Goal: Feedback & Contribution: Contribute content

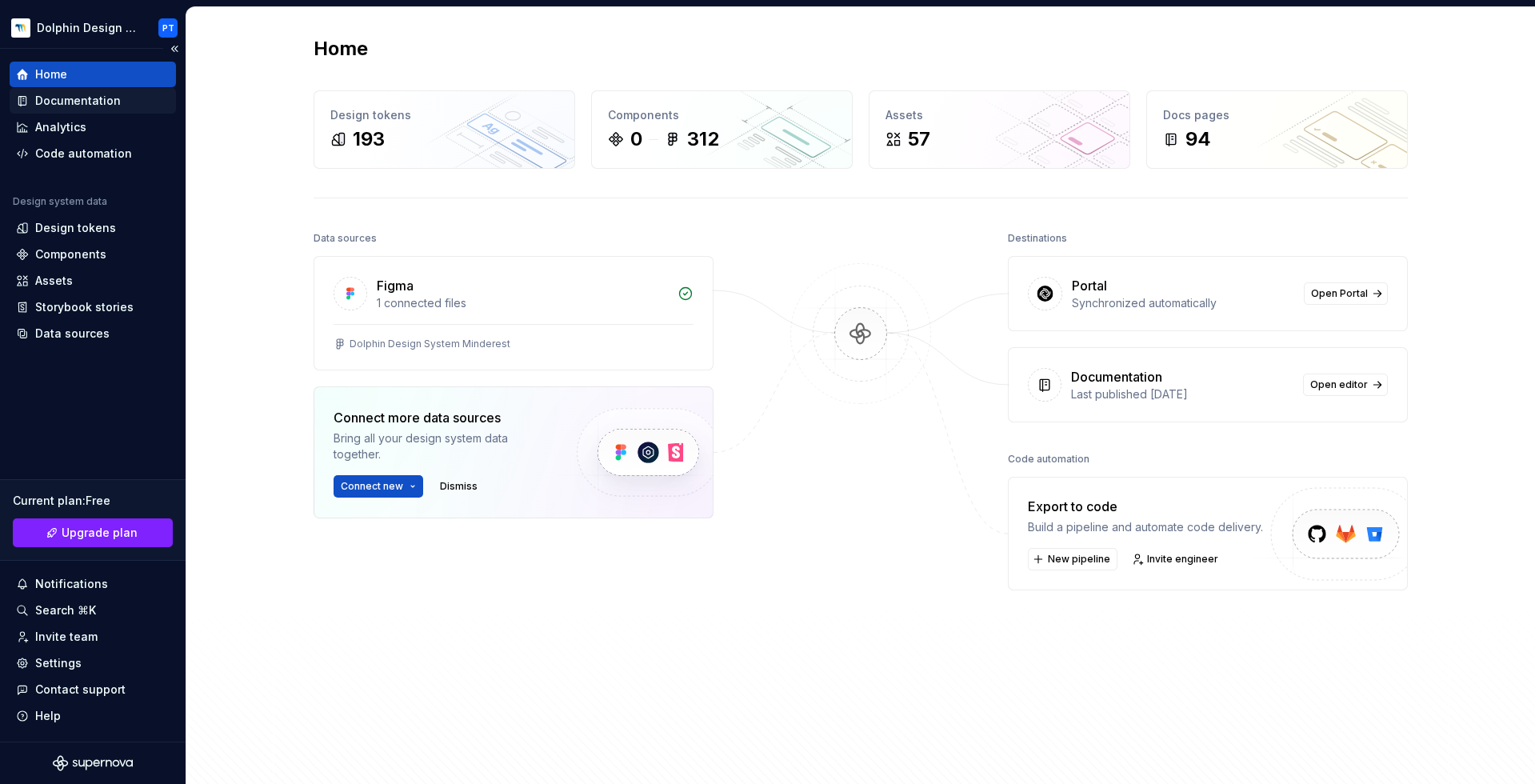
click at [107, 103] on div "Documentation" at bounding box center [77, 100] width 86 height 16
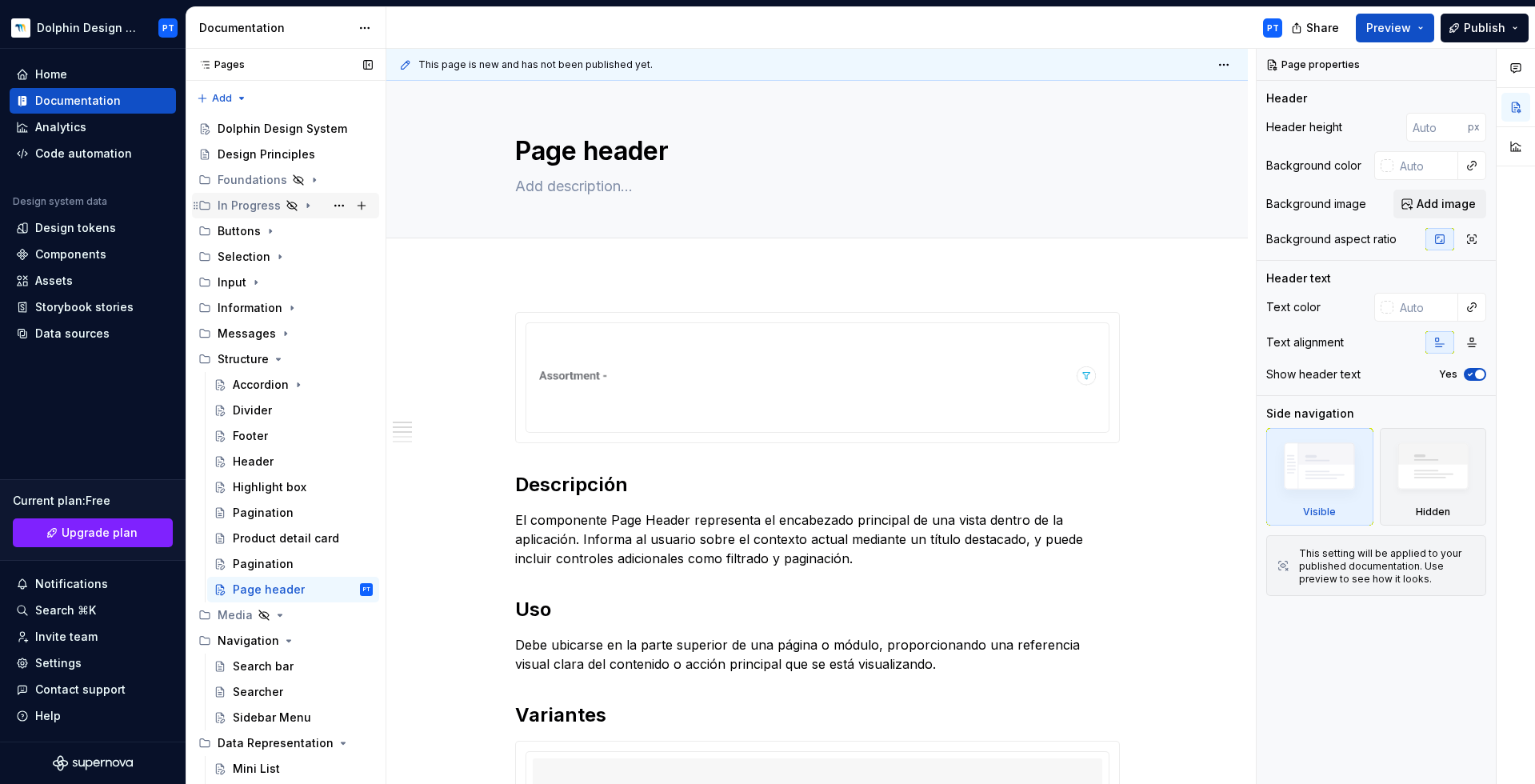
click at [247, 209] on div "In Progress" at bounding box center [248, 205] width 63 height 16
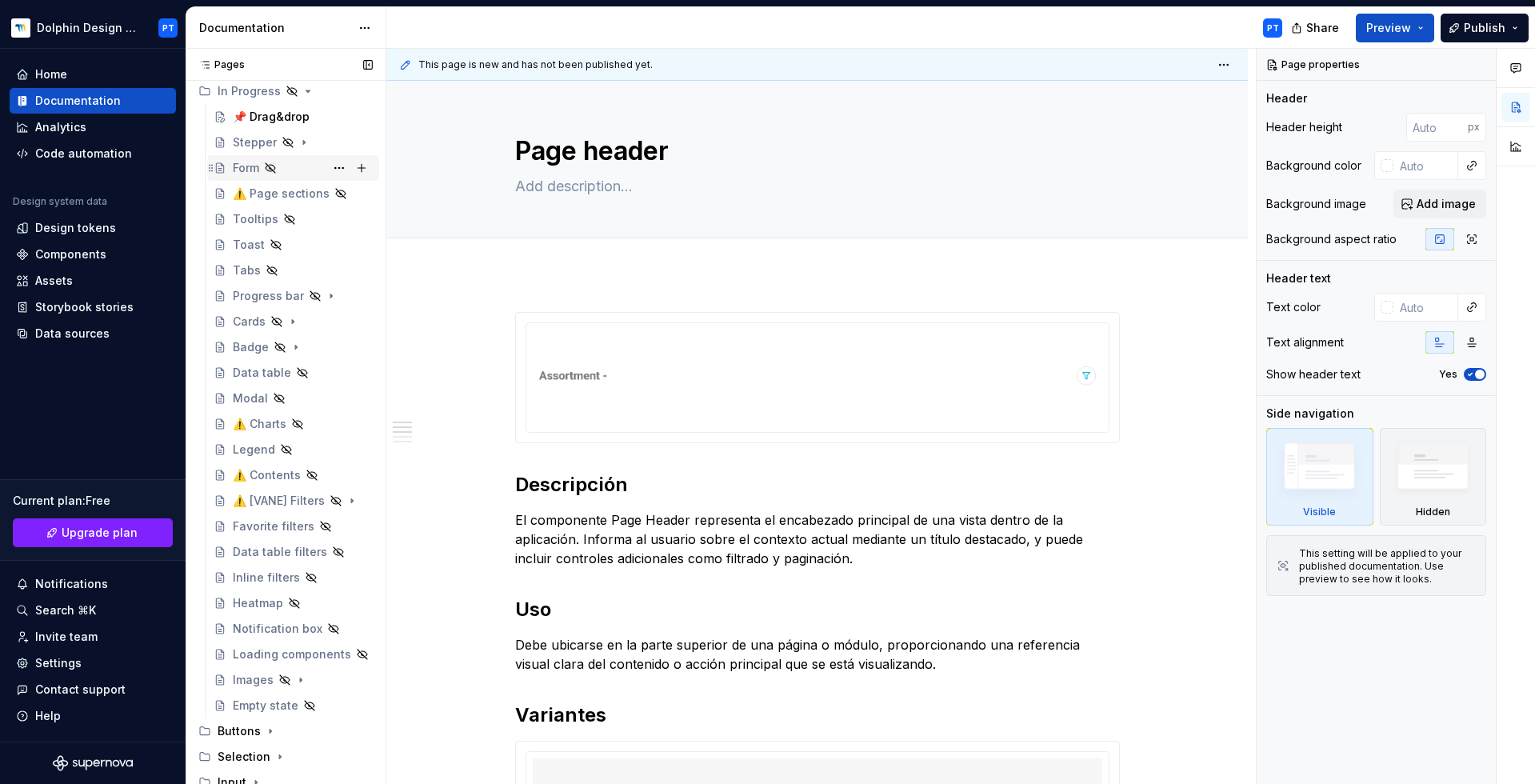
scroll to position [74, 0]
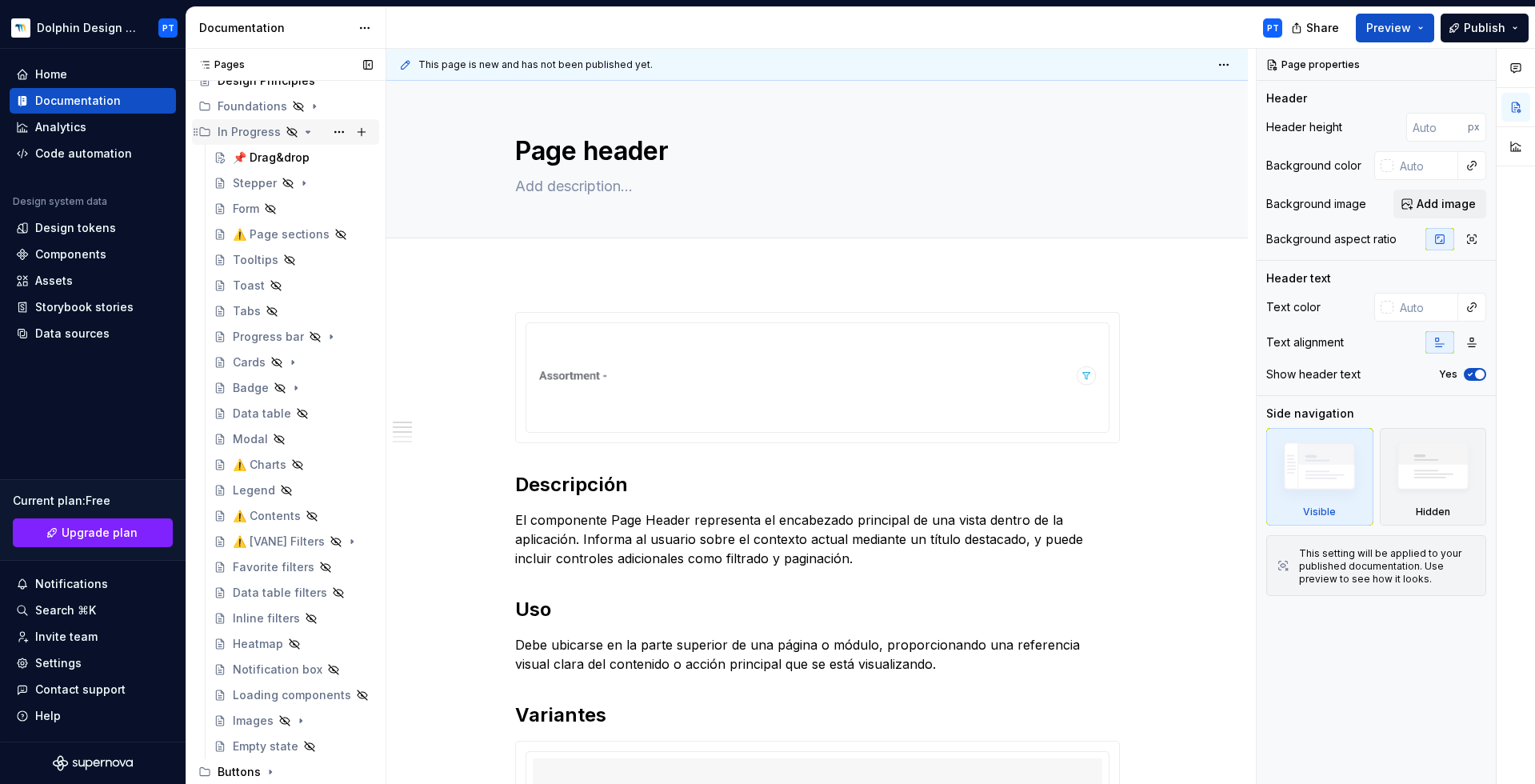
click at [265, 133] on div "In Progress" at bounding box center [248, 132] width 63 height 16
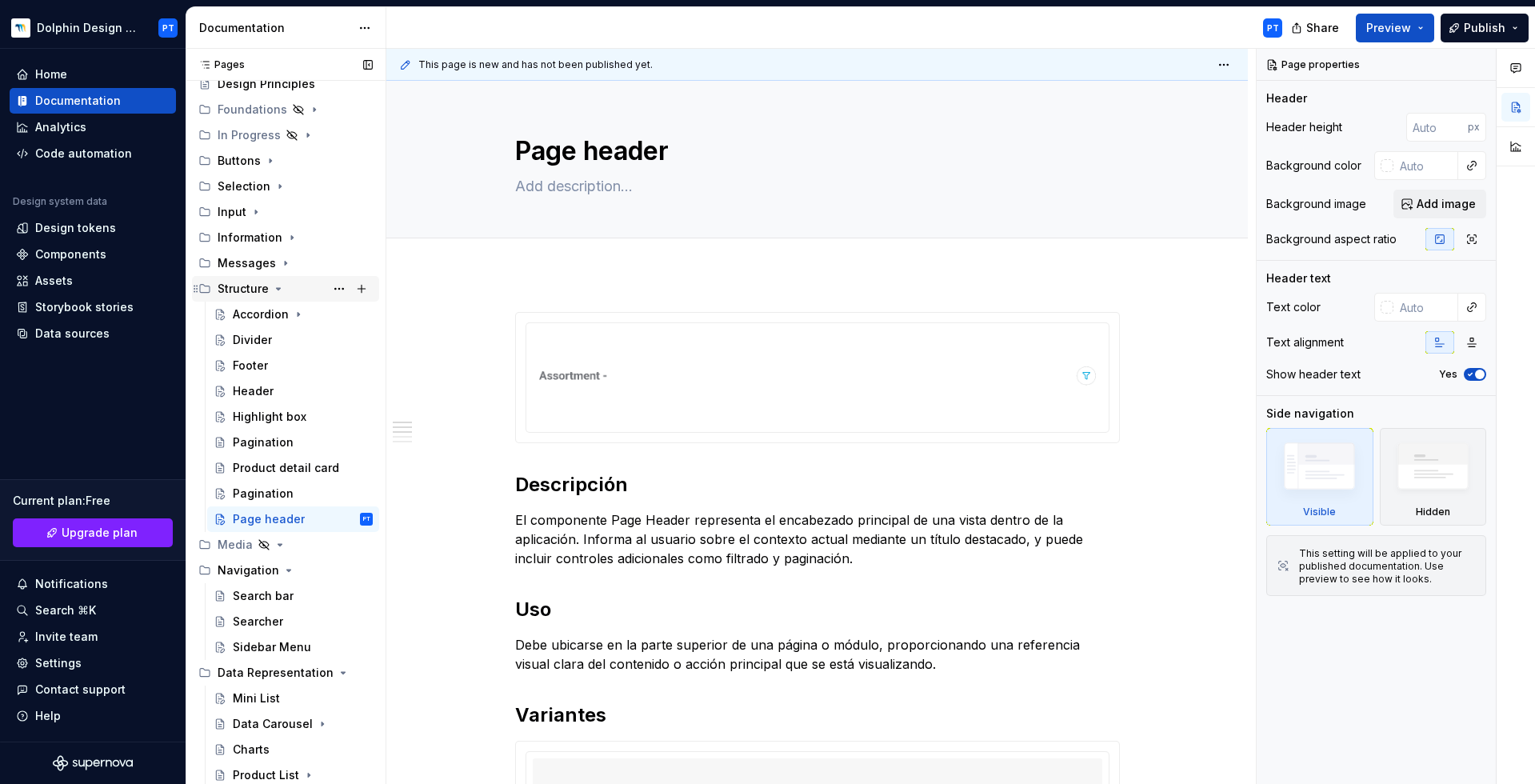
scroll to position [71, 0]
click at [278, 289] on icon "Page tree" at bounding box center [279, 289] width 4 height 2
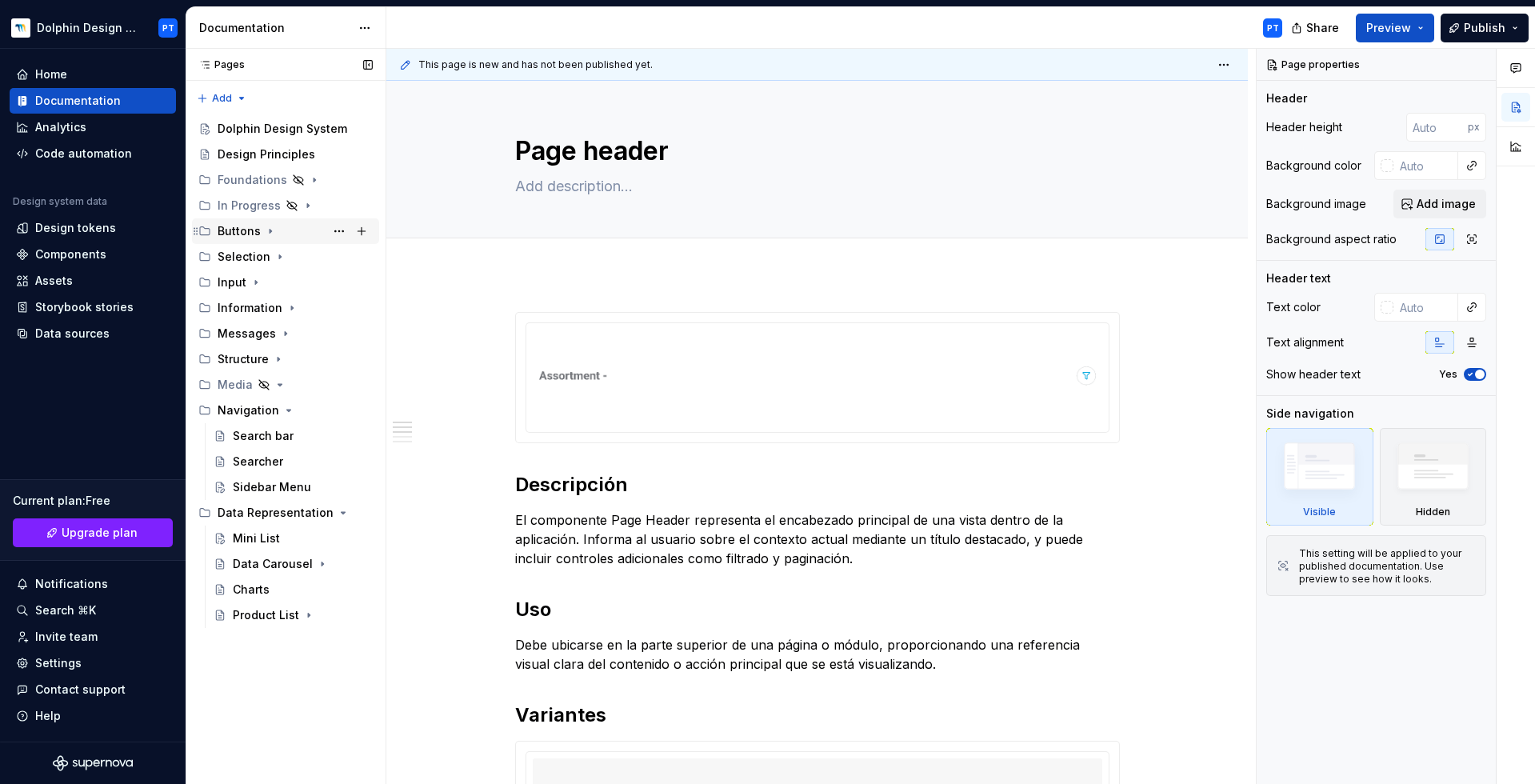
scroll to position [0, 0]
click at [231, 206] on div "In Progress" at bounding box center [248, 205] width 63 height 16
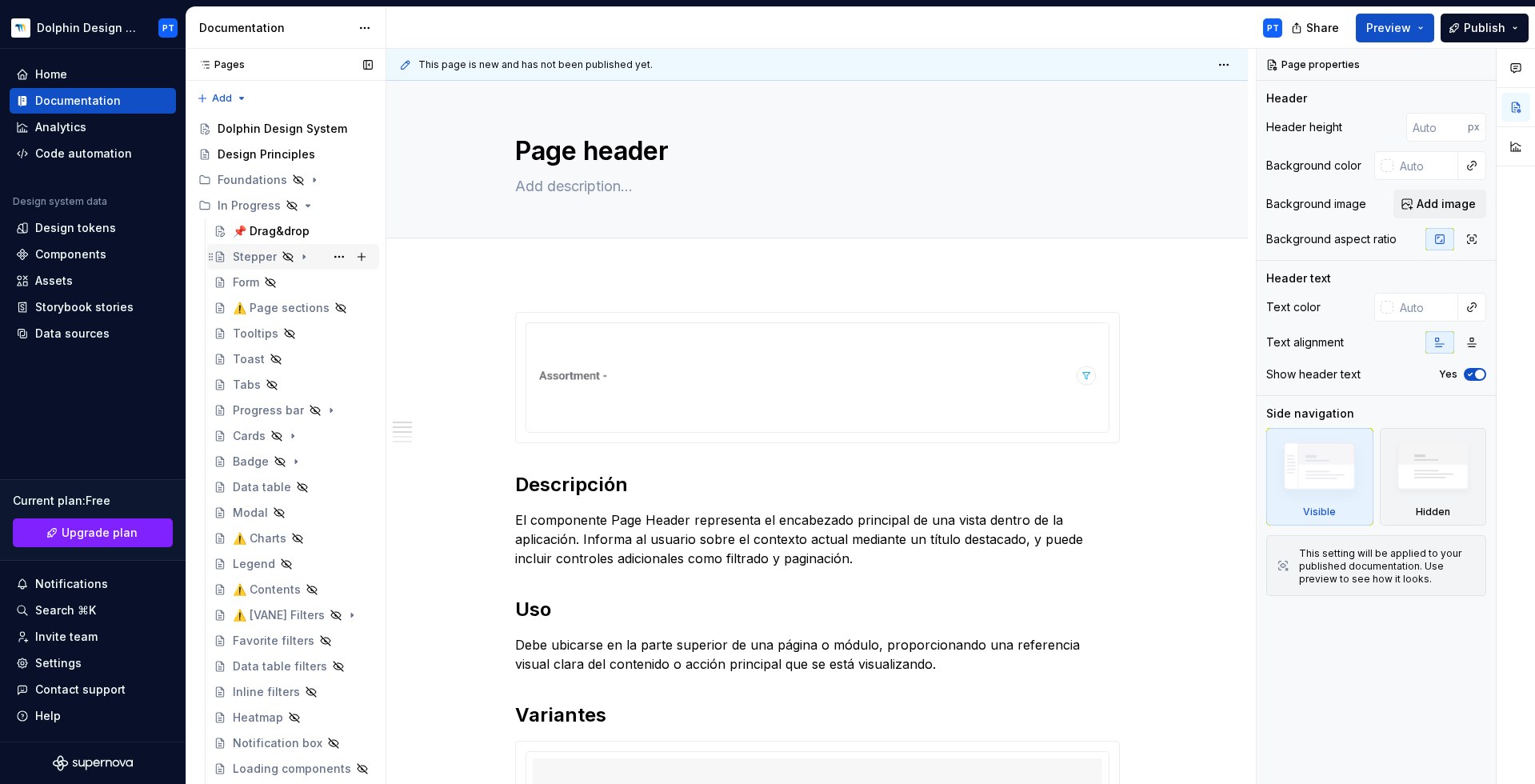
click at [258, 256] on div "Stepper" at bounding box center [255, 256] width 44 height 16
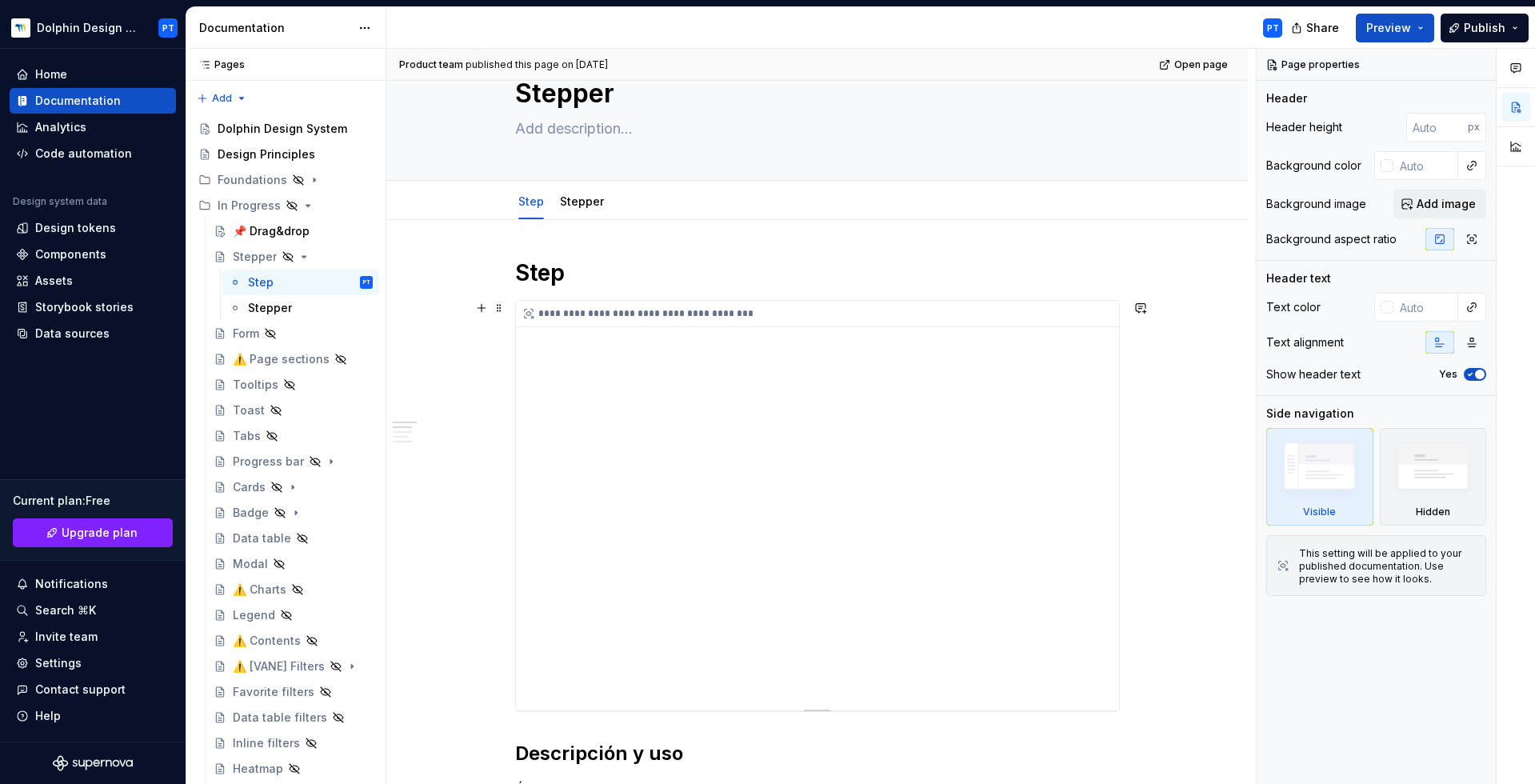
scroll to position [78, 0]
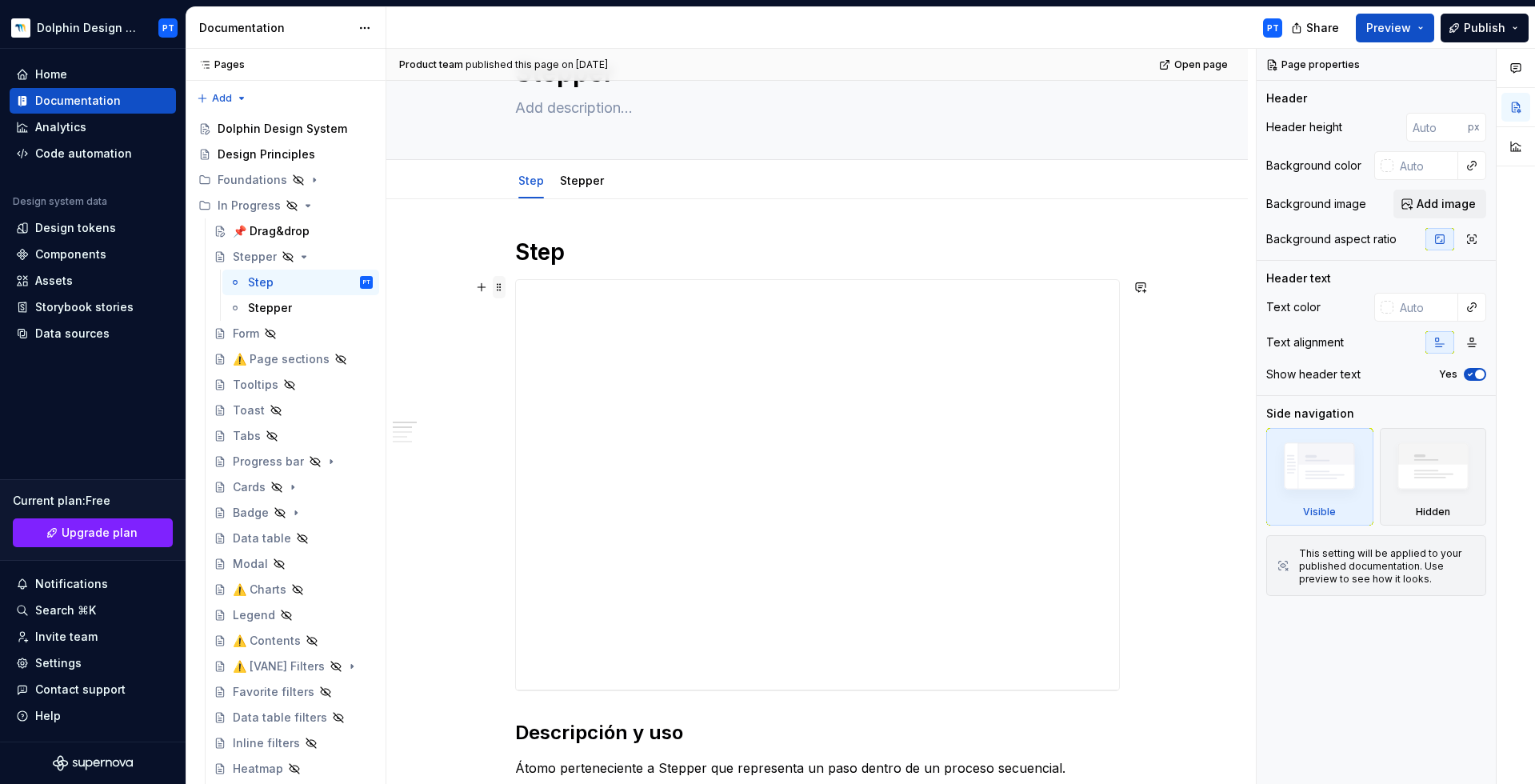
type textarea "*"
click at [496, 279] on span at bounding box center [500, 287] width 13 height 22
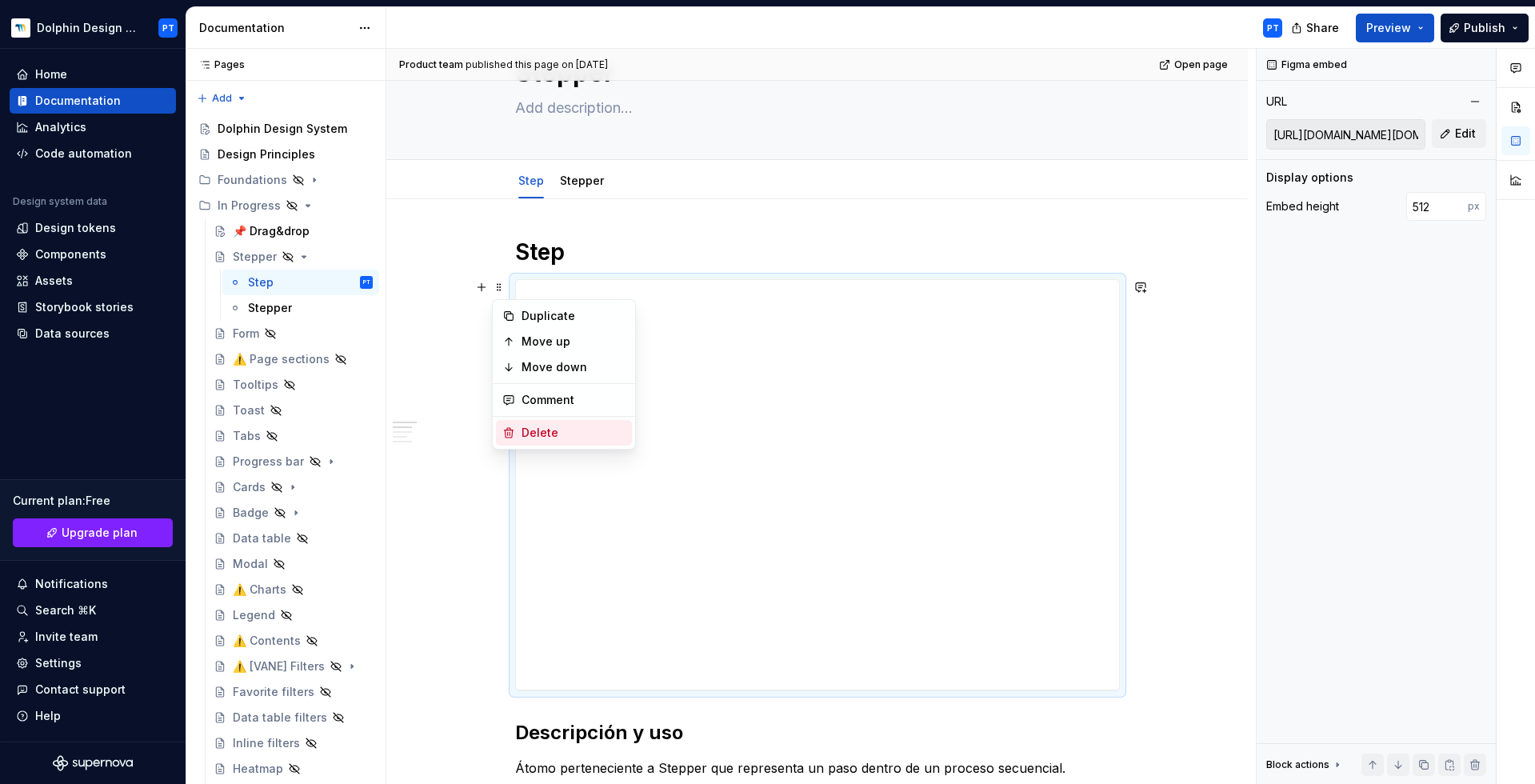
click at [553, 420] on div "Delete" at bounding box center [564, 432] width 136 height 26
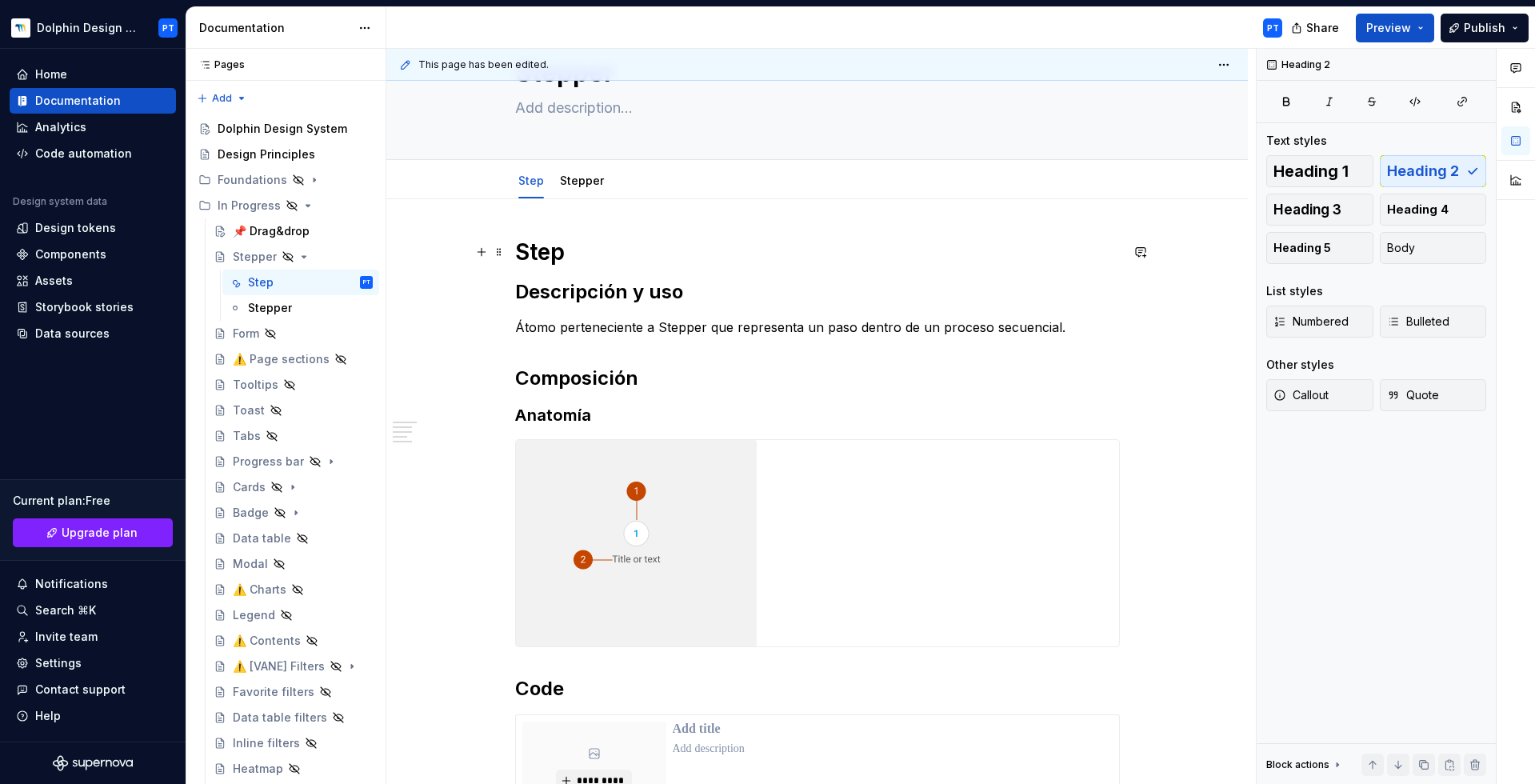
click at [535, 250] on h1 "Step" at bounding box center [817, 251] width 605 height 29
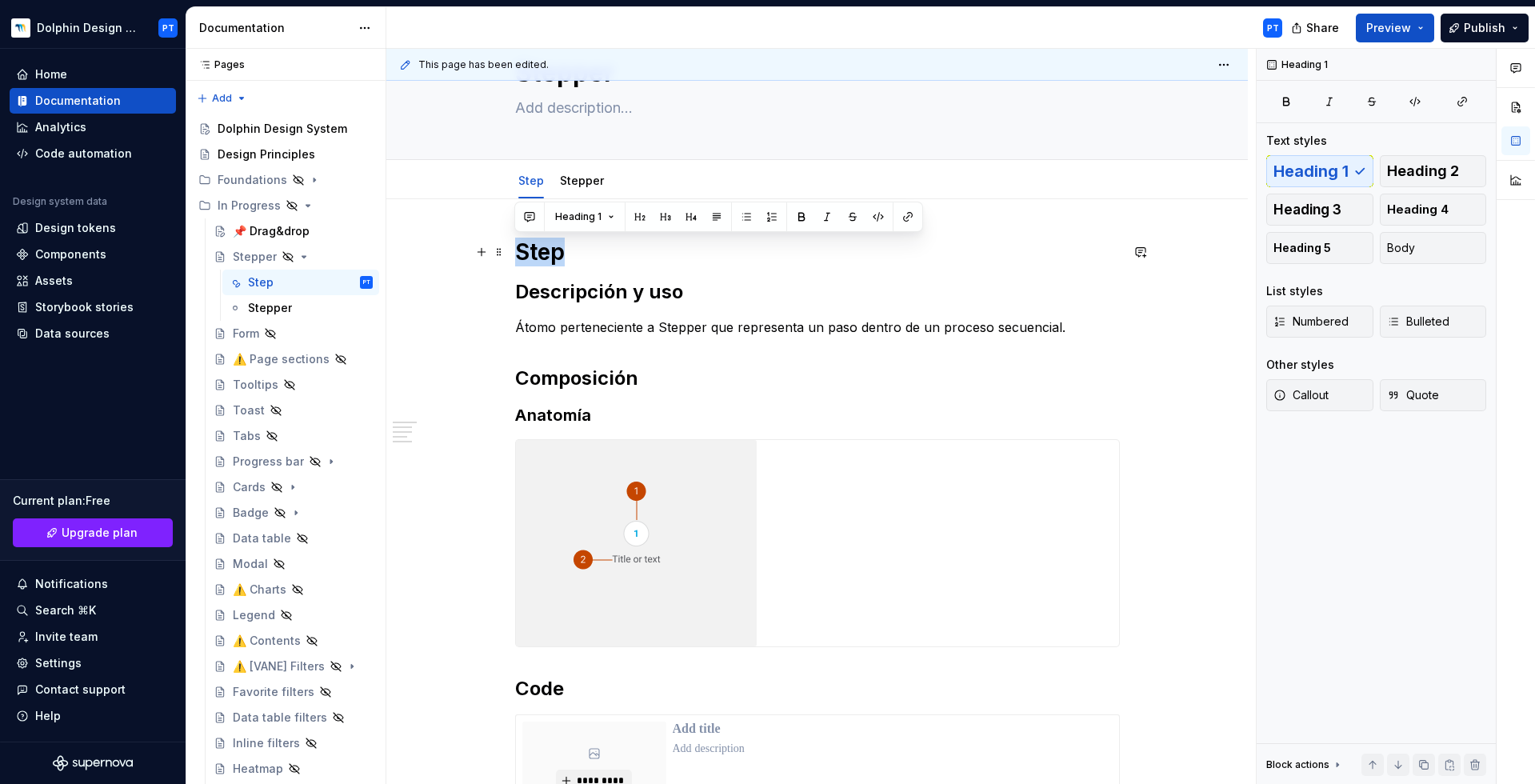
click at [535, 250] on h1 "Step" at bounding box center [817, 251] width 605 height 29
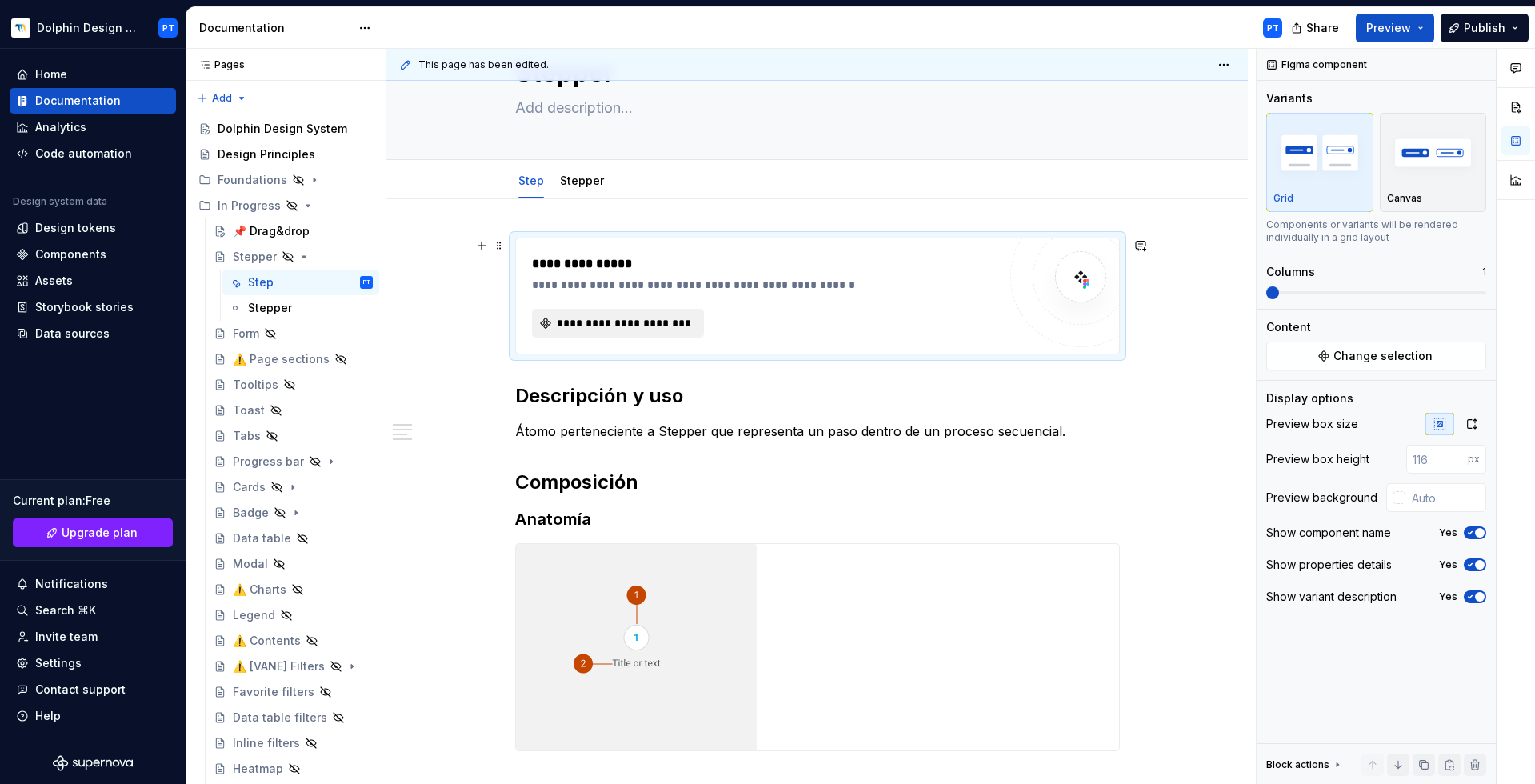
click at [619, 329] on span "**********" at bounding box center [624, 323] width 138 height 16
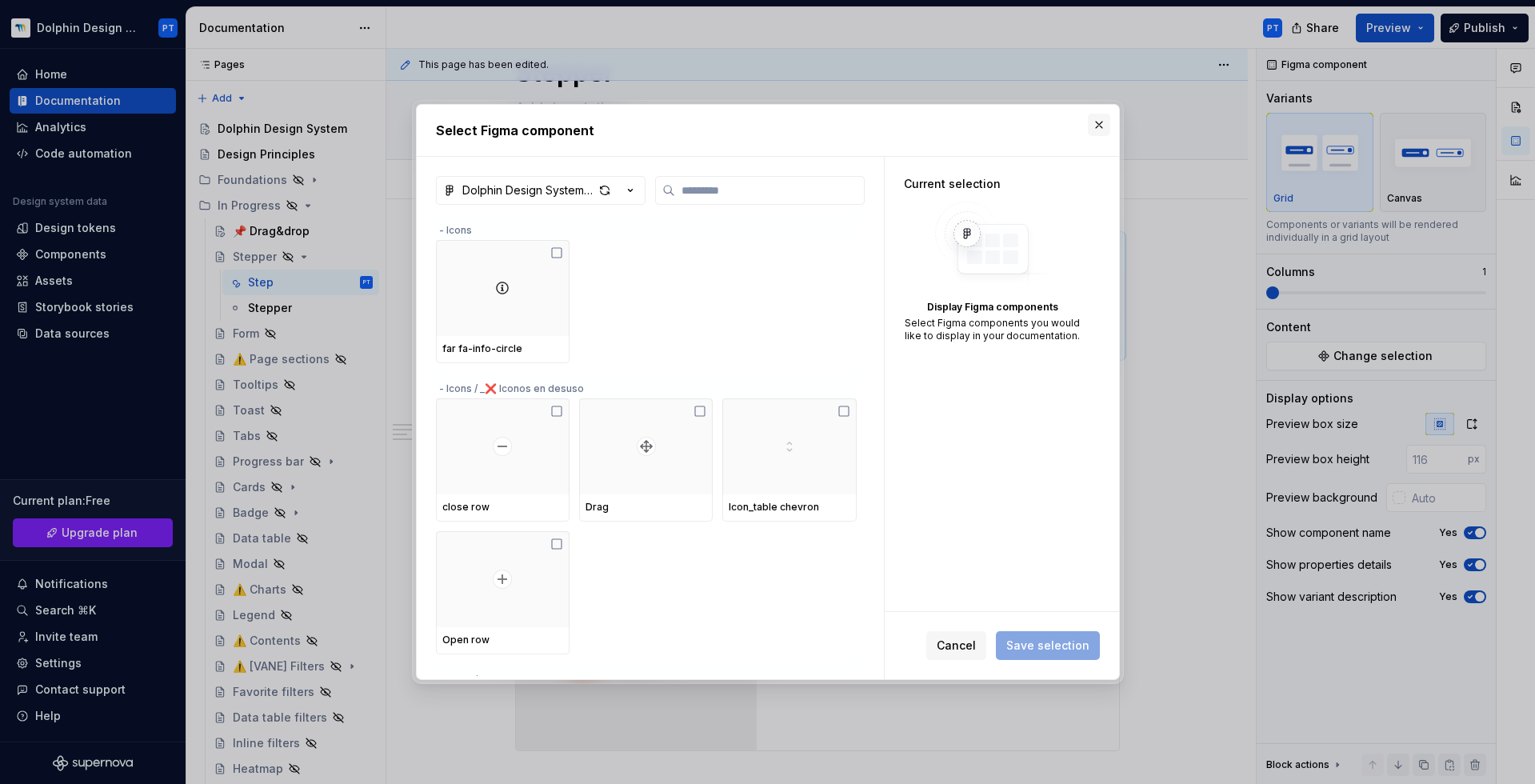
click at [1096, 125] on button "button" at bounding box center [1099, 124] width 22 height 22
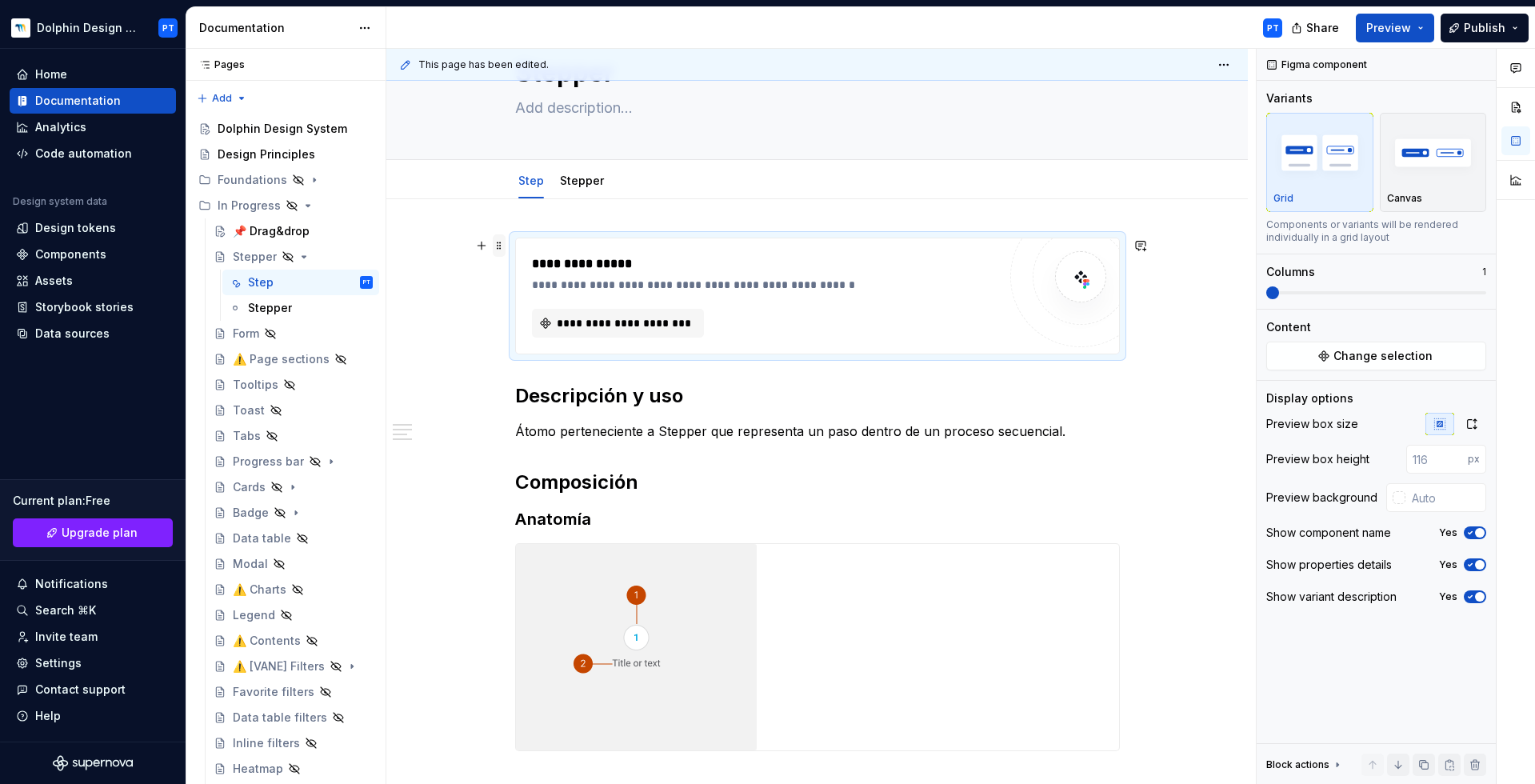
click at [493, 242] on span at bounding box center [500, 246] width 13 height 22
click at [536, 386] on div "Delete" at bounding box center [573, 390] width 104 height 16
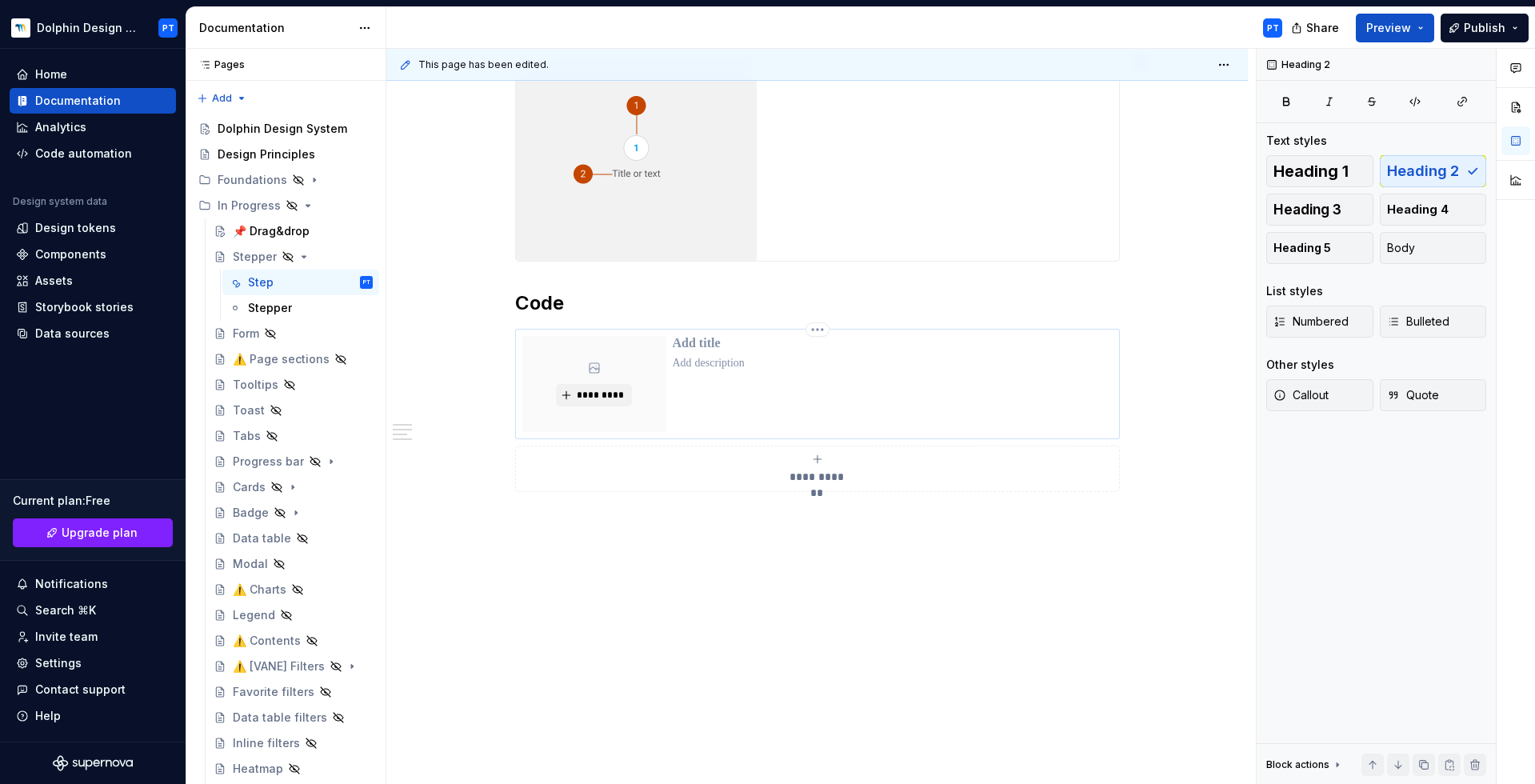
scroll to position [0, 0]
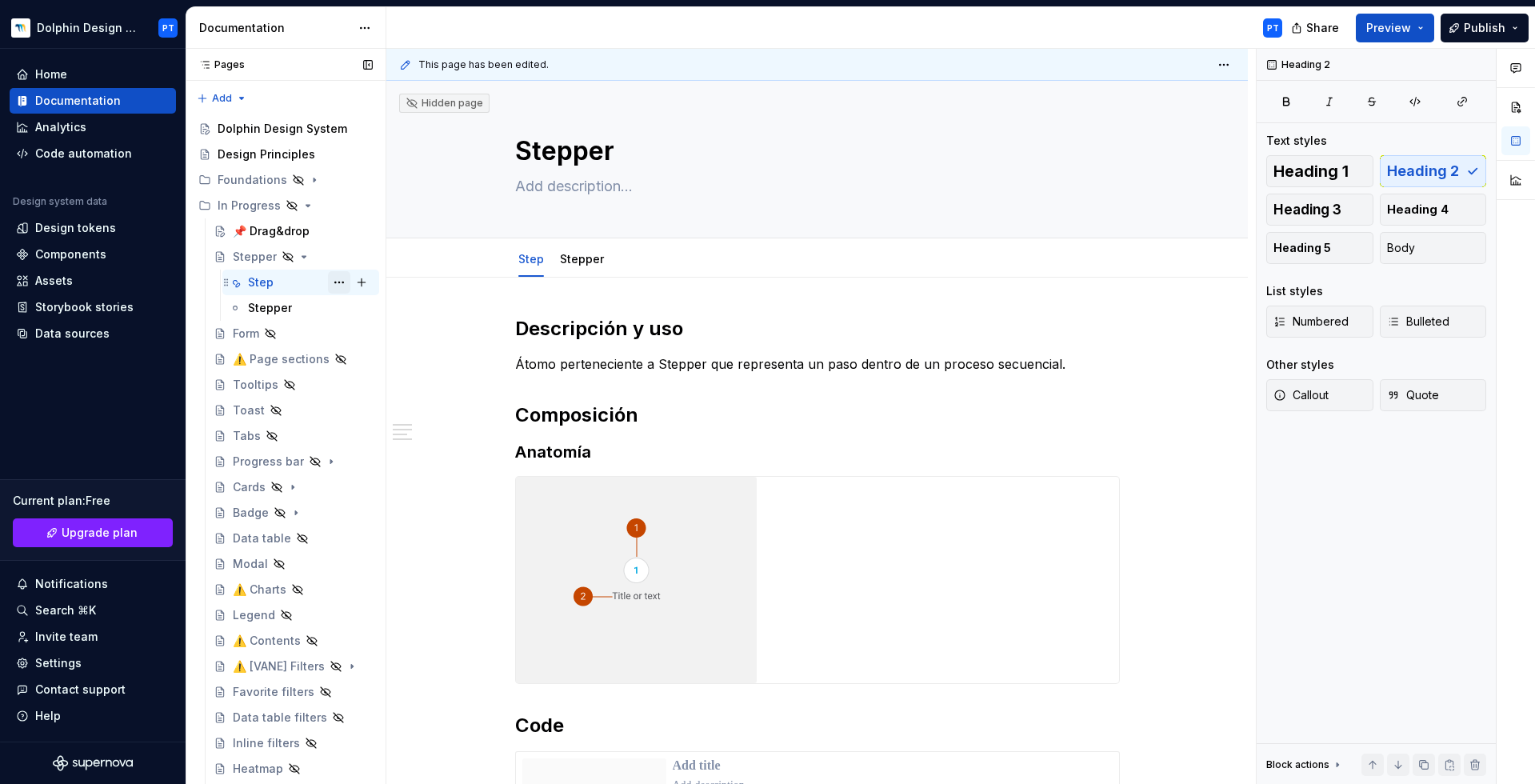
click at [333, 282] on button "Page tree" at bounding box center [339, 282] width 22 height 22
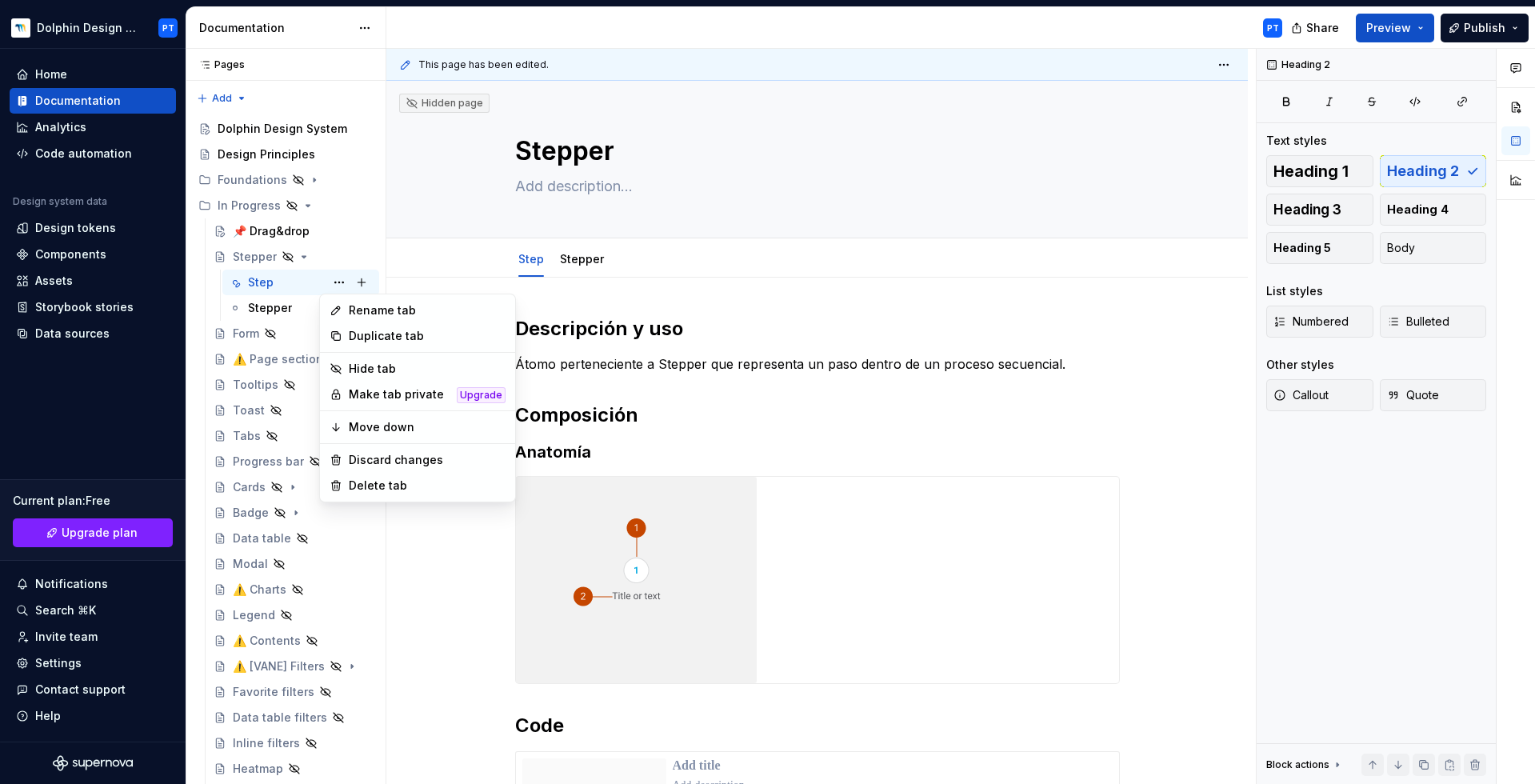
click at [568, 265] on html "Dolphin Design System PT Home Documentation Analytics Code automation Design sy…" at bounding box center [768, 392] width 1535 height 784
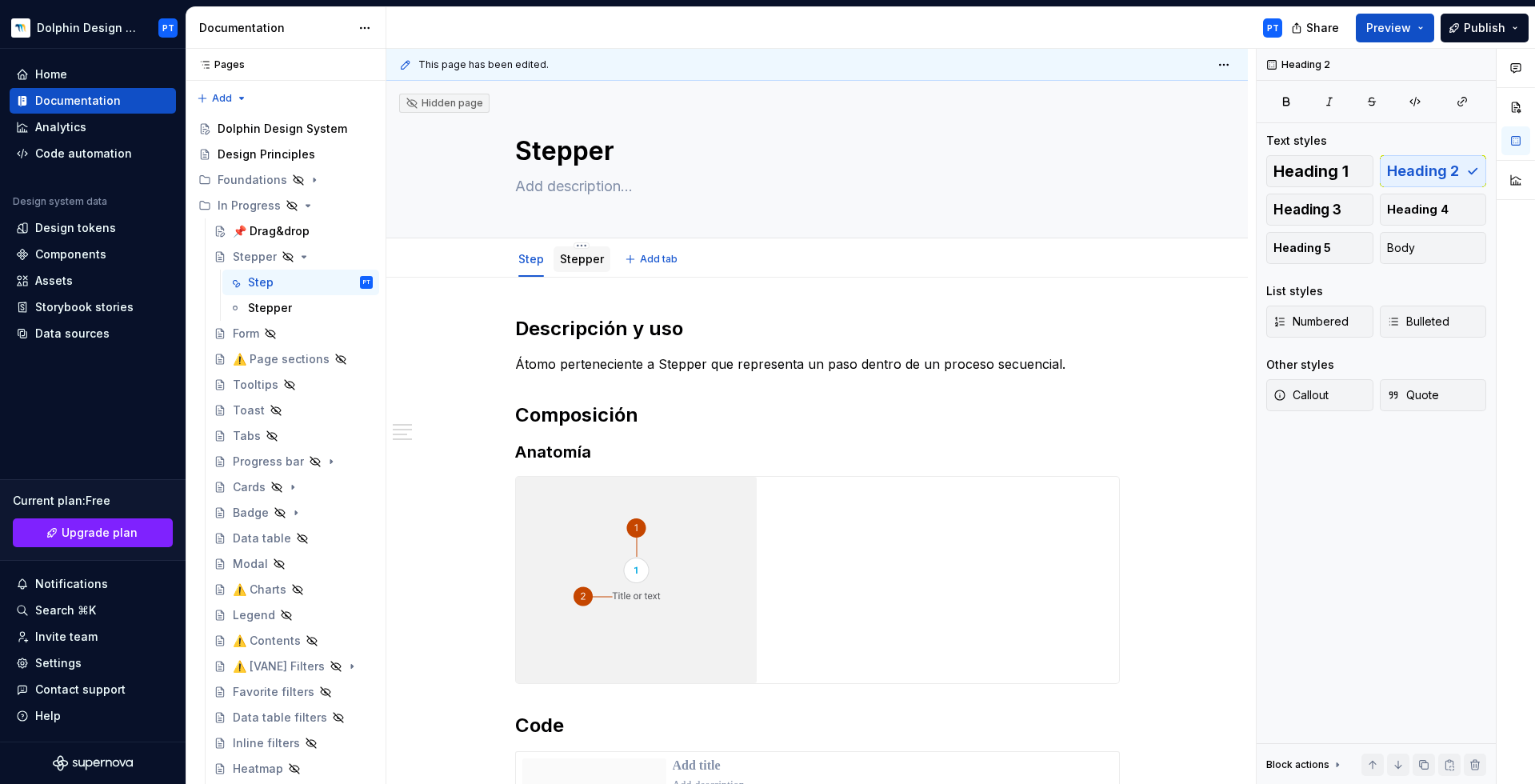
click at [580, 261] on link "Stepper" at bounding box center [583, 259] width 44 height 14
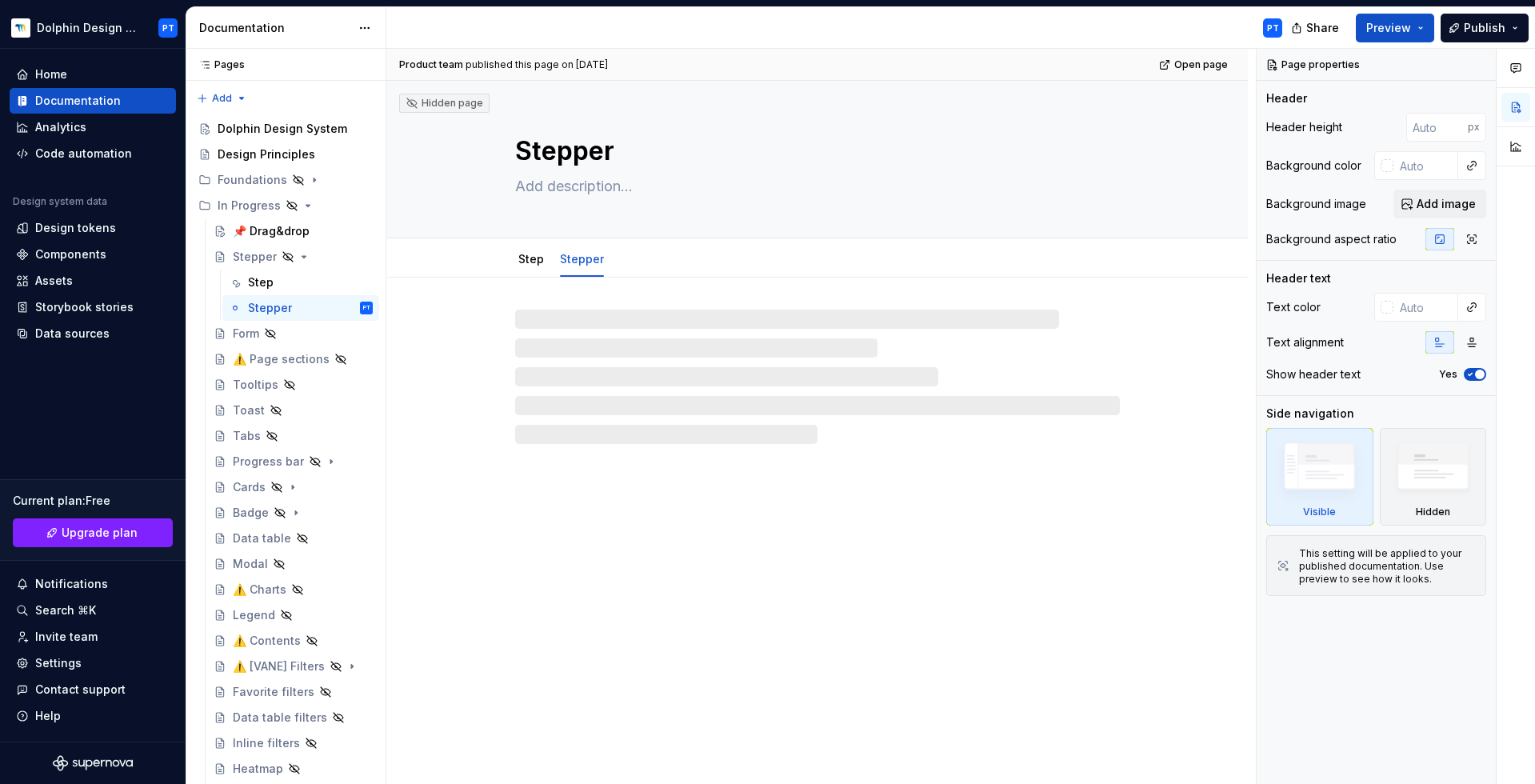
type textarea "*"
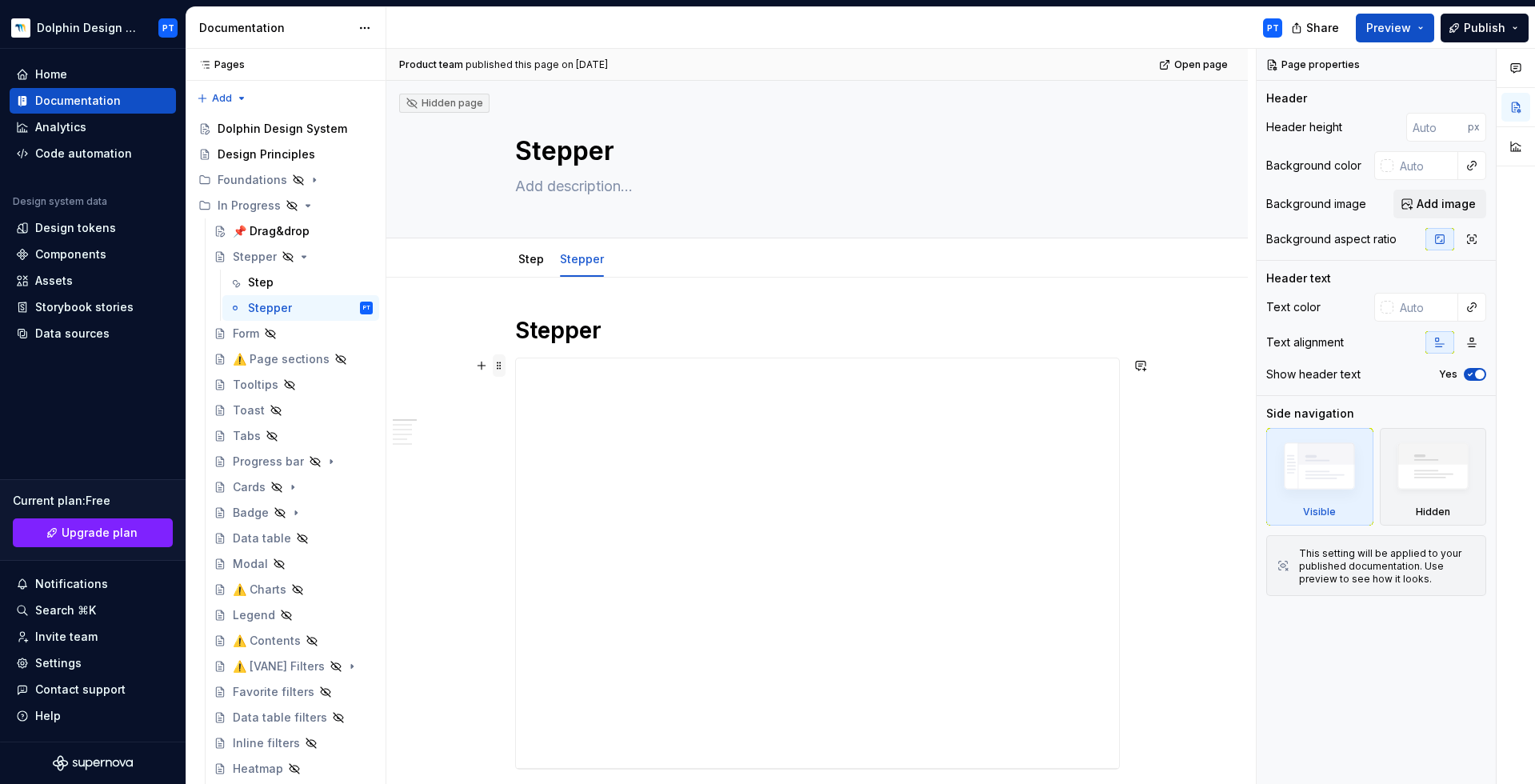
click at [502, 365] on span at bounding box center [500, 365] width 13 height 22
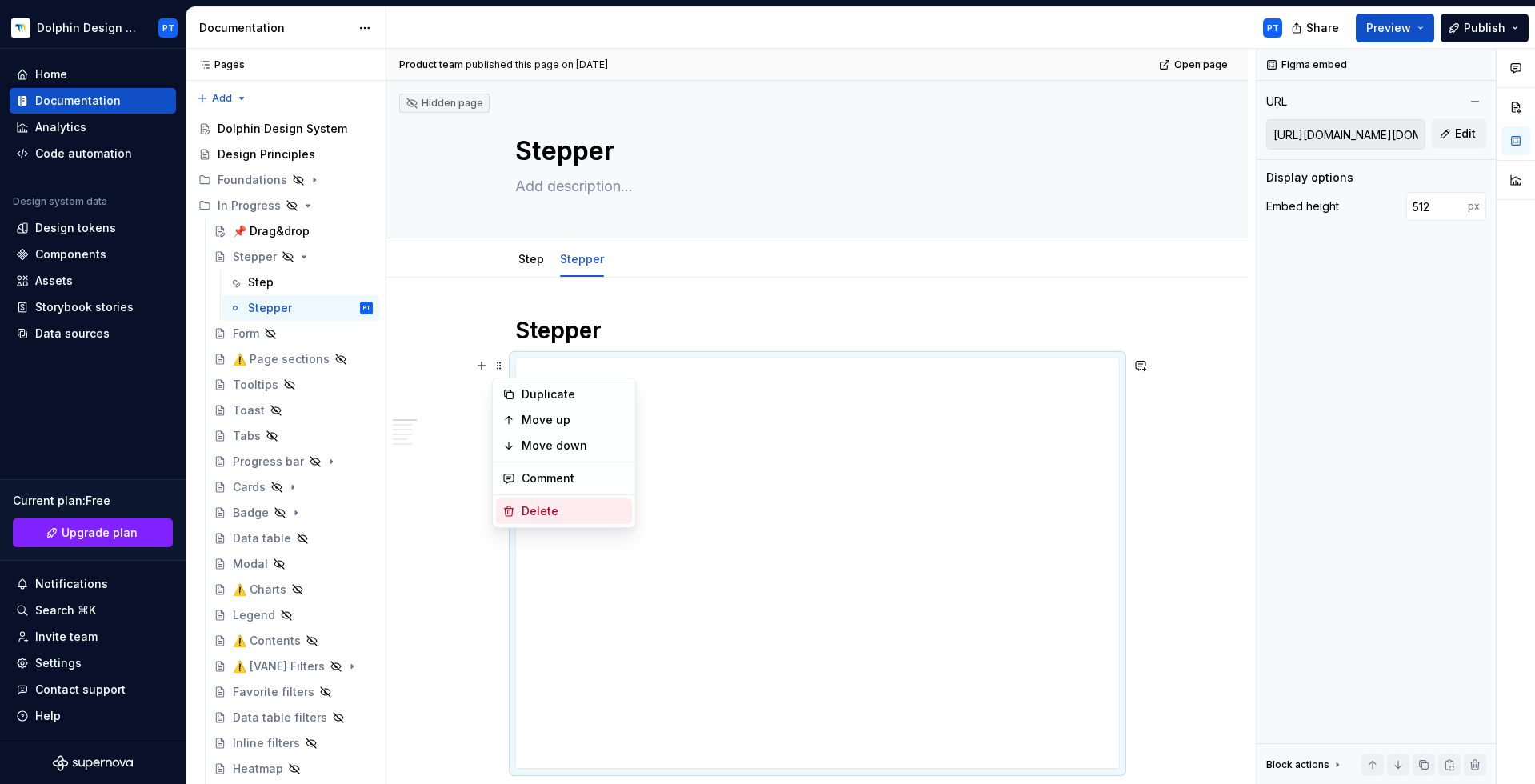
click at [545, 502] on div "Delete" at bounding box center [564, 512] width 136 height 26
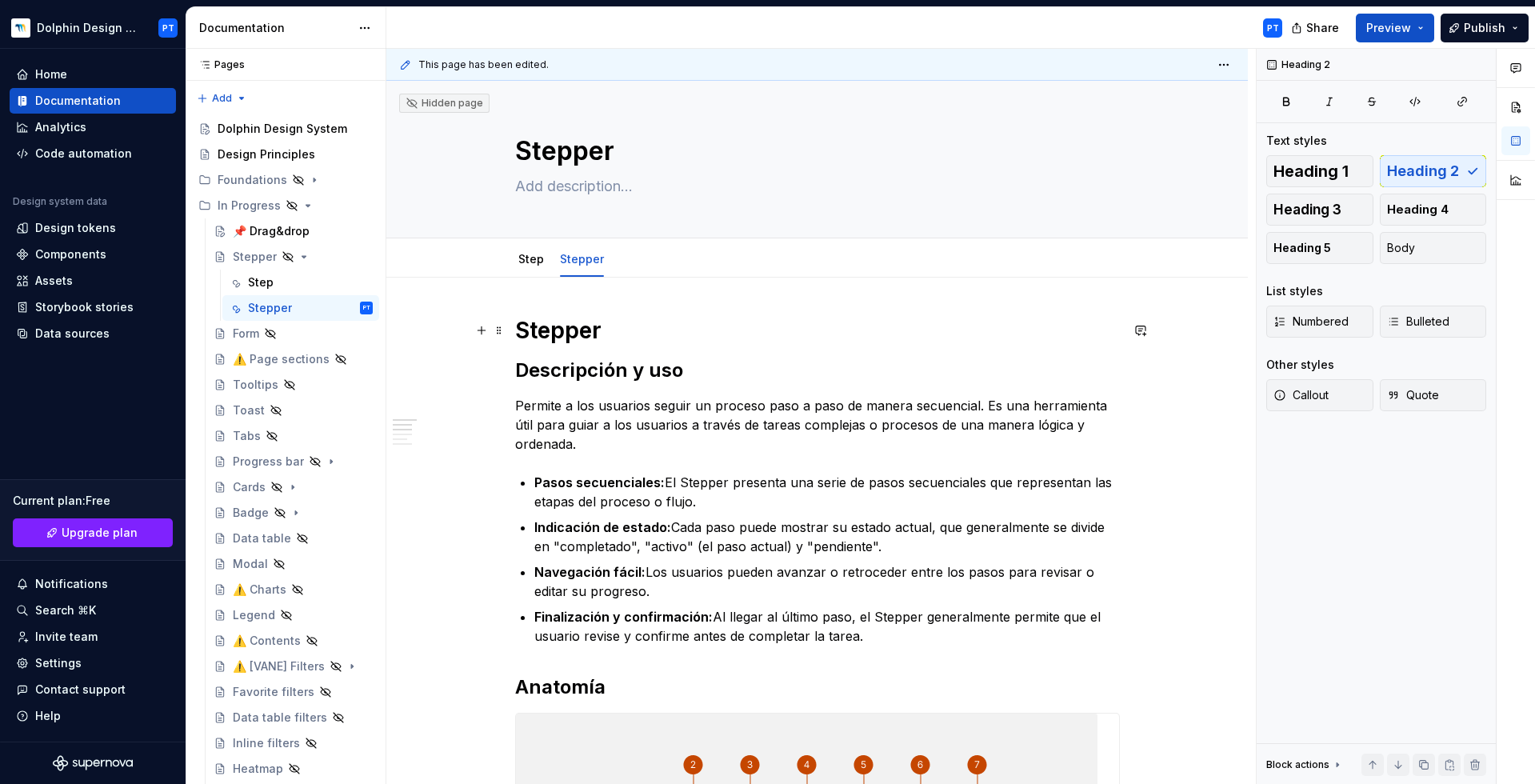
click at [554, 338] on h1 "Stepper" at bounding box center [817, 329] width 605 height 29
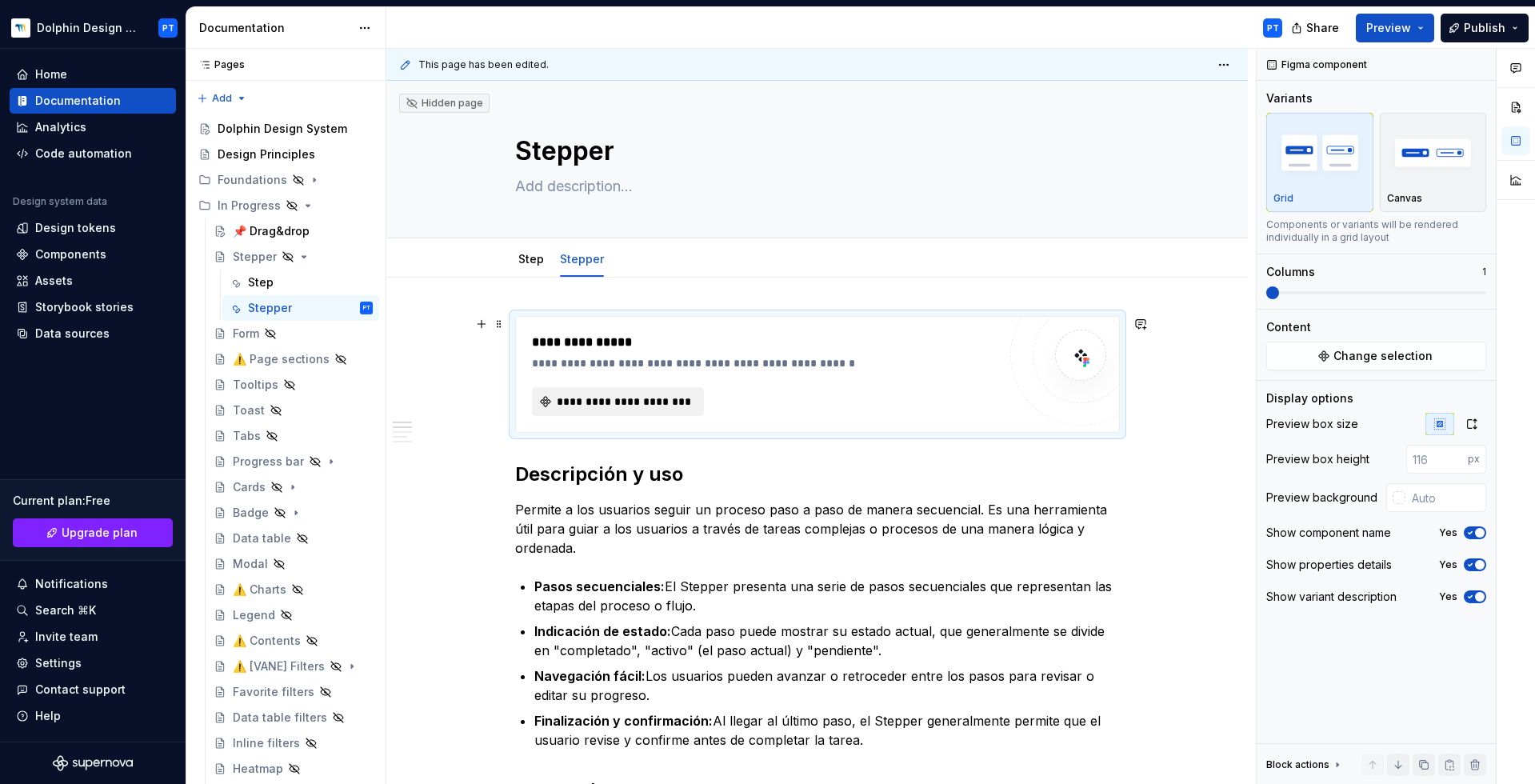
click at [597, 403] on span "**********" at bounding box center [624, 401] width 138 height 16
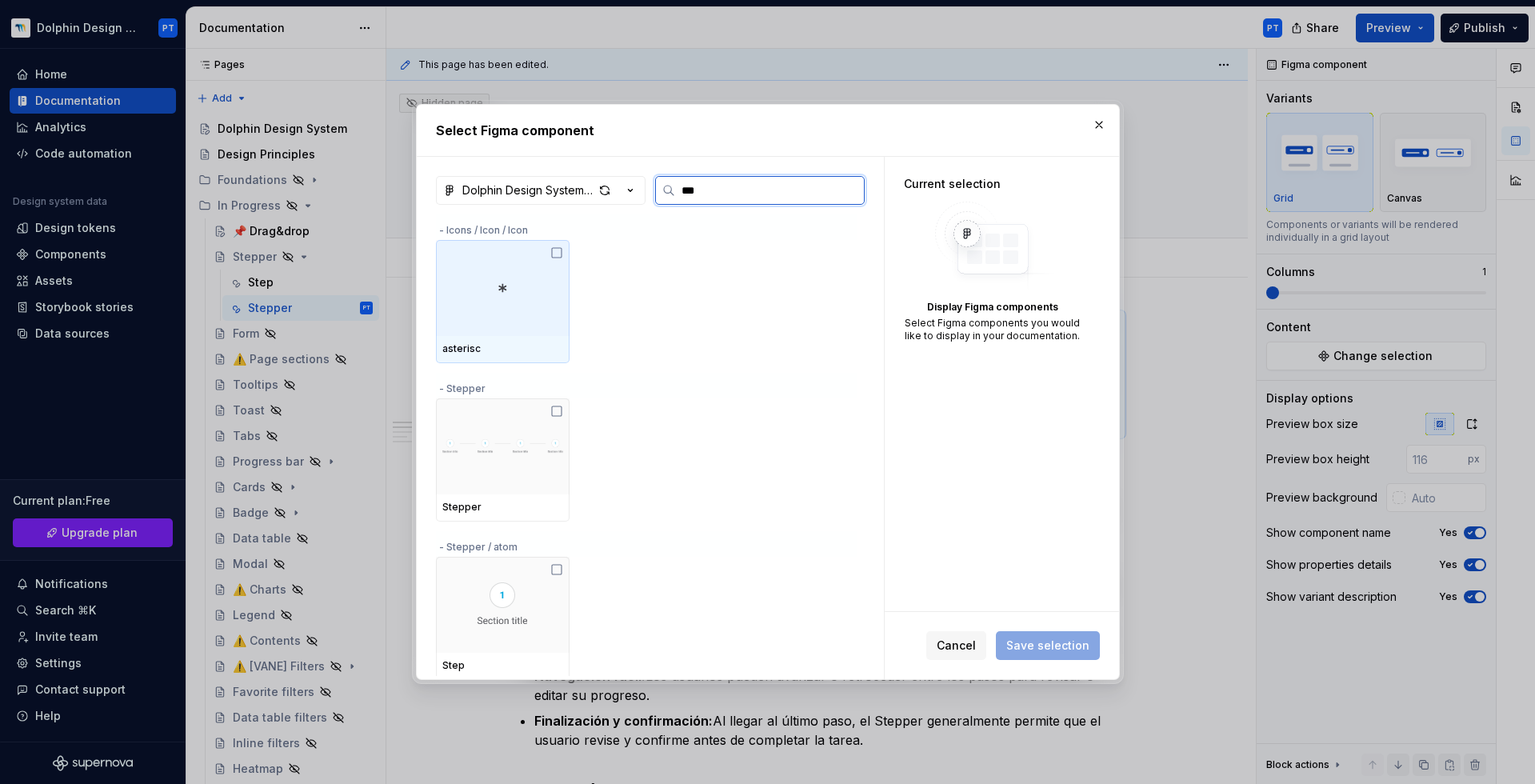
type input "****"
click at [509, 308] on img at bounding box center [502, 288] width 121 height 45
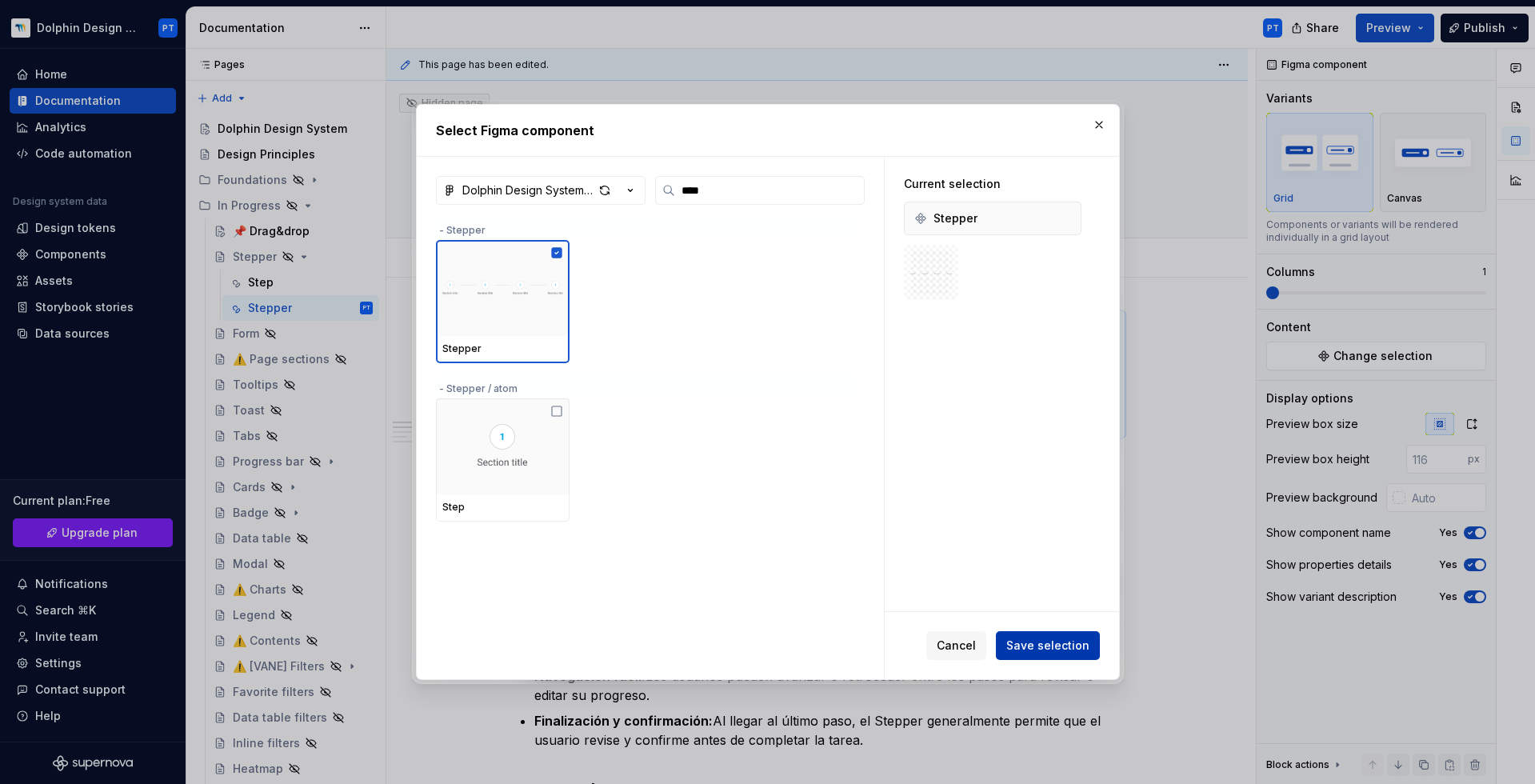
click at [1026, 571] on span "Save selection" at bounding box center [1048, 645] width 83 height 16
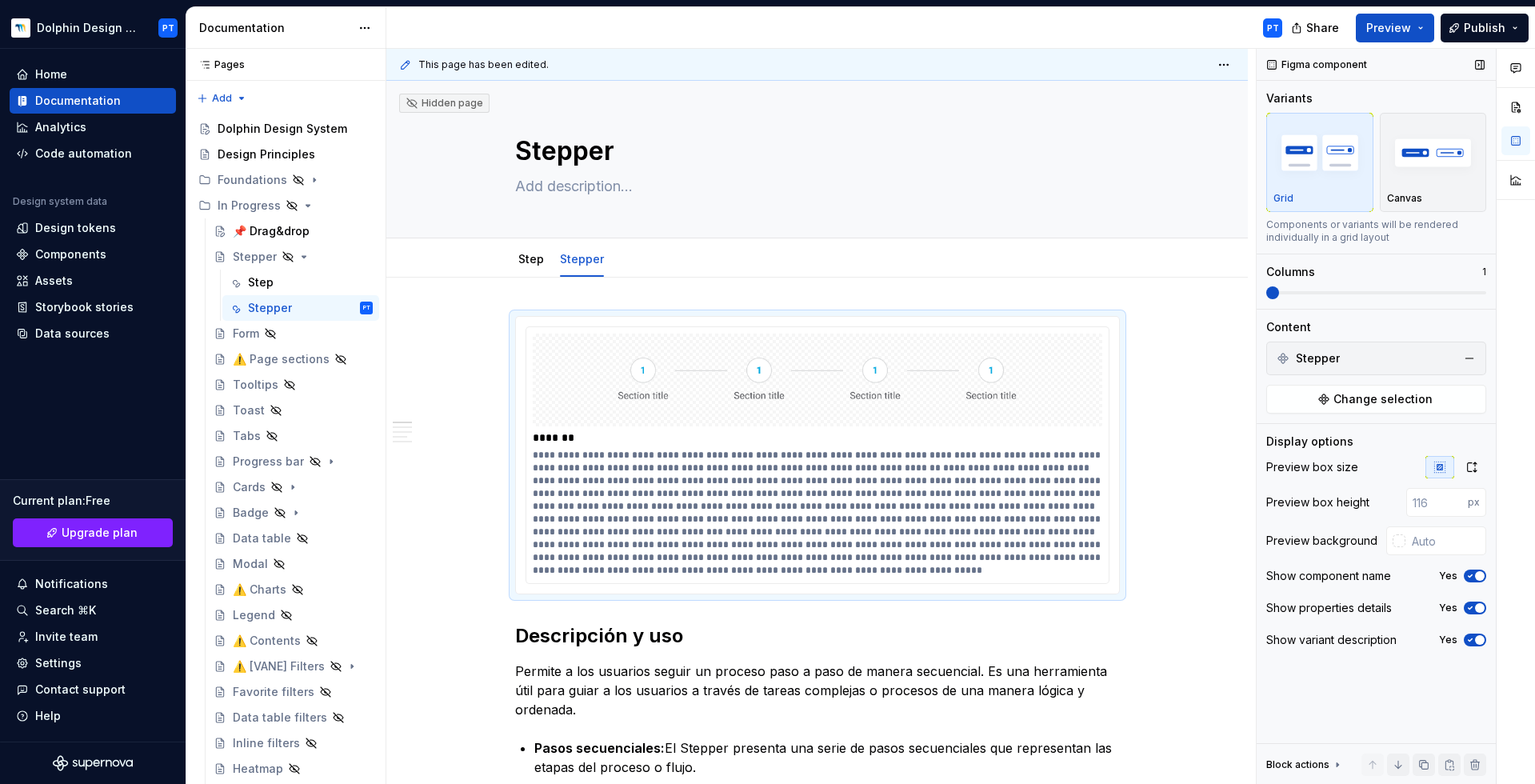
click at [1151, 571] on icon "button" at bounding box center [1471, 576] width 13 height 9
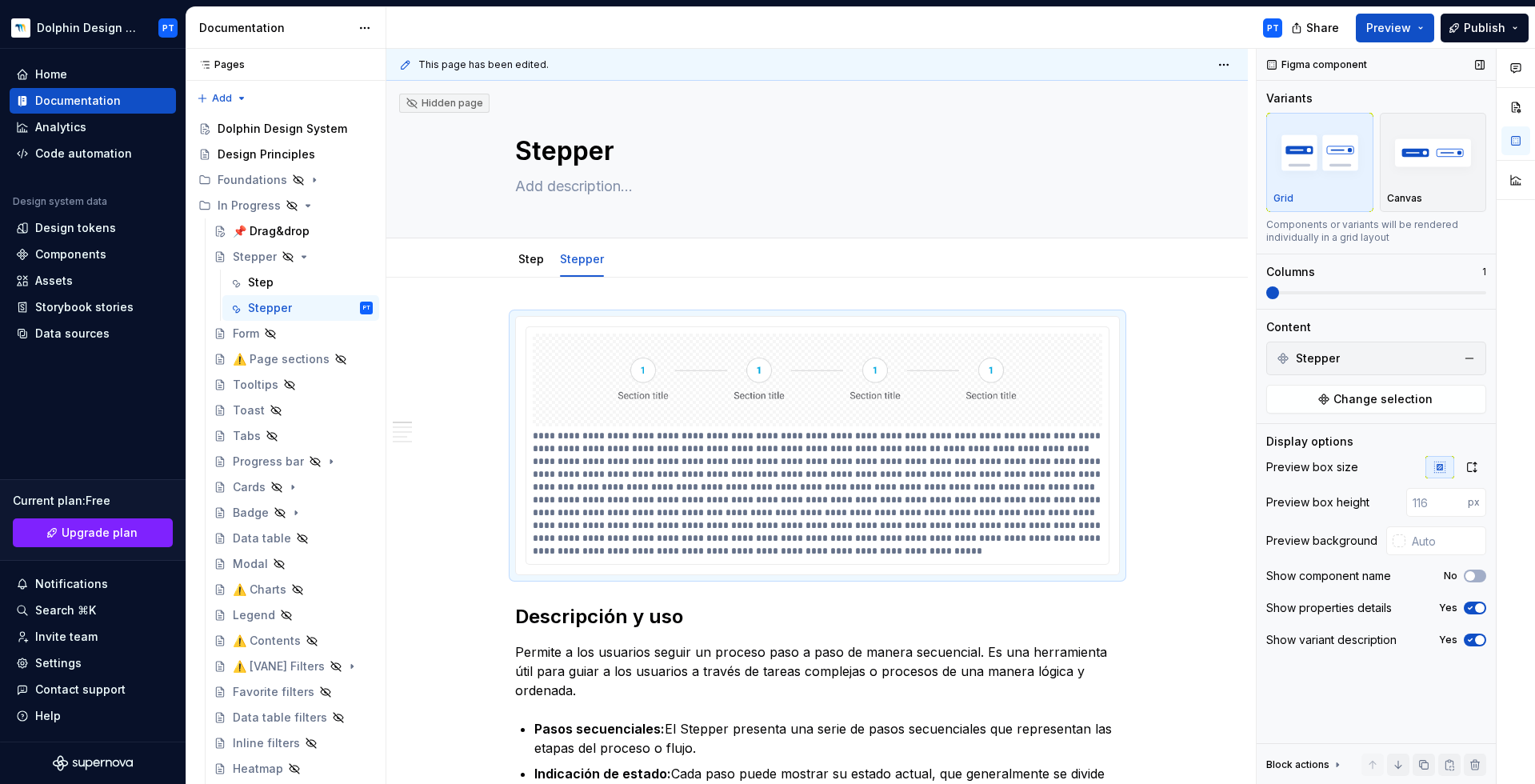
click at [1151, 571] on icon "button" at bounding box center [1471, 608] width 13 height 9
click at [1151, 571] on span "button" at bounding box center [1471, 608] width 9 height 9
type textarea "*"
click at [1151, 571] on icon "button" at bounding box center [1471, 640] width 4 height 3
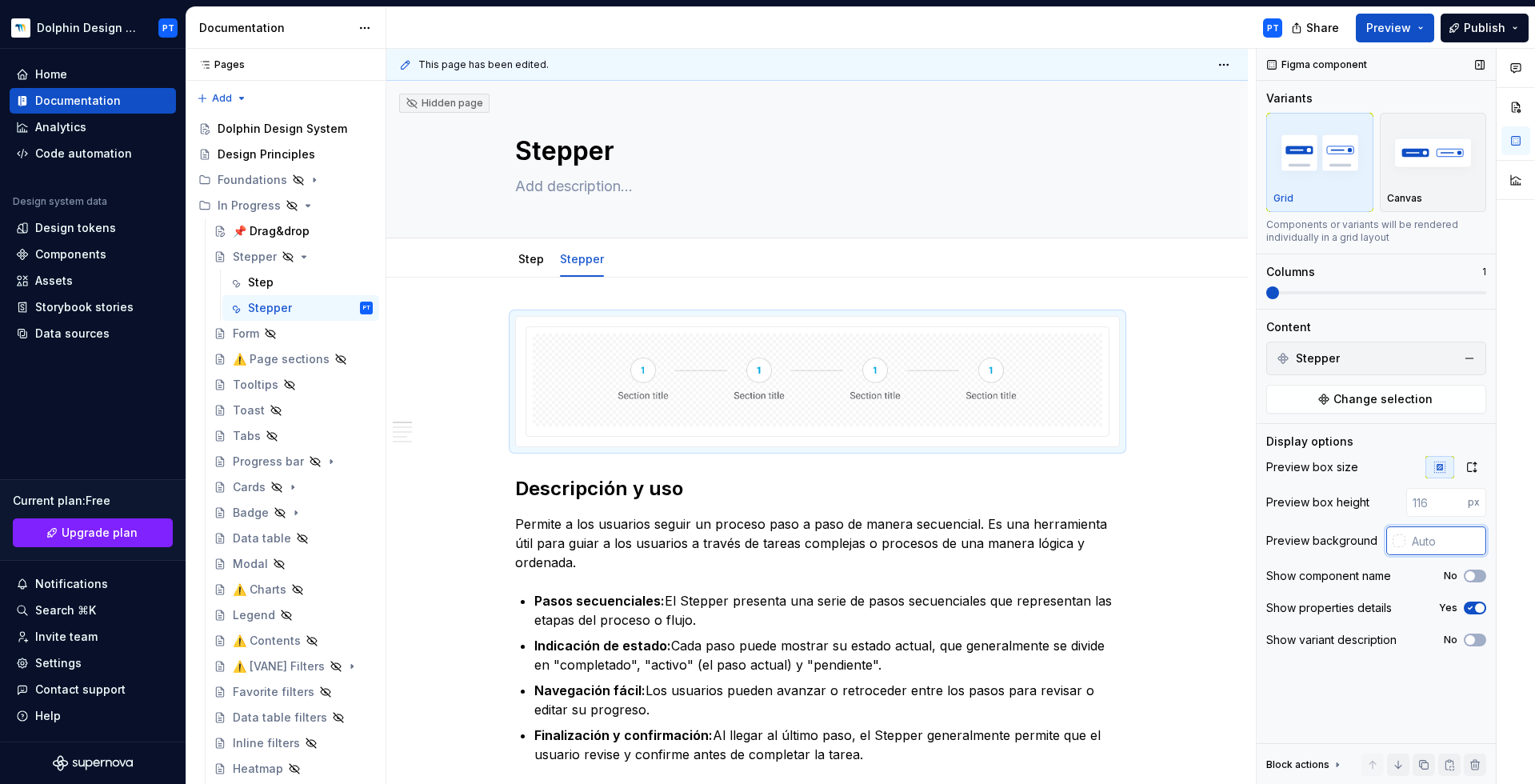
click at [1151, 546] on input "text" at bounding box center [1446, 540] width 81 height 29
type input "#FFFFFF"
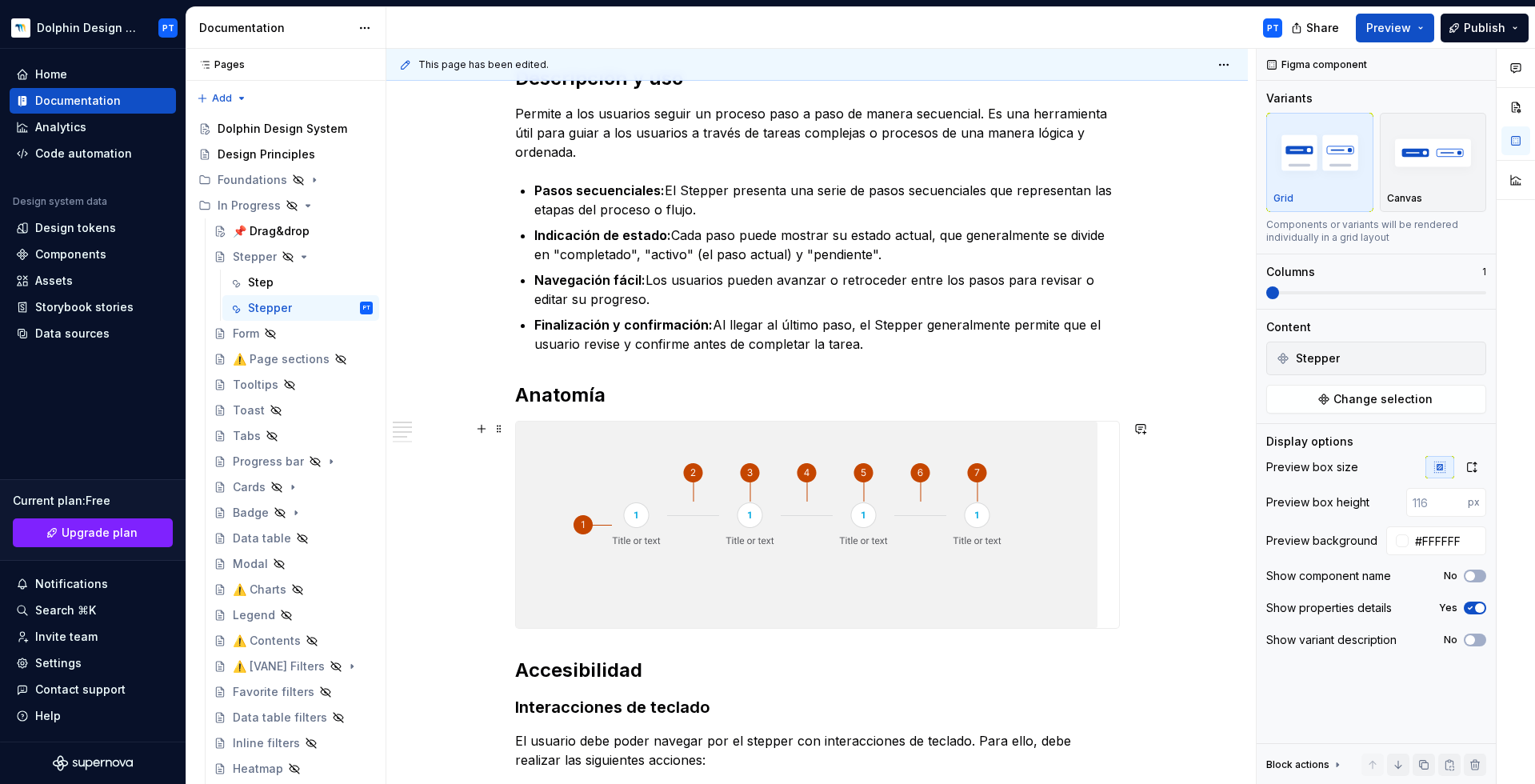
scroll to position [431, 0]
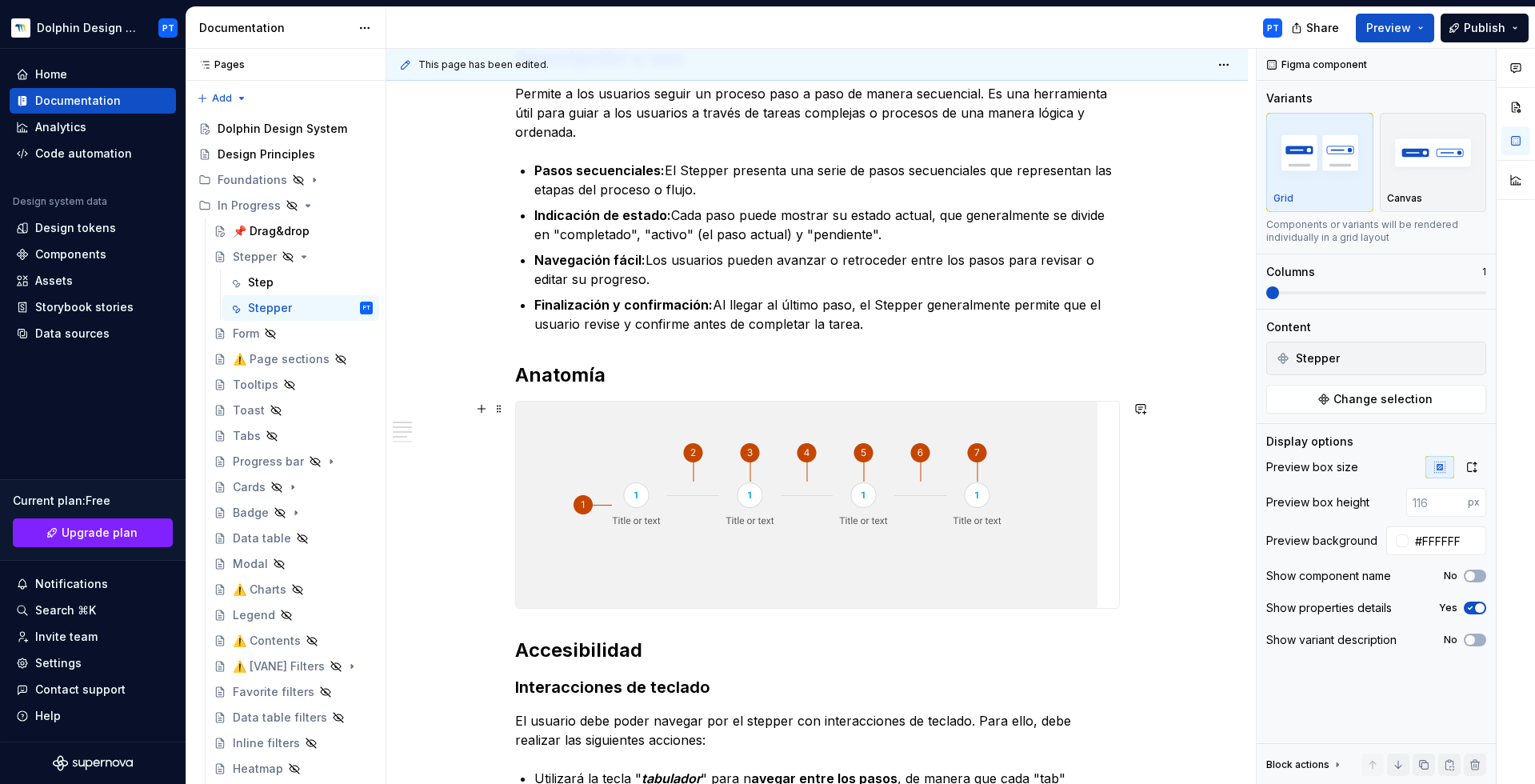
click at [645, 468] on img at bounding box center [807, 504] width 582 height 206
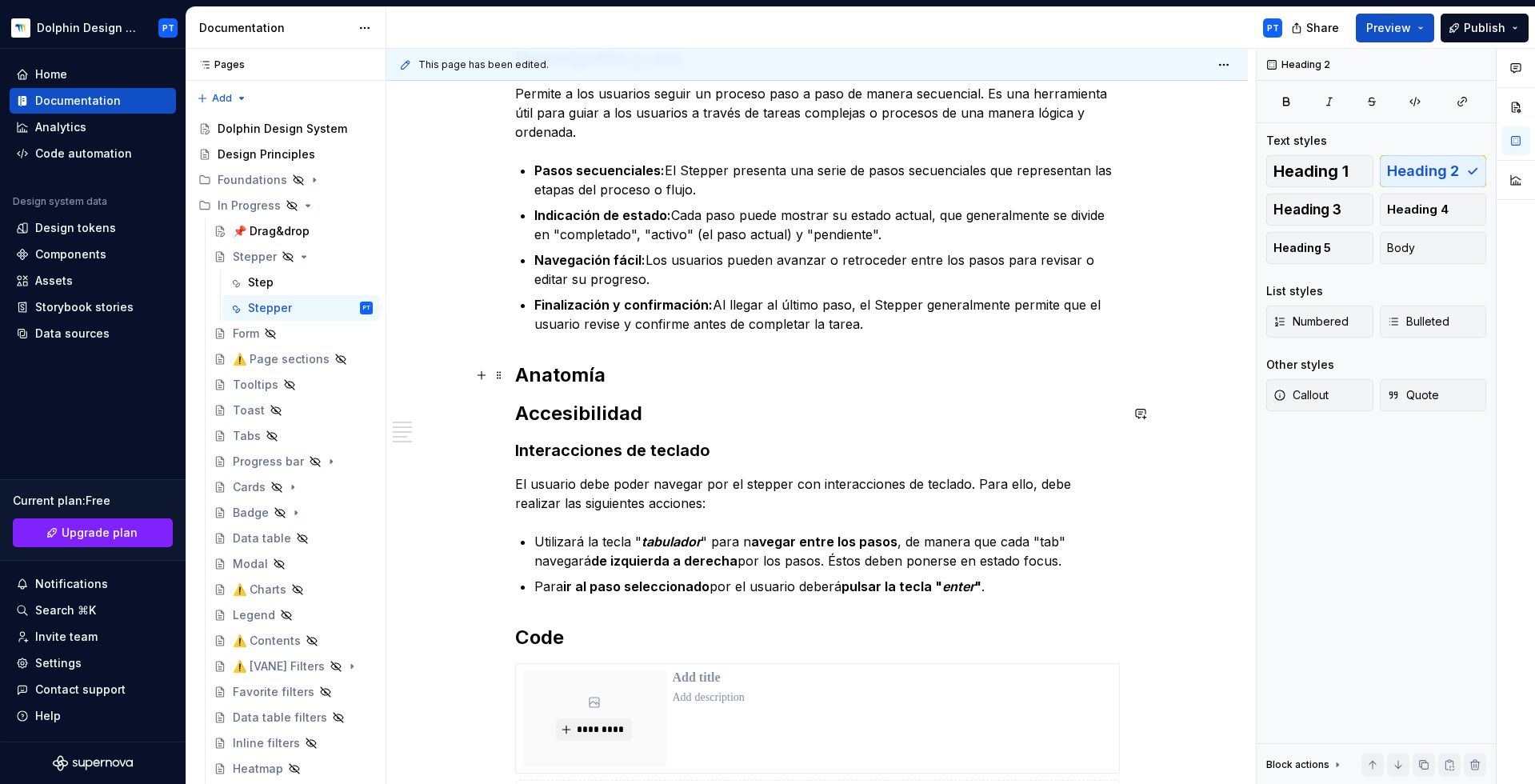
click at [631, 370] on h2 "Anatomía" at bounding box center [817, 375] width 605 height 26
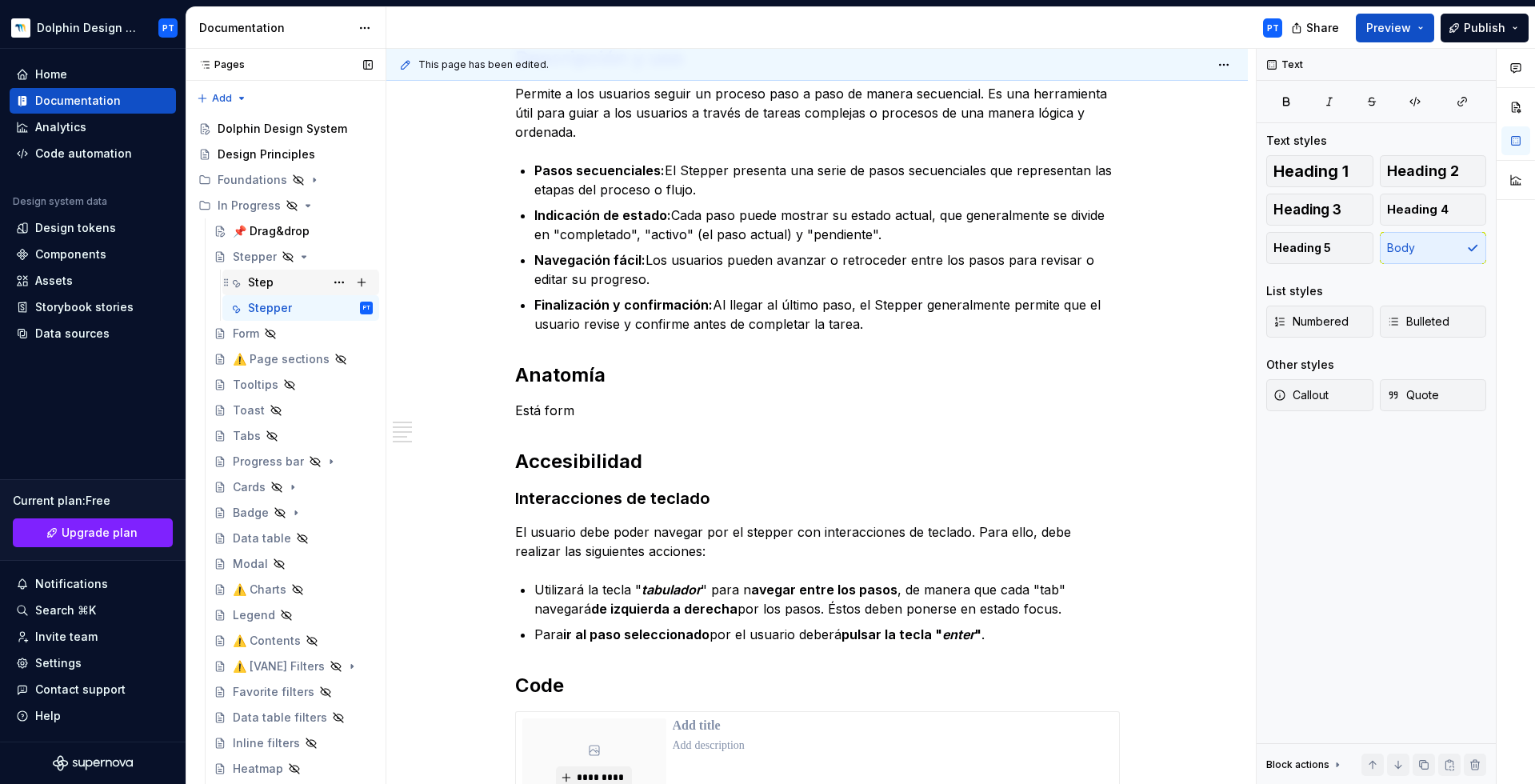
click at [269, 288] on div "Step" at bounding box center [261, 282] width 26 height 16
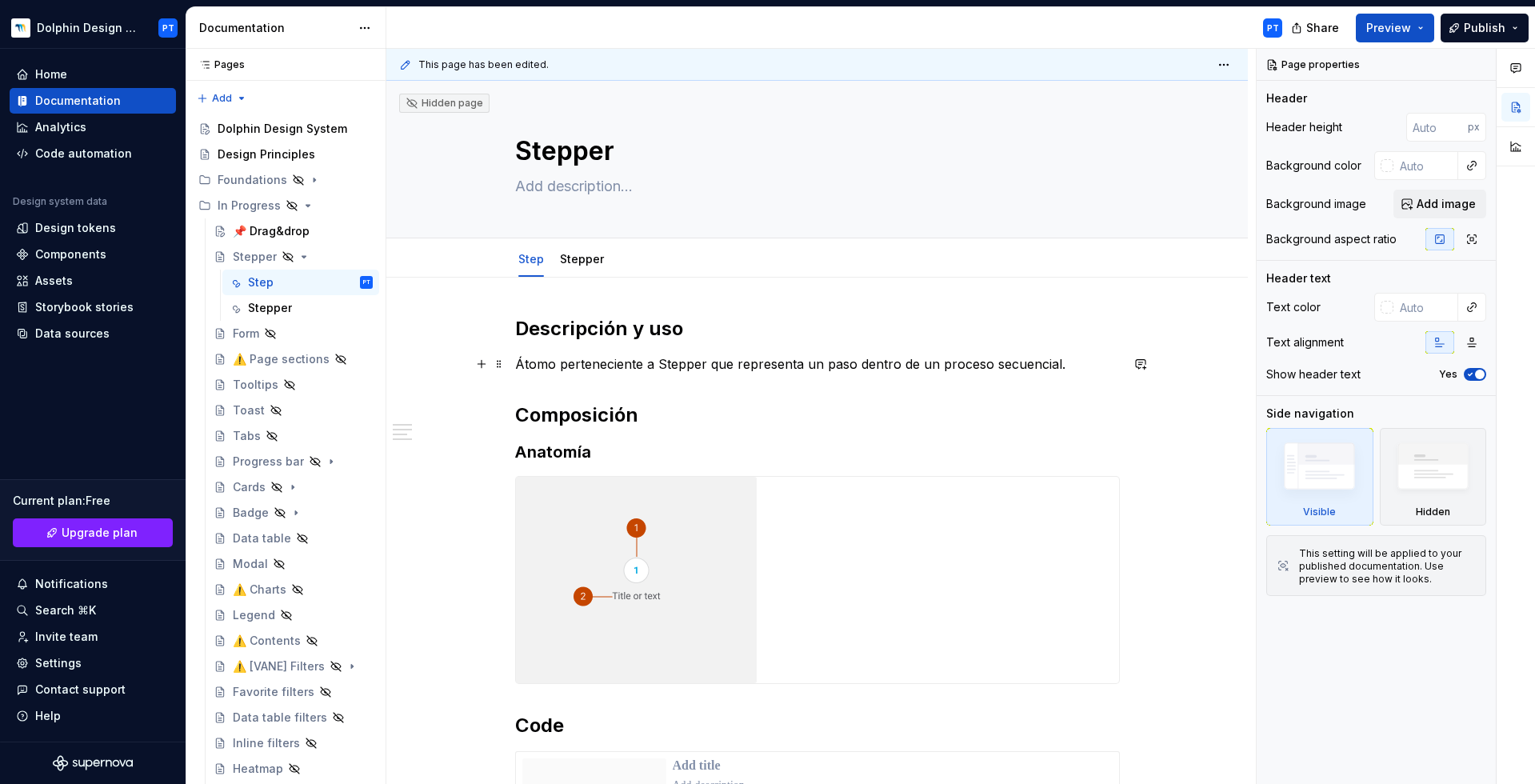
click at [616, 364] on p "Átomo perteneciente a Stepper que representa un paso dentro de un proceso secue…" at bounding box center [817, 363] width 605 height 19
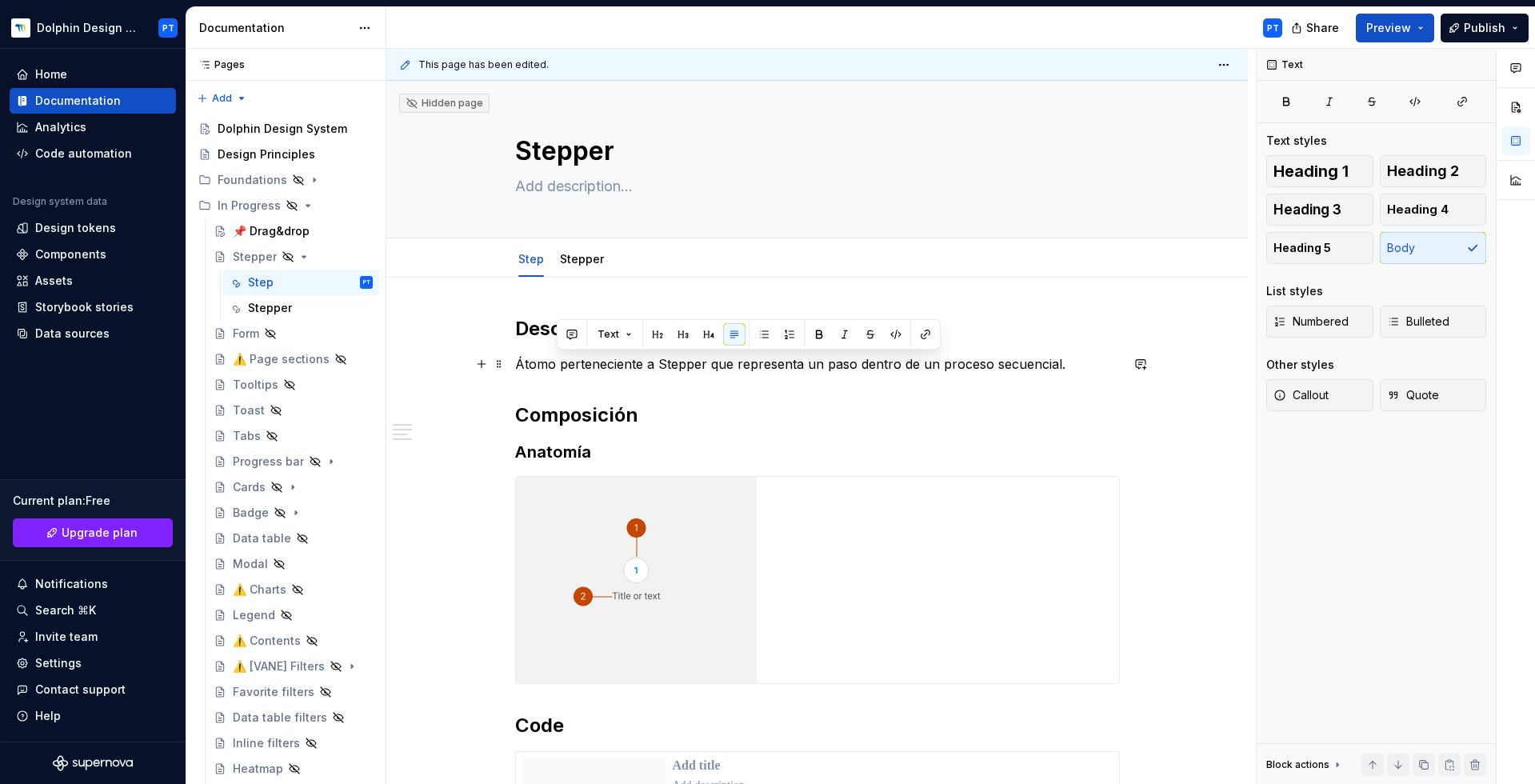
click at [616, 364] on p "Átomo perteneciente a Stepper que representa un paso dentro de un proceso secue…" at bounding box center [817, 363] width 605 height 19
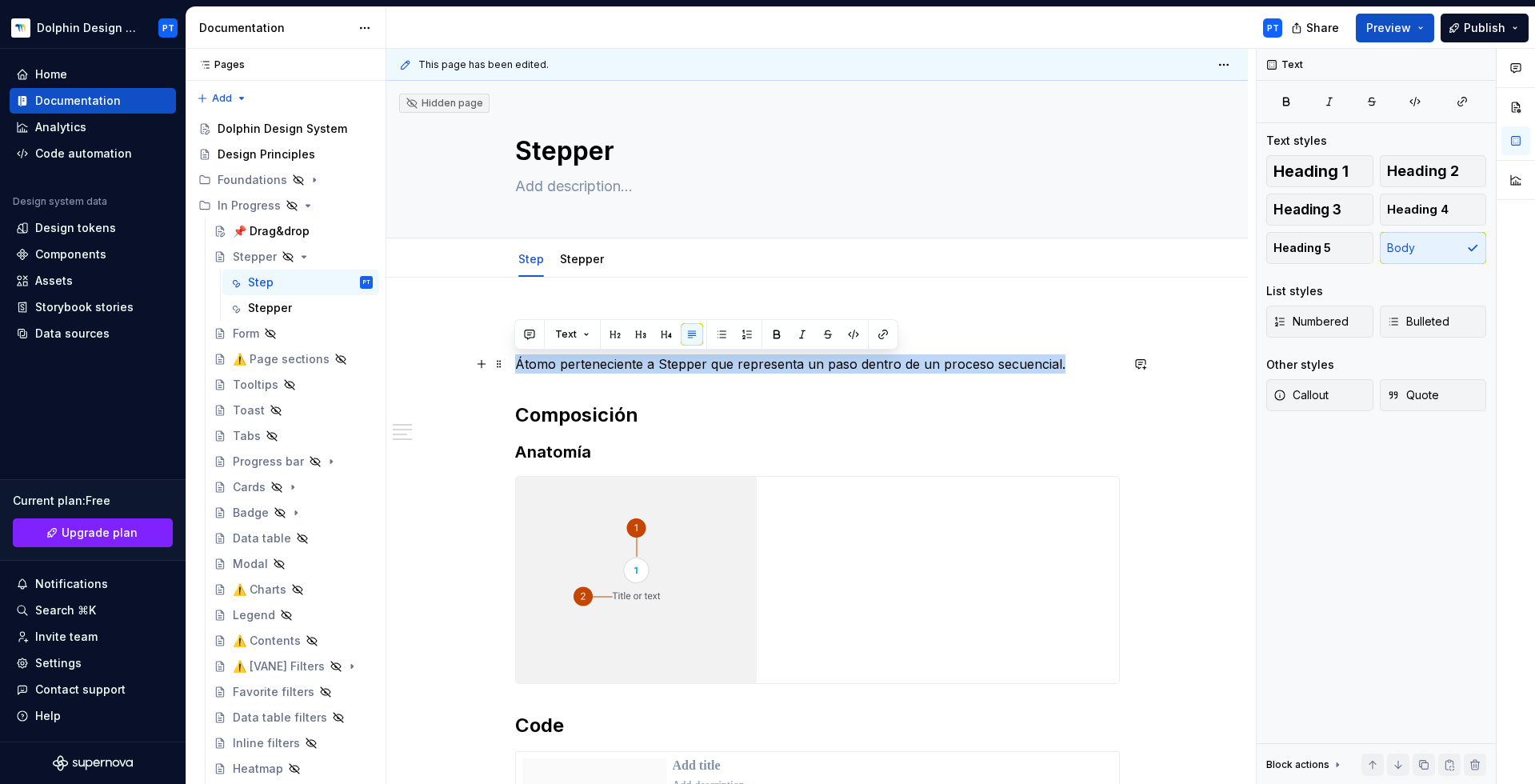
copy p "Átomo perteneciente a Stepper que representa un paso dentro de un proceso secue…"
click at [569, 261] on link "Stepper" at bounding box center [583, 259] width 44 height 14
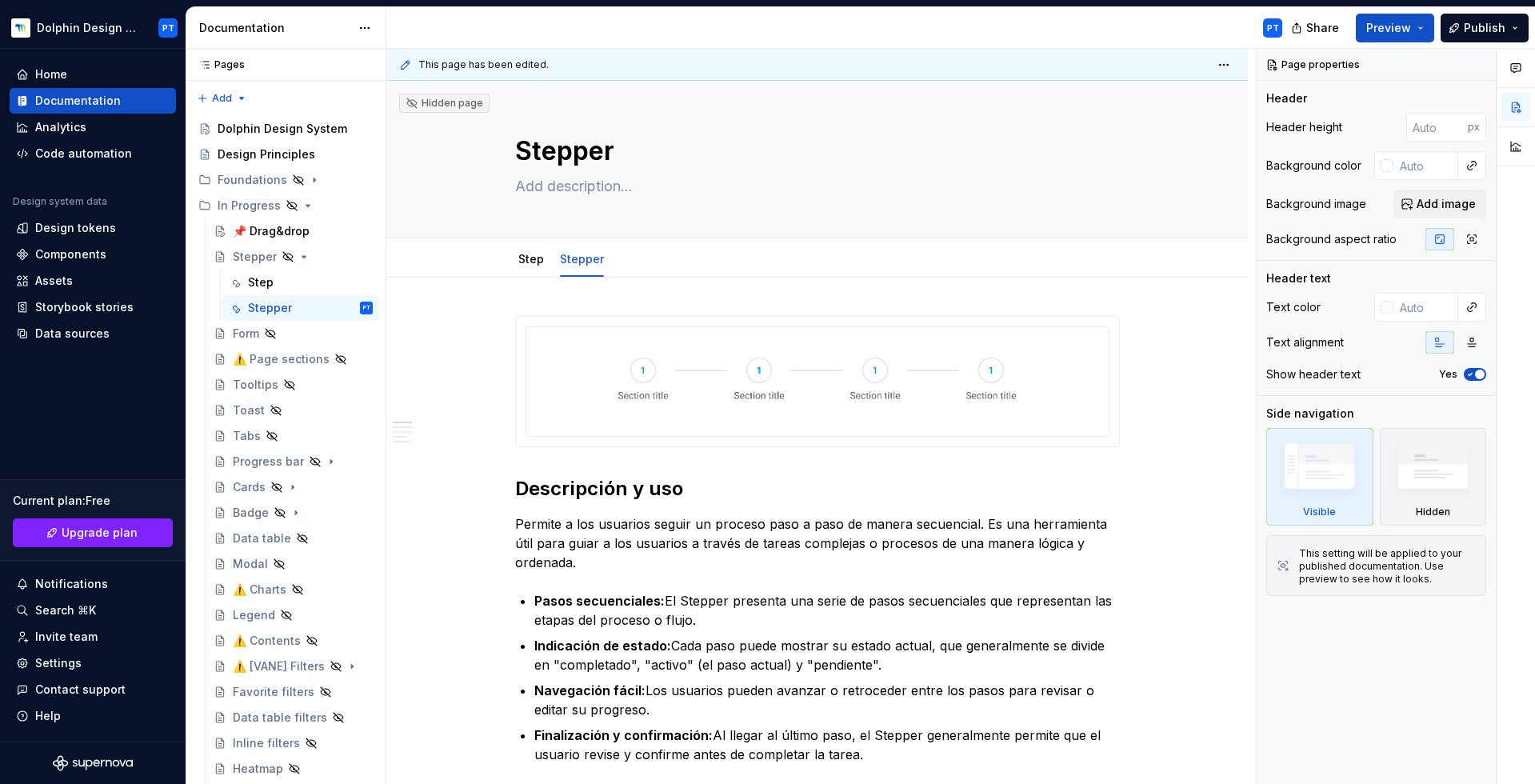
type textarea "*"
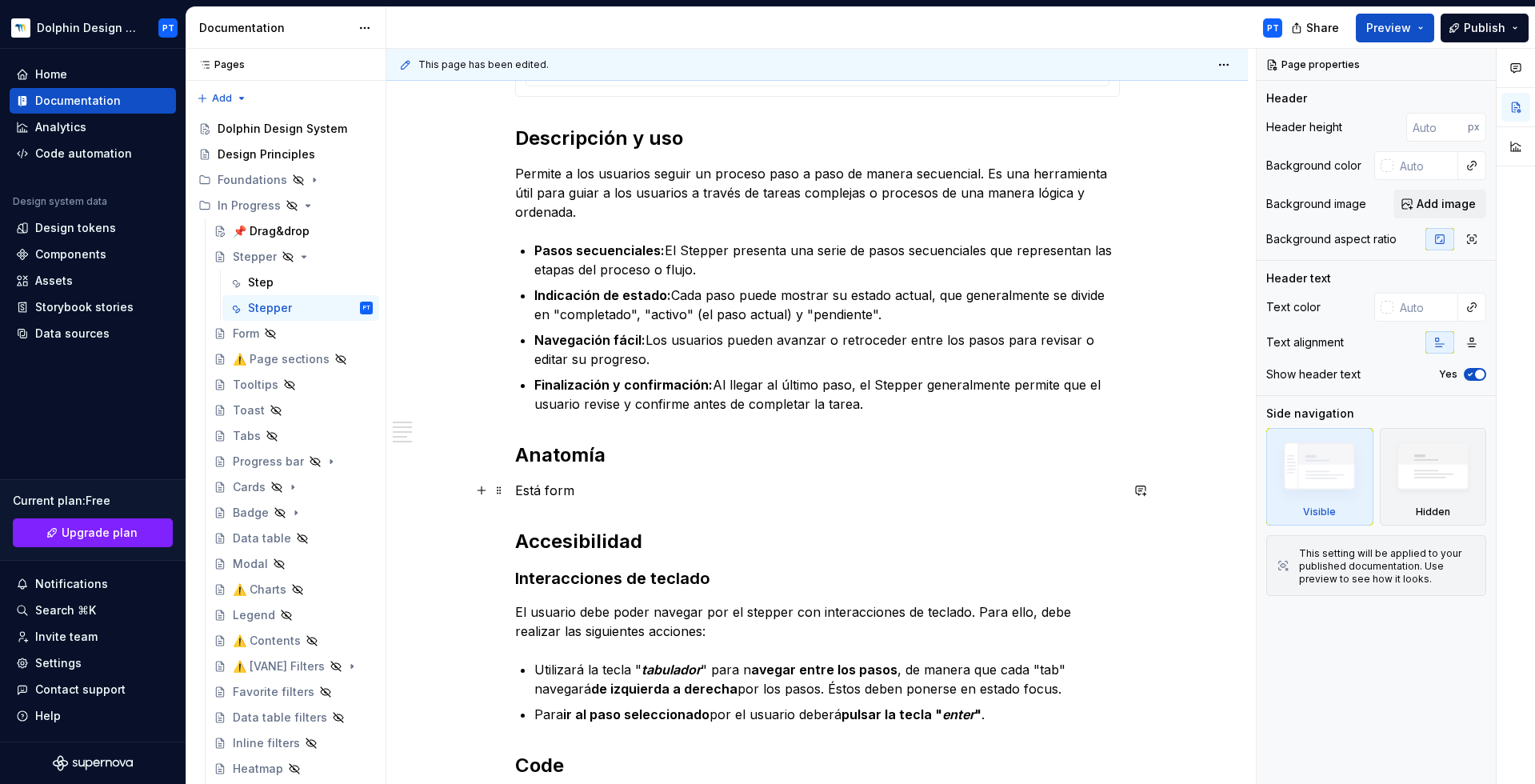
scroll to position [353, 0]
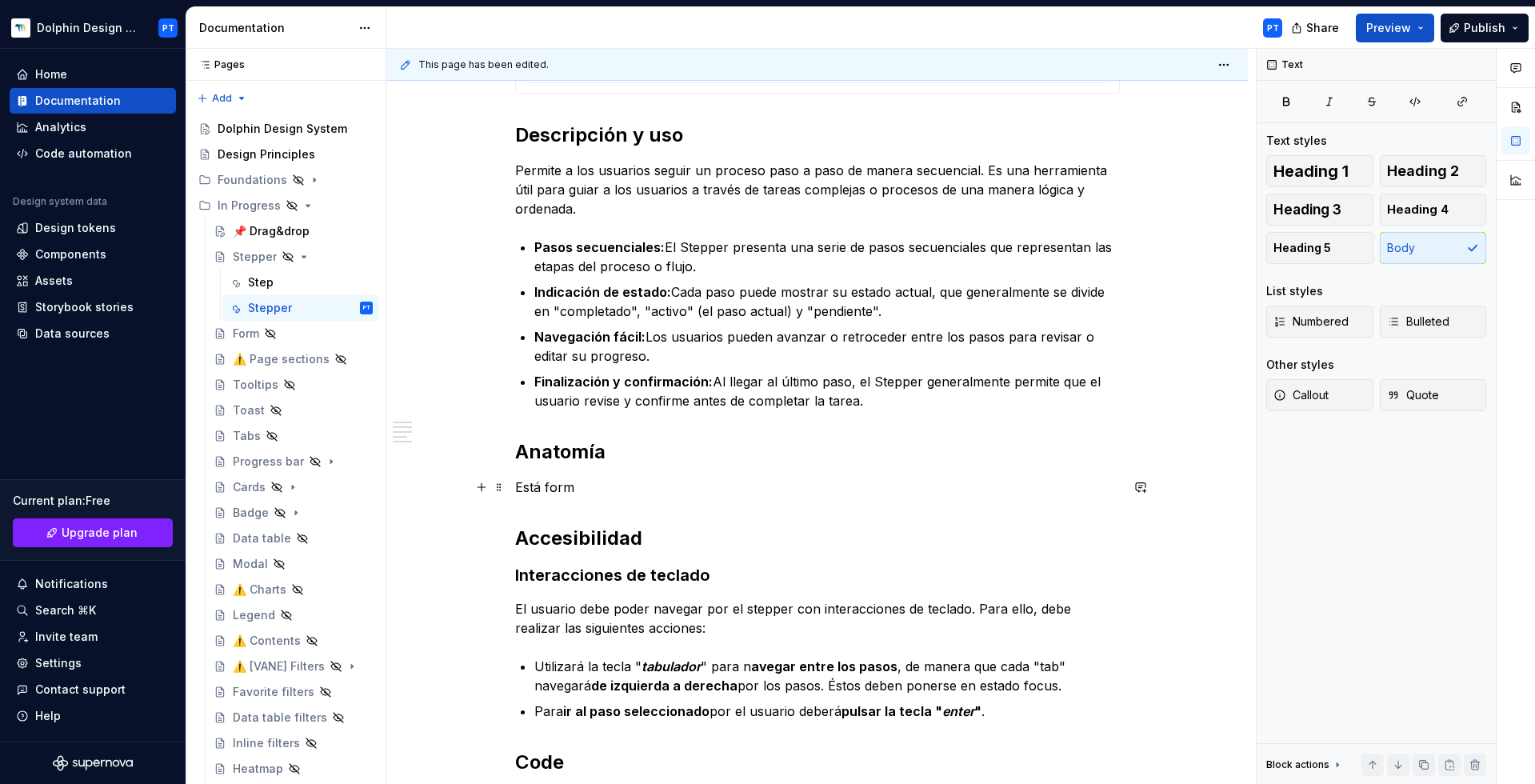
click at [585, 486] on p "Está form" at bounding box center [817, 487] width 605 height 19
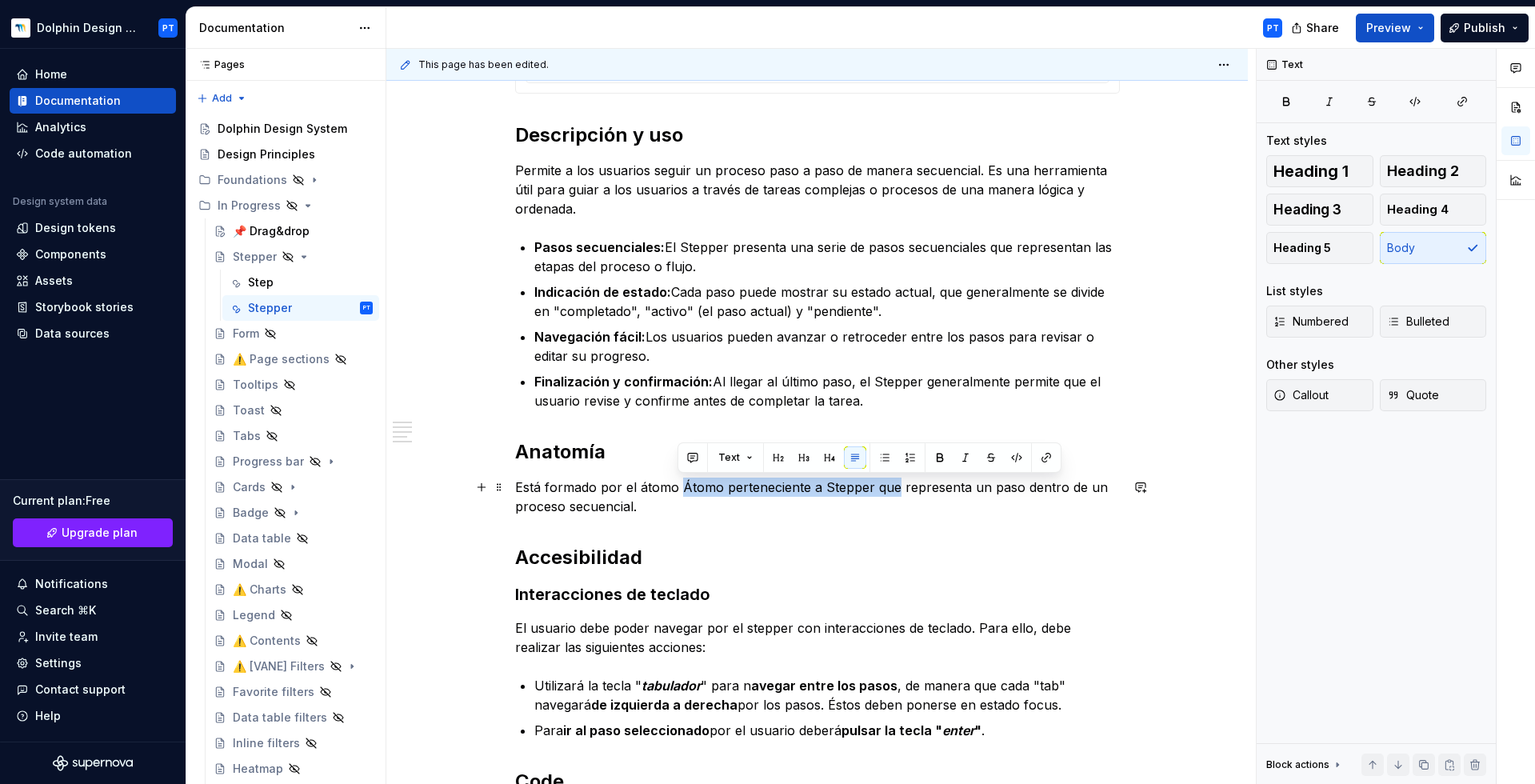
drag, startPoint x: 894, startPoint y: 488, endPoint x: 680, endPoint y: 493, distance: 214.1
click at [680, 493] on p "Está formado por el átomo Átomo perteneciente a Stepper que representa un paso …" at bounding box center [817, 497] width 605 height 39
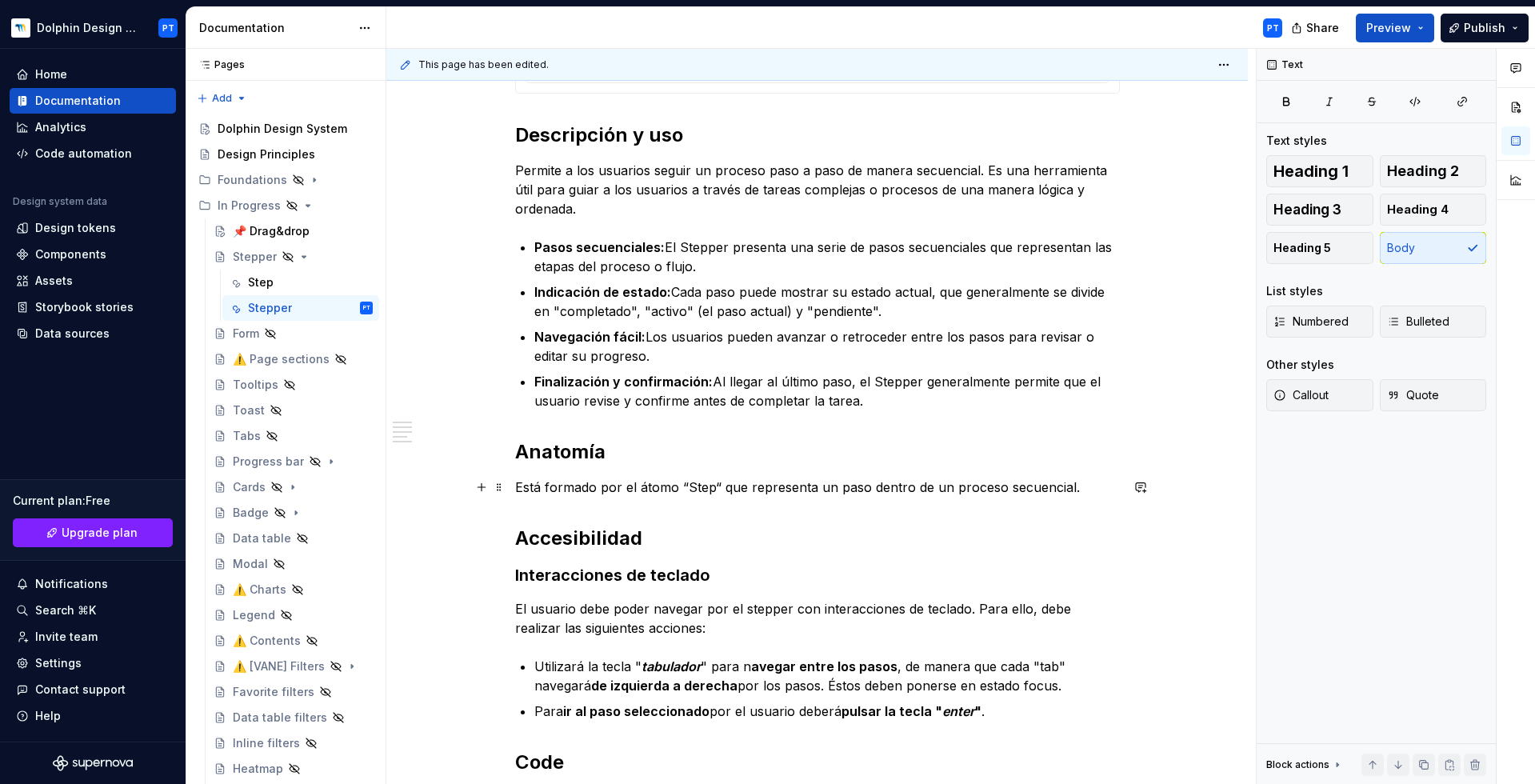
click at [1073, 490] on p "Está formado por el átomo “Step“ que representa un paso dentro de un proceso se…" at bounding box center [817, 487] width 605 height 19
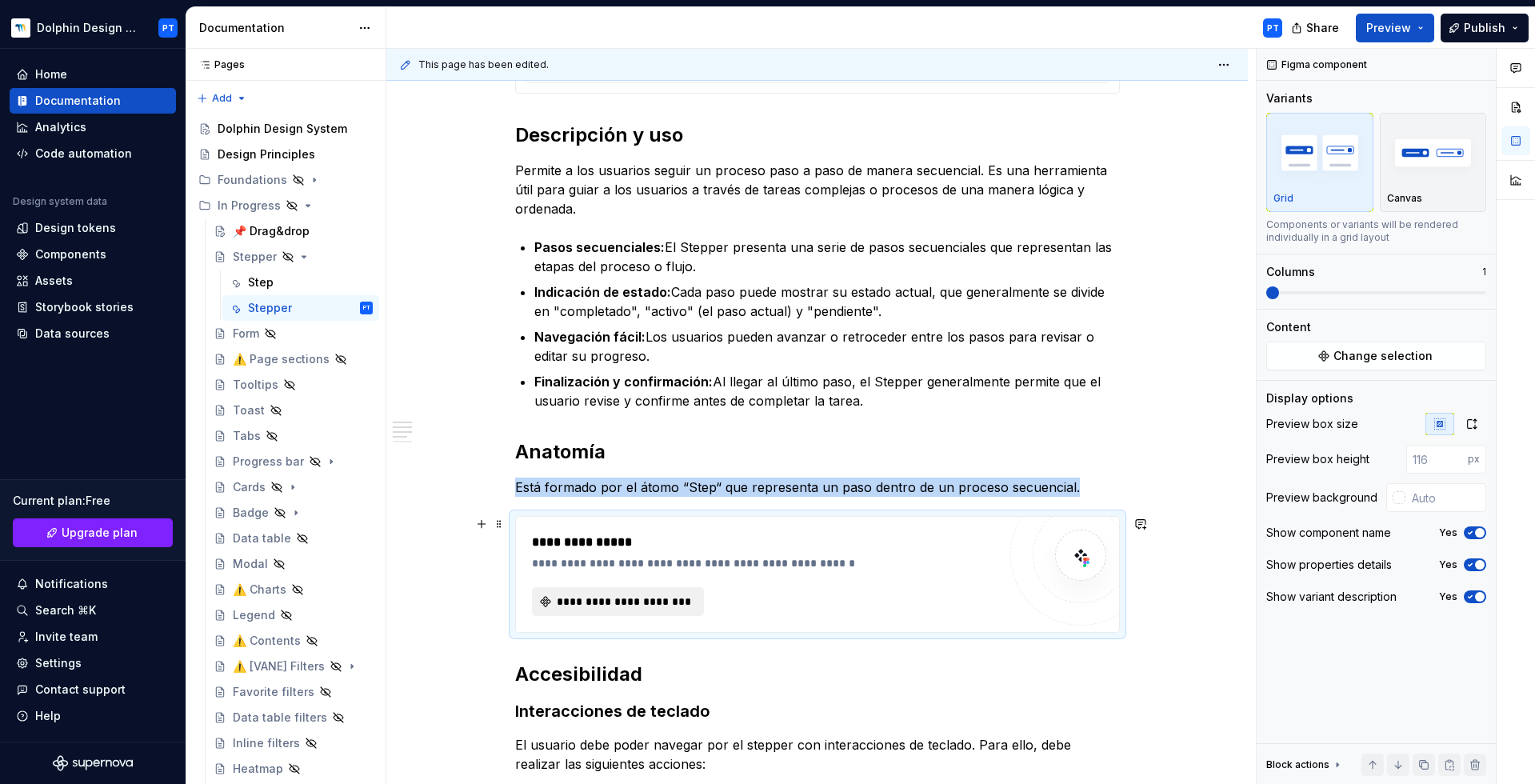
click at [628, 571] on span "**********" at bounding box center [624, 601] width 138 height 16
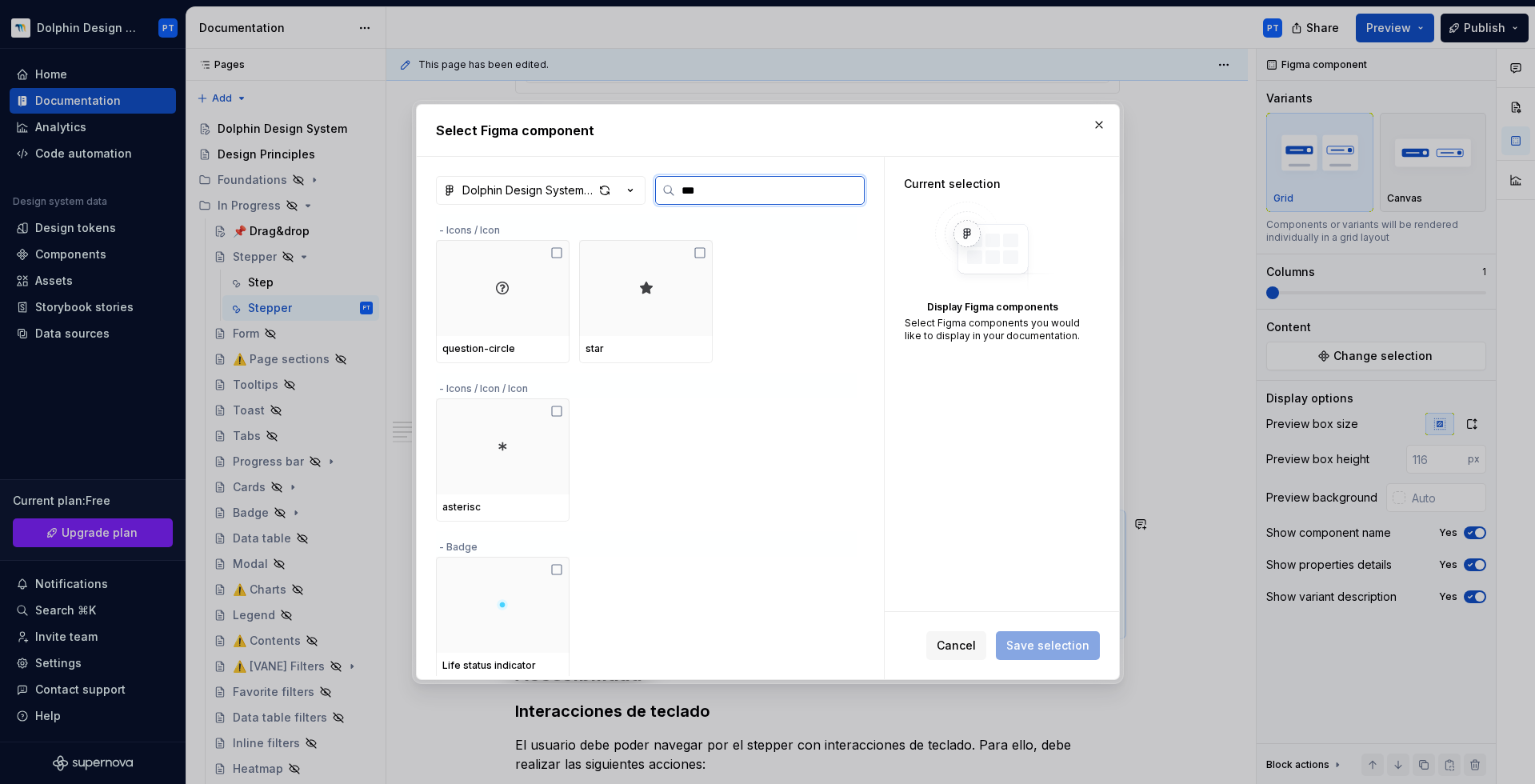
type input "****"
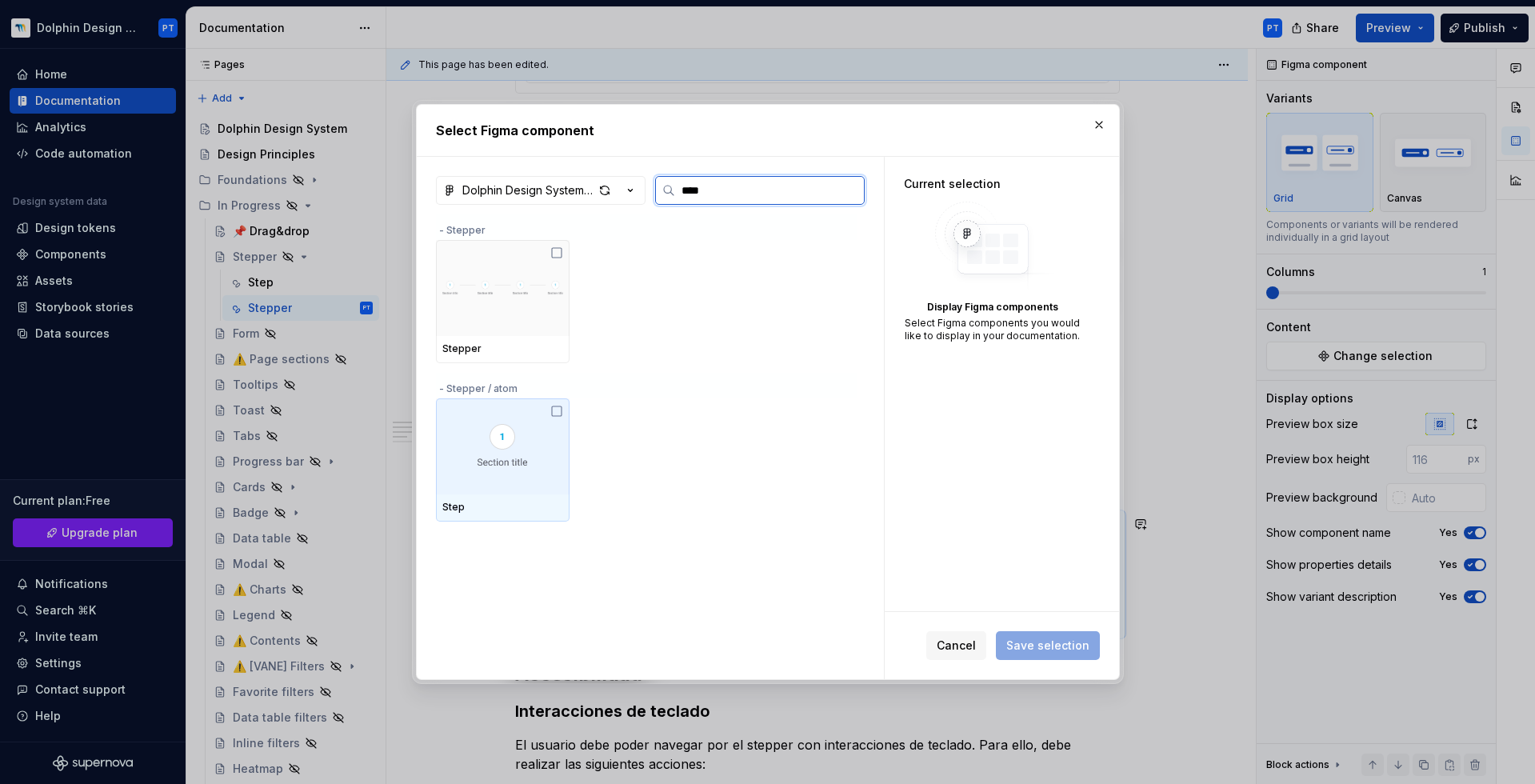
click at [512, 454] on img at bounding box center [502, 446] width 52 height 45
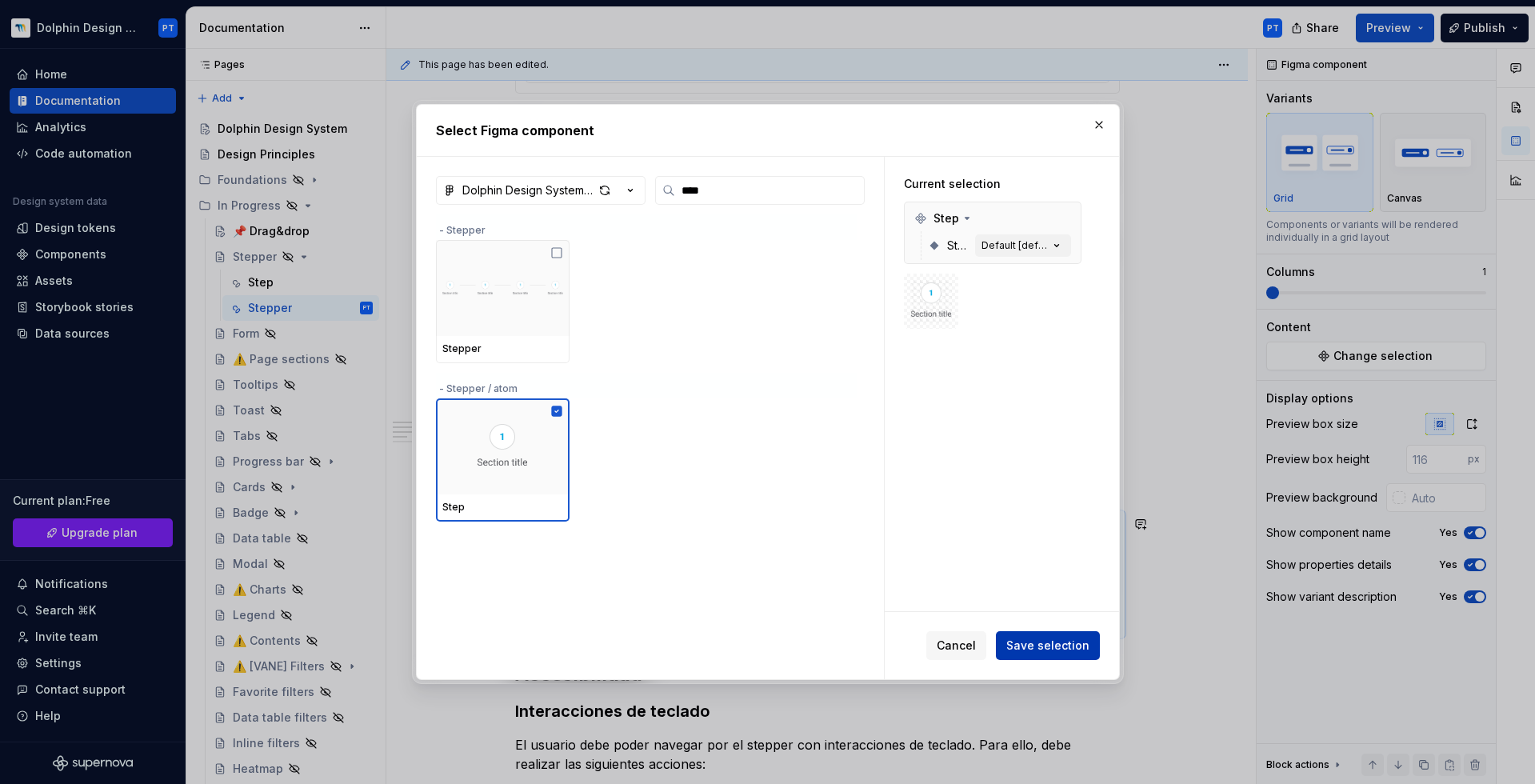
click at [1037, 571] on span "Save selection" at bounding box center [1048, 645] width 83 height 16
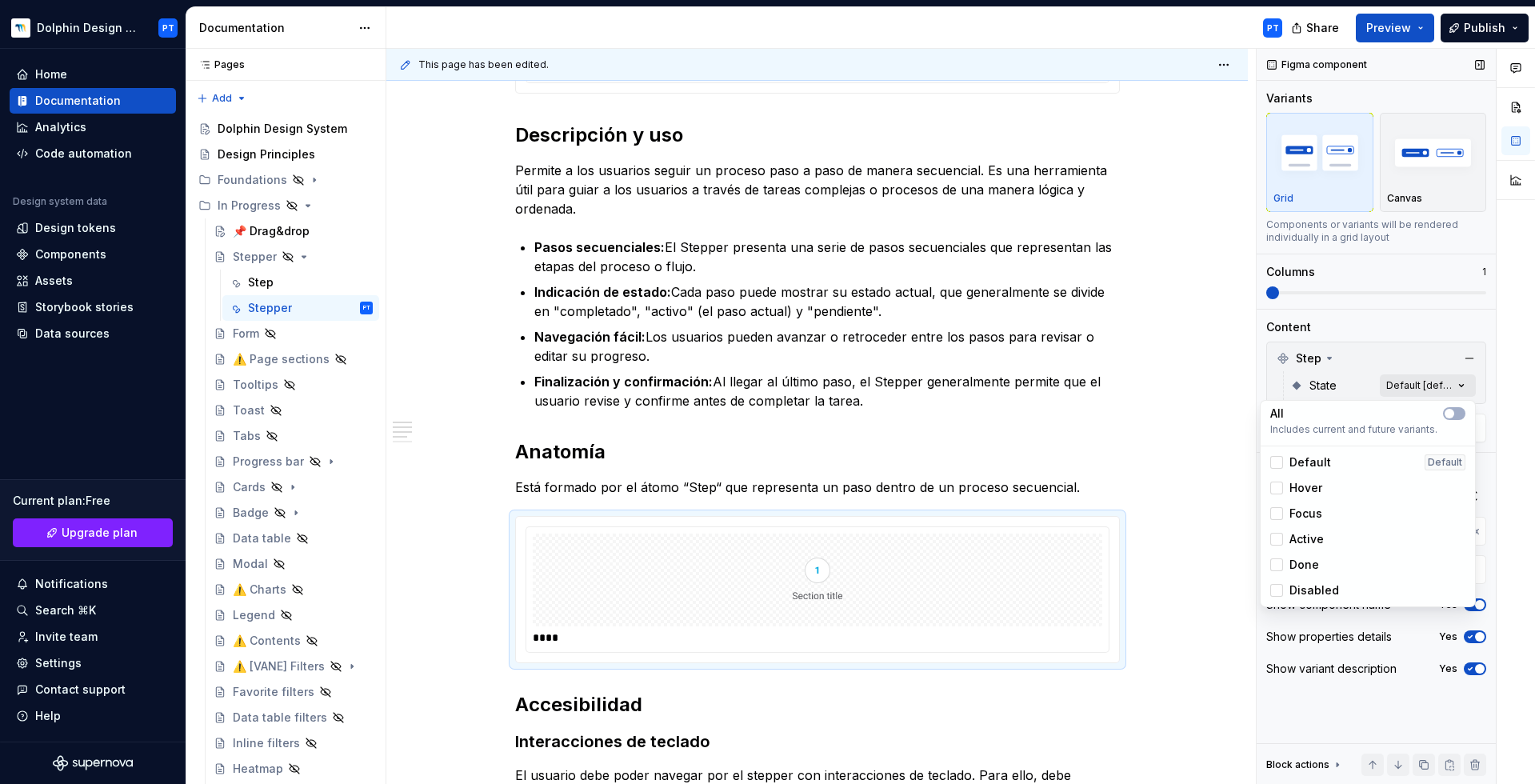
click at [1151, 381] on div "Comments Open comments No comments yet Select ‘Comment’ from the block context …" at bounding box center [1396, 417] width 279 height 736
click at [1151, 410] on span "button" at bounding box center [1449, 413] width 9 height 9
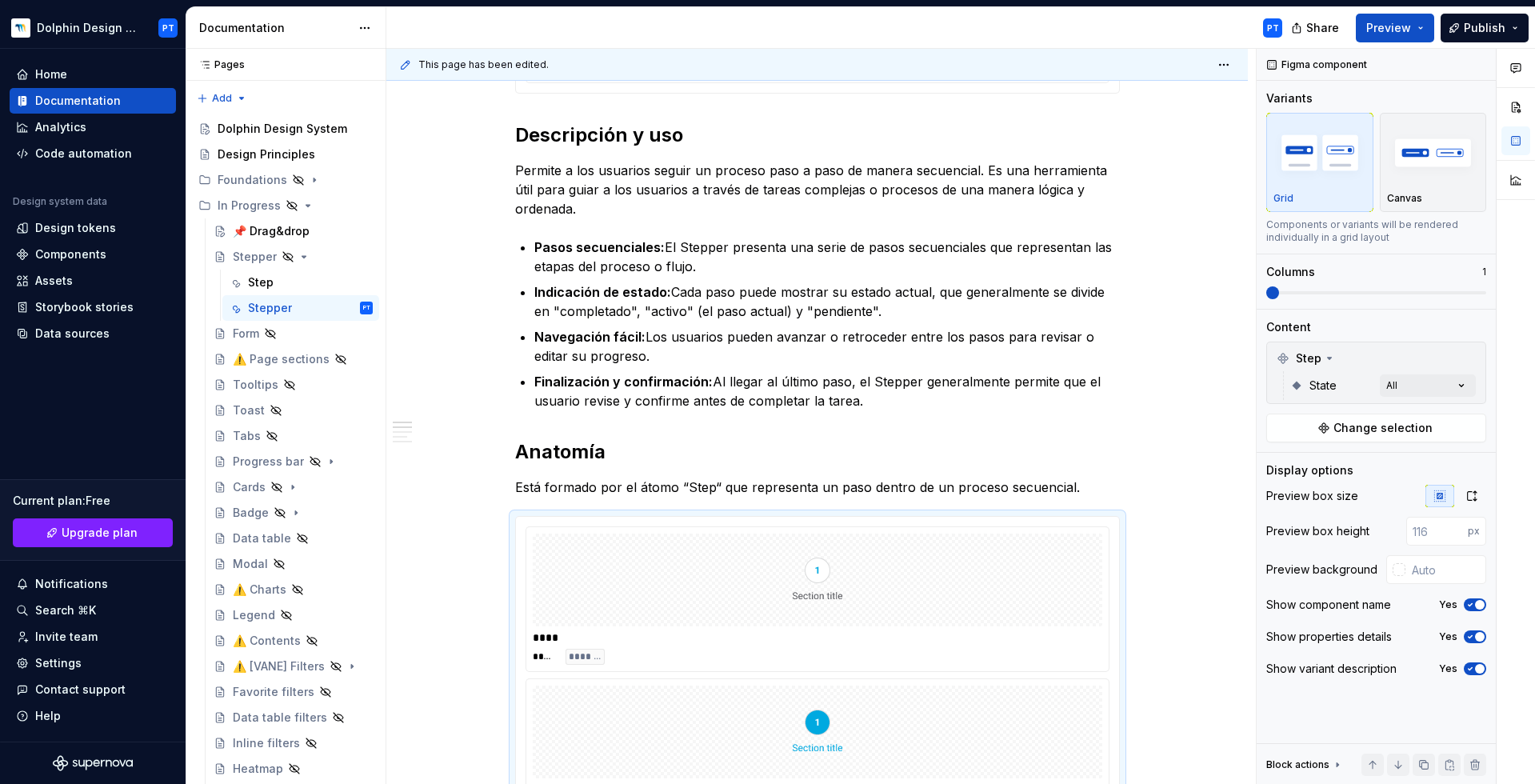
click at [1151, 386] on div "Comments Open comments No comments yet Select ‘Comment’ from the block context …" at bounding box center [1396, 417] width 279 height 736
click at [1151, 295] on span at bounding box center [1376, 293] width 220 height 13
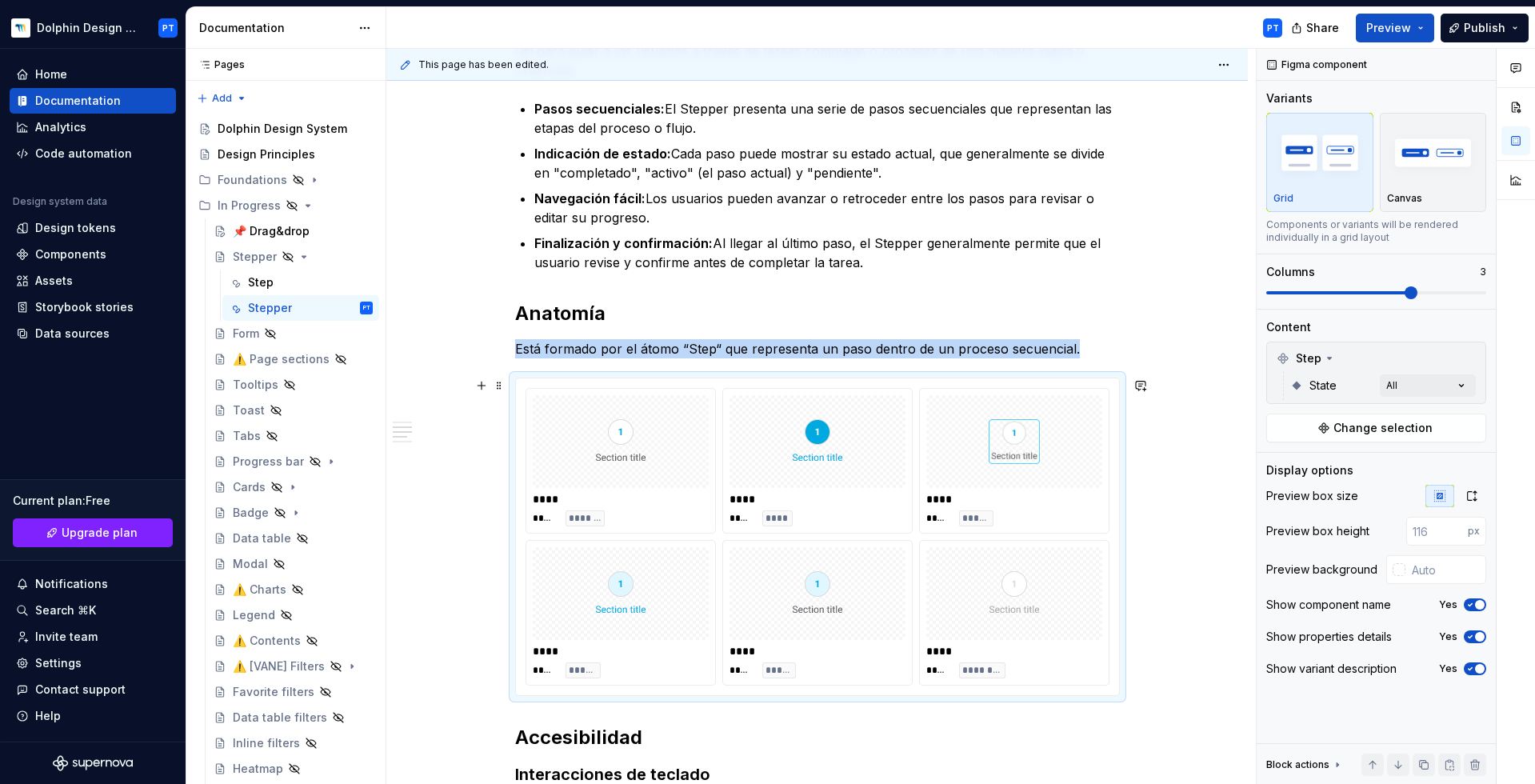
scroll to position [506, 0]
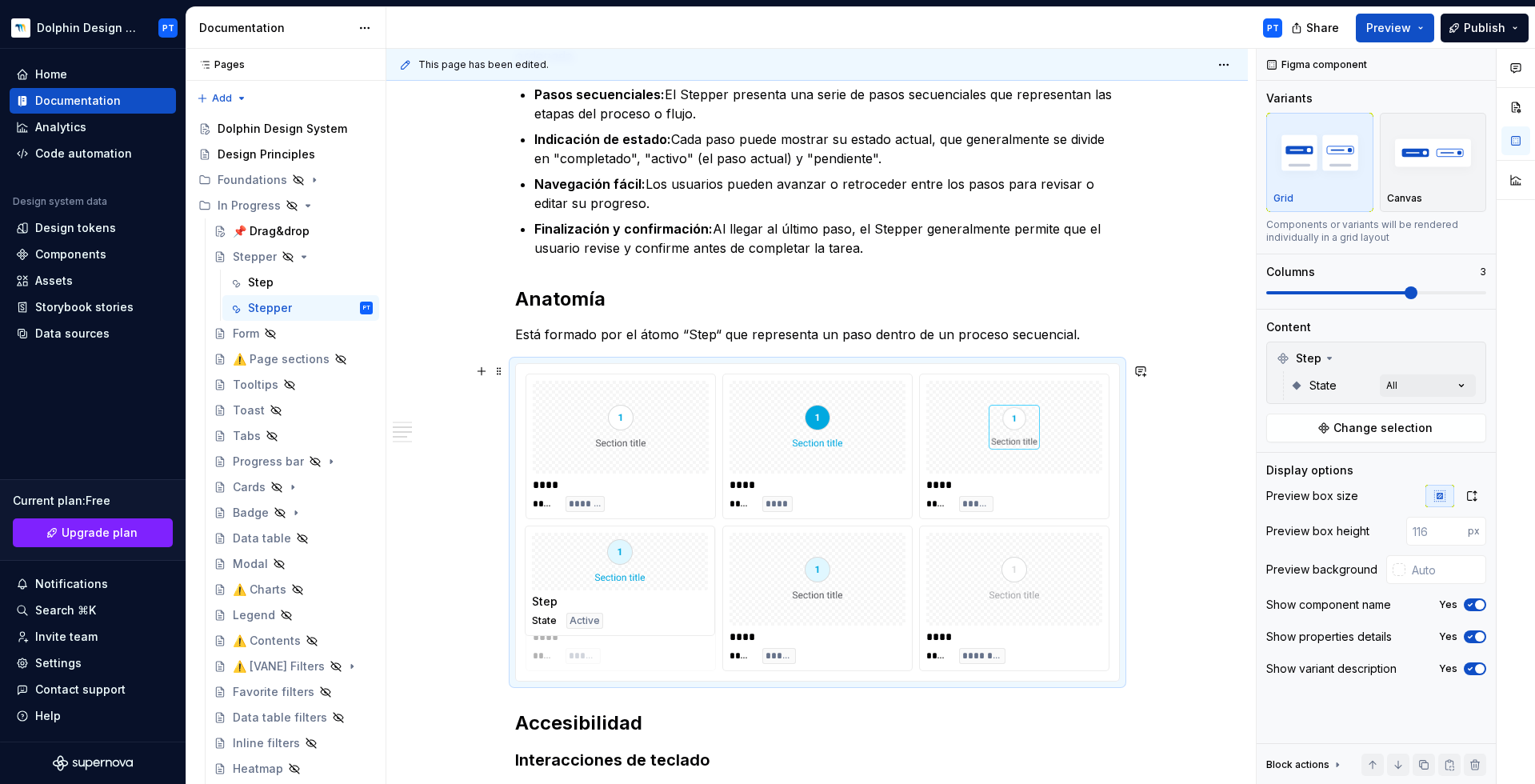
drag, startPoint x: 607, startPoint y: 574, endPoint x: 628, endPoint y: 567, distance: 22.1
drag, startPoint x: 834, startPoint y: 601, endPoint x: 799, endPoint y: 450, distance: 155.0
click at [799, 450] on body "Dolphin Design System PT Home Documentation Analytics Code automation Design sy…" at bounding box center [768, 392] width 1535 height 784
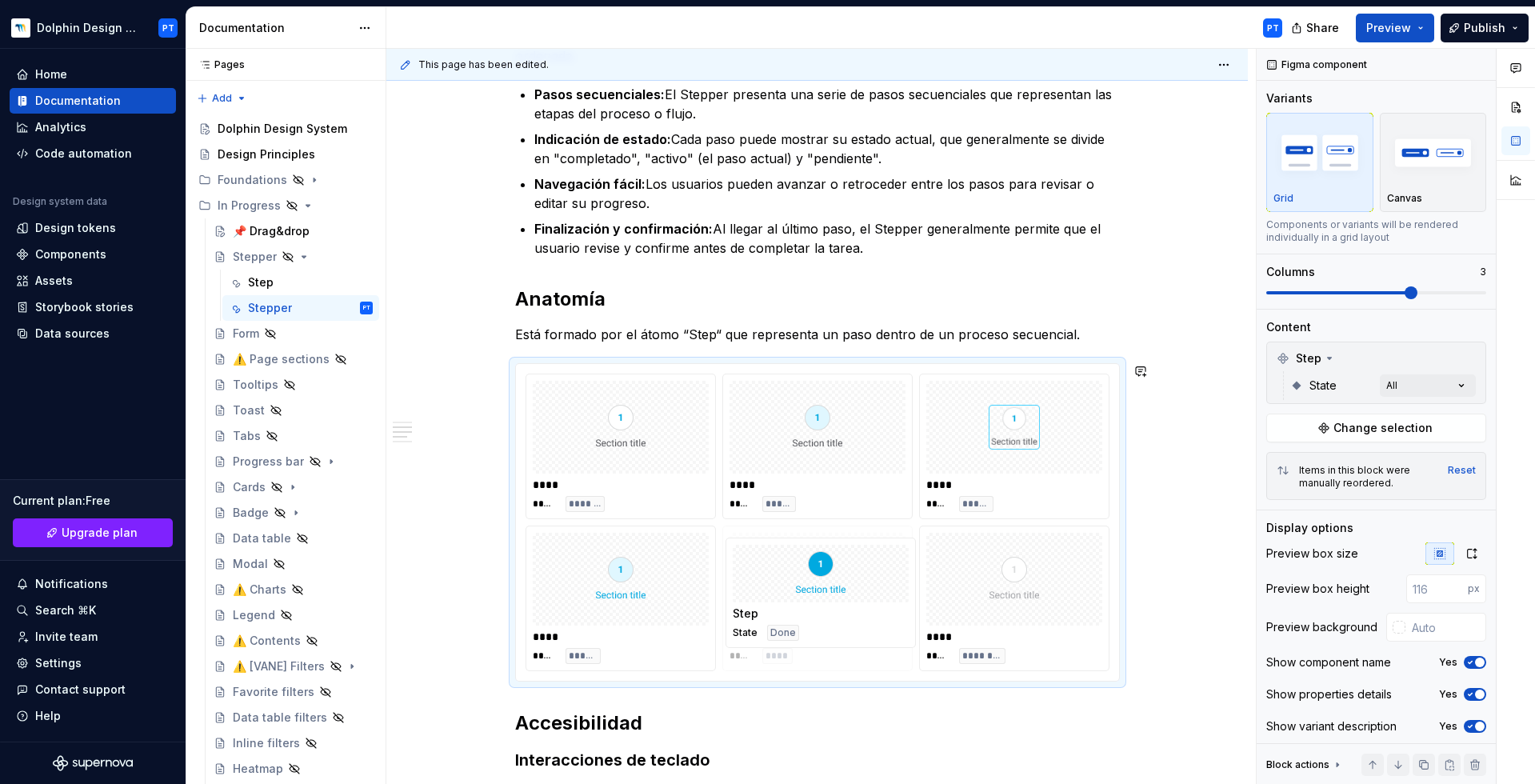
drag, startPoint x: 1032, startPoint y: 437, endPoint x: 837, endPoint y: 602, distance: 255.4
click at [1151, 293] on span at bounding box center [1376, 293] width 220 height 13
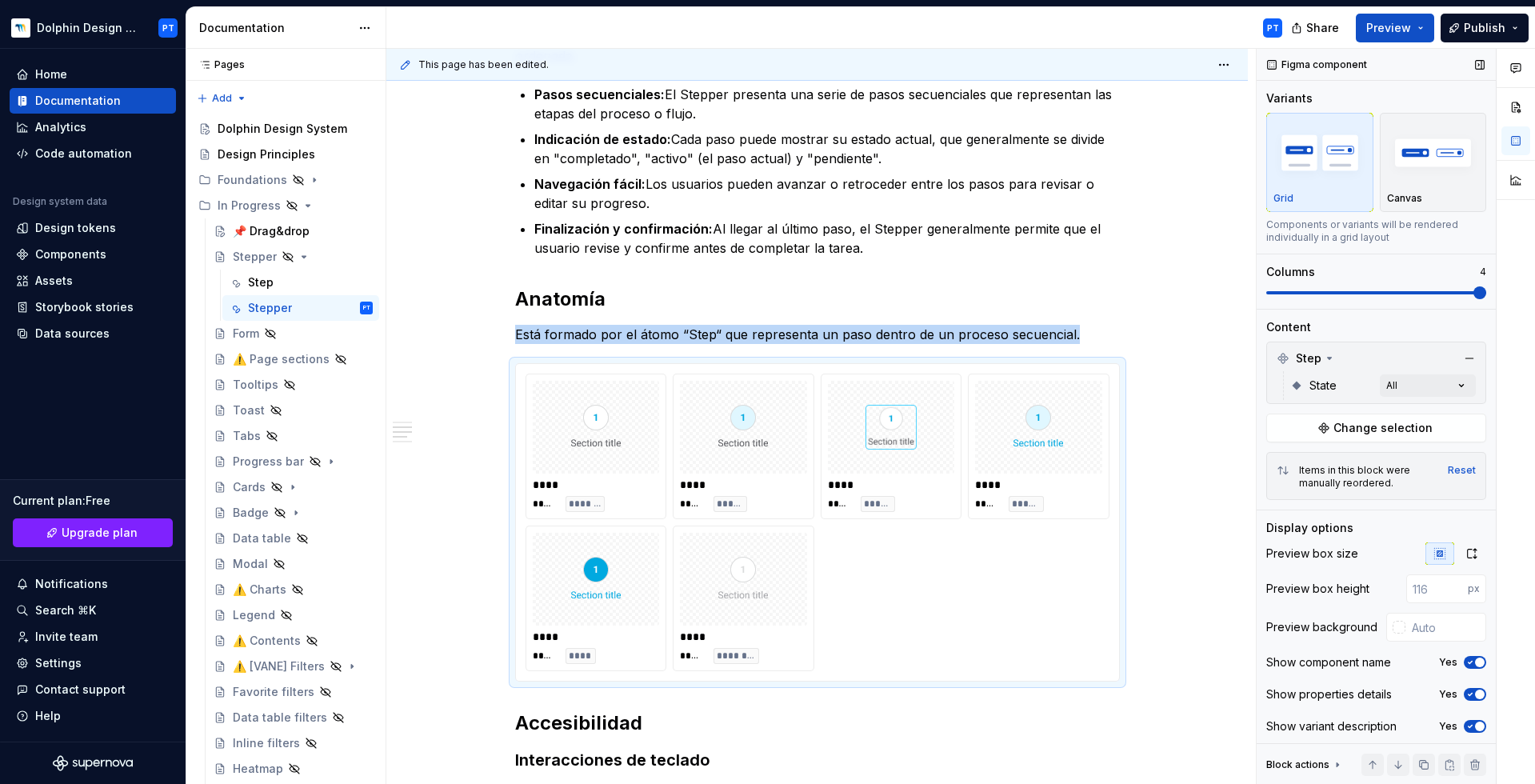
click at [1151, 294] on span at bounding box center [1376, 292] width 220 height 3
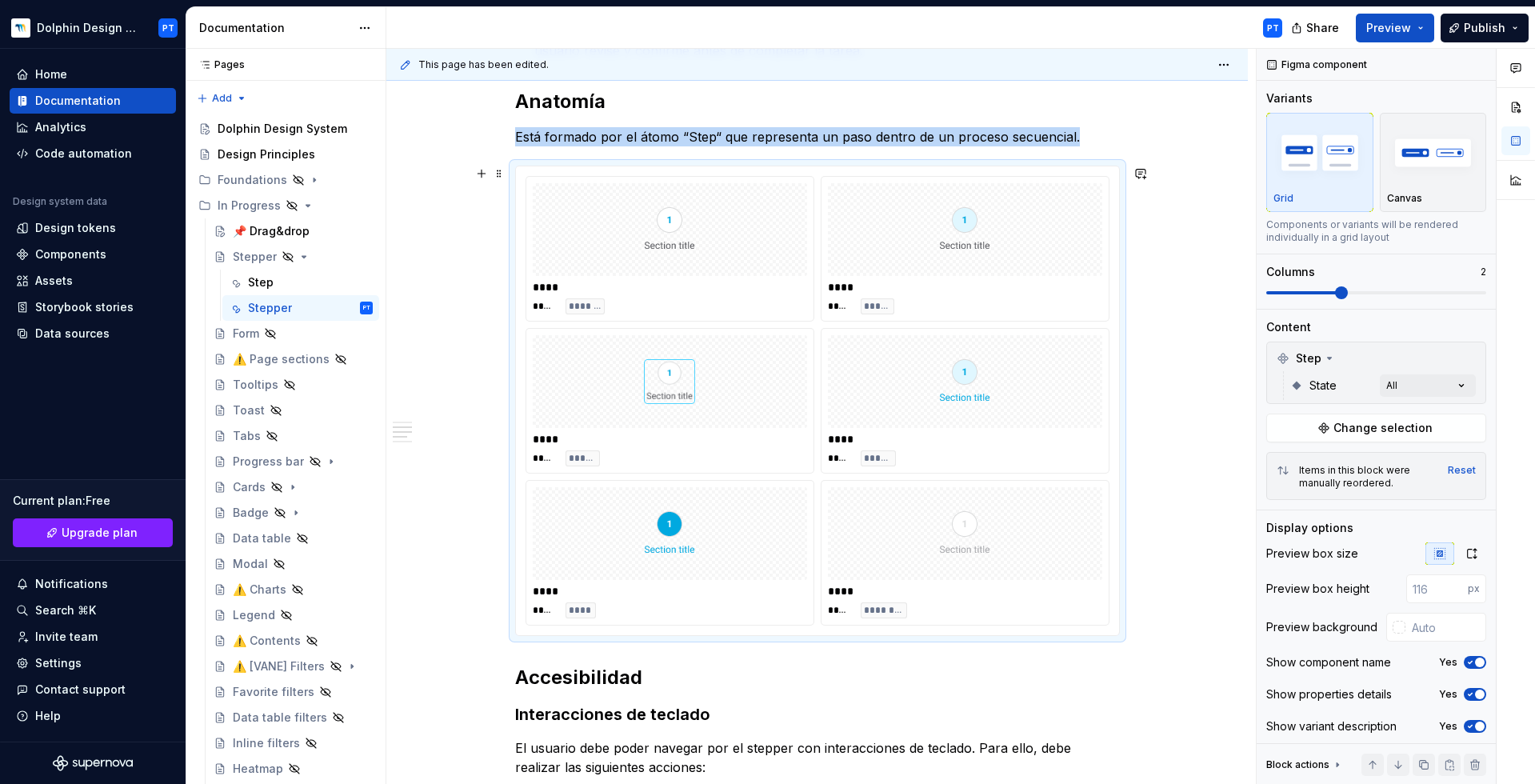
scroll to position [647, 0]
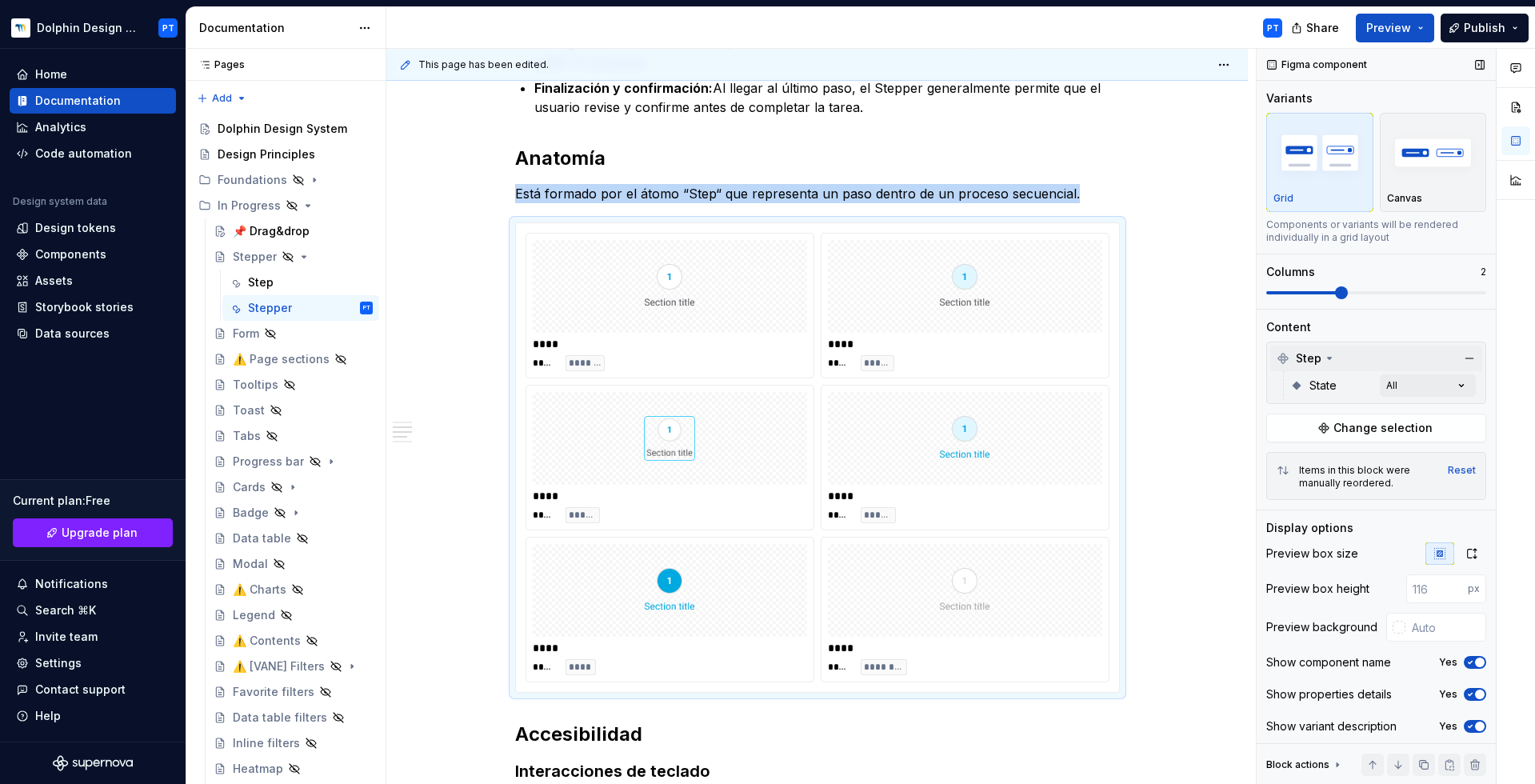
click at [1151, 357] on icon at bounding box center [1284, 359] width 13 height 13
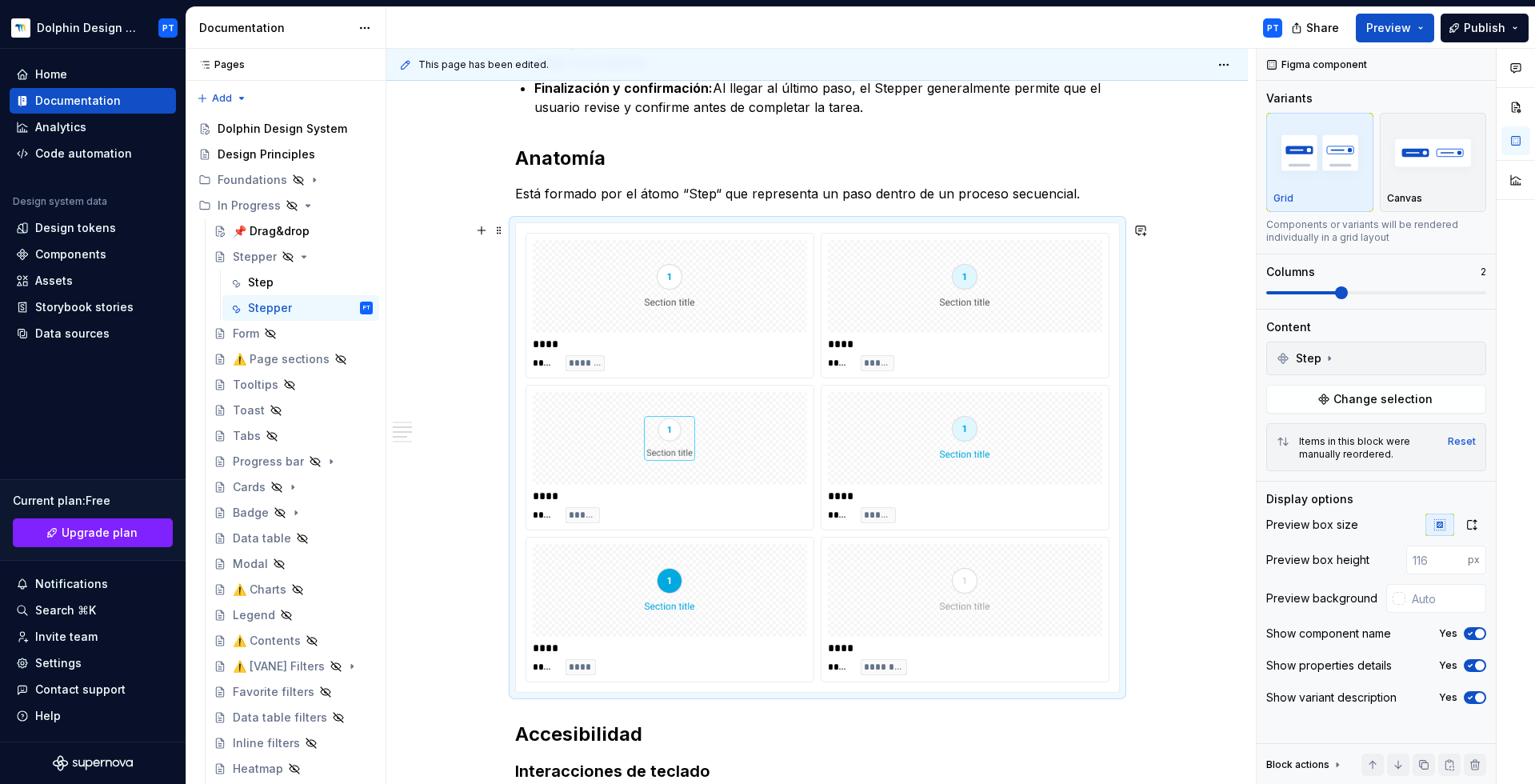
click at [1151, 387] on div "Descripción y uso Permite a los usuarios seguir un proceso paso a paso de maner…" at bounding box center [817, 515] width 861 height 1771
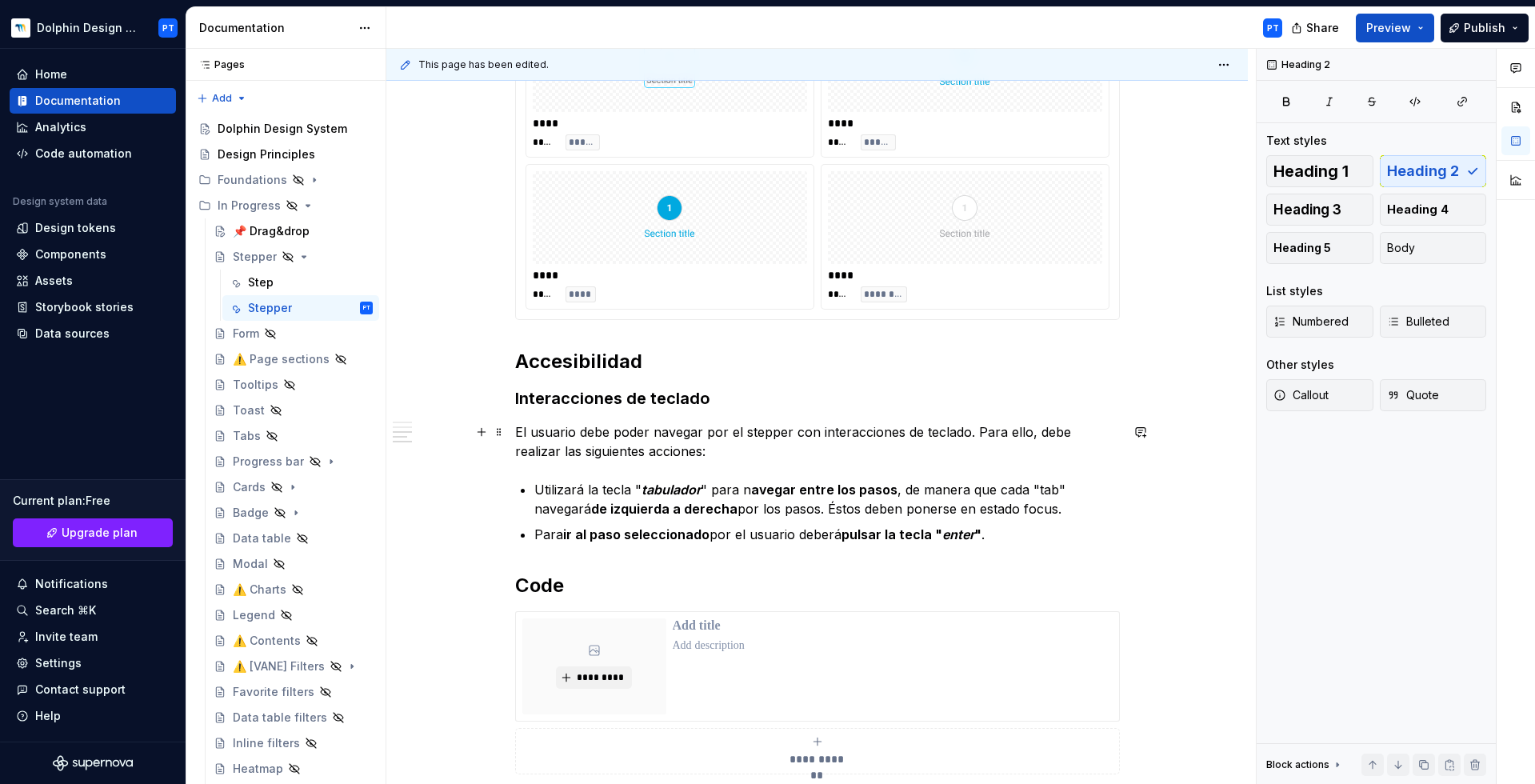
scroll to position [1215, 0]
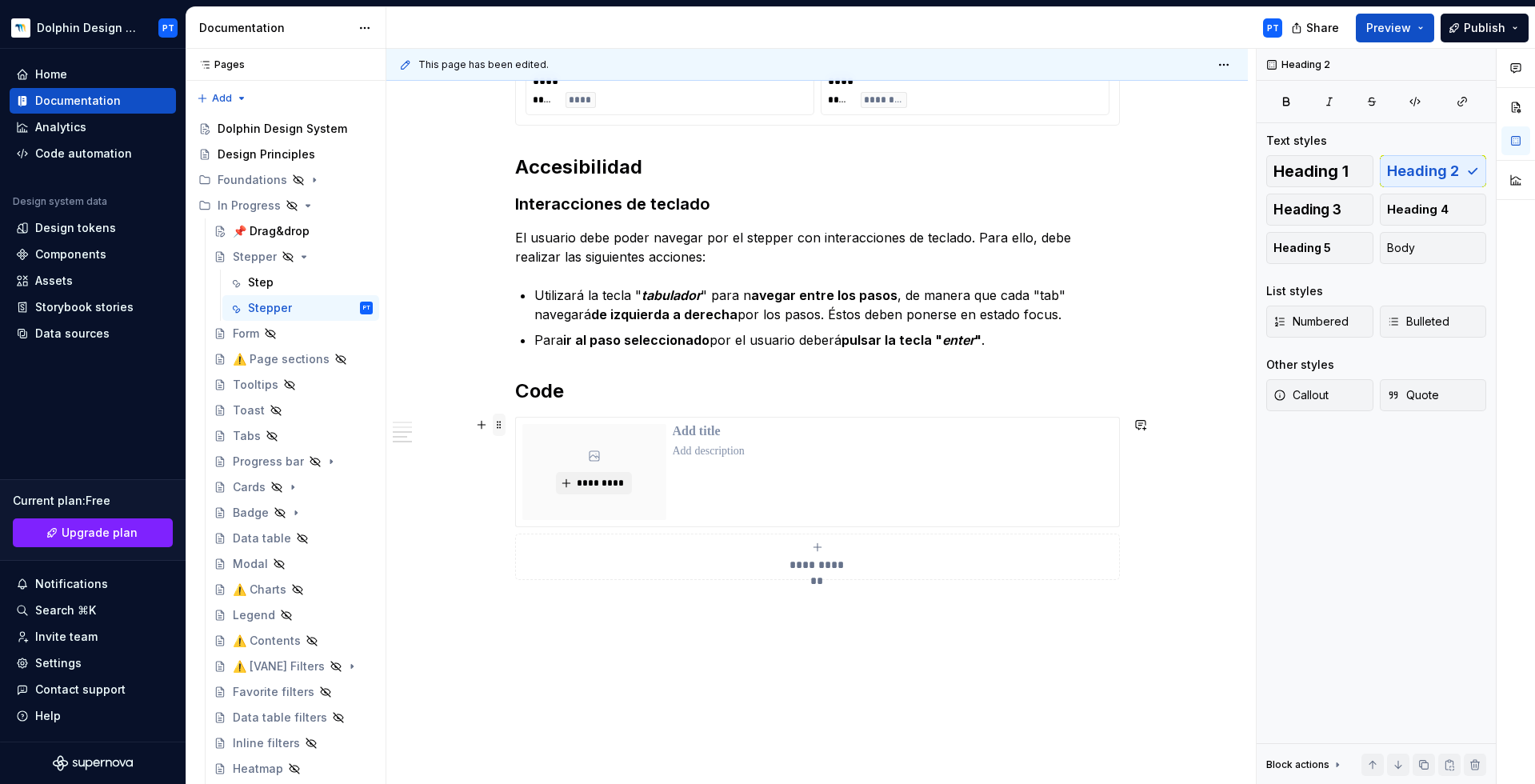
click at [502, 430] on span at bounding box center [500, 424] width 13 height 22
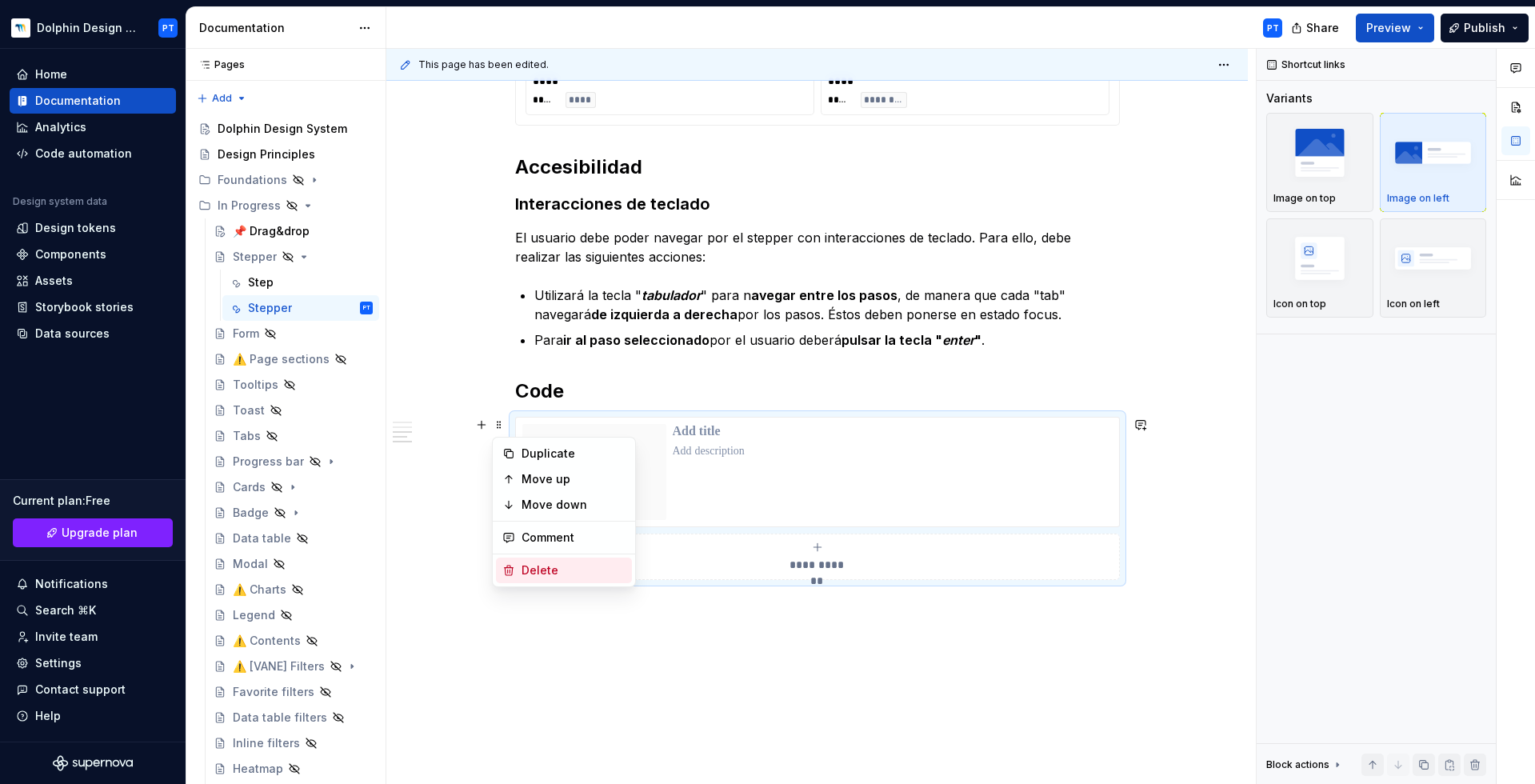
click at [560, 571] on div "Delete" at bounding box center [573, 570] width 104 height 16
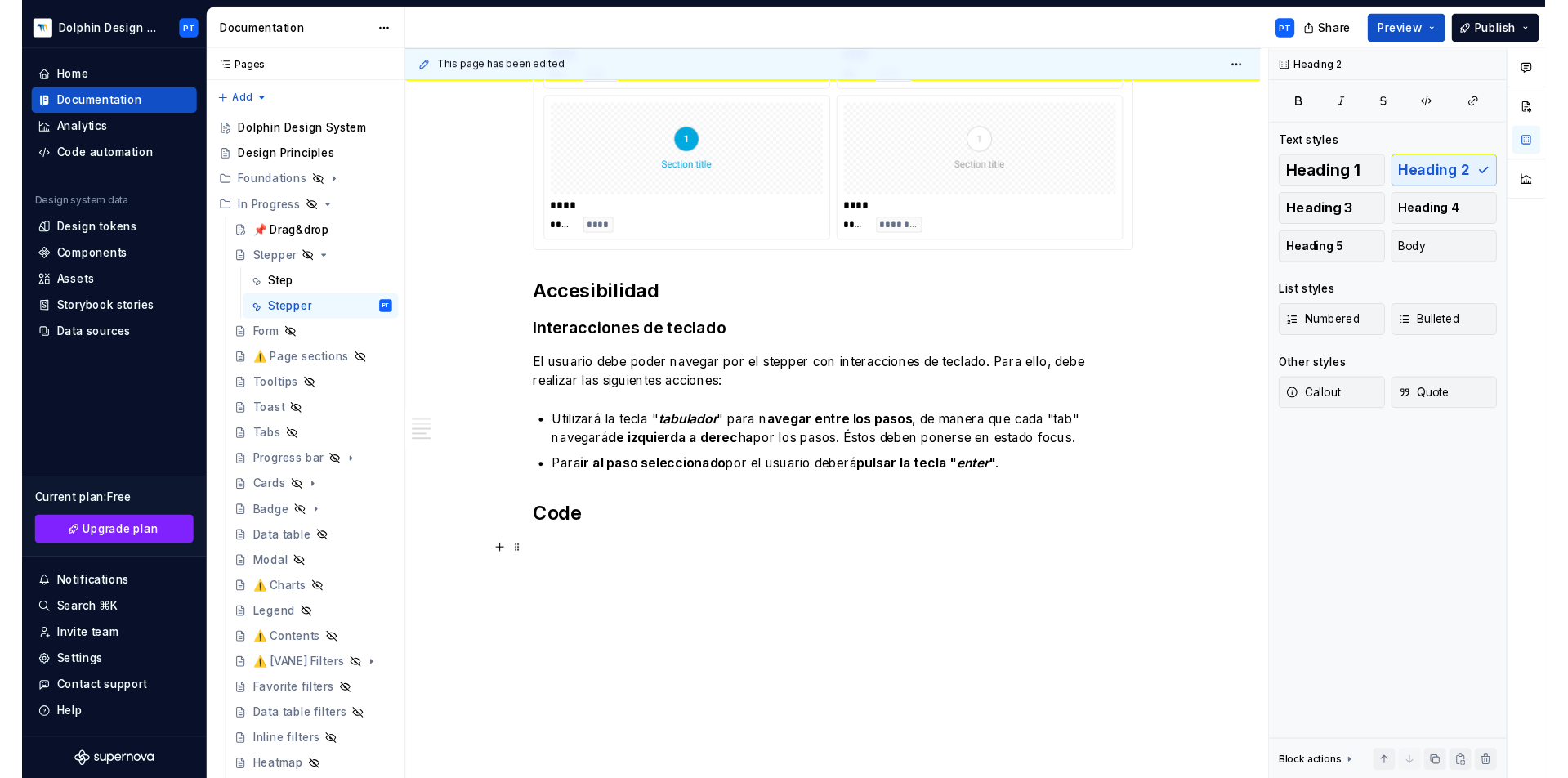
scroll to position [1111, 0]
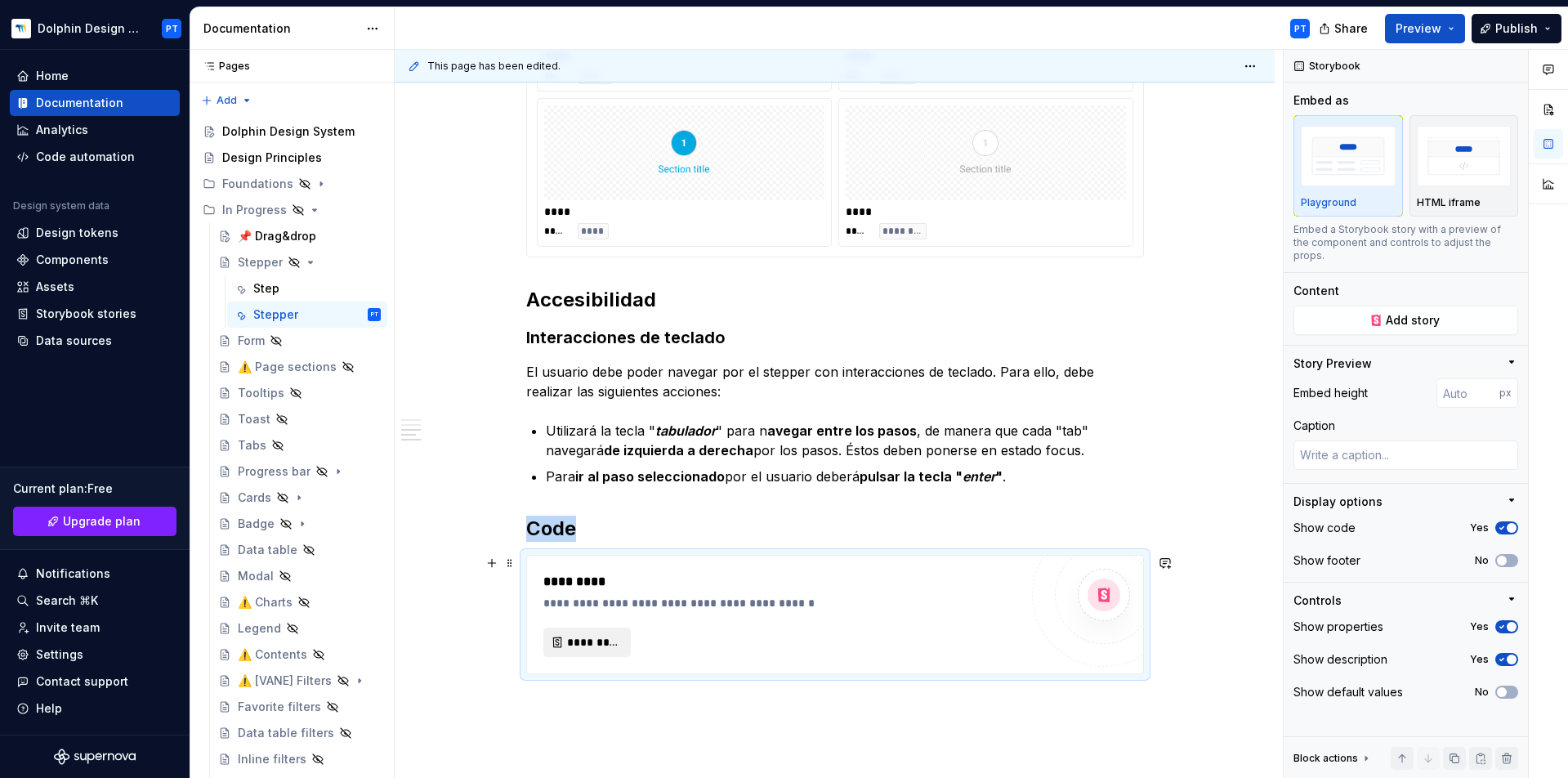
click at [580, 583] on span "*********" at bounding box center [593, 642] width 54 height 16
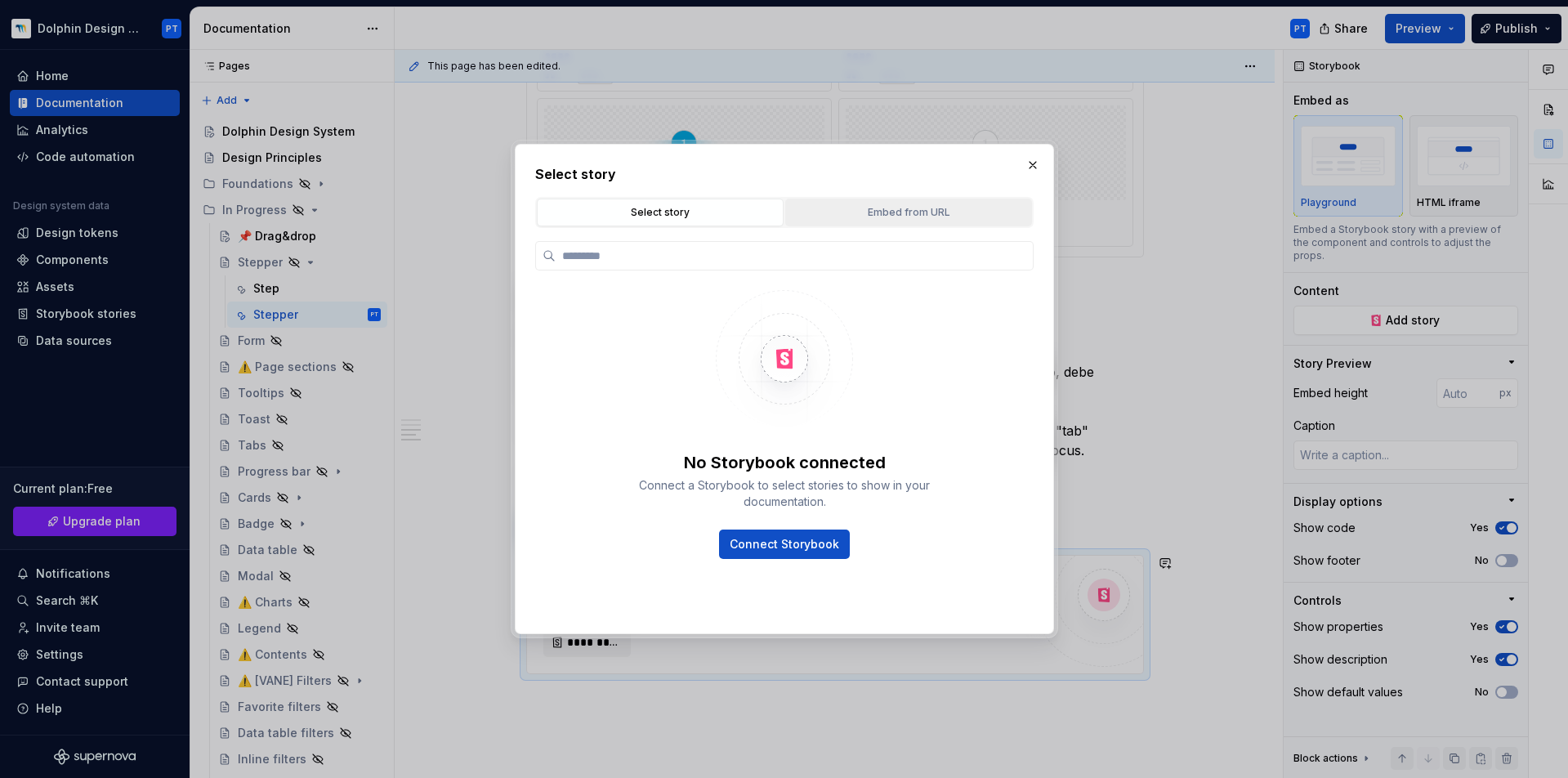
click at [902, 210] on div "Embed from URL" at bounding box center [909, 211] width 235 height 16
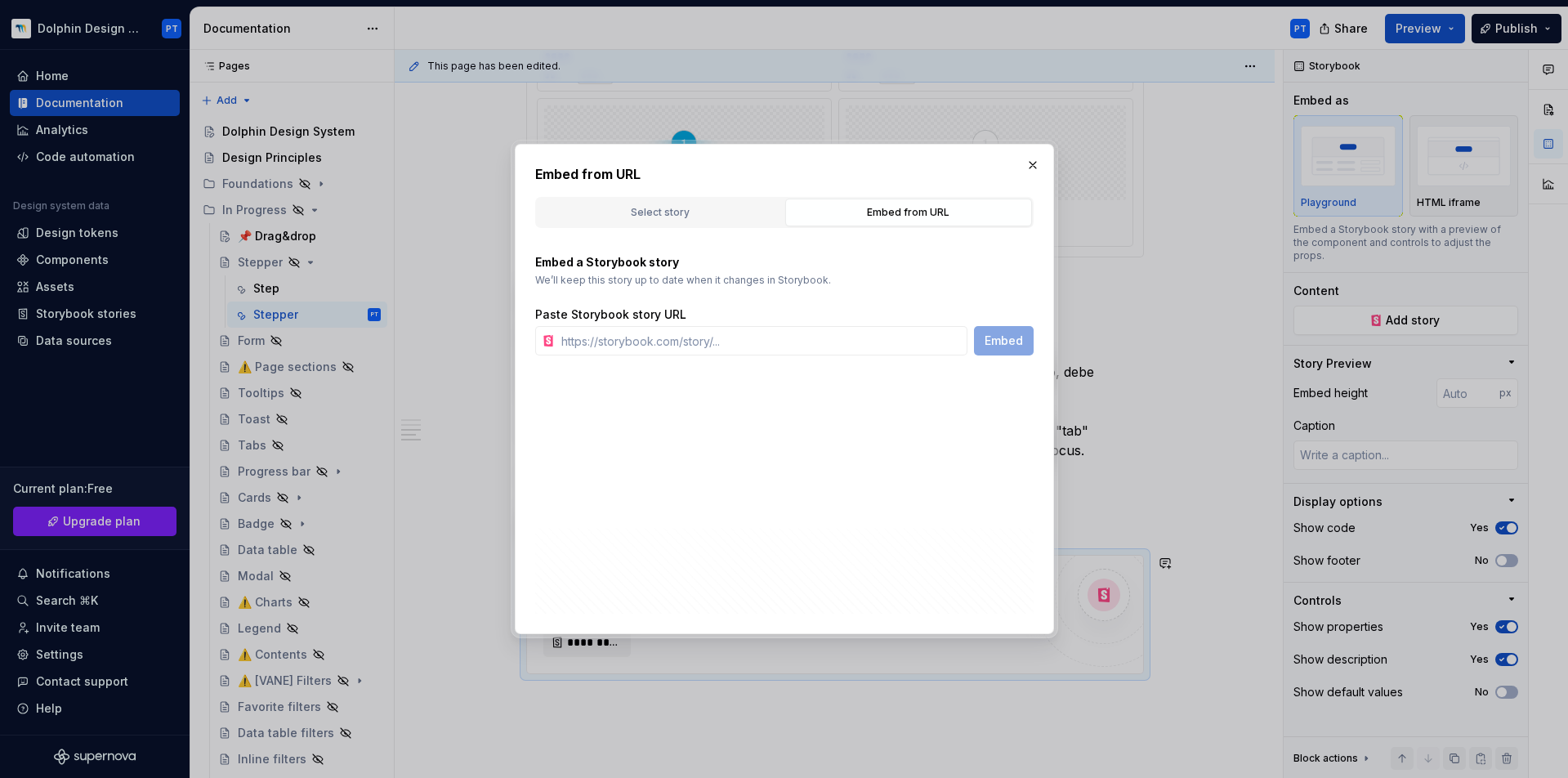
type textarea "*"
click at [792, 349] on input "text" at bounding box center [760, 340] width 413 height 29
paste input "https://dolphin.minderest.com/?path=/docs/componentes-vue-navigation-stepper--d…"
type input "https://dolphin.minderest.com/?path=/docs/componentes-vue-navigation-stepper--d…"
click at [1010, 340] on span "Embed" at bounding box center [1004, 340] width 39 height 16
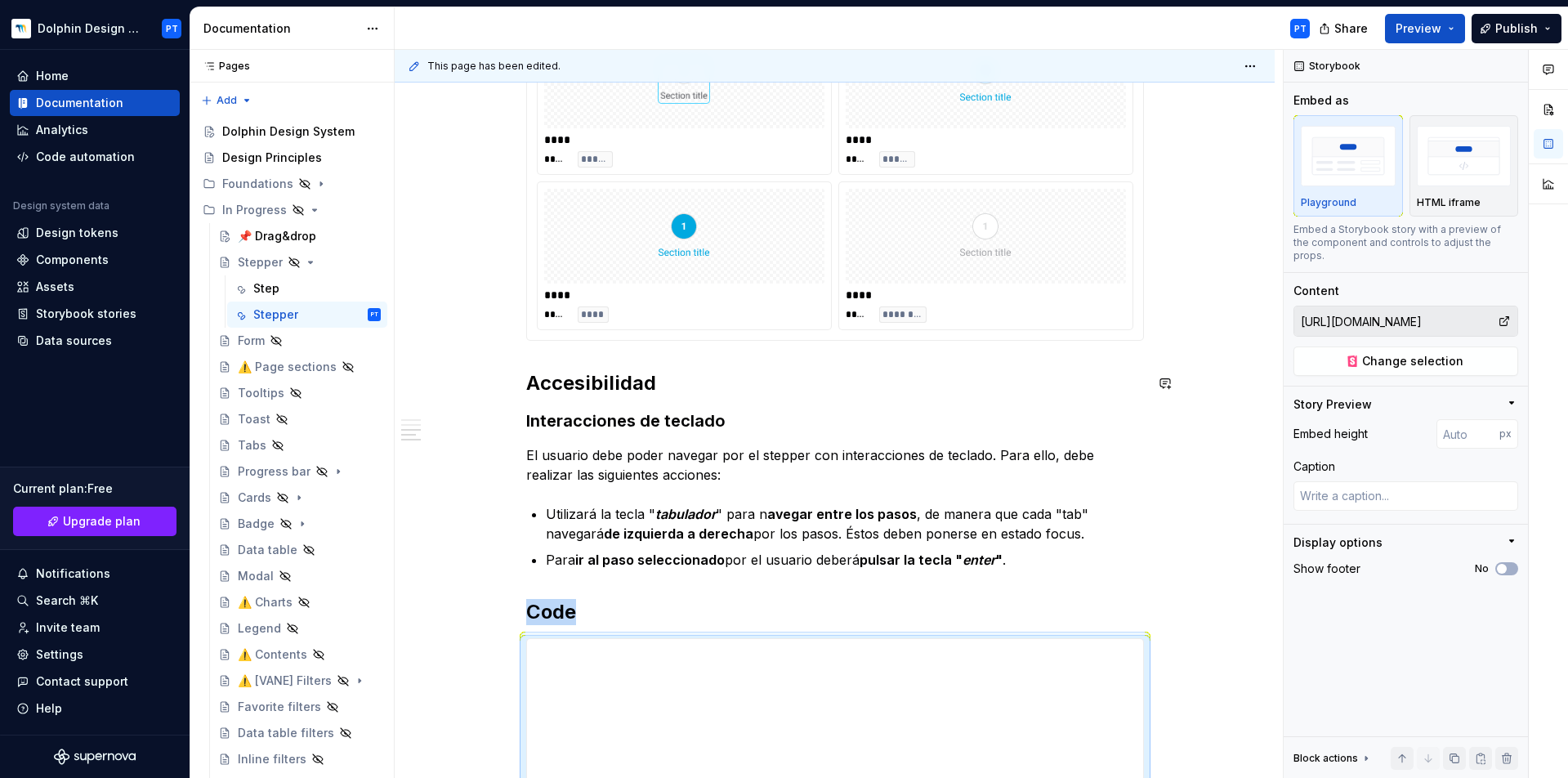
scroll to position [1307, 0]
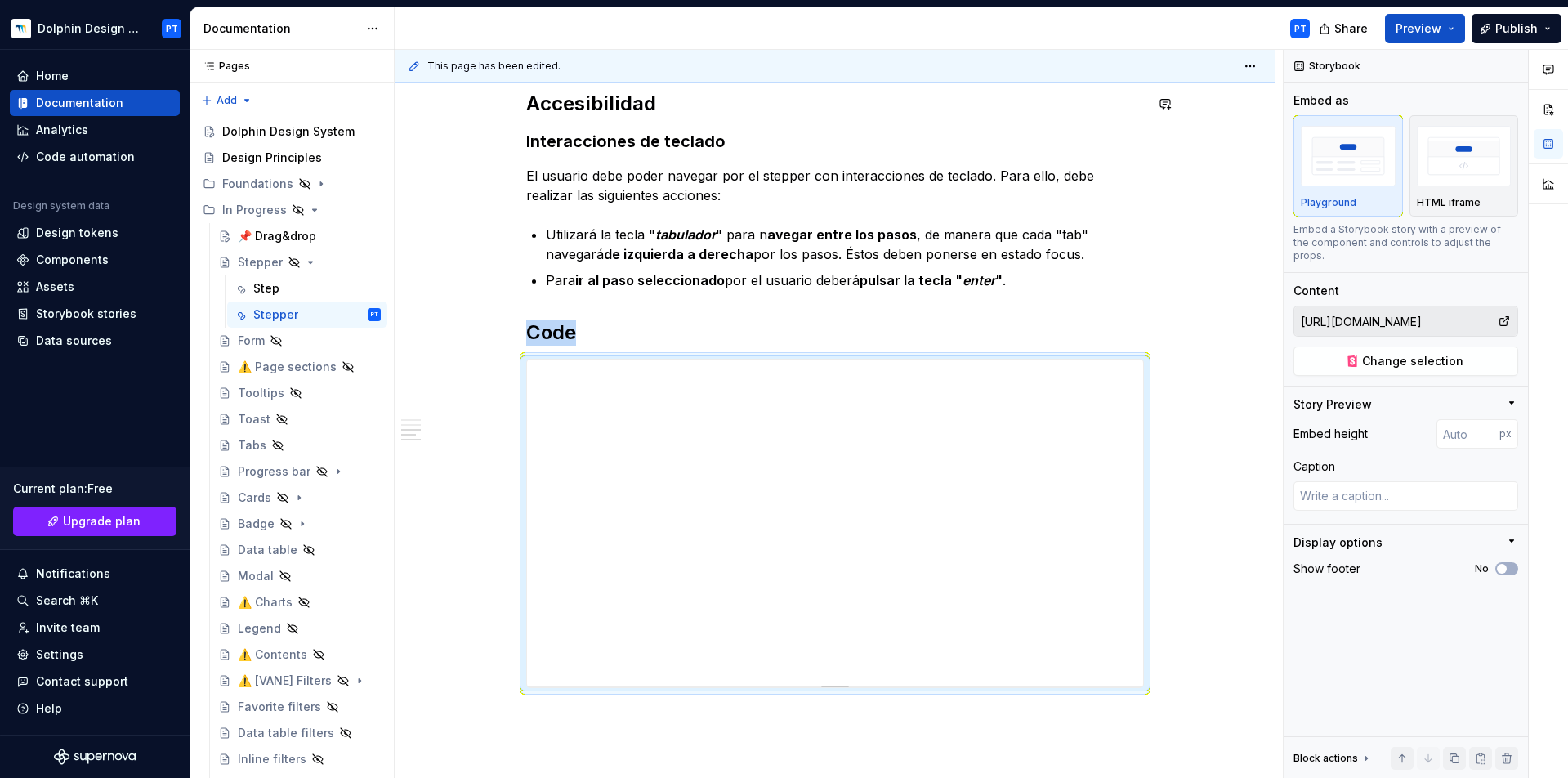
click at [842, 583] on div at bounding box center [835, 523] width 618 height 329
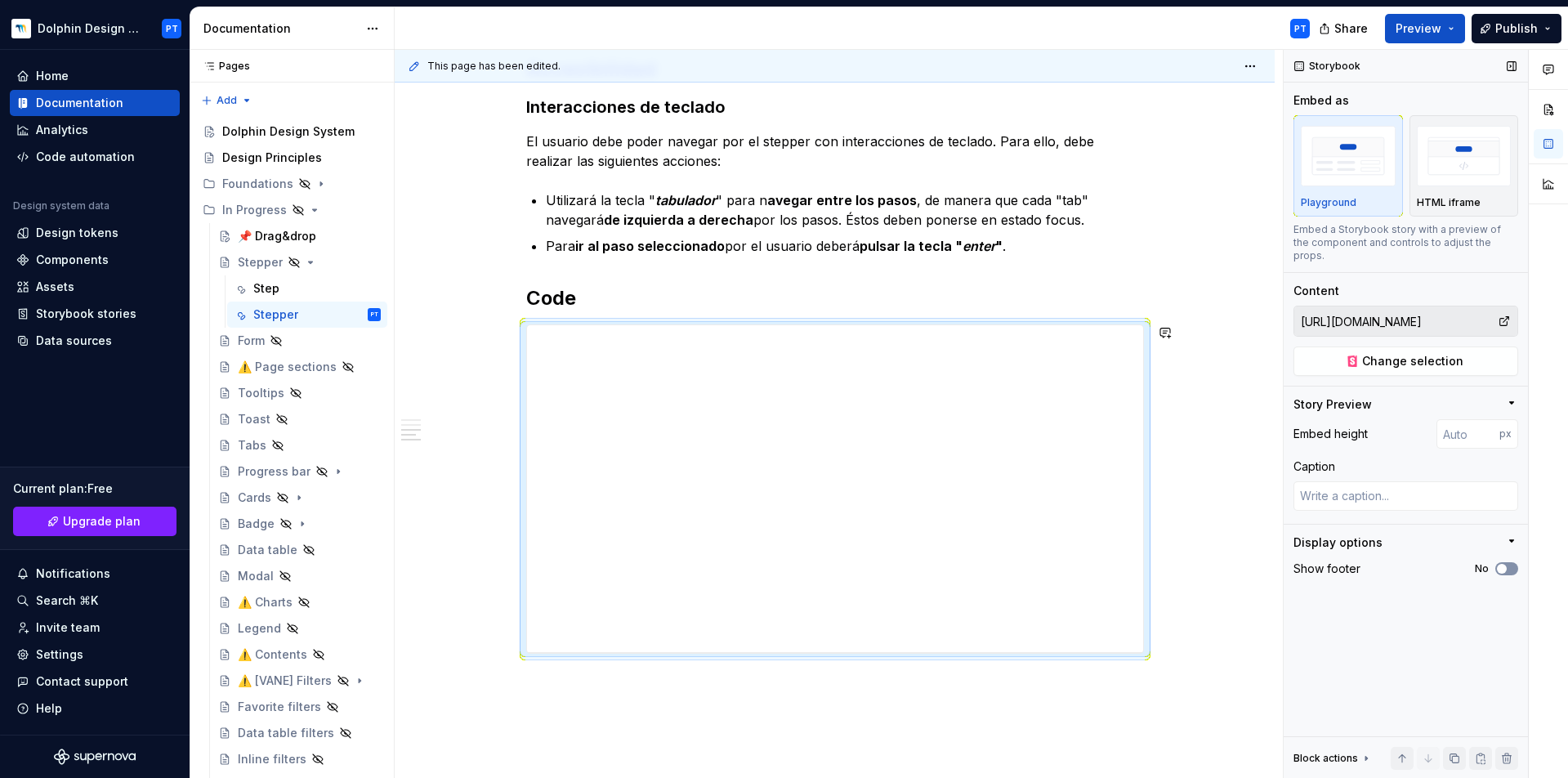
click at [1176, 562] on button "No" at bounding box center [1507, 568] width 23 height 13
click at [1176, 564] on icon "button" at bounding box center [1502, 568] width 13 height 9
click at [622, 218] on strong "de izquierda a derecha" at bounding box center [678, 219] width 149 height 16
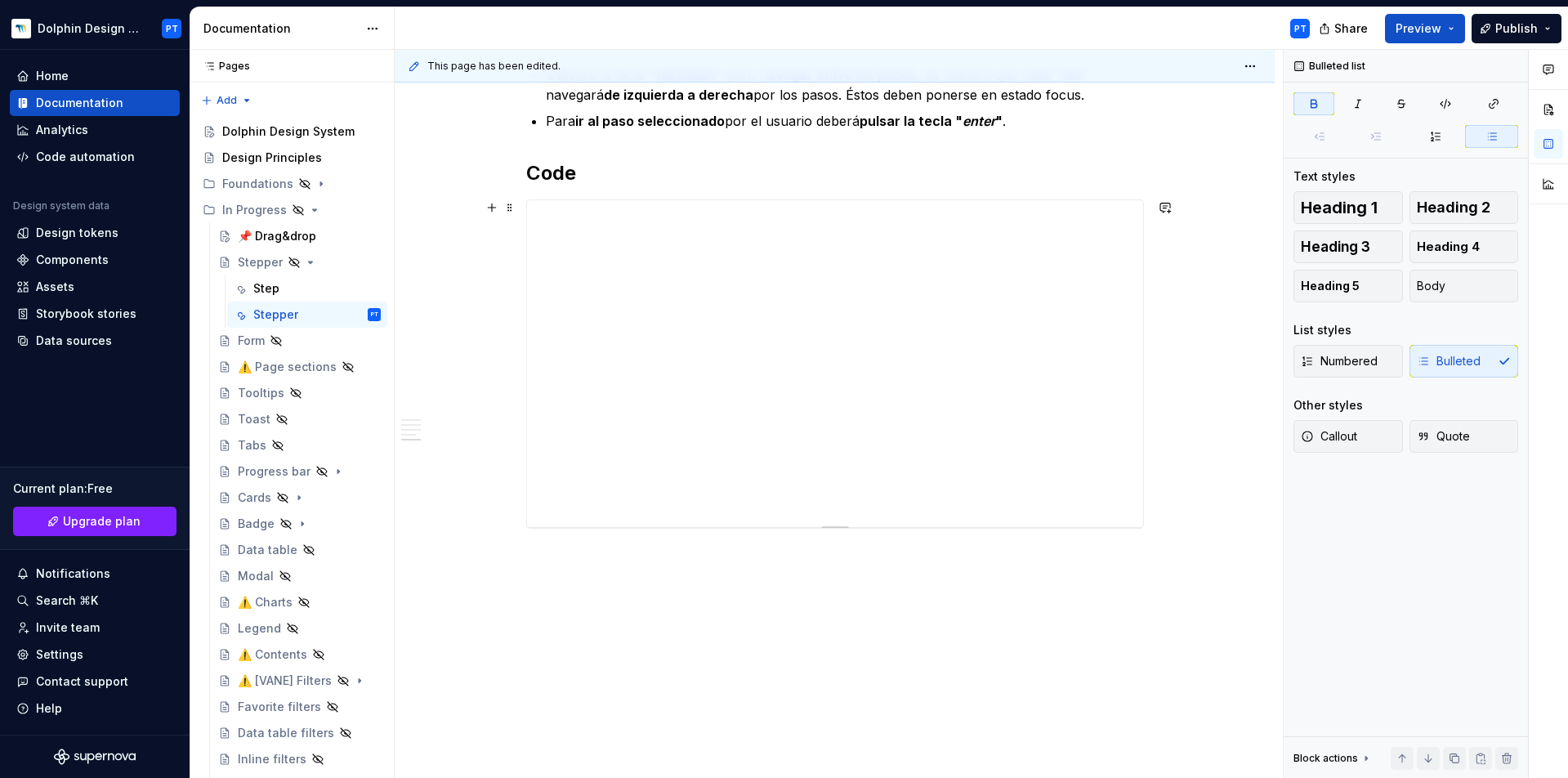
scroll to position [1470, 0]
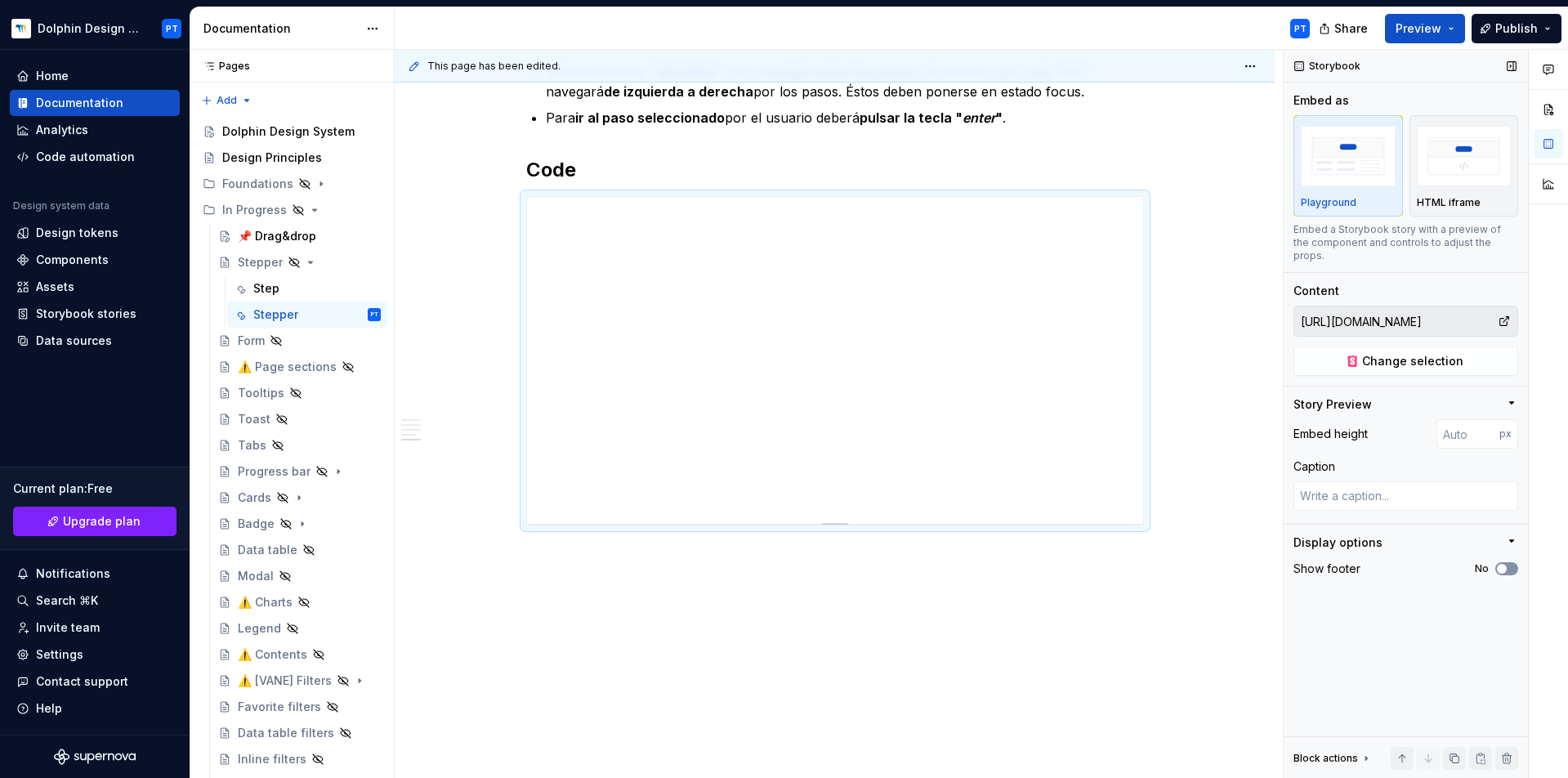
click at [1176, 562] on button "No" at bounding box center [1507, 568] width 23 height 13
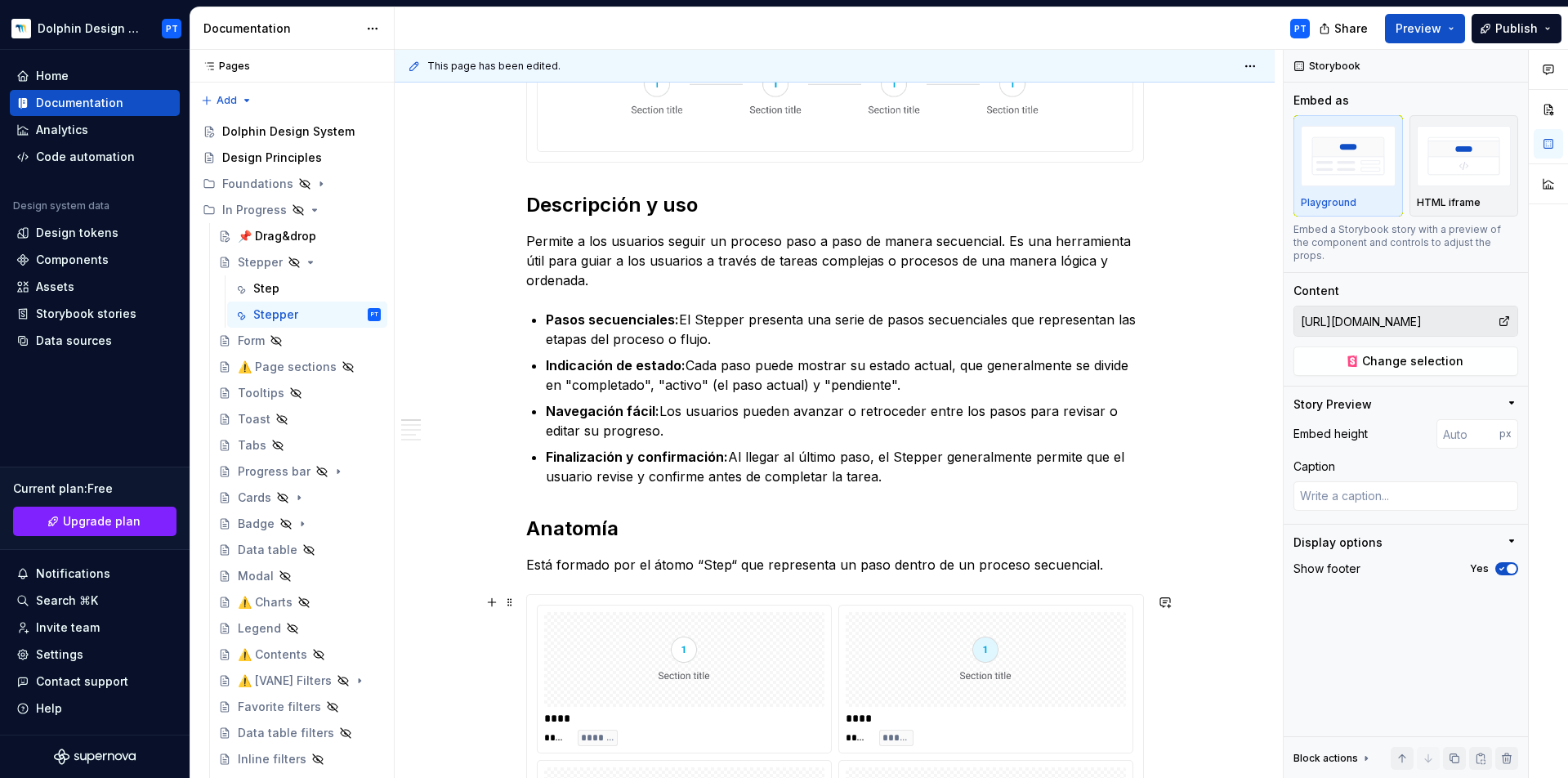
scroll to position [0, 0]
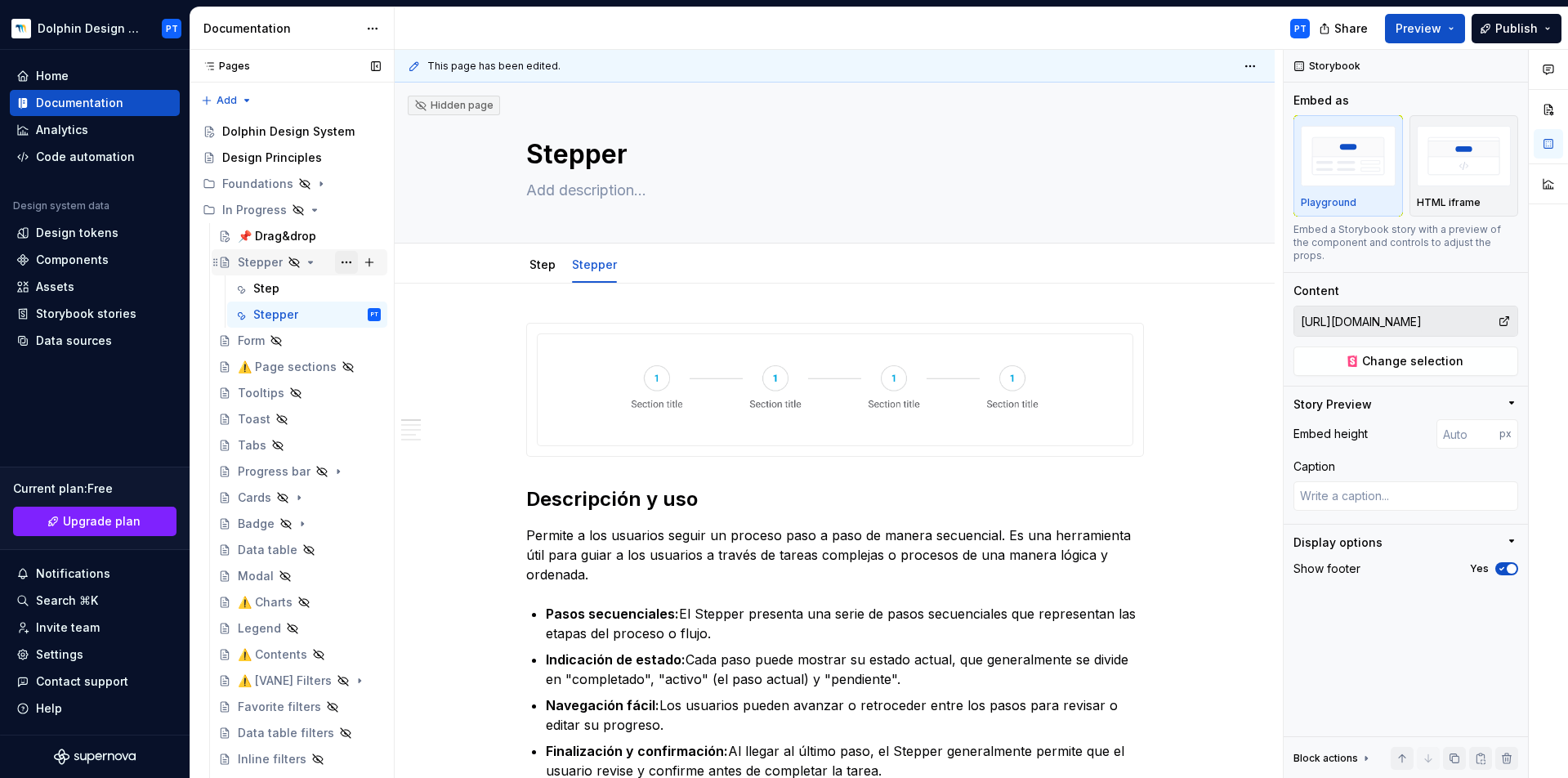
click at [335, 259] on button "Page tree" at bounding box center [346, 262] width 23 height 23
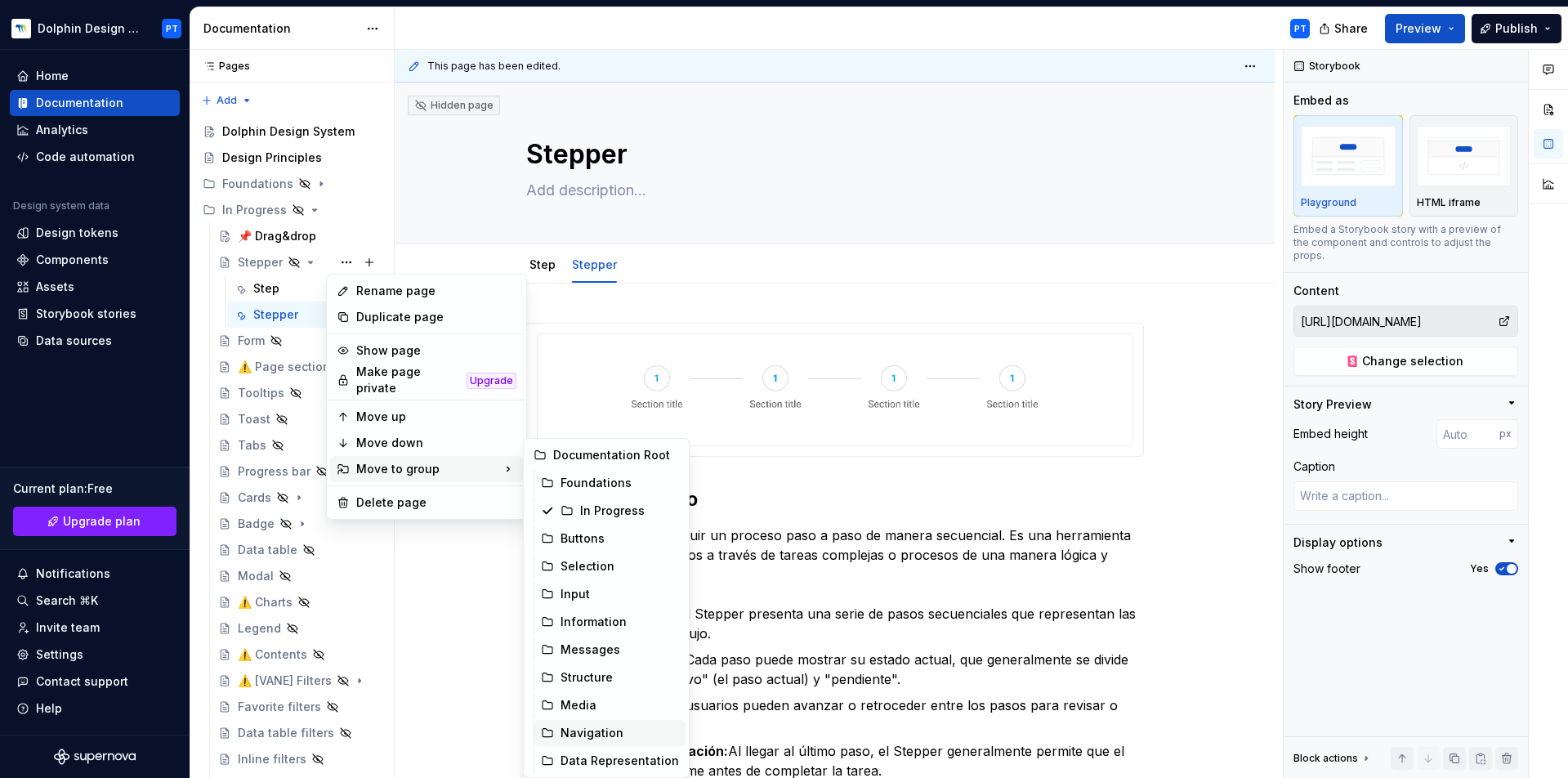
click at [583, 583] on div "Navigation" at bounding box center [619, 732] width 118 height 16
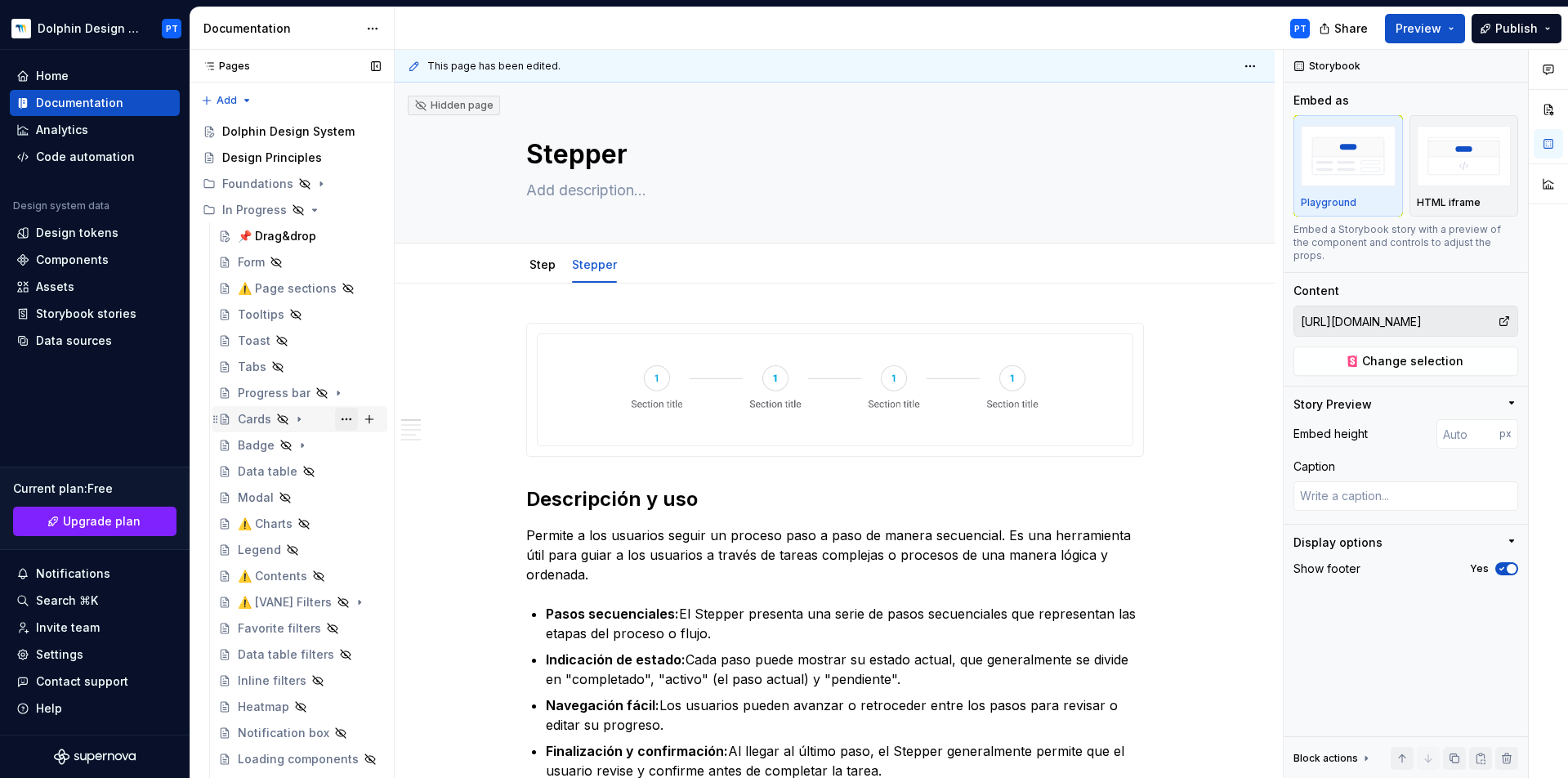
scroll to position [539, 0]
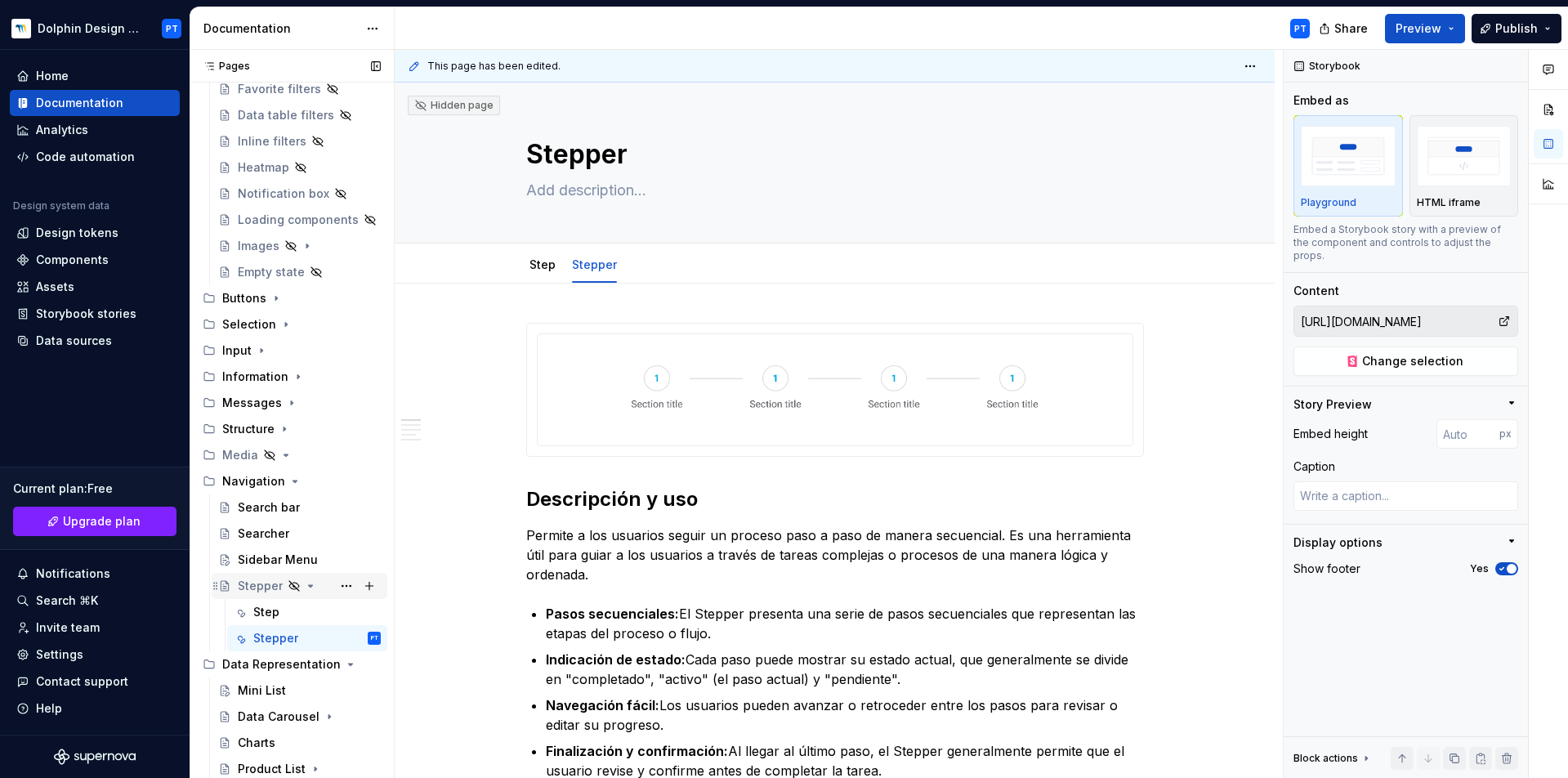
click at [309, 583] on icon "Page tree" at bounding box center [310, 585] width 13 height 13
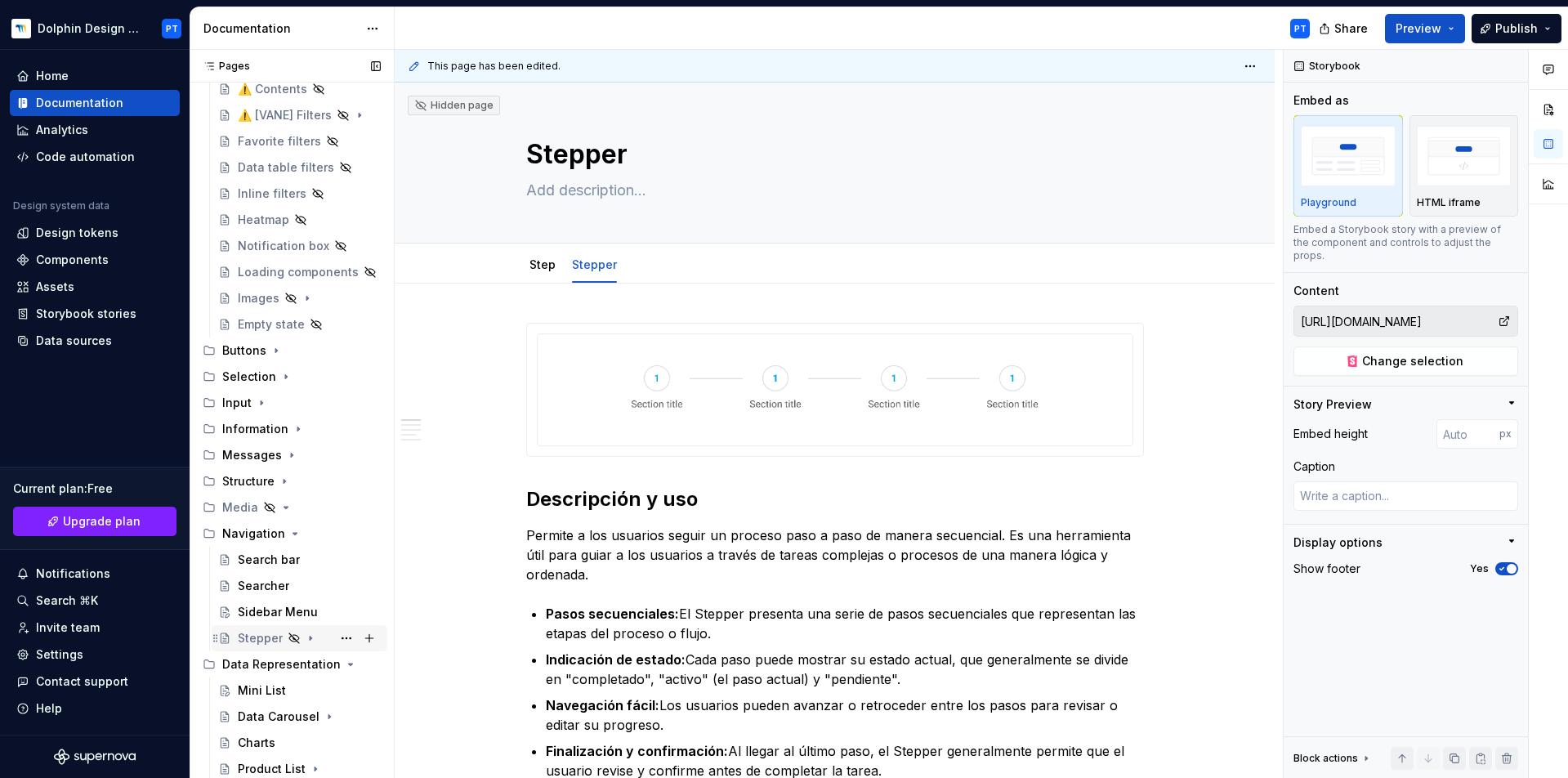
click at [312, 583] on icon "Page tree" at bounding box center [310, 638] width 13 height 13
click at [343, 583] on button "Page tree" at bounding box center [346, 664] width 23 height 23
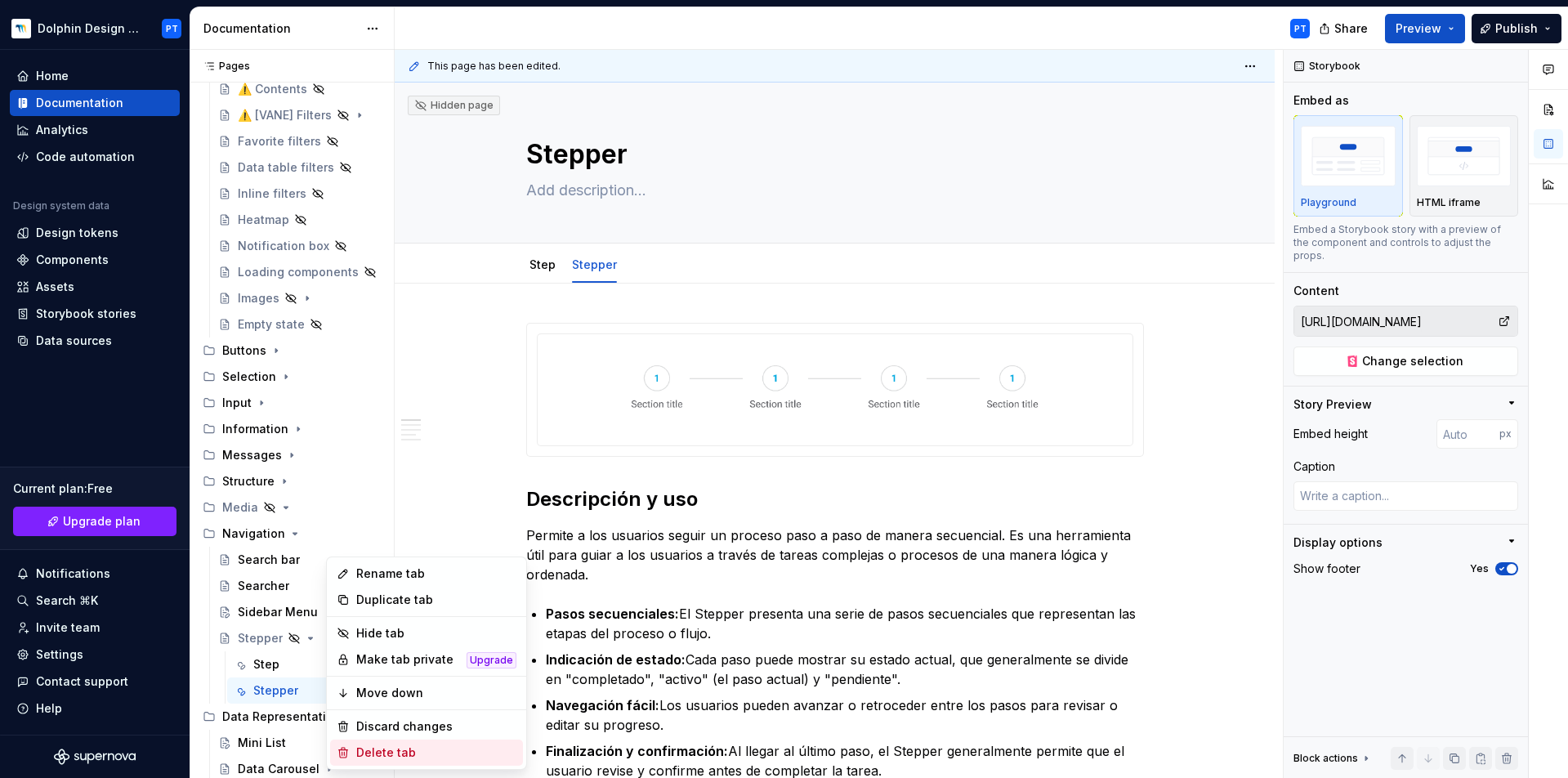
click at [368, 583] on div "Delete tab" at bounding box center [436, 752] width 160 height 16
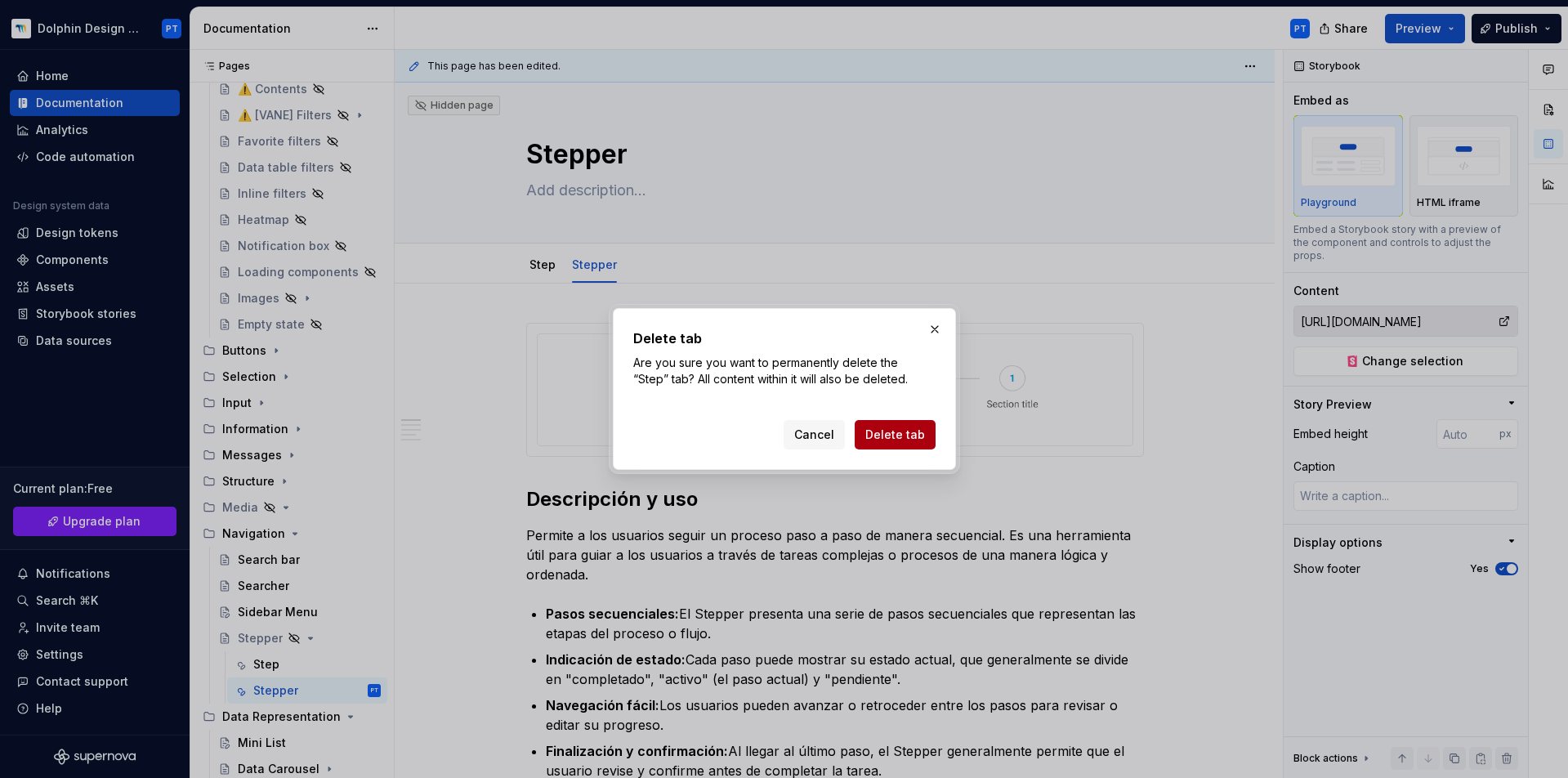
click at [900, 433] on span "Delete tab" at bounding box center [895, 434] width 59 height 16
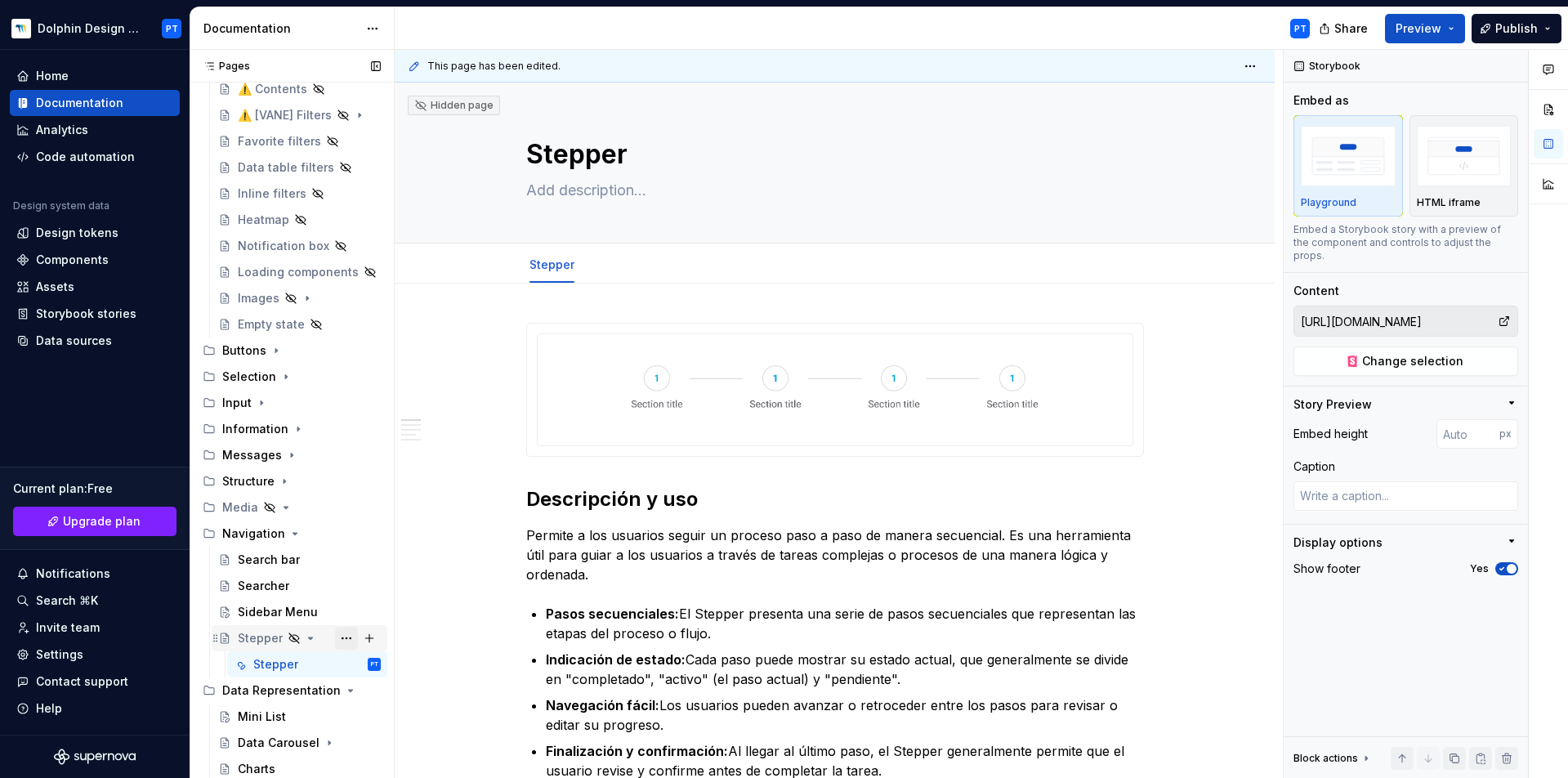
click at [336, 583] on button "Page tree" at bounding box center [346, 638] width 23 height 23
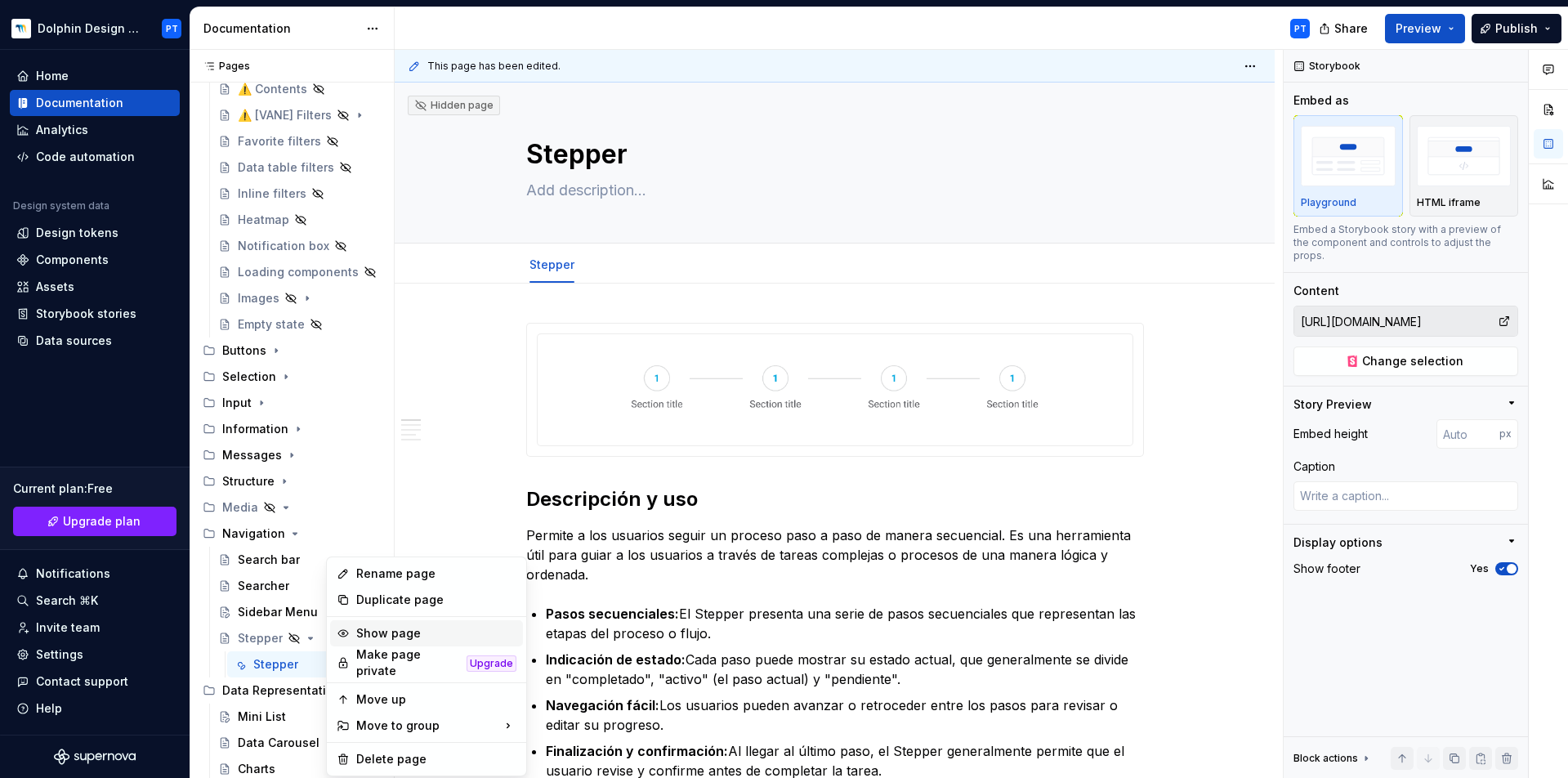
click at [371, 583] on div "Show page" at bounding box center [436, 632] width 160 height 16
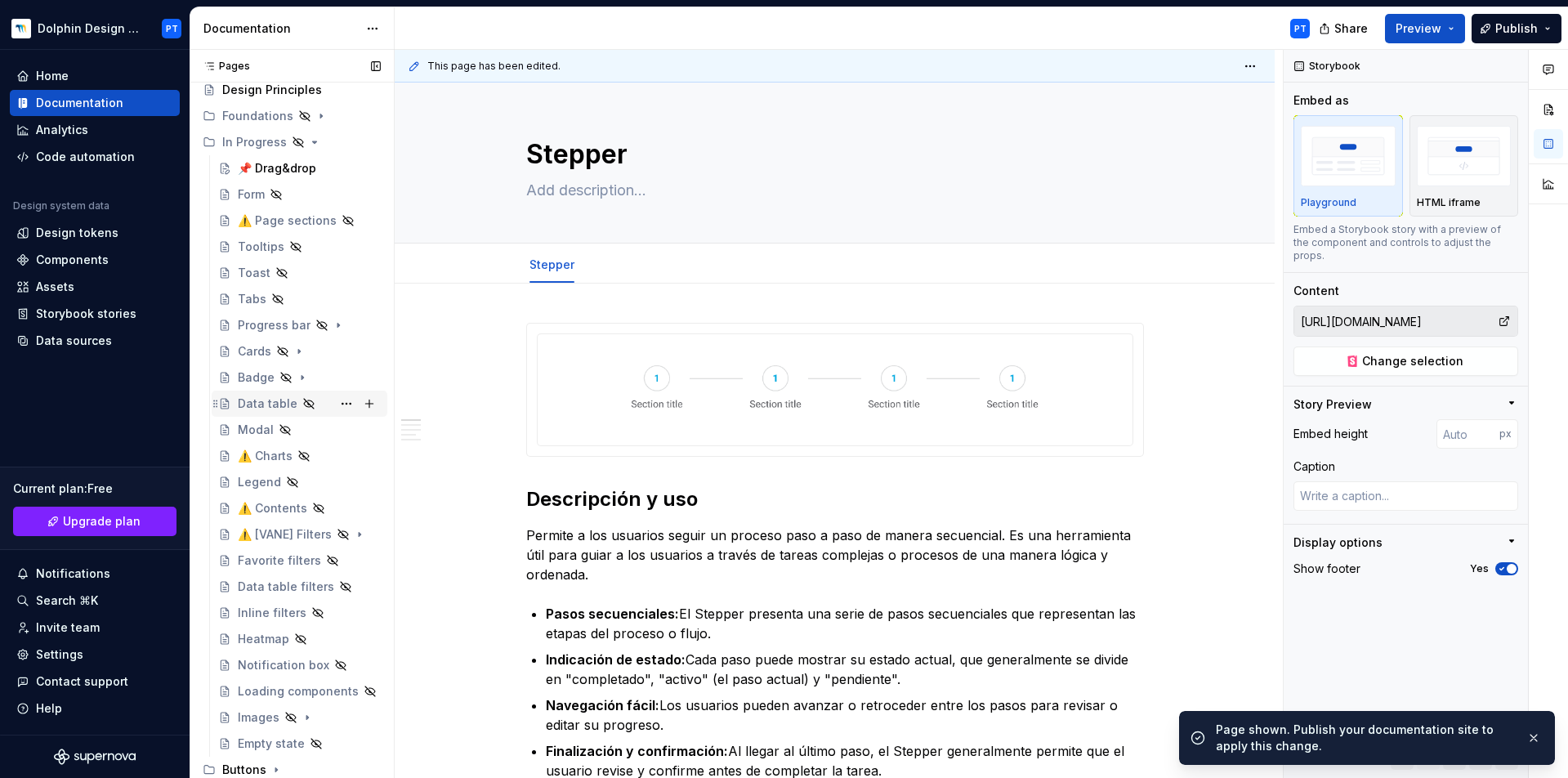
scroll to position [65, 0]
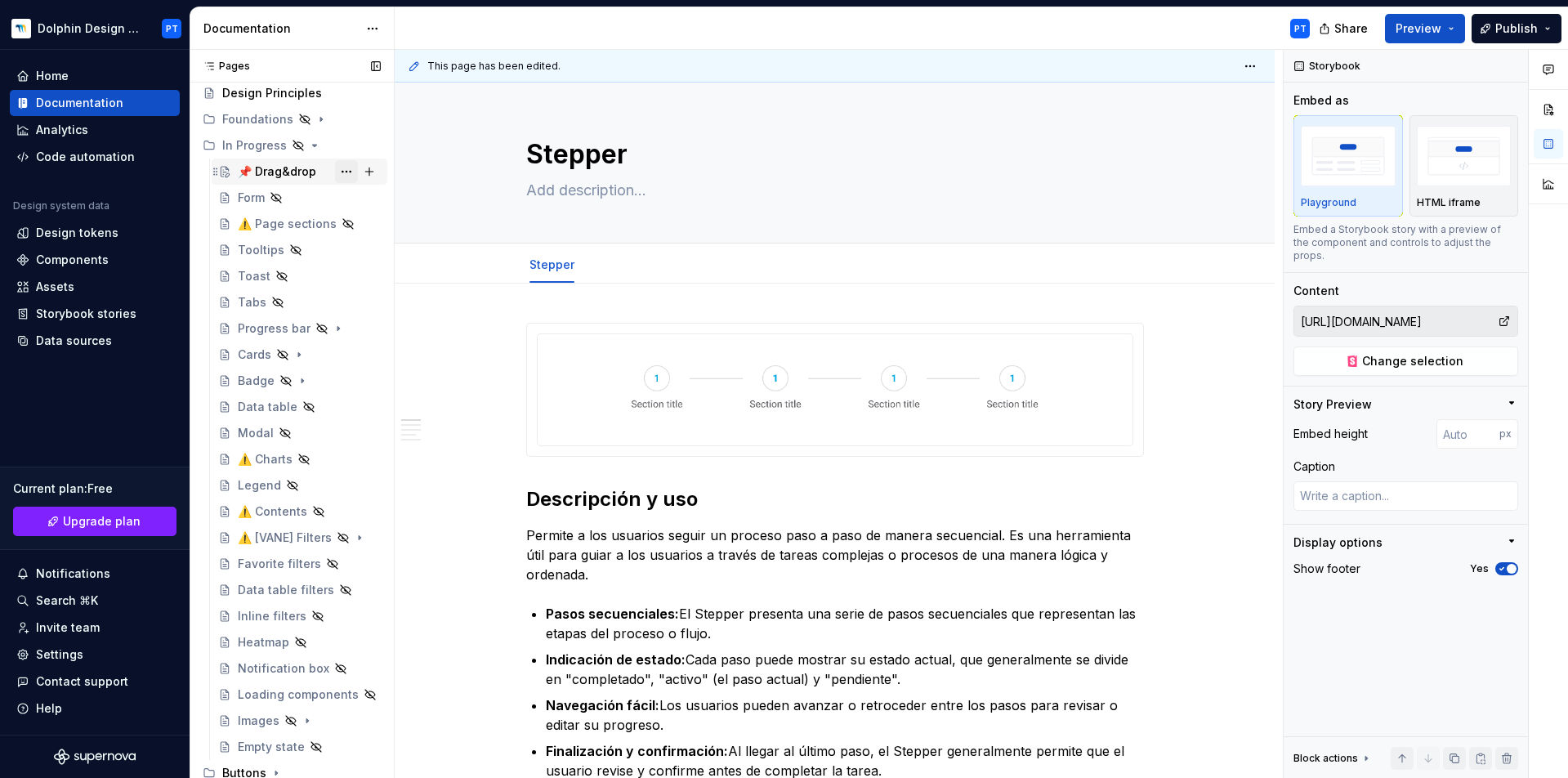
click at [335, 170] on button "Page tree" at bounding box center [346, 171] width 23 height 23
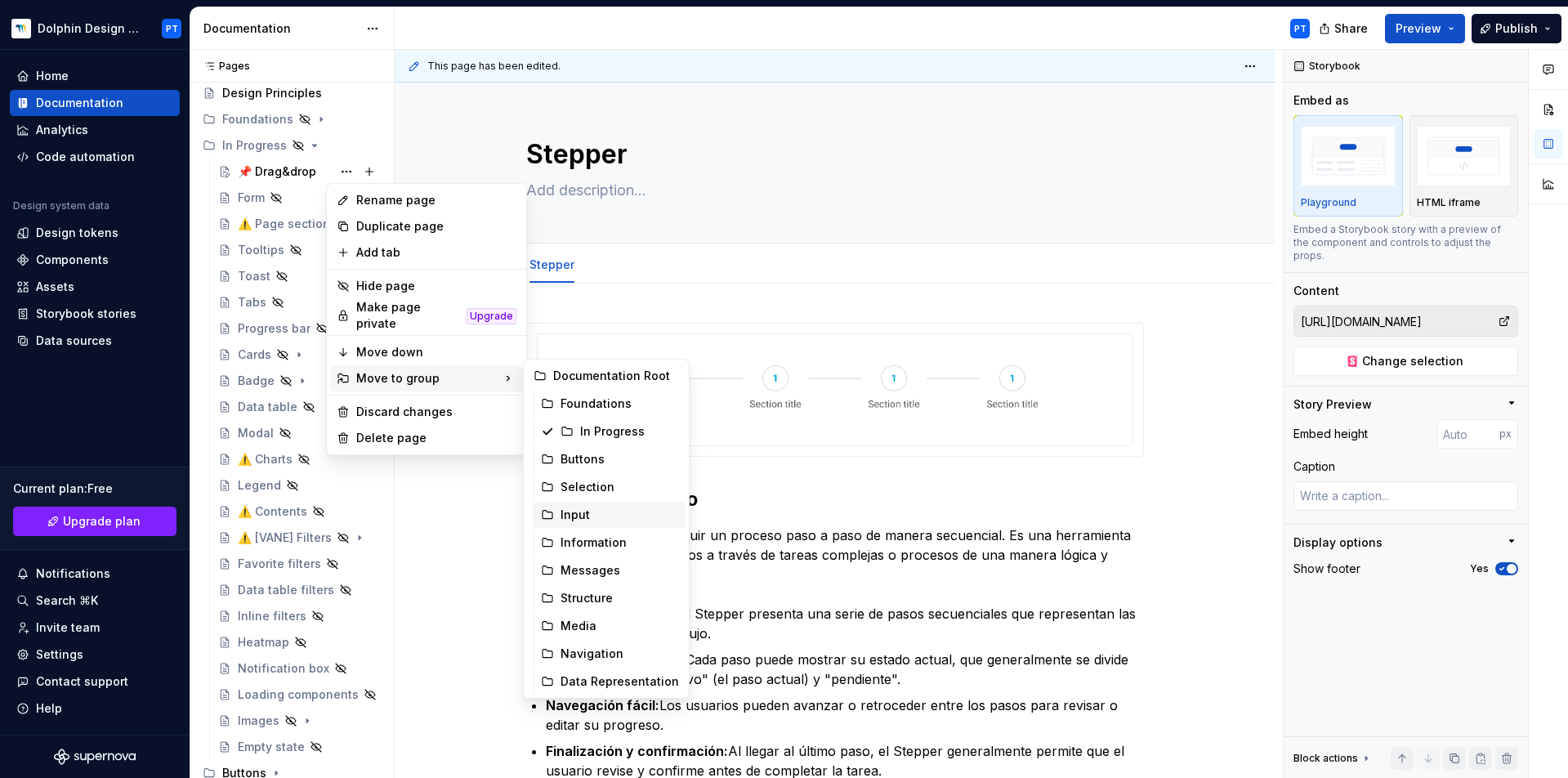
click at [560, 516] on div "Input" at bounding box center [610, 515] width 151 height 26
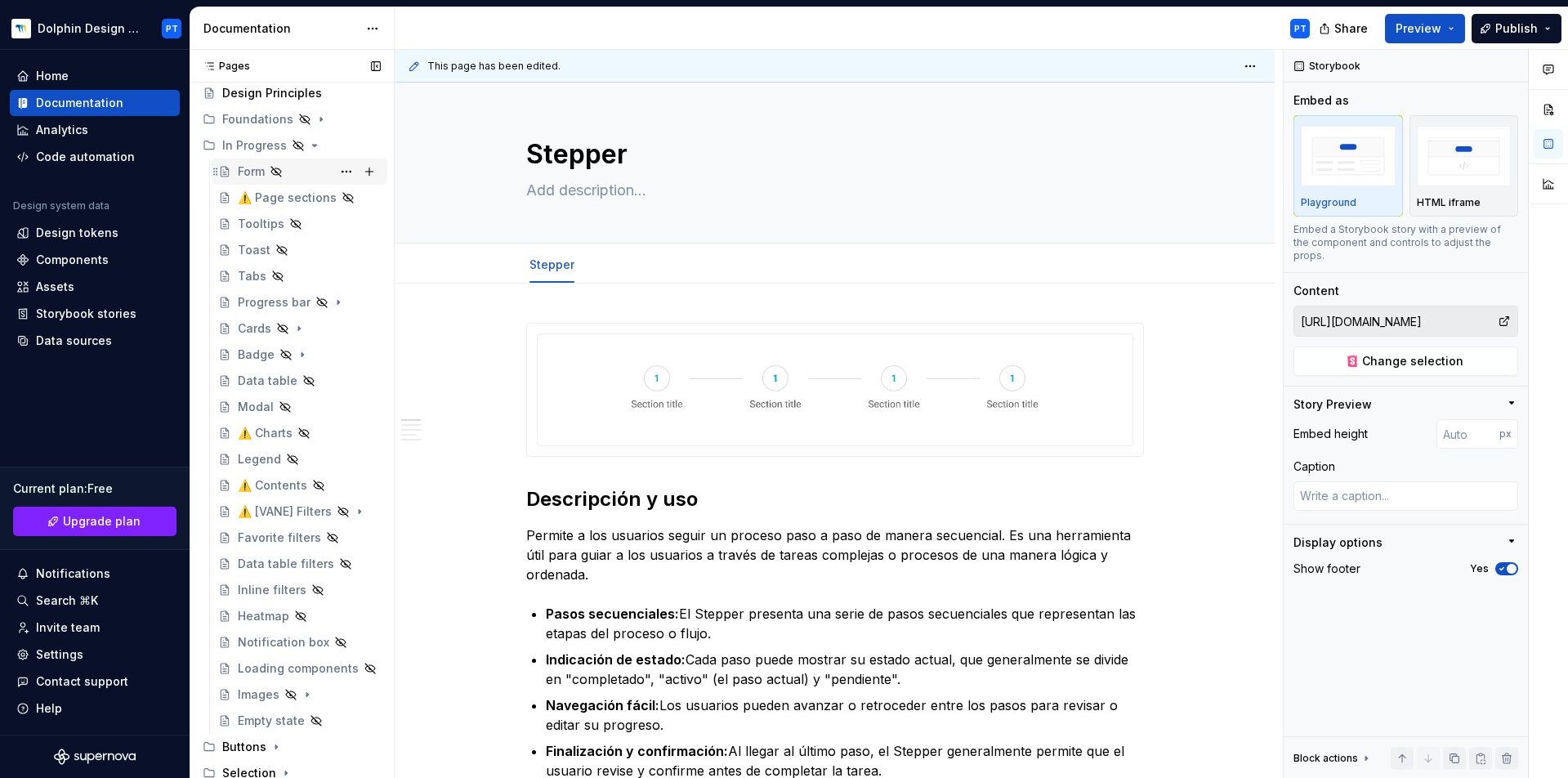
click at [241, 173] on div "Form" at bounding box center [251, 171] width 27 height 16
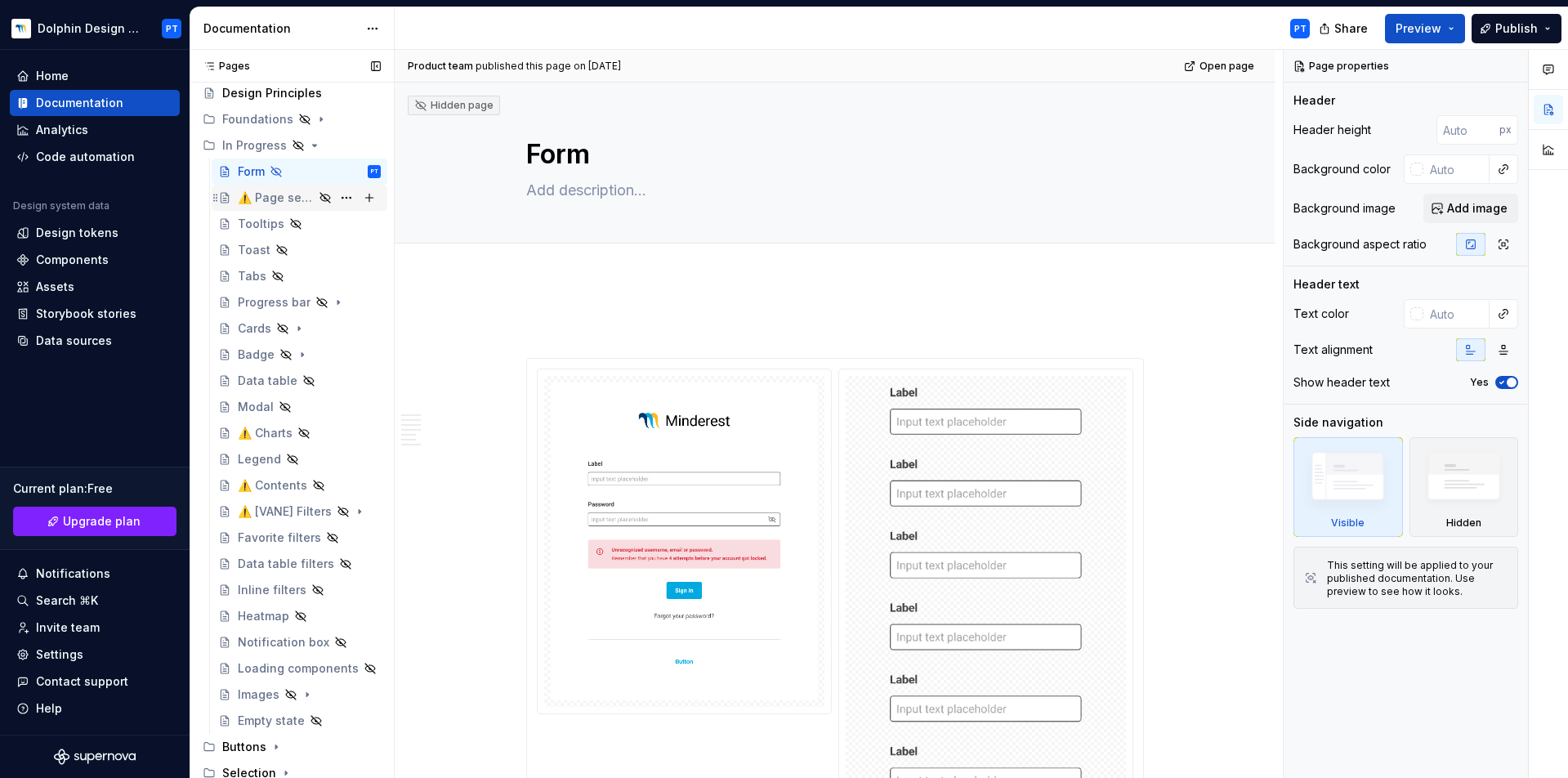
click at [288, 195] on div "⚠️ Page sections" at bounding box center [275, 197] width 76 height 16
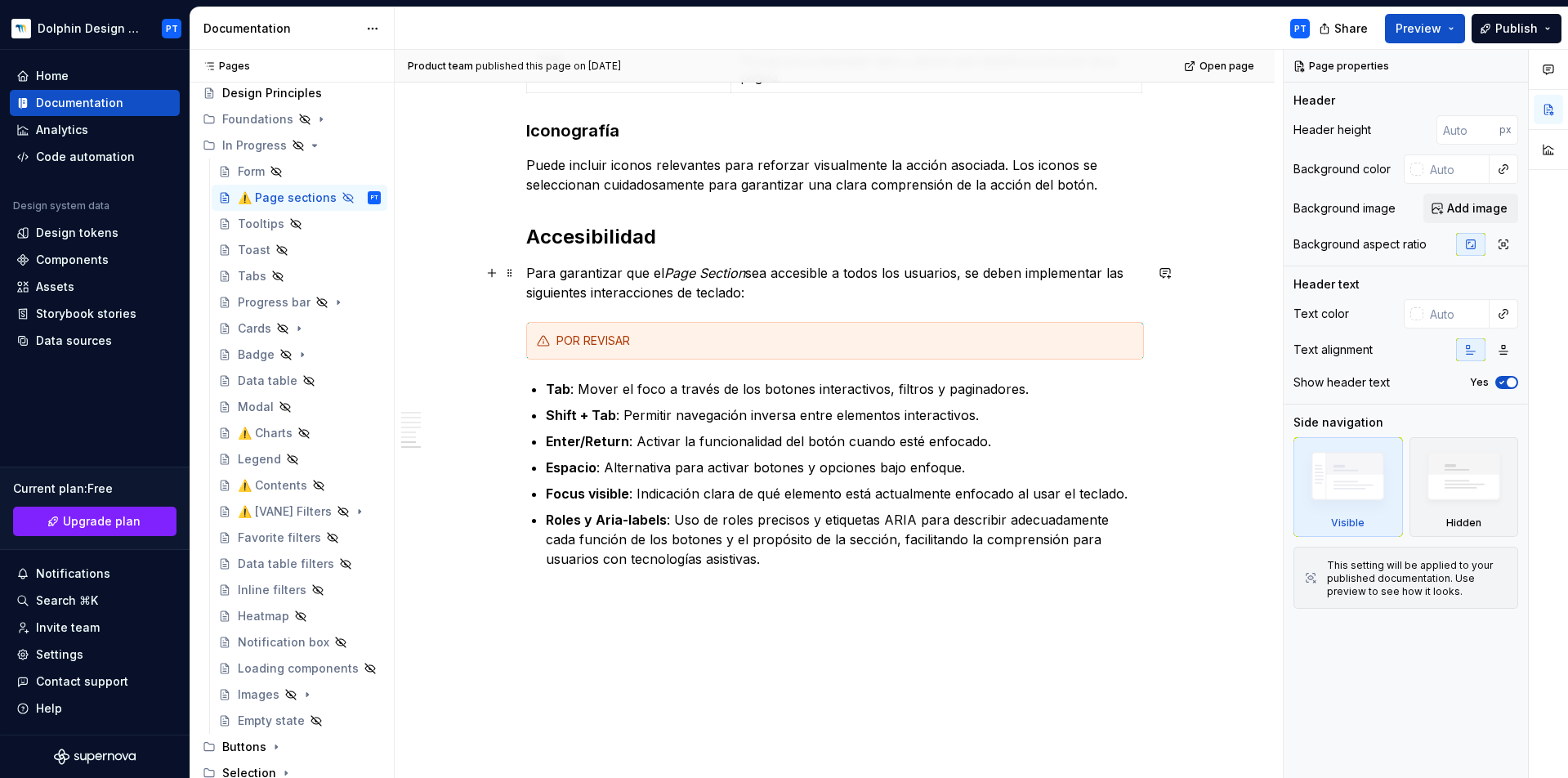
scroll to position [1476, 0]
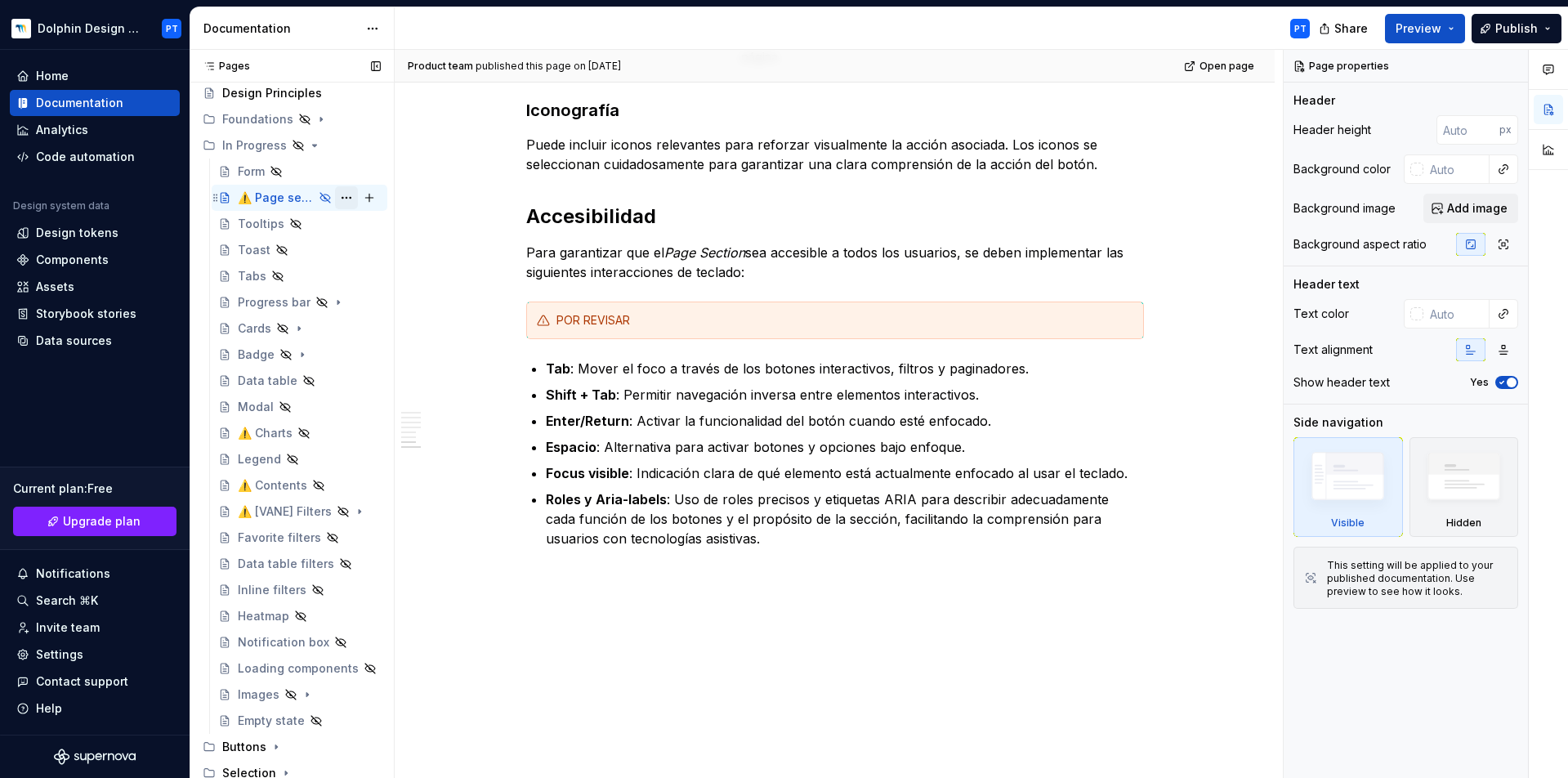
click at [335, 196] on button "Page tree" at bounding box center [346, 197] width 23 height 23
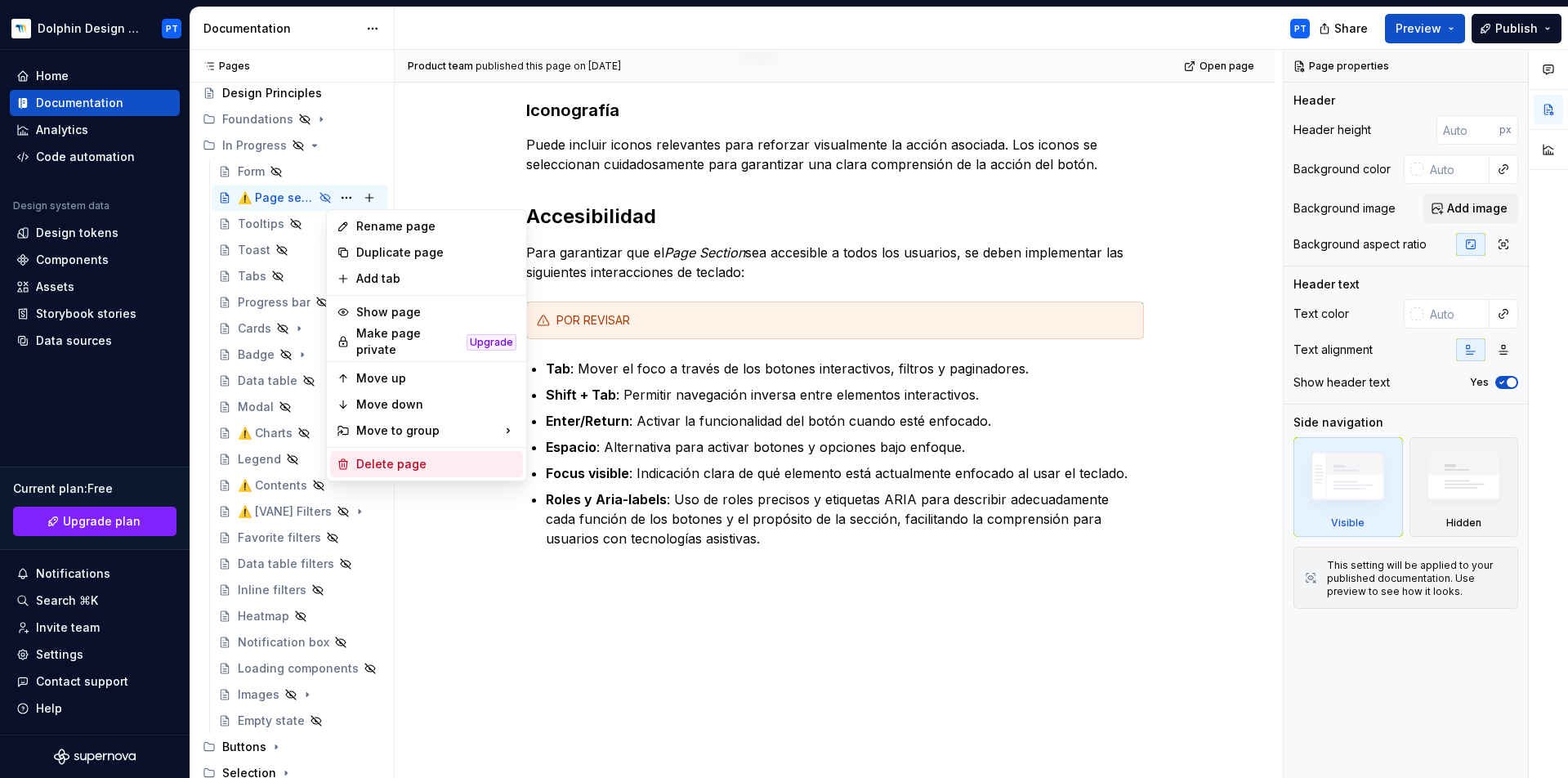
click at [378, 456] on div "Delete page" at bounding box center [436, 463] width 160 height 16
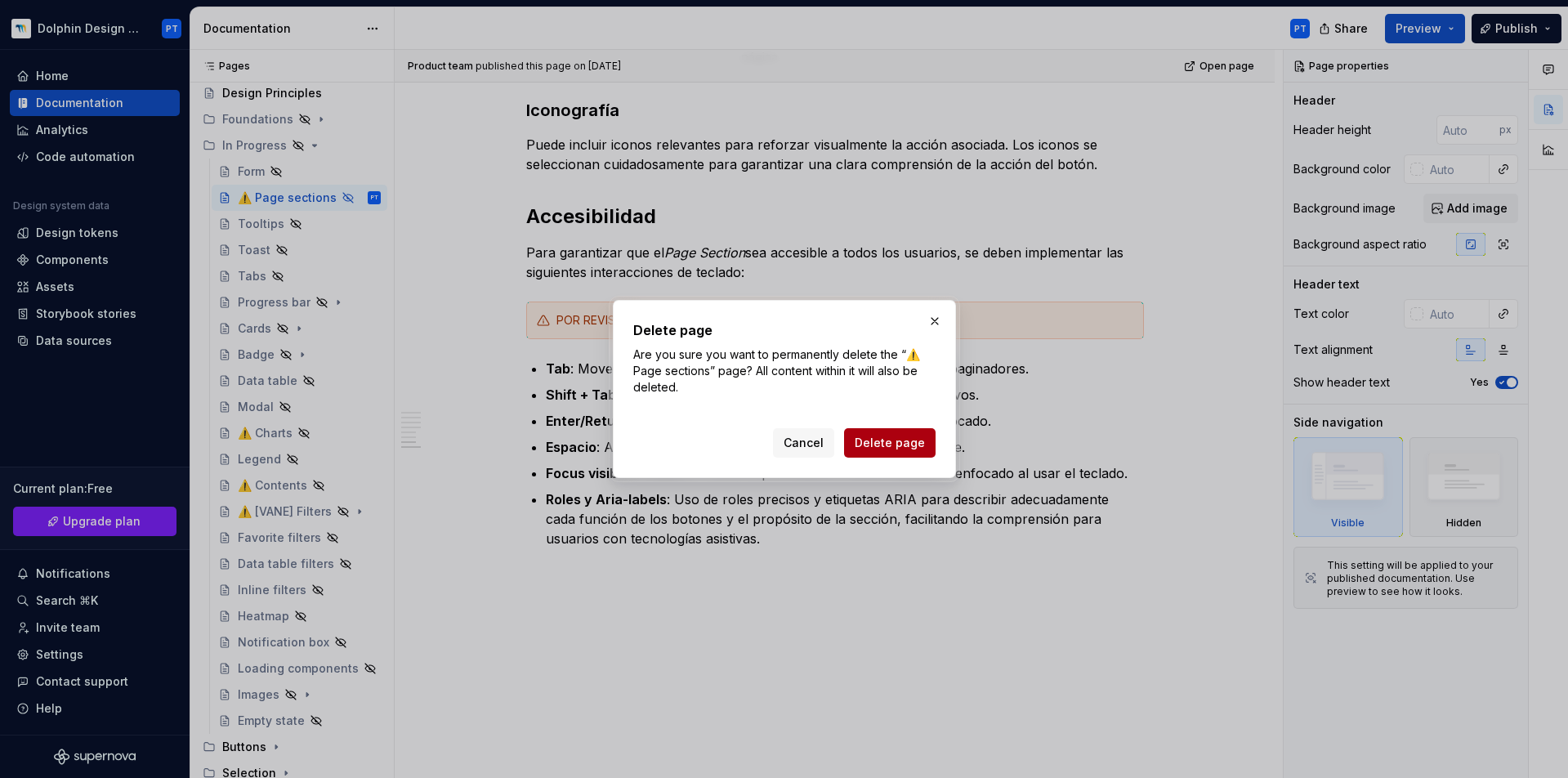
click at [873, 439] on span "Delete page" at bounding box center [889, 443] width 71 height 16
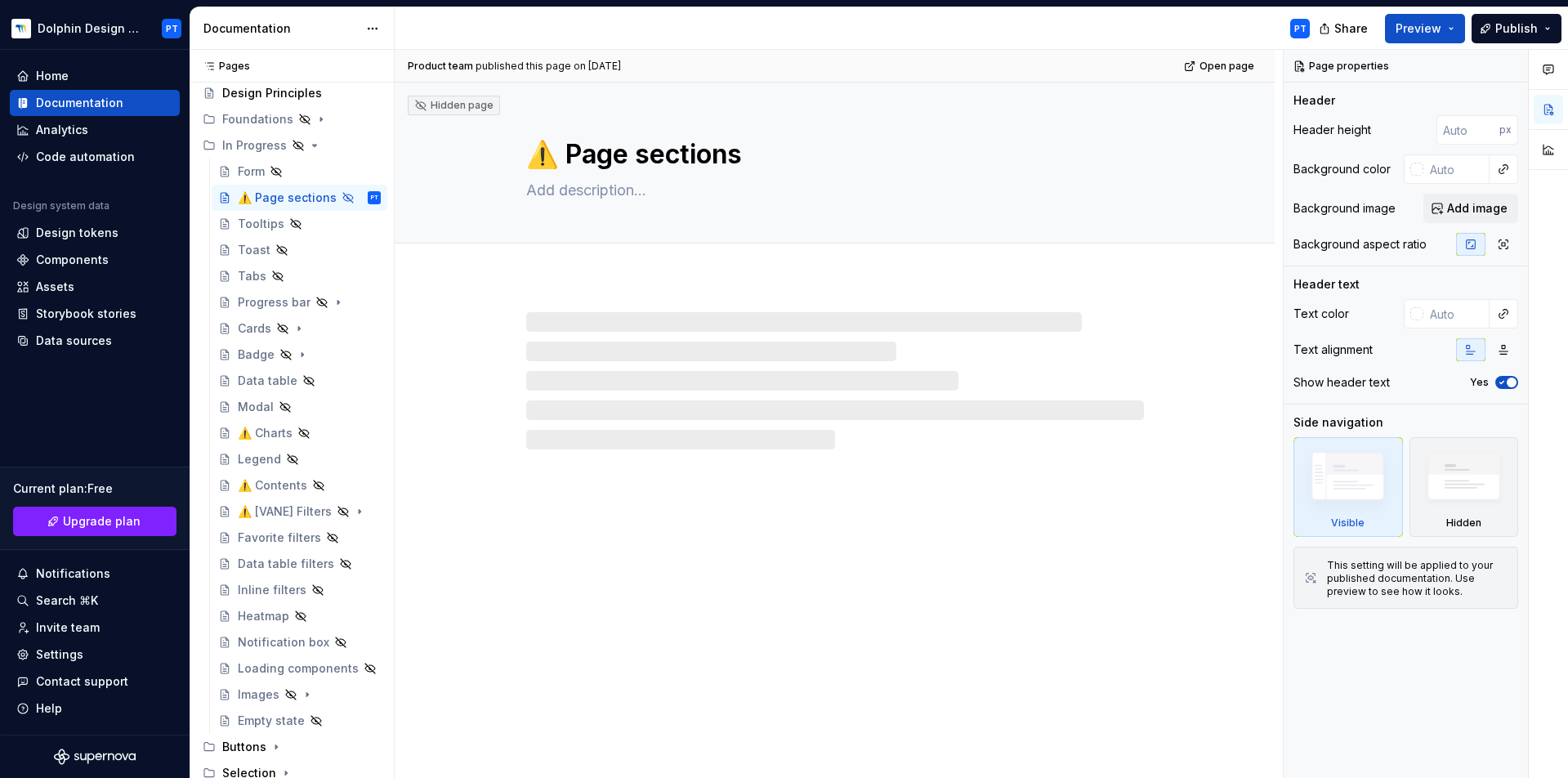
scroll to position [0, 0]
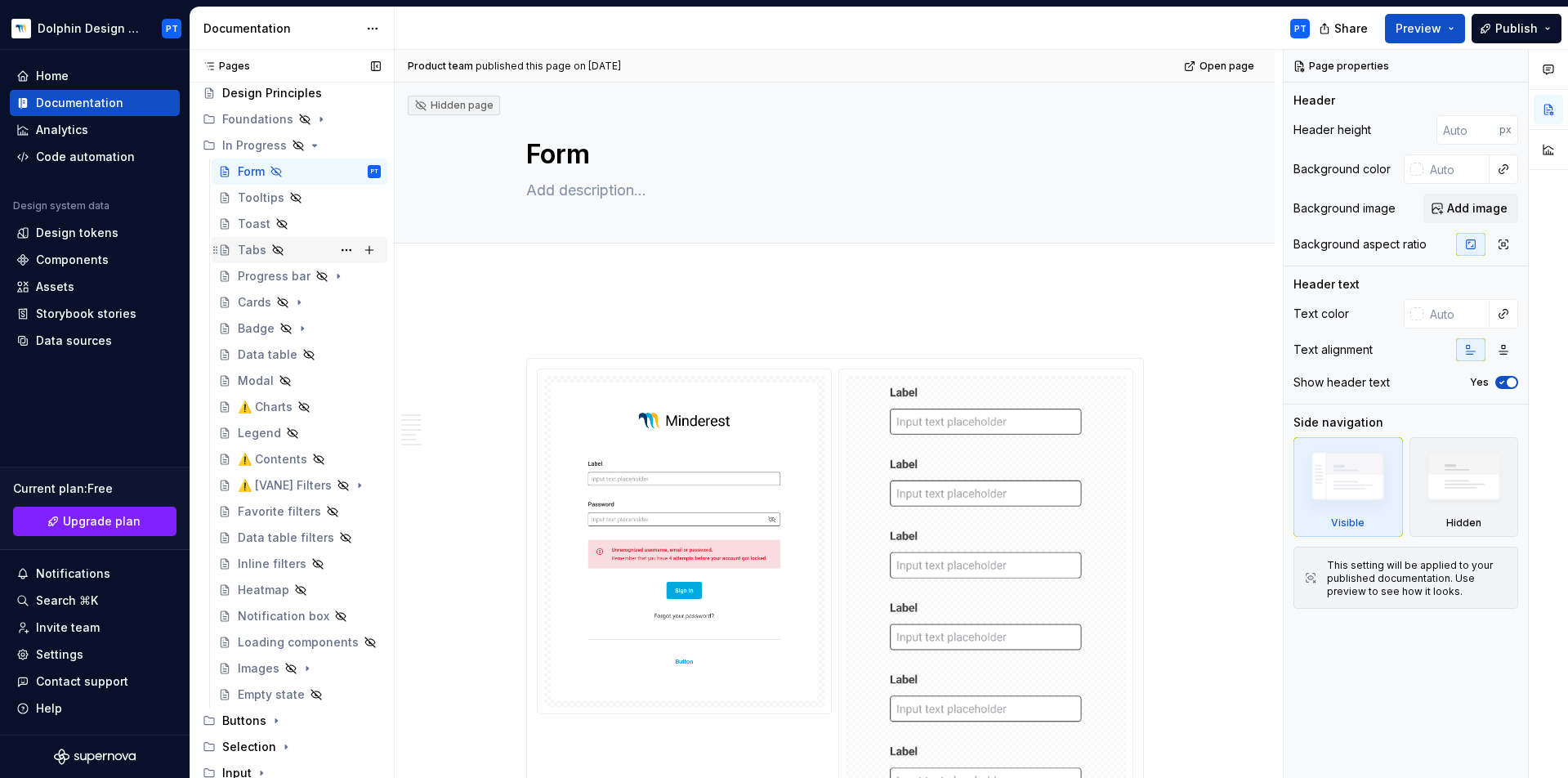
click at [251, 245] on div "Tabs" at bounding box center [252, 249] width 28 height 16
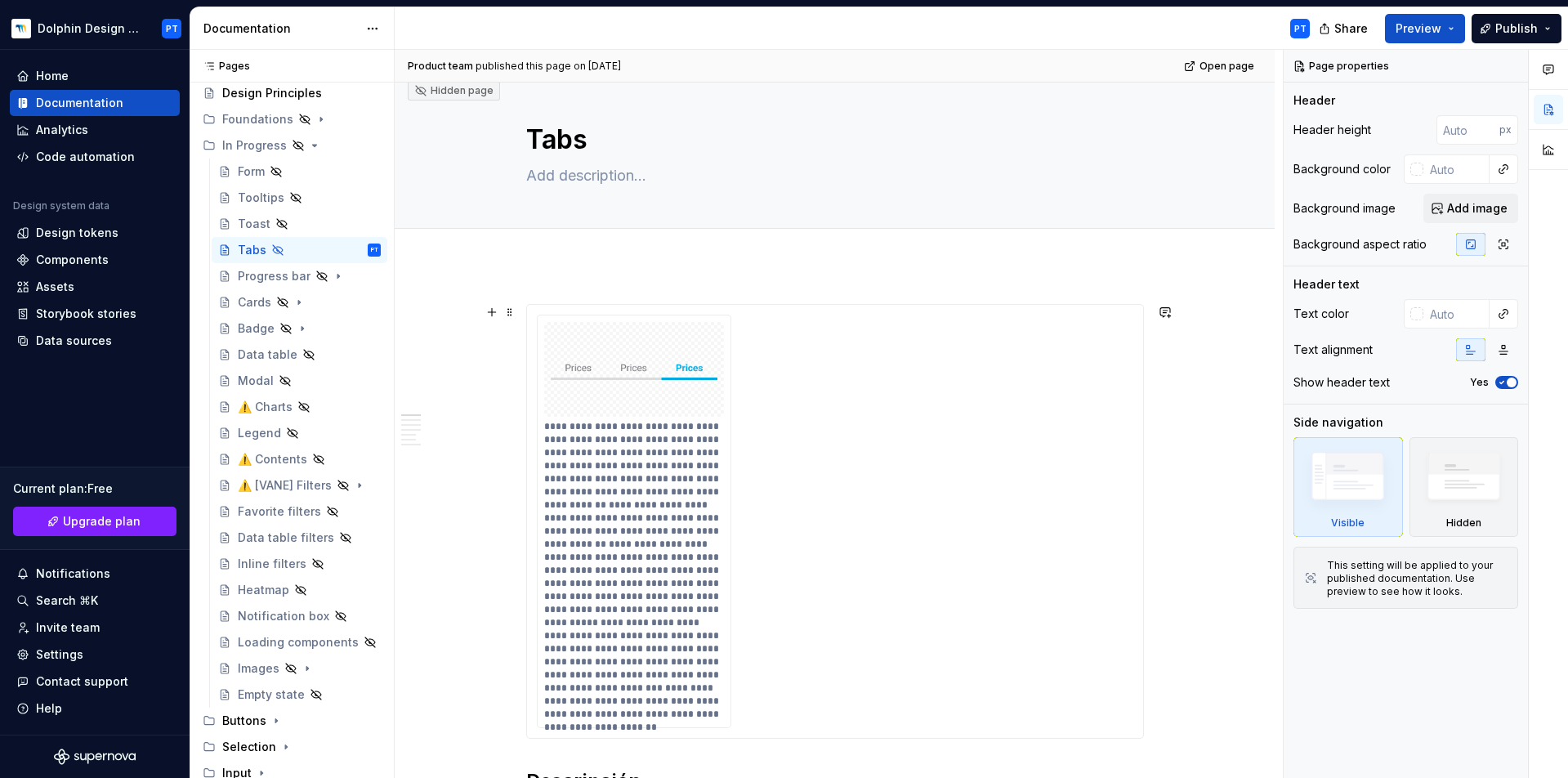
scroll to position [140, 0]
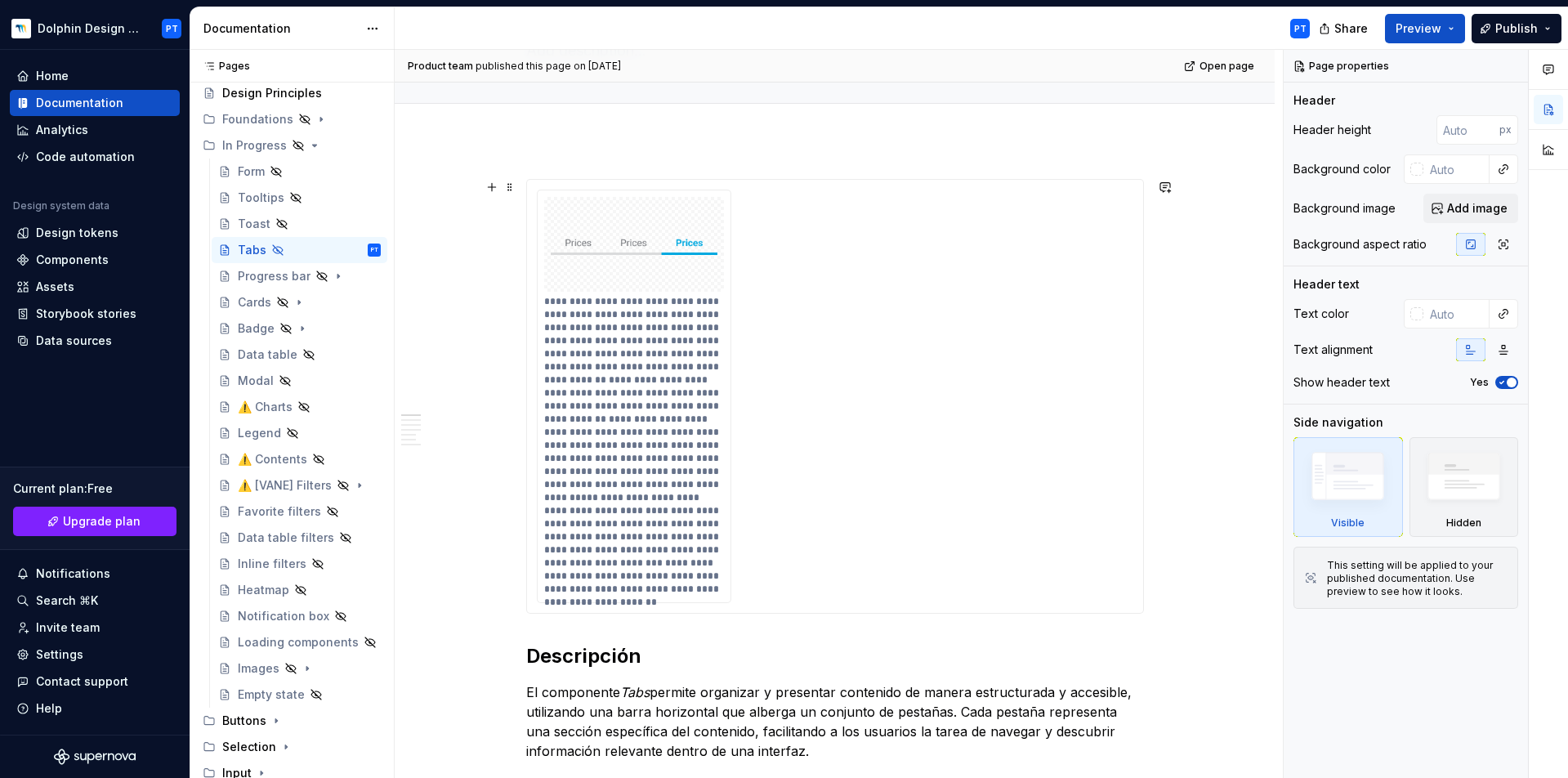
click at [829, 350] on div "**********" at bounding box center [835, 397] width 597 height 413
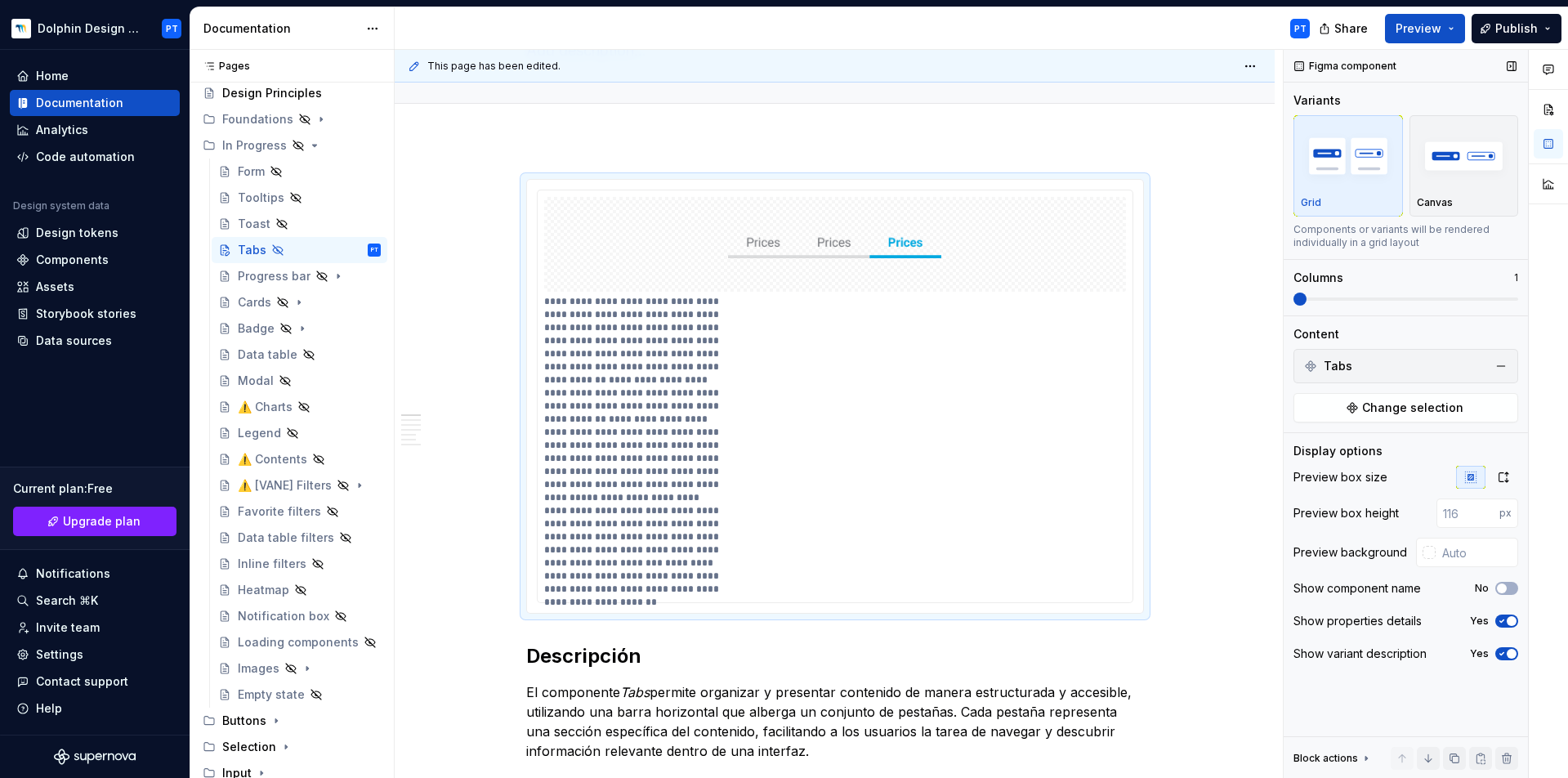
click at [1176, 301] on span at bounding box center [1405, 299] width 225 height 13
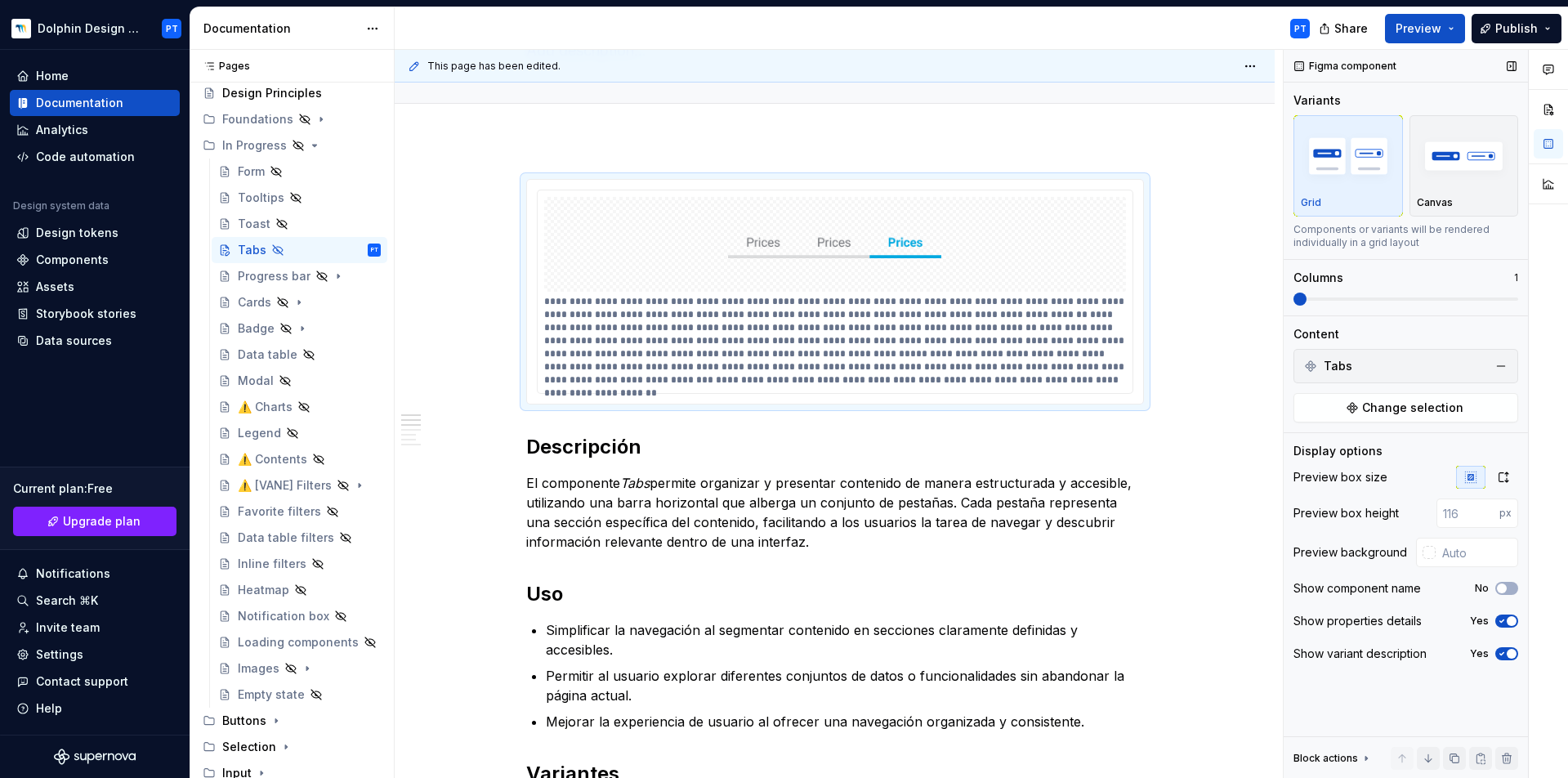
type textarea "*"
click at [1176, 583] on div "Show properties details Yes" at bounding box center [1405, 621] width 225 height 23
click at [1176, 583] on icon "button" at bounding box center [1502, 621] width 13 height 9
click at [1176, 583] on icon "button" at bounding box center [1502, 653] width 13 height 9
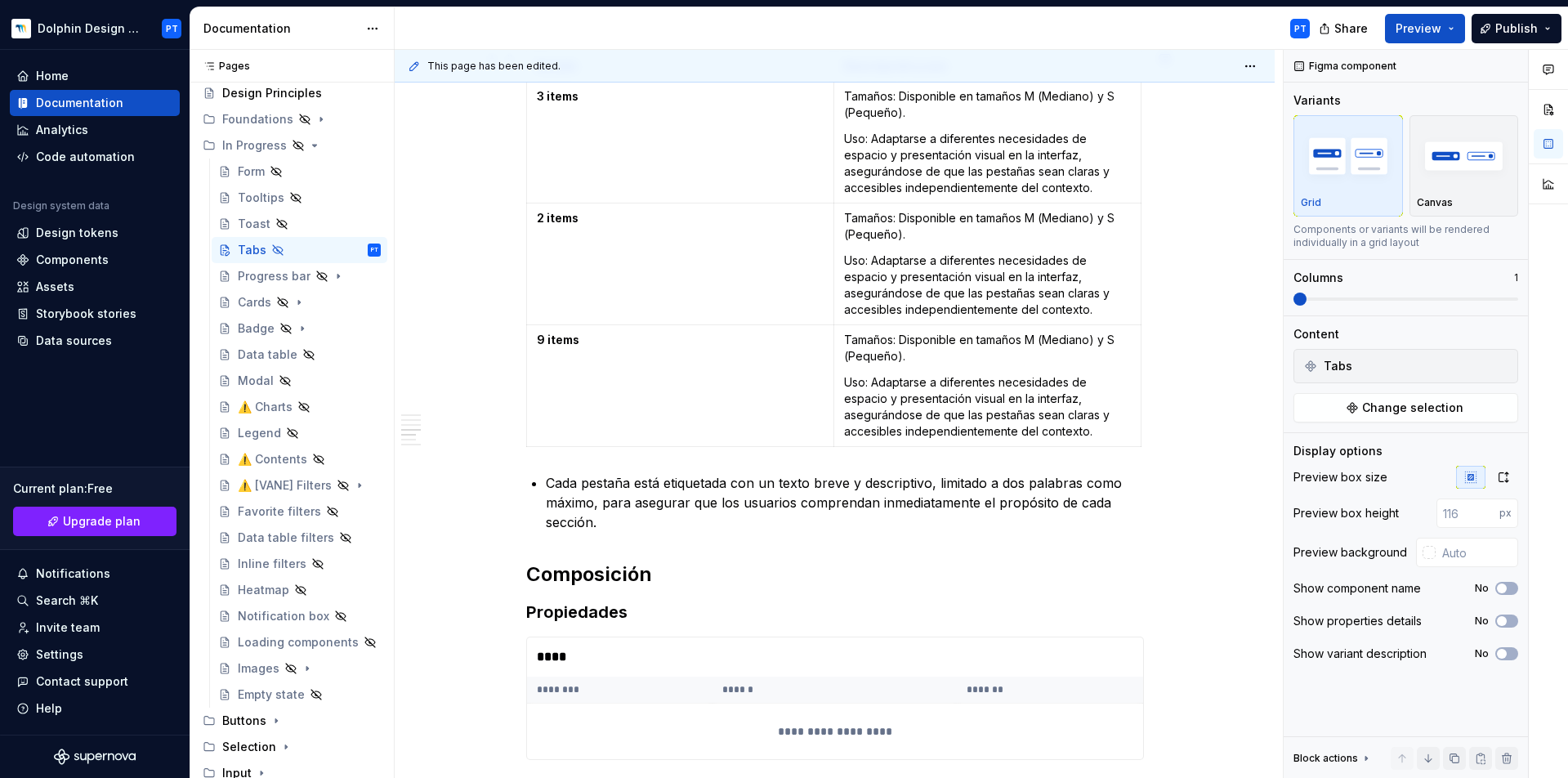
scroll to position [403, 0]
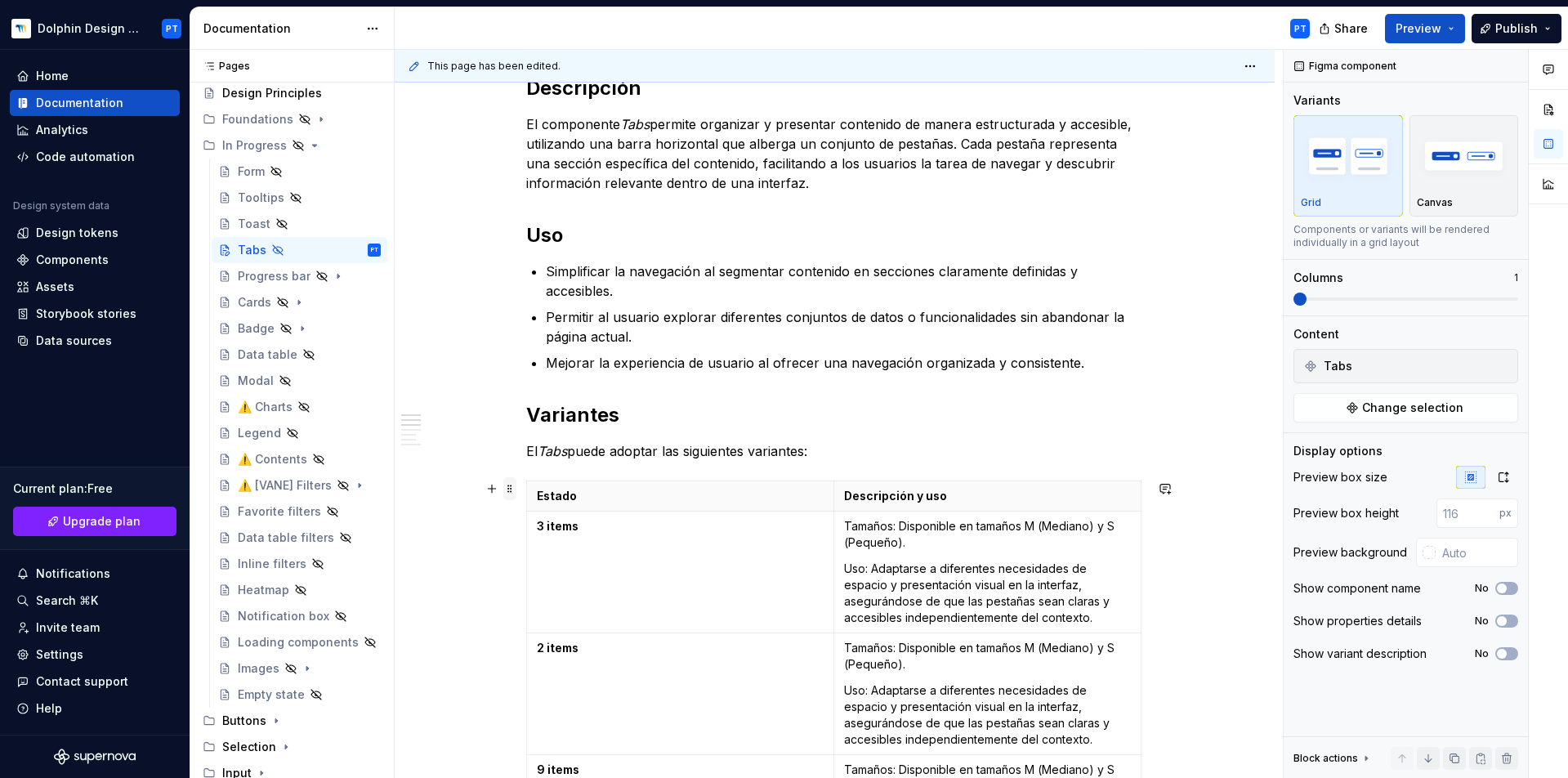
click at [504, 485] on span at bounding box center [510, 489] width 13 height 23
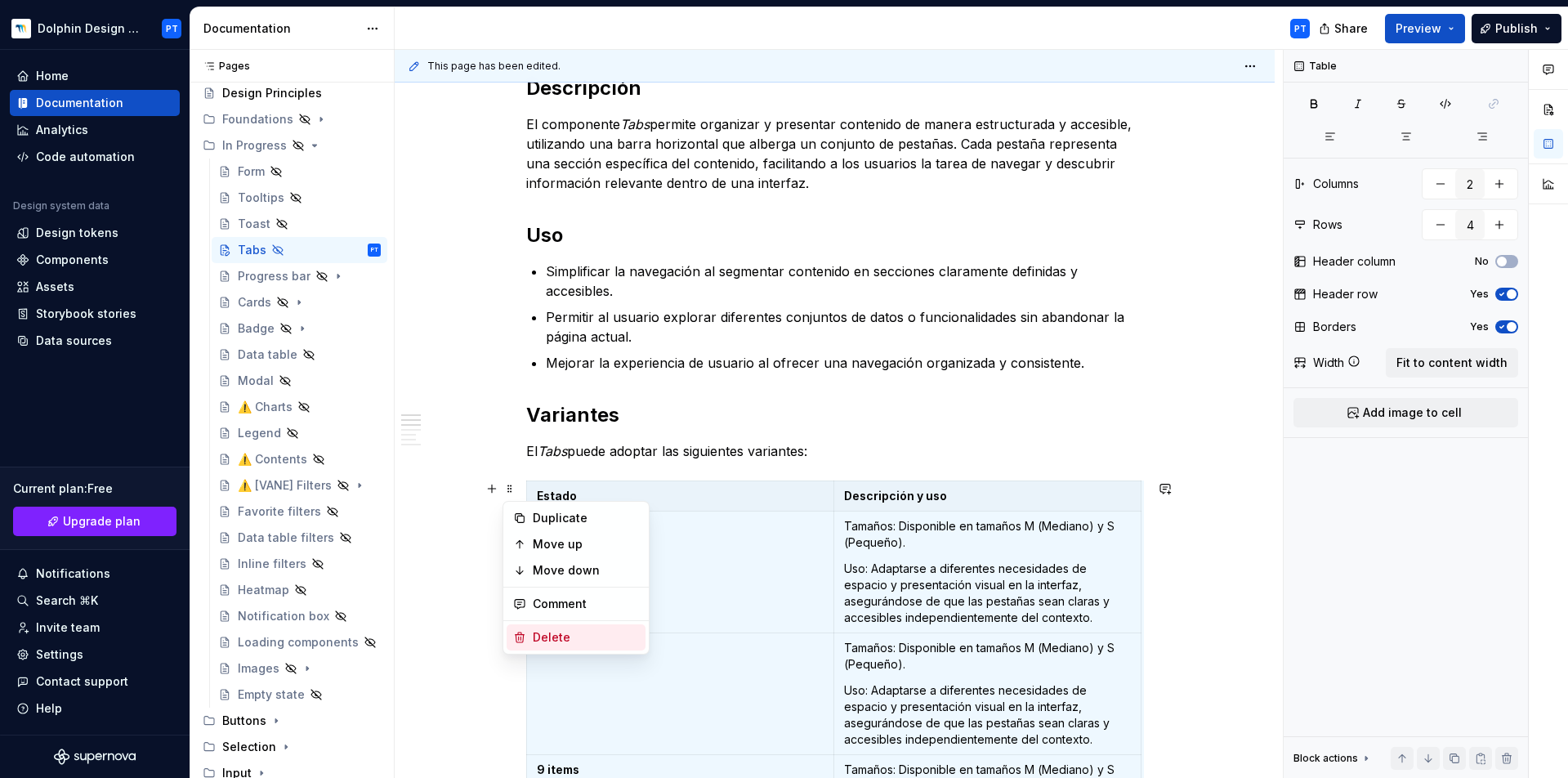
click at [557, 583] on div "Delete" at bounding box center [586, 636] width 106 height 16
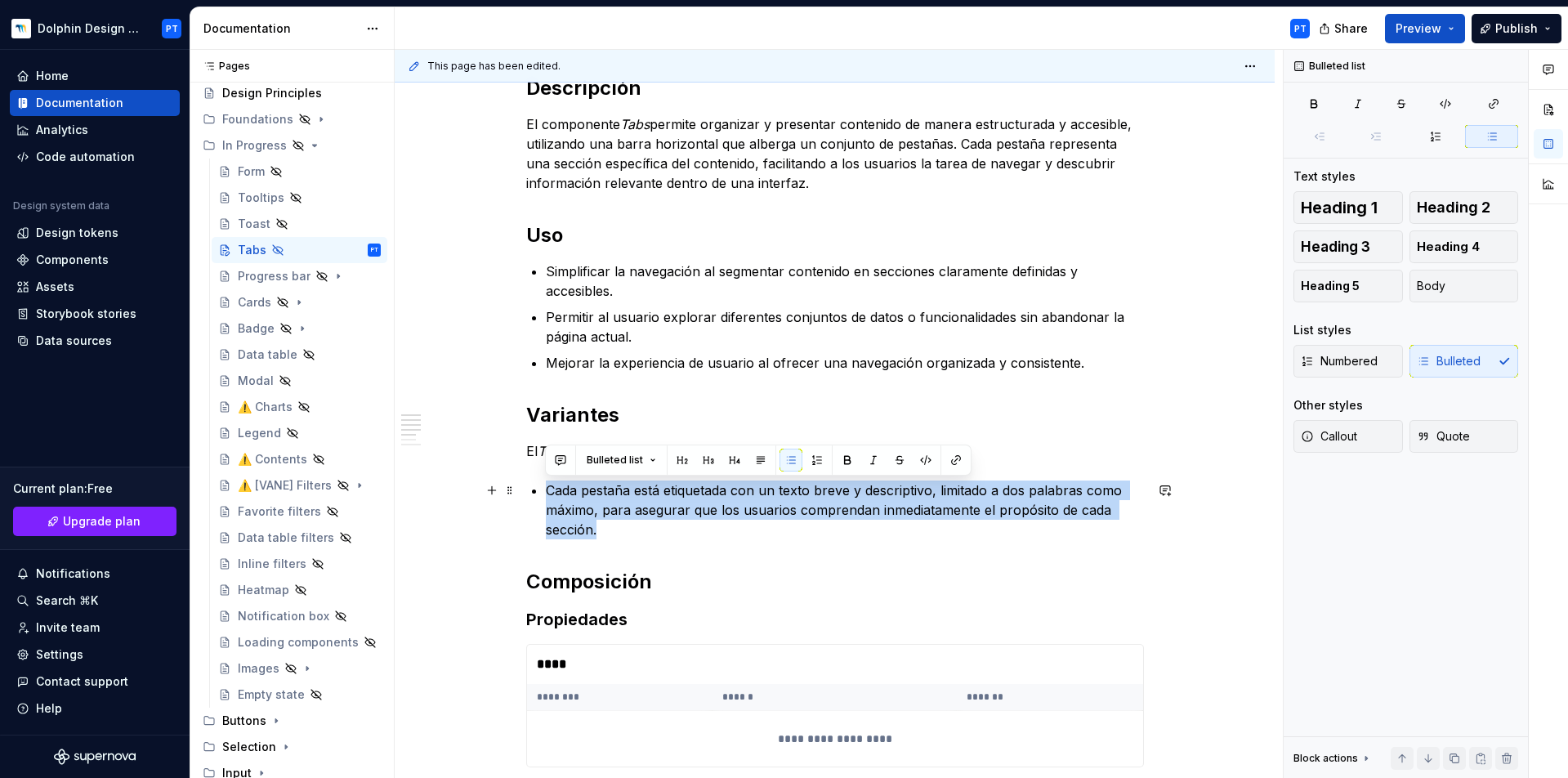
drag, startPoint x: 663, startPoint y: 534, endPoint x: 532, endPoint y: 486, distance: 139.5
click at [546, 486] on p "Cada pestaña está etiquetada con un texto breve y descriptivo, limitado a dos p…" at bounding box center [845, 509] width 598 height 59
click at [686, 522] on p "Cada pestaña está etiquetada con un texto breve y descriptivo, limitado a dos p…" at bounding box center [845, 509] width 598 height 59
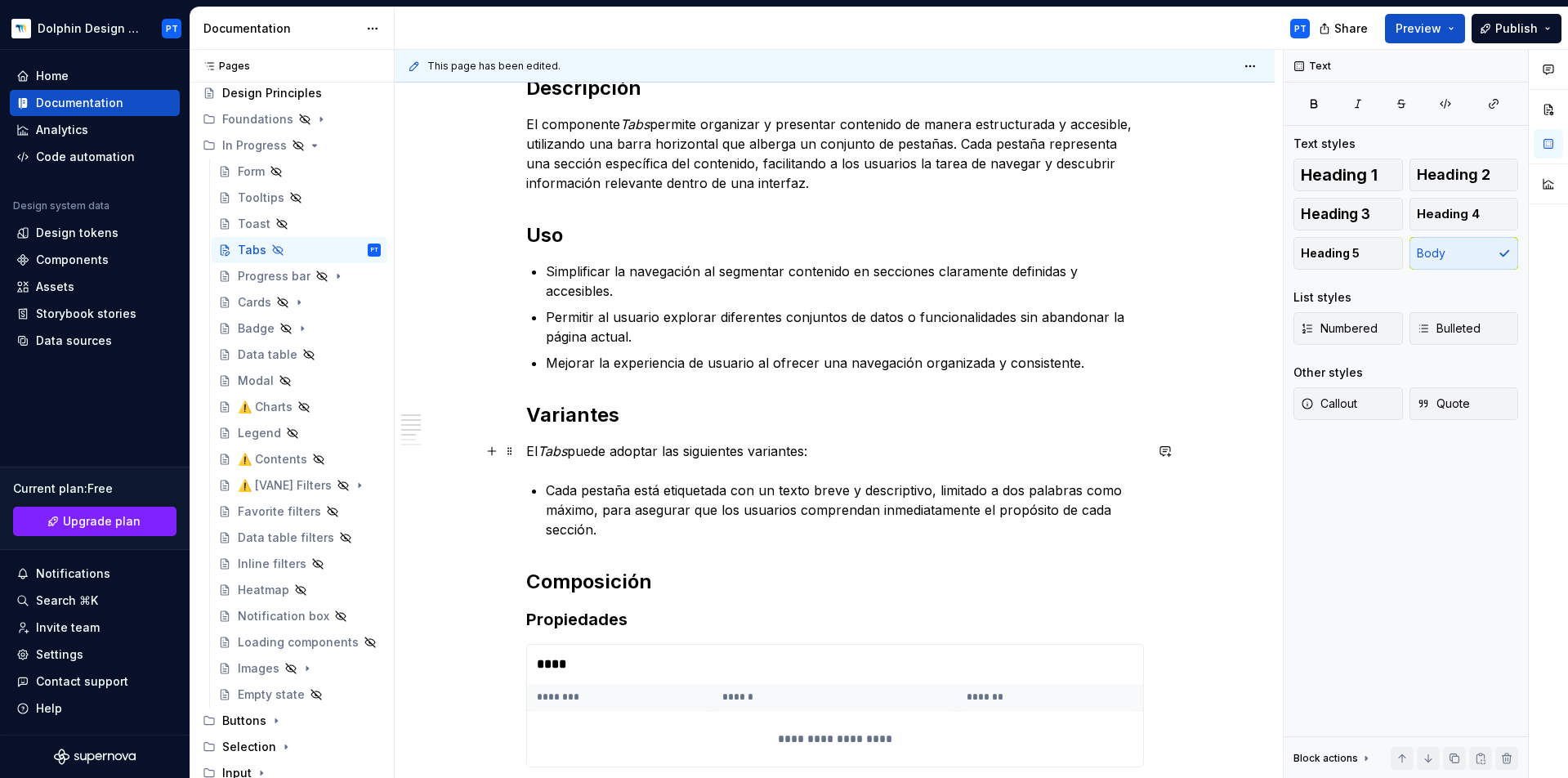
click at [832, 454] on p "El Tabs puede adoptar las siguientes variantes:" at bounding box center [835, 450] width 618 height 20
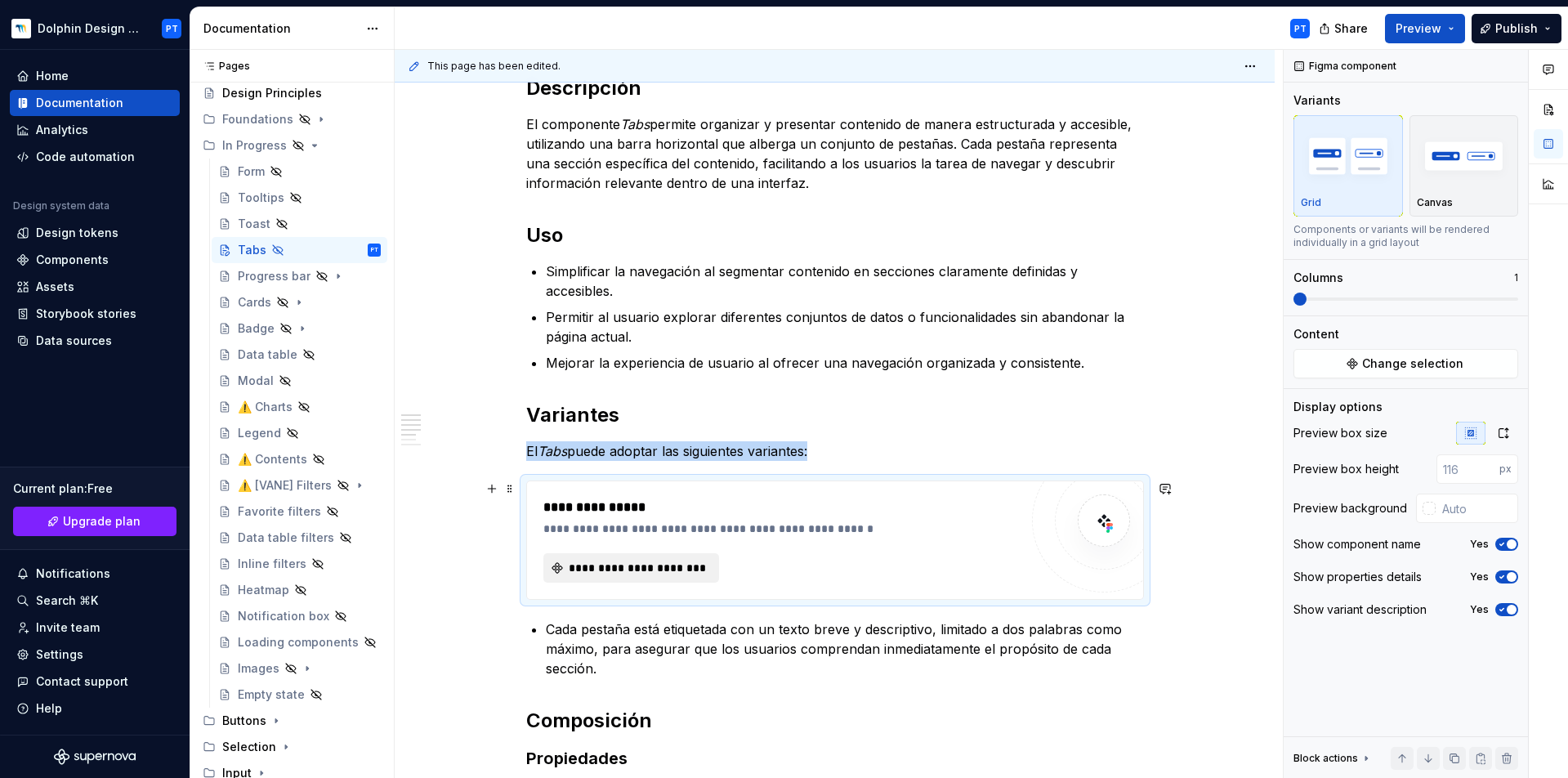
click at [682, 568] on span "**********" at bounding box center [637, 568] width 141 height 16
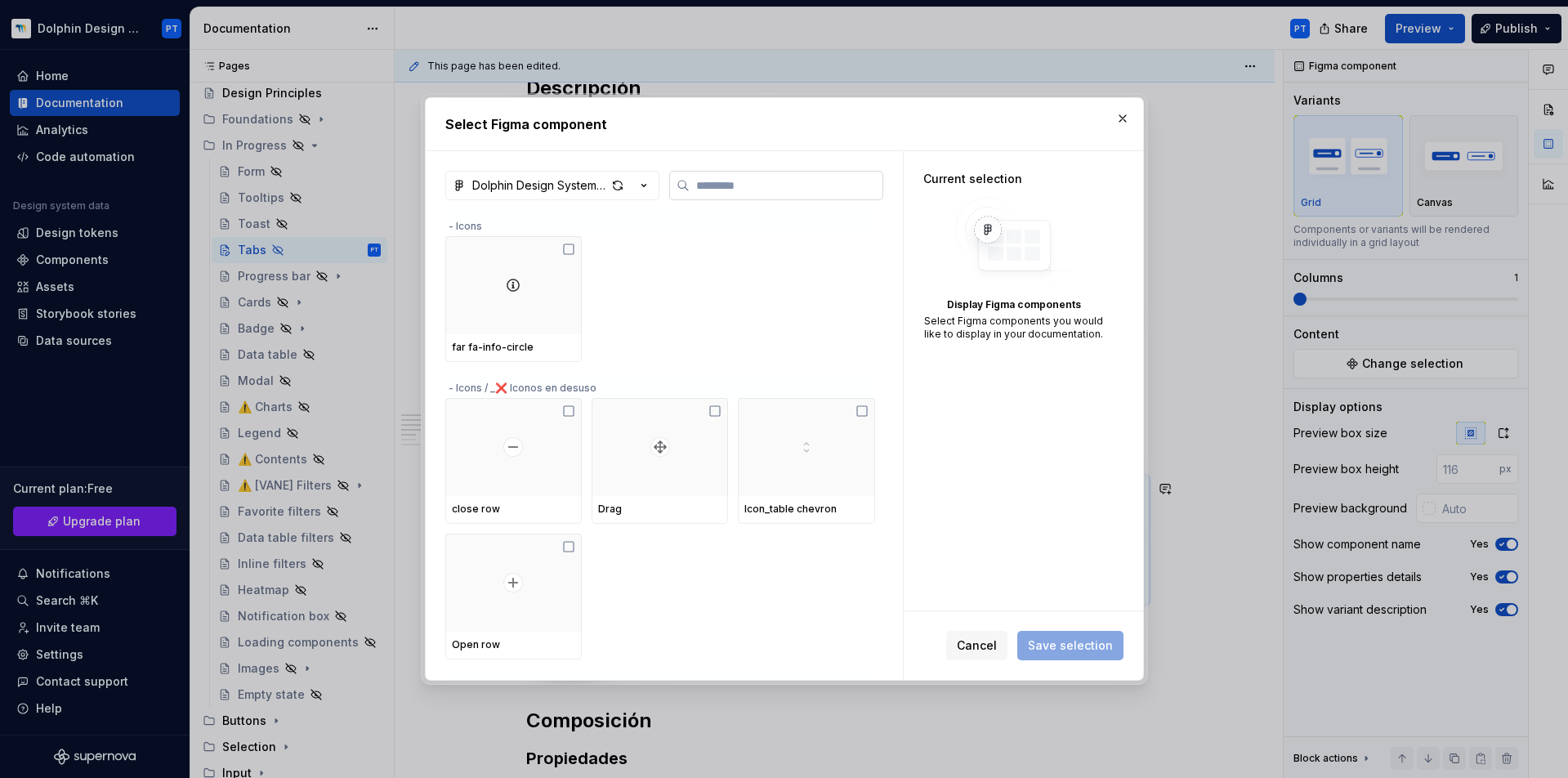
type textarea "*"
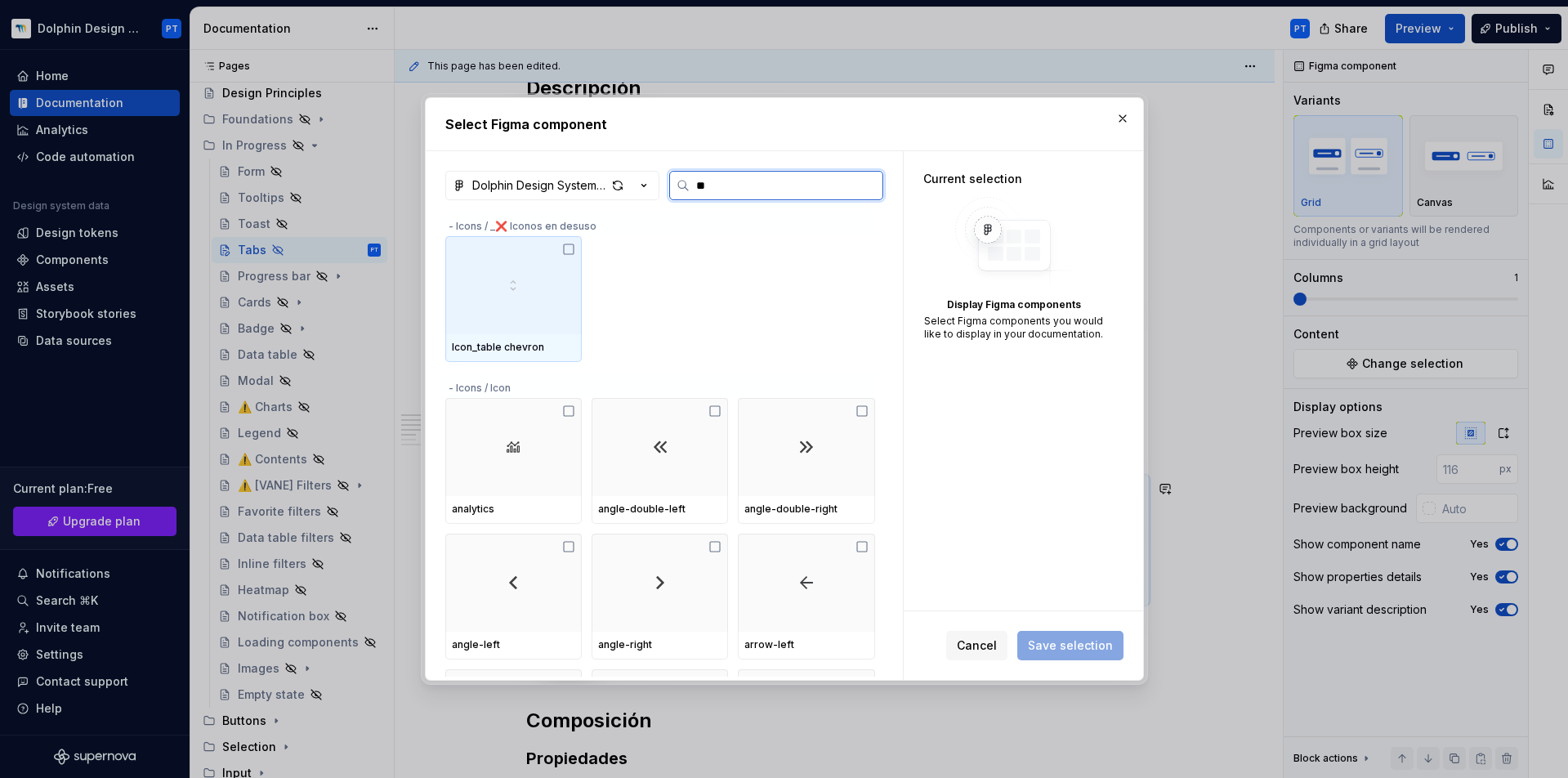
type input "***"
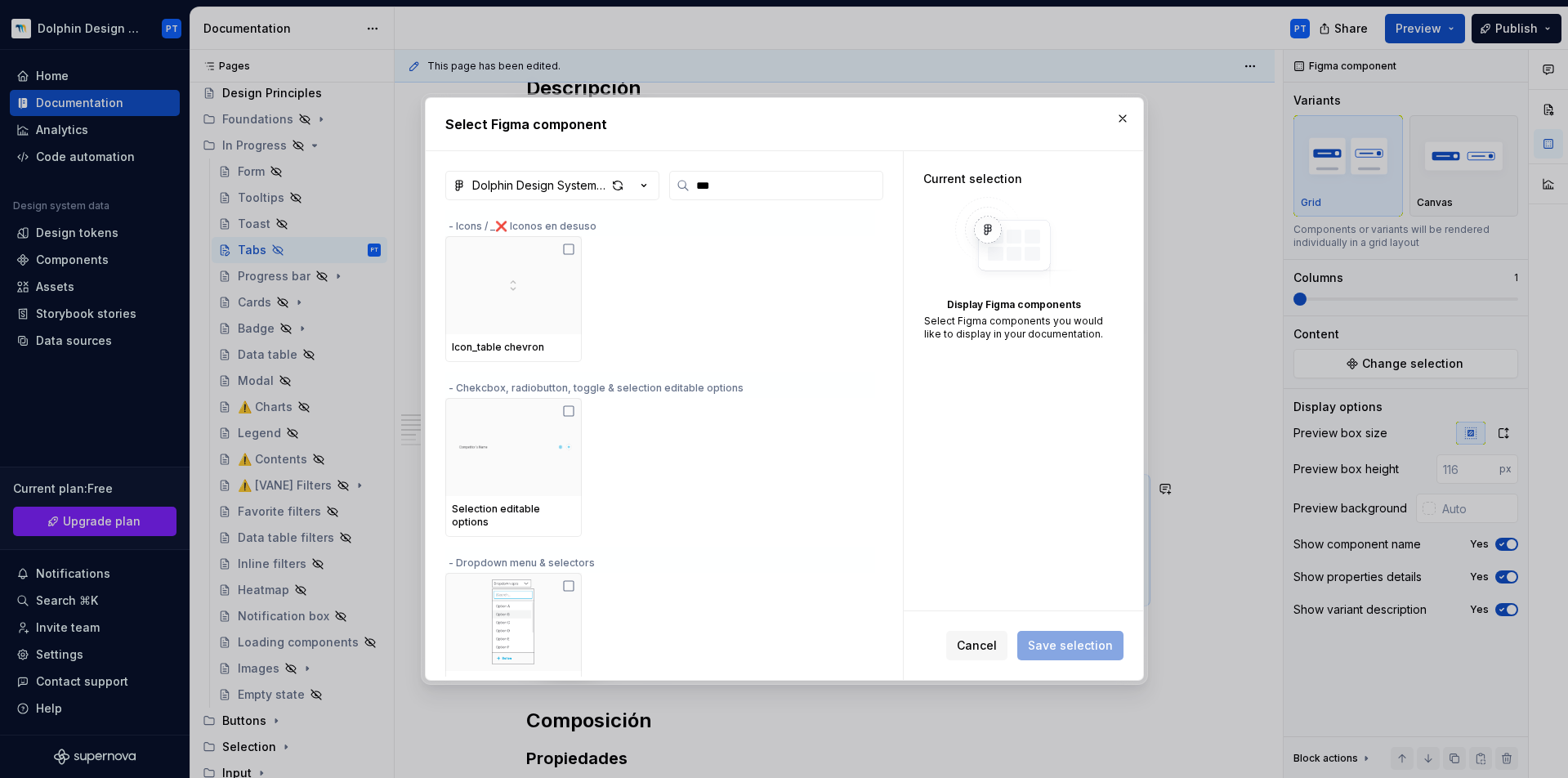
scroll to position [117, 0]
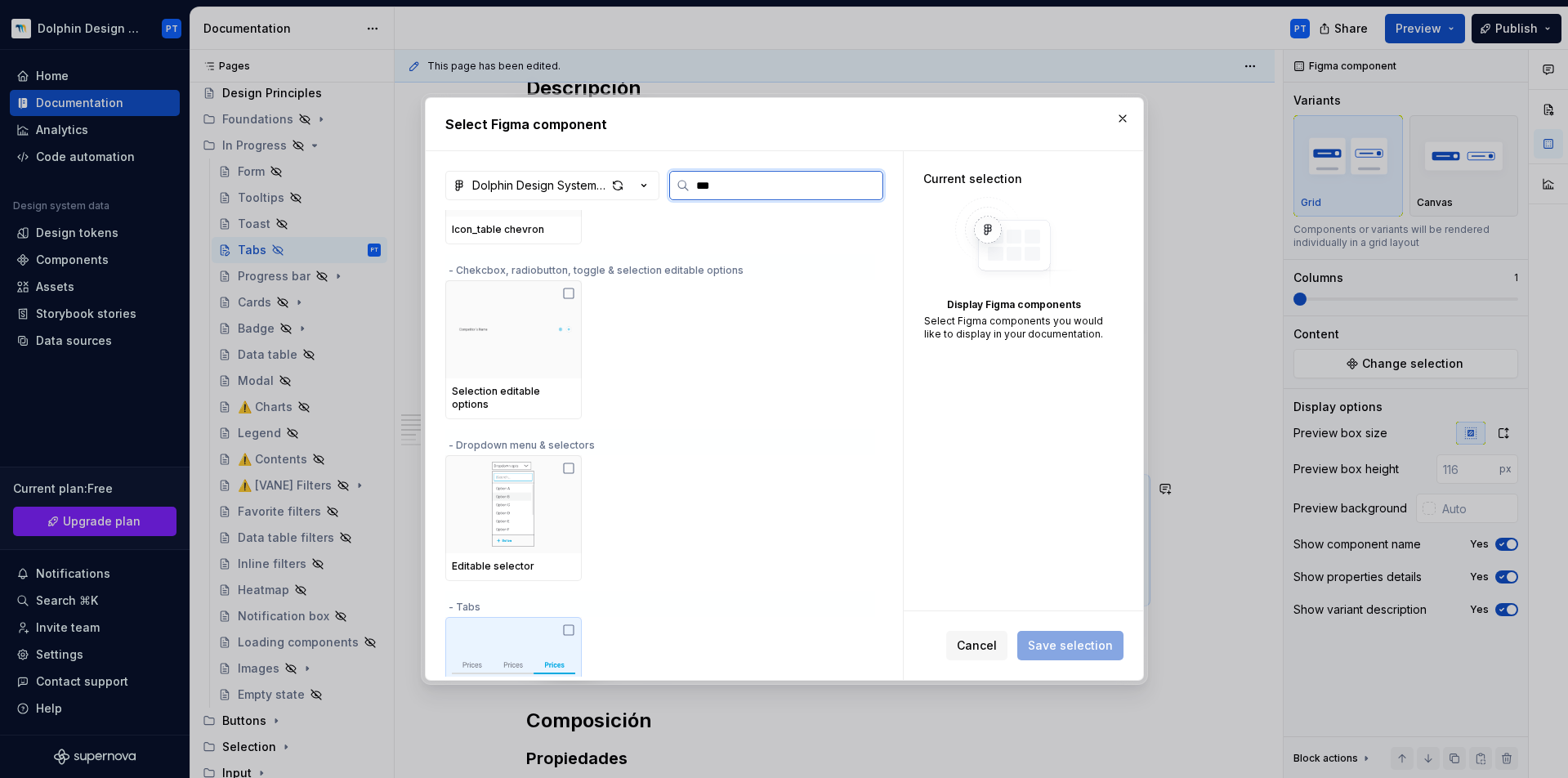
click at [524, 583] on div at bounding box center [513, 665] width 136 height 98
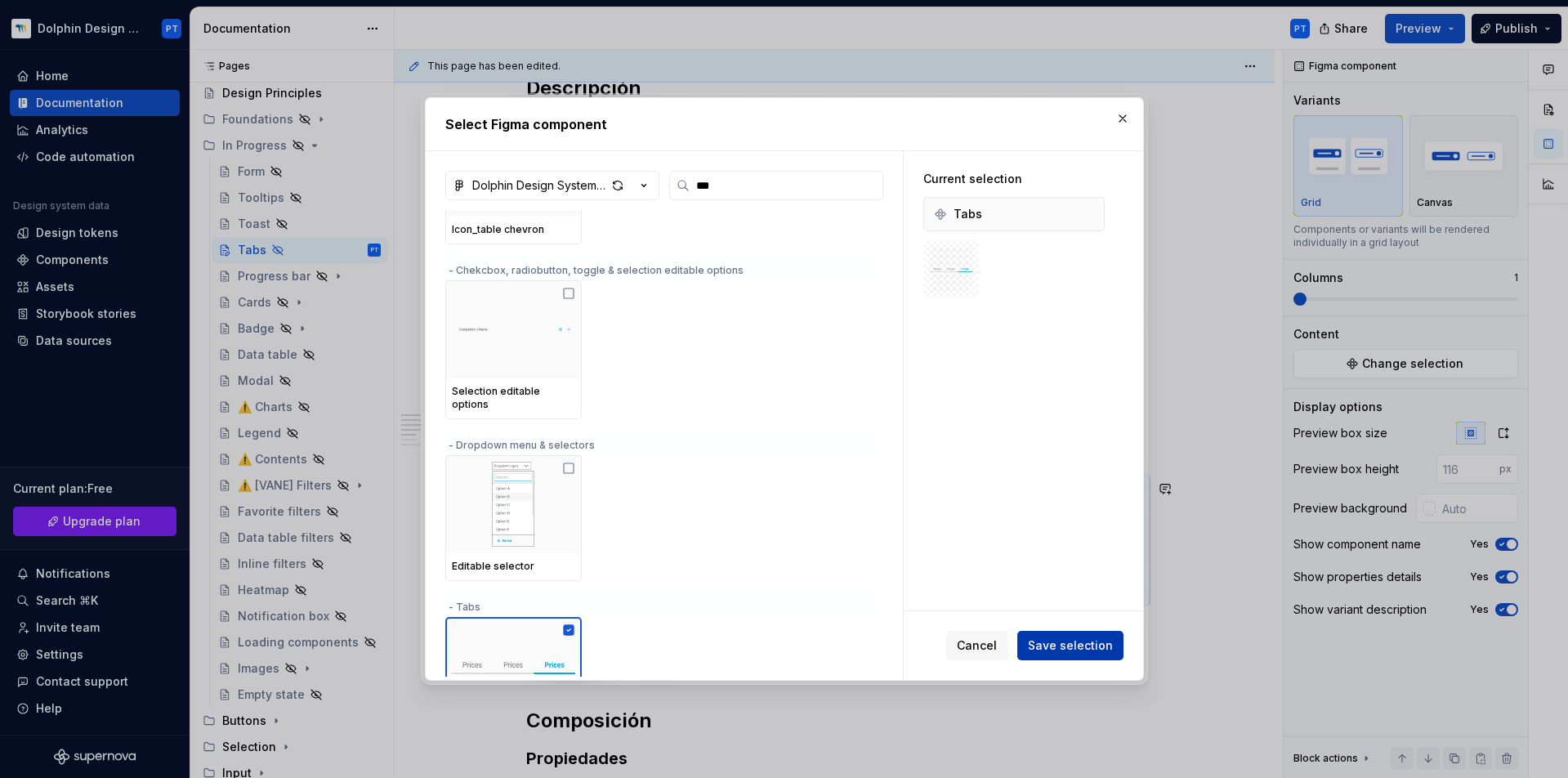
click at [1071, 583] on span "Save selection" at bounding box center [1071, 645] width 85 height 16
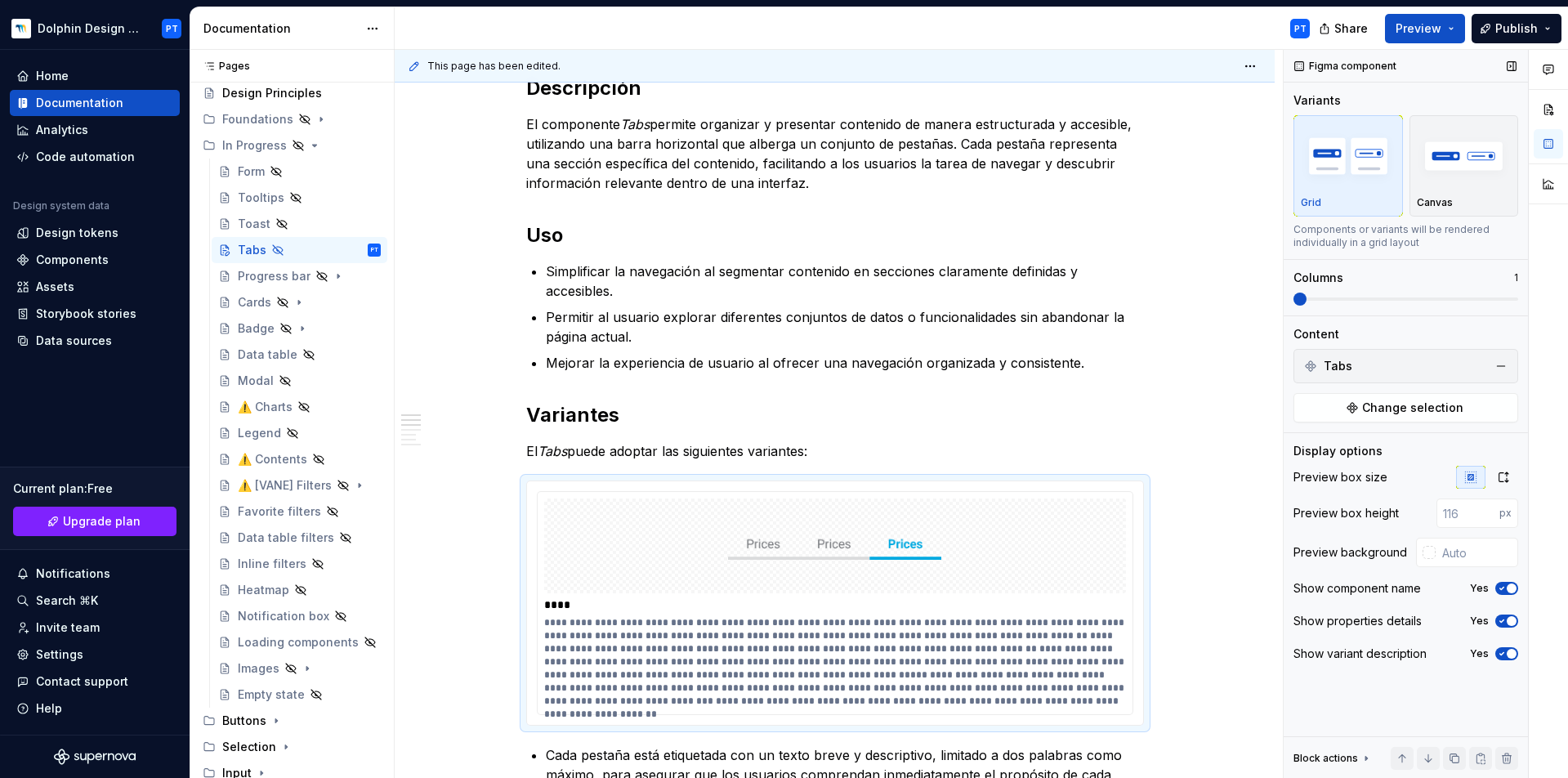
click at [1176, 367] on div "Tabs" at bounding box center [1406, 366] width 216 height 26
click at [829, 575] on img at bounding box center [835, 545] width 213 height 82
click at [1176, 393] on div "Tabs Change selection" at bounding box center [1405, 385] width 225 height 73
click at [1176, 405] on span "Change selection" at bounding box center [1413, 407] width 102 height 16
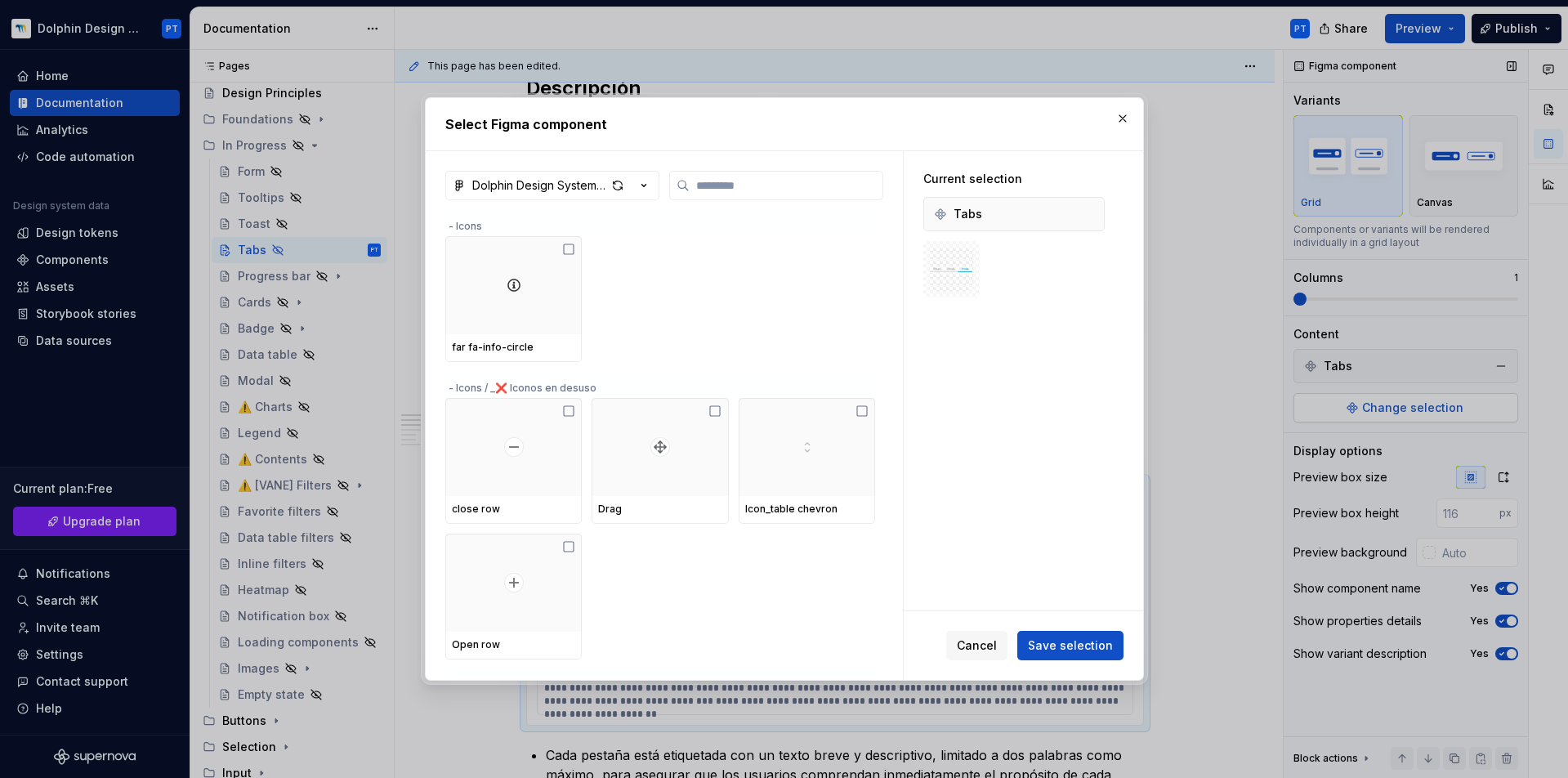
type textarea "*"
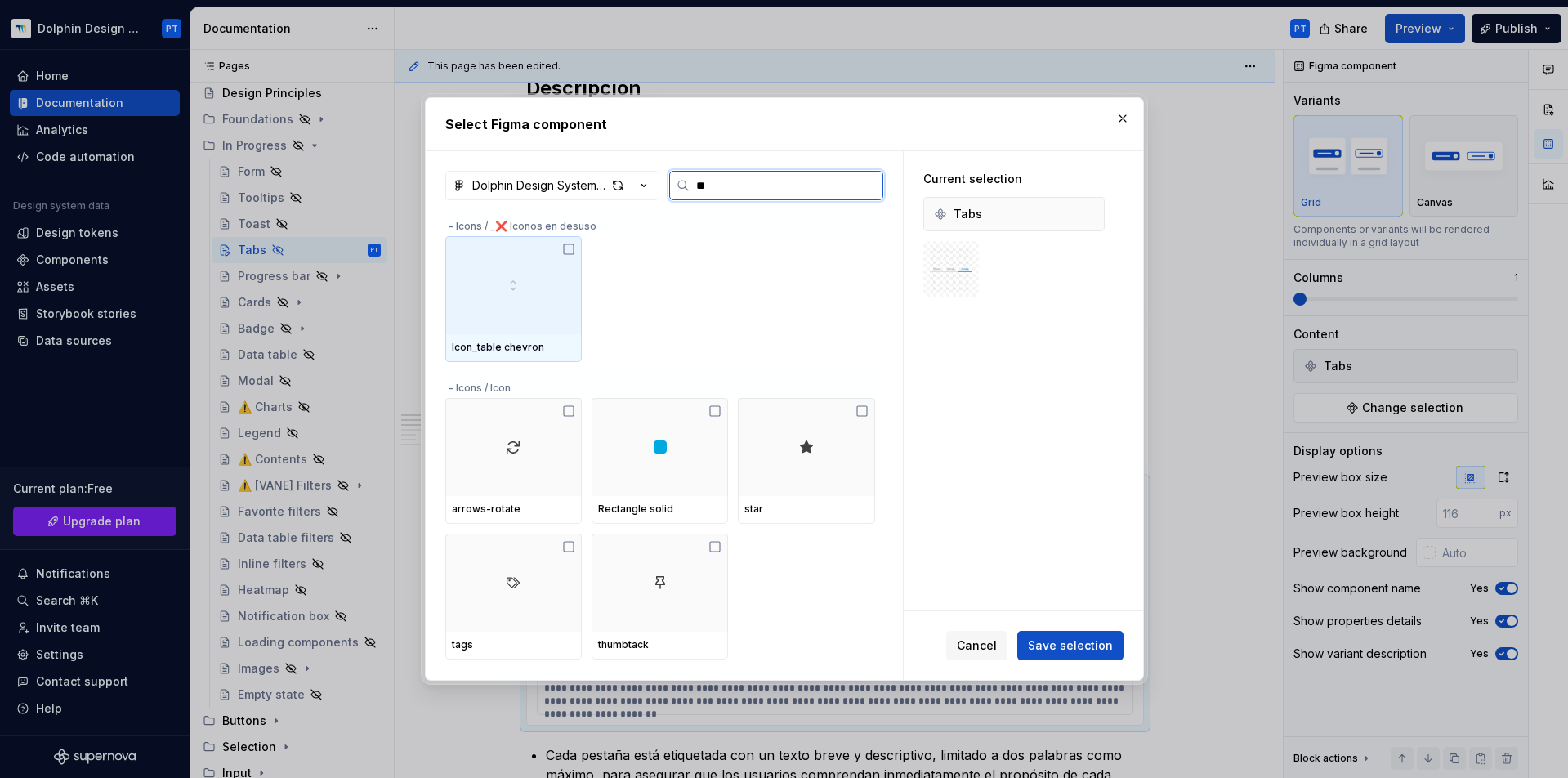
type input "***"
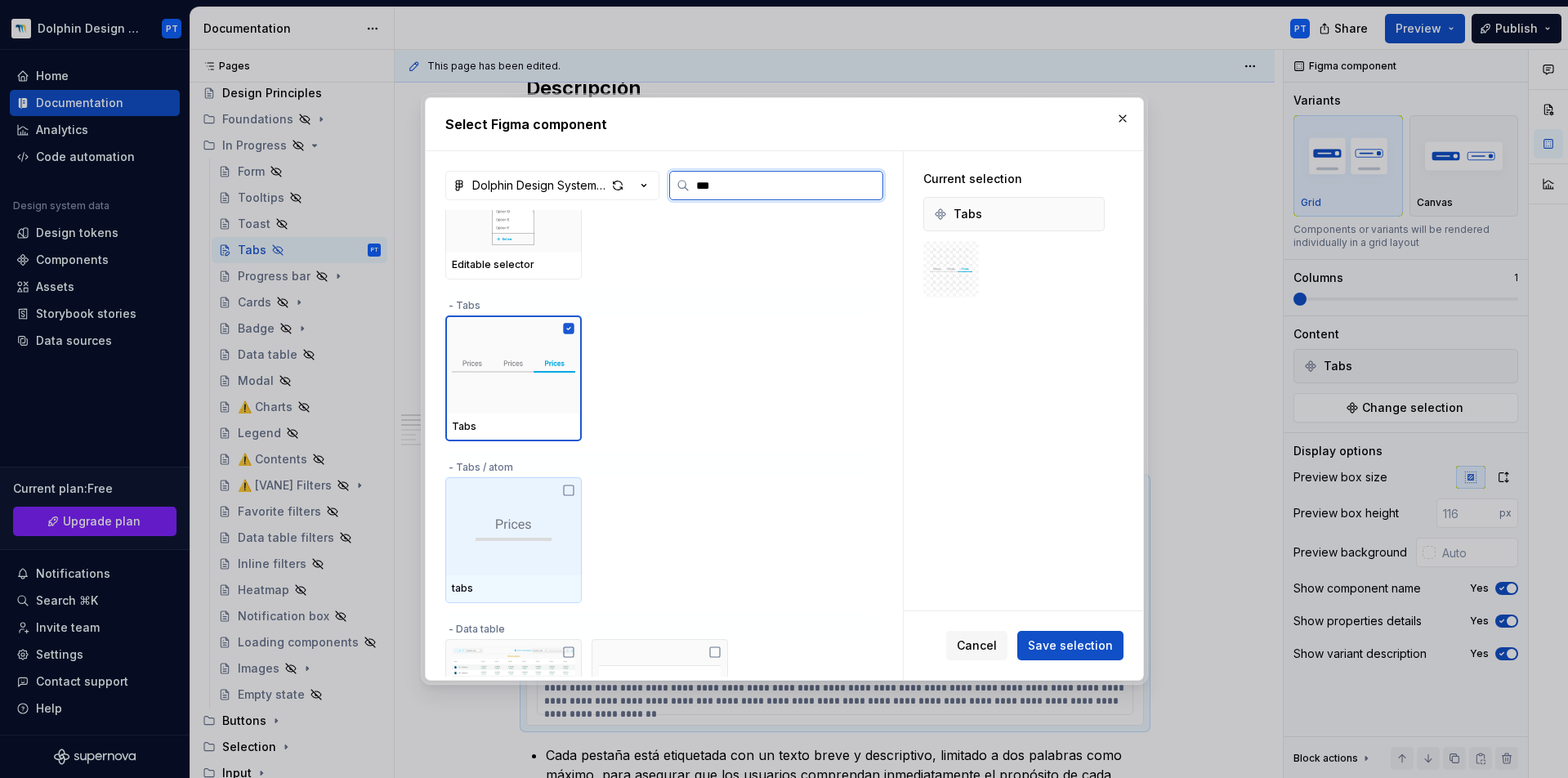
scroll to position [390, 0]
click at [551, 513] on img at bounding box center [513, 522] width 76 height 29
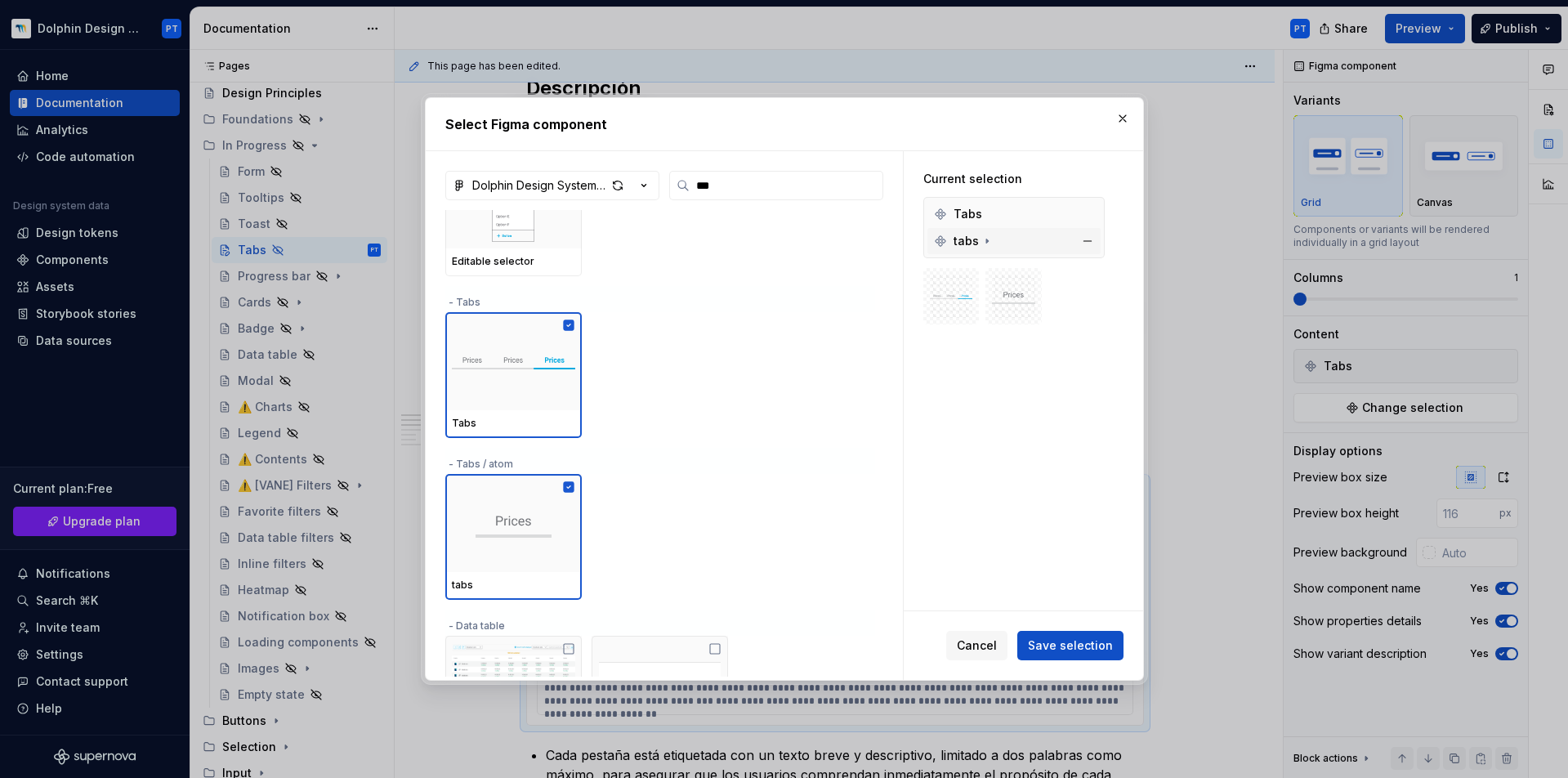
click at [986, 242] on icon at bounding box center [987, 241] width 2 height 4
click at [985, 242] on icon at bounding box center [987, 241] width 13 height 13
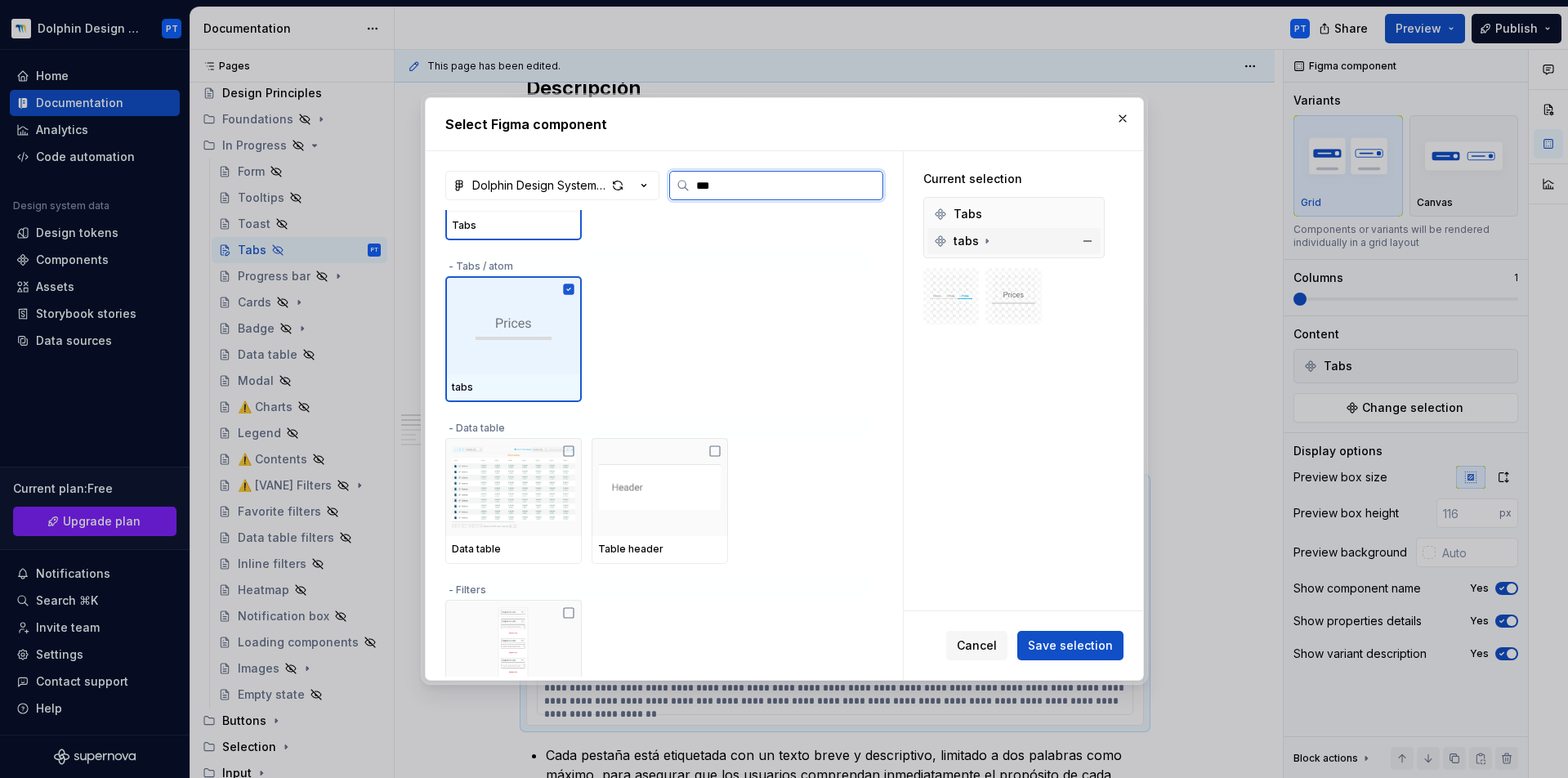
click at [567, 289] on icon at bounding box center [569, 289] width 13 height 13
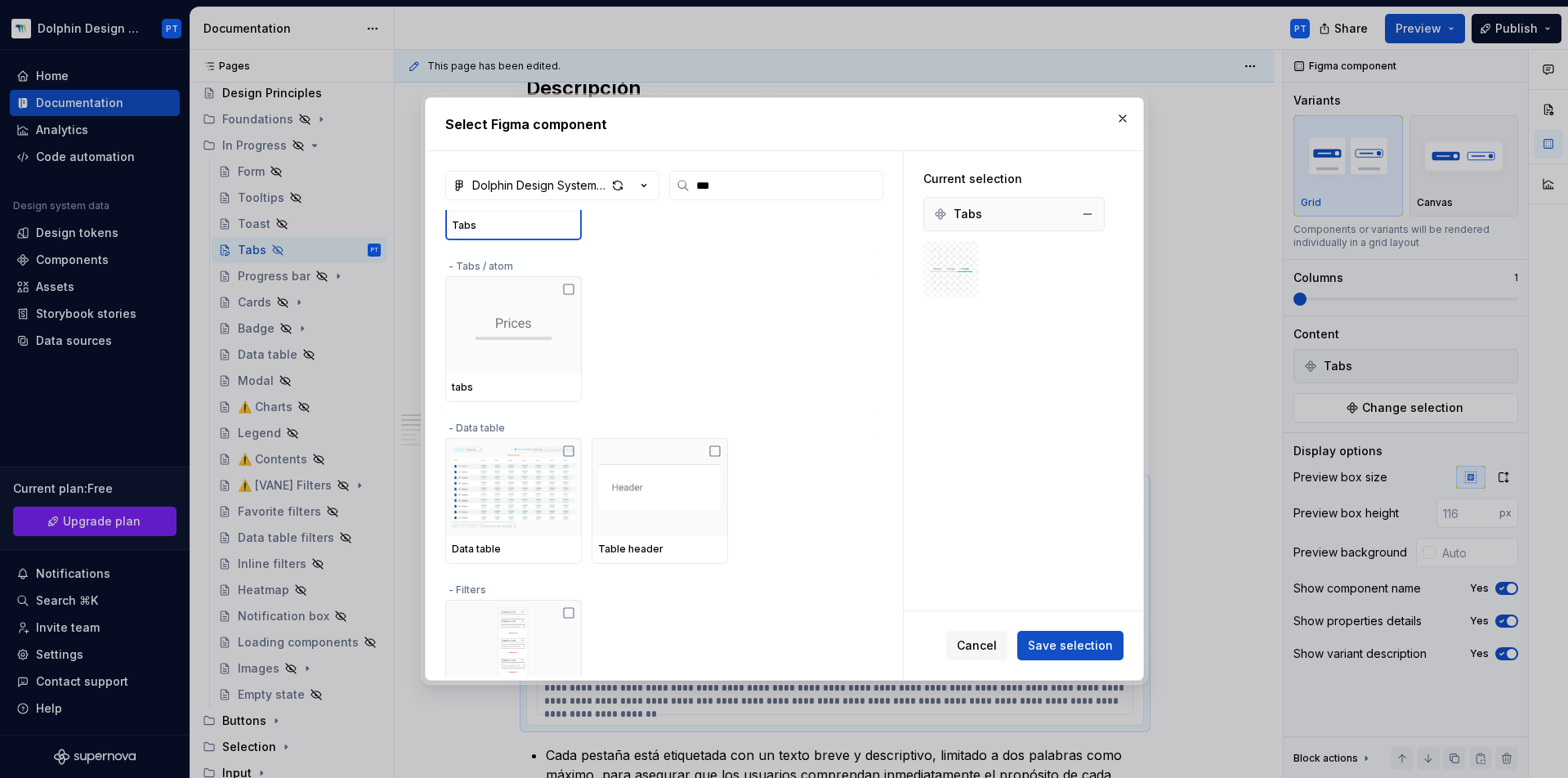
click at [964, 222] on div "Tabs" at bounding box center [1014, 214] width 173 height 26
click at [1125, 117] on button "button" at bounding box center [1122, 118] width 23 height 23
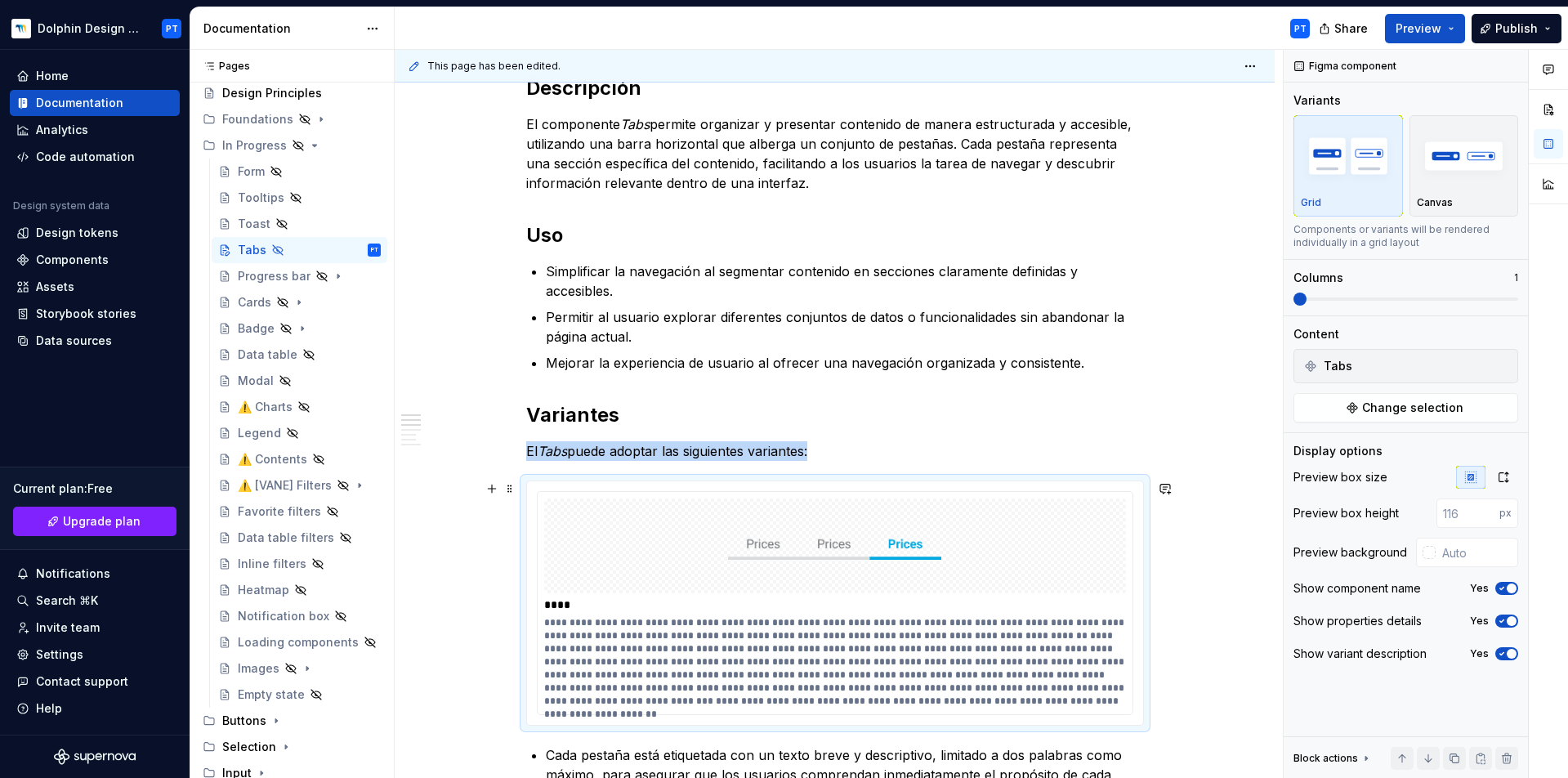
click at [713, 583] on div at bounding box center [835, 545] width 582 height 95
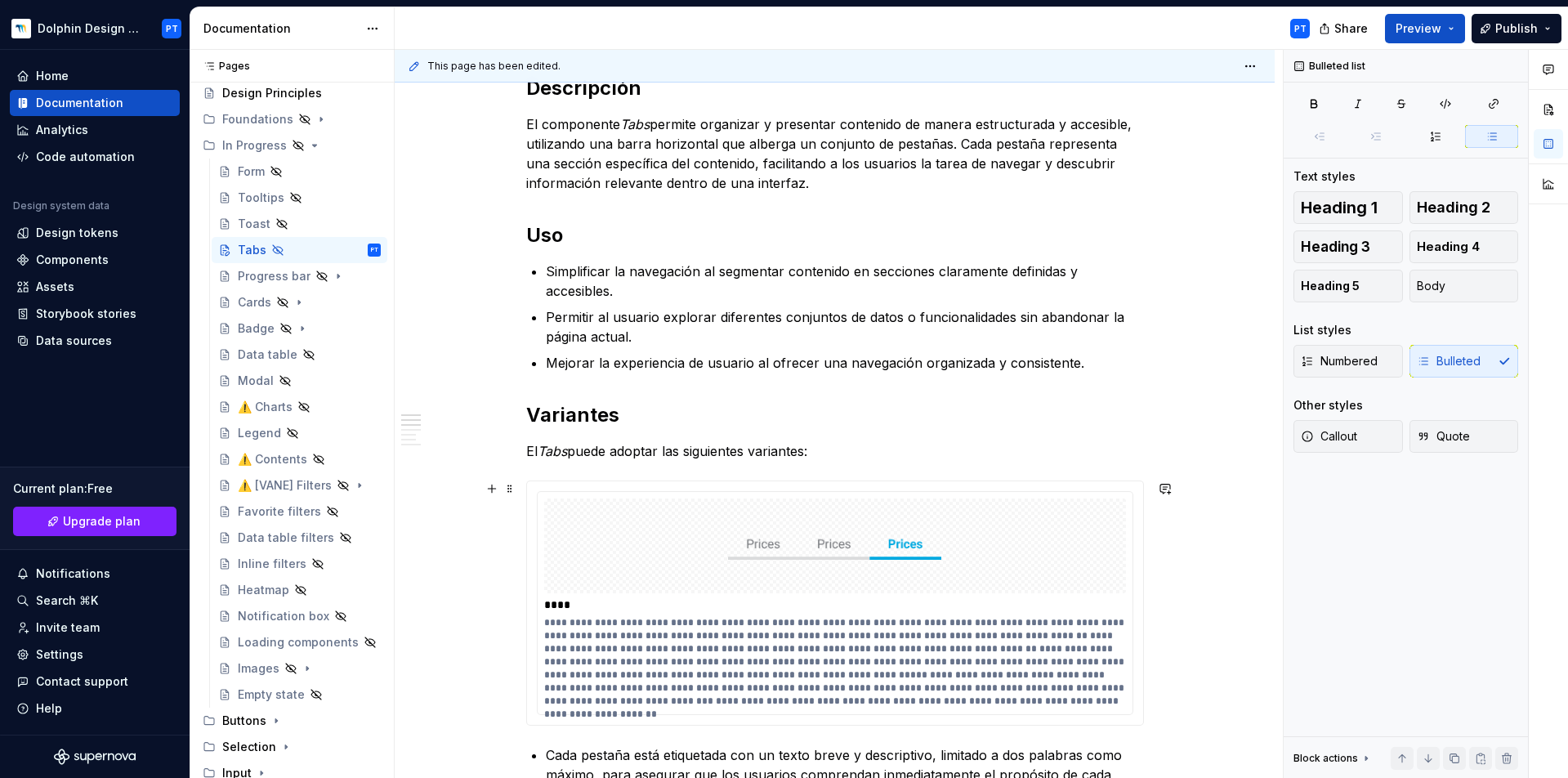
scroll to position [453, 0]
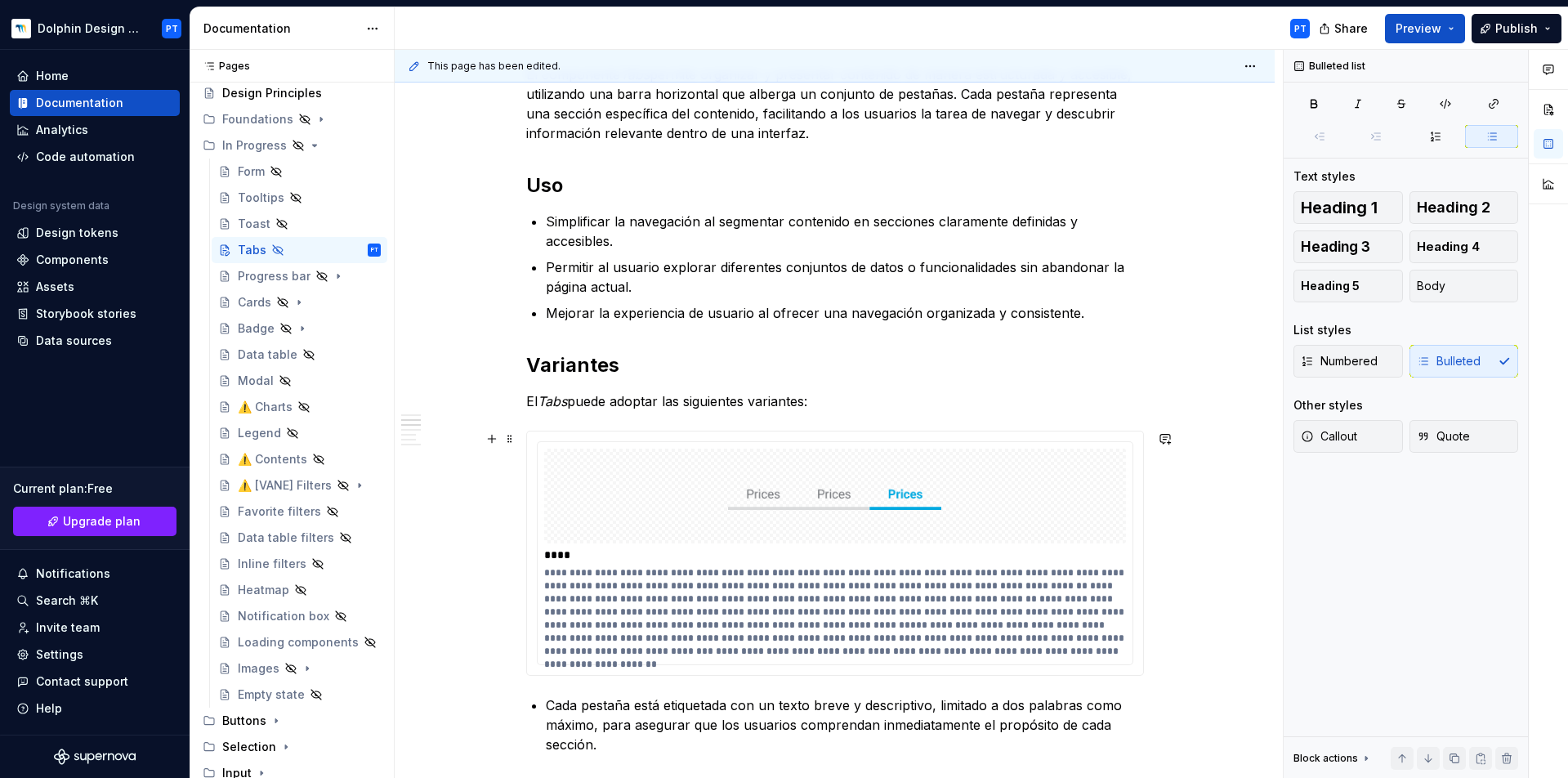
click at [781, 473] on img at bounding box center [835, 495] width 213 height 82
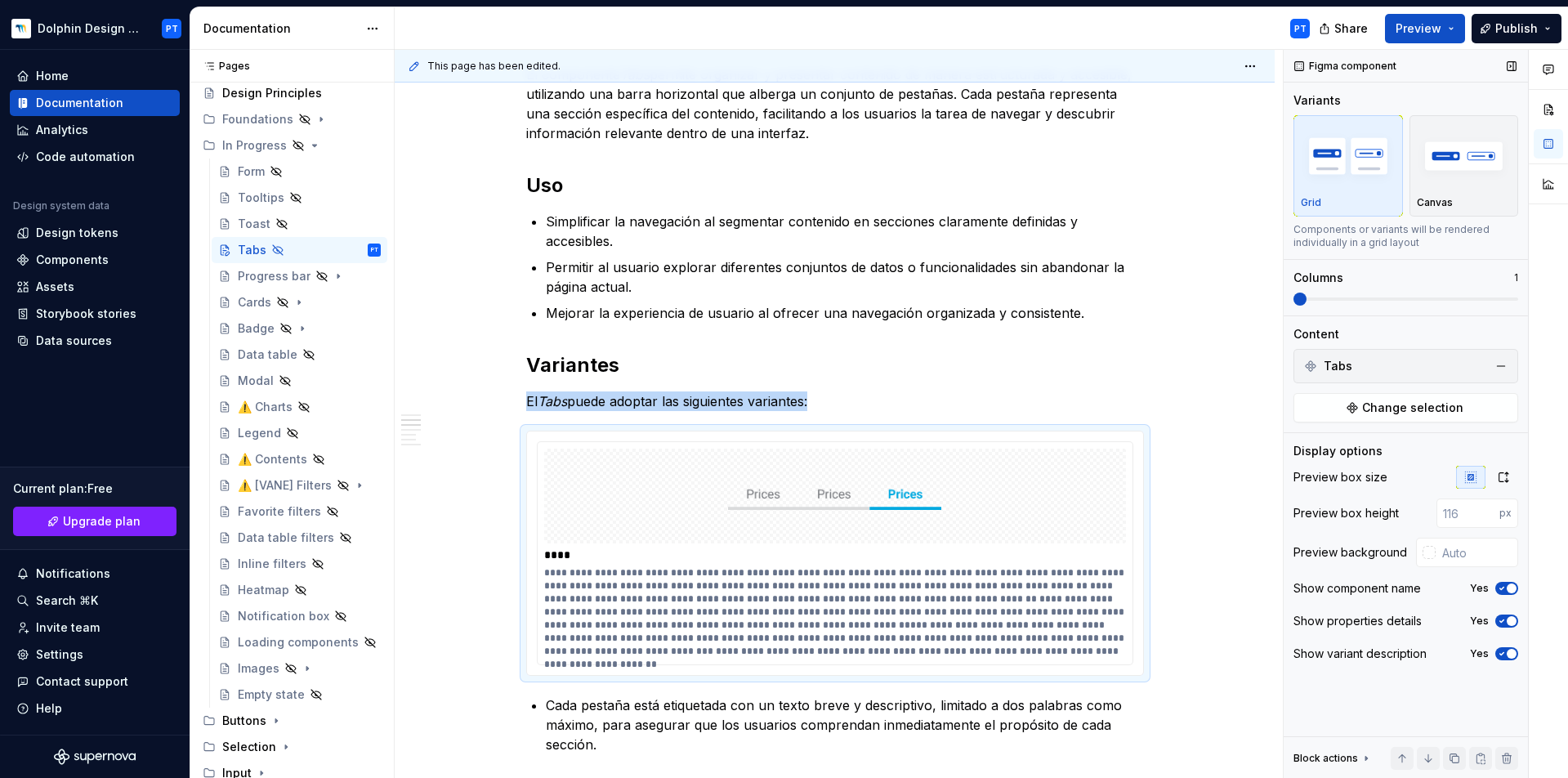
click at [1176, 583] on icon "button" at bounding box center [1502, 653] width 13 height 9
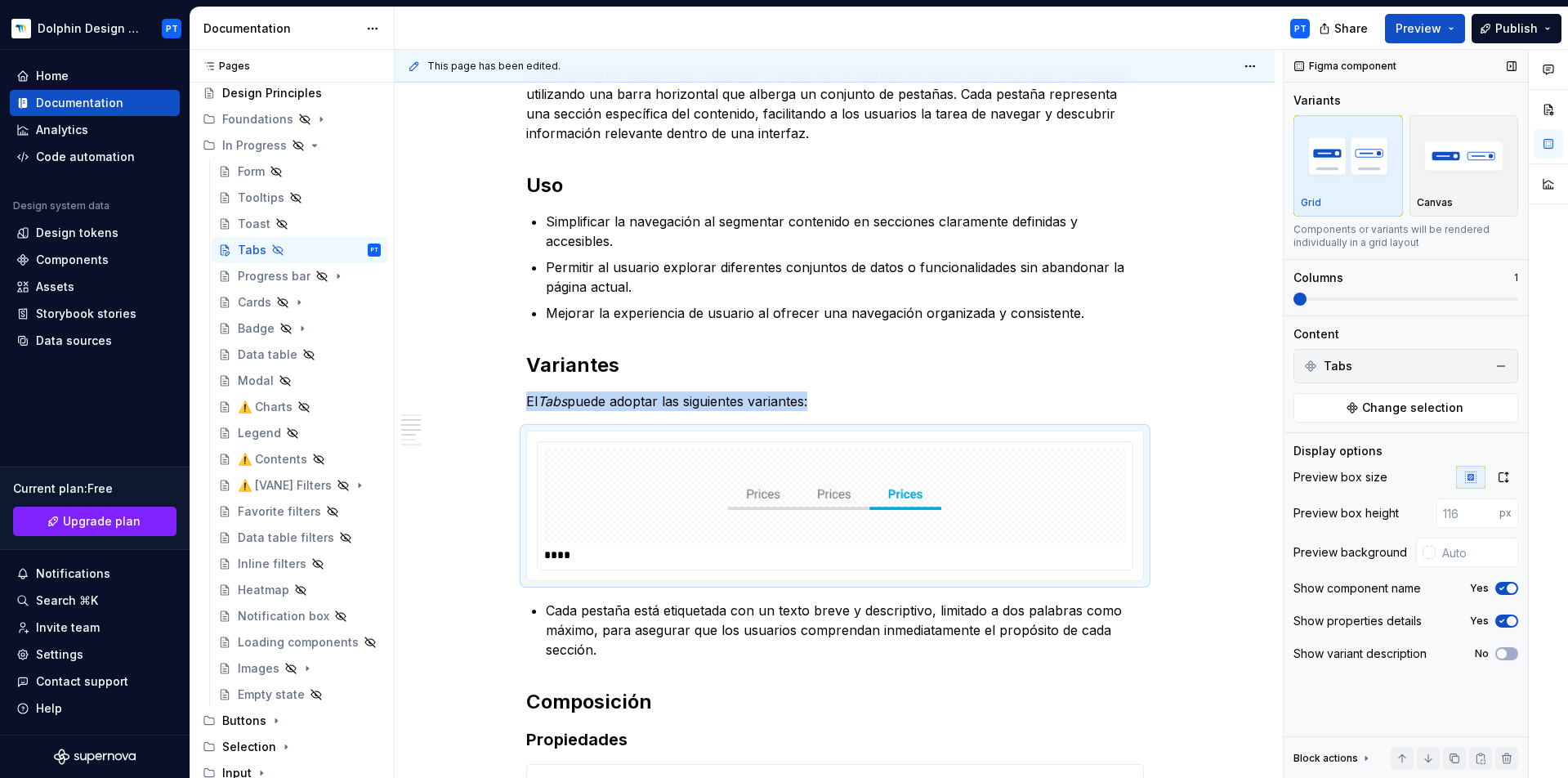
click at [1176, 583] on icon "button" at bounding box center [1502, 588] width 13 height 9
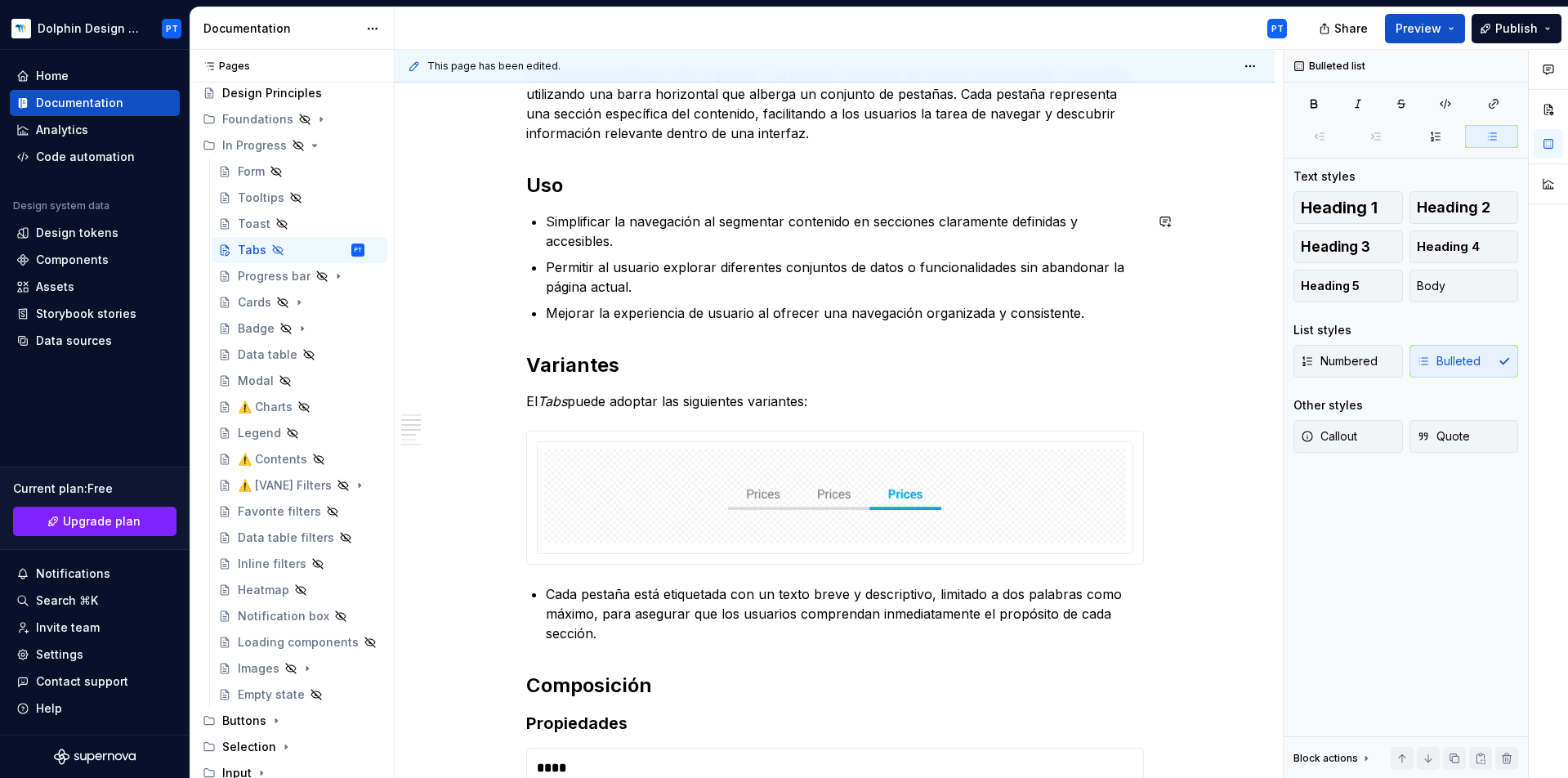
type textarea "*"
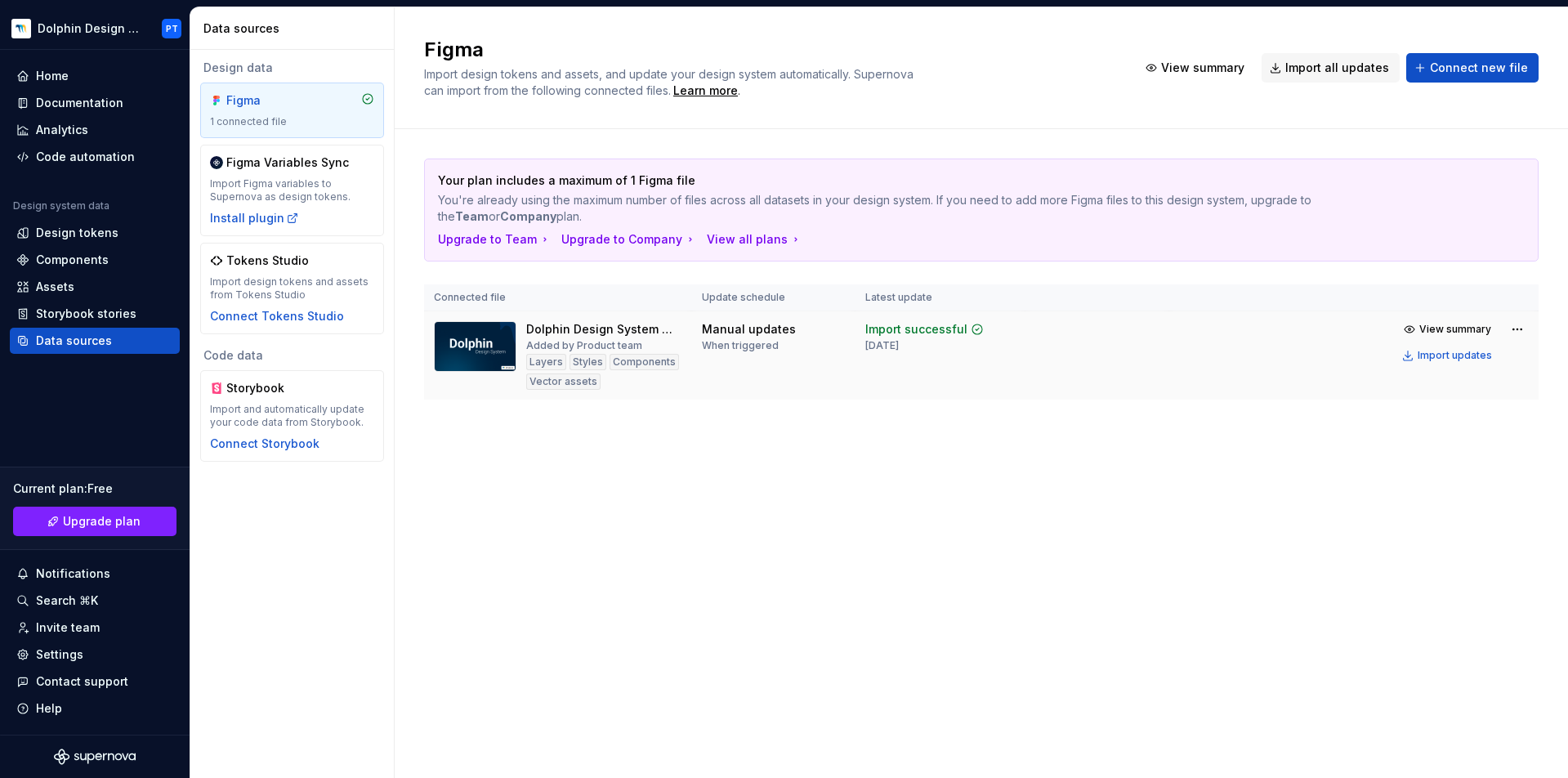
click at [1386, 351] on td "View summary Import updates" at bounding box center [1354, 342] width 369 height 62
click at [1435, 353] on div "Import updates" at bounding box center [1454, 355] width 74 height 13
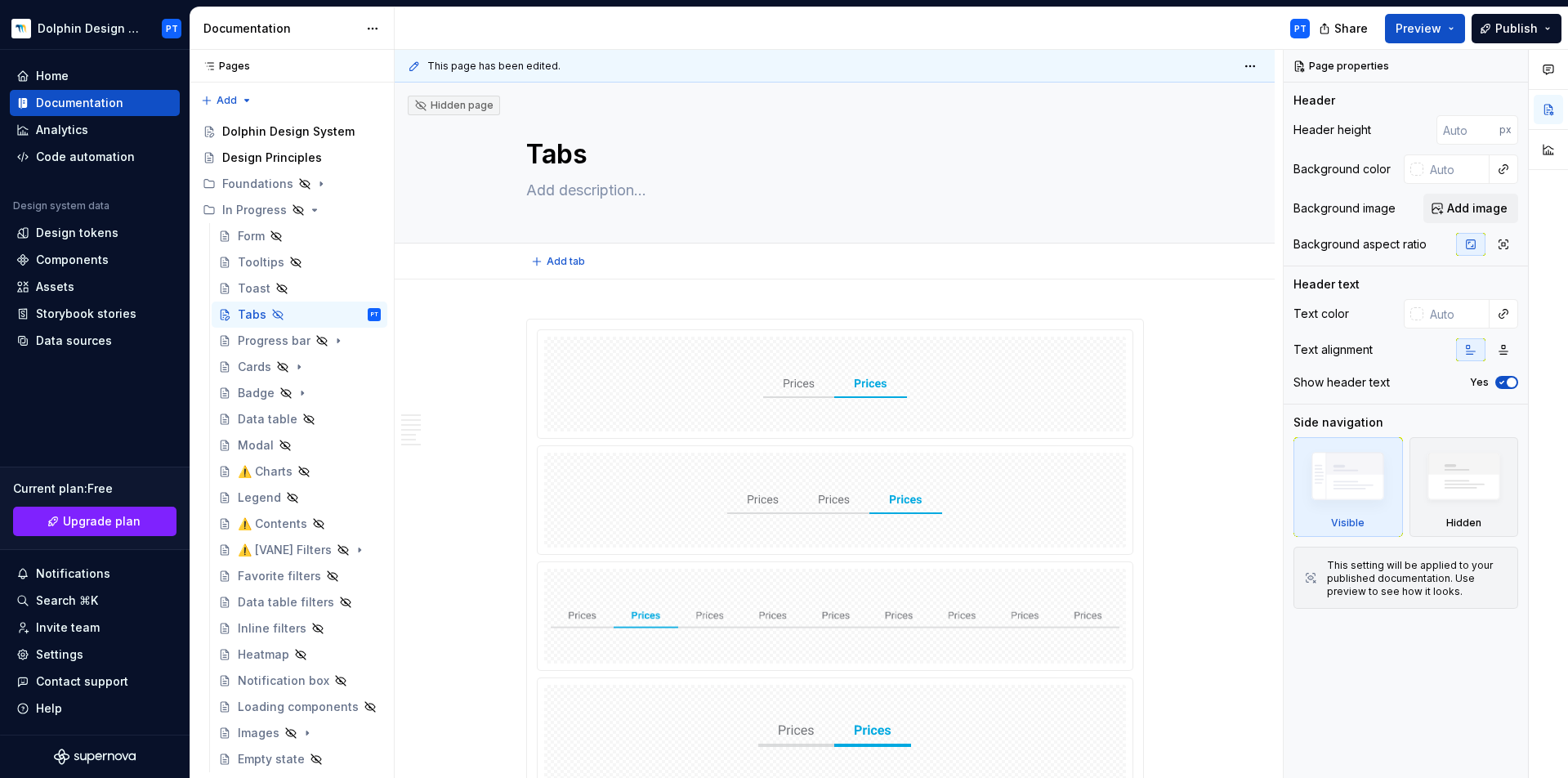
type textarea "*"
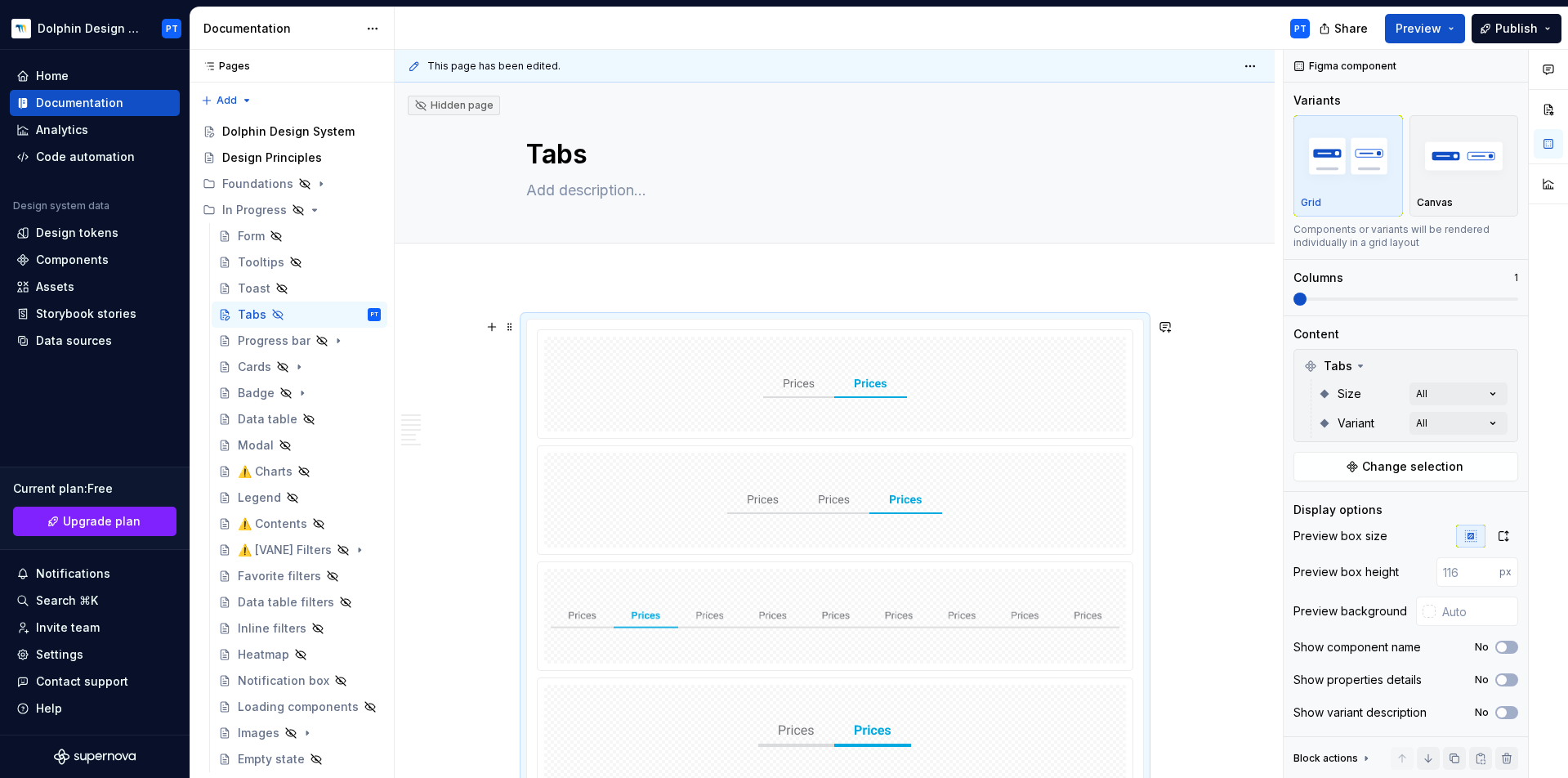
click at [908, 409] on div at bounding box center [835, 383] width 582 height 95
click at [1449, 394] on div "Comments Open comments No comments yet Select ‘Comment’ from the block context …" at bounding box center [1426, 413] width 285 height 728
click at [1480, 428] on button "button" at bounding box center [1485, 423] width 23 height 13
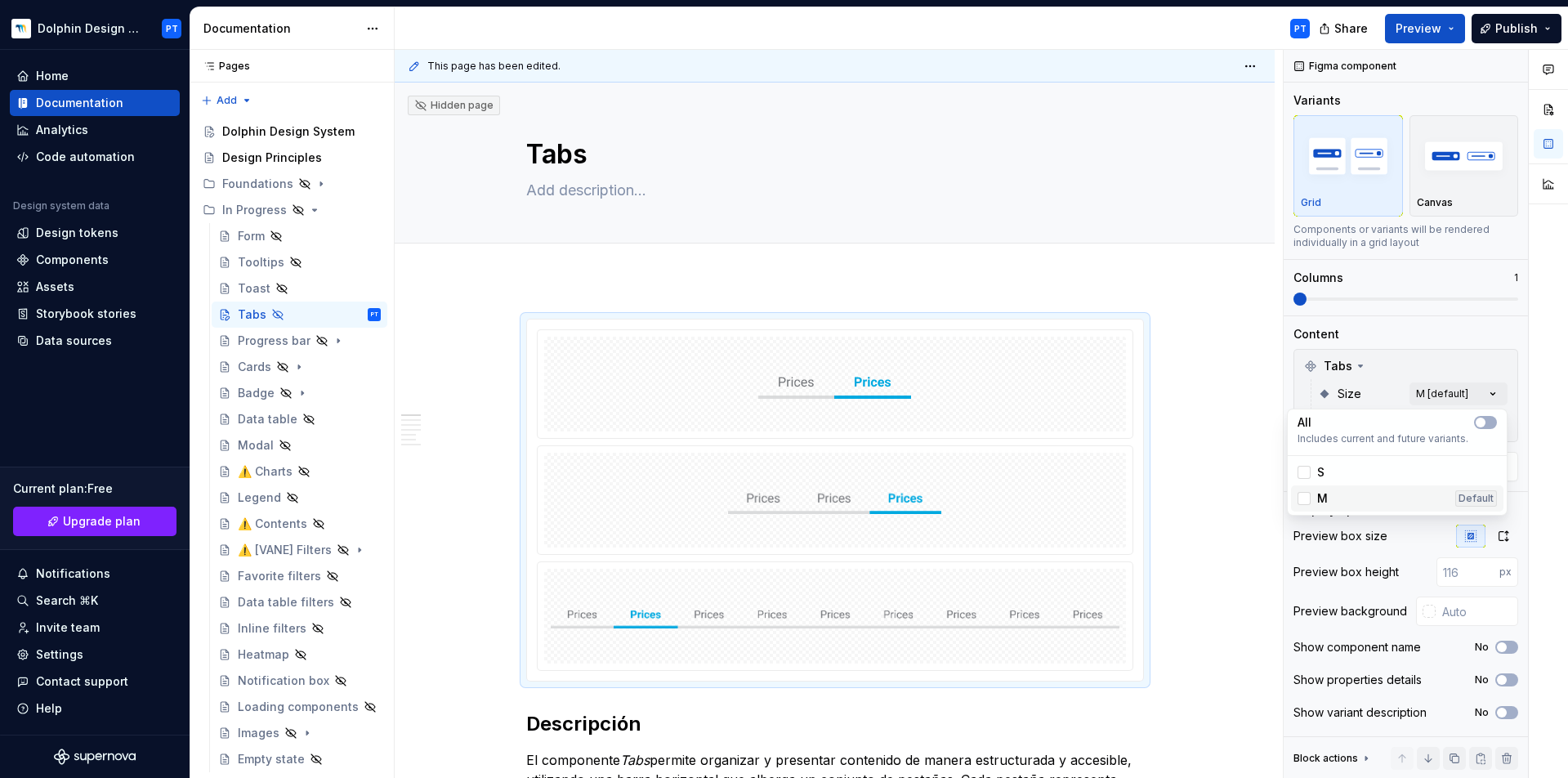
click at [1329, 494] on div "M Default" at bounding box center [1398, 498] width 199 height 16
click at [1423, 388] on div "Comments Open comments No comments yet Select ‘Comment’ from the block context …" at bounding box center [1426, 413] width 285 height 728
click at [1481, 425] on div "Comments Open comments No comments yet Select ‘Comment’ from the block context …" at bounding box center [1426, 413] width 285 height 728
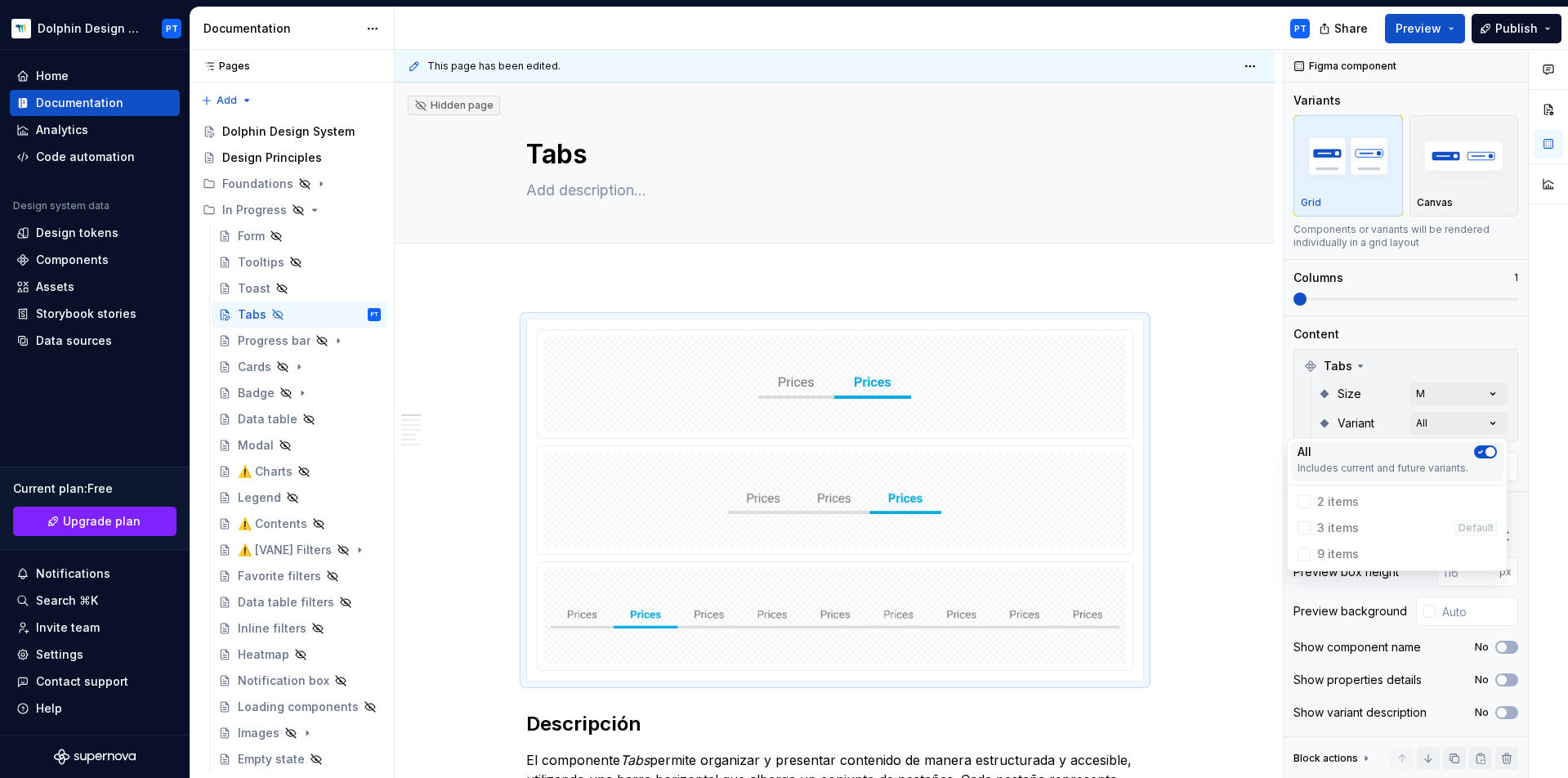
click at [1476, 450] on icon "button" at bounding box center [1481, 452] width 13 height 9
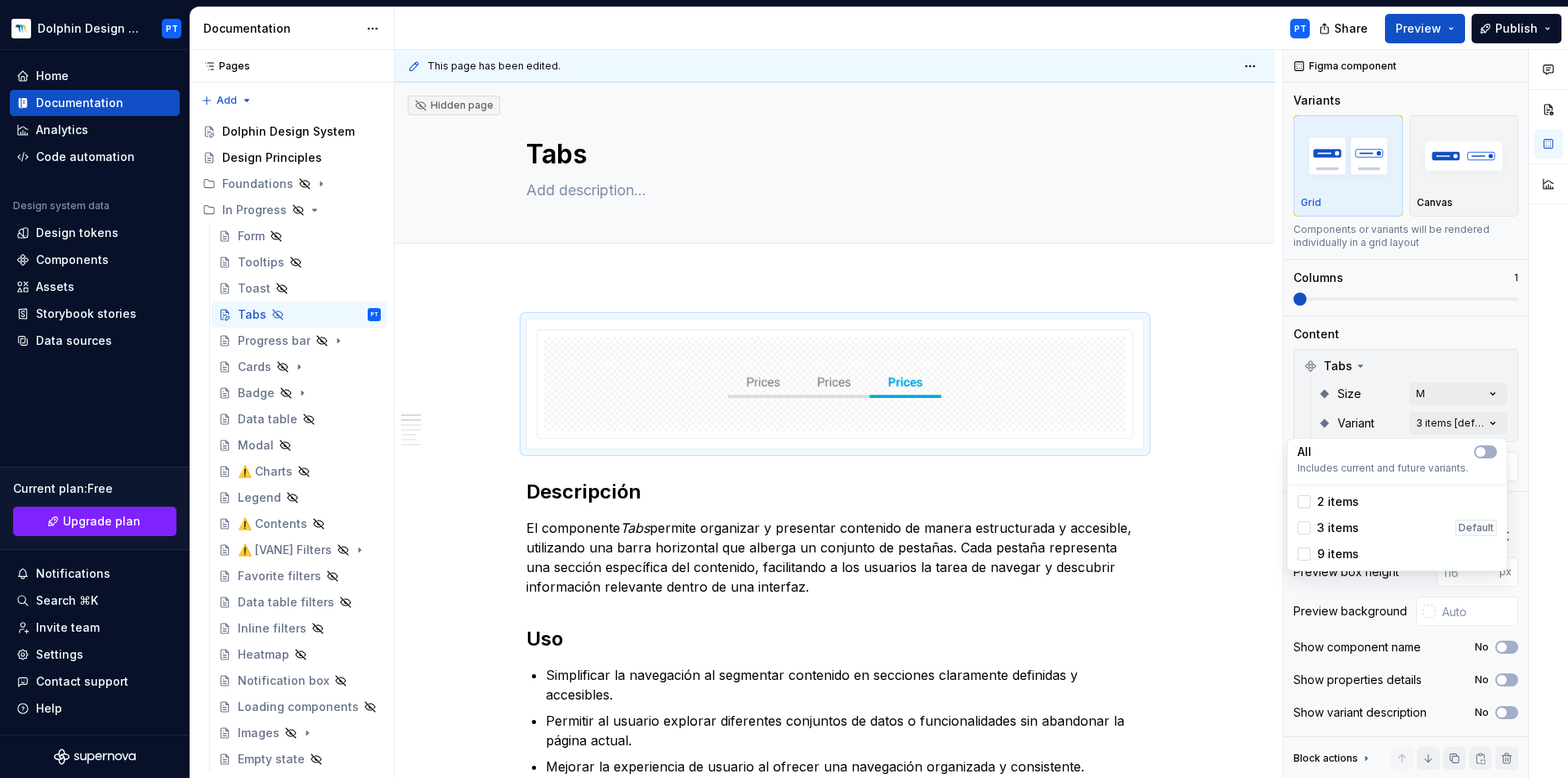
click at [1355, 528] on span "3 items" at bounding box center [1338, 527] width 41 height 16
click at [1532, 457] on div at bounding box center [1549, 413] width 39 height 728
click at [1451, 613] on input "text" at bounding box center [1477, 611] width 83 height 29
type input "#FFFFFF"
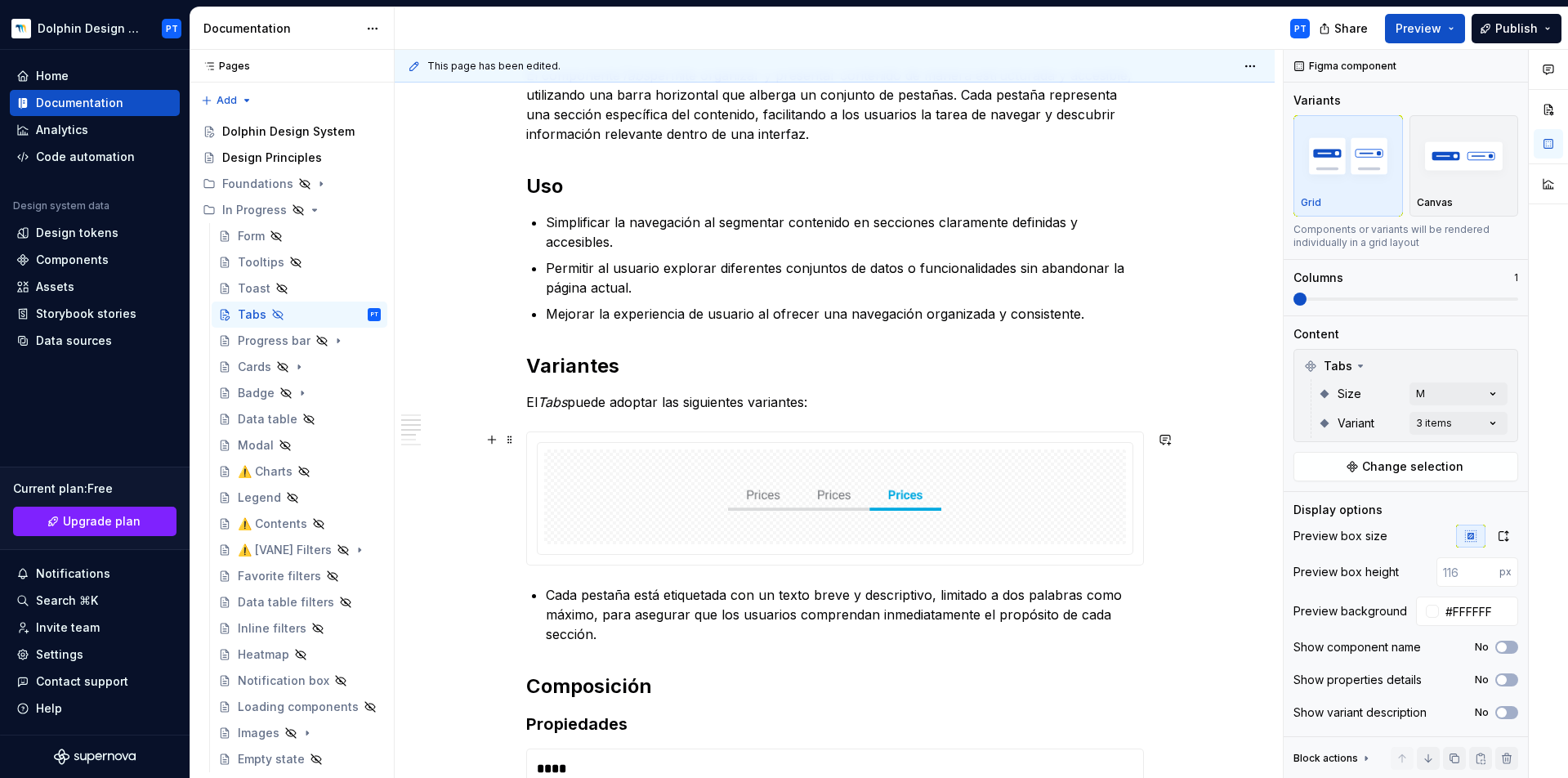
scroll to position [599, 0]
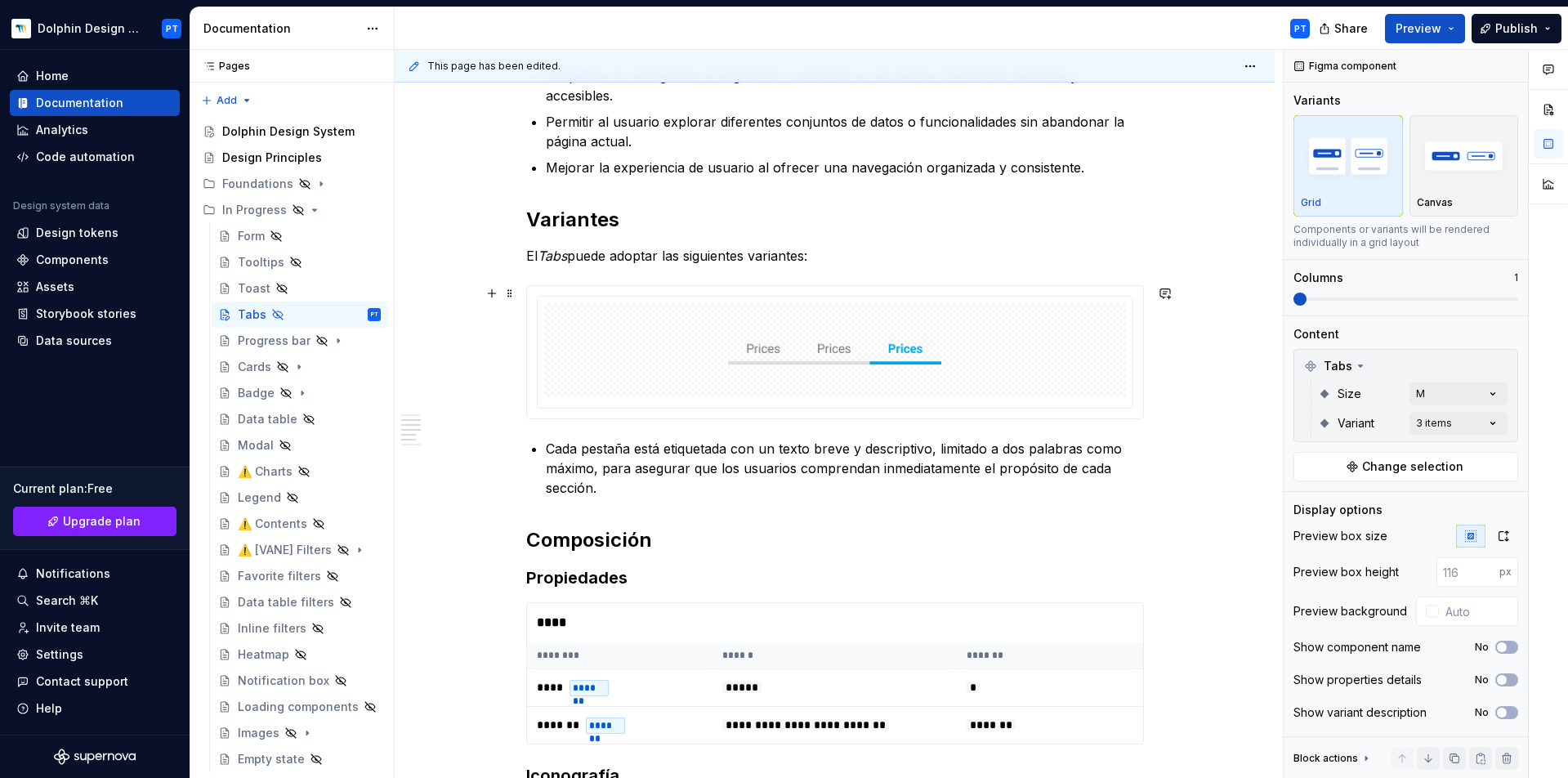
click at [774, 335] on img at bounding box center [835, 350] width 213 height 82
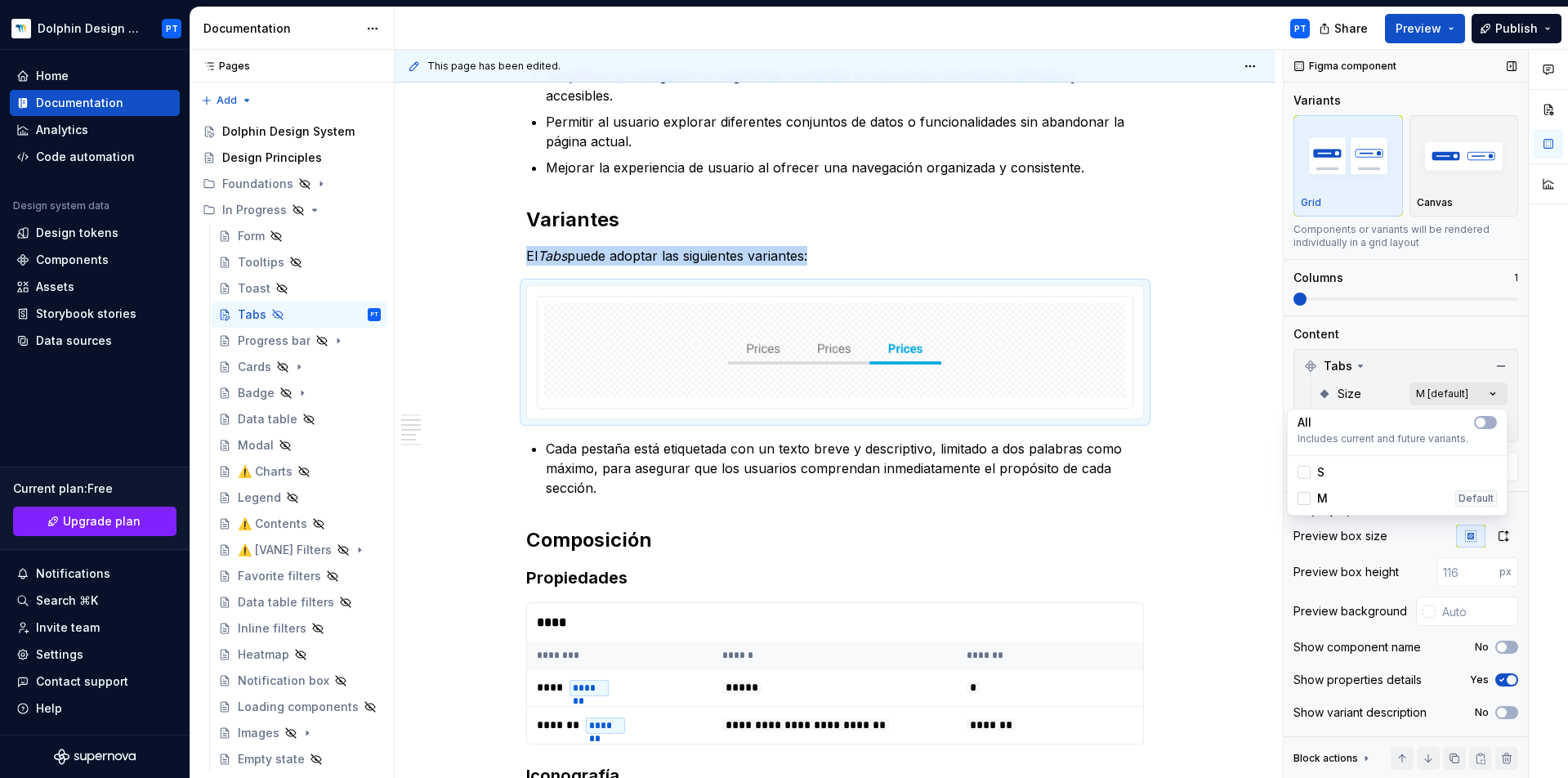
click at [1441, 399] on div "Comments Open comments No comments yet Select ‘Comment’ from the block context …" at bounding box center [1426, 413] width 285 height 728
click at [1486, 421] on icon "button" at bounding box center [1481, 422] width 13 height 9
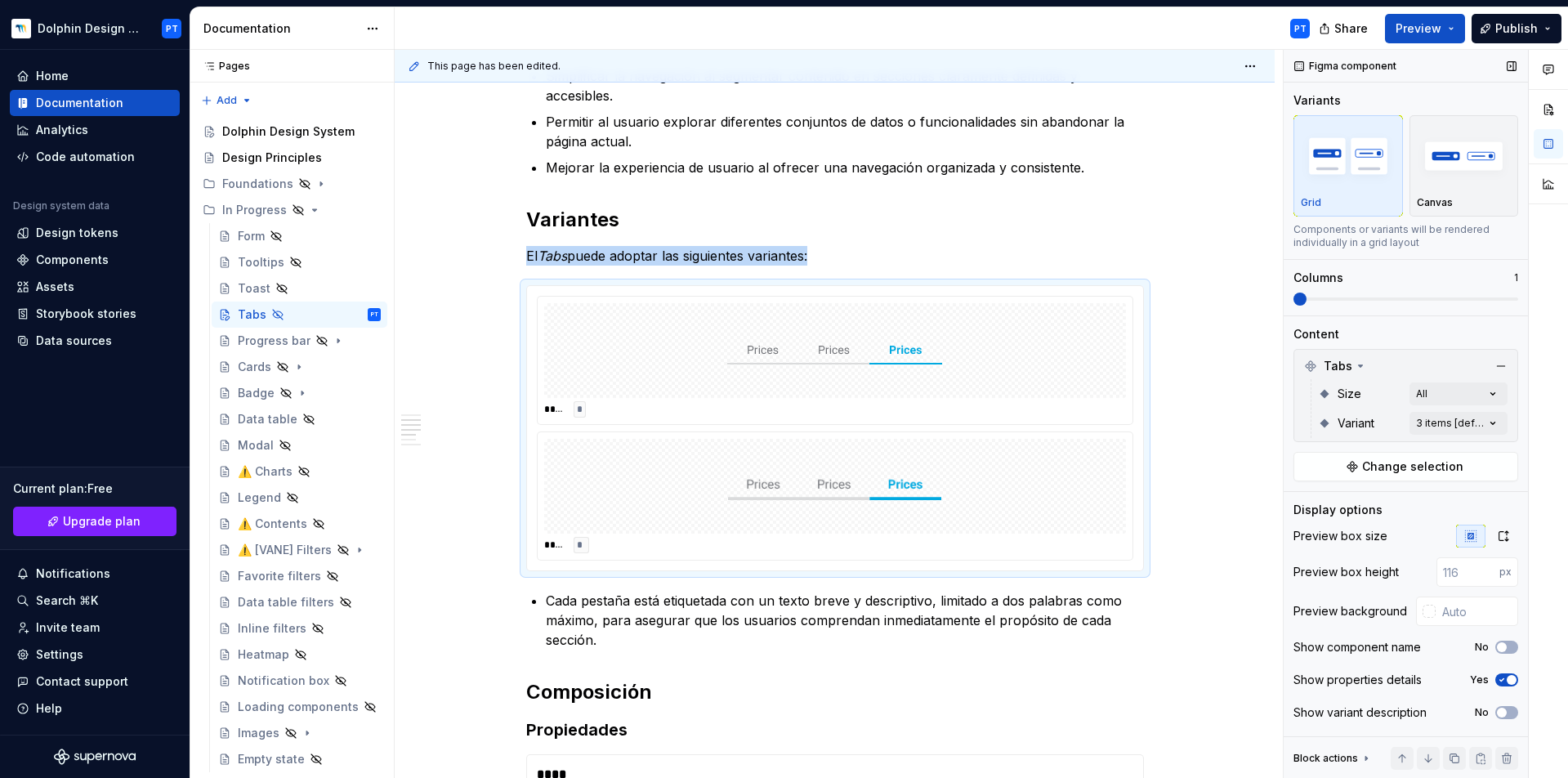
click at [1370, 301] on div "Comments Open comments No comments yet Select ‘Comment’ from the block context …" at bounding box center [1426, 413] width 285 height 728
click at [1383, 301] on span at bounding box center [1405, 299] width 225 height 13
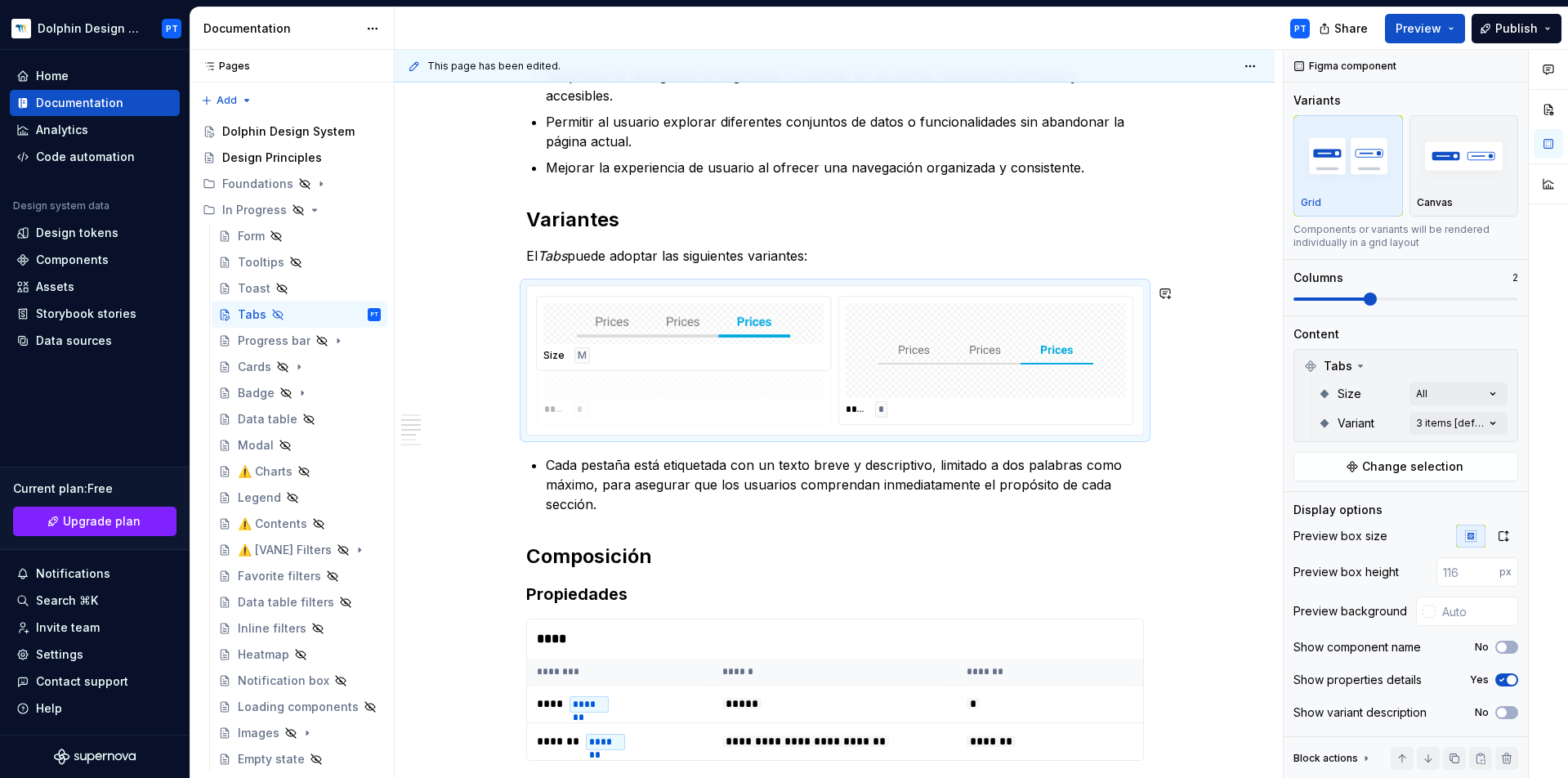
drag, startPoint x: 930, startPoint y: 376, endPoint x: 648, endPoint y: 387, distance: 282.2
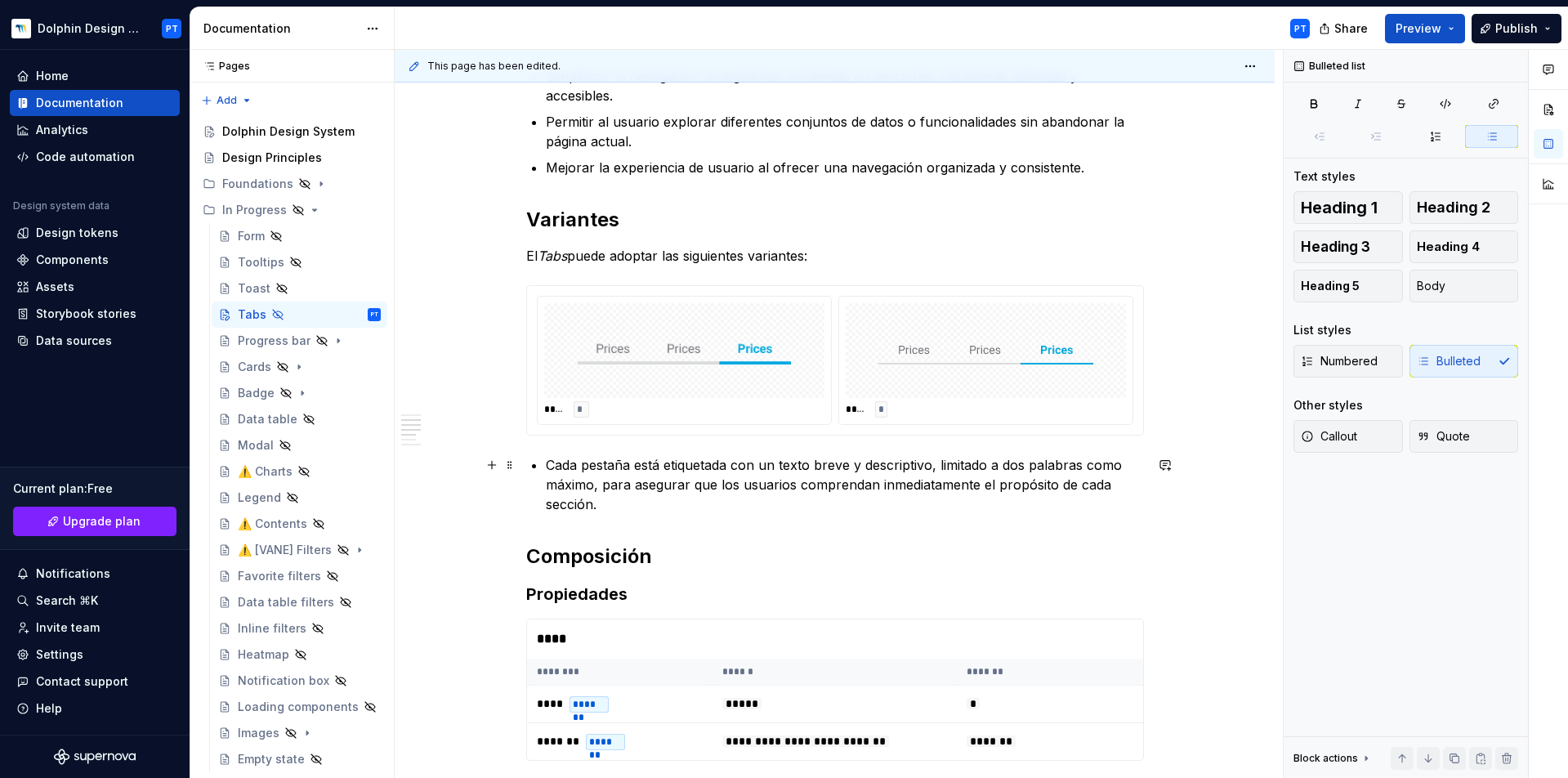
click at [553, 459] on p "Cada pestaña está etiquetada con un texto breve y descriptivo, limitado a dos p…" at bounding box center [845, 484] width 598 height 59
click at [547, 461] on p "Cada pestaña está etiquetada con un texto breve y descriptivo, limitado a dos p…" at bounding box center [845, 484] width 598 height 59
click at [654, 516] on div "Descripción El componente Tabs permite organizar y presentar contenido de maner…" at bounding box center [835, 597] width 618 height 1754
click at [549, 462] on p "Cada pestaña está etiquetada con un texto breve y descriptivo, limitado a dos p…" at bounding box center [845, 484] width 598 height 59
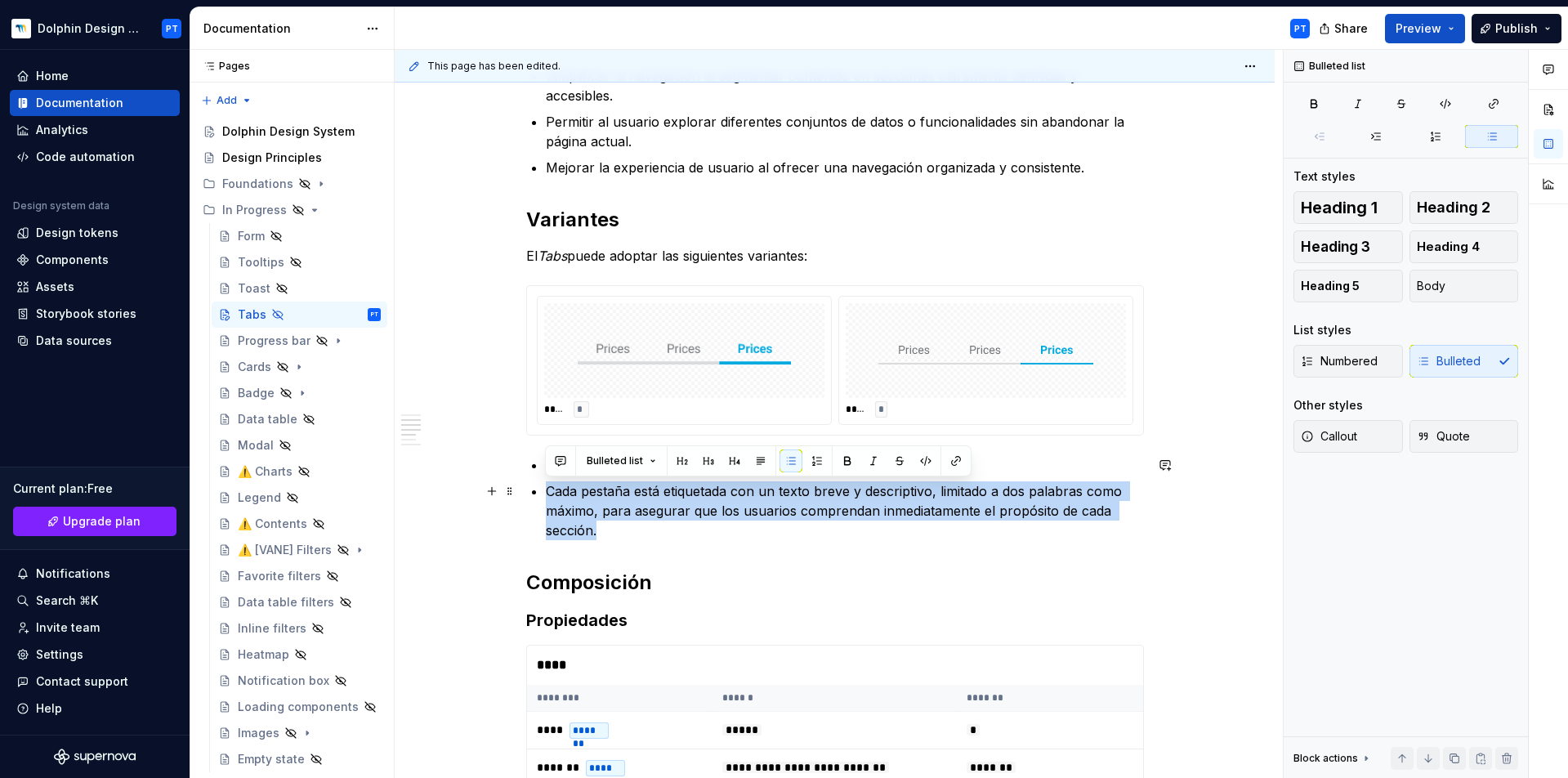
drag, startPoint x: 600, startPoint y: 529, endPoint x: 547, endPoint y: 495, distance: 63.0
click at [547, 495] on p "Cada pestaña está etiquetada con un texto breve y descriptivo, limitado a dos p…" at bounding box center [845, 510] width 598 height 59
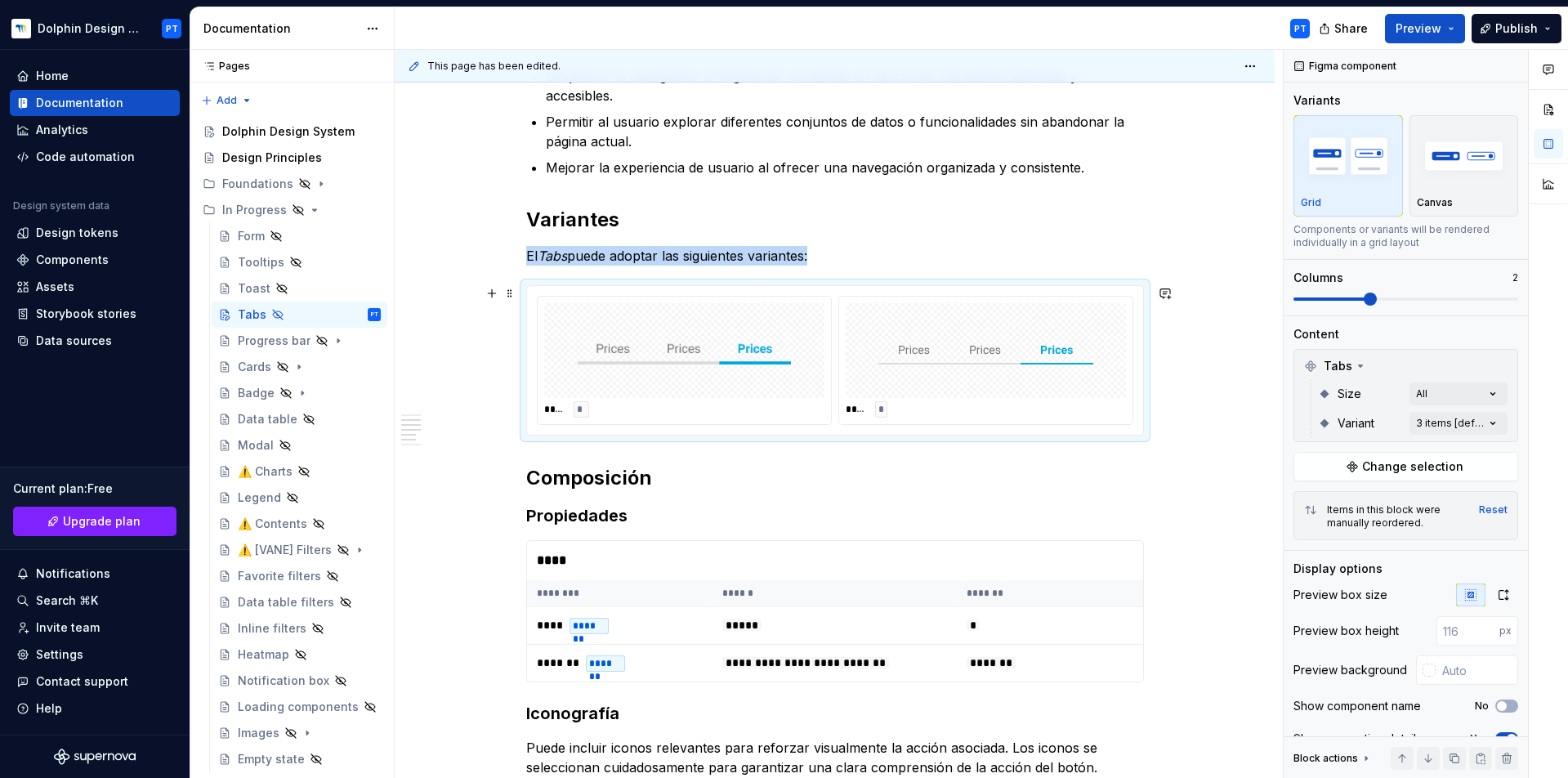
click at [557, 398] on div "**** *" at bounding box center [684, 361] width 293 height 128
copy p "El Tabs puede adoptar las siguientes variantes:"
click at [534, 459] on div "**********" at bounding box center [835, 558] width 618 height 1676
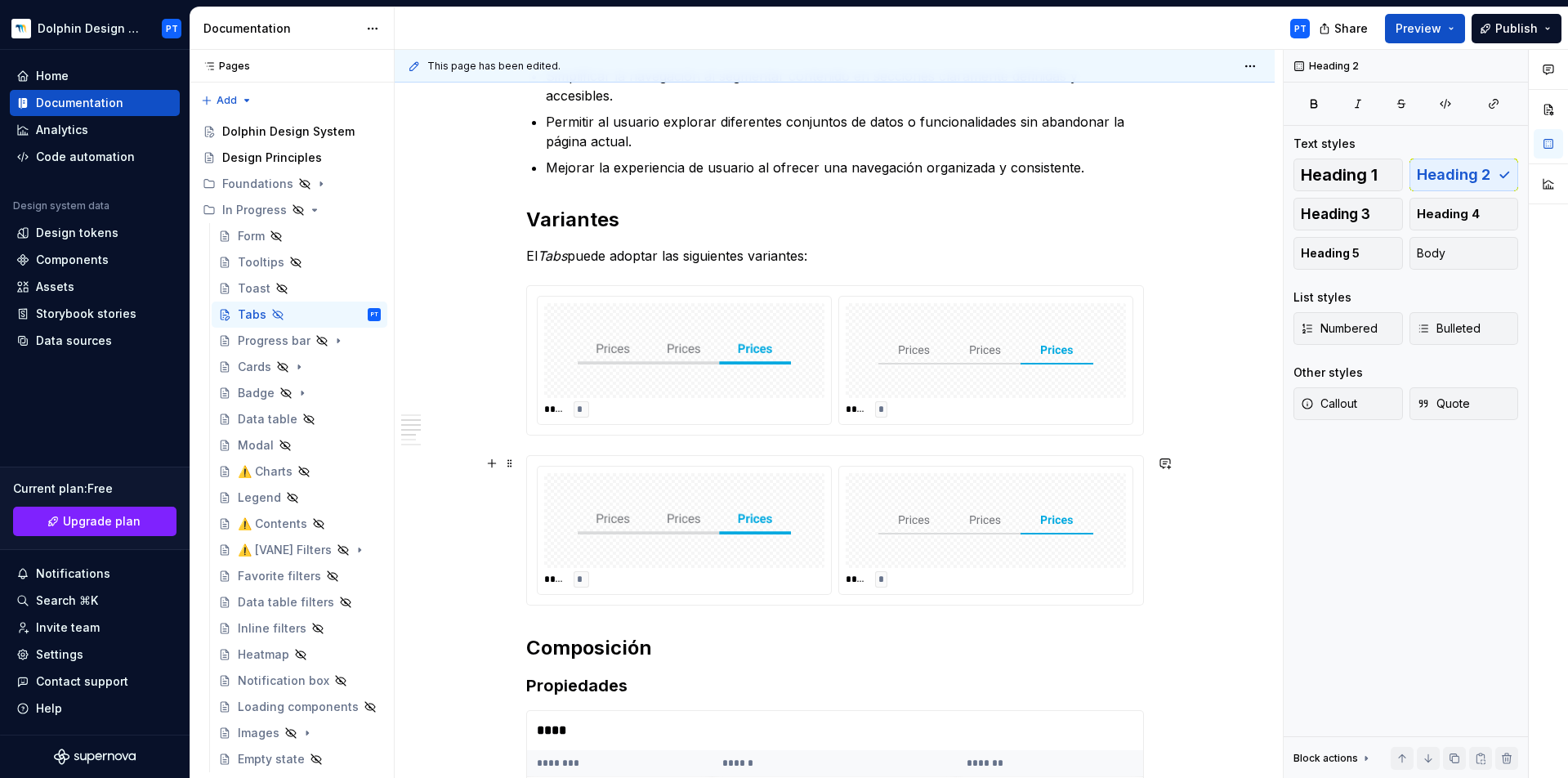
click at [879, 481] on img at bounding box center [986, 520] width 215 height 82
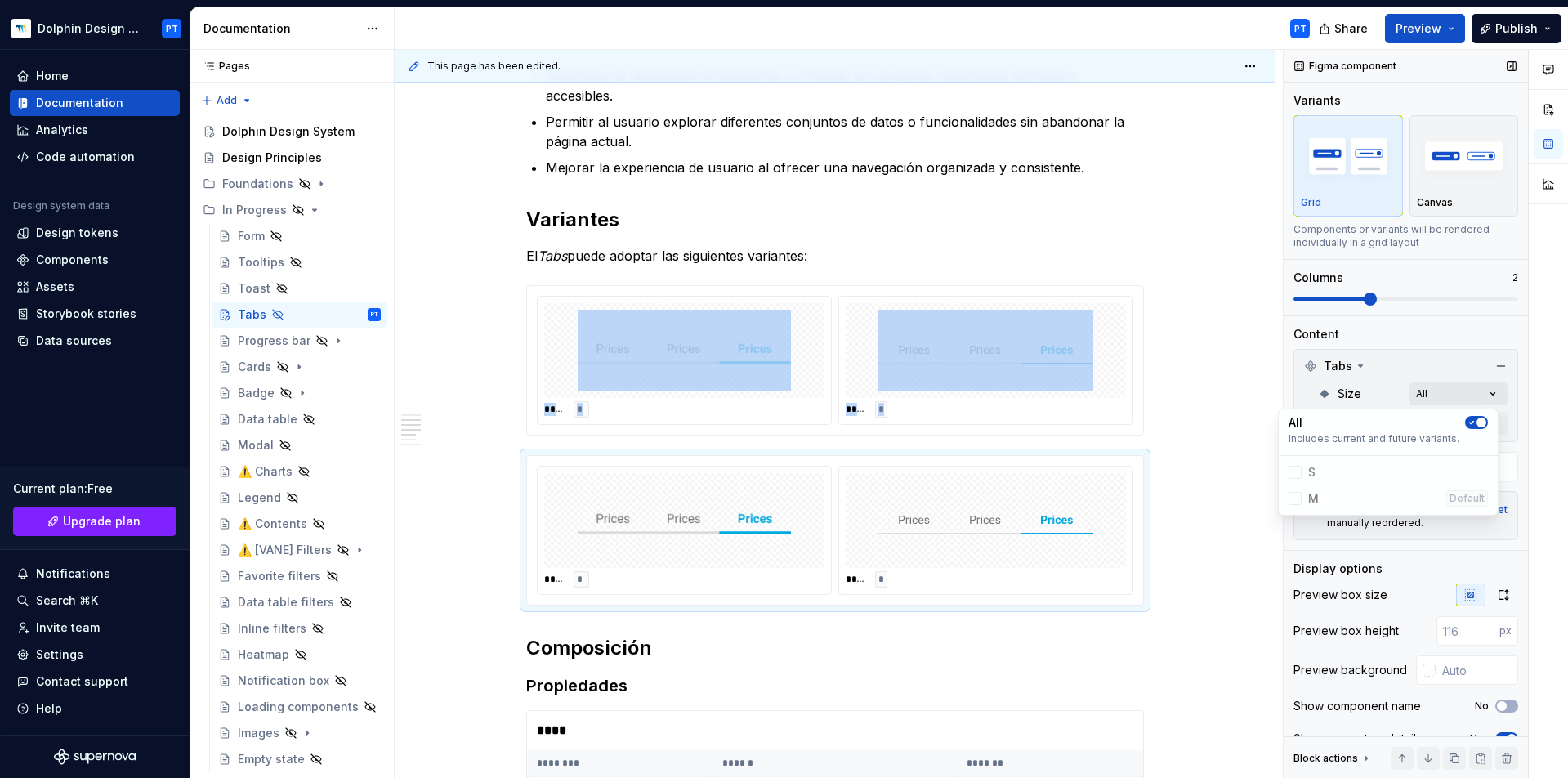
click at [1436, 399] on div "Comments Open comments No comments yet Select ‘Comment’ from the block context …" at bounding box center [1426, 413] width 285 height 728
click at [1467, 425] on icon "button" at bounding box center [1472, 422] width 13 height 9
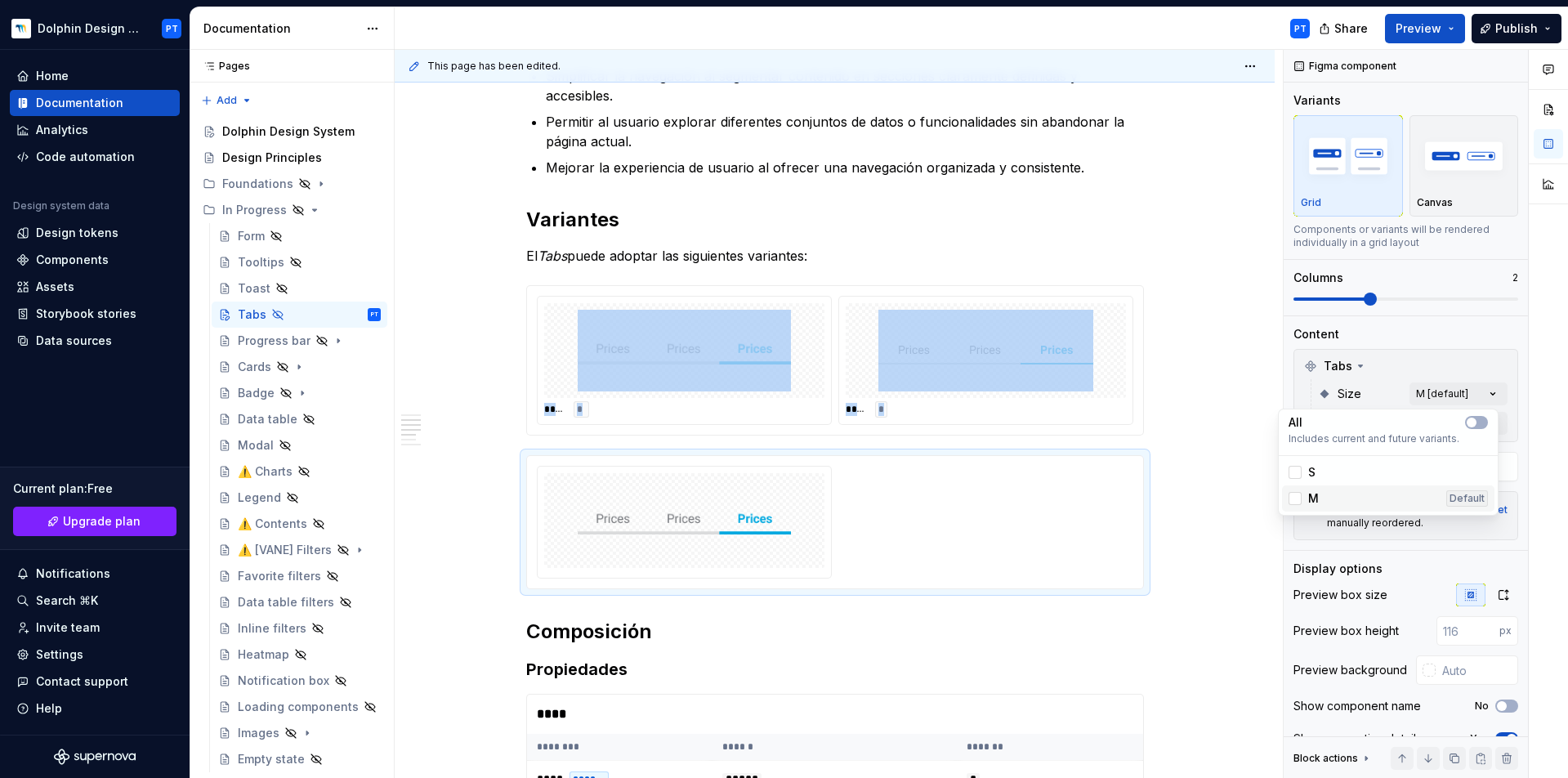
click at [1331, 491] on div "M Default" at bounding box center [1388, 498] width 199 height 16
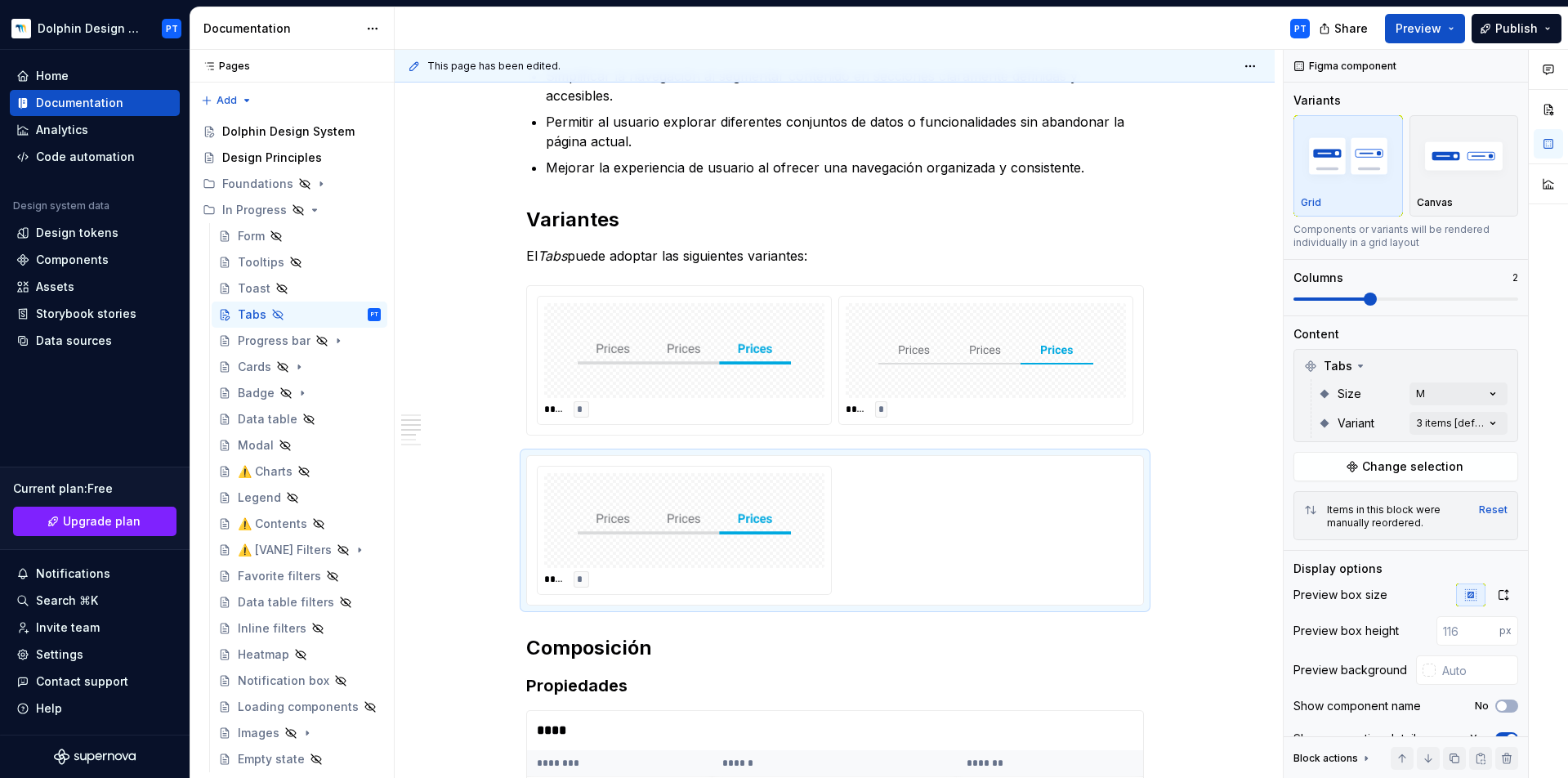
click at [1460, 399] on div "Comments Open comments No comments yet Select ‘Comment’ from the block context …" at bounding box center [1426, 413] width 285 height 728
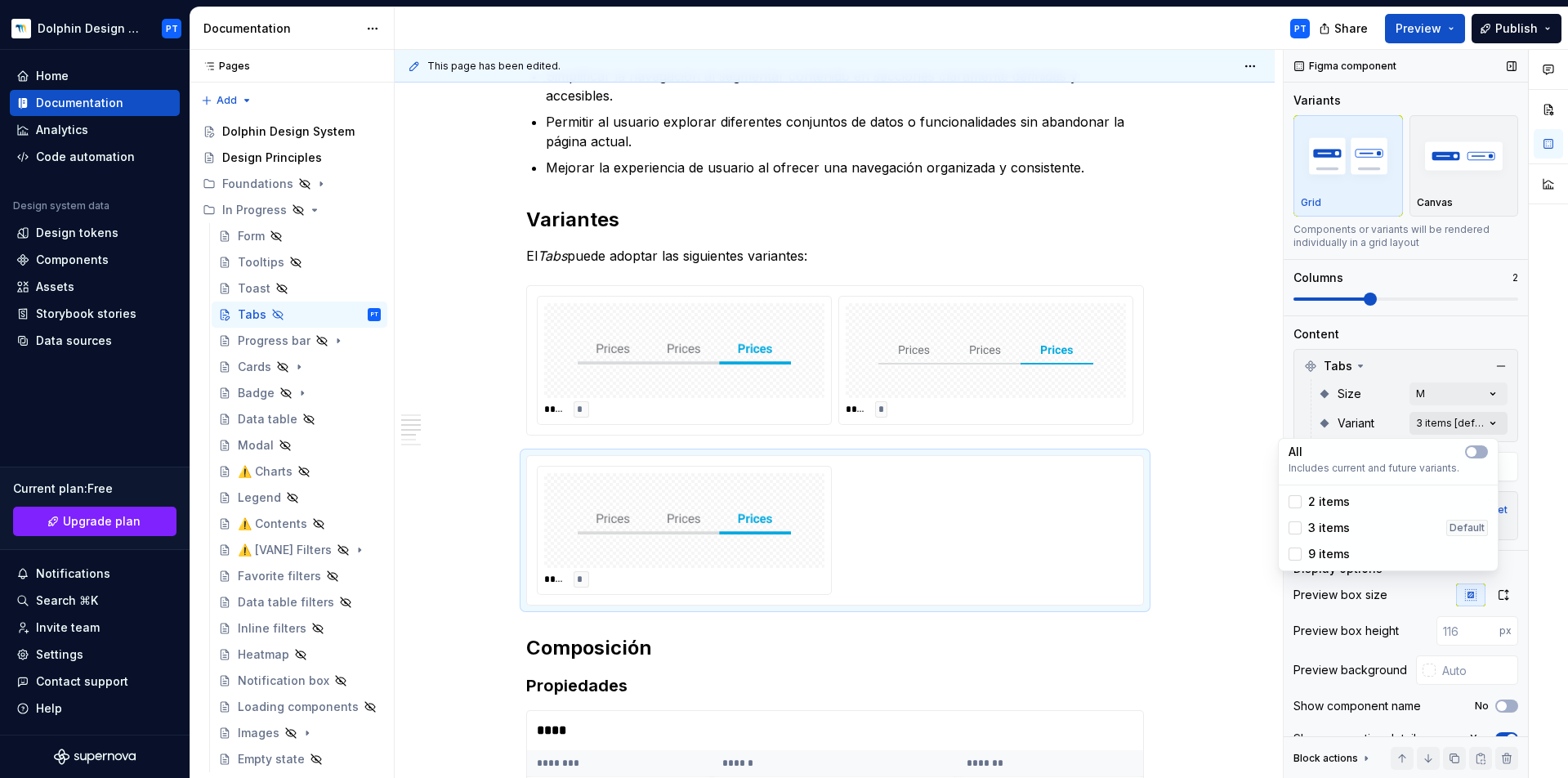
click at [1482, 428] on div "Comments Open comments No comments yet Select ‘Comment’ from the block context …" at bounding box center [1426, 413] width 285 height 728
click at [1351, 508] on div "2 items" at bounding box center [1388, 501] width 199 height 16
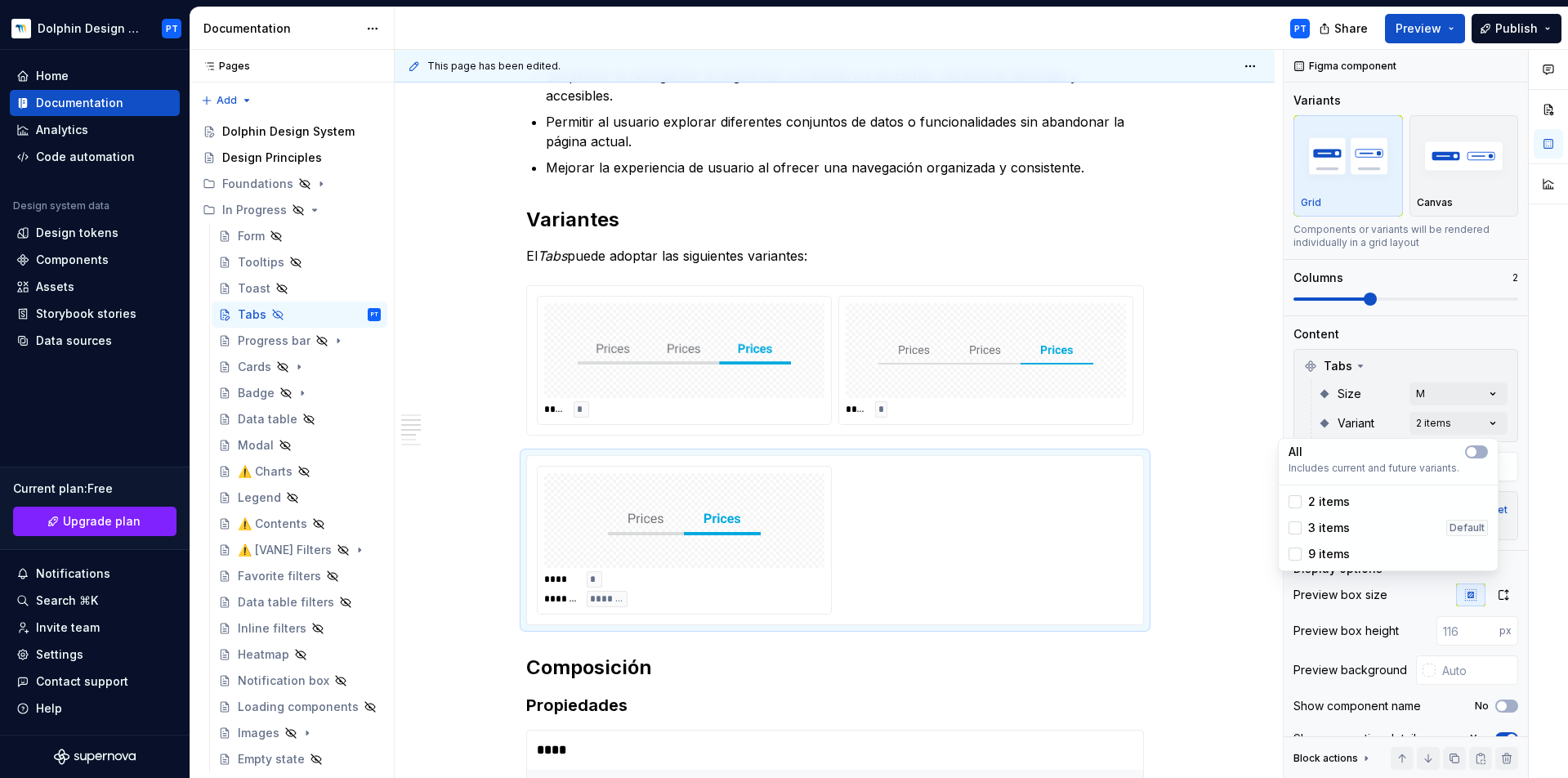
click at [1341, 527] on span "3 items" at bounding box center [1329, 527] width 41 height 16
click at [1337, 545] on div "9 items" at bounding box center [1388, 554] width 212 height 26
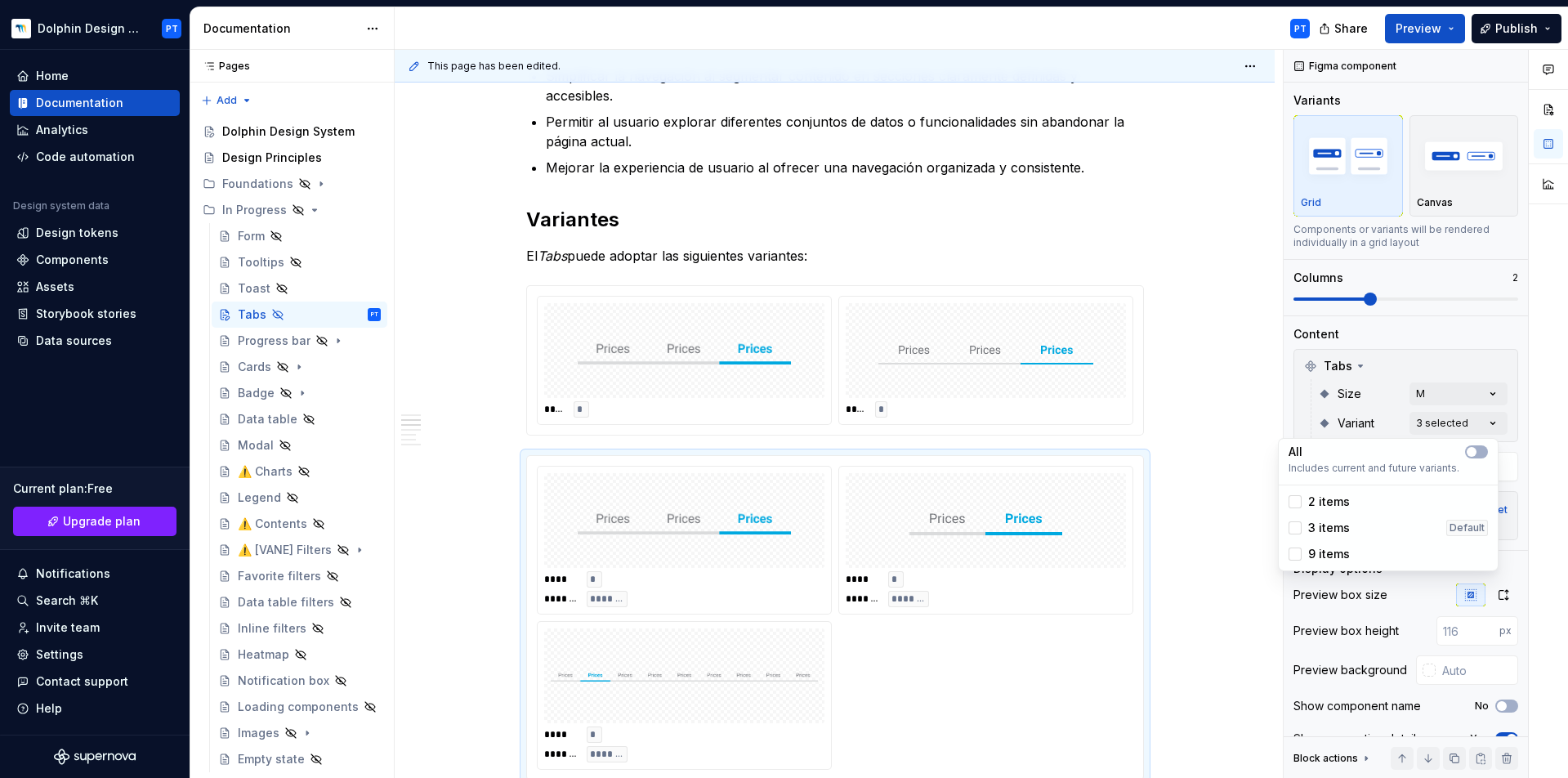
click at [1428, 299] on div "Comments Open comments No comments yet Select ‘Comment’ from the block context …" at bounding box center [1426, 413] width 285 height 728
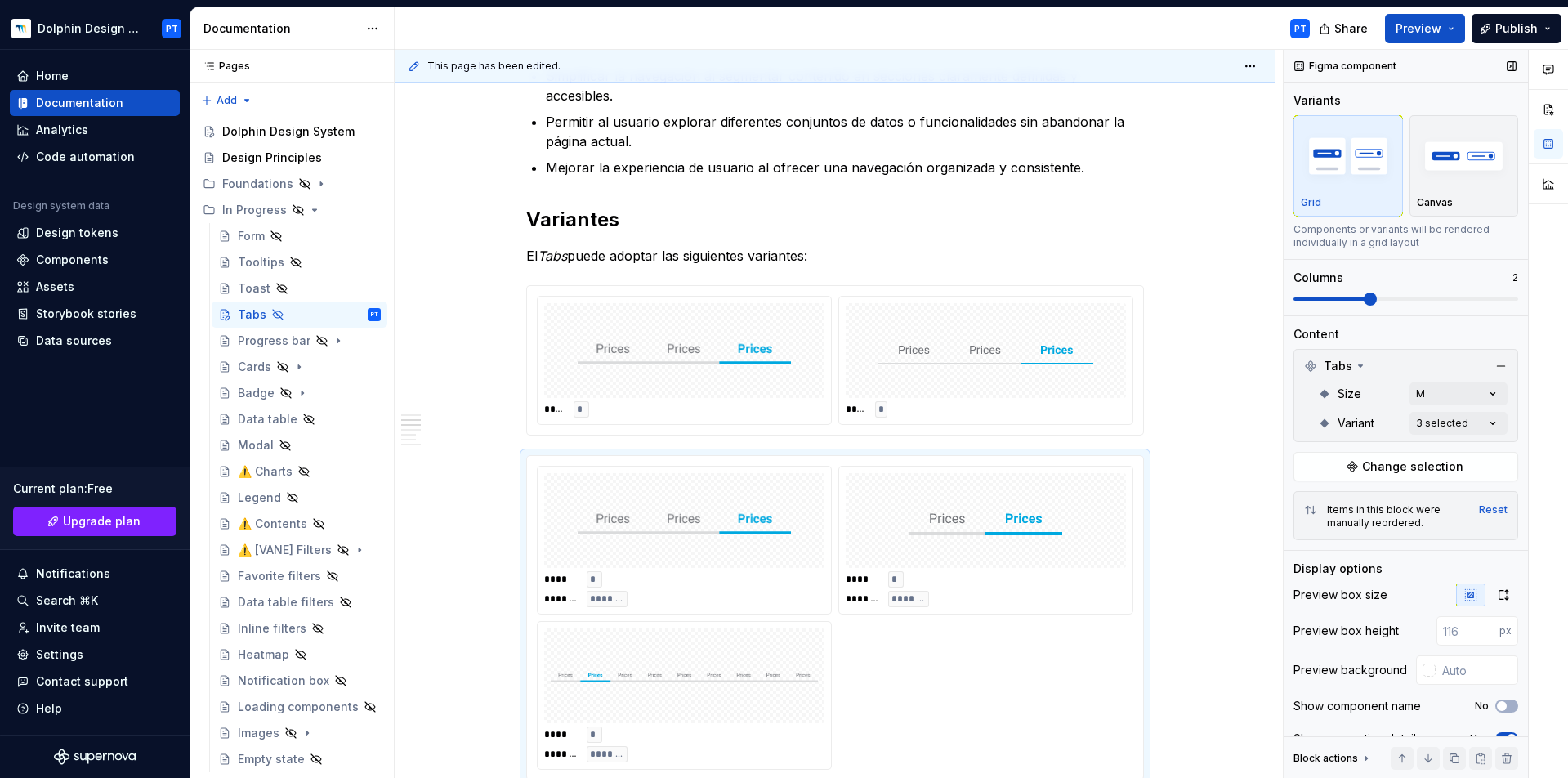
click at [1436, 298] on span at bounding box center [1405, 299] width 225 height 13
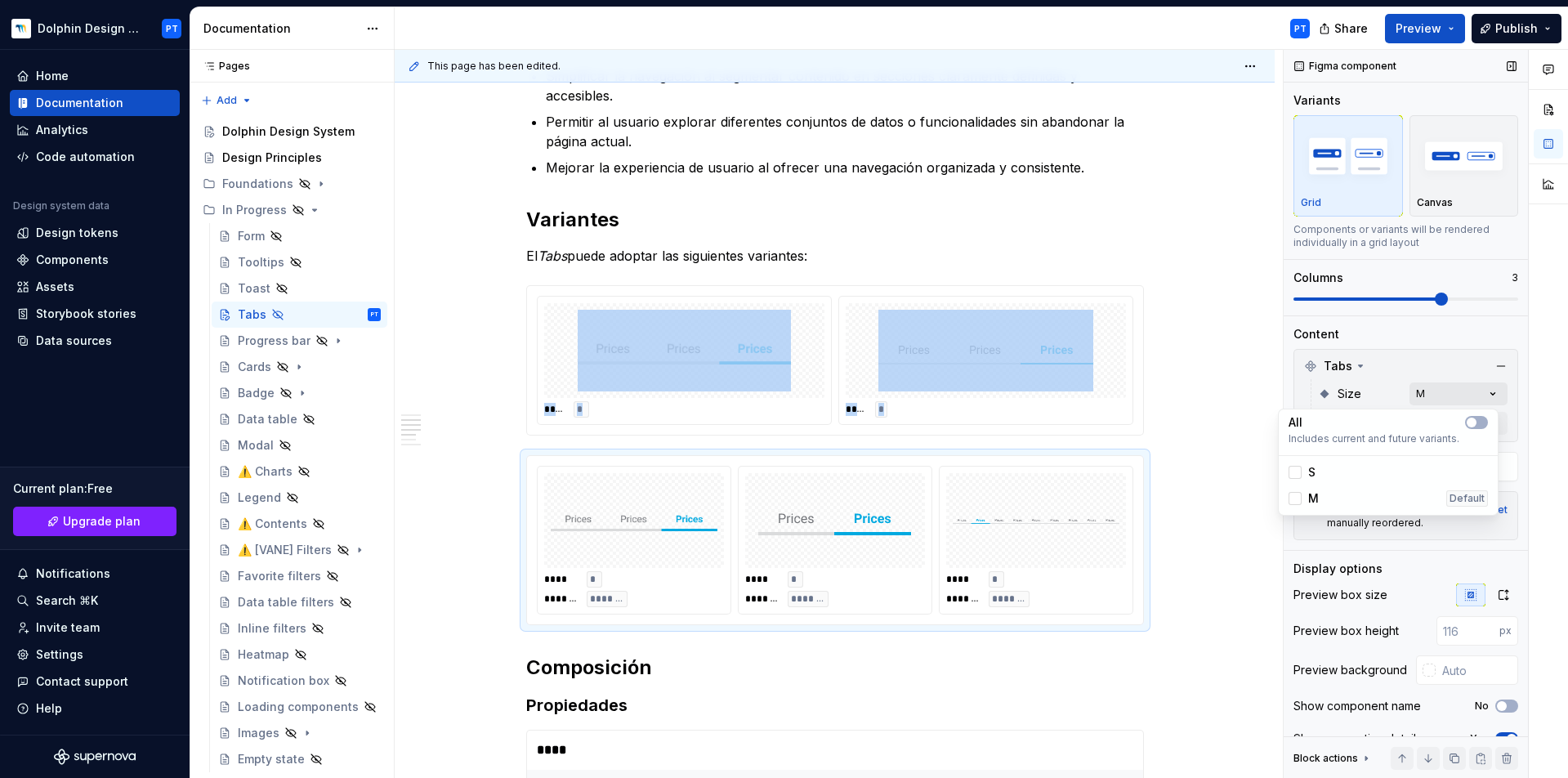
click at [1427, 391] on div "Comments Open comments No comments yet Select ‘Comment’ from the block context …" at bounding box center [1426, 413] width 285 height 728
click at [1340, 487] on div "M Default" at bounding box center [1388, 498] width 212 height 26
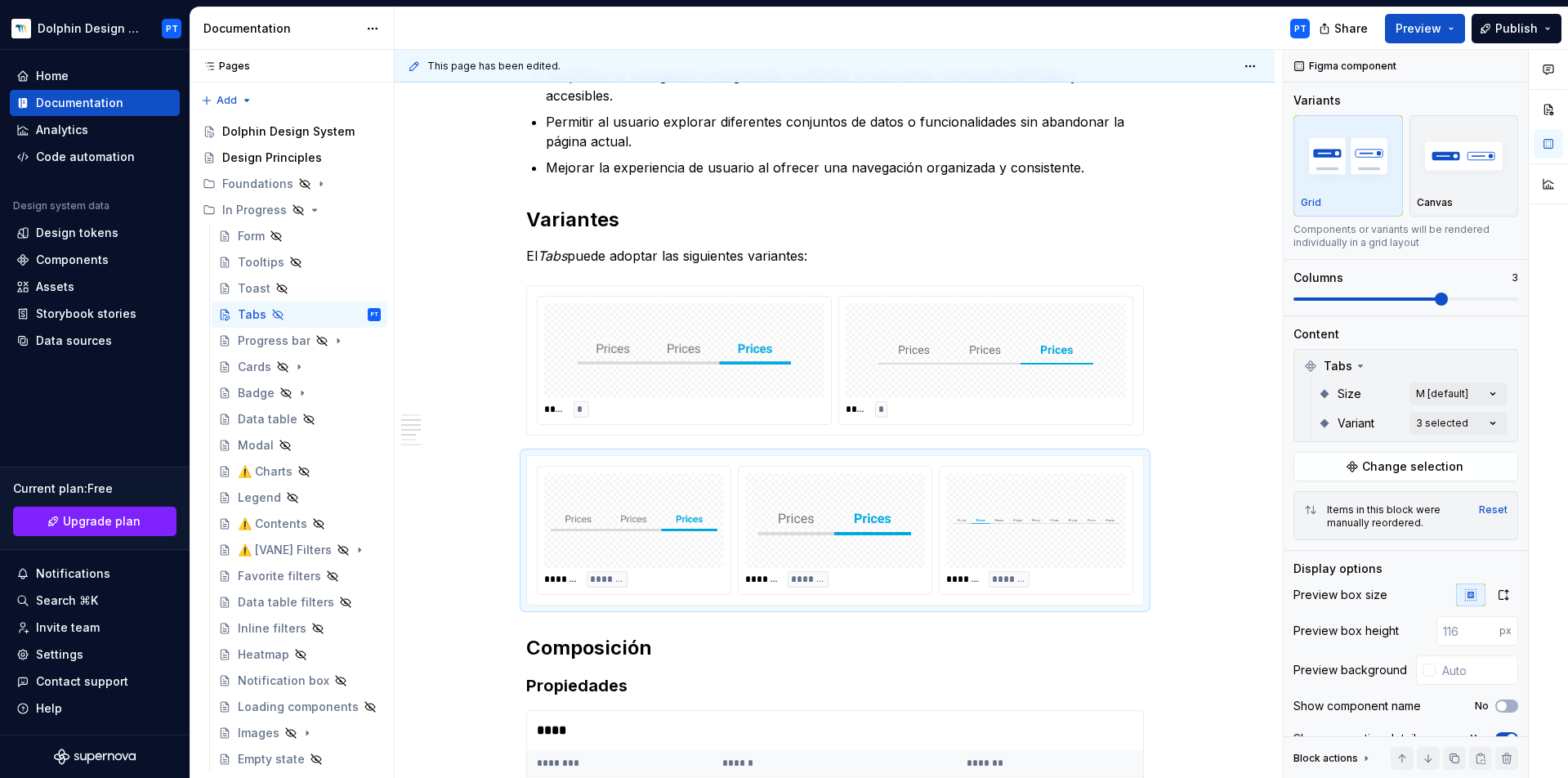
click at [1240, 416] on html "Dolphin Design System PT Home Documentation Analytics Code automation Design sy…" at bounding box center [784, 389] width 1568 height 778
drag, startPoint x: 833, startPoint y: 537, endPoint x: 623, endPoint y: 549, distance: 210.3
click at [623, 549] on body "Dolphin Design System PT Home Documentation Analytics Code automation Design sy…" at bounding box center [784, 389] width 1568 height 778
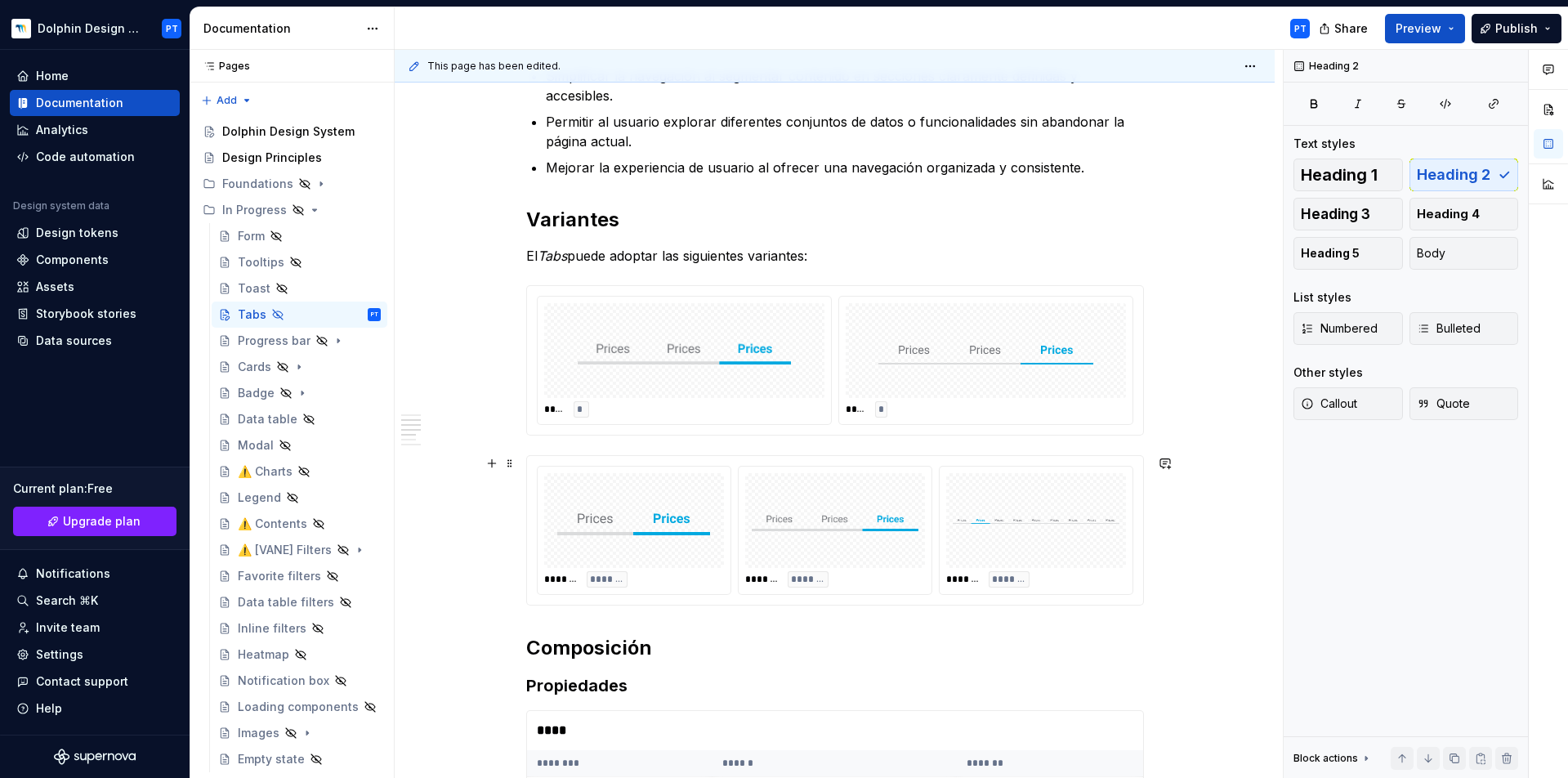
type textarea "*"
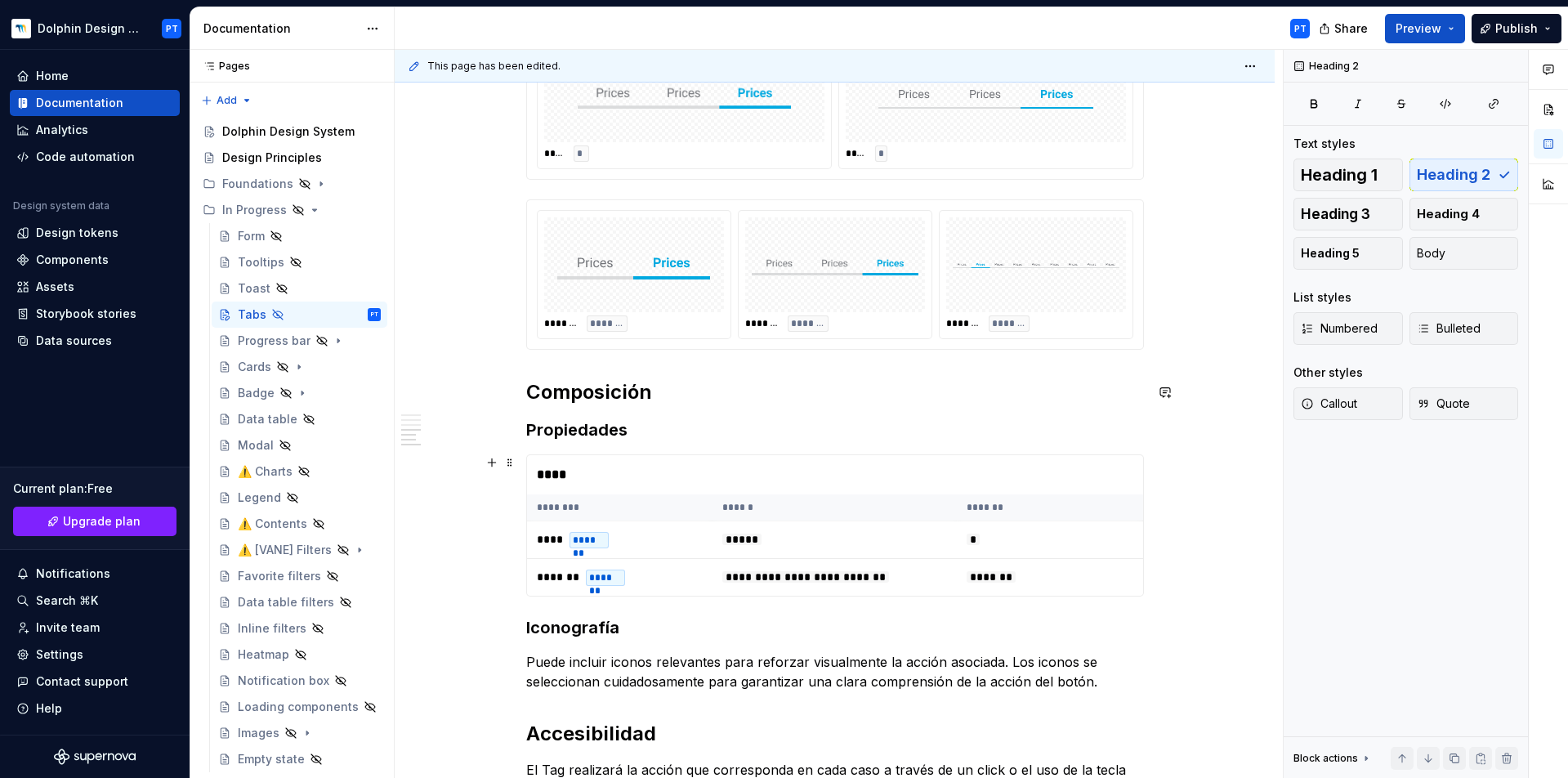
scroll to position [881, 0]
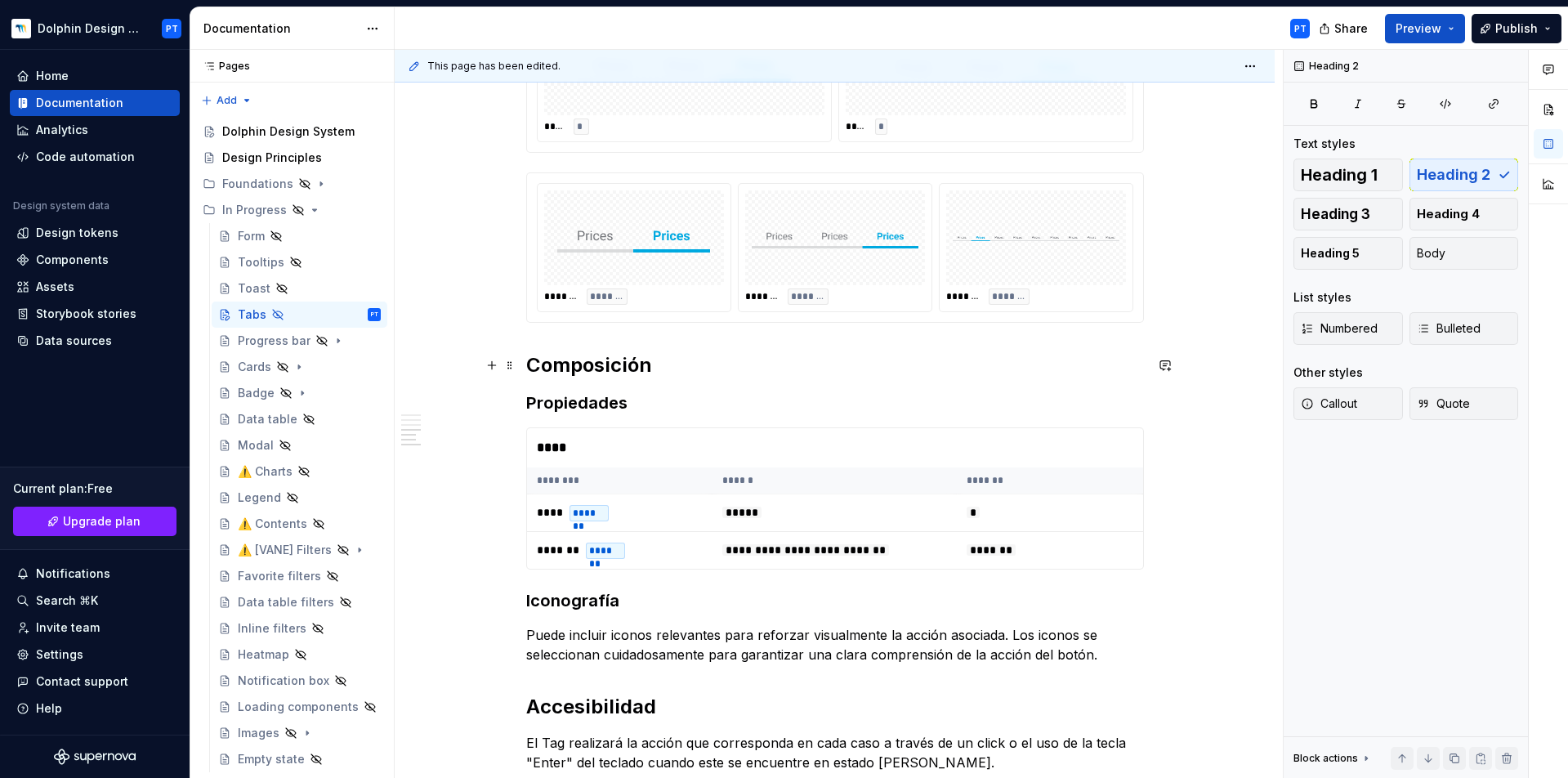
click at [685, 366] on h2 "Composición" at bounding box center [835, 366] width 618 height 26
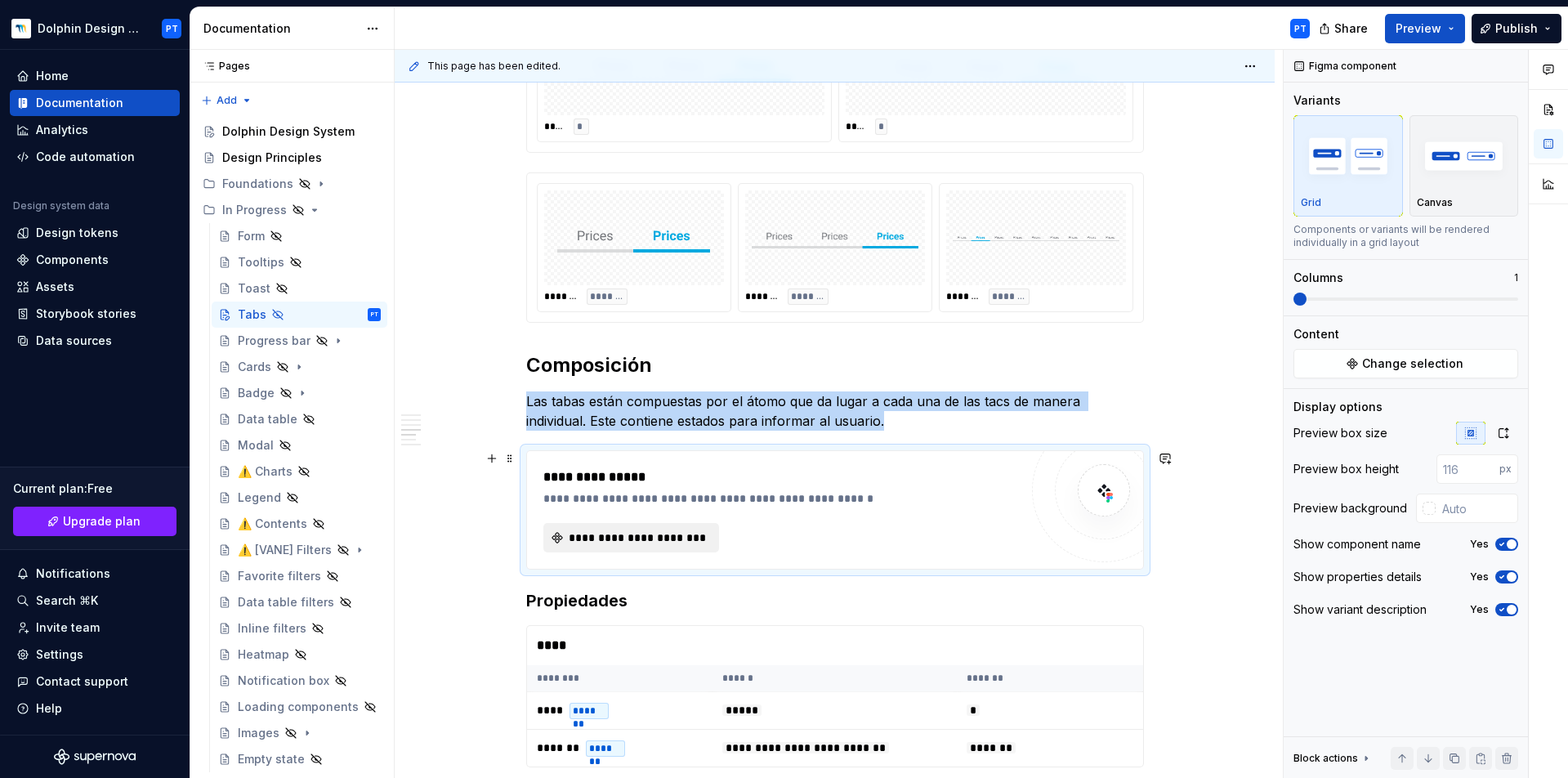
click at [643, 531] on span "**********" at bounding box center [637, 537] width 141 height 16
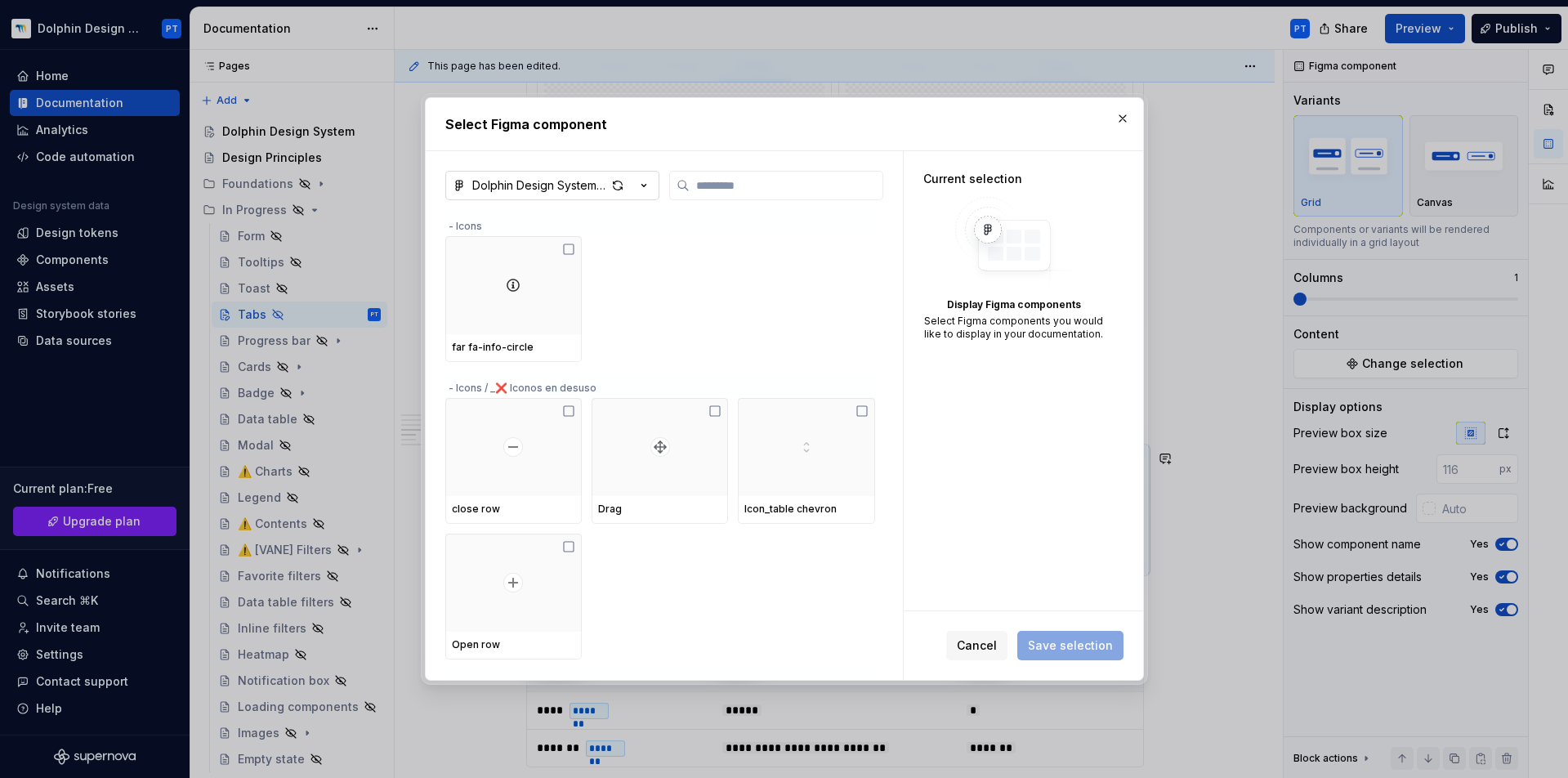
type textarea "*"
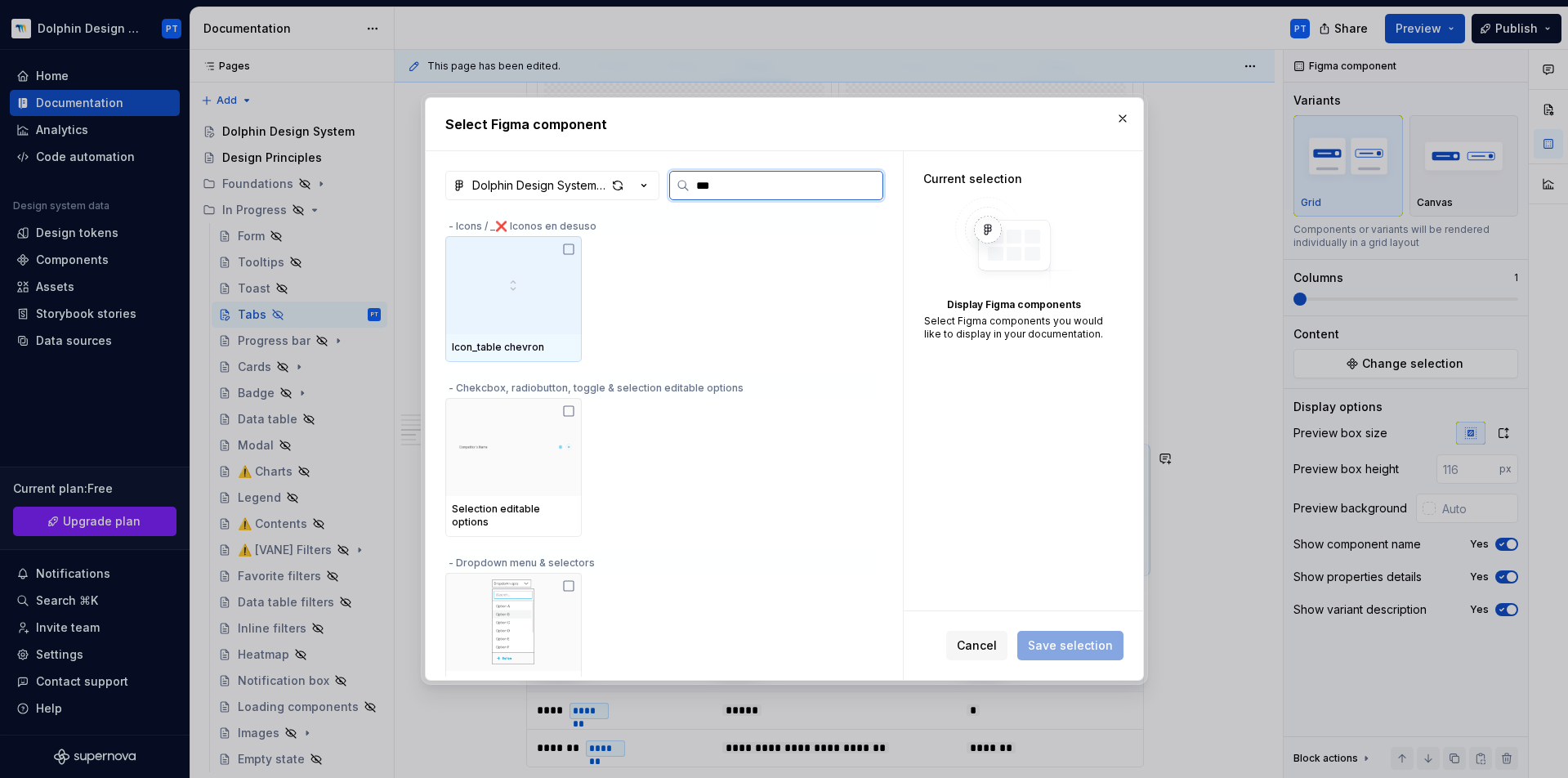
type input "****"
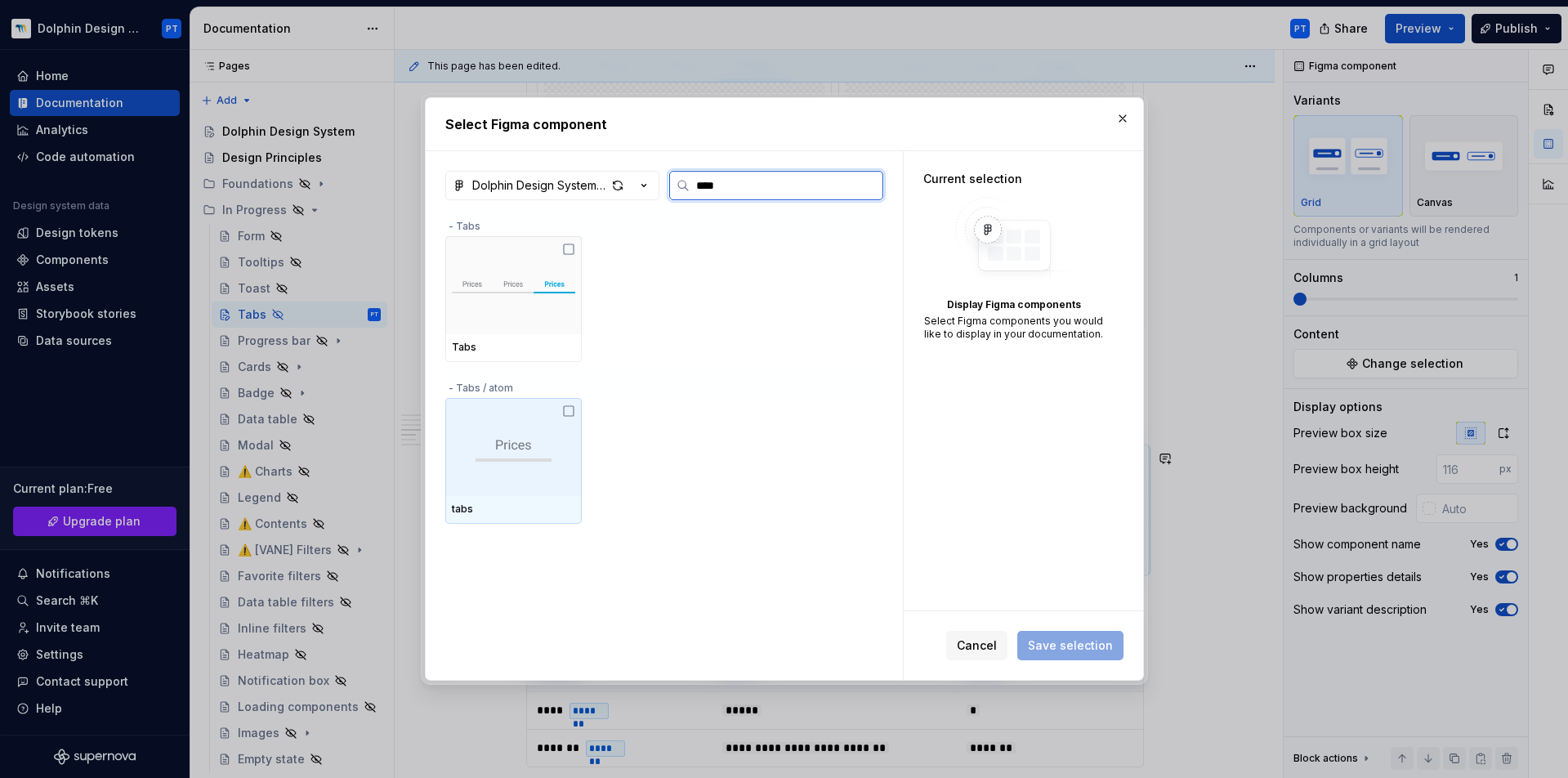
click at [520, 477] on div at bounding box center [513, 446] width 136 height 98
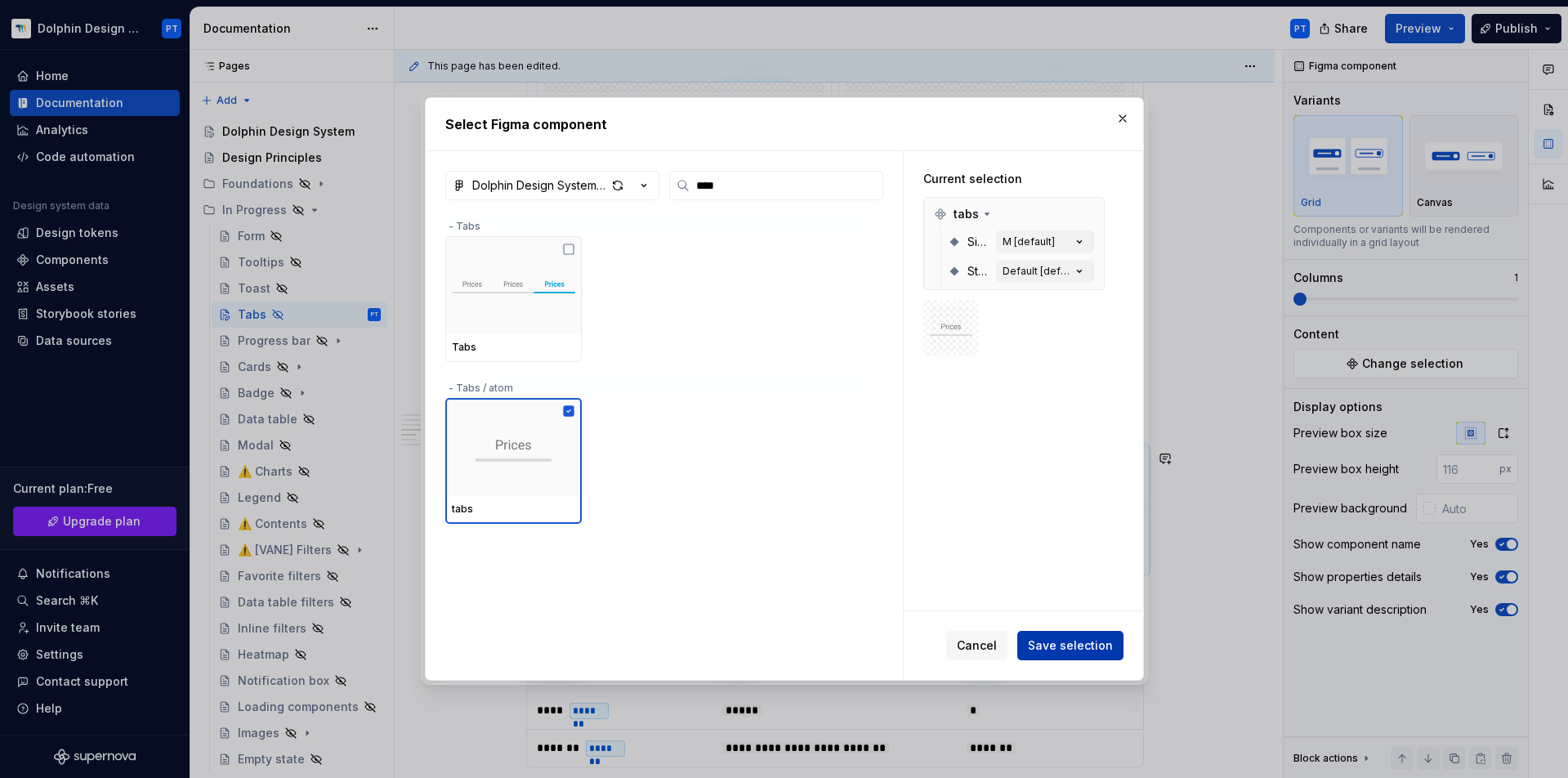
click at [1067, 647] on span "Save selection" at bounding box center [1071, 645] width 85 height 16
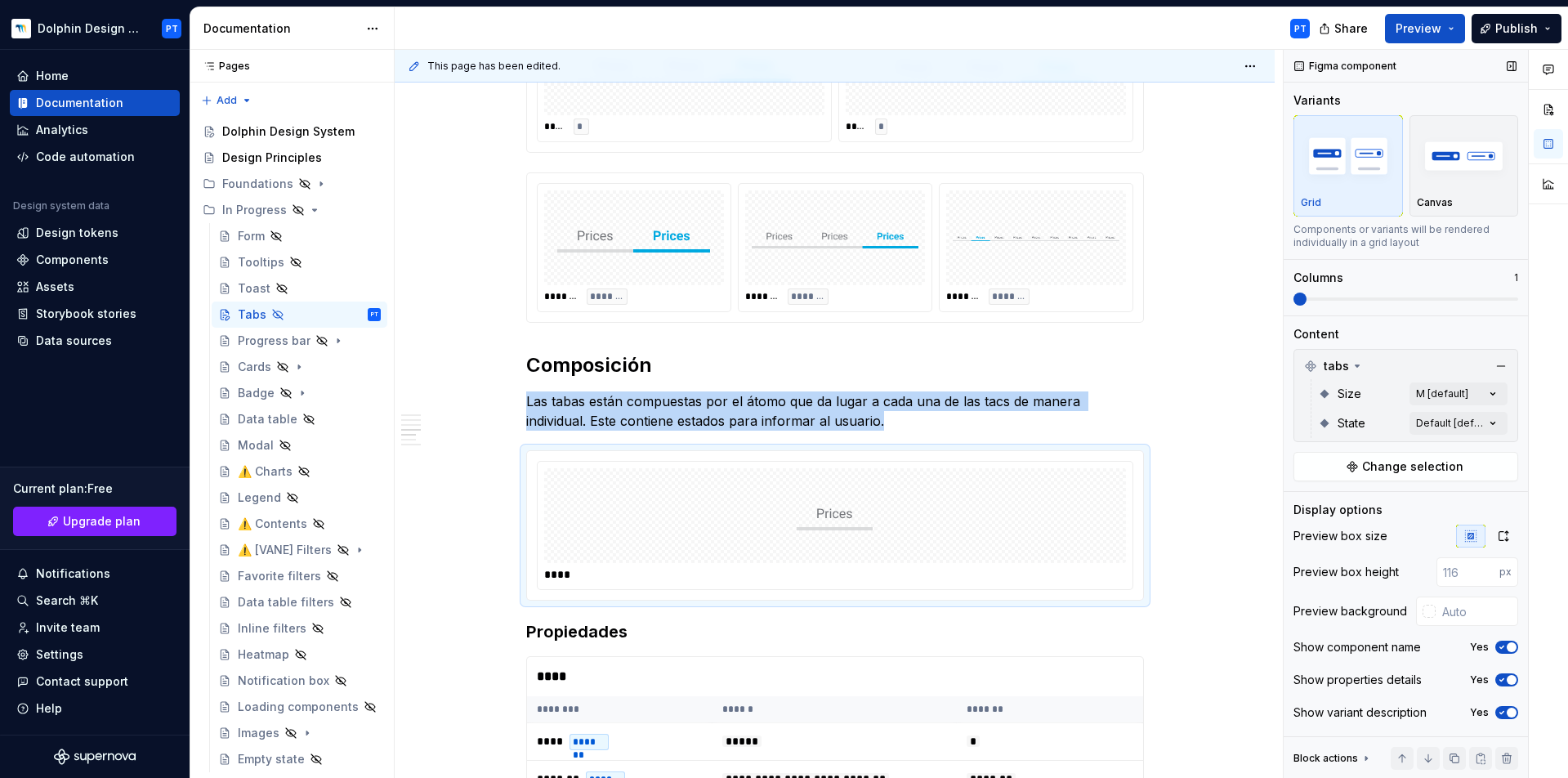
click at [1383, 300] on span at bounding box center [1405, 298] width 225 height 3
click at [1477, 398] on div "Comments Open comments No comments yet Select ‘Comment’ from the block context …" at bounding box center [1426, 413] width 285 height 728
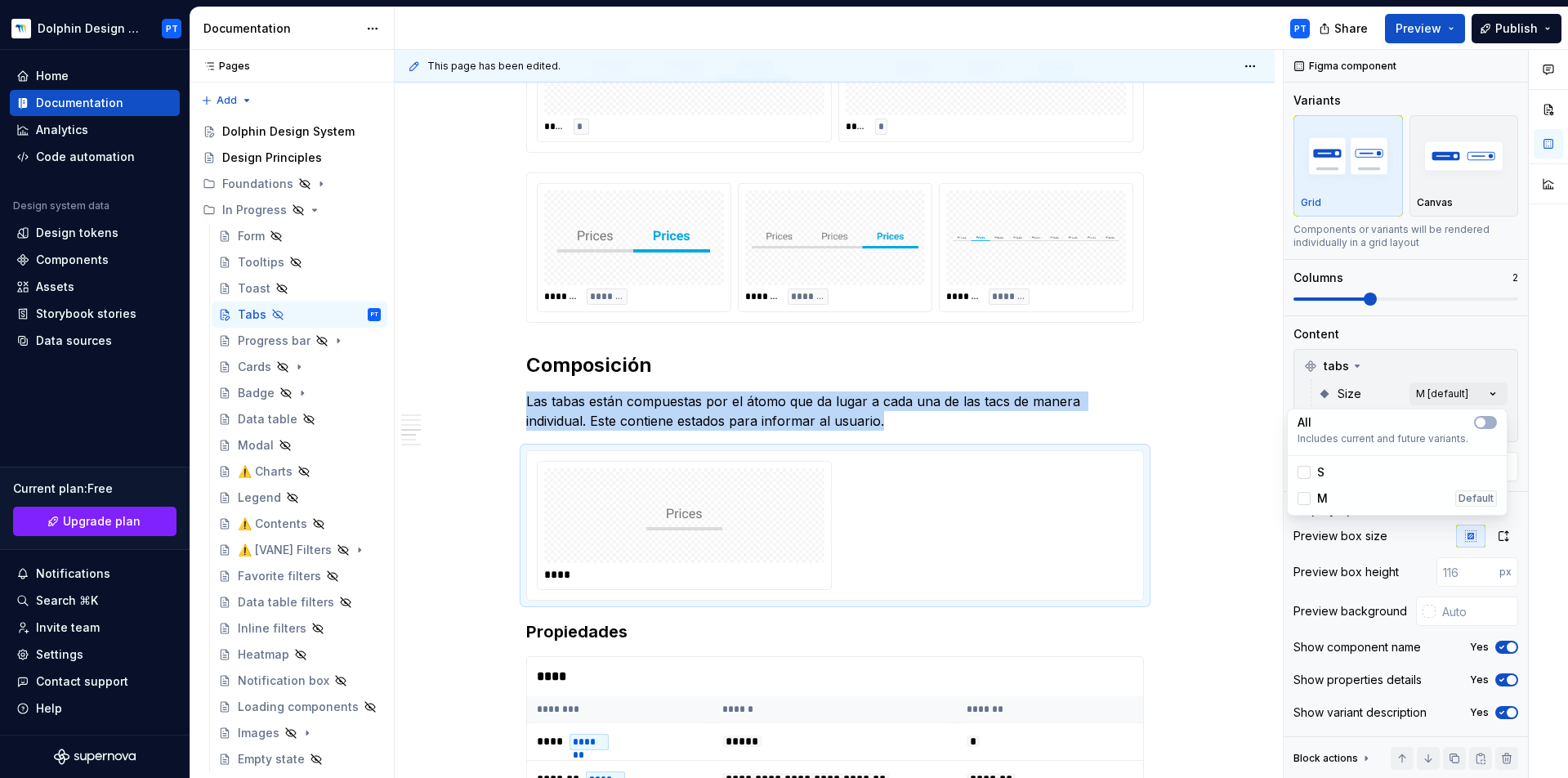
click at [1473, 353] on div "Comments Open comments No comments yet Select ‘Comment’ from the block context …" at bounding box center [1426, 413] width 285 height 728
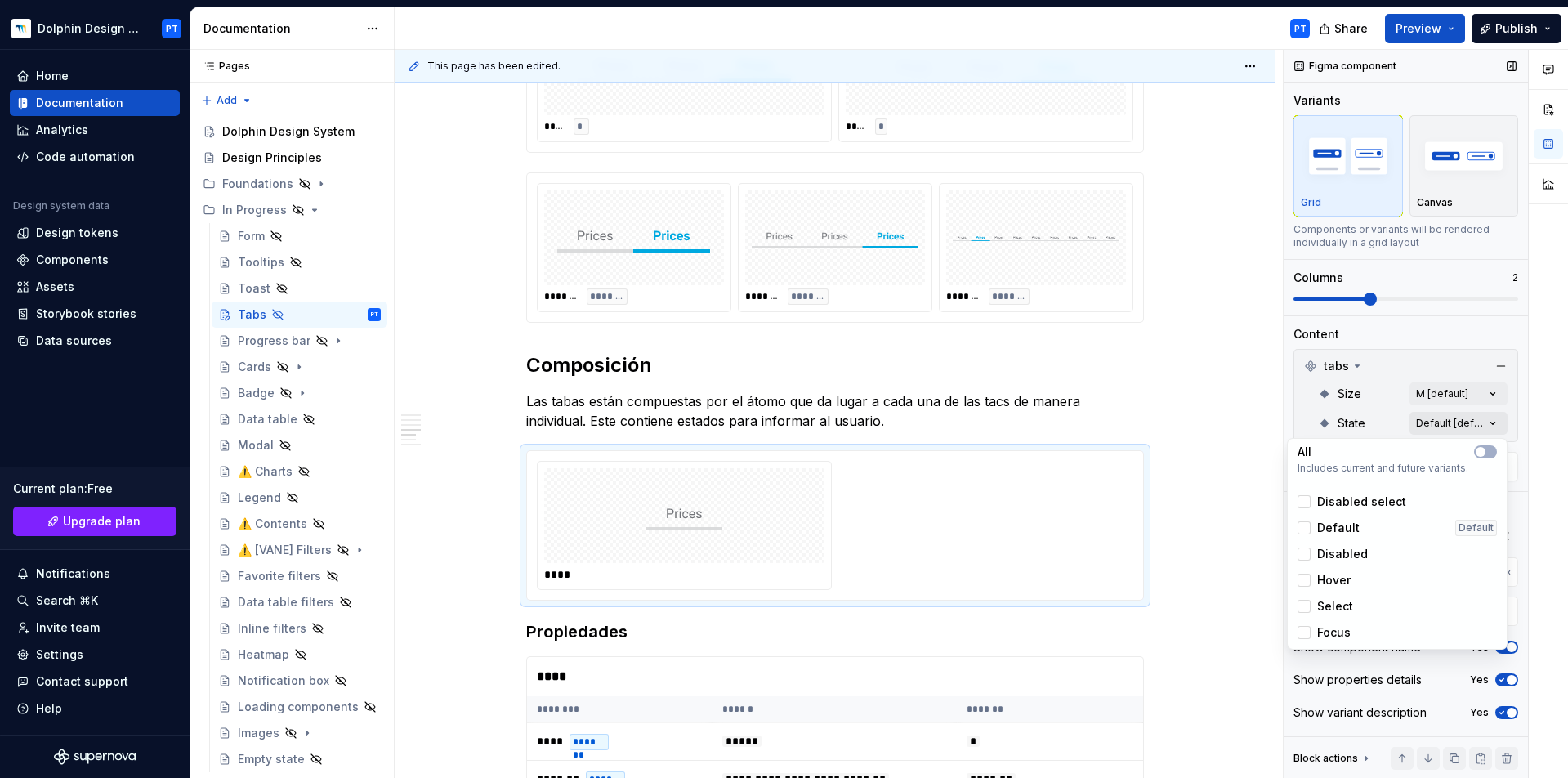
click at [1489, 428] on div "Comments Open comments No comments yet Select ‘Comment’ from the block context …" at bounding box center [1426, 413] width 285 height 728
click at [1495, 455] on button "button" at bounding box center [1485, 452] width 23 height 13
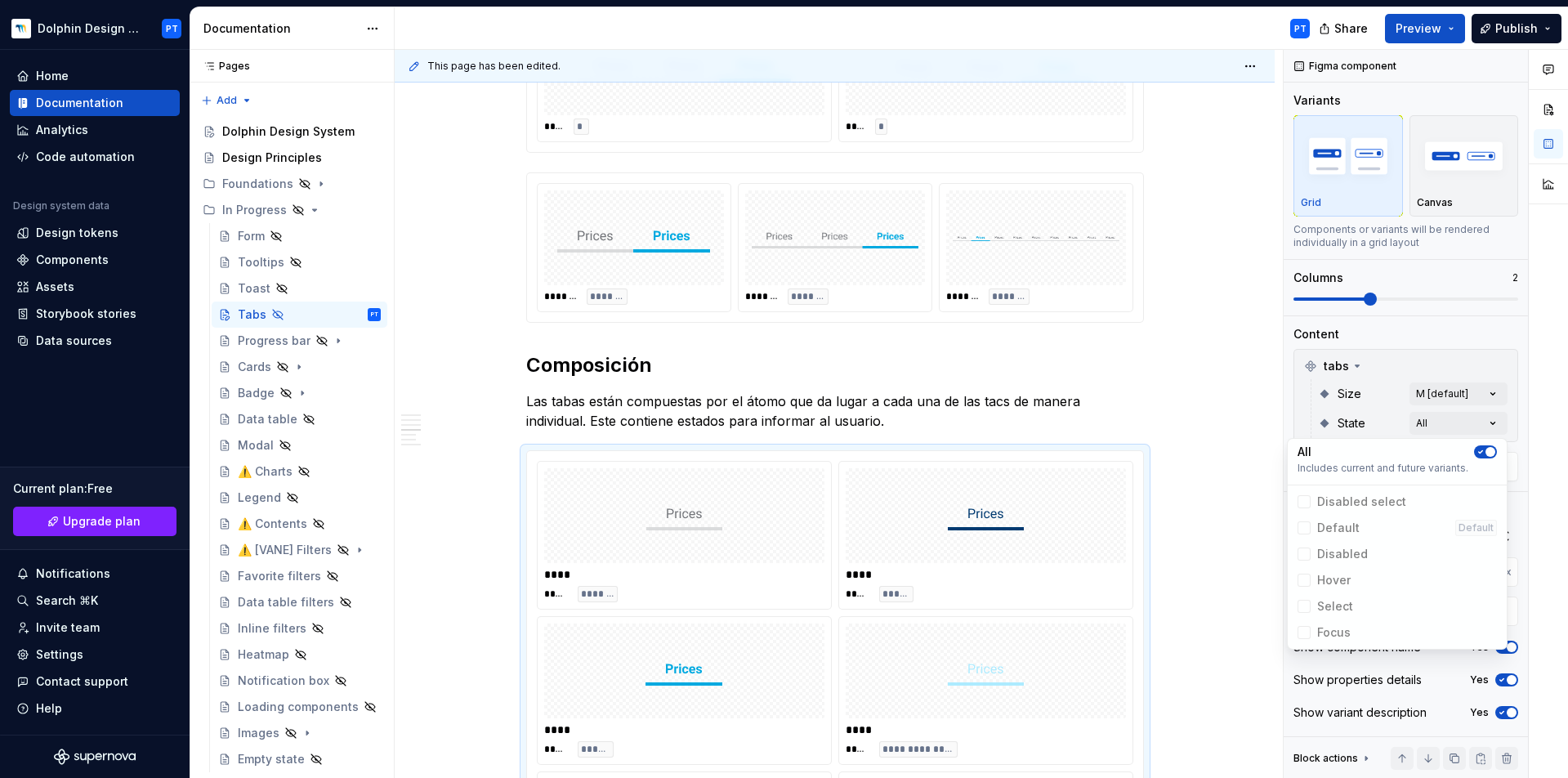
click at [1487, 297] on div "Comments Open comments No comments yet Select ‘Comment’ from the block context …" at bounding box center [1426, 413] width 285 height 728
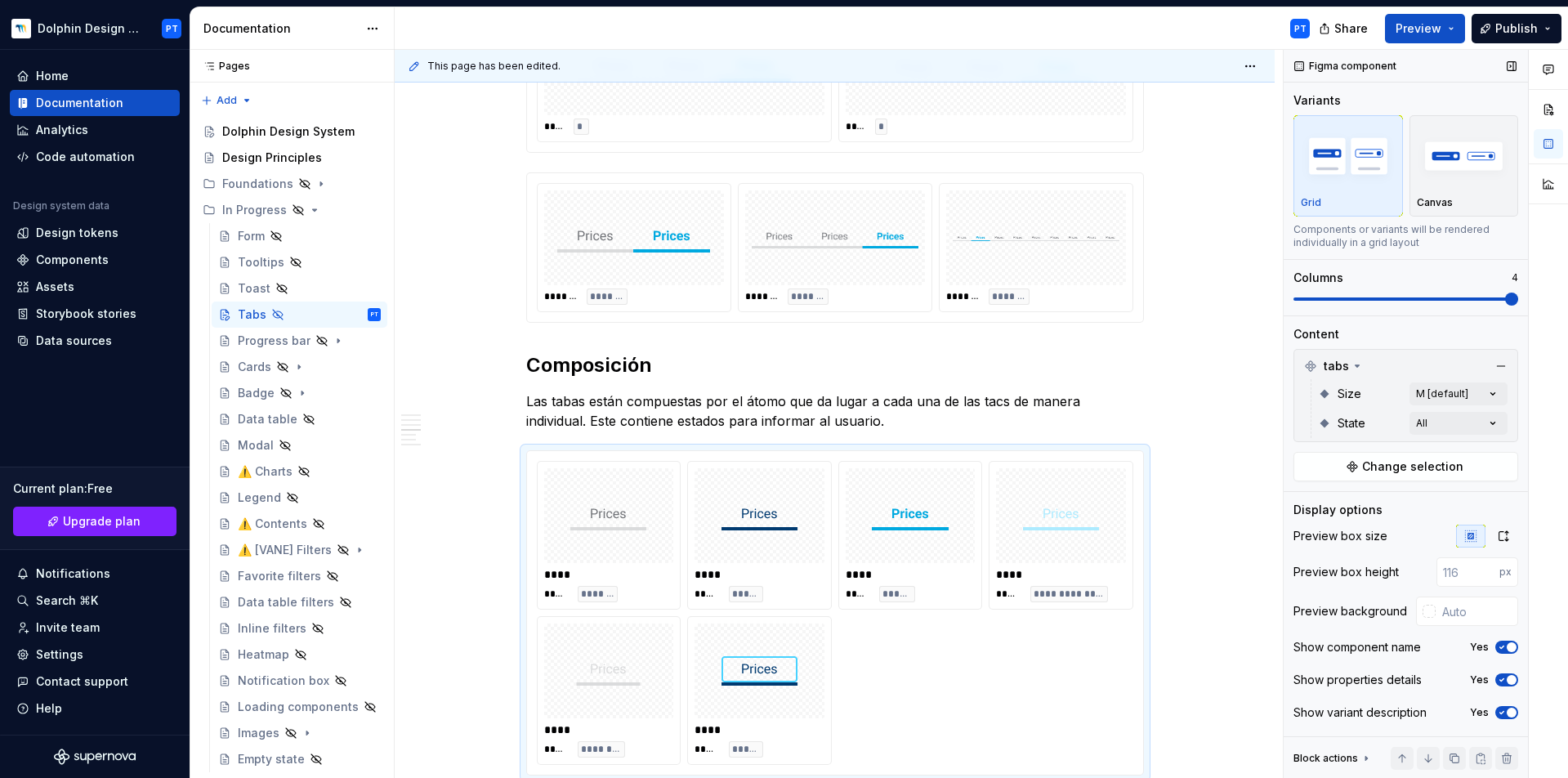
click at [1500, 297] on span at bounding box center [1405, 298] width 225 height 3
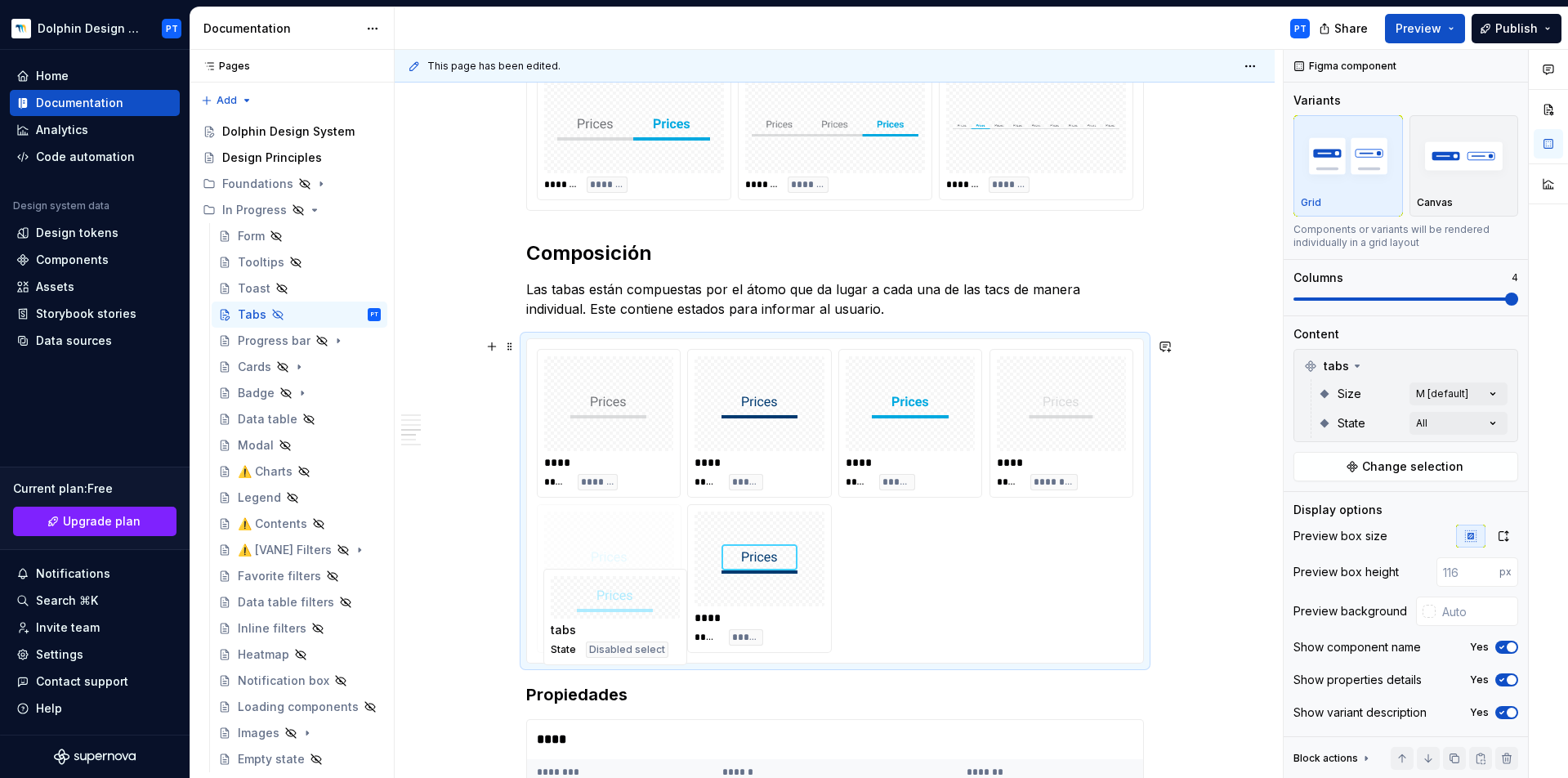
scroll to position [1002, 0]
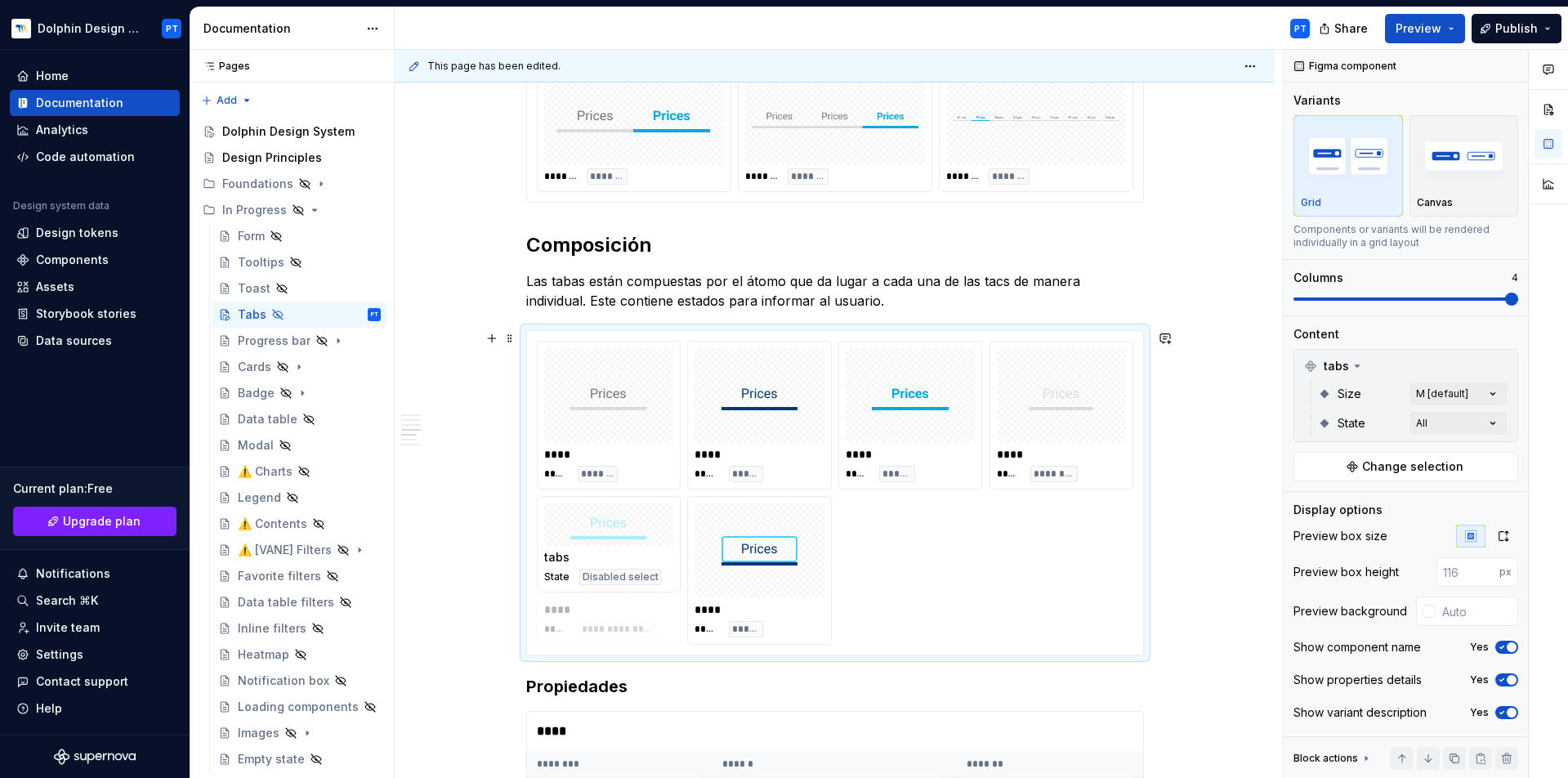
drag, startPoint x: 1056, startPoint y: 495, endPoint x: 624, endPoint y: 529, distance: 433.3
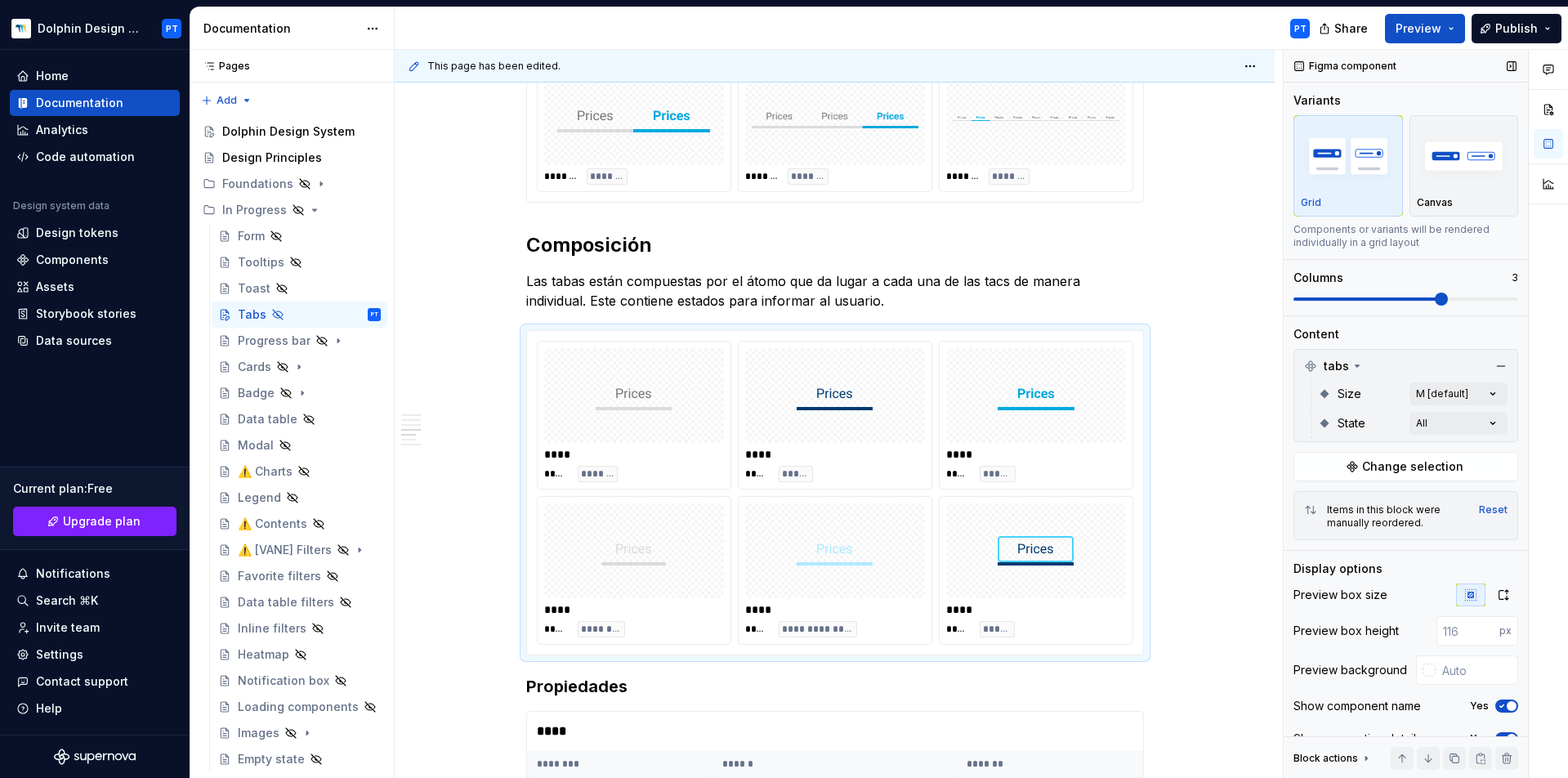
click at [1463, 297] on span at bounding box center [1405, 299] width 225 height 13
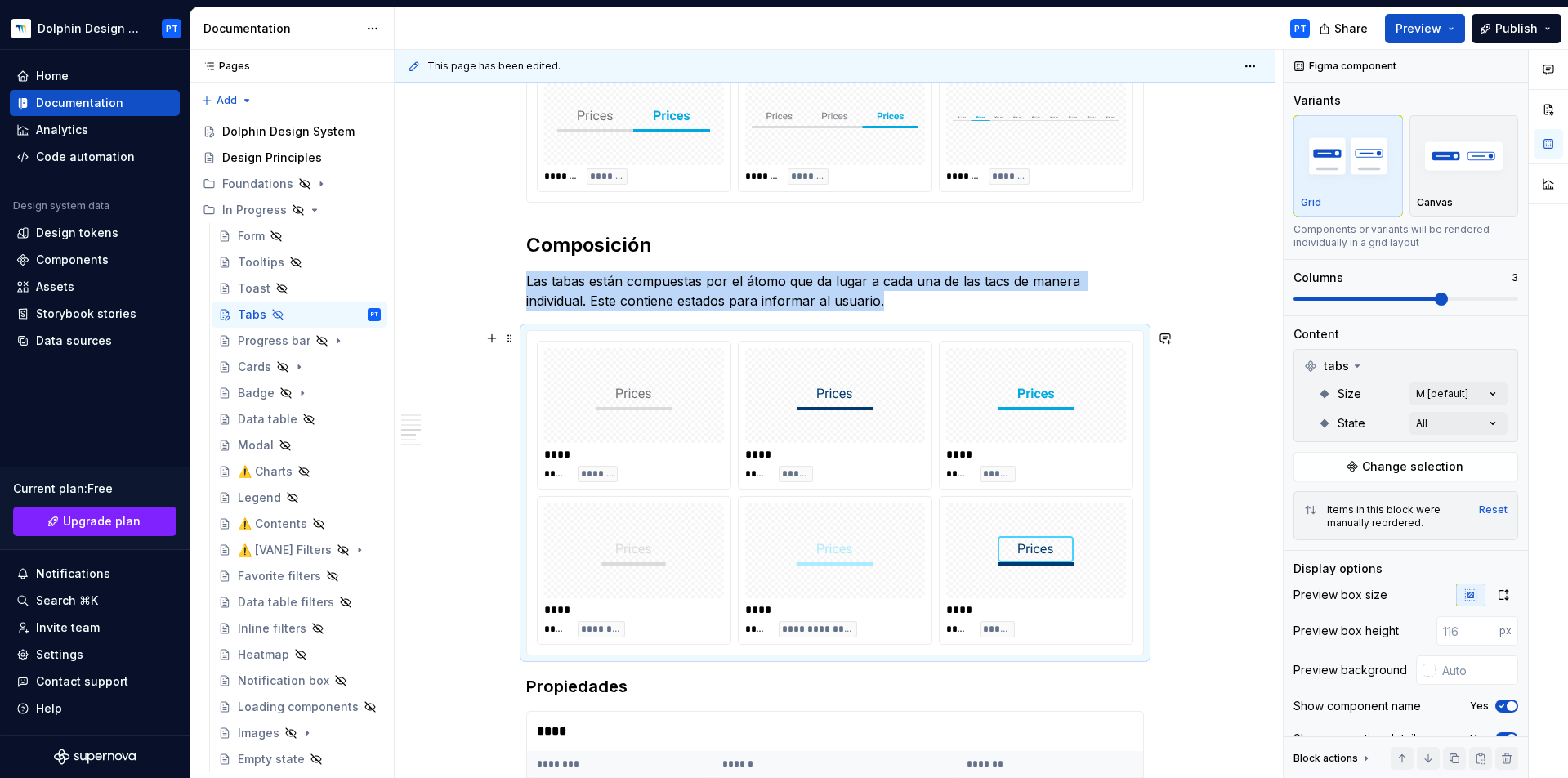
click at [1217, 391] on div "Descripción El componente Tabs permite organizar y presentar contenido de maner…" at bounding box center [835, 548] width 880 height 2542
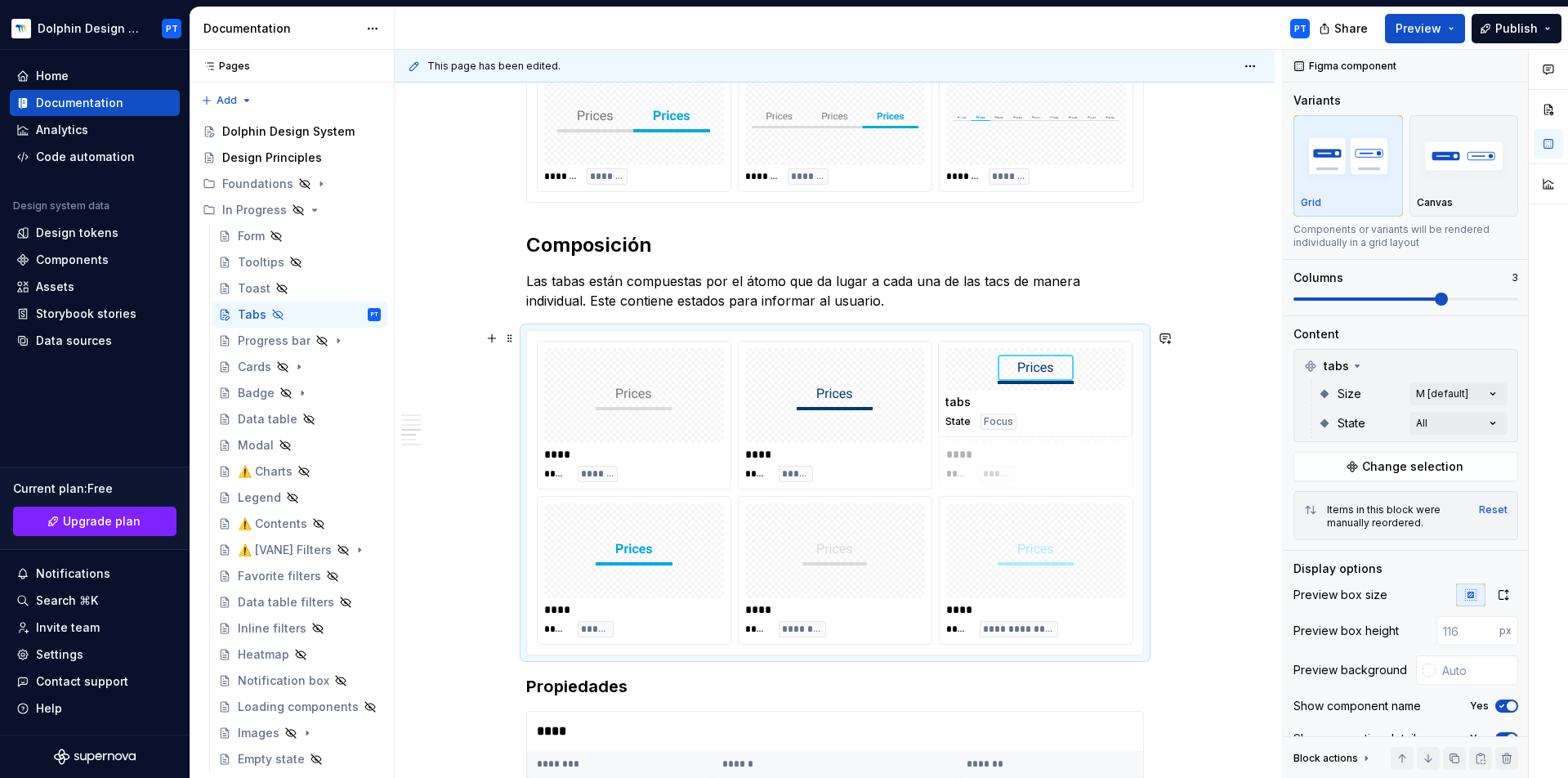
drag, startPoint x: 1029, startPoint y: 526, endPoint x: 969, endPoint y: 379, distance: 158.8
click at [1485, 301] on span at bounding box center [1405, 299] width 225 height 13
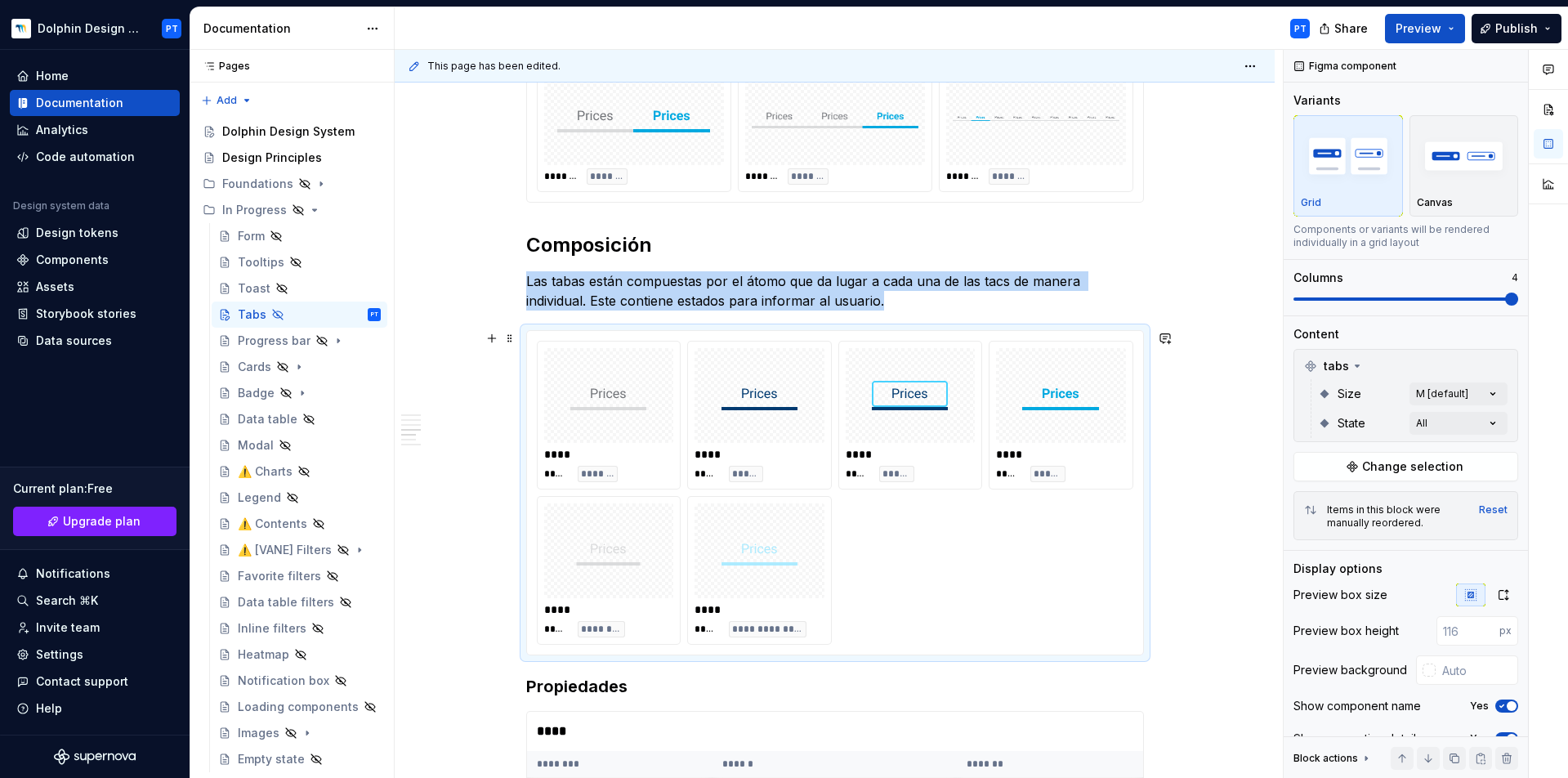
click at [925, 506] on div "**********" at bounding box center [835, 492] width 597 height 303
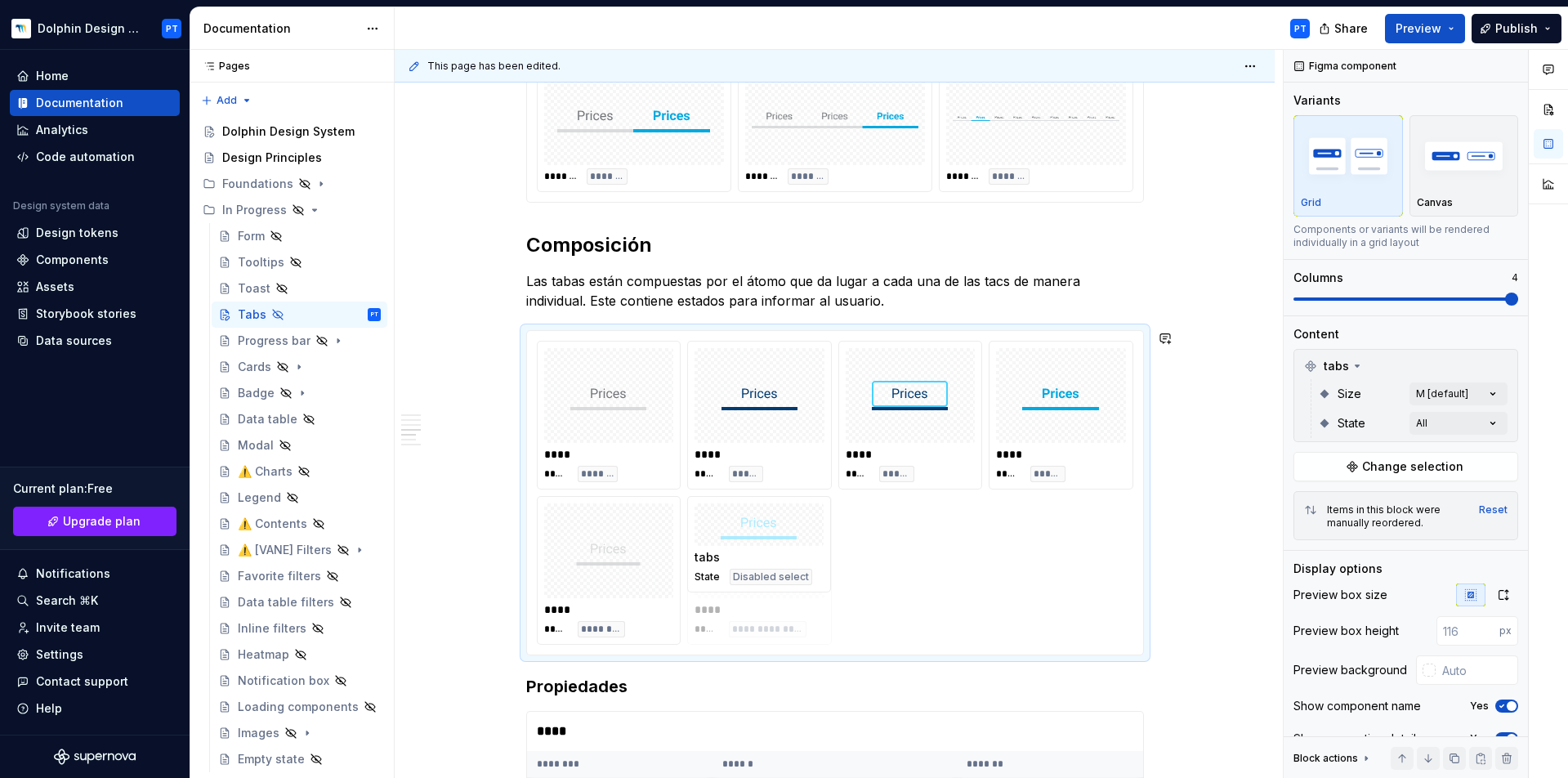
drag, startPoint x: 779, startPoint y: 536, endPoint x: 790, endPoint y: 527, distance: 14.2
click at [790, 527] on body "Dolphin Design System PT Home Documentation Analytics Code automation Design sy…" at bounding box center [784, 389] width 1568 height 778
click at [1231, 407] on div "Descripción El componente Tabs permite organizar y presentar contenido de maner…" at bounding box center [835, 548] width 880 height 2542
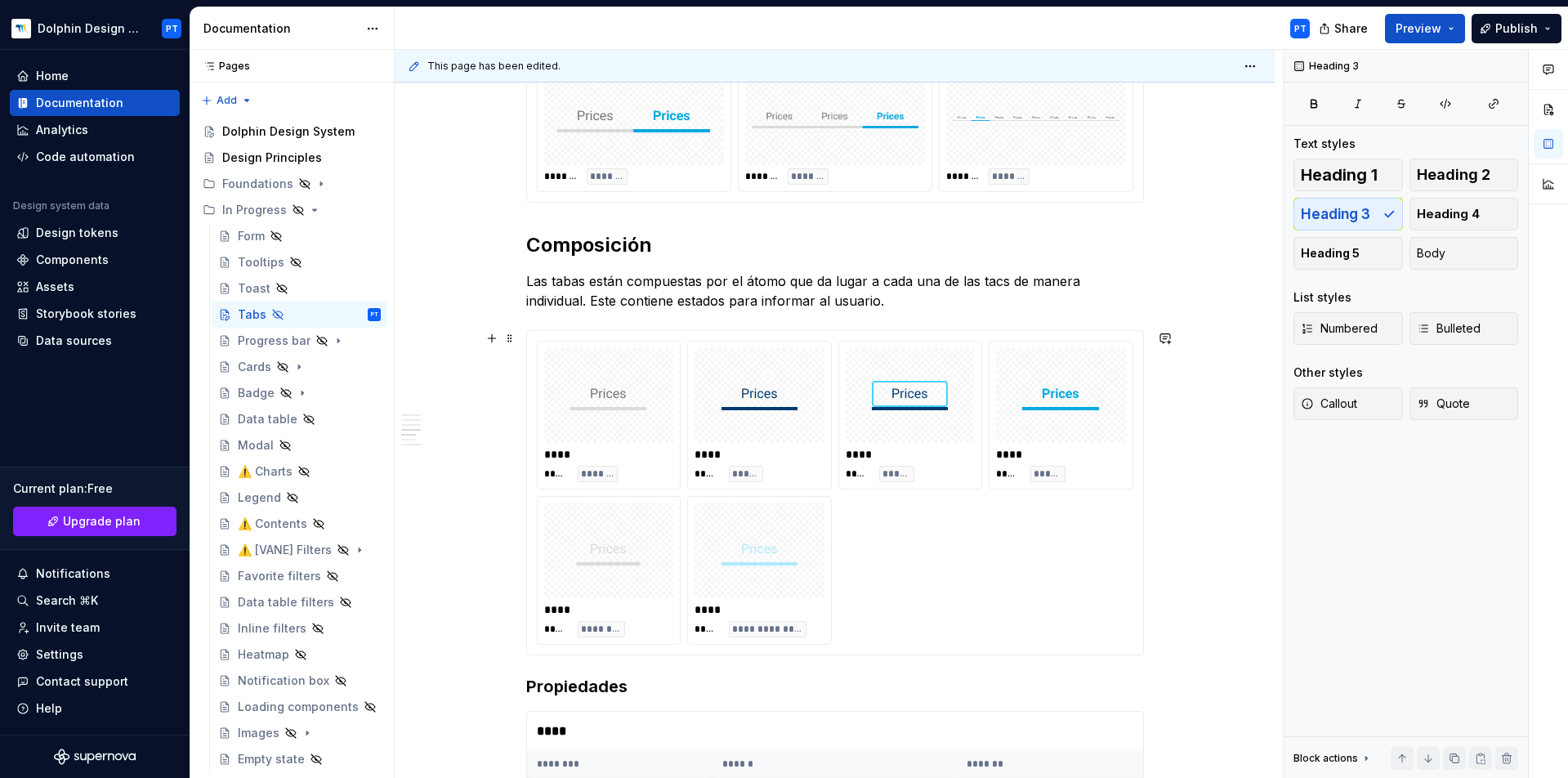
scroll to position [1037, 0]
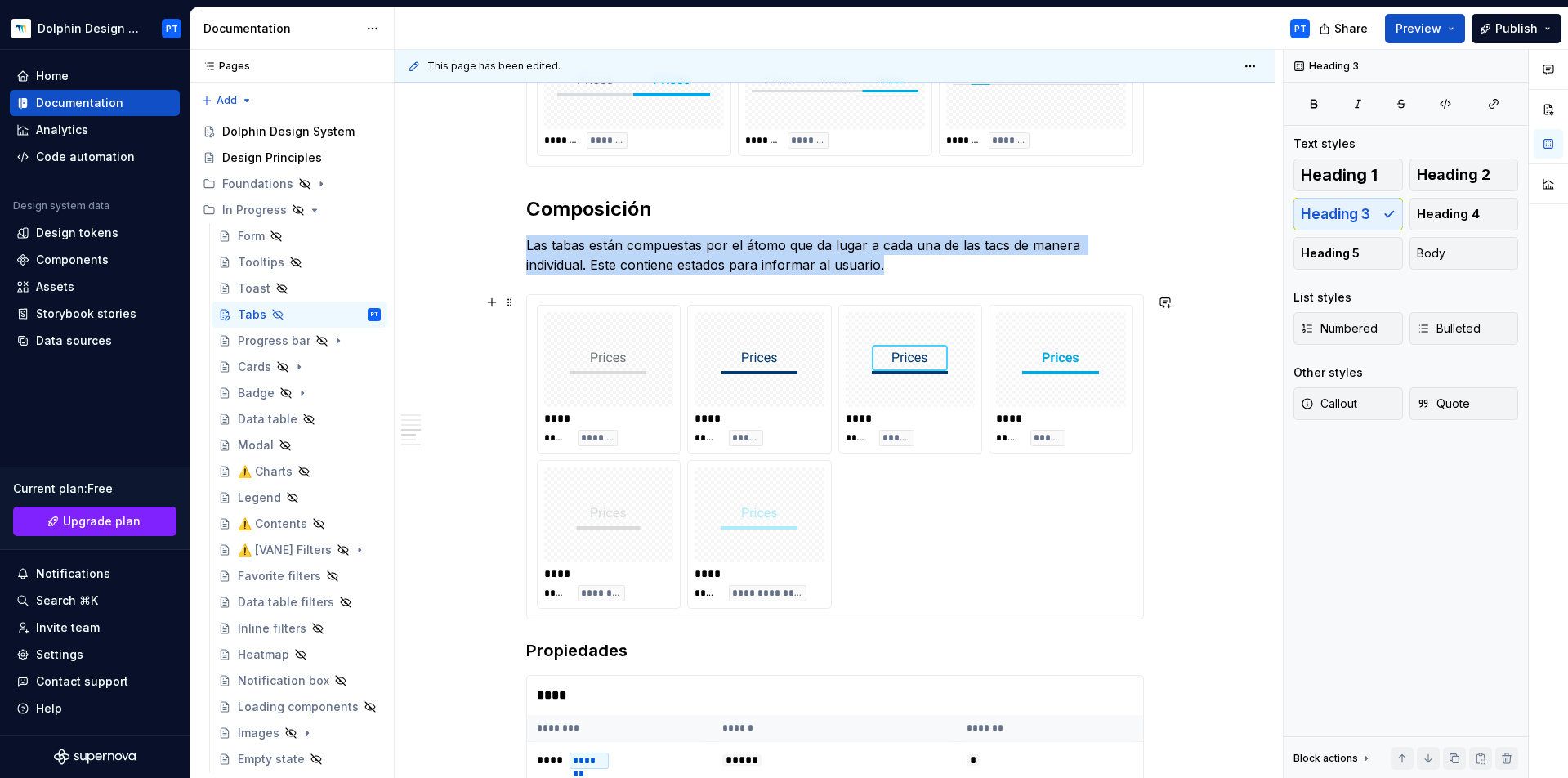
click at [991, 497] on div "**********" at bounding box center [835, 456] width 597 height 303
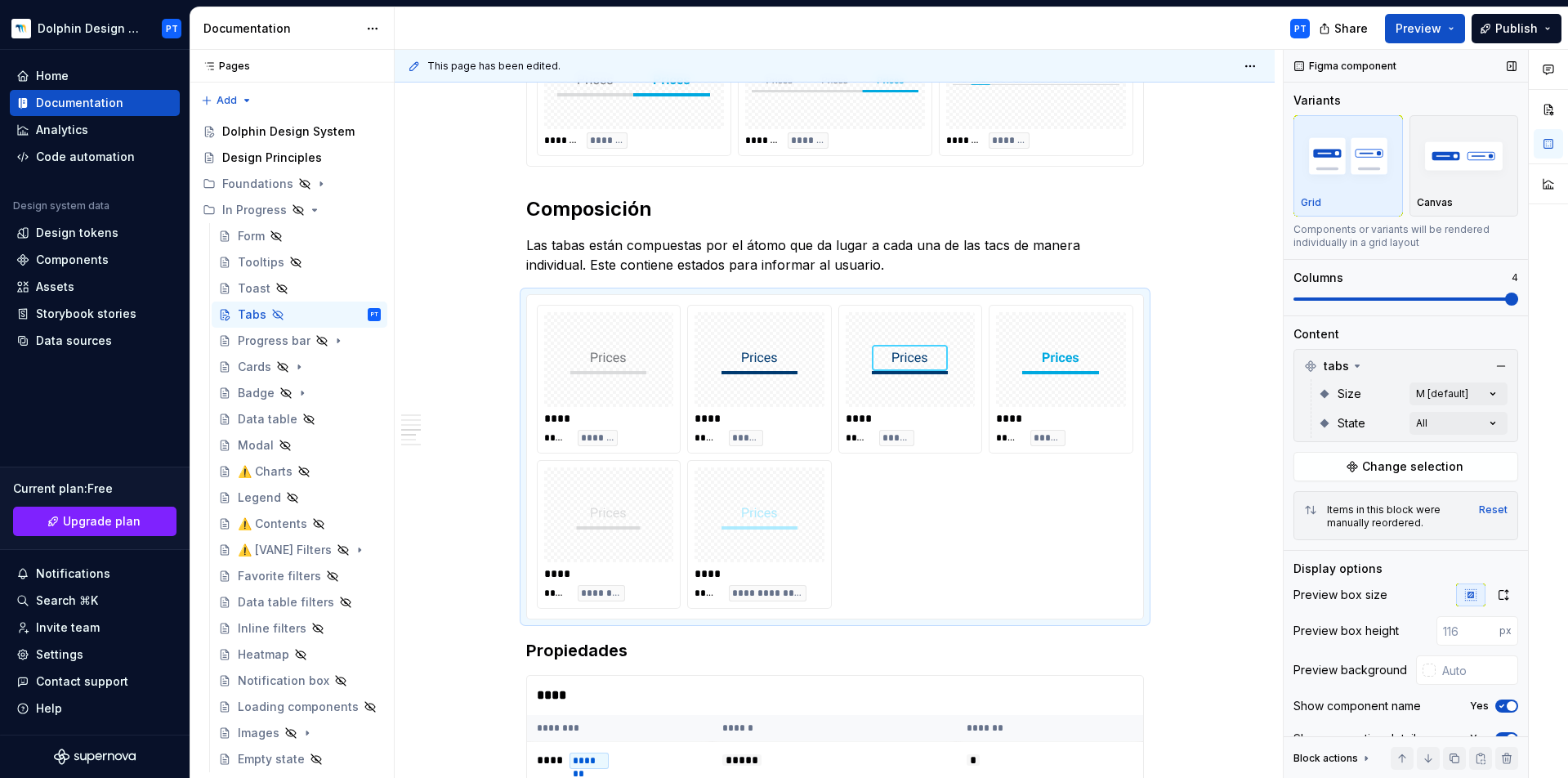
click at [1496, 708] on icon "button" at bounding box center [1502, 706] width 13 height 9
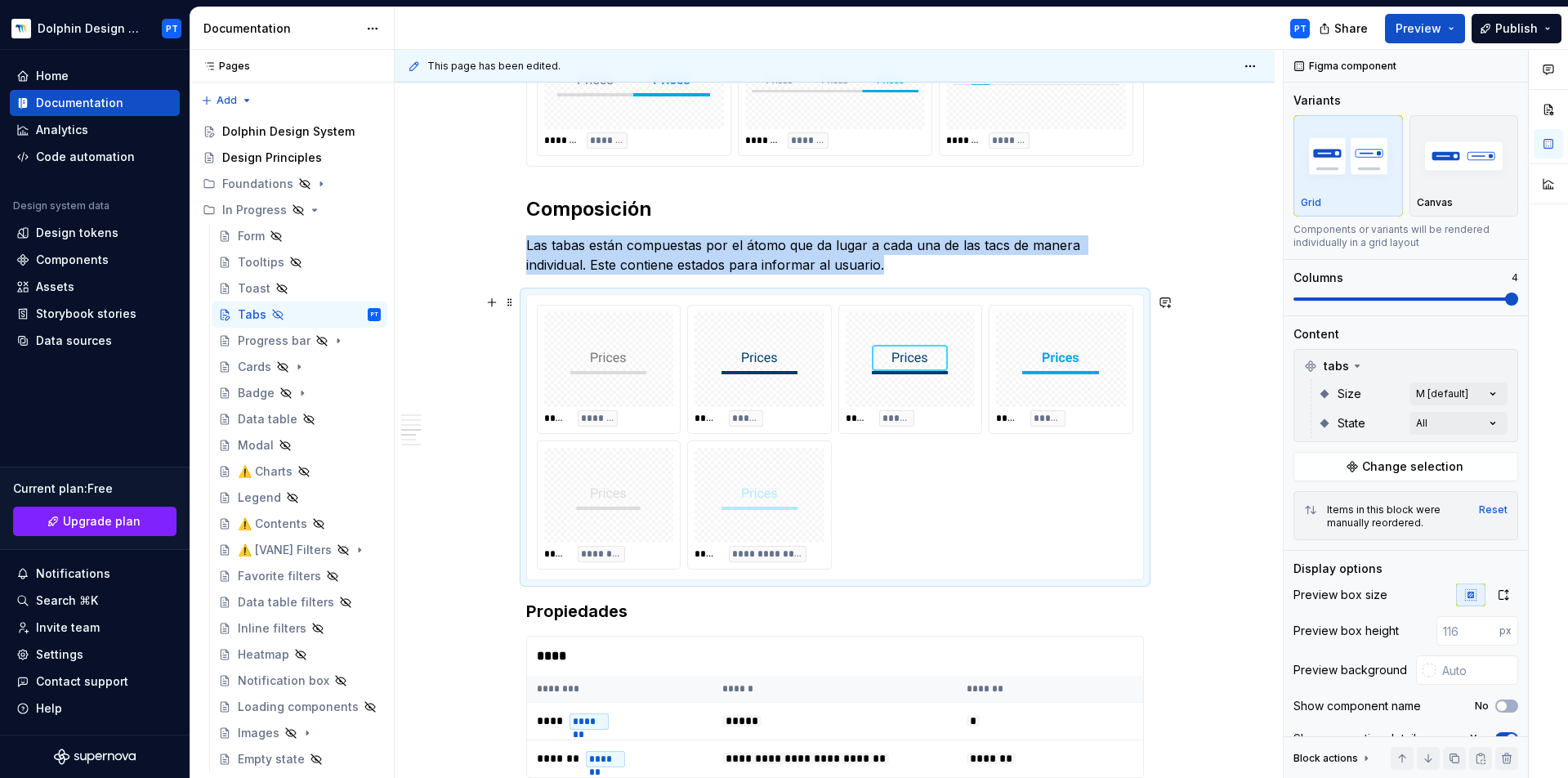
click at [1270, 336] on div "**********" at bounding box center [835, 493] width 880 height 2503
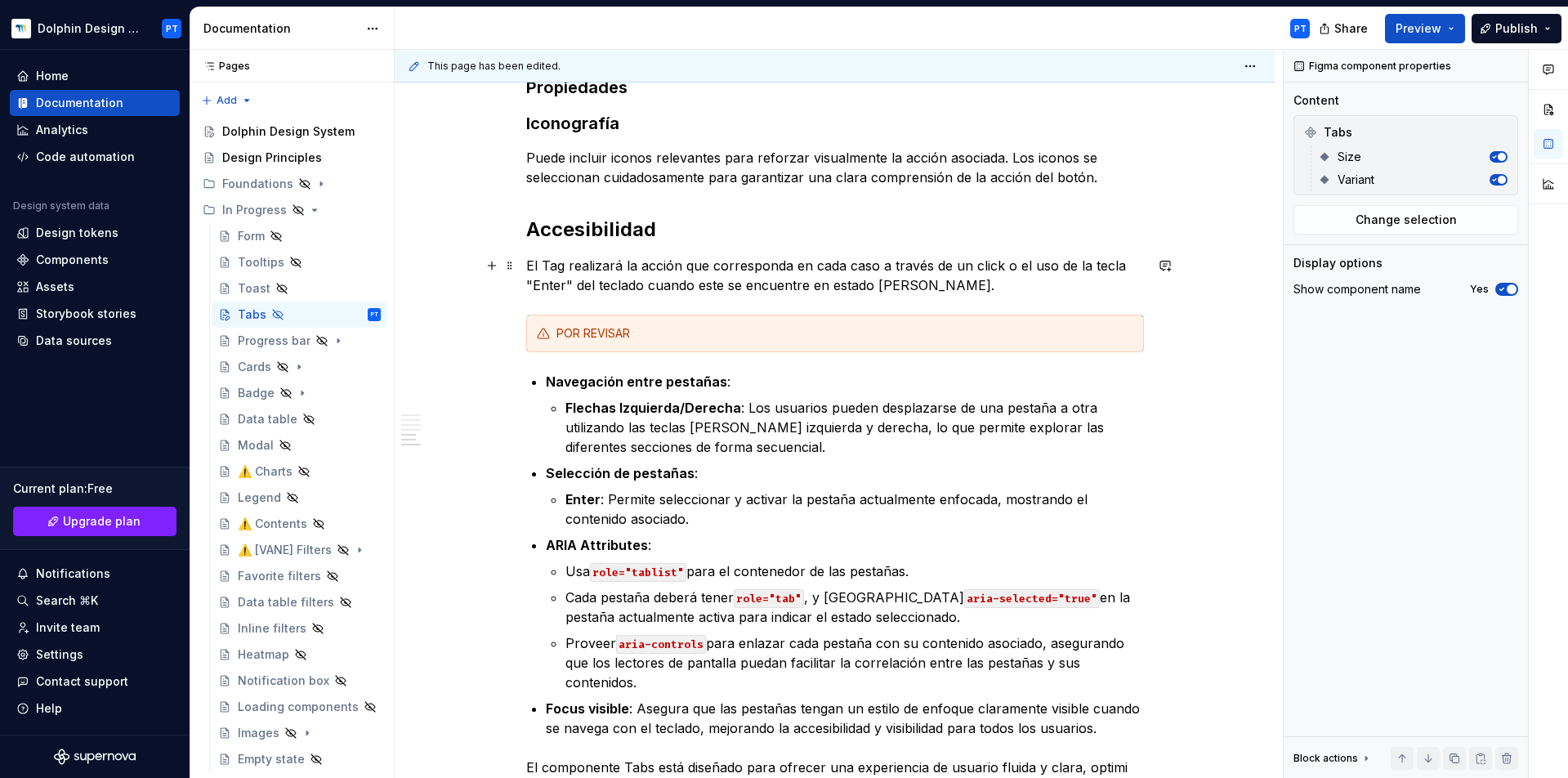
scroll to position [1467, 0]
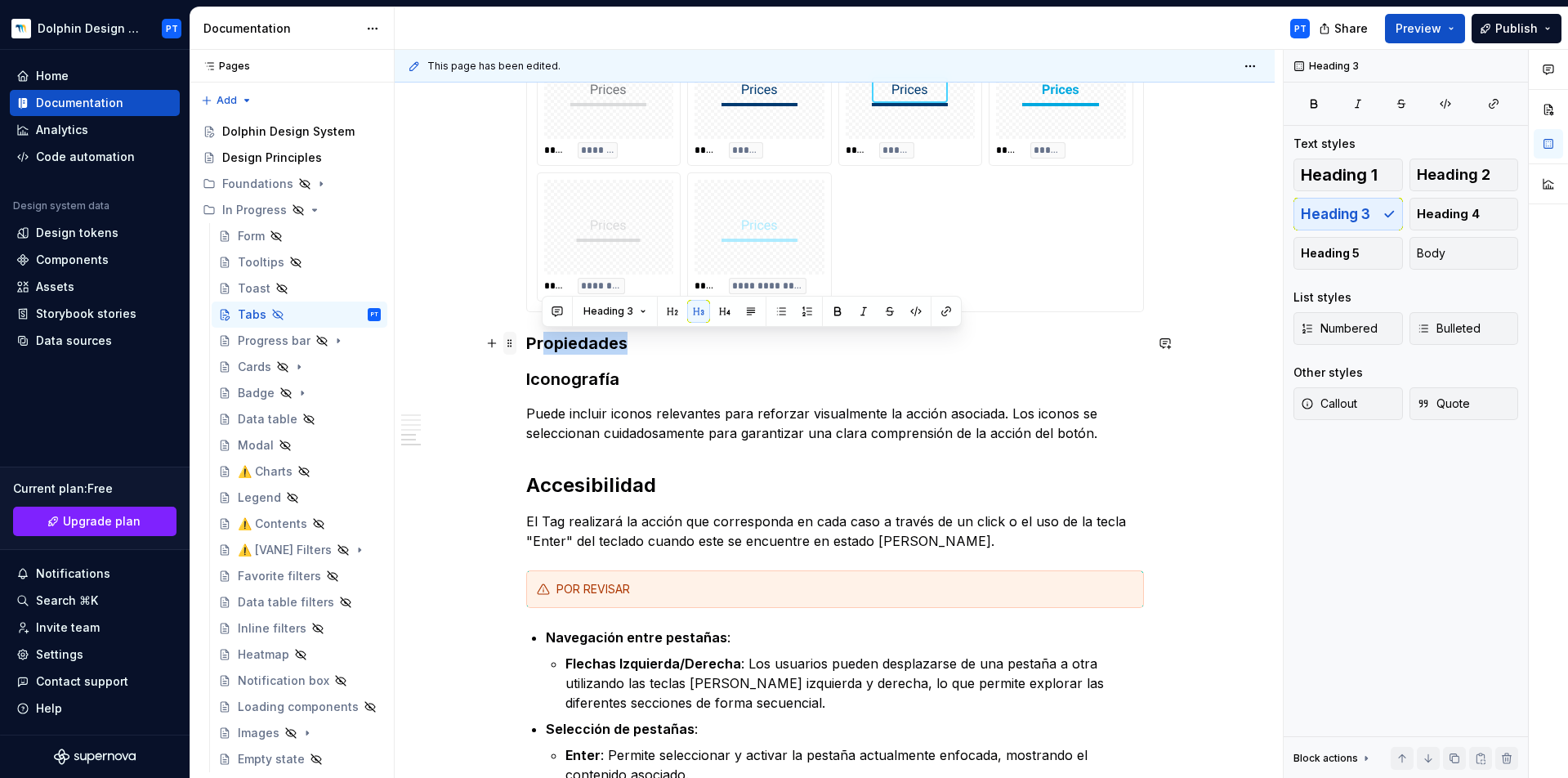
drag, startPoint x: 654, startPoint y: 343, endPoint x: 510, endPoint y: 335, distance: 144.2
click at [584, 344] on h3 "Propiedades" at bounding box center [835, 343] width 618 height 23
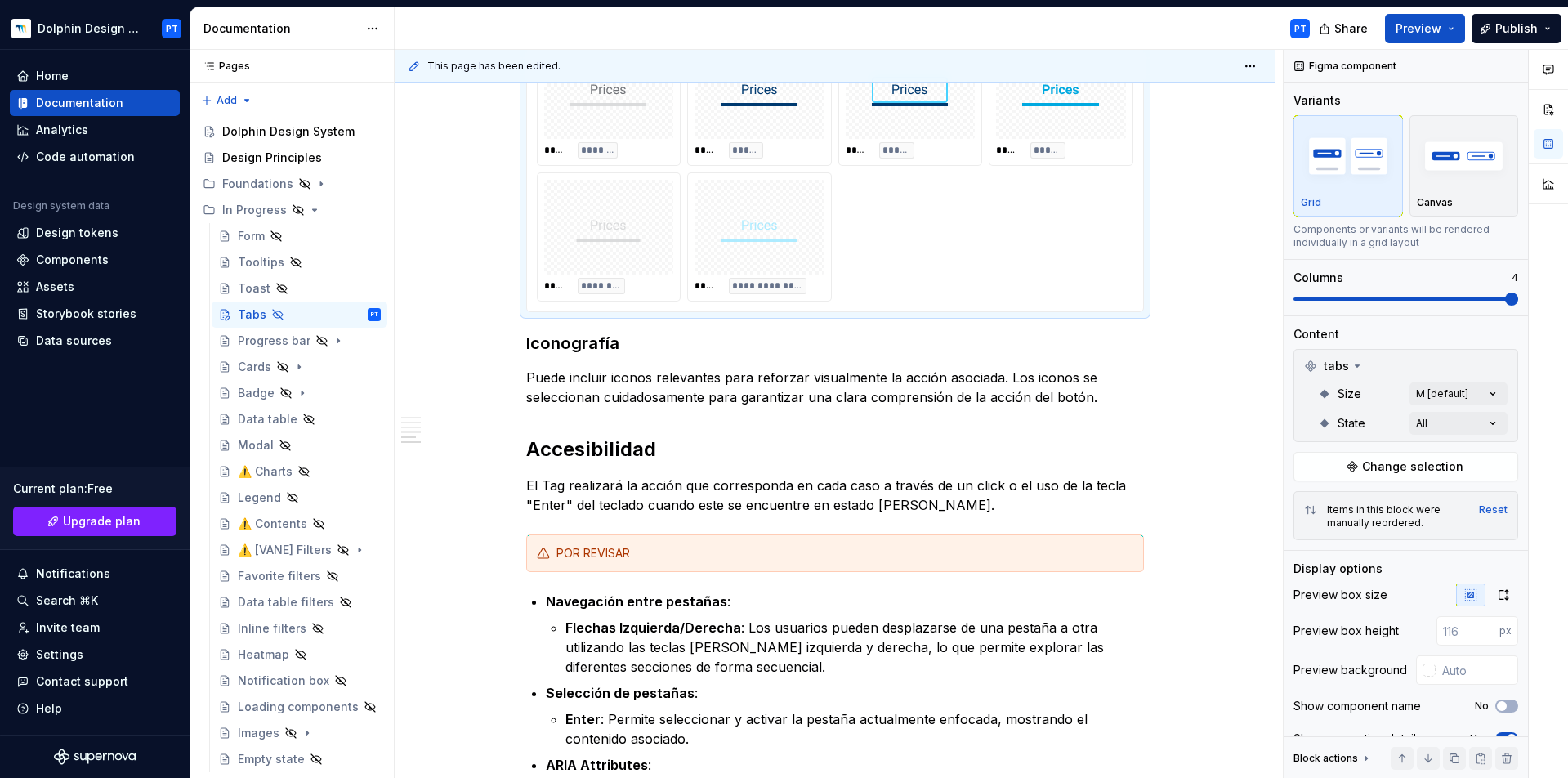
scroll to position [1443, 0]
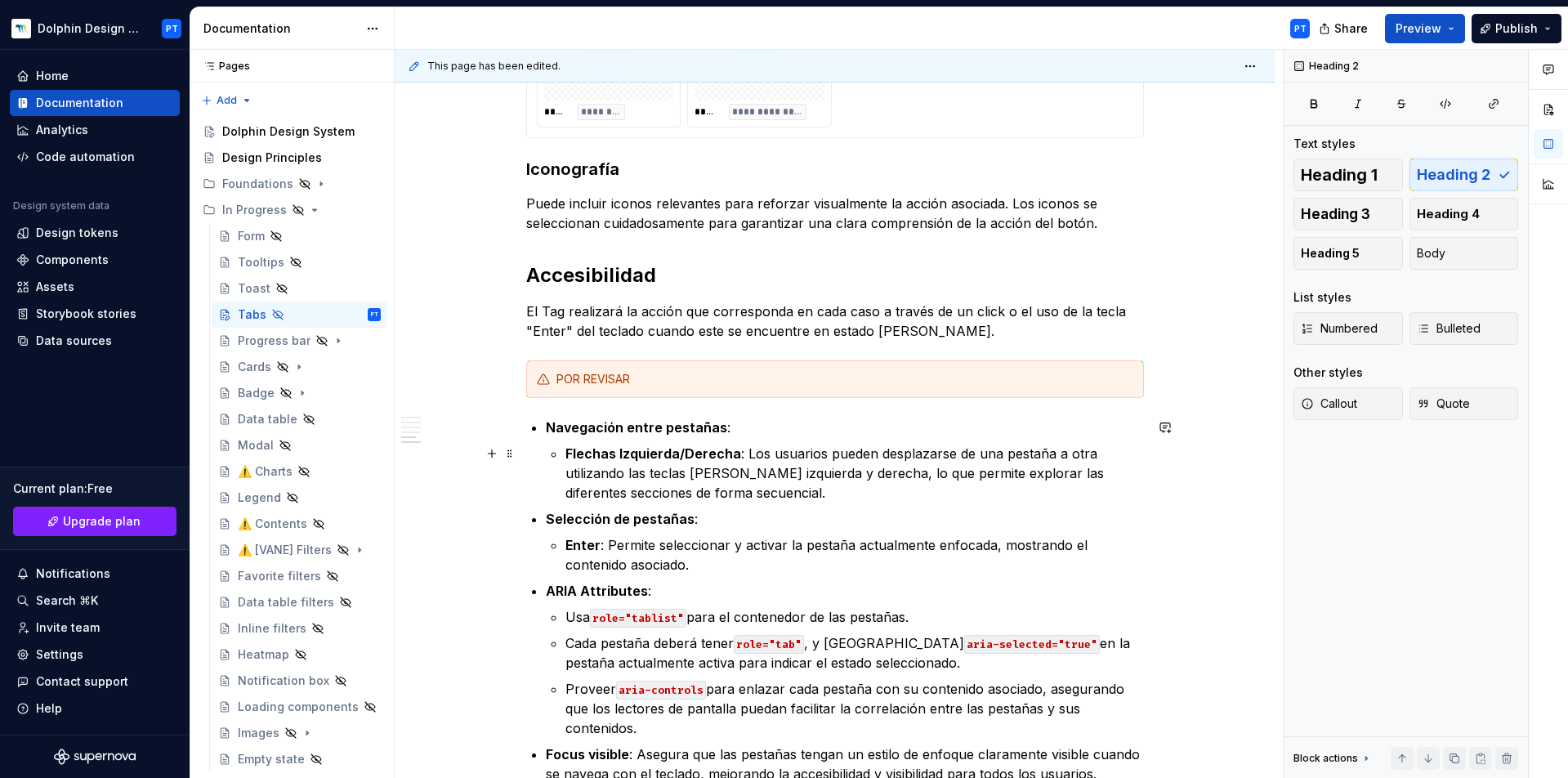
scroll to position [1683, 0]
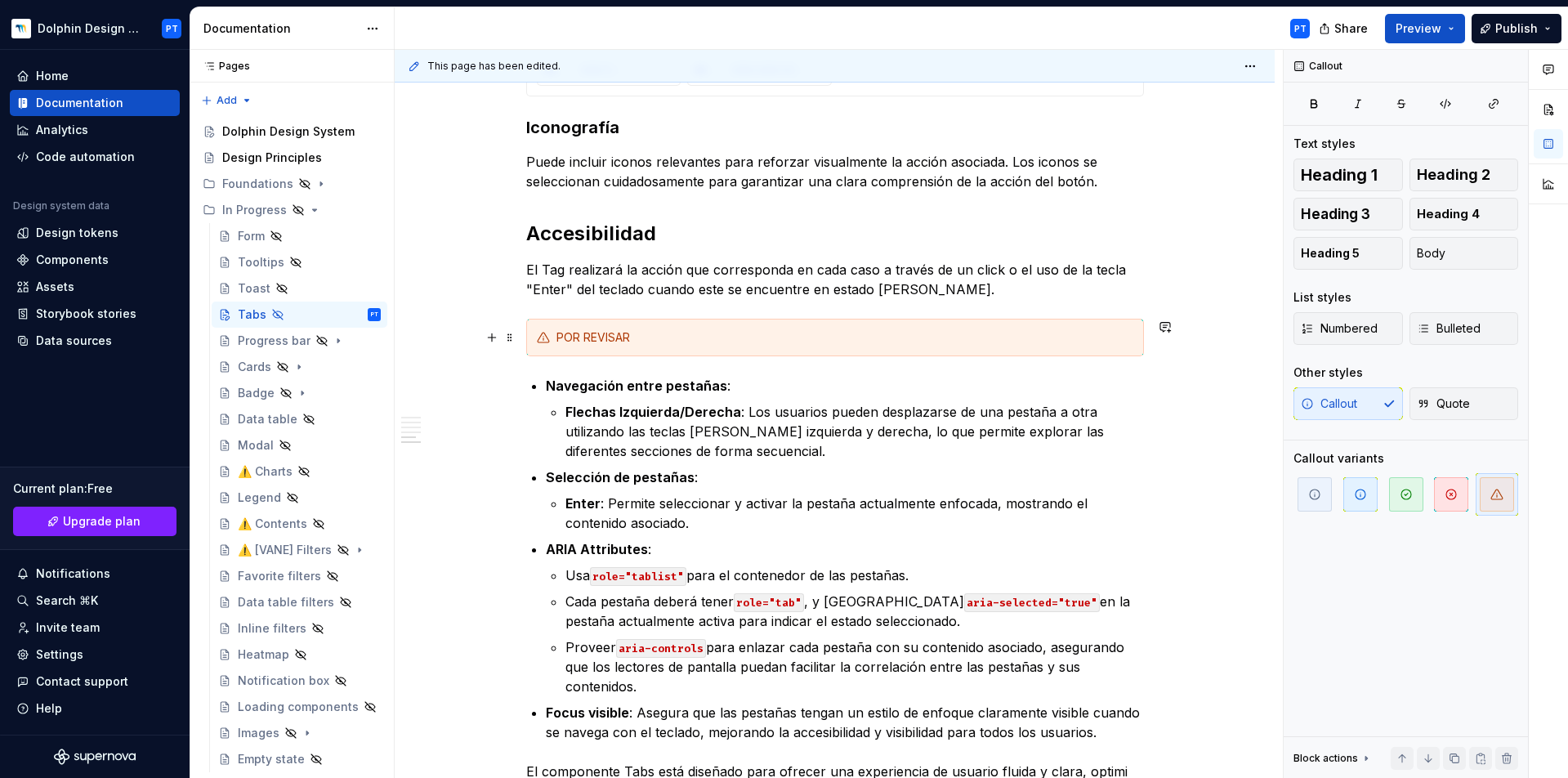
click at [672, 323] on div "POR REVISAR" at bounding box center [835, 337] width 618 height 38
click at [514, 335] on span at bounding box center [510, 337] width 13 height 23
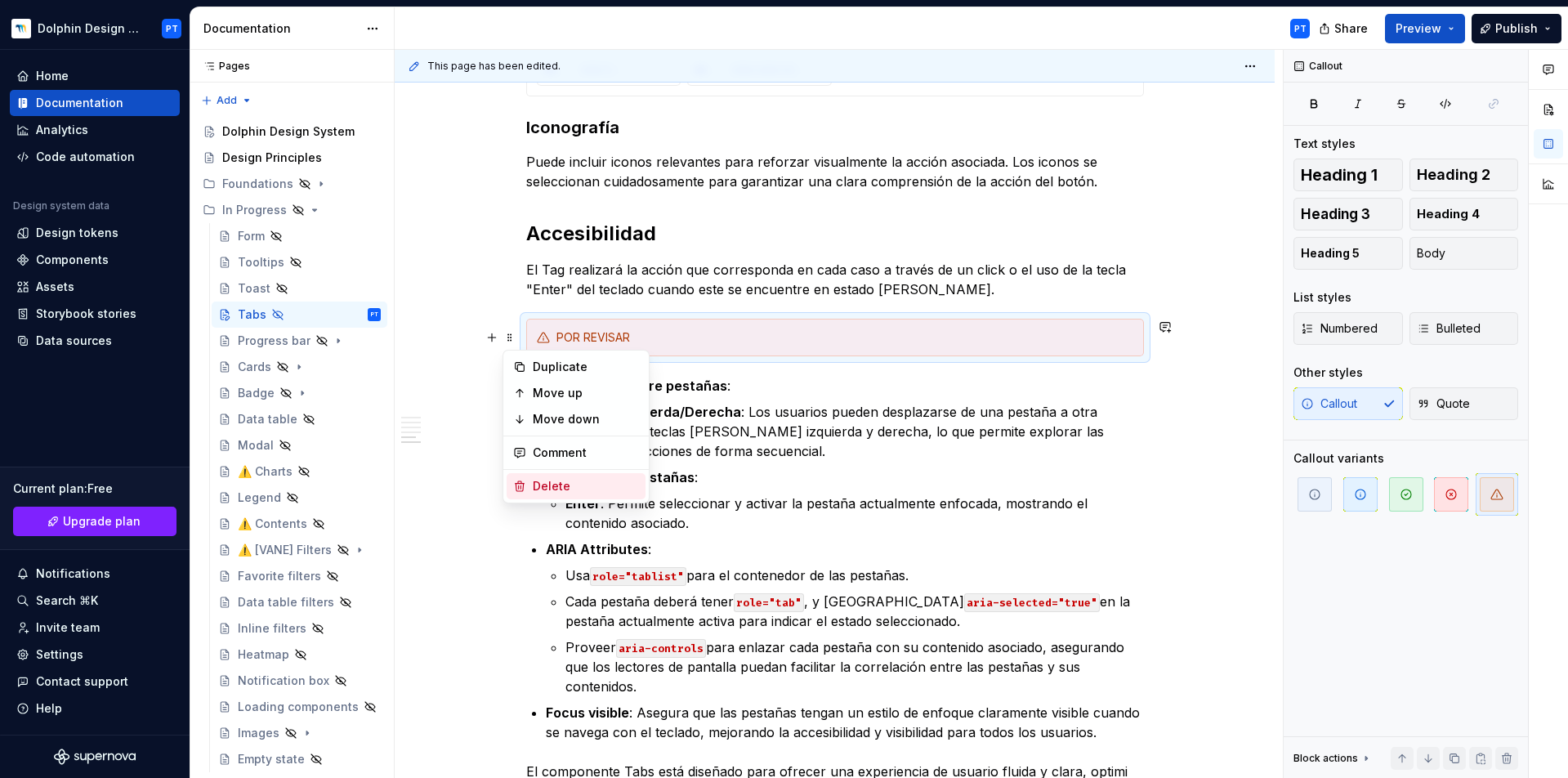
click at [547, 485] on div "Delete" at bounding box center [586, 486] width 106 height 16
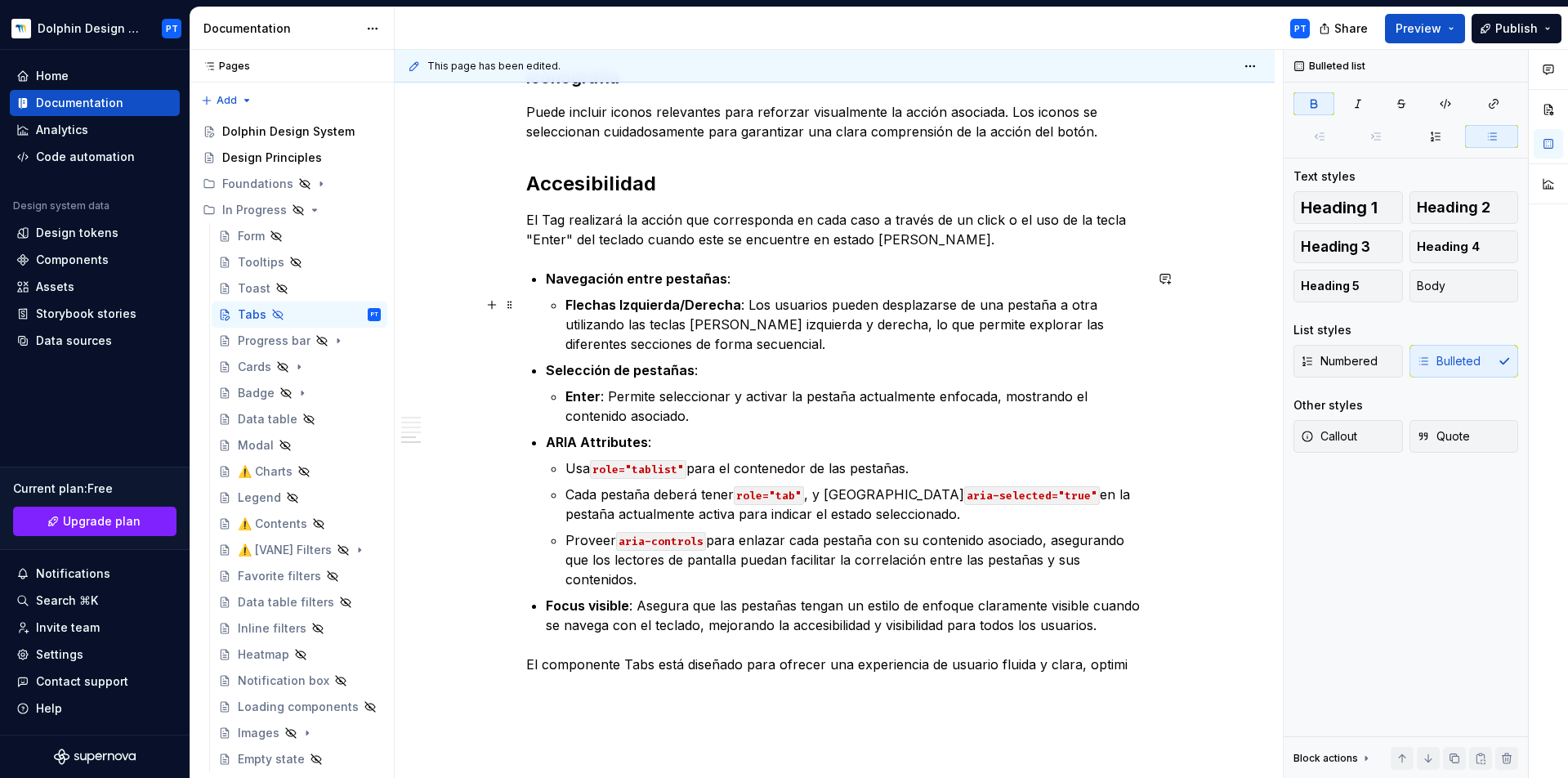
scroll to position [1910, 0]
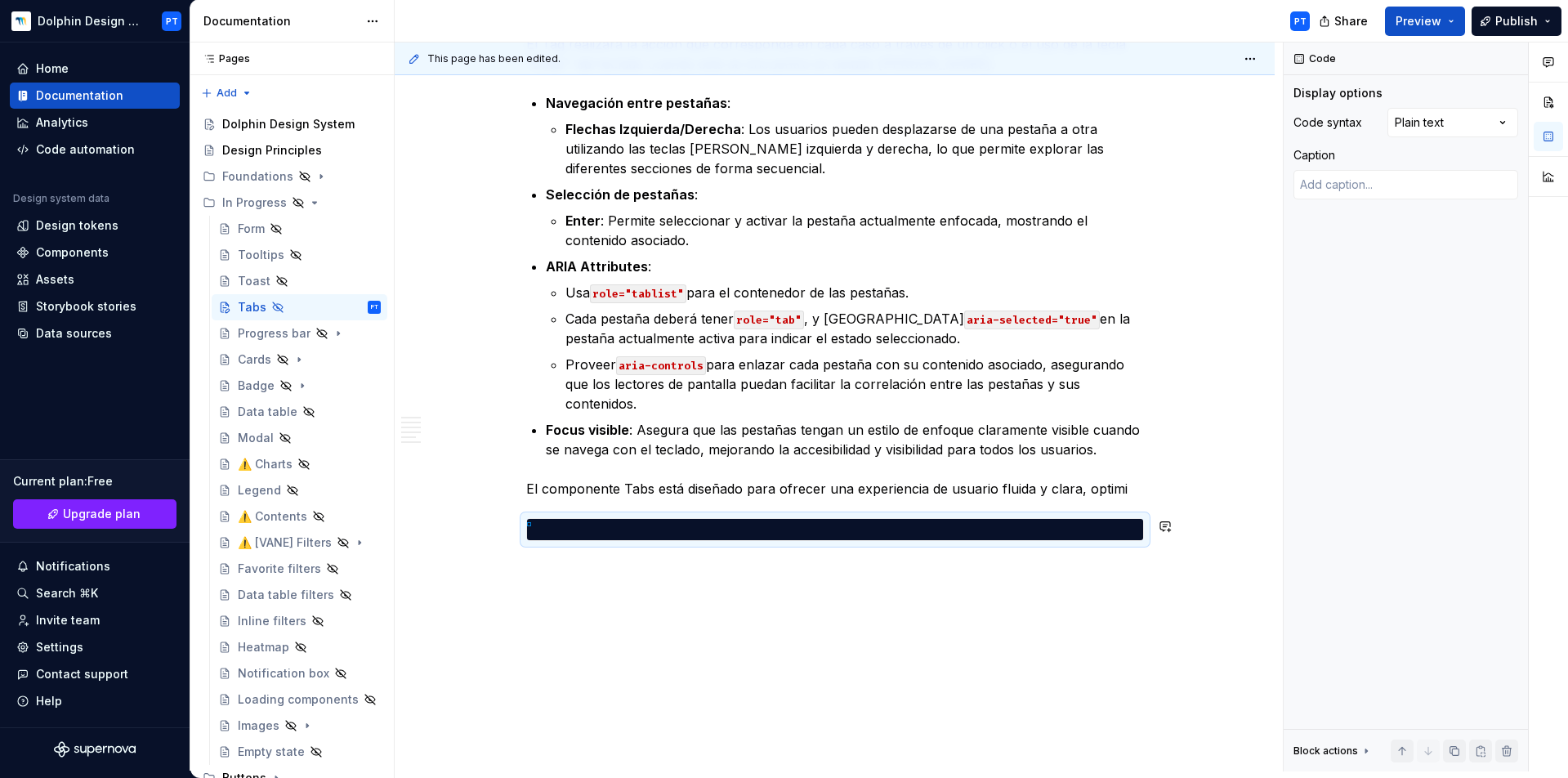
scroll to position [0, 0]
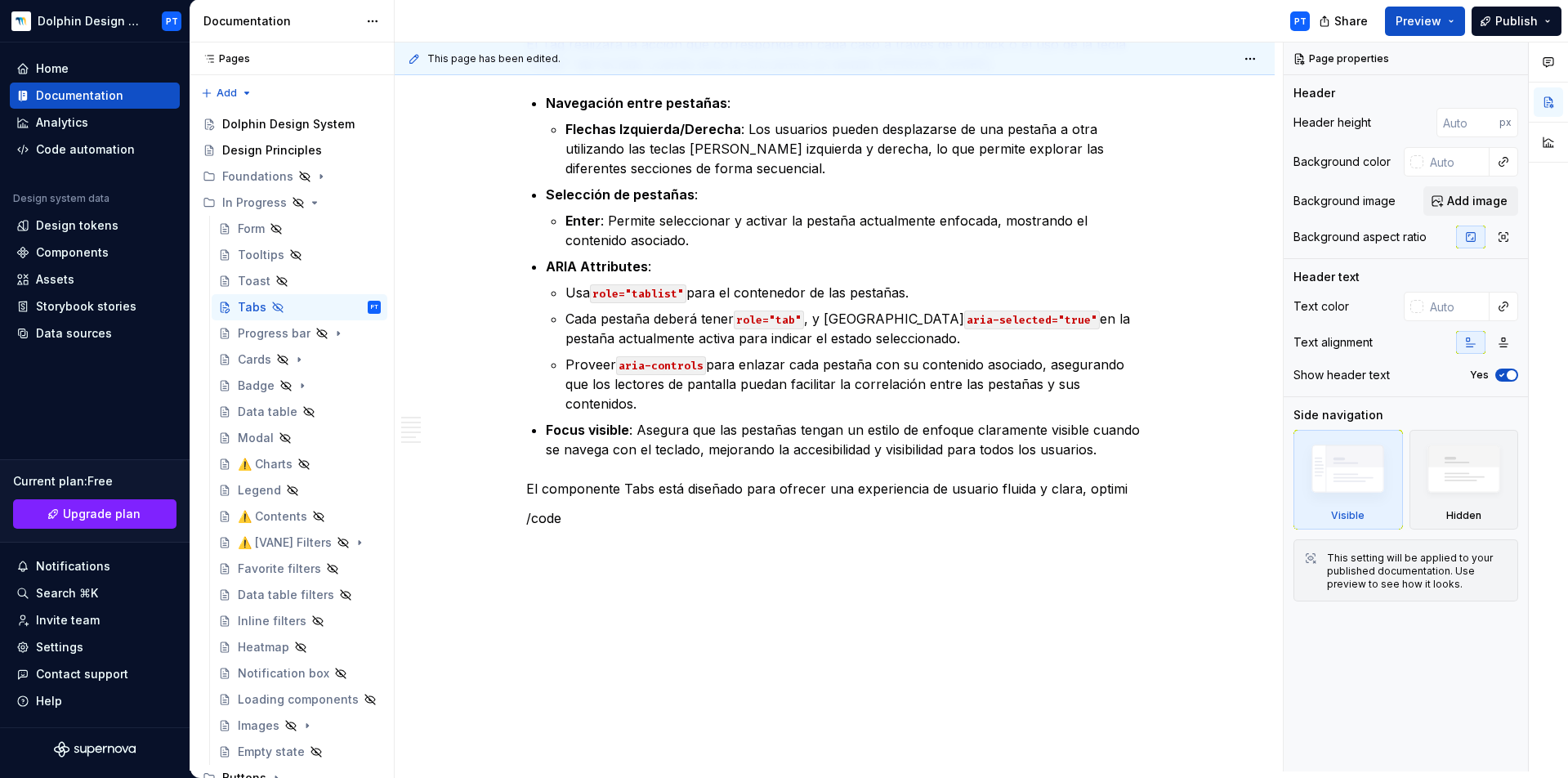
scroll to position [1881, 0]
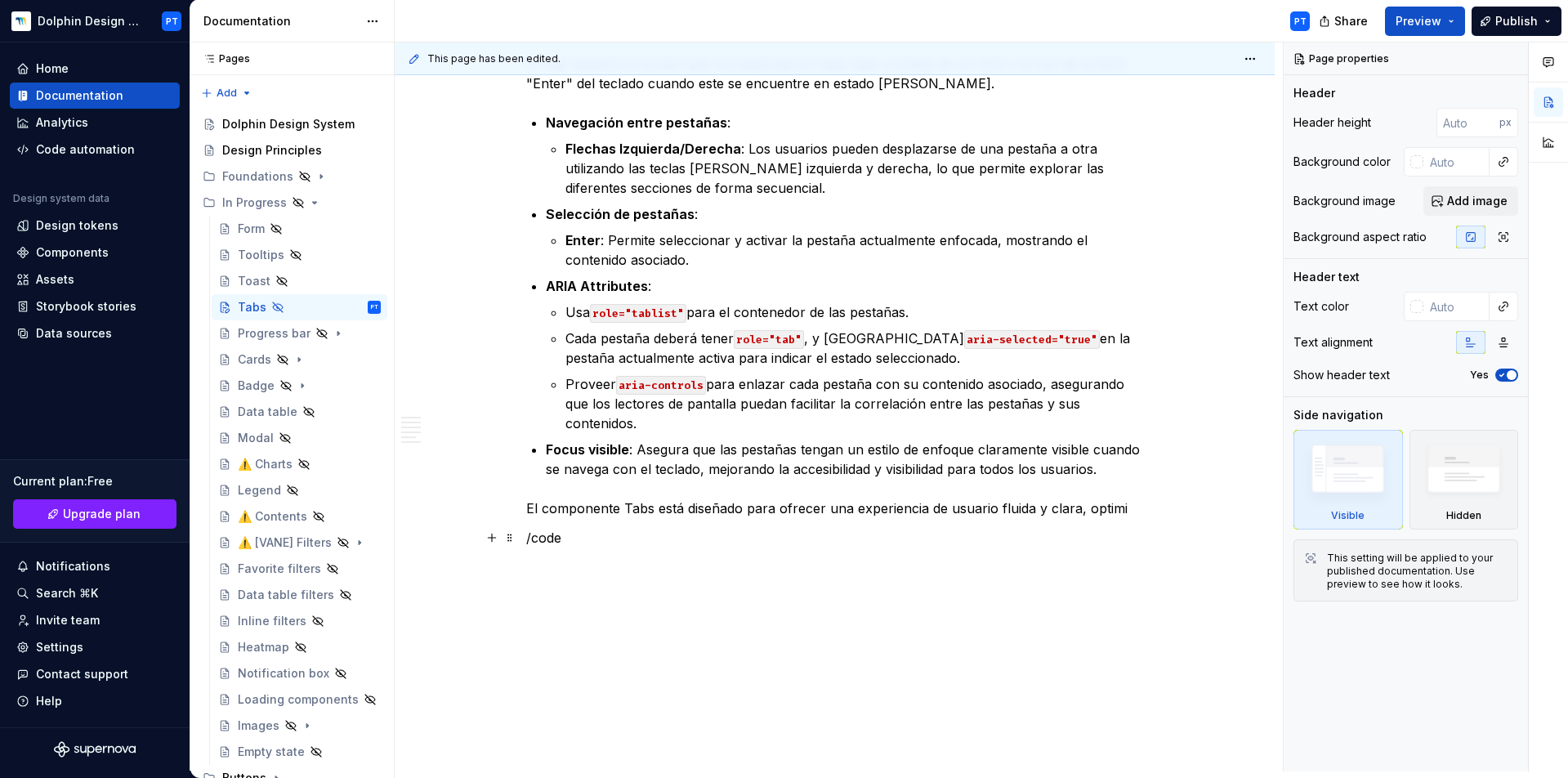
click at [543, 540] on p "/code" at bounding box center [835, 537] width 618 height 20
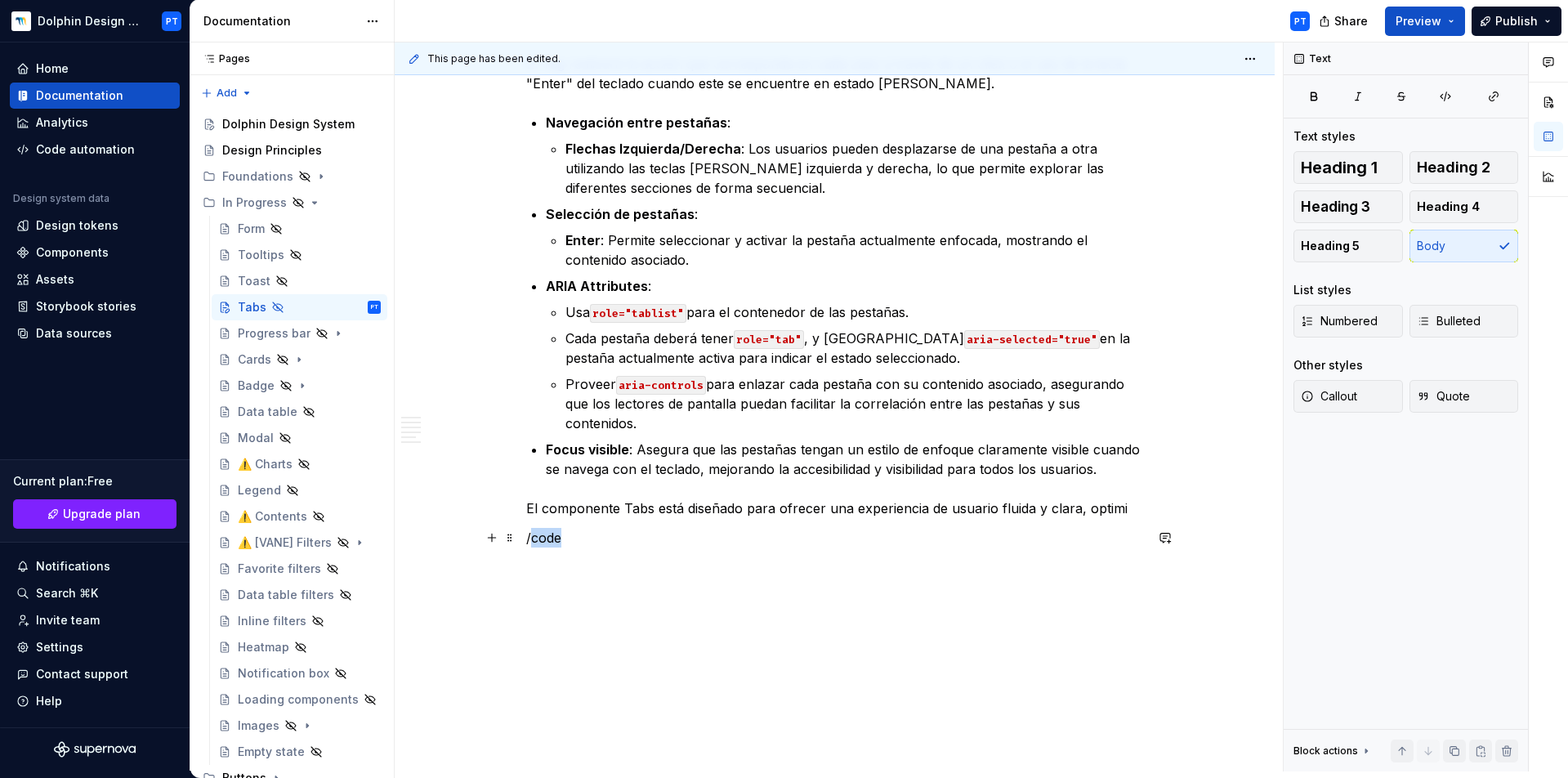
click at [543, 540] on p "/code" at bounding box center [835, 537] width 618 height 20
click at [587, 596] on p at bounding box center [835, 596] width 618 height 20
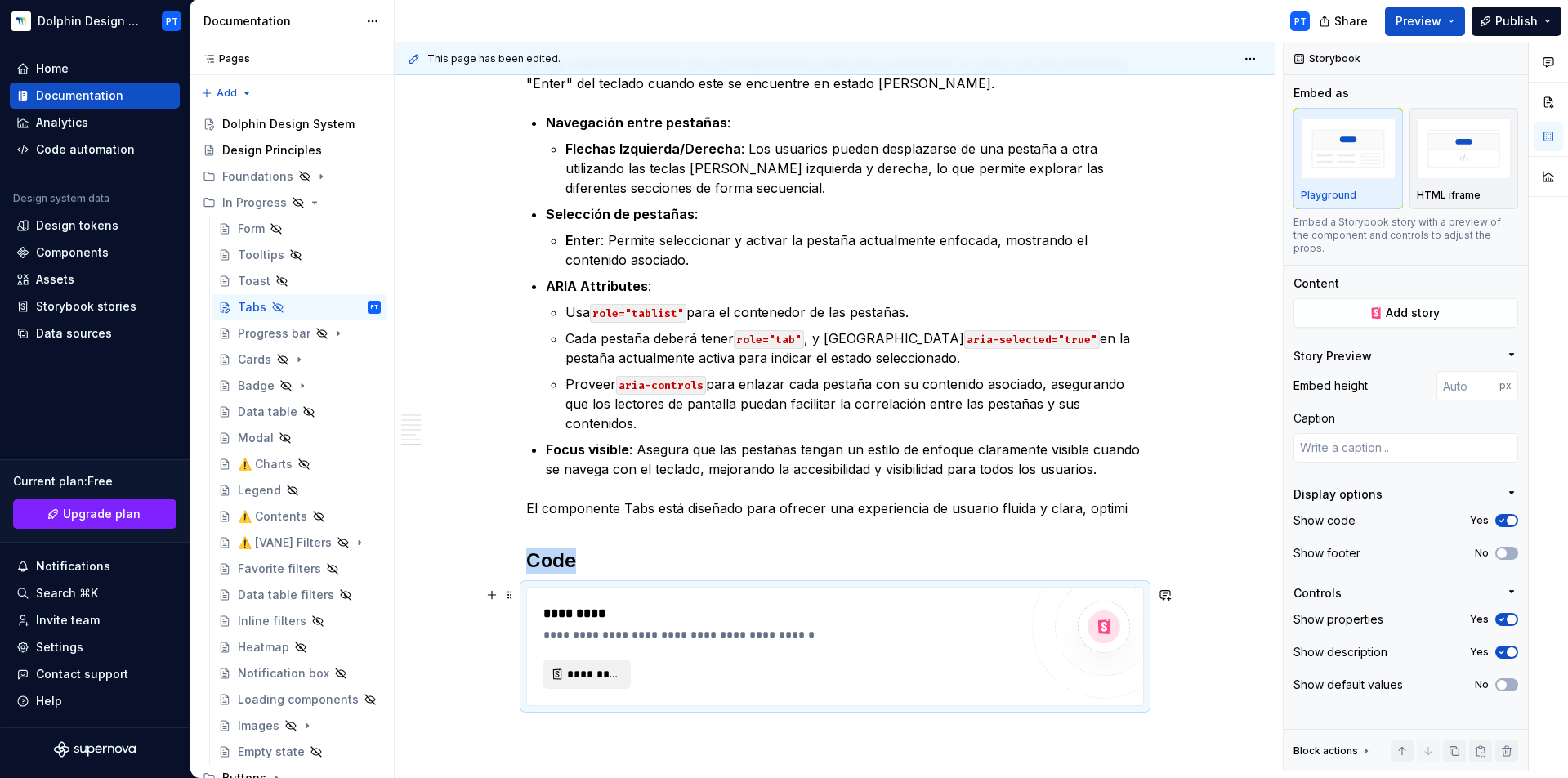
click at [585, 674] on span "*********" at bounding box center [593, 674] width 54 height 16
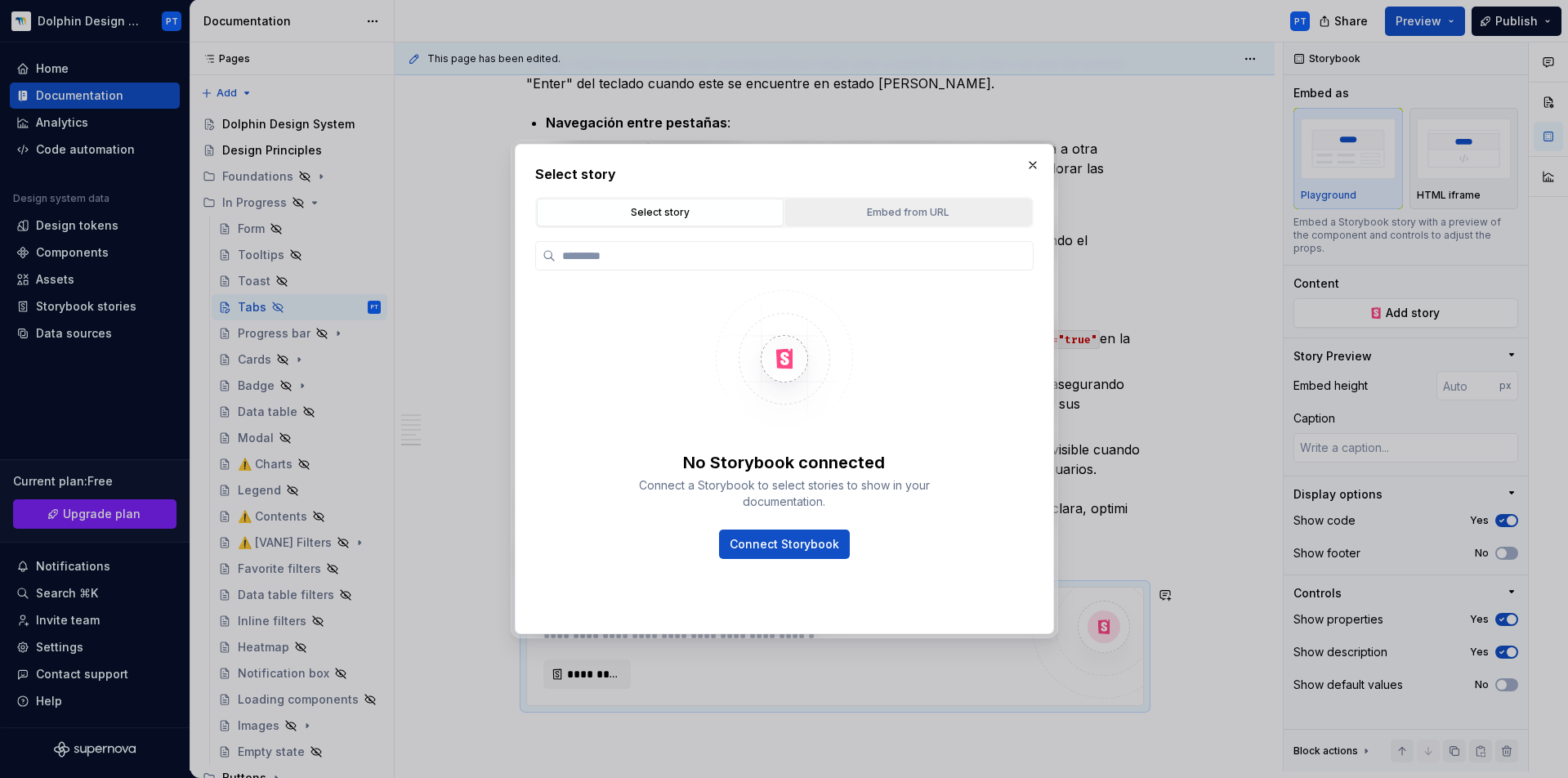
click at [894, 222] on button "Embed from URL" at bounding box center [908, 212] width 247 height 28
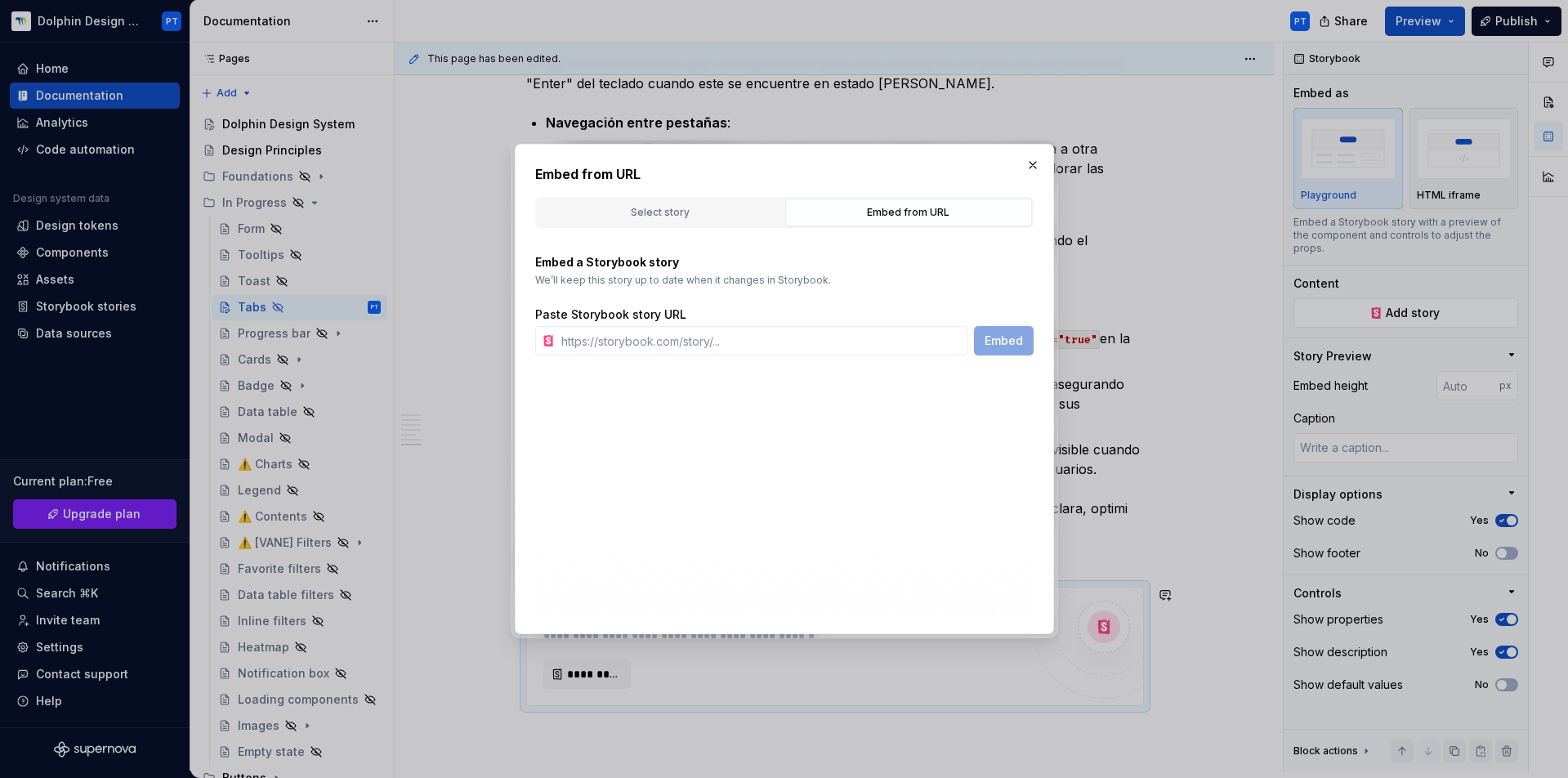
type textarea "*"
click at [827, 347] on input "text" at bounding box center [760, 340] width 413 height 29
paste input "[URL][DOMAIN_NAME]"
type input "[URL][DOMAIN_NAME]"
click at [1005, 352] on button "Embed" at bounding box center [1003, 340] width 59 height 29
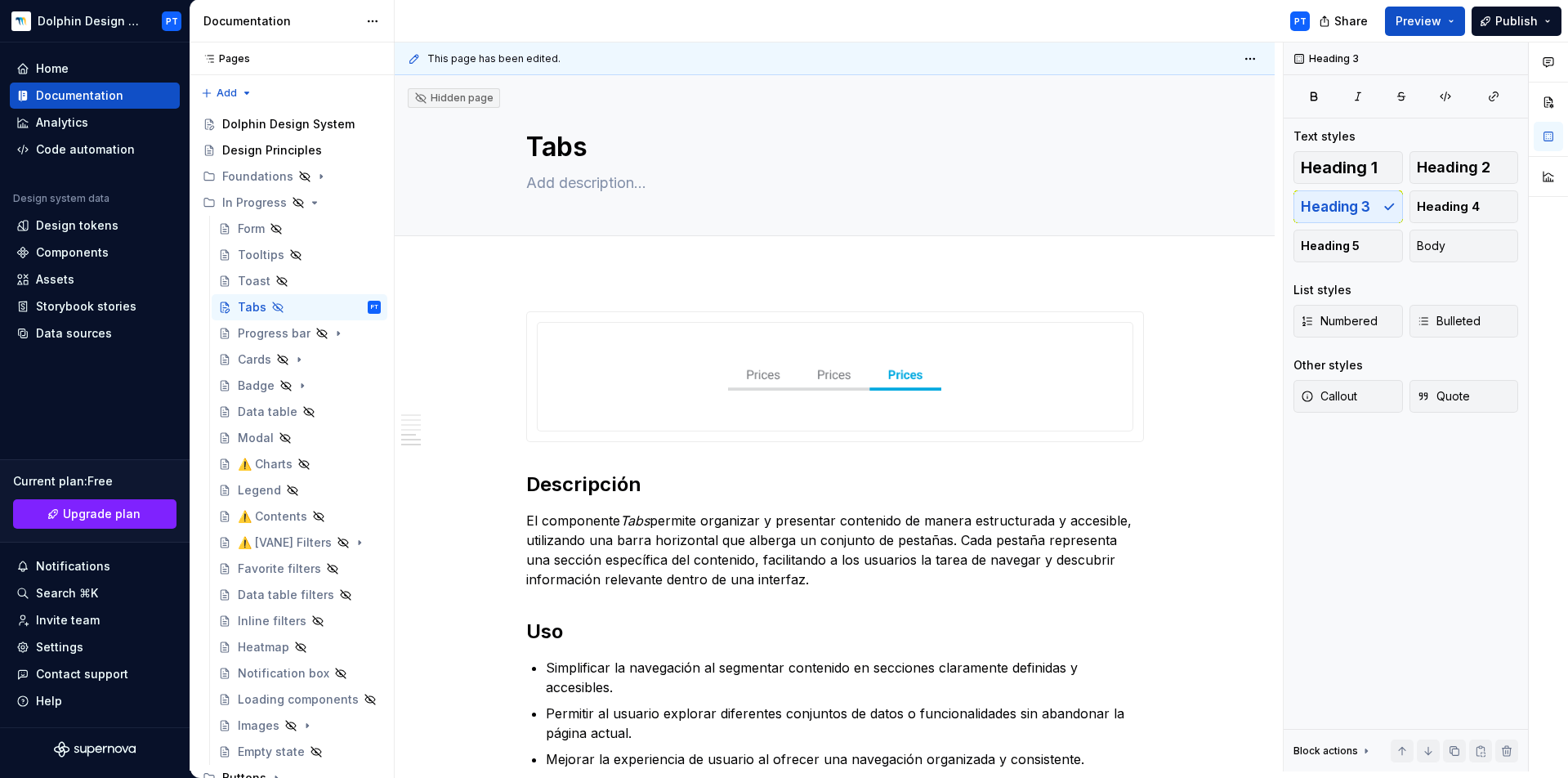
scroll to position [1707, 0]
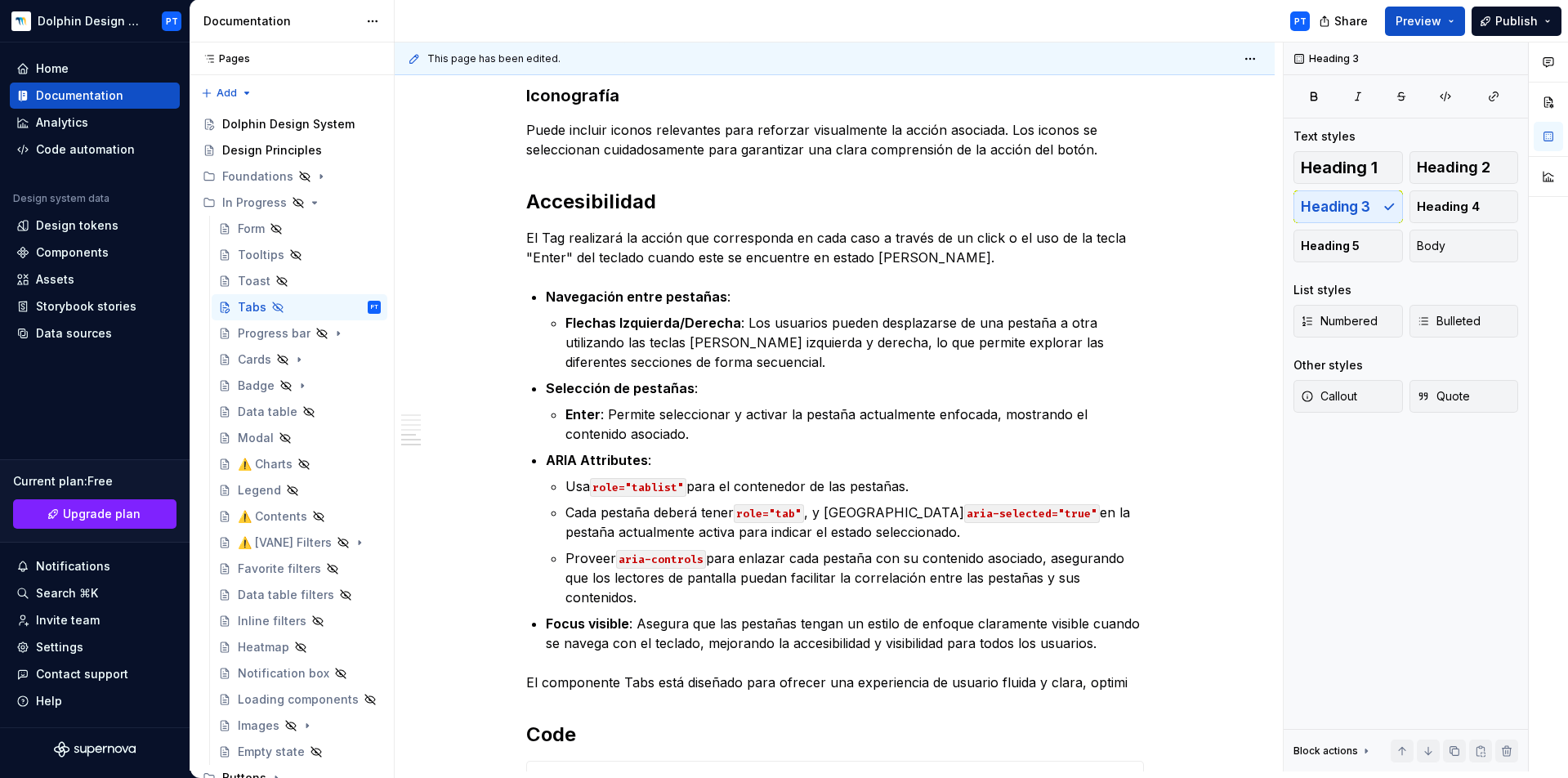
click at [952, 465] on p "ARIA Attributes :" at bounding box center [845, 459] width 598 height 20
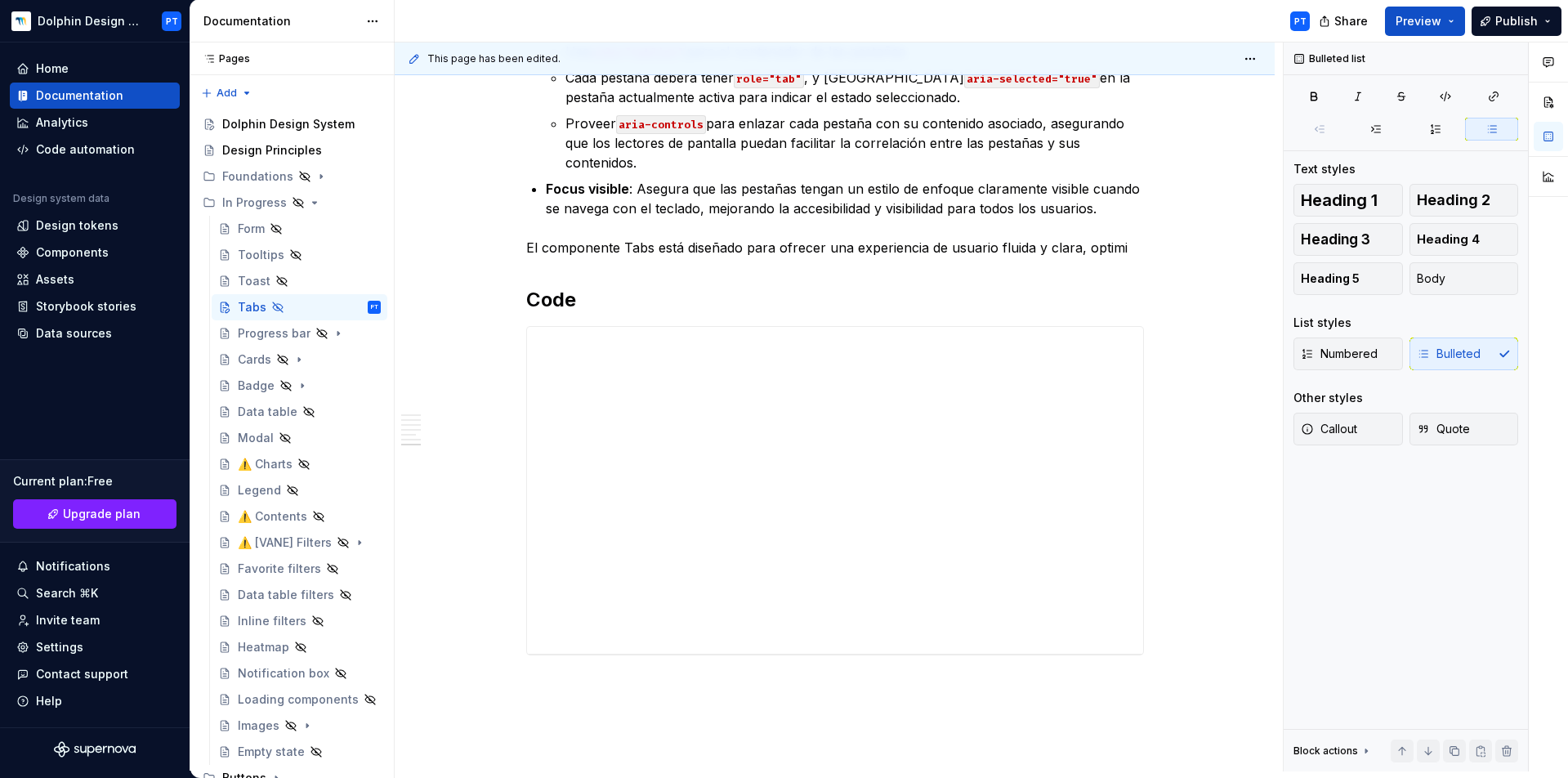
scroll to position [2280, 0]
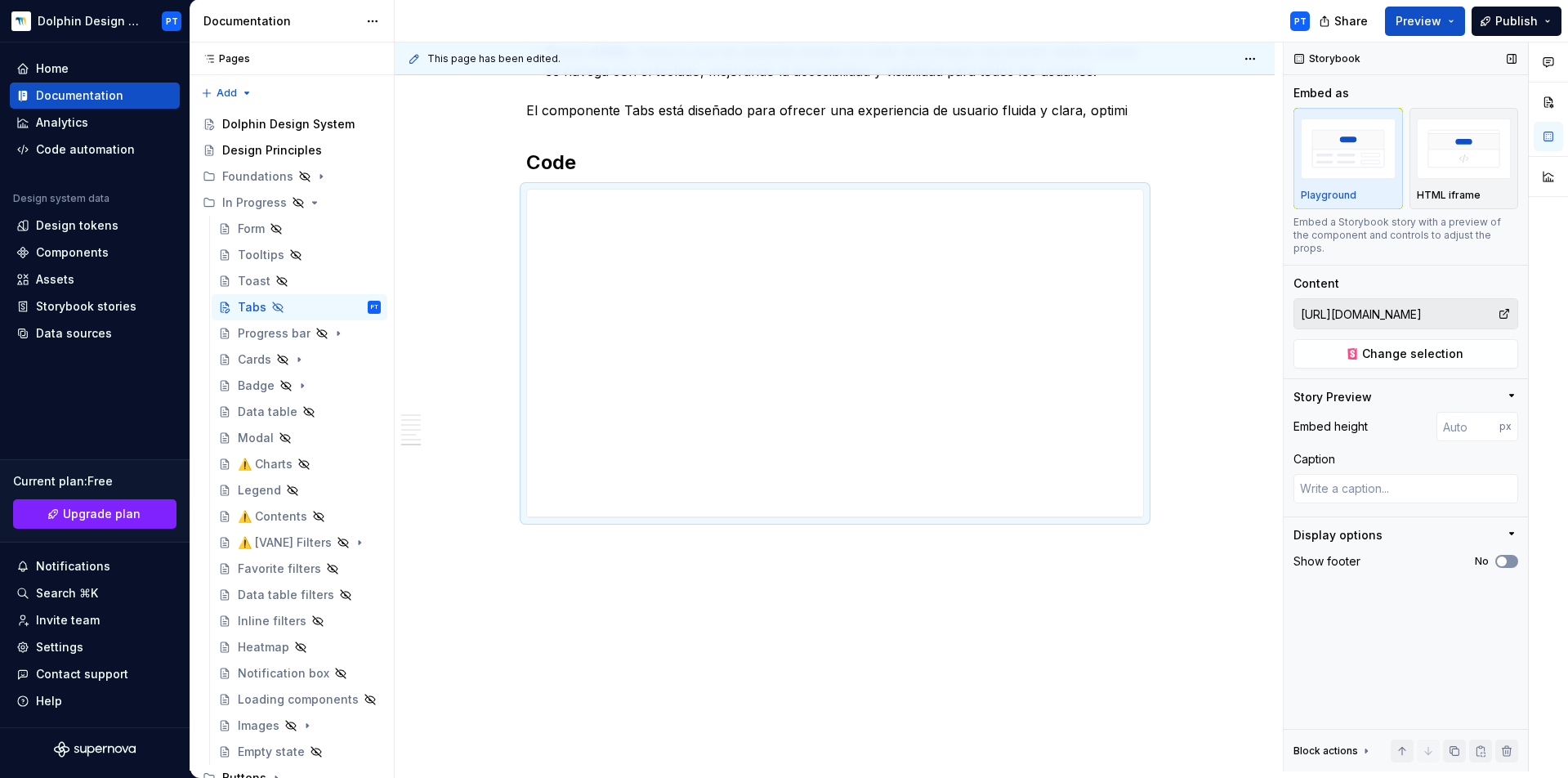
click at [1509, 554] on button "No" at bounding box center [1507, 561] width 23 height 13
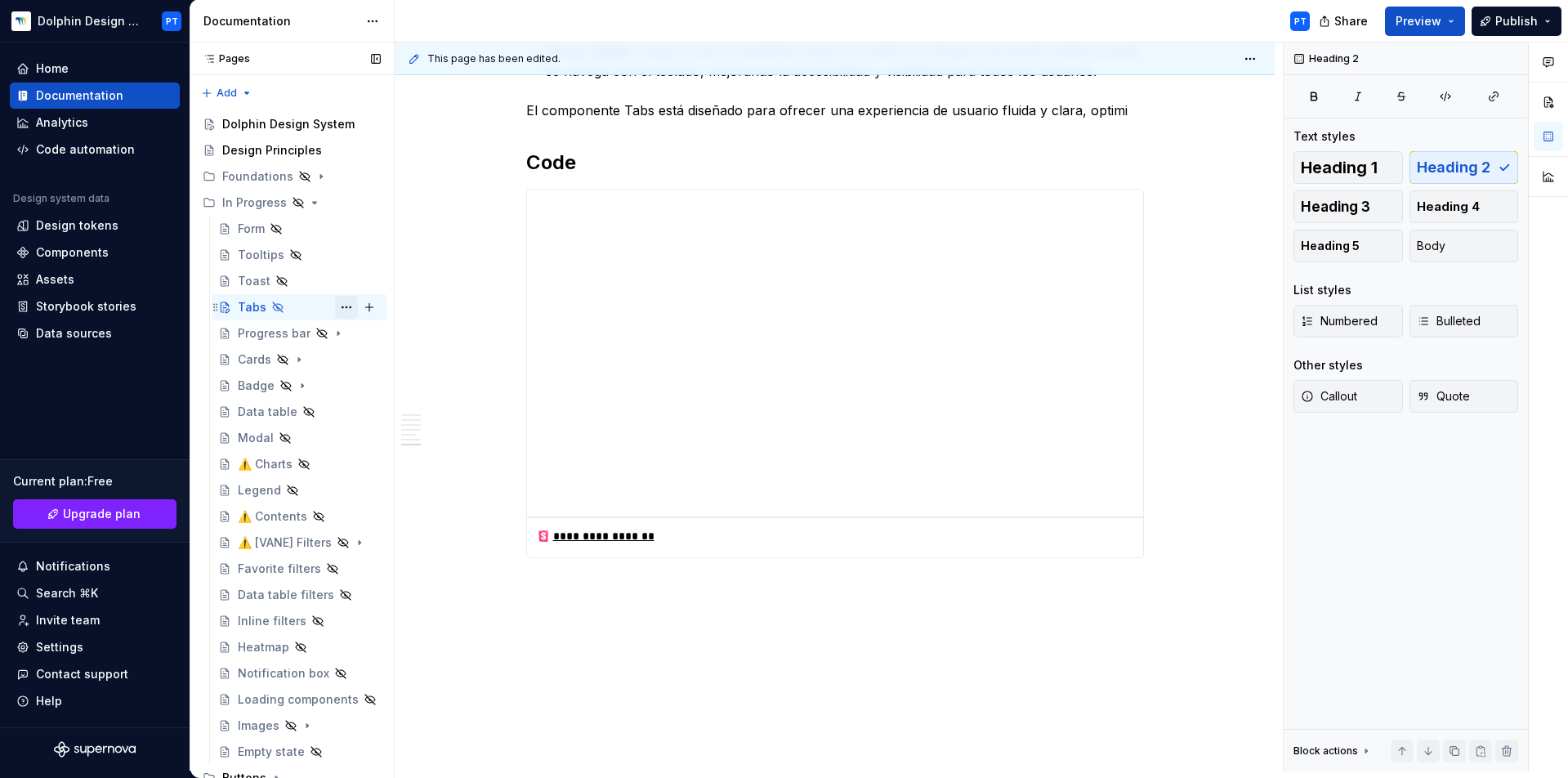
click at [335, 303] on button "Page tree" at bounding box center [346, 307] width 23 height 23
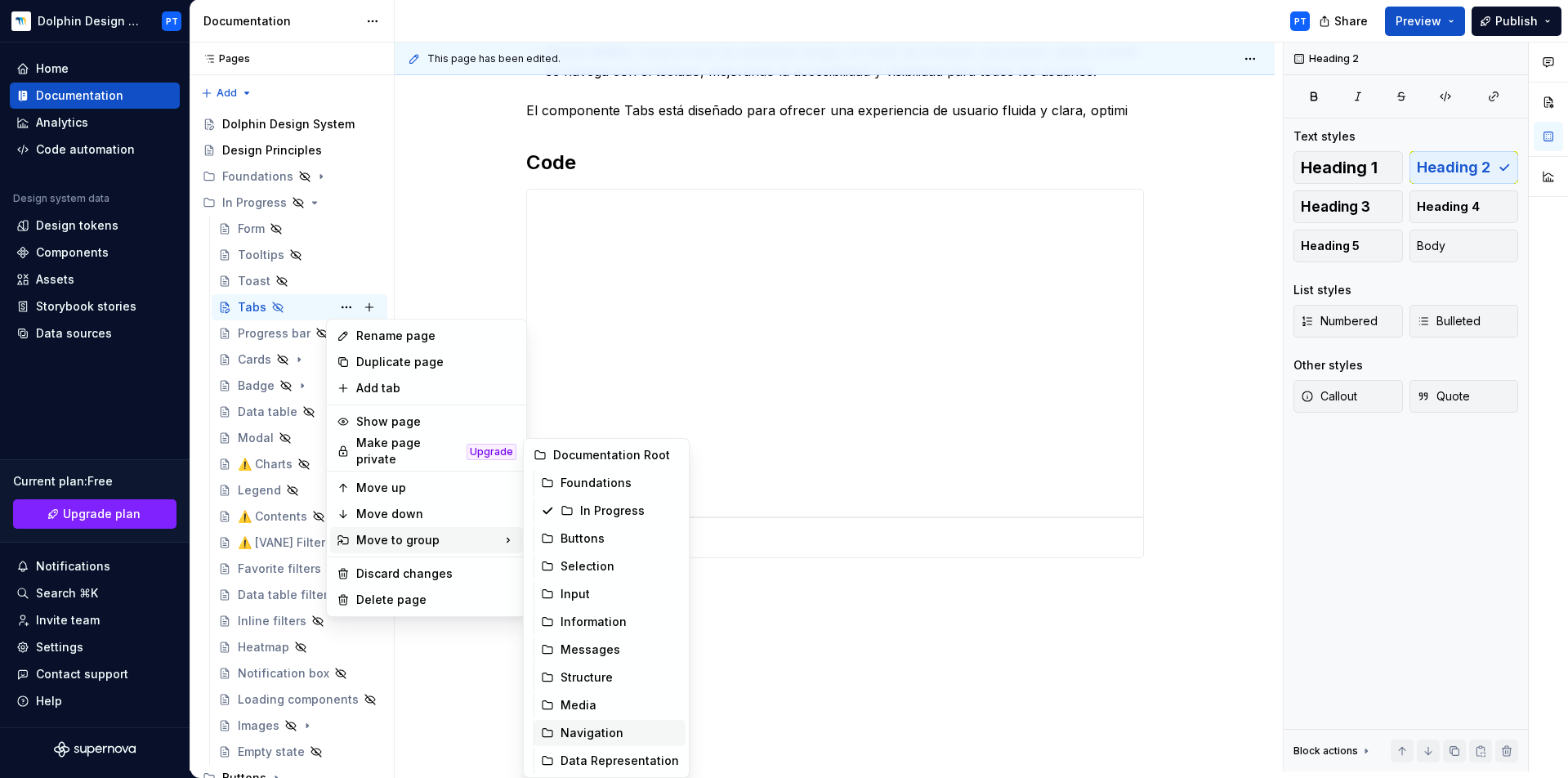
click at [576, 727] on div "Navigation" at bounding box center [619, 732] width 118 height 16
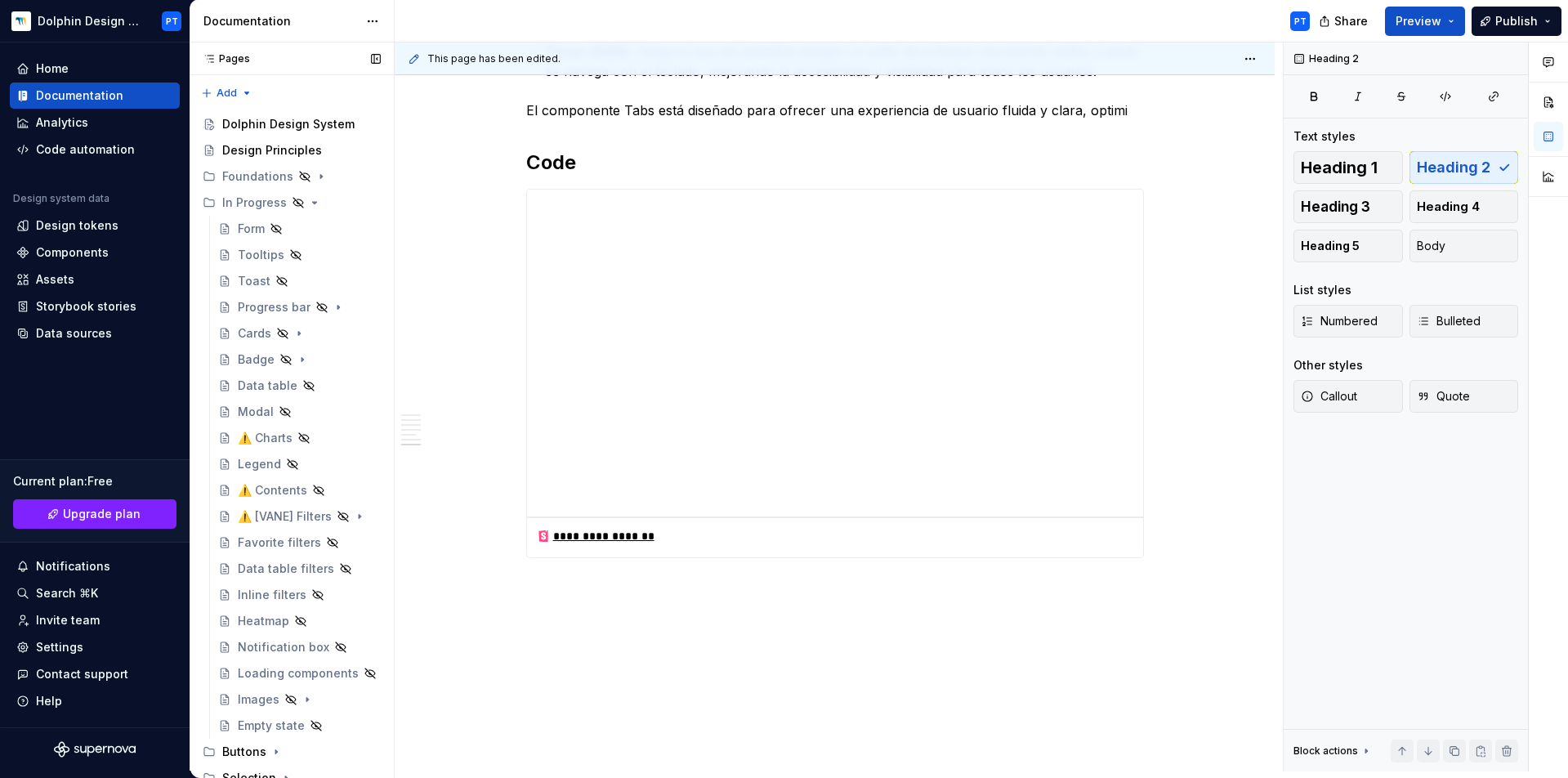
scroll to position [460, 0]
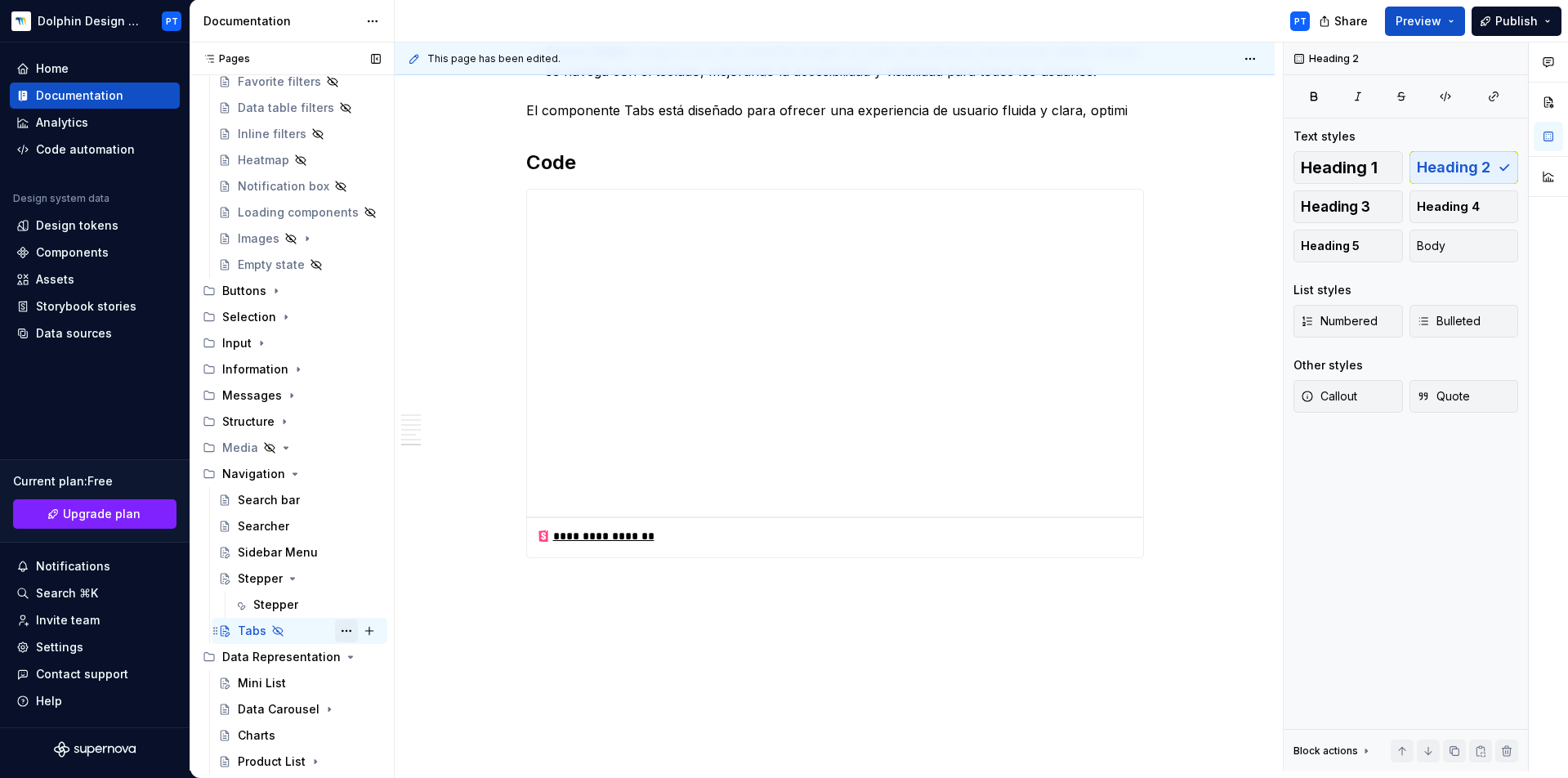
click at [335, 629] on button "Page tree" at bounding box center [346, 630] width 23 height 23
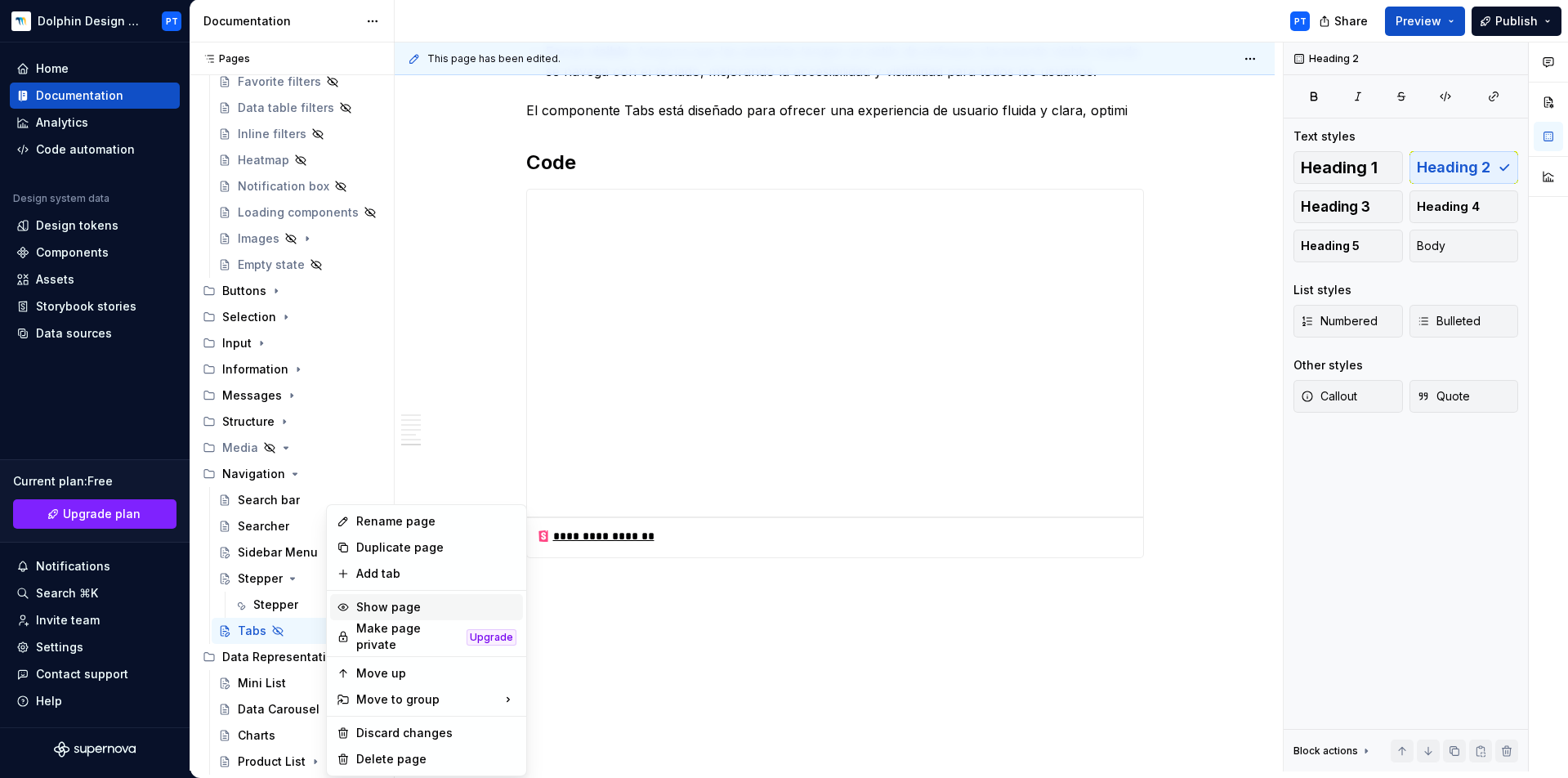
click at [387, 605] on div "Show page" at bounding box center [436, 606] width 160 height 16
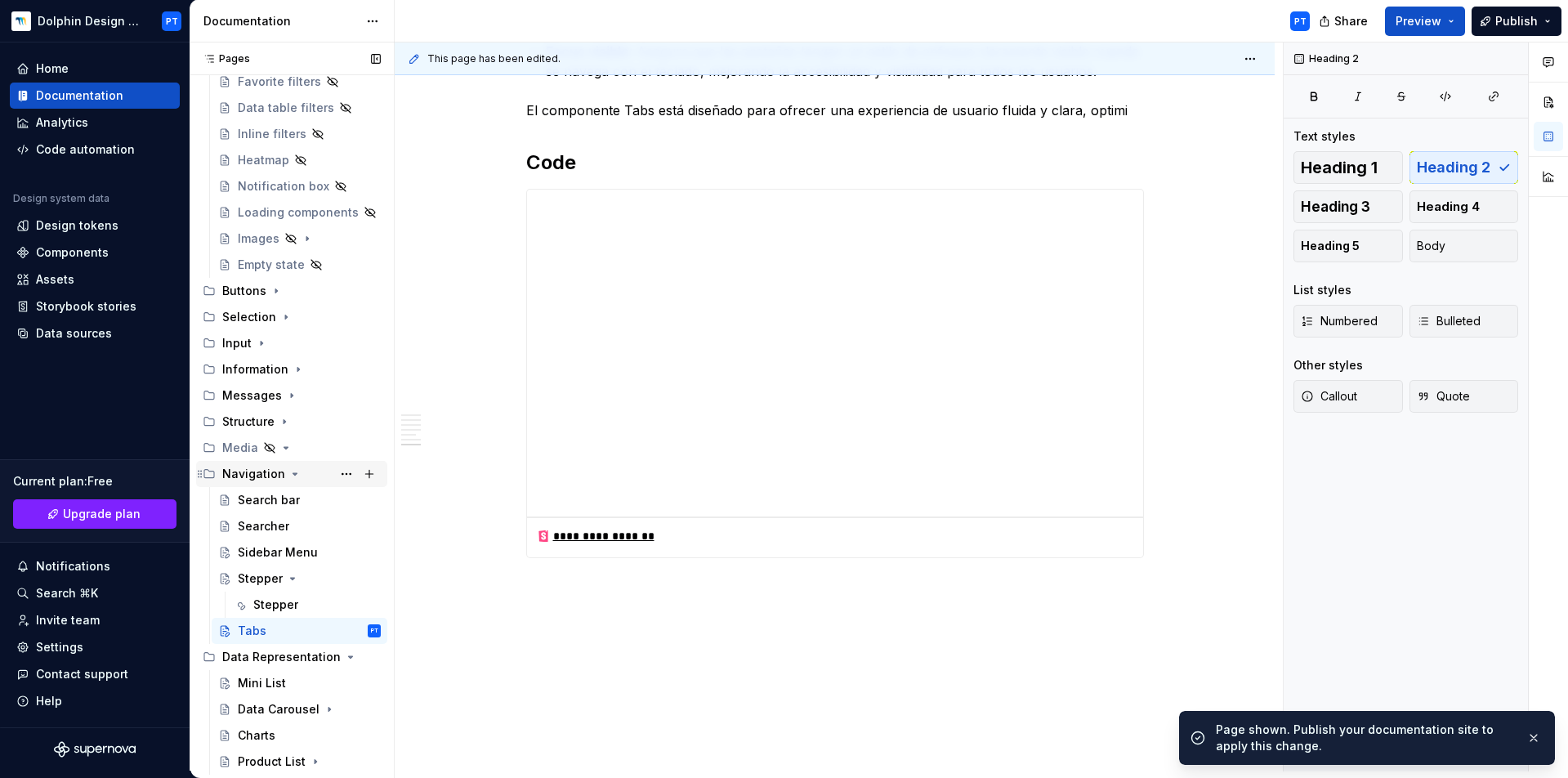
click at [289, 471] on icon "Page tree" at bounding box center [295, 474] width 13 height 13
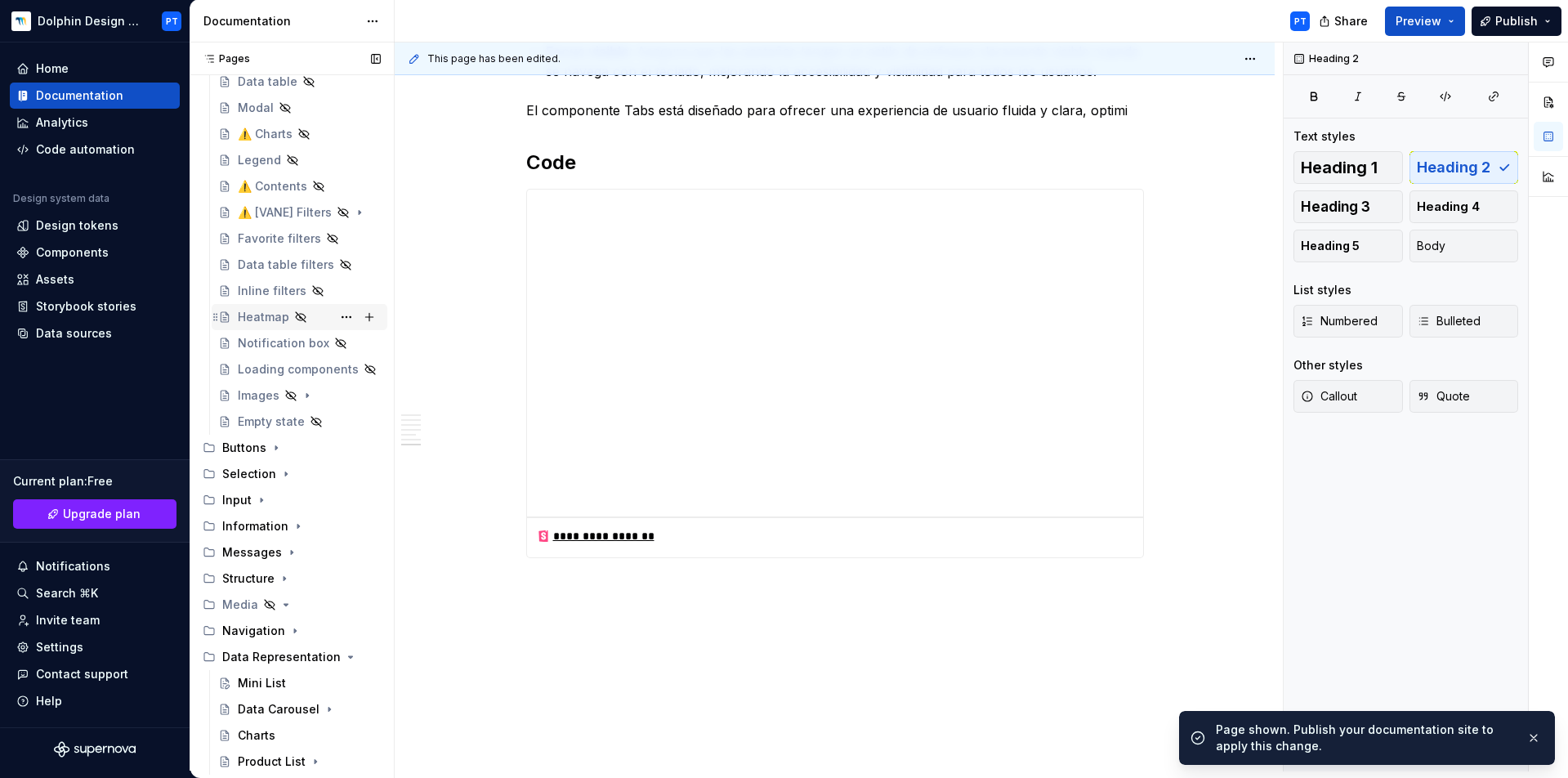
scroll to position [301, 0]
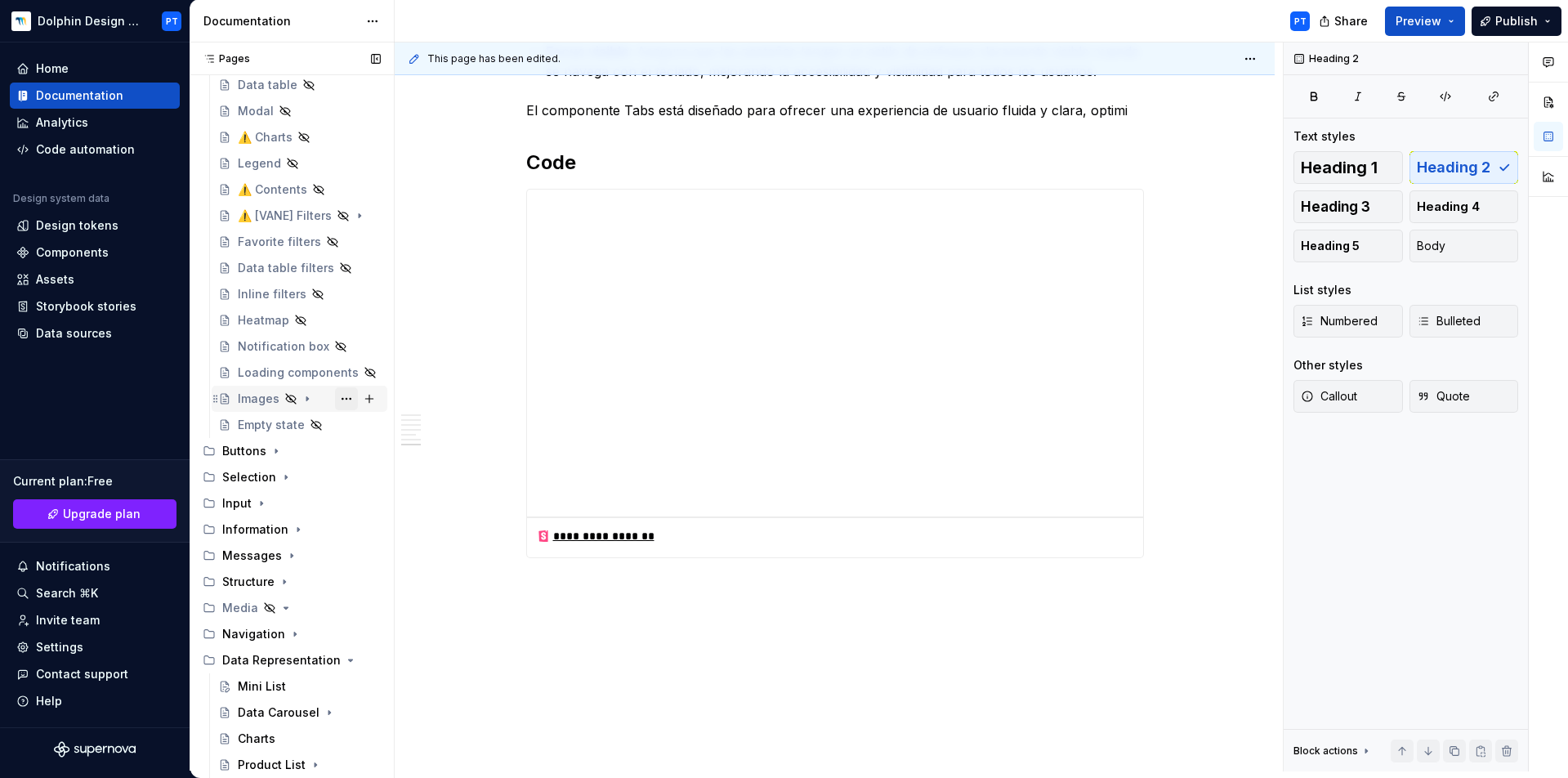
click at [339, 397] on button "Page tree" at bounding box center [346, 398] width 23 height 23
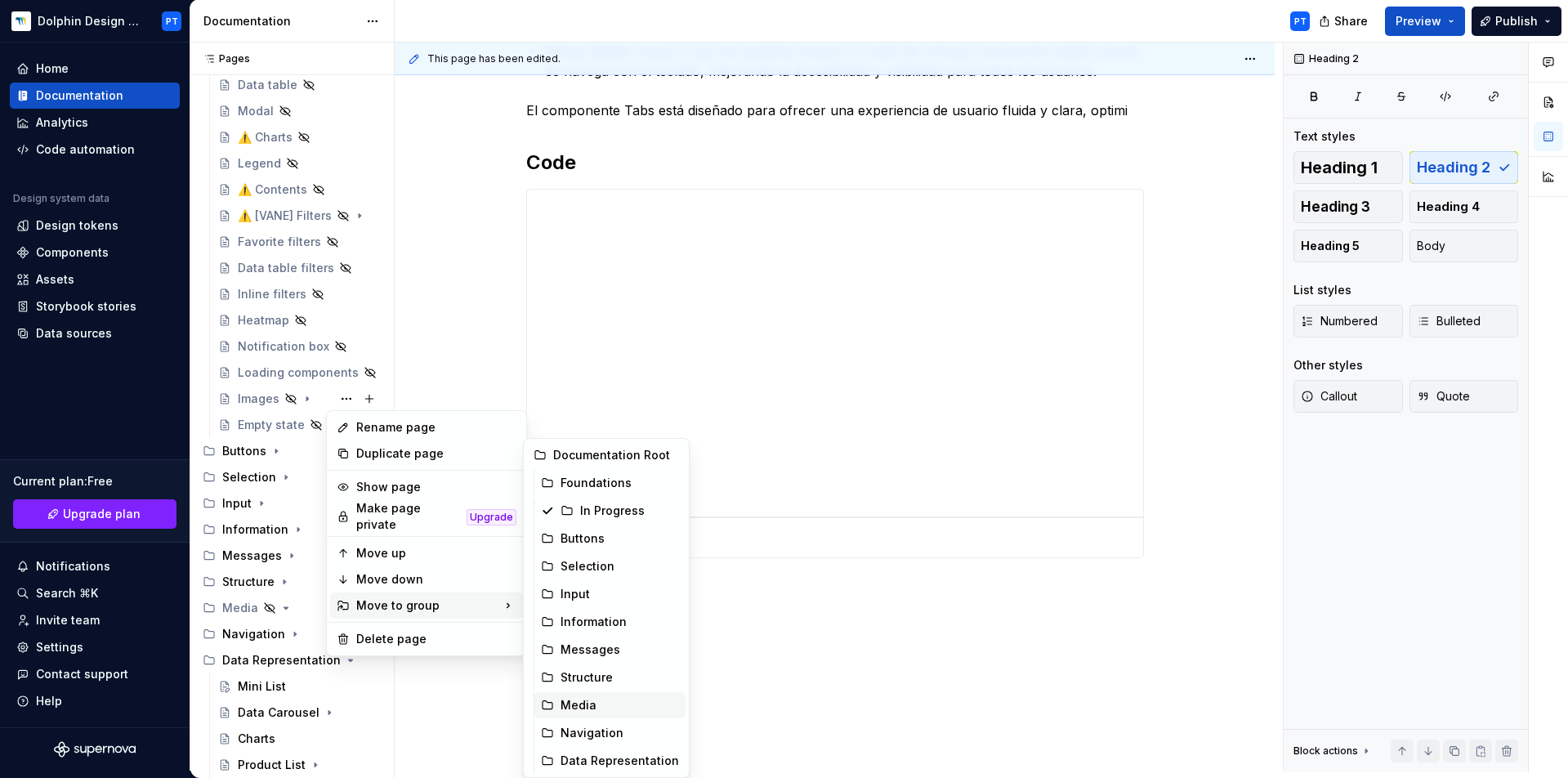
click at [600, 710] on div "Media" at bounding box center [619, 705] width 118 height 16
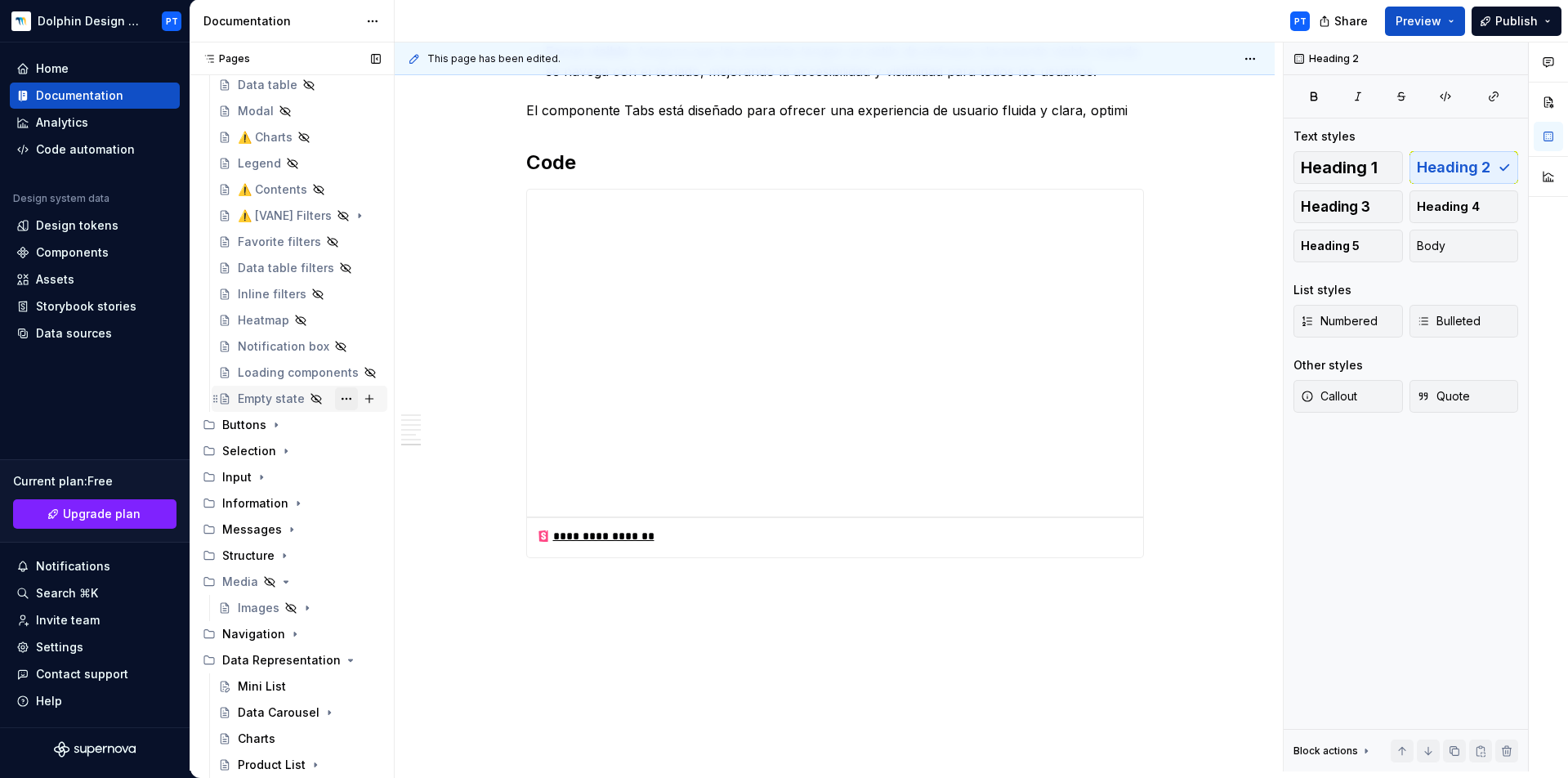
click at [343, 394] on button "Page tree" at bounding box center [346, 398] width 23 height 23
click at [293, 504] on div "Pages Pages Add Accessibility guide for tree Page tree. Navigate the tree with …" at bounding box center [291, 410] width 204 height 735
click at [299, 504] on icon "Page tree" at bounding box center [298, 504] width 13 height 13
click at [288, 527] on icon "Page tree" at bounding box center [291, 529] width 13 height 13
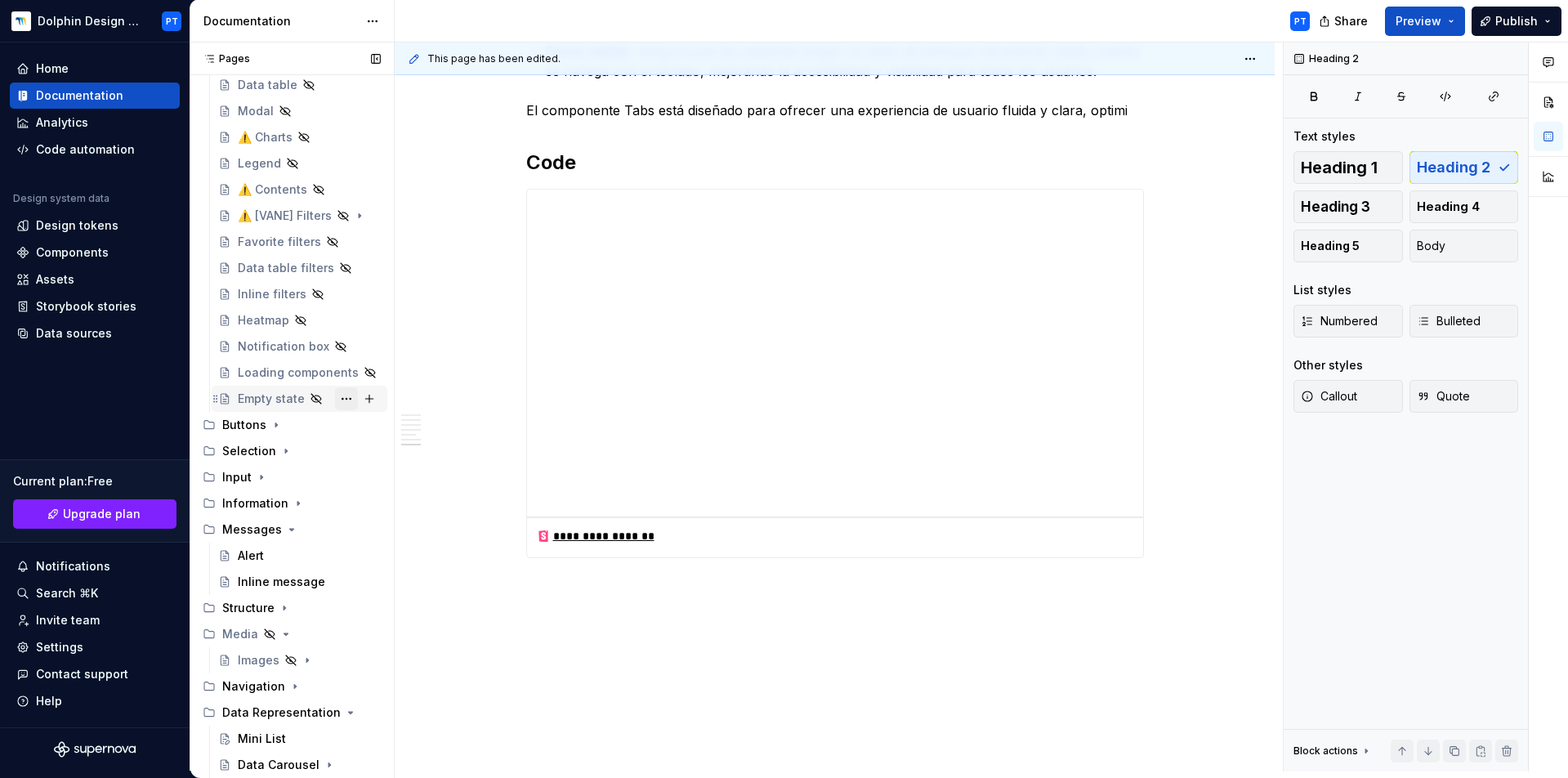
click at [337, 400] on button "Page tree" at bounding box center [346, 398] width 23 height 23
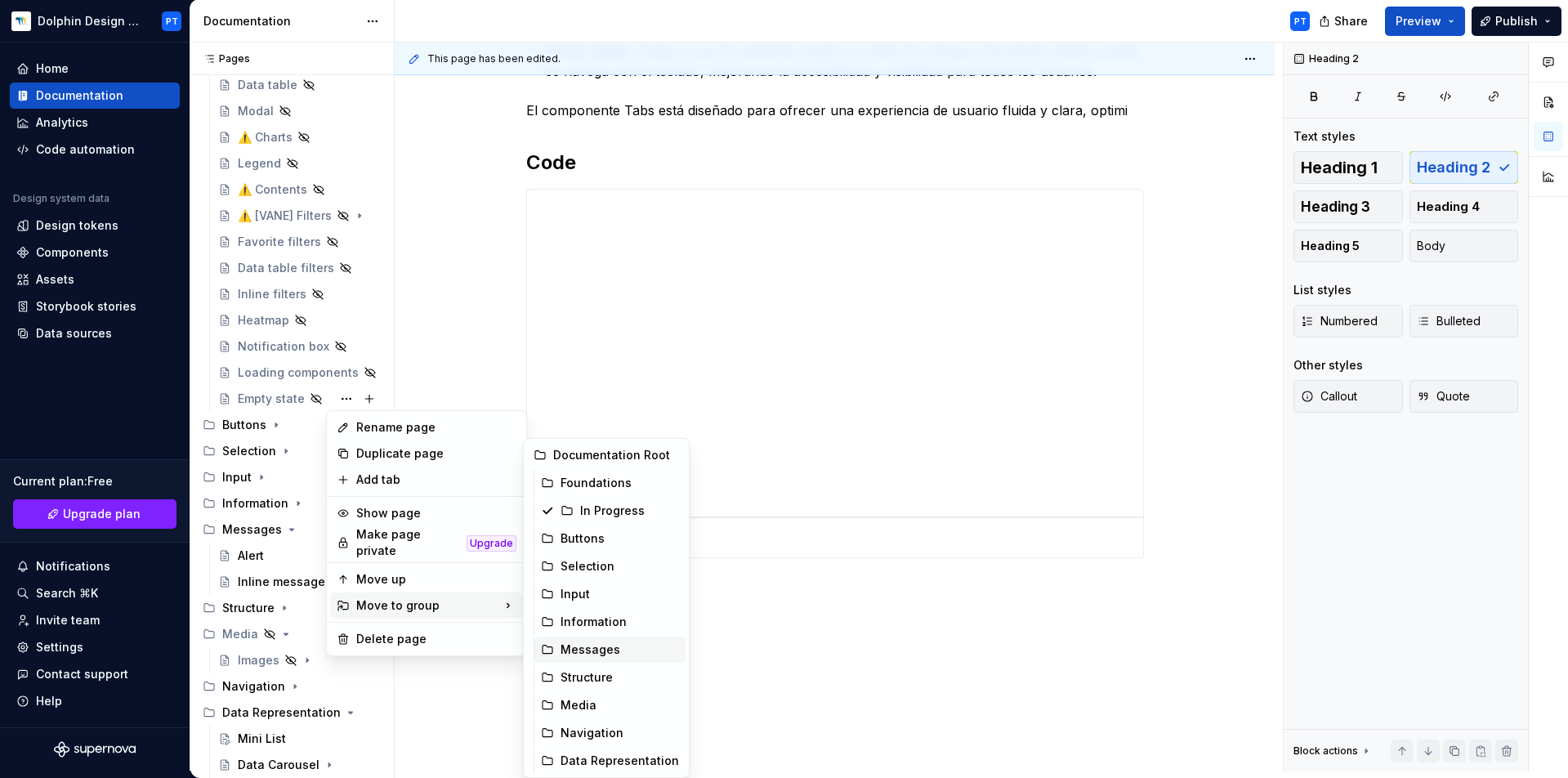
click at [591, 646] on div "Messages" at bounding box center [619, 648] width 118 height 16
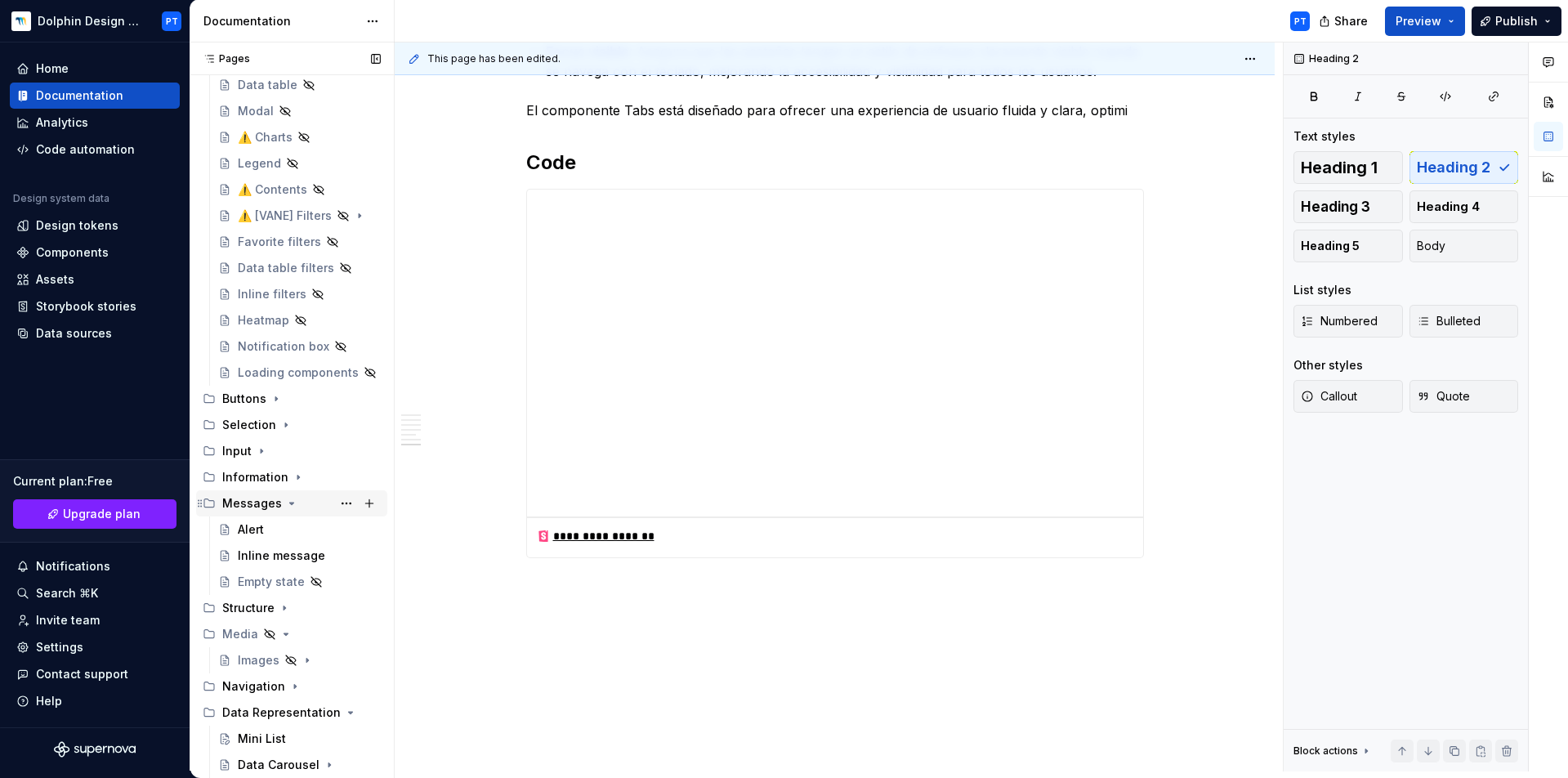
click at [290, 504] on icon "Page tree" at bounding box center [291, 504] width 13 height 13
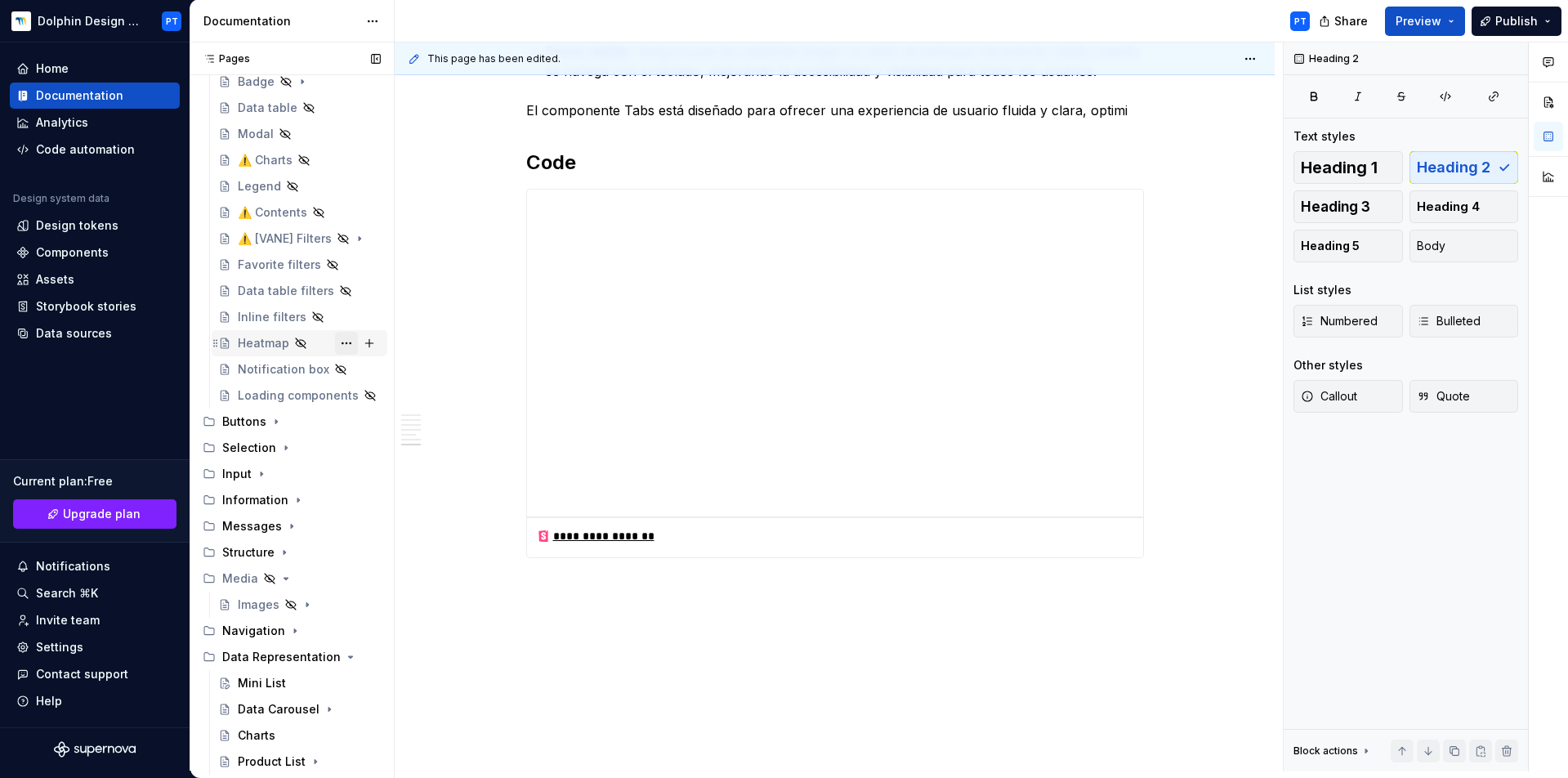
click at [335, 341] on button "Page tree" at bounding box center [346, 343] width 23 height 23
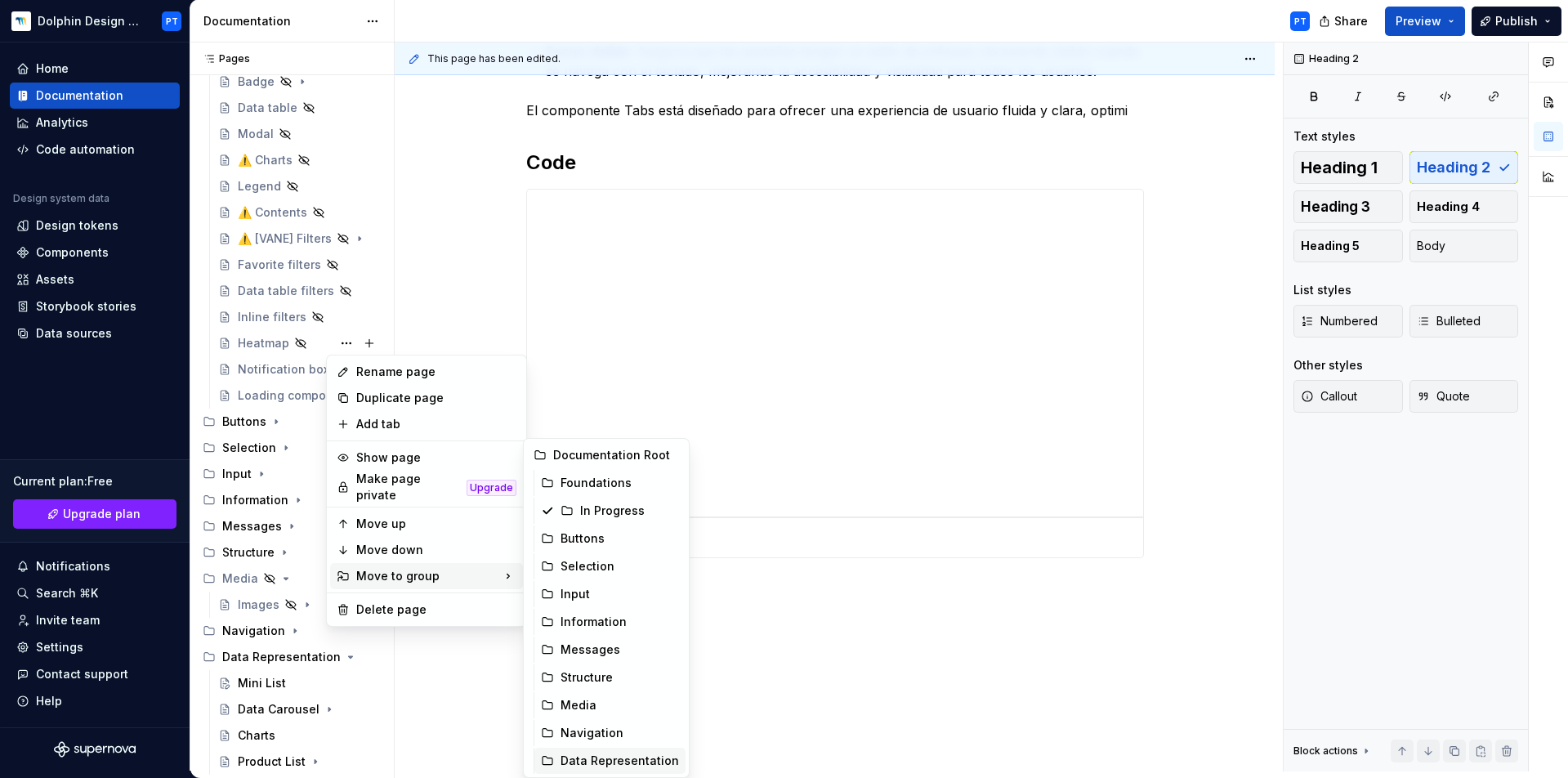
click at [596, 760] on div "Data Representation" at bounding box center [619, 760] width 118 height 16
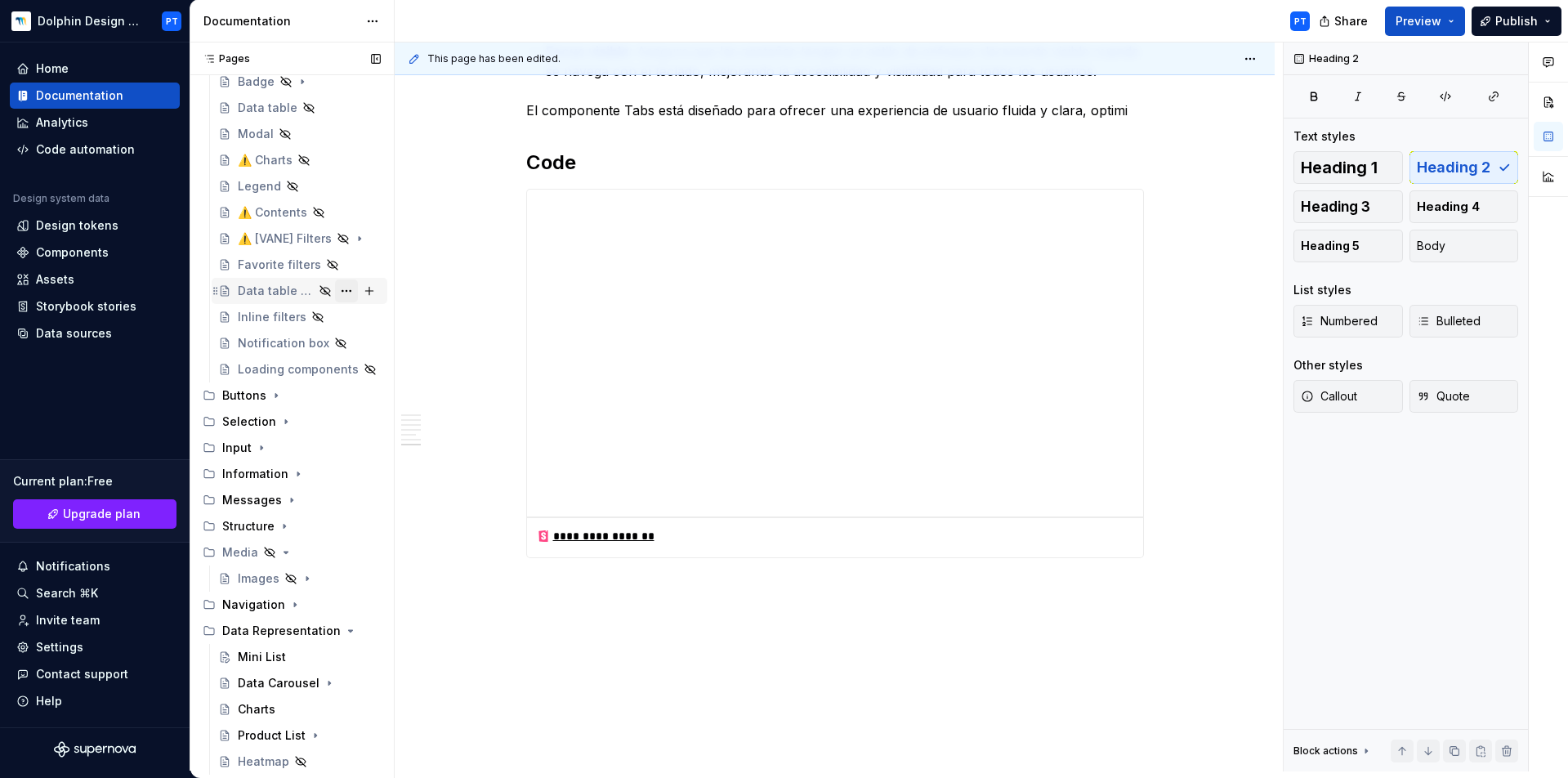
click at [338, 287] on button "Page tree" at bounding box center [346, 290] width 23 height 23
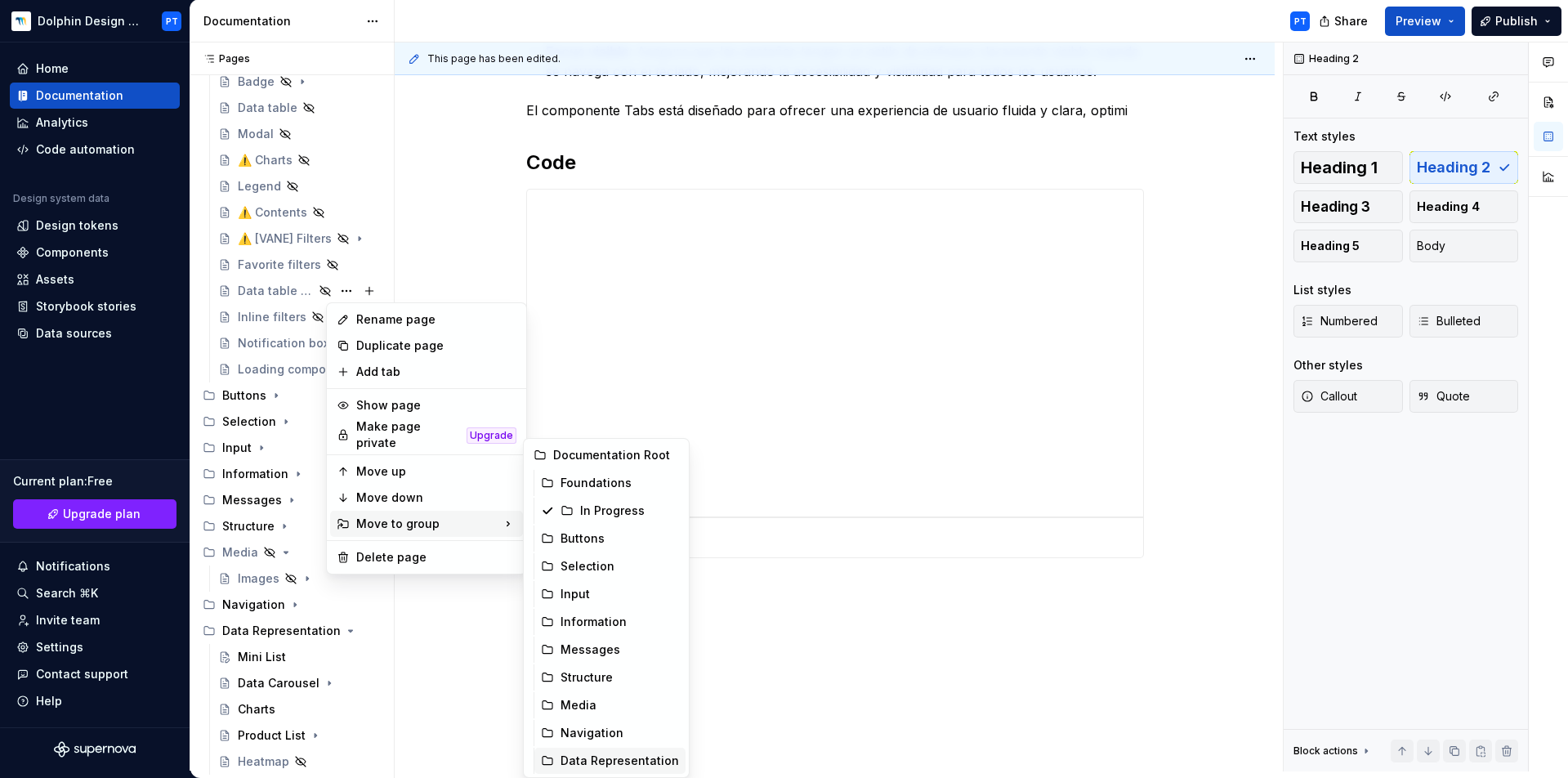
click at [620, 761] on div "Data Representation" at bounding box center [619, 760] width 118 height 16
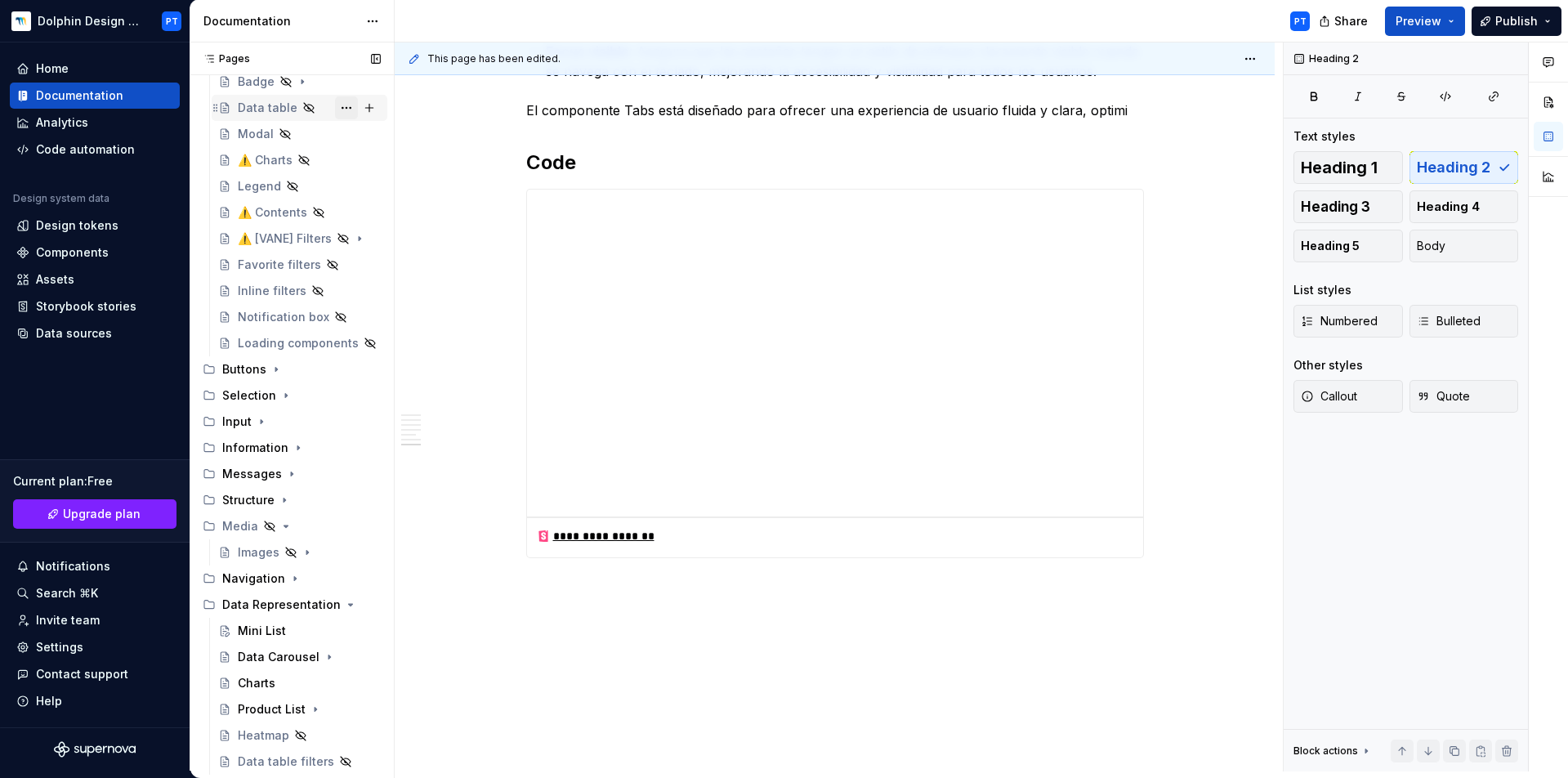
click at [342, 101] on button "Page tree" at bounding box center [346, 108] width 23 height 23
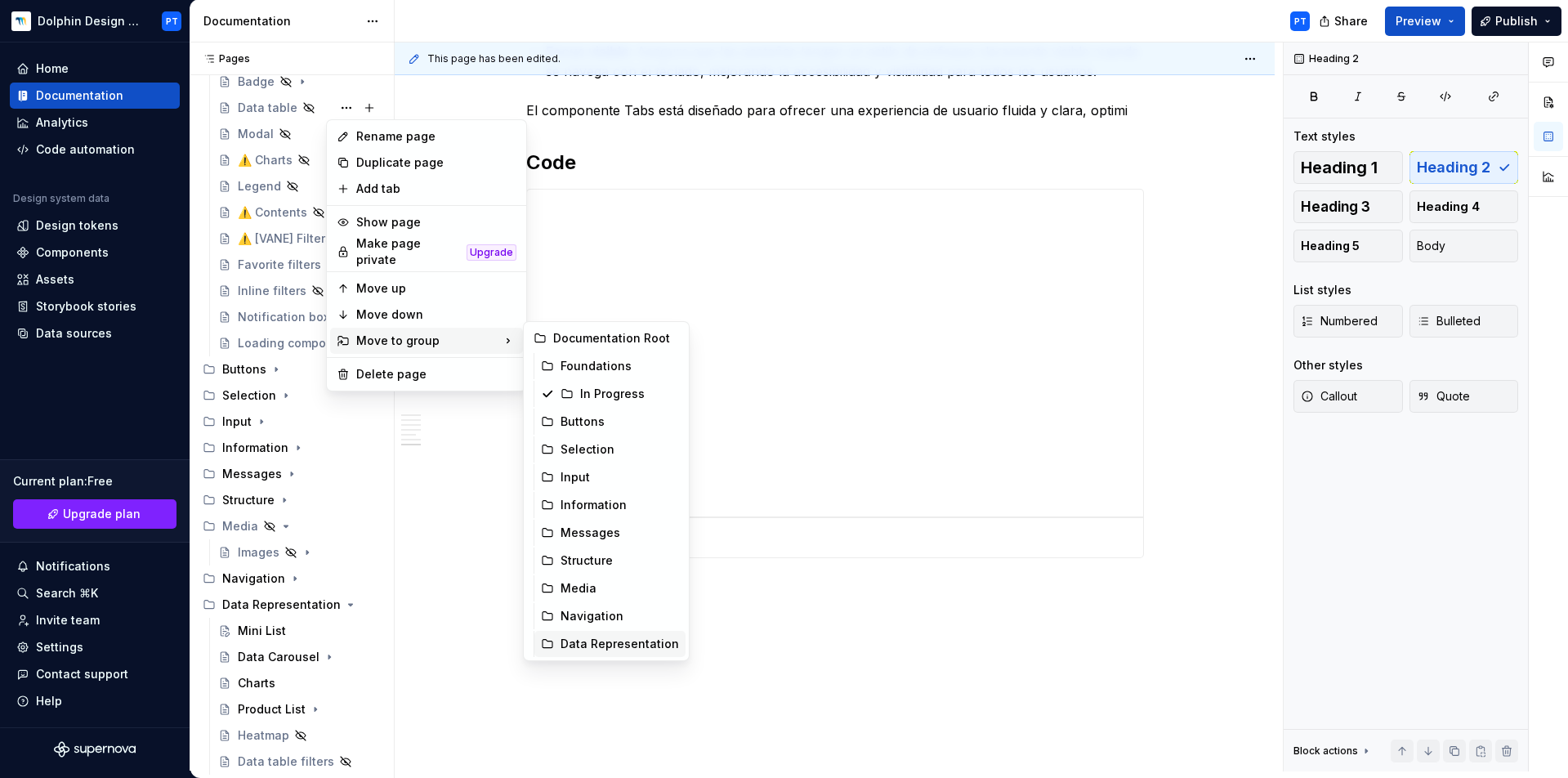
click at [572, 641] on div "Data Representation" at bounding box center [619, 643] width 118 height 16
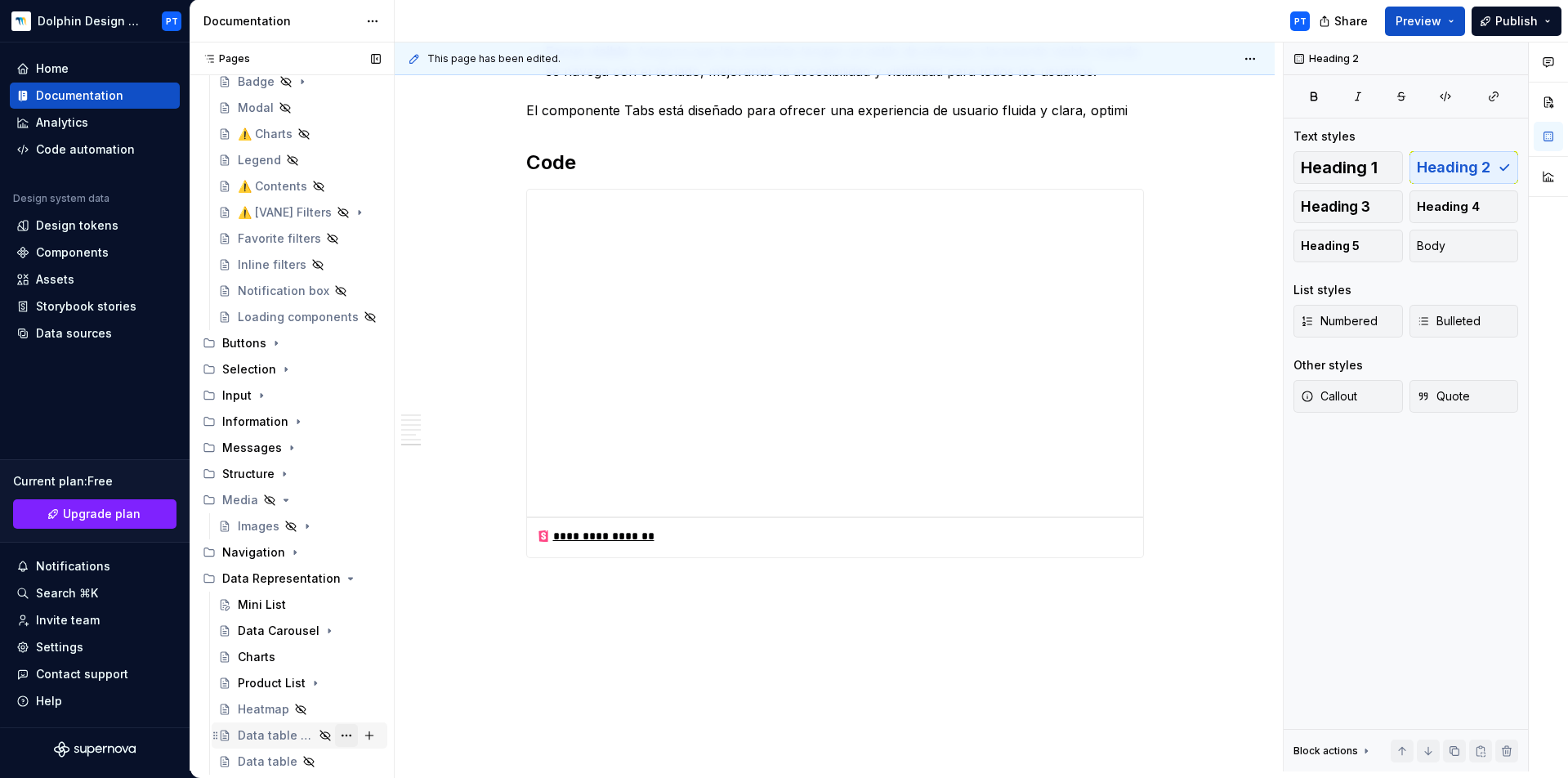
click at [335, 731] on button "Page tree" at bounding box center [346, 735] width 23 height 23
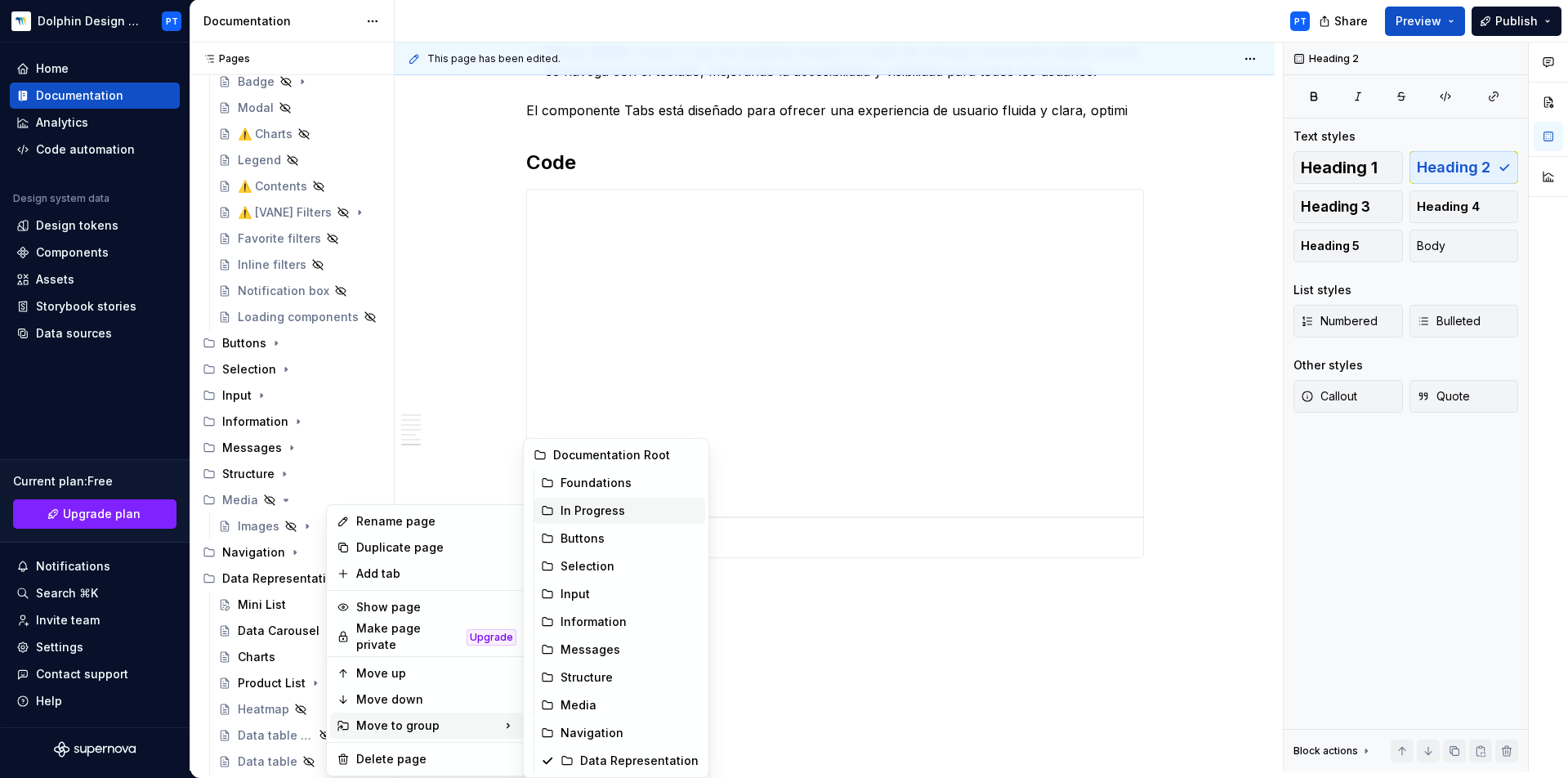
click at [602, 509] on div "In Progress" at bounding box center [629, 510] width 138 height 16
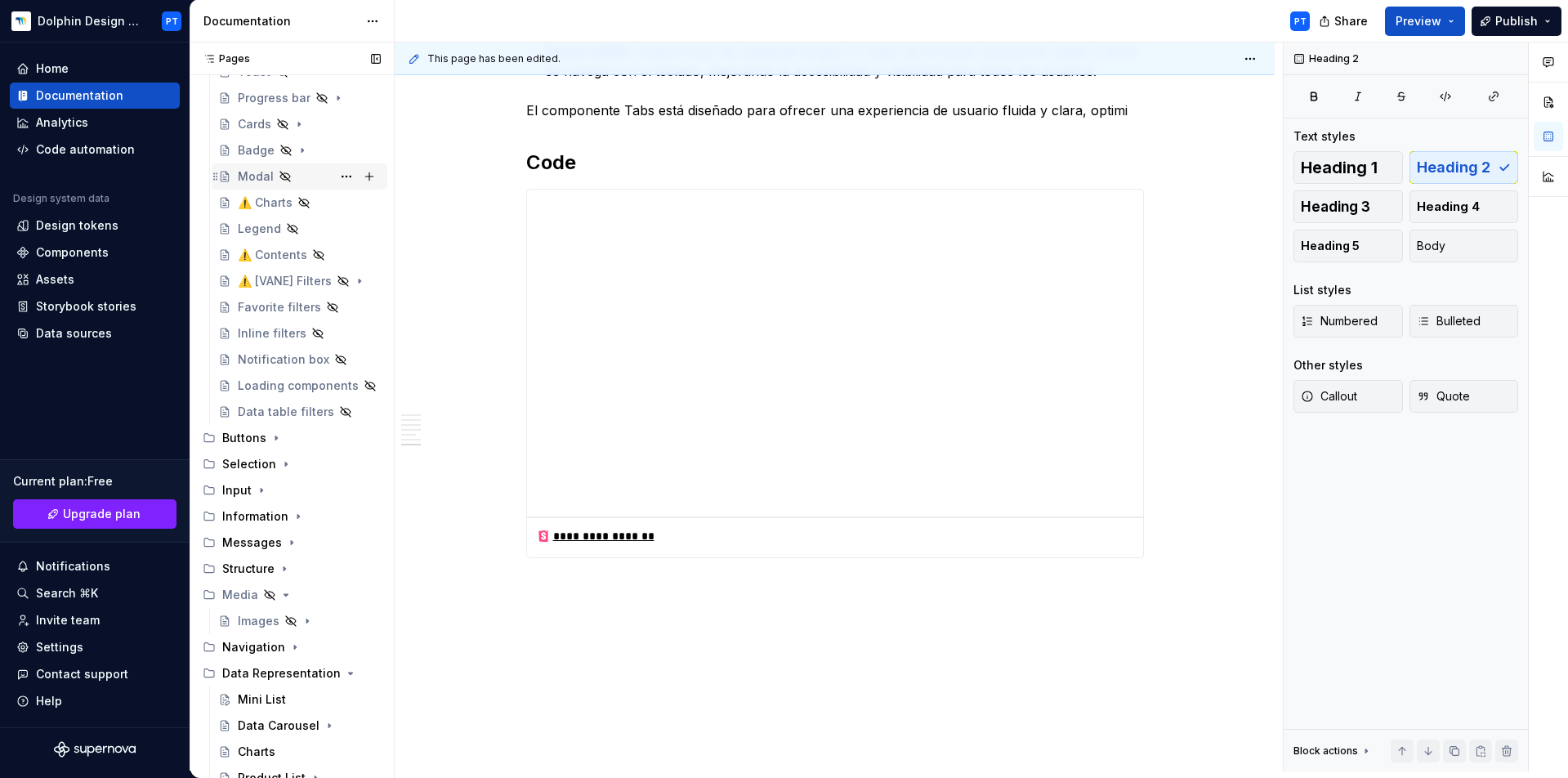
scroll to position [200, 0]
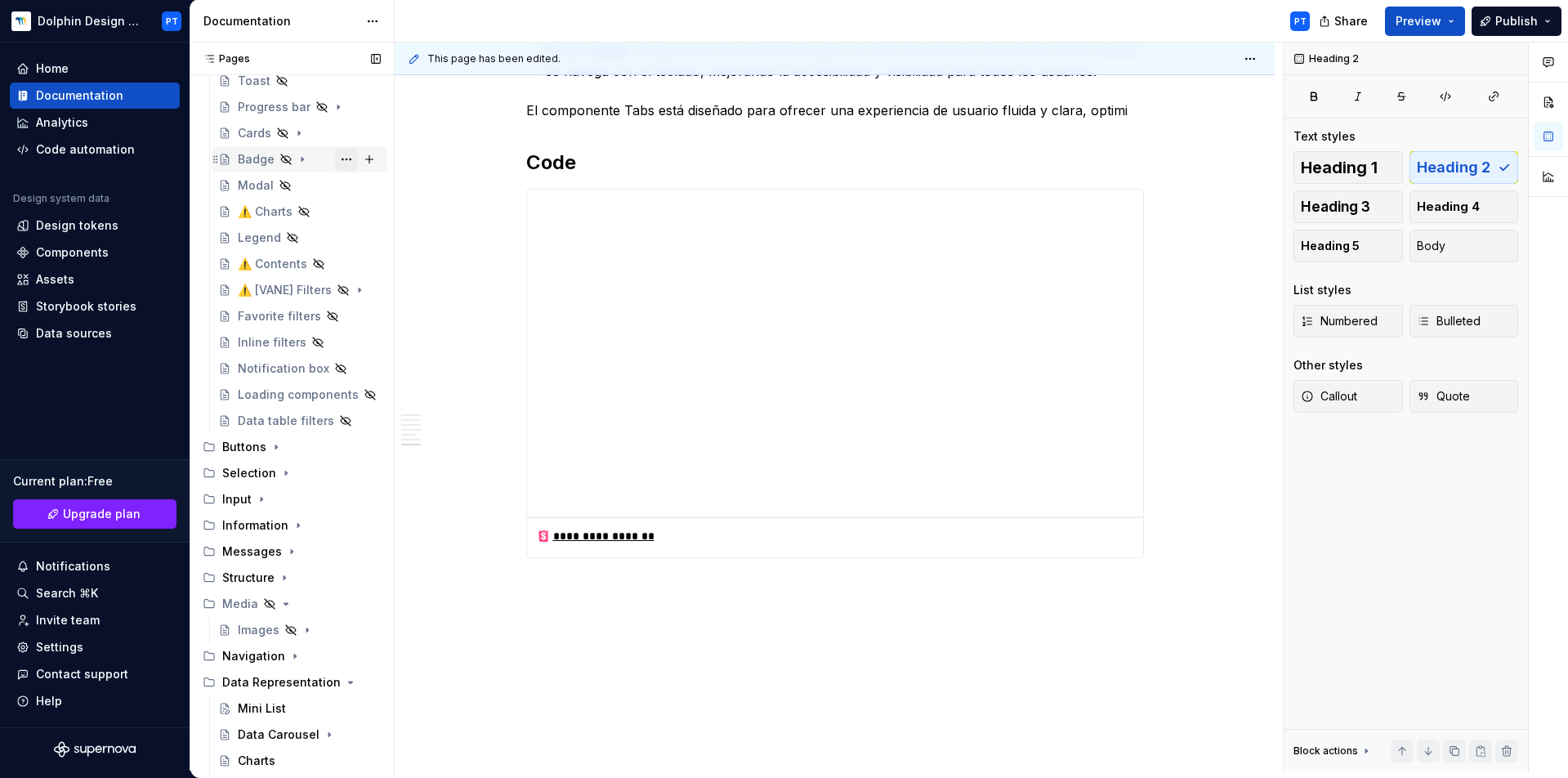
click at [340, 159] on button "Page tree" at bounding box center [346, 159] width 23 height 23
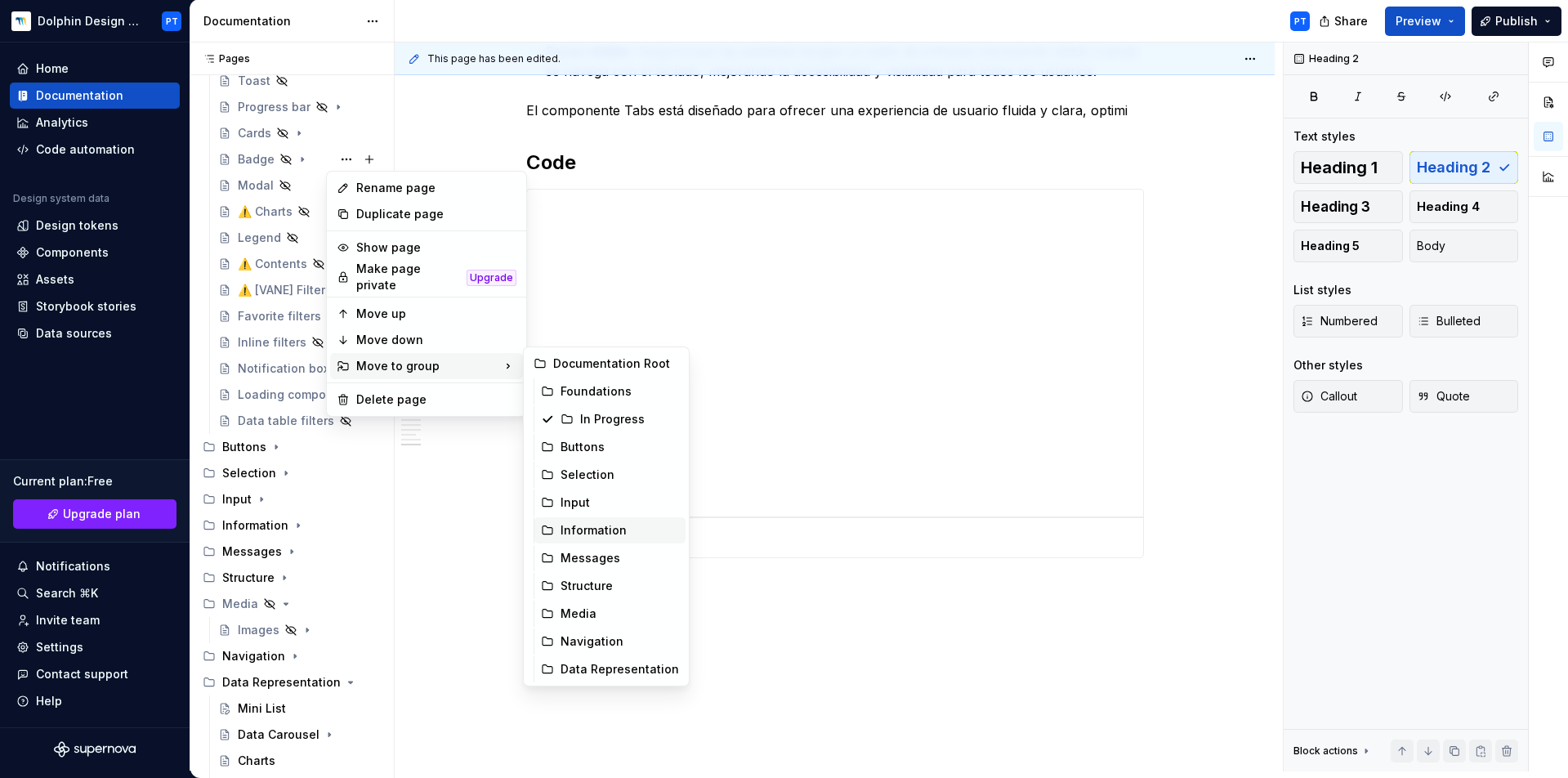
click at [576, 534] on div "Information" at bounding box center [619, 530] width 118 height 16
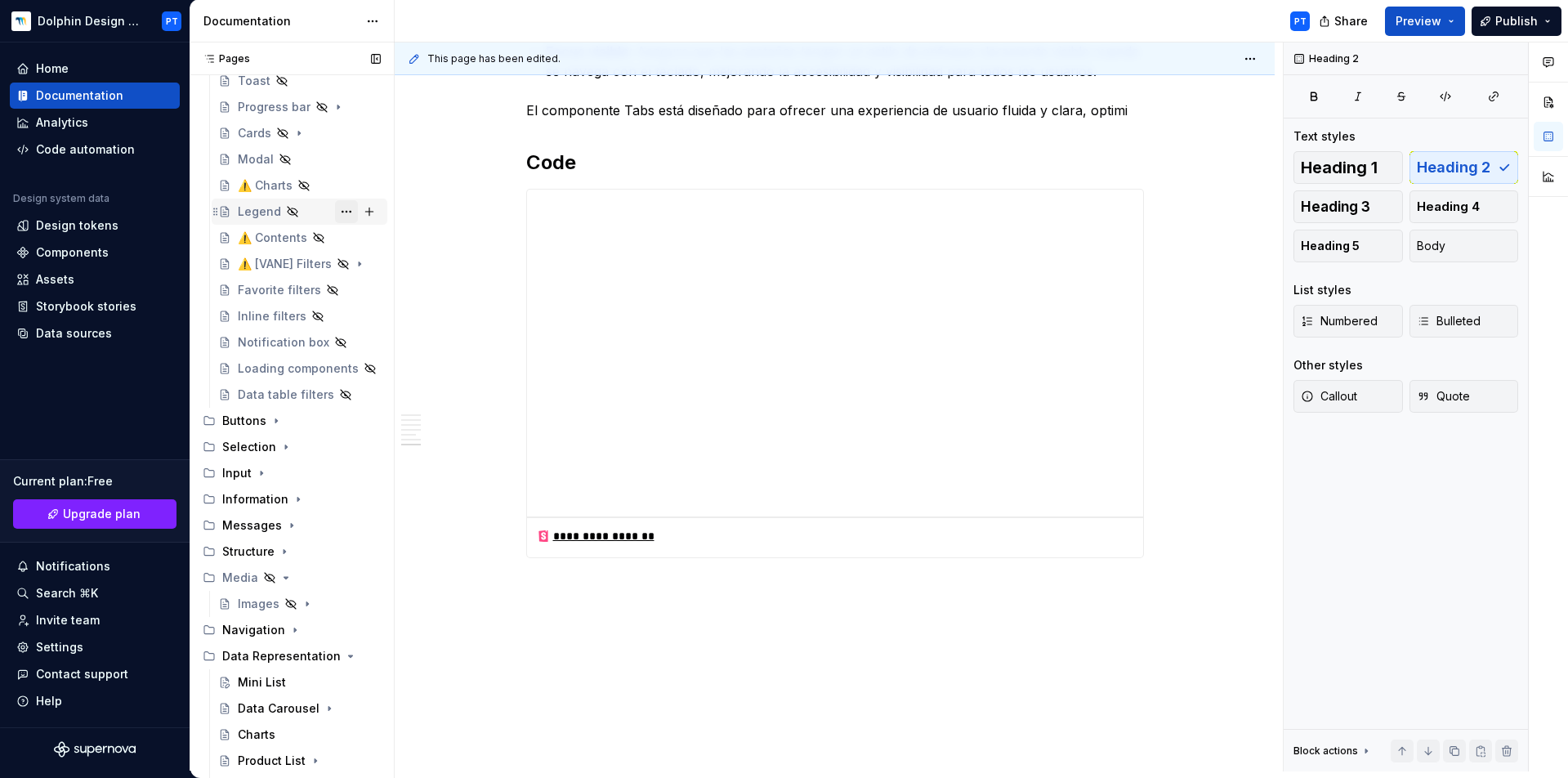
click at [341, 207] on button "Page tree" at bounding box center [346, 211] width 23 height 23
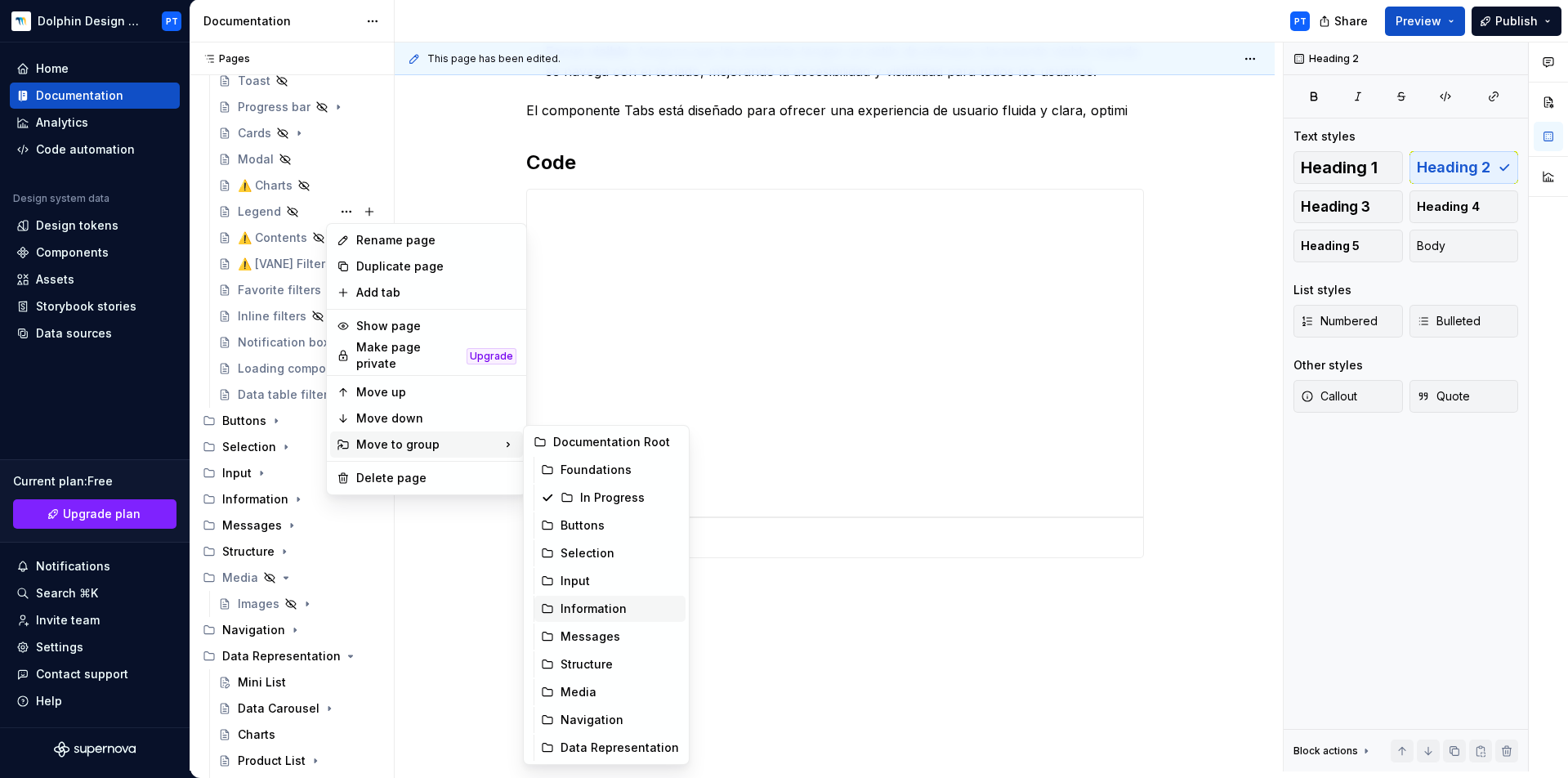
click at [566, 609] on div "Information" at bounding box center [619, 608] width 118 height 16
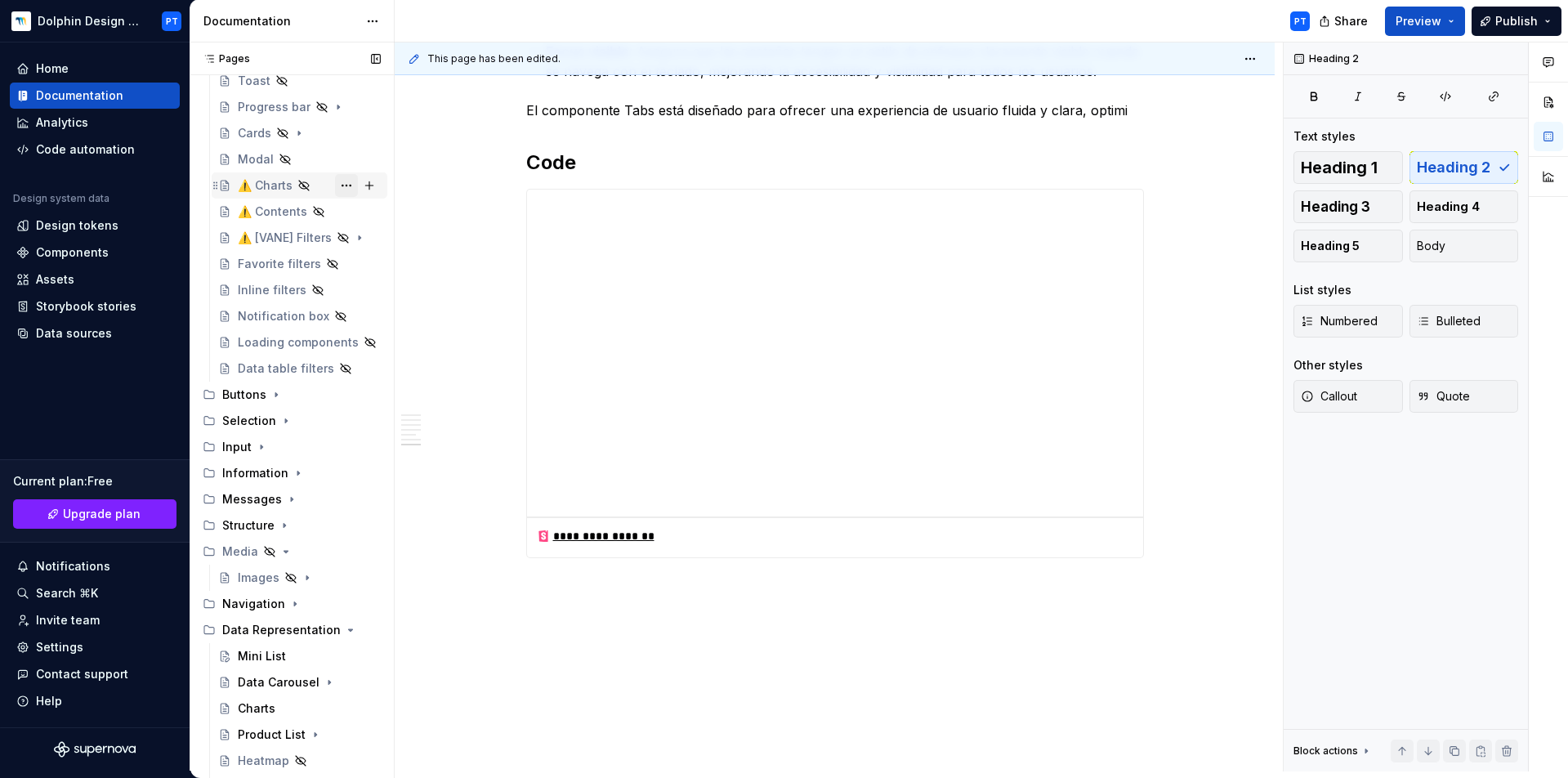
click at [335, 184] on button "Page tree" at bounding box center [346, 185] width 23 height 23
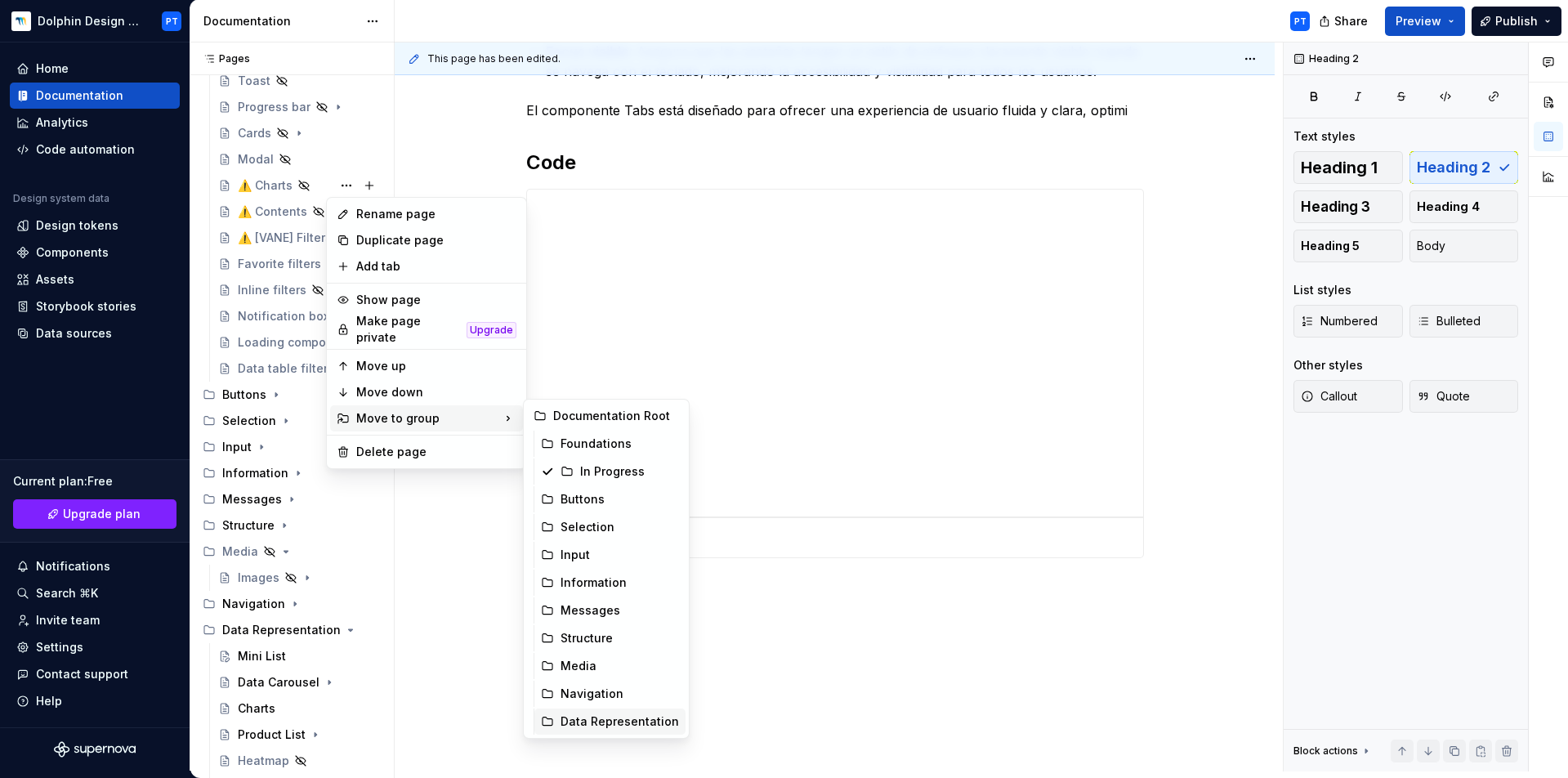
click at [599, 713] on div "Data Representation" at bounding box center [619, 721] width 118 height 16
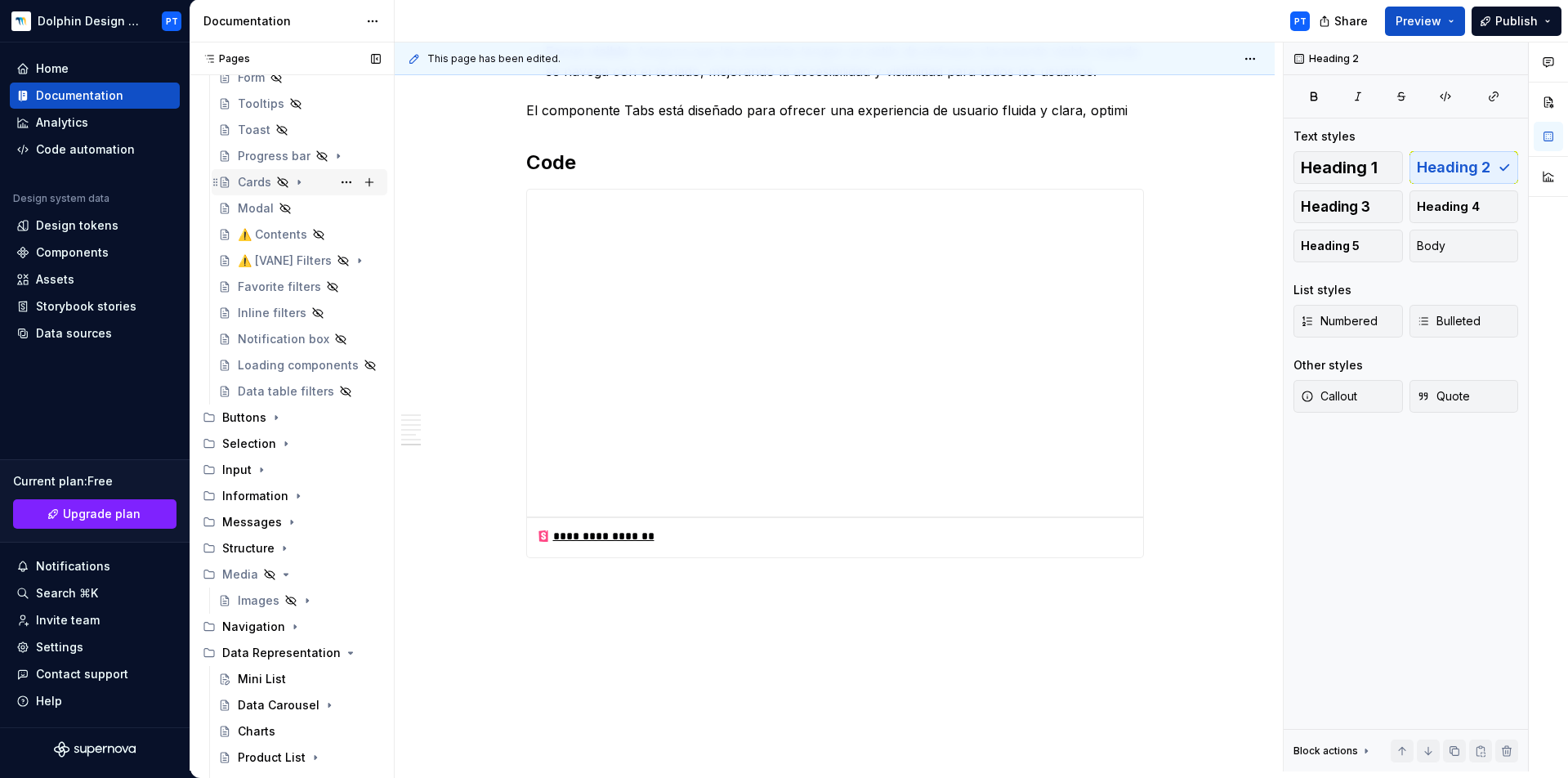
scroll to position [148, 0]
click at [335, 185] on button "Page tree" at bounding box center [346, 185] width 23 height 23
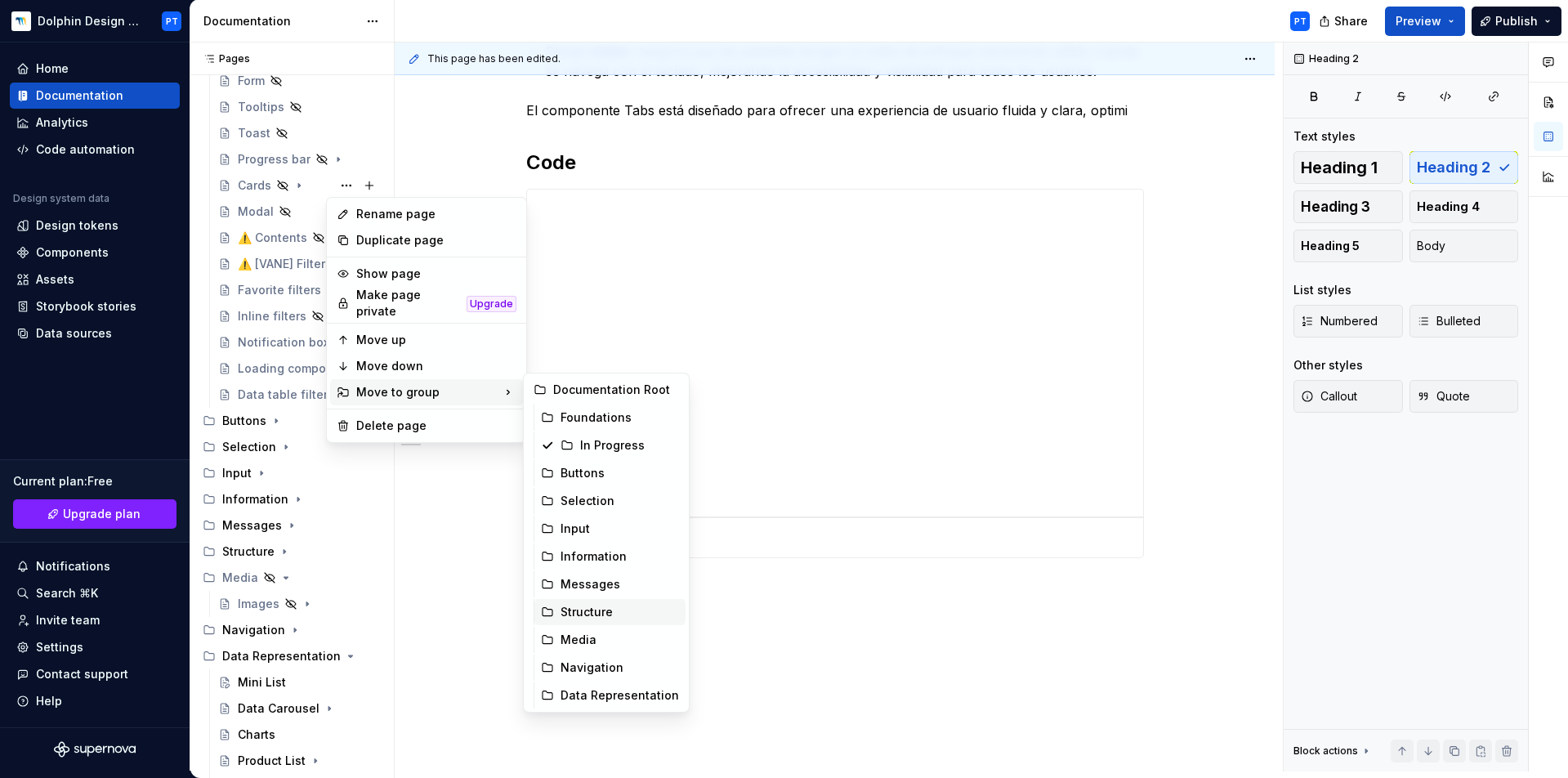
click at [591, 612] on div "Structure" at bounding box center [619, 611] width 118 height 16
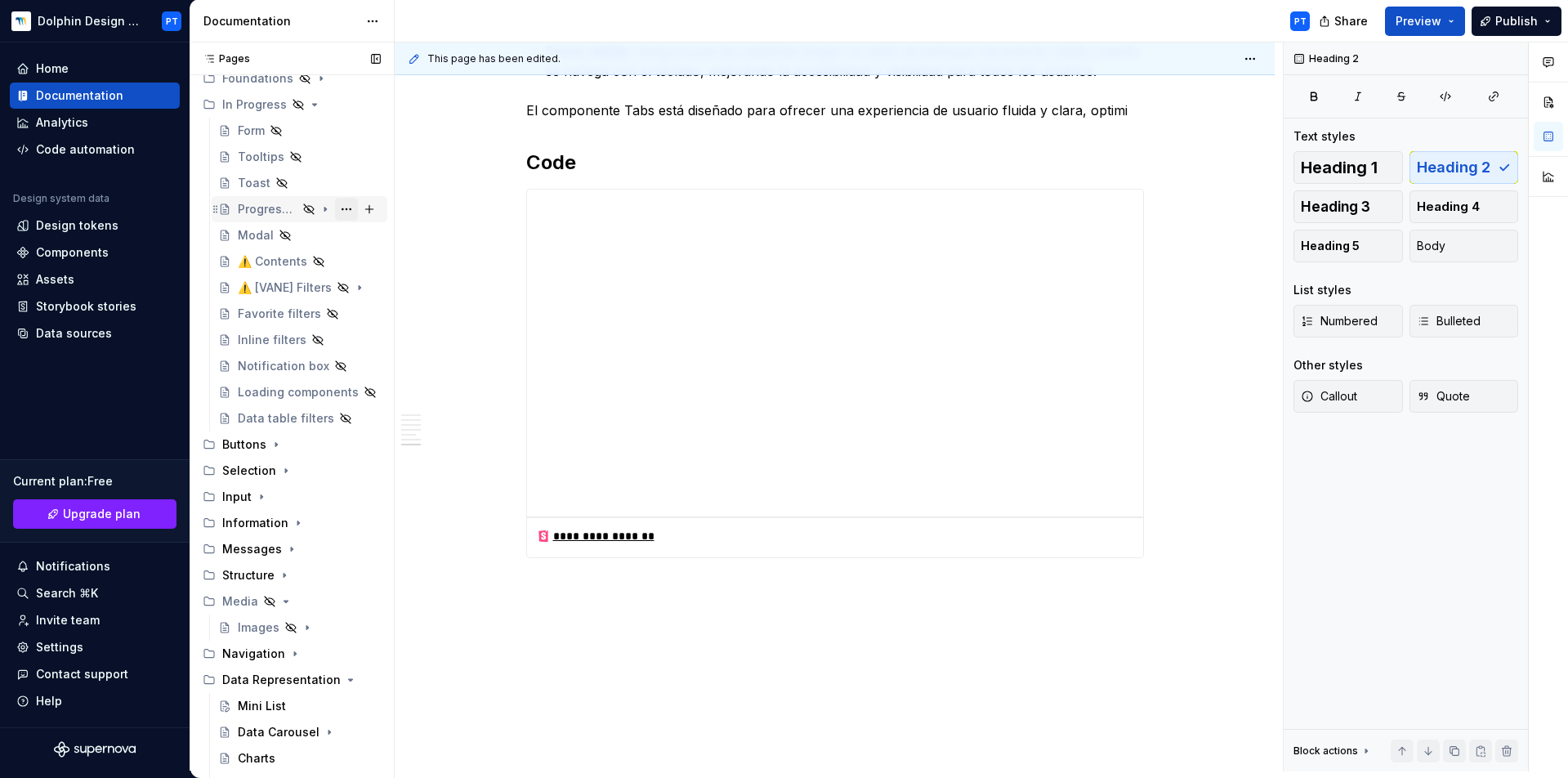
scroll to position [28, 0]
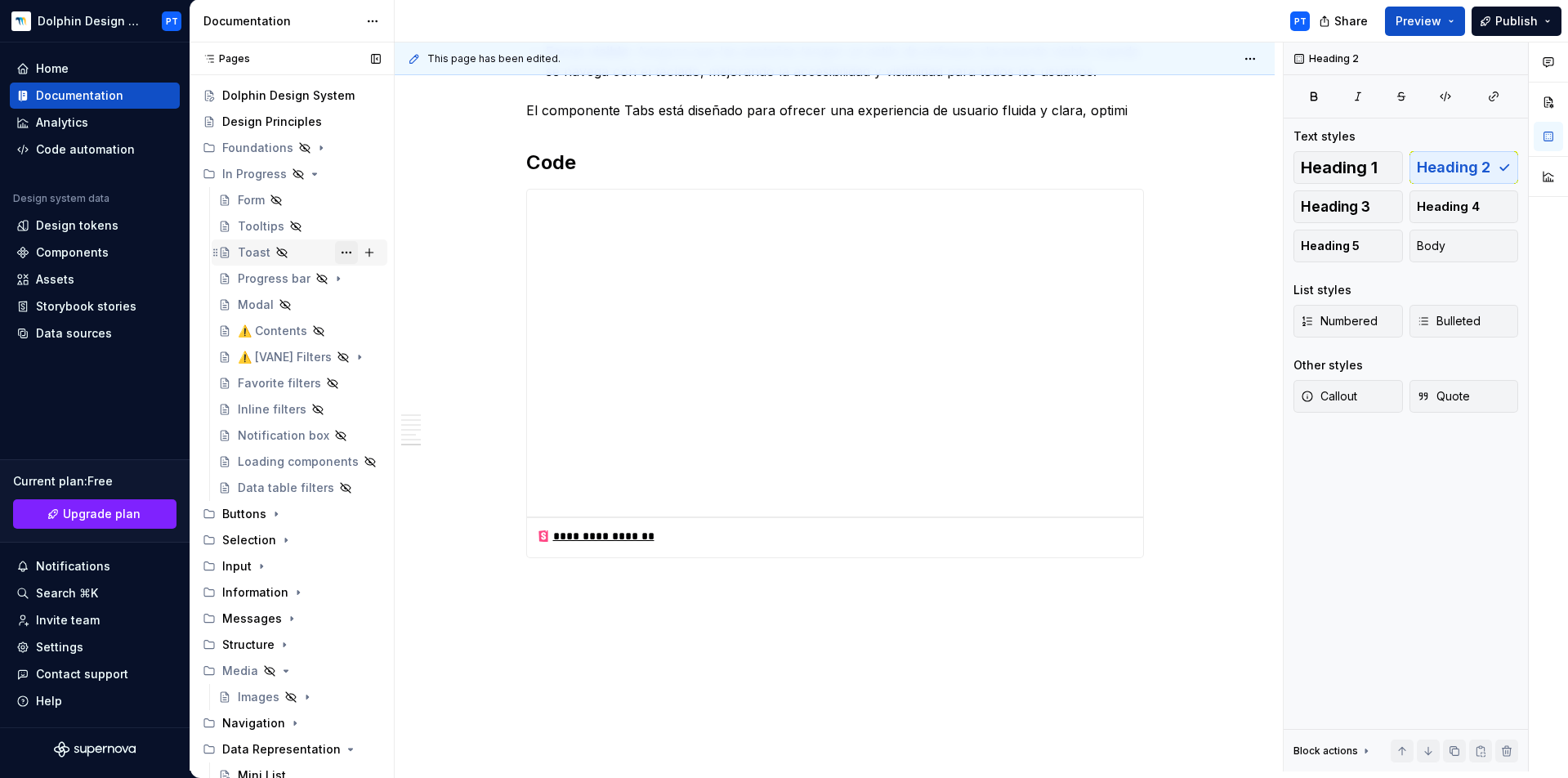
click at [335, 246] on button "Page tree" at bounding box center [346, 252] width 23 height 23
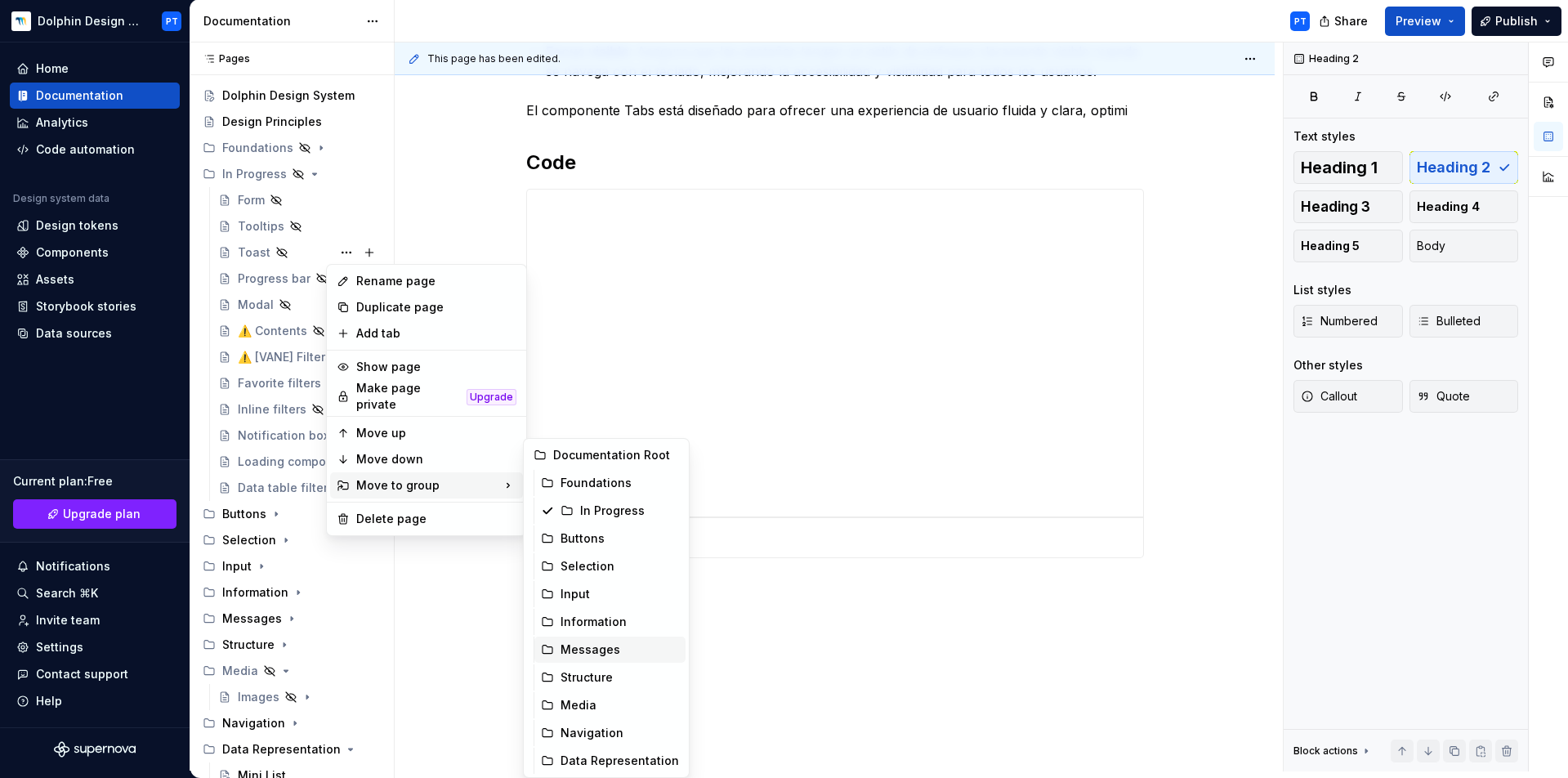
click at [573, 641] on div "Messages" at bounding box center [610, 649] width 151 height 26
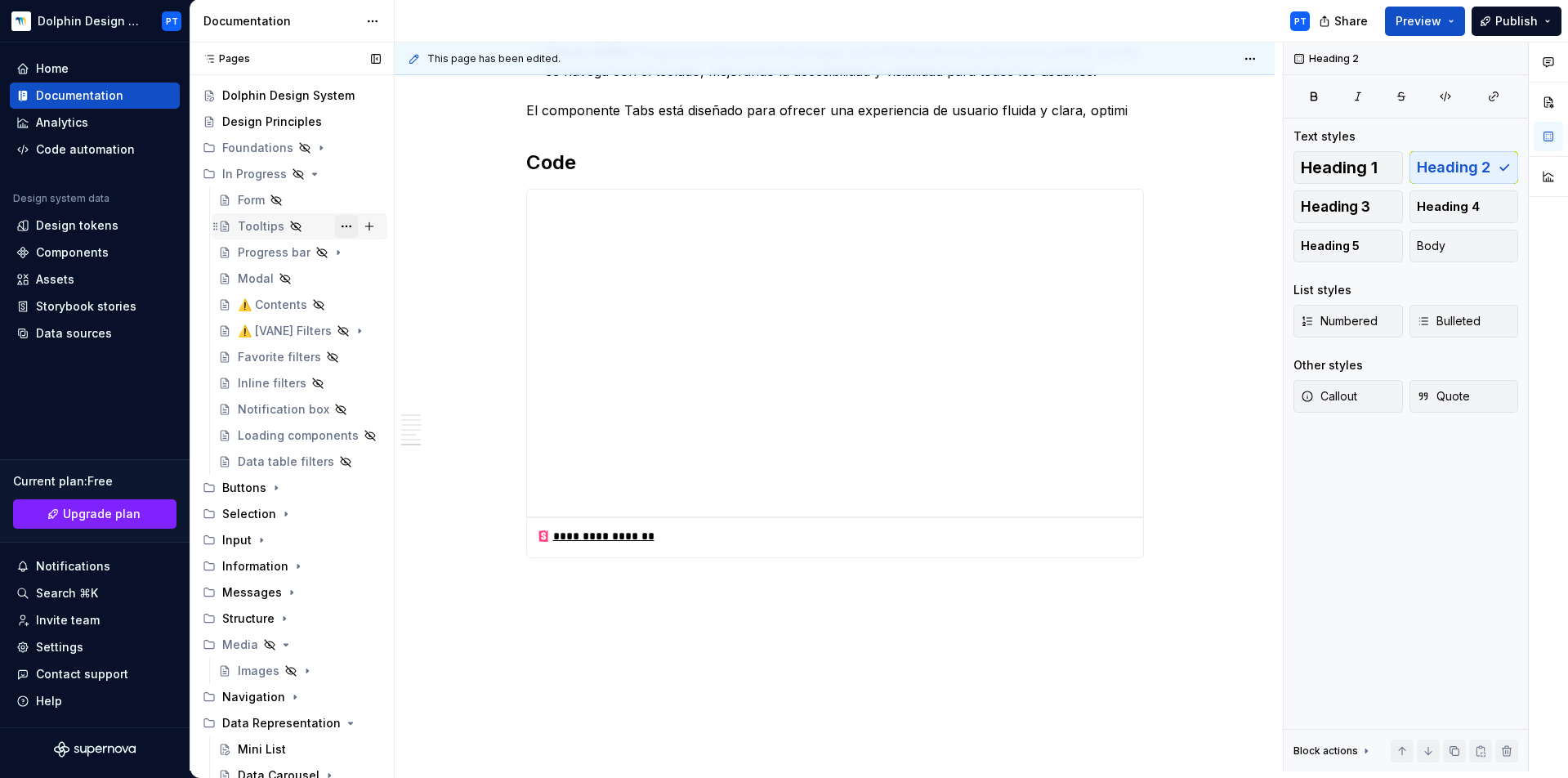
click at [335, 222] on button "Page tree" at bounding box center [346, 226] width 23 height 23
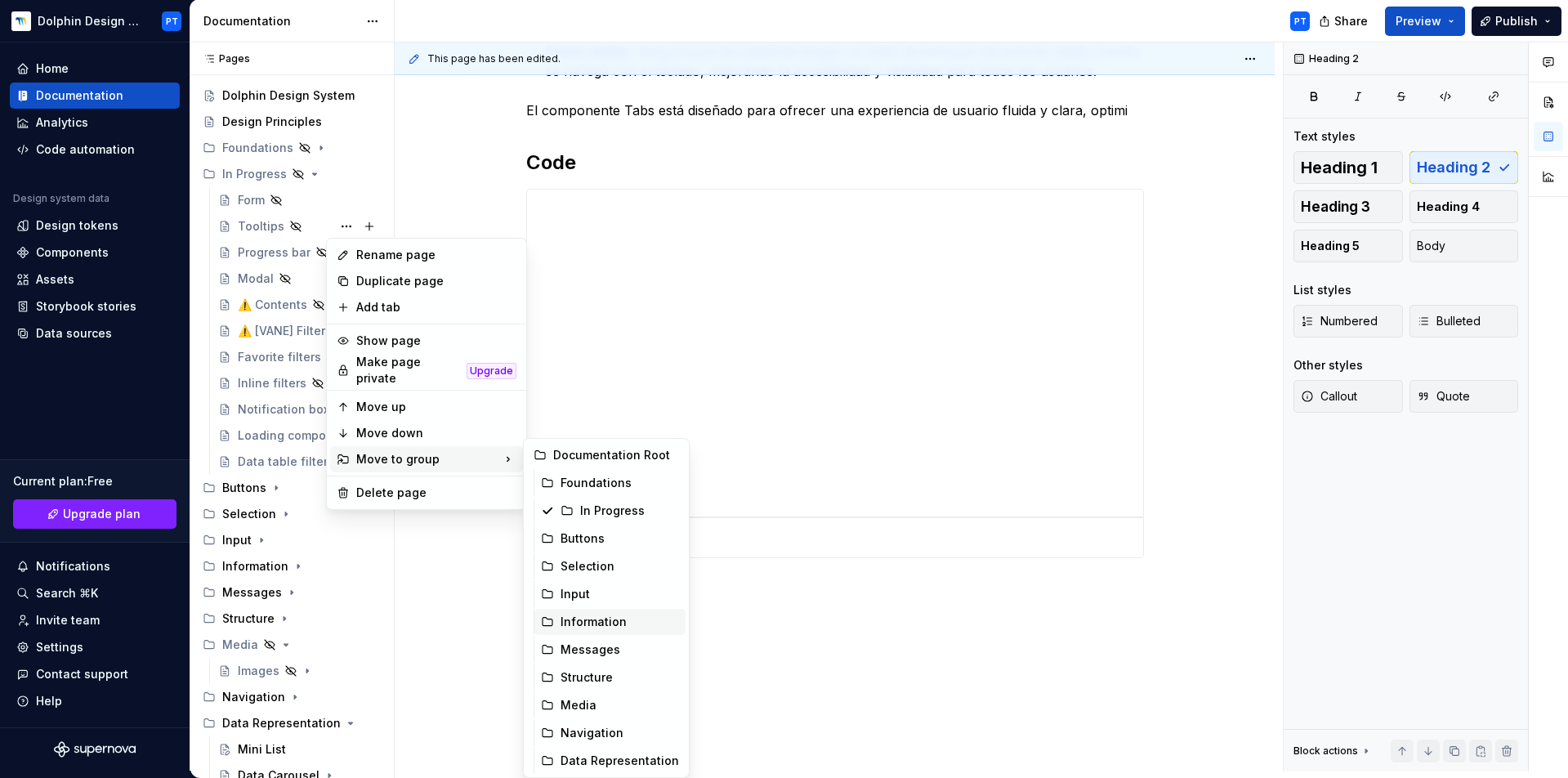
click at [595, 621] on div "Information" at bounding box center [619, 621] width 118 height 16
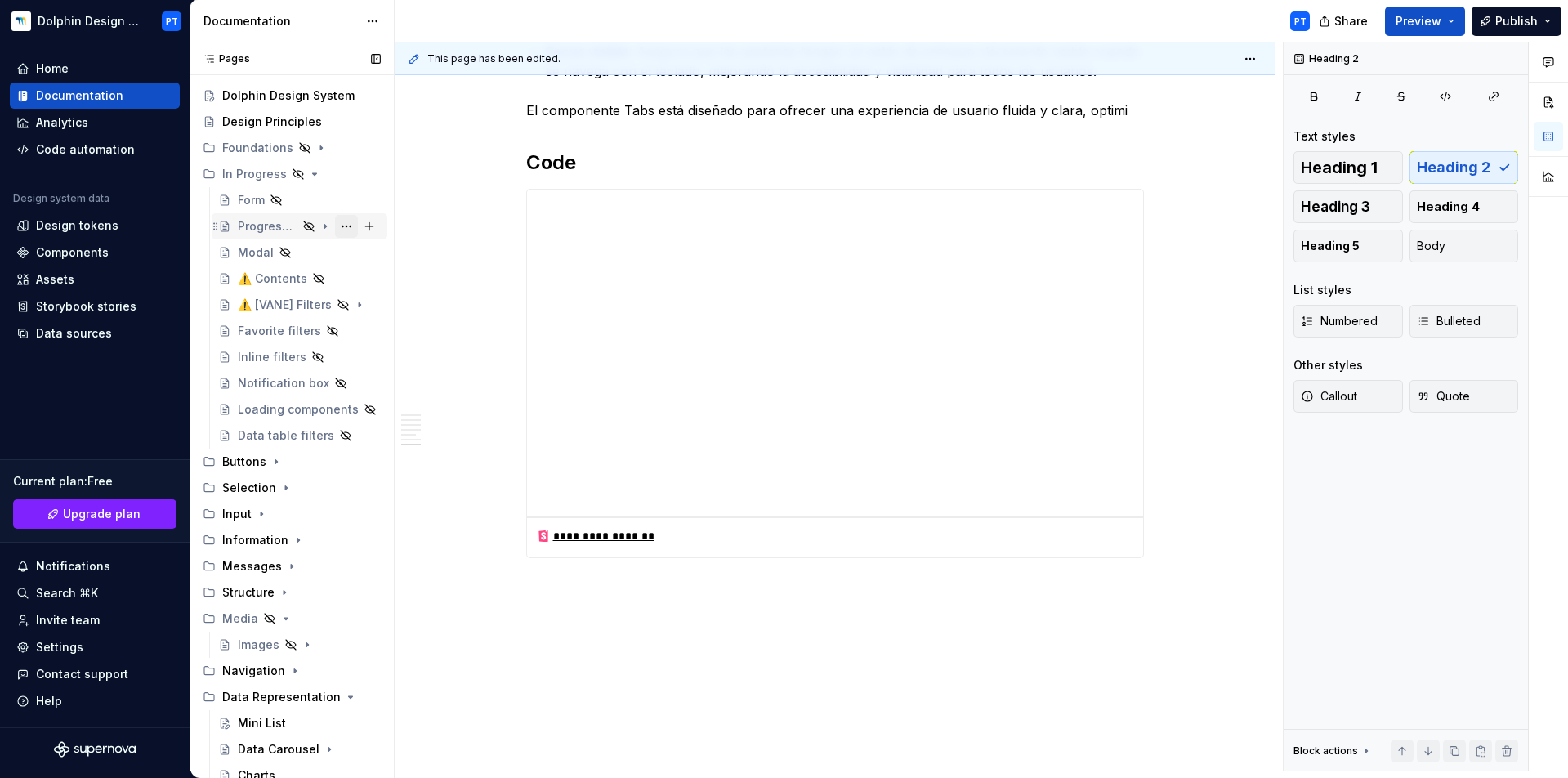
click at [339, 224] on button "Page tree" at bounding box center [346, 226] width 23 height 23
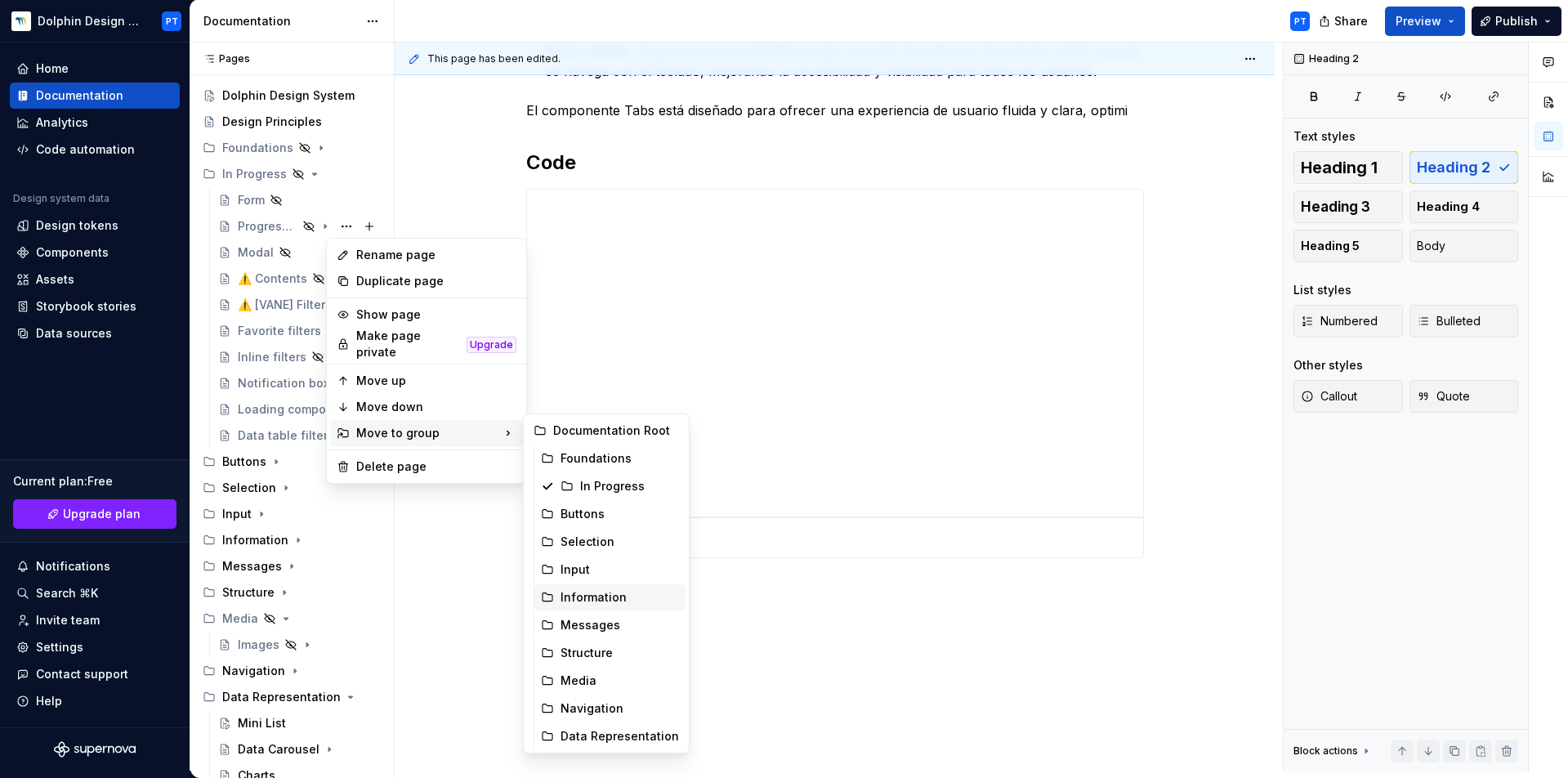
click at [591, 600] on div "Information" at bounding box center [619, 597] width 118 height 16
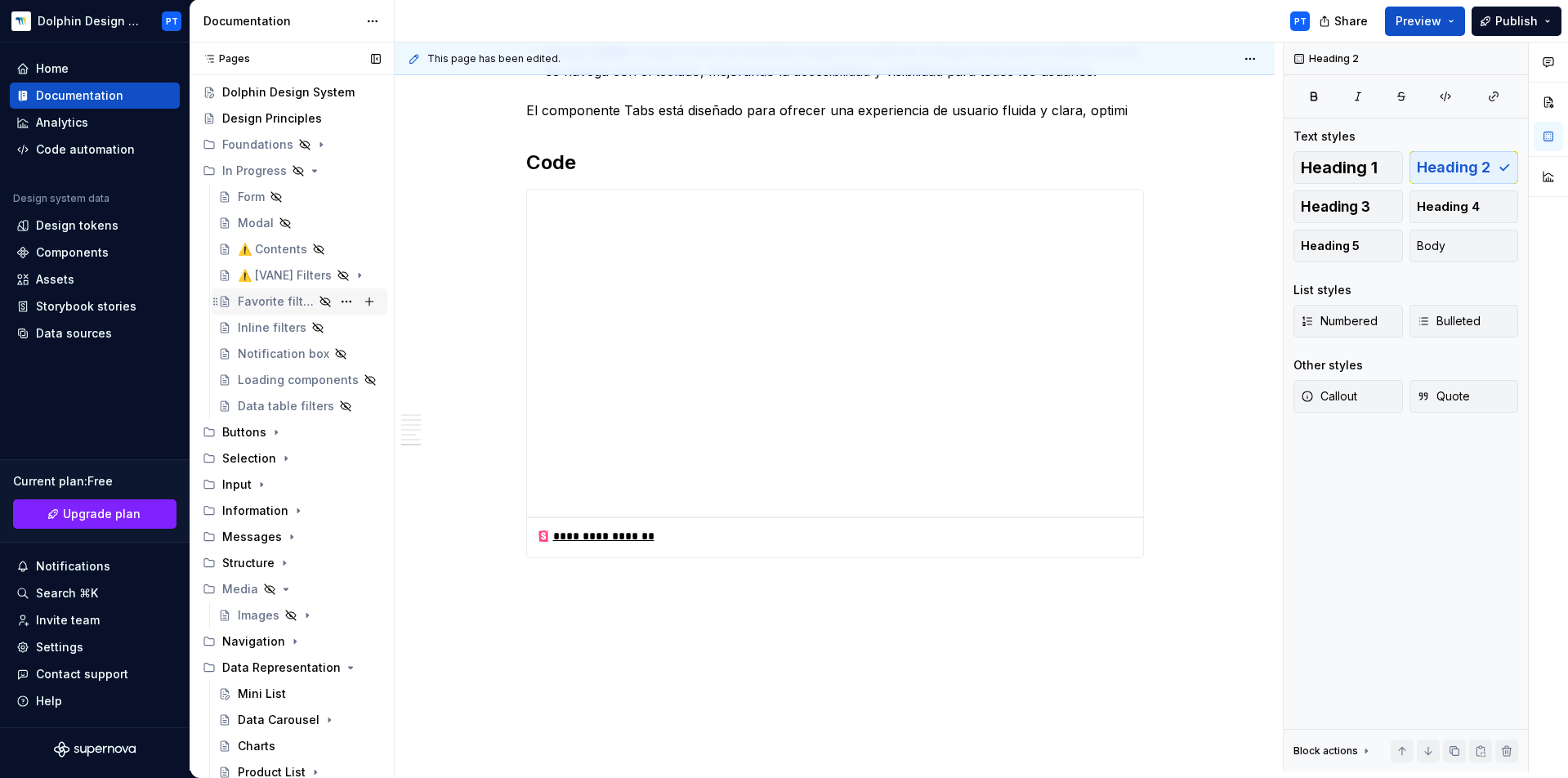
scroll to position [121, 0]
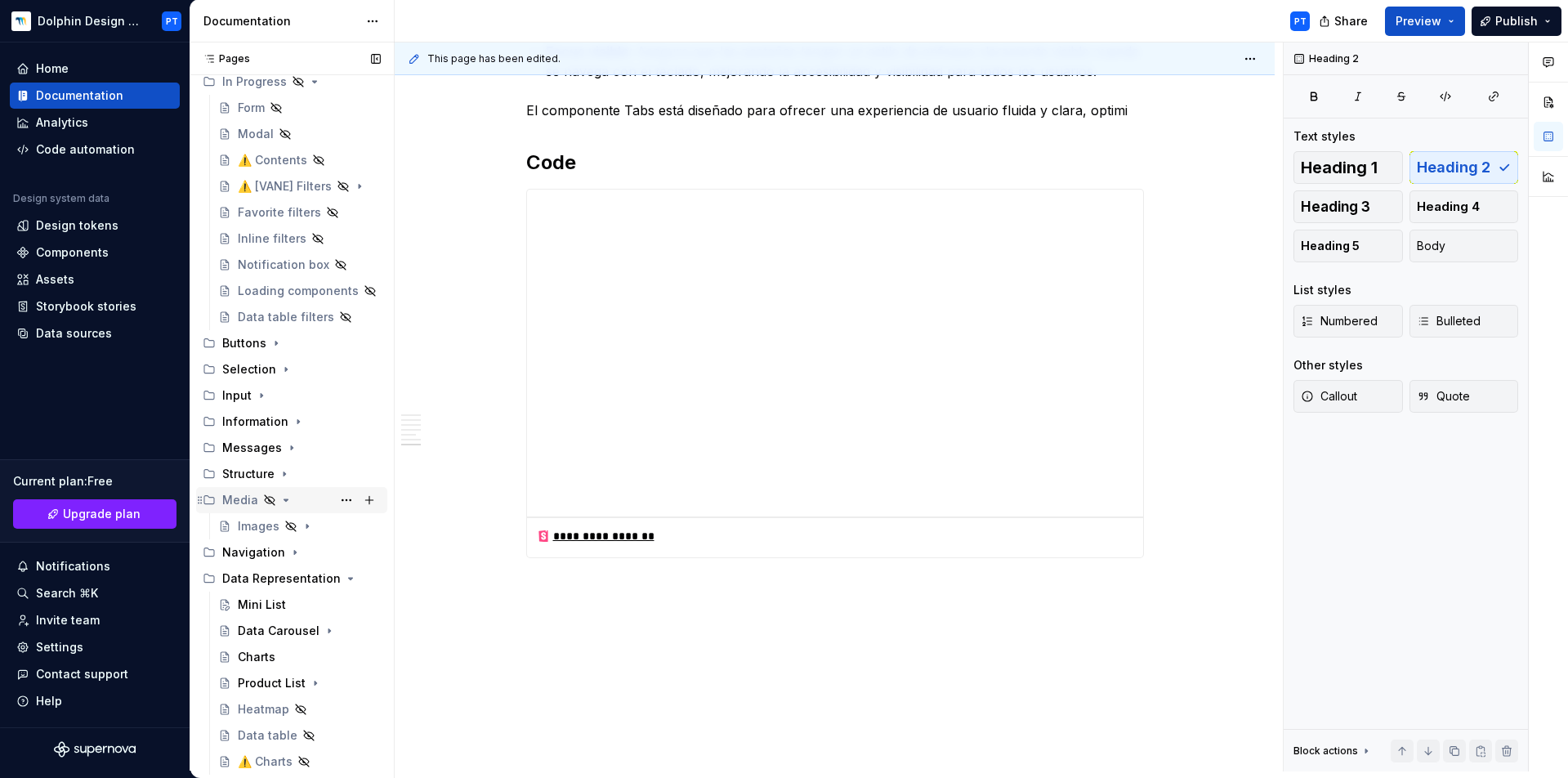
click at [283, 504] on icon "Page tree" at bounding box center [286, 500] width 13 height 13
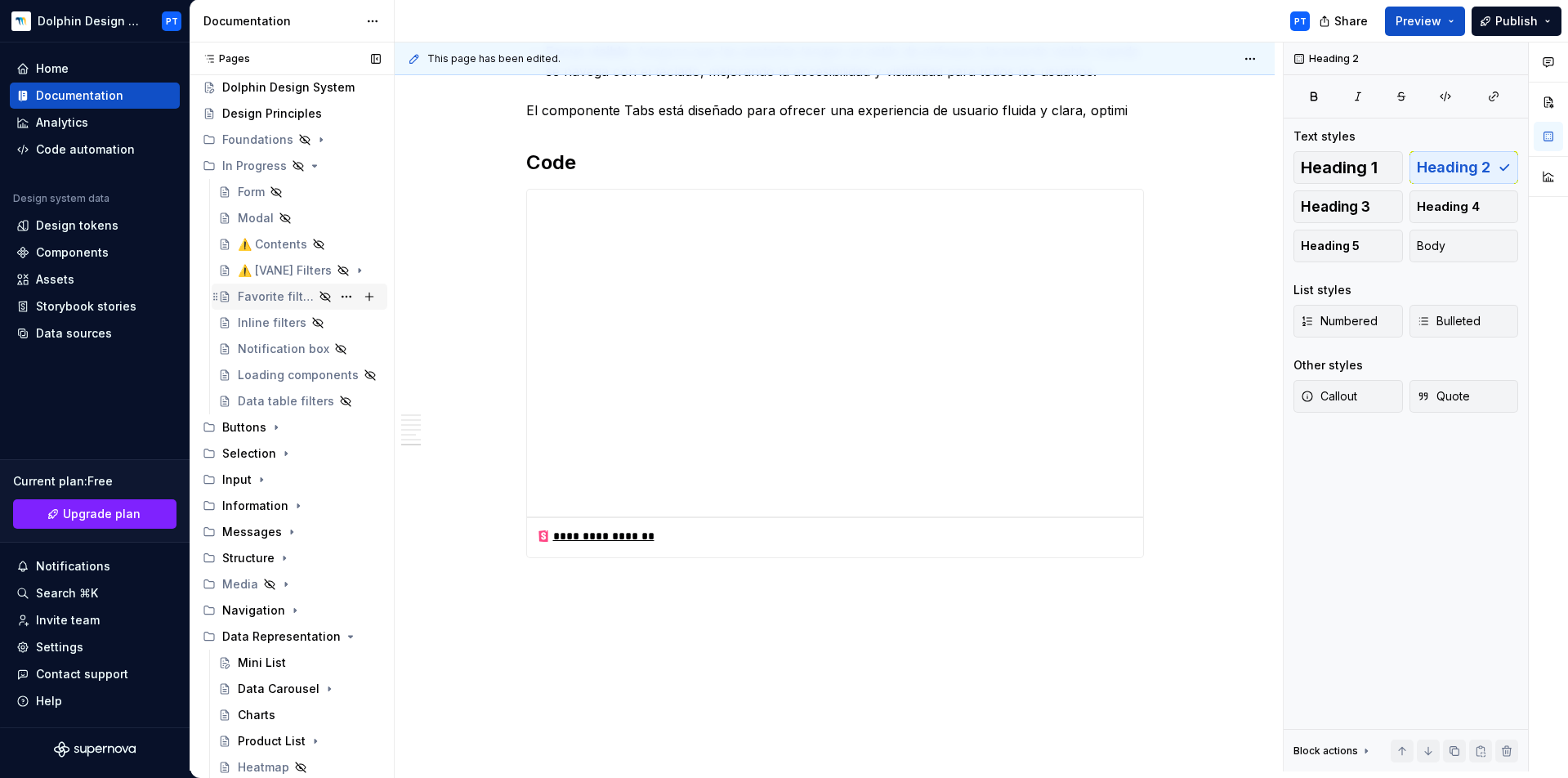
scroll to position [0, 0]
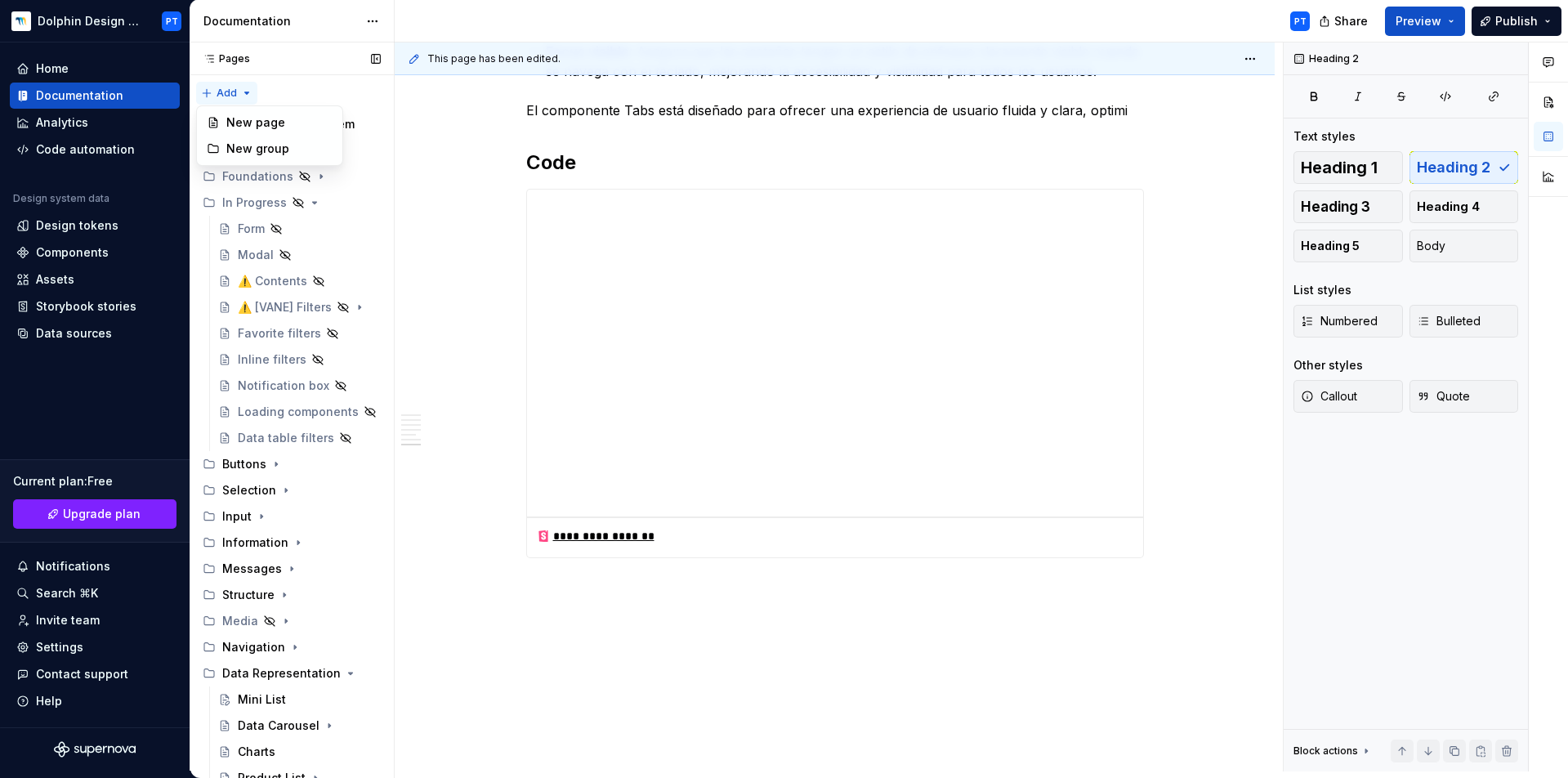
click at [229, 86] on div "Pages Pages Add Accessibility guide for tree Page tree. Navigate the tree with …" at bounding box center [291, 410] width 204 height 735
click at [254, 153] on div "New group" at bounding box center [279, 148] width 106 height 16
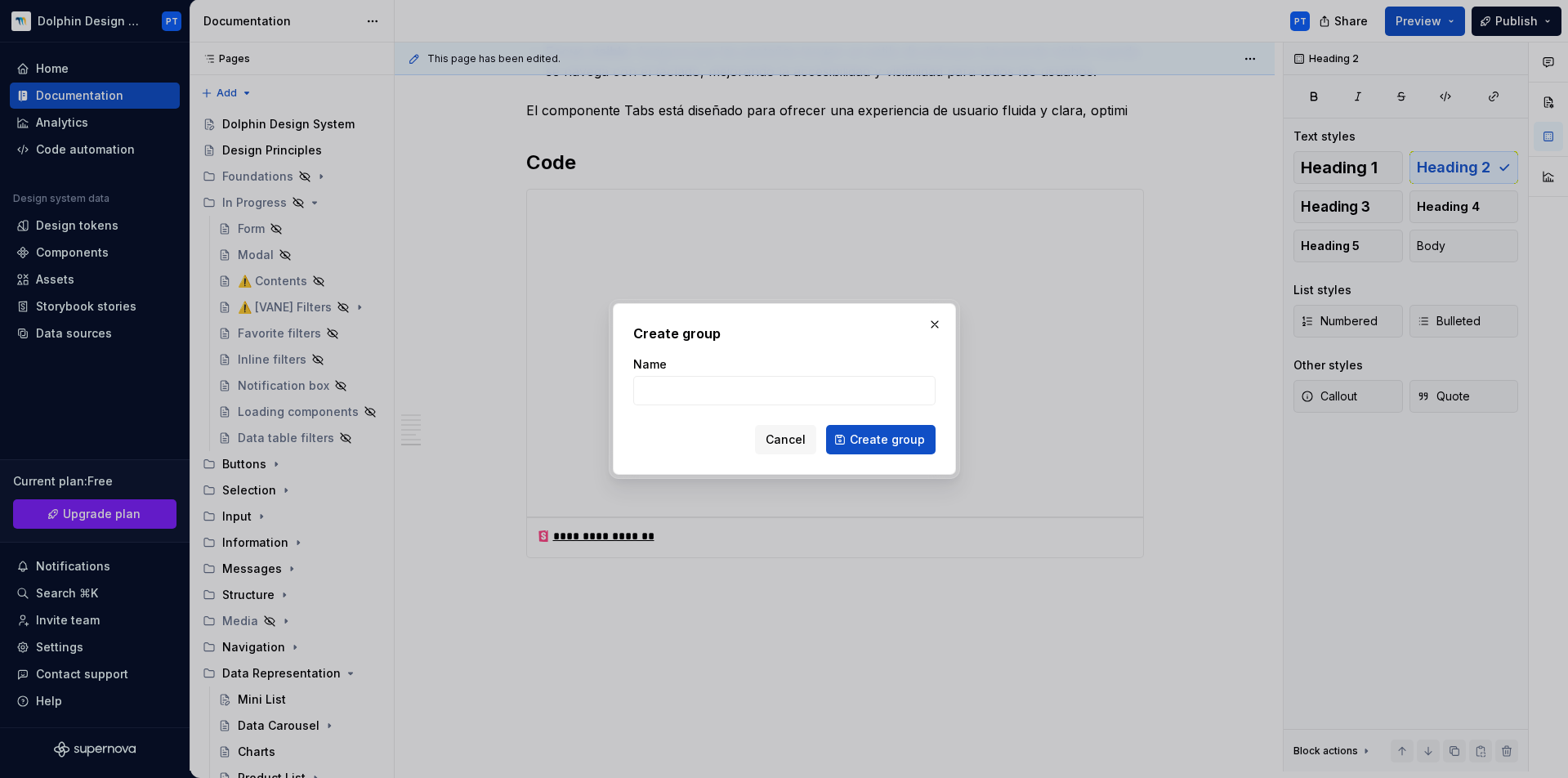
type textarea "*"
type input "Filters"
click at [882, 440] on button "Create group" at bounding box center [881, 439] width 109 height 29
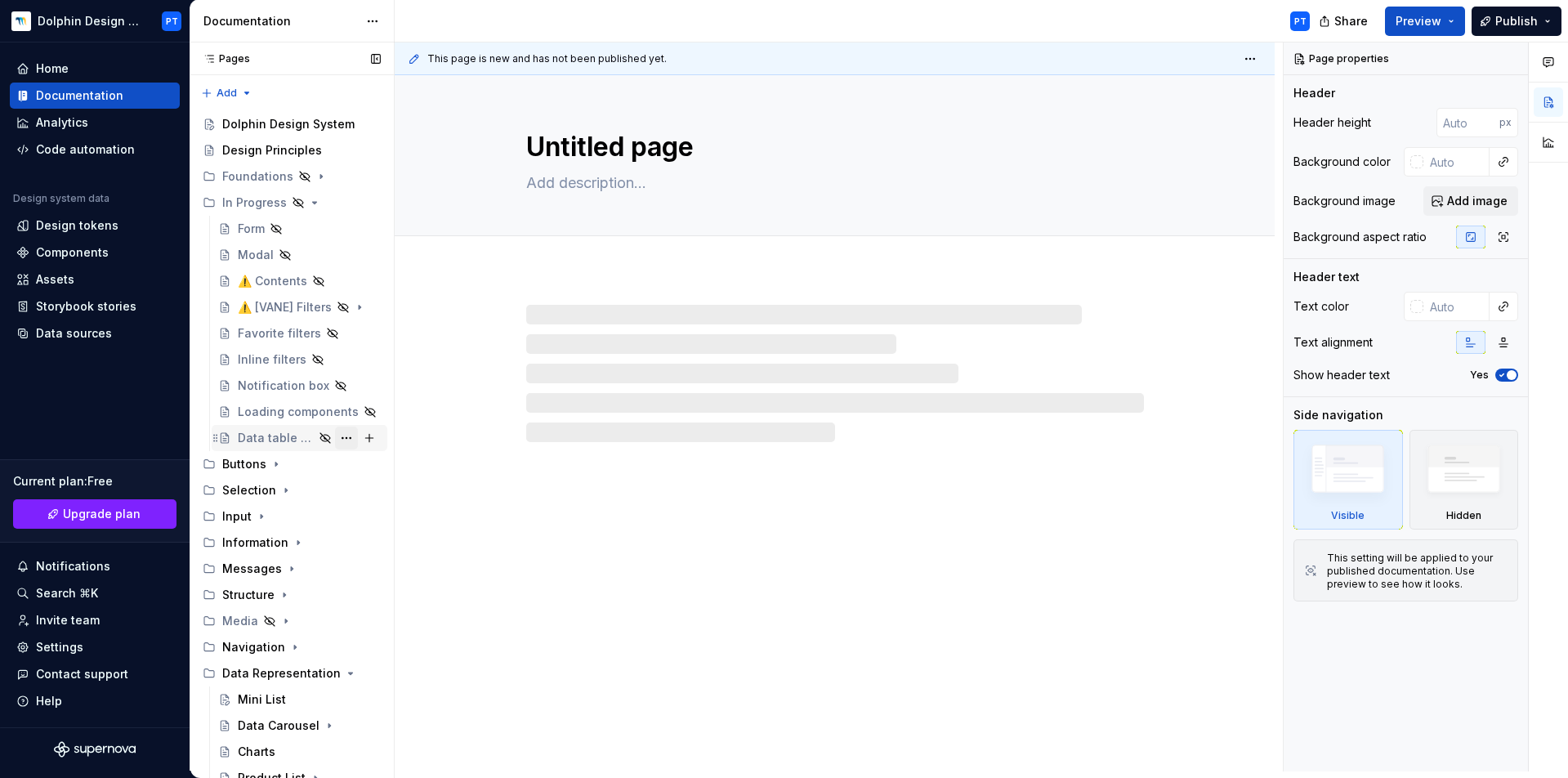
click at [341, 437] on button "Page tree" at bounding box center [346, 438] width 23 height 23
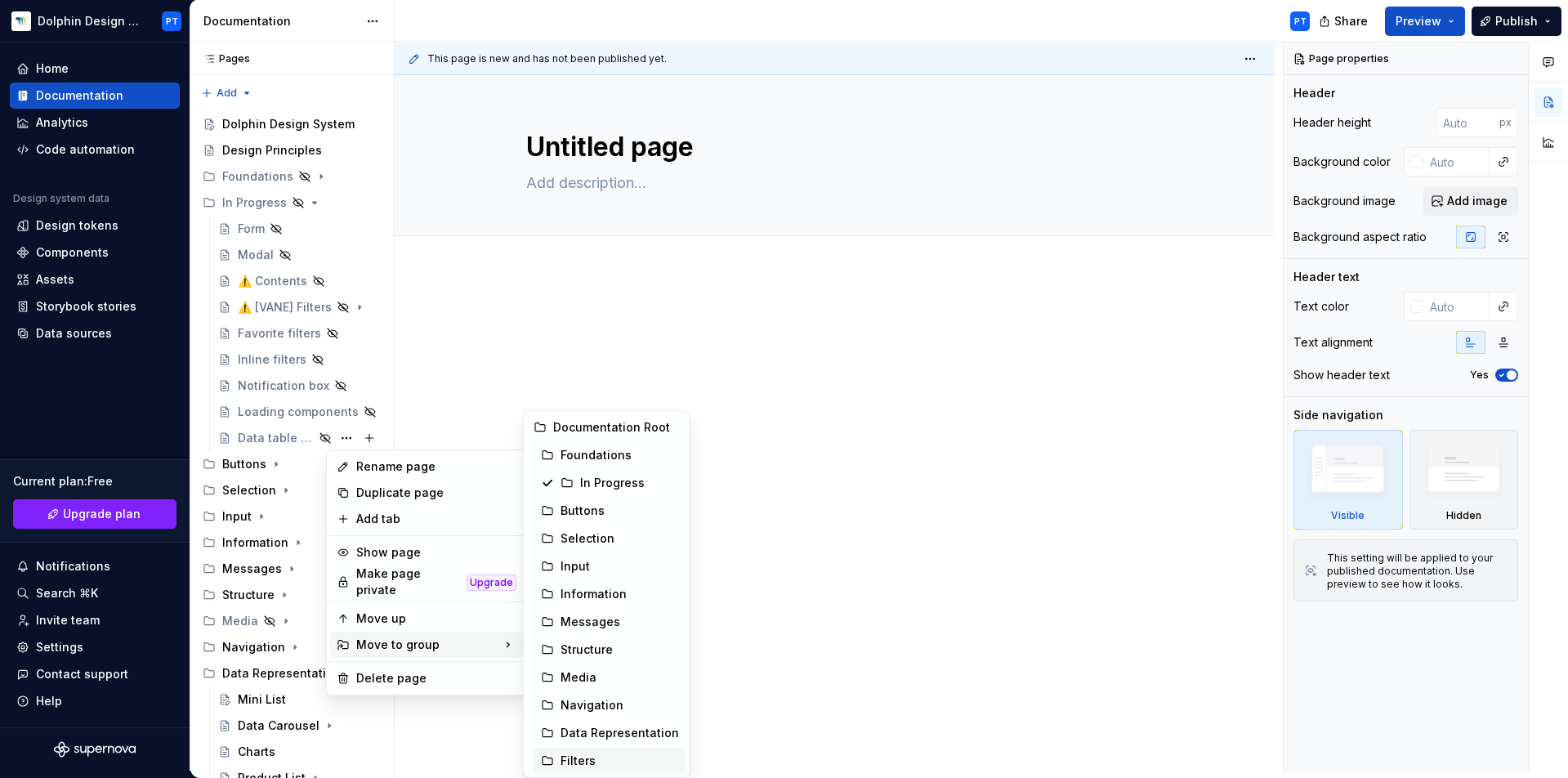
click at [593, 756] on div "Filters" at bounding box center [619, 760] width 118 height 16
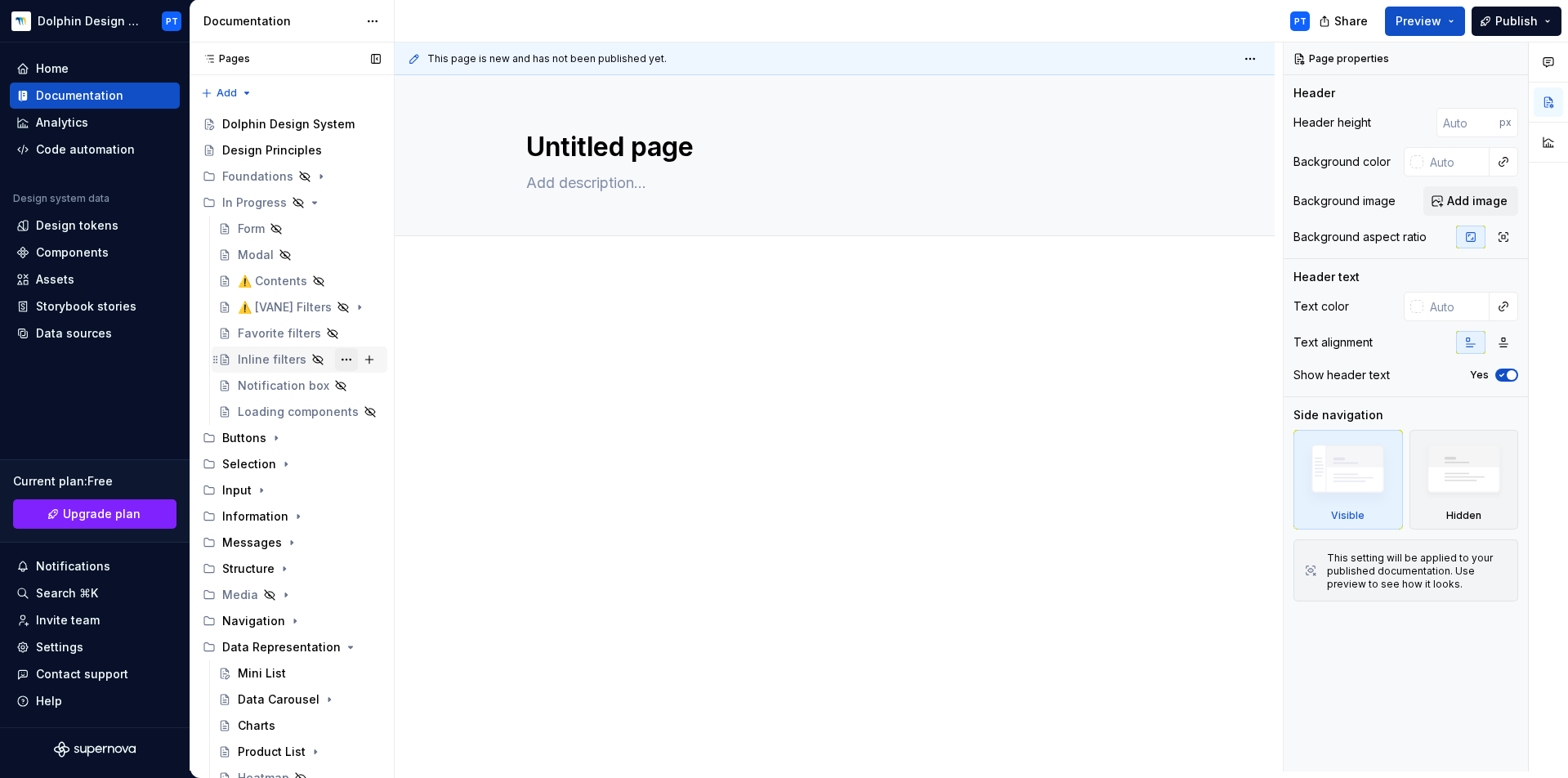
click at [344, 354] on button "Page tree" at bounding box center [346, 359] width 23 height 23
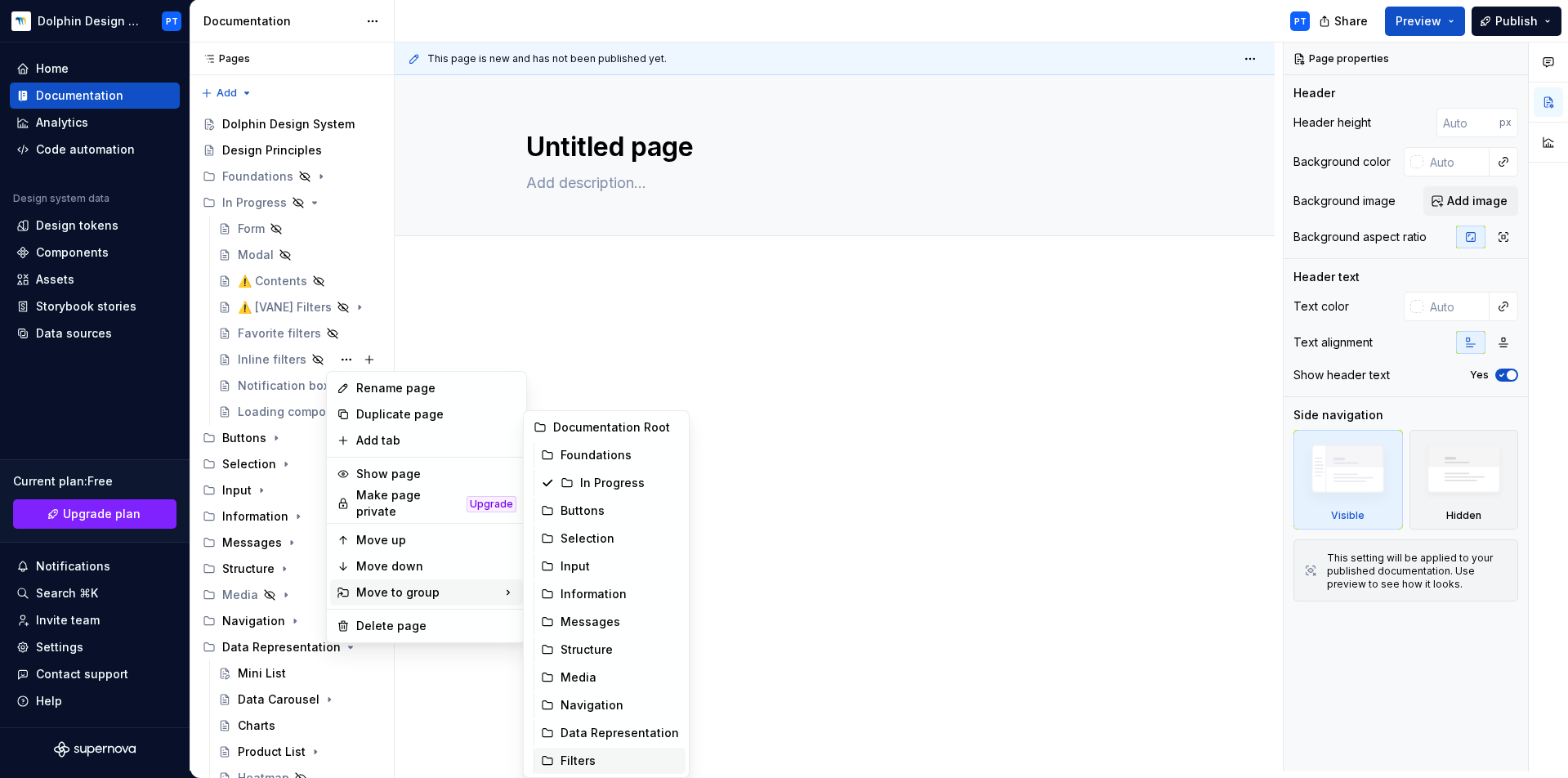
click at [579, 754] on div "Filters" at bounding box center [619, 760] width 118 height 16
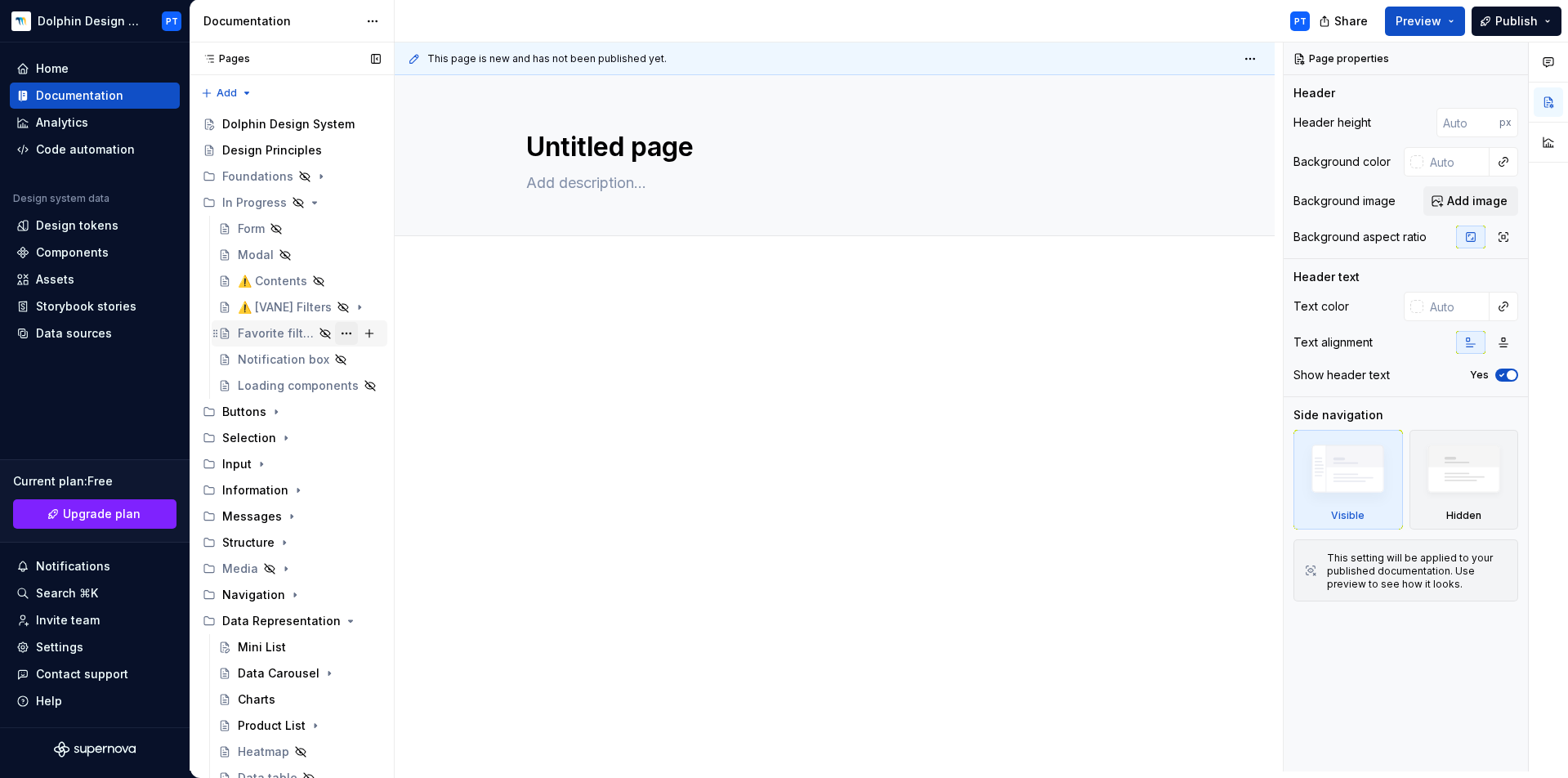
click at [338, 330] on button "Page tree" at bounding box center [346, 334] width 23 height 23
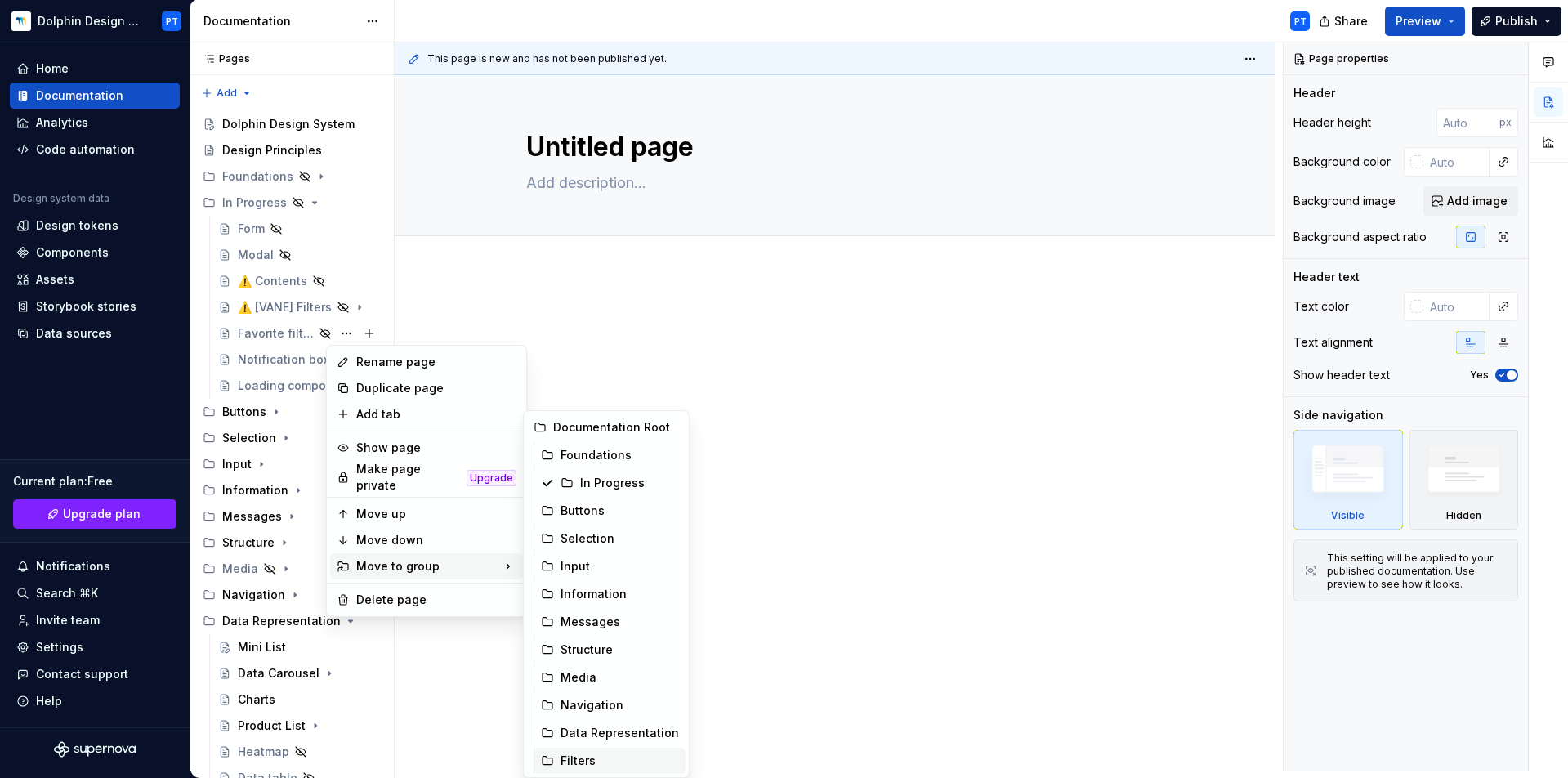
click at [576, 756] on div "Filters" at bounding box center [619, 760] width 118 height 16
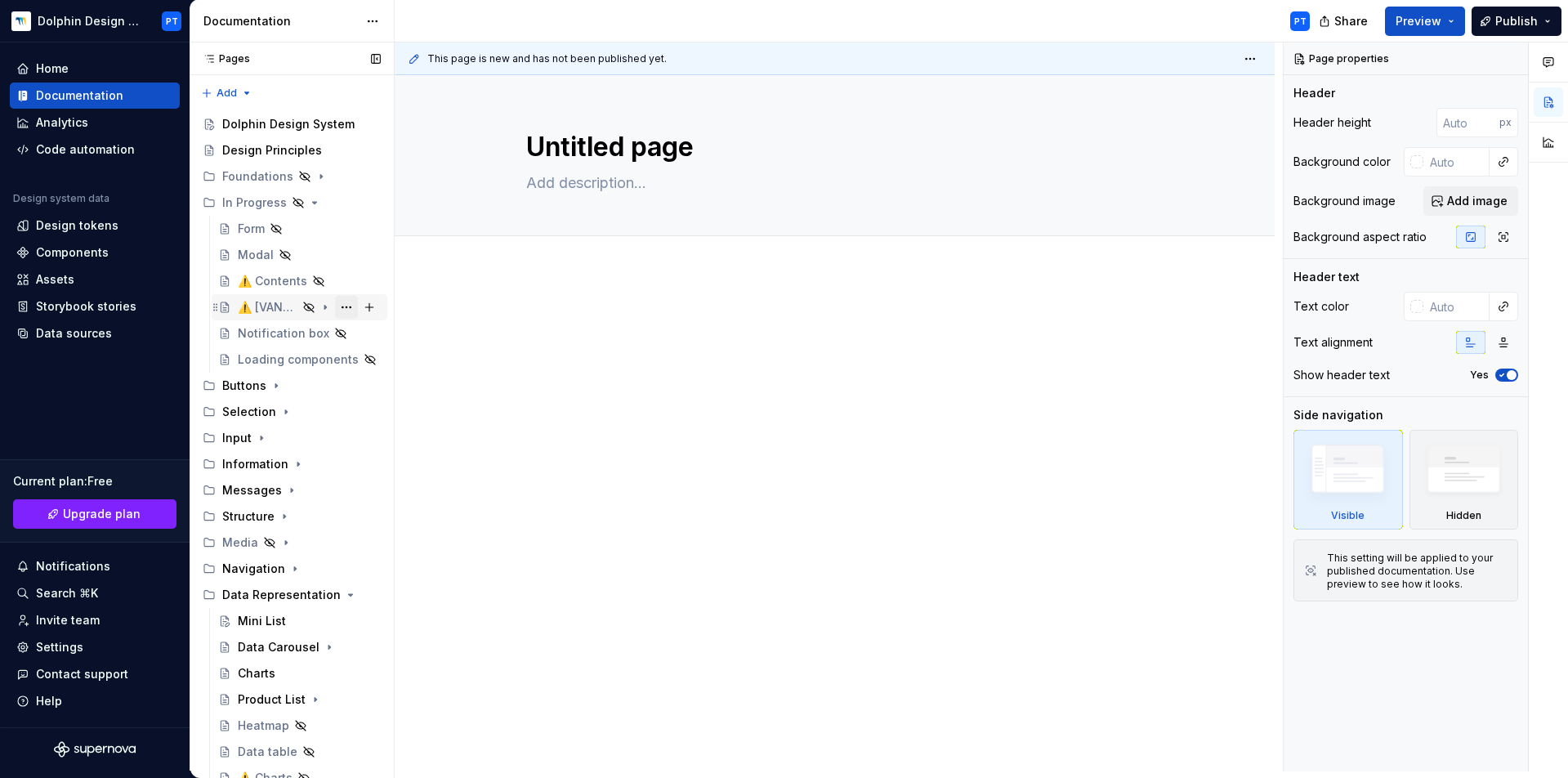
click at [341, 304] on button "Page tree" at bounding box center [346, 307] width 23 height 23
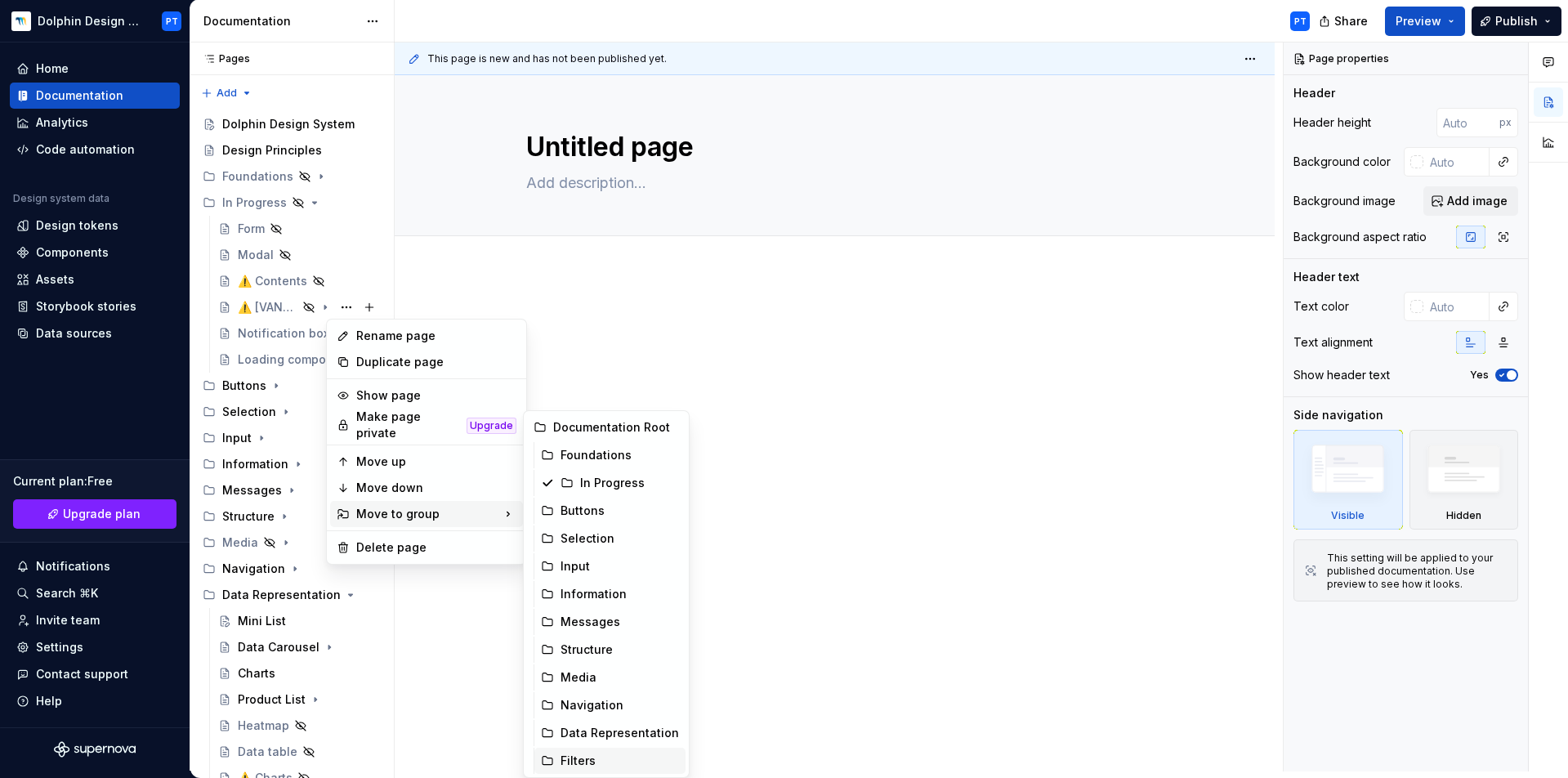
click at [584, 754] on div "Filters" at bounding box center [619, 760] width 118 height 16
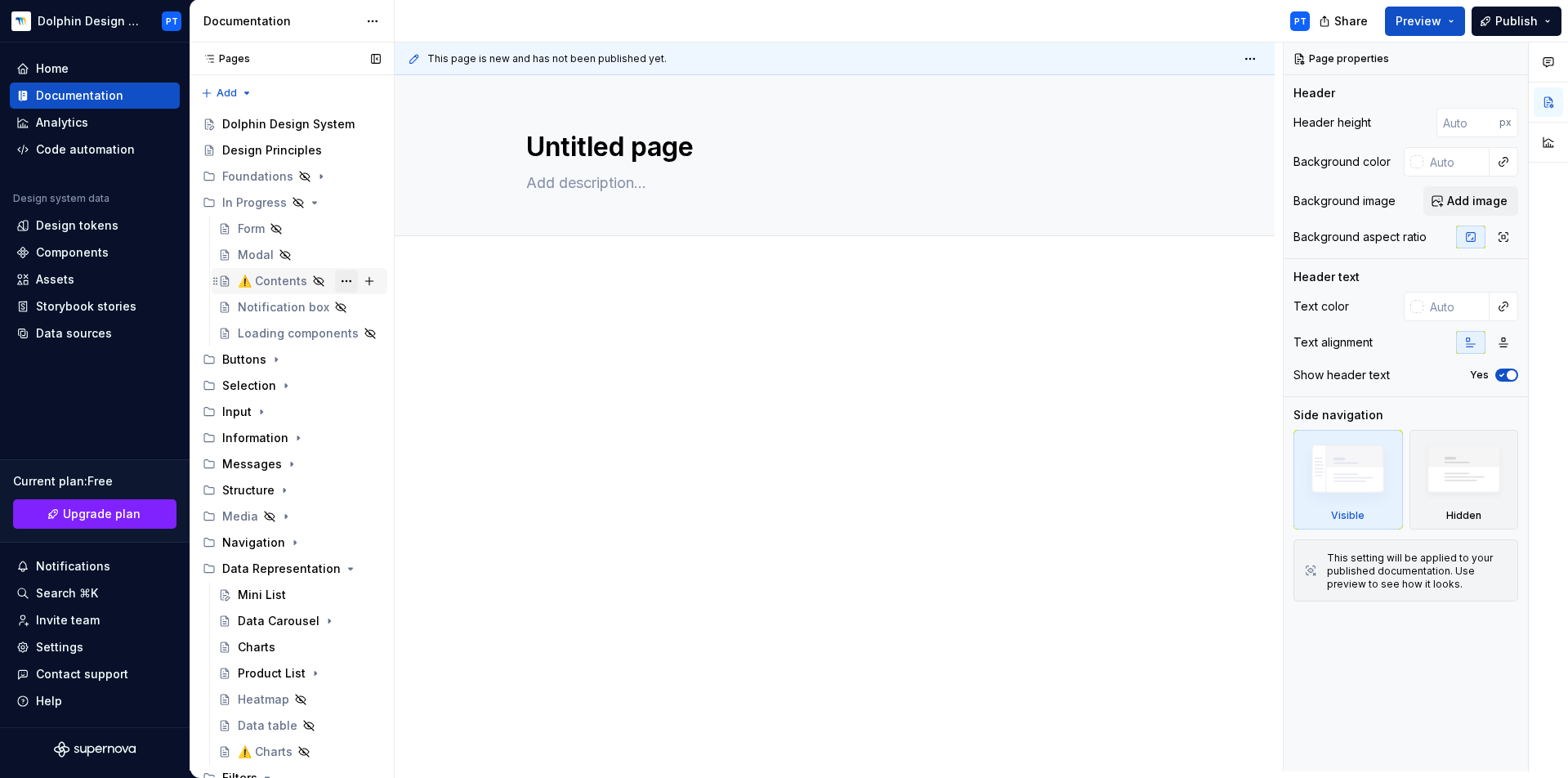
click at [335, 272] on button "Page tree" at bounding box center [346, 281] width 23 height 23
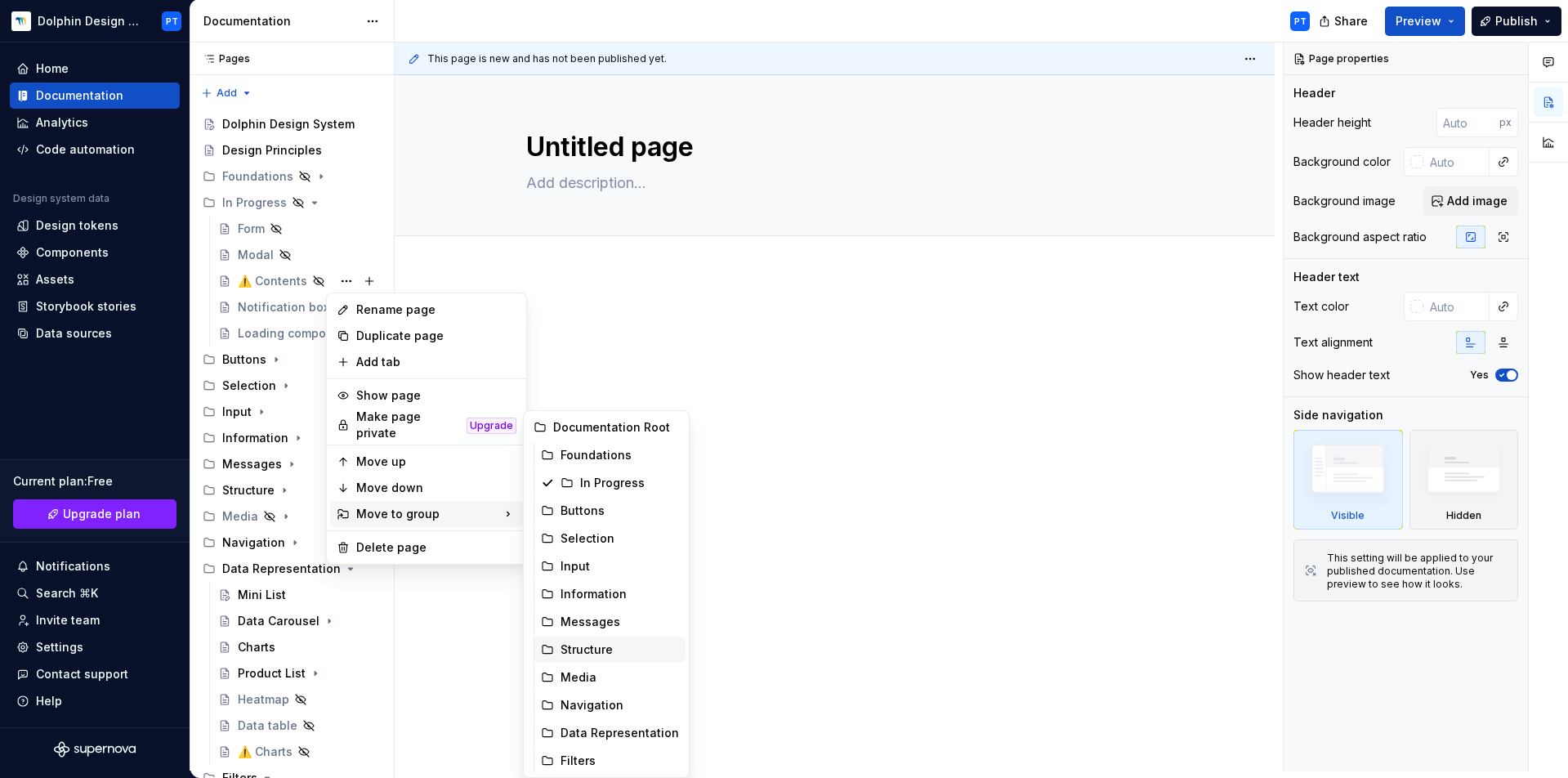
click at [572, 655] on div "Structure" at bounding box center [619, 648] width 118 height 16
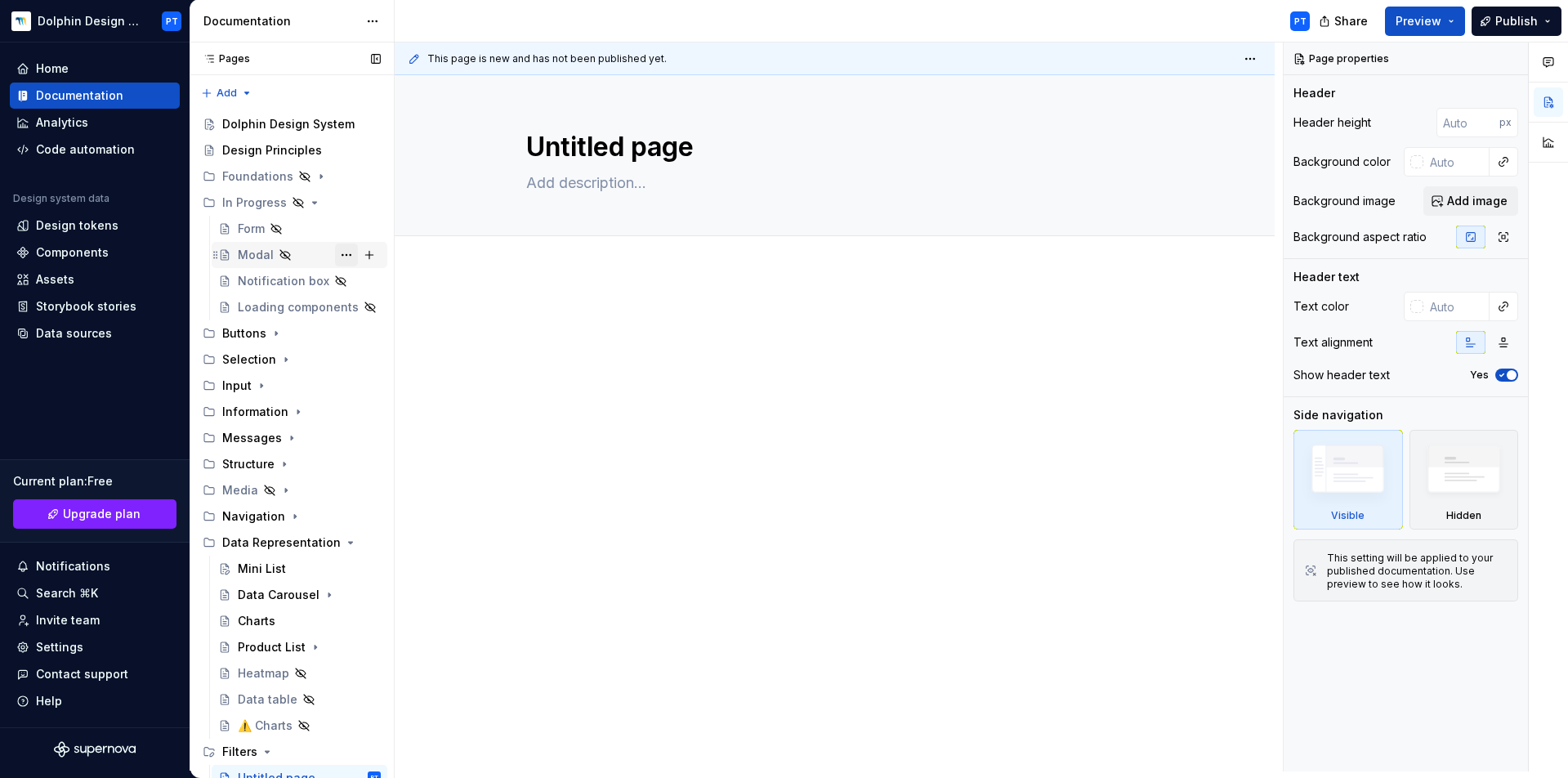
click at [337, 254] on button "Page tree" at bounding box center [346, 255] width 23 height 23
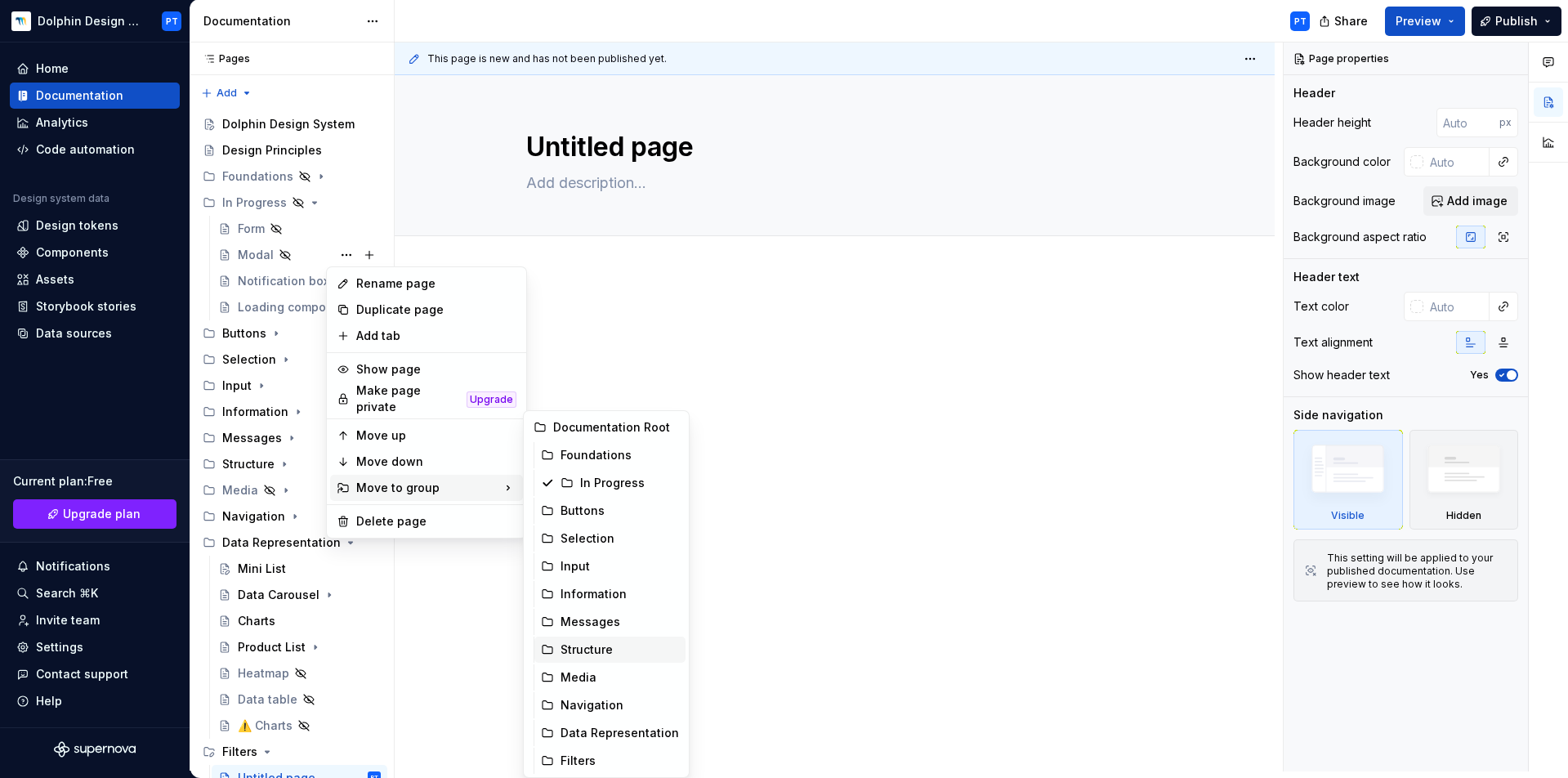
click at [598, 644] on div "Structure" at bounding box center [619, 648] width 118 height 16
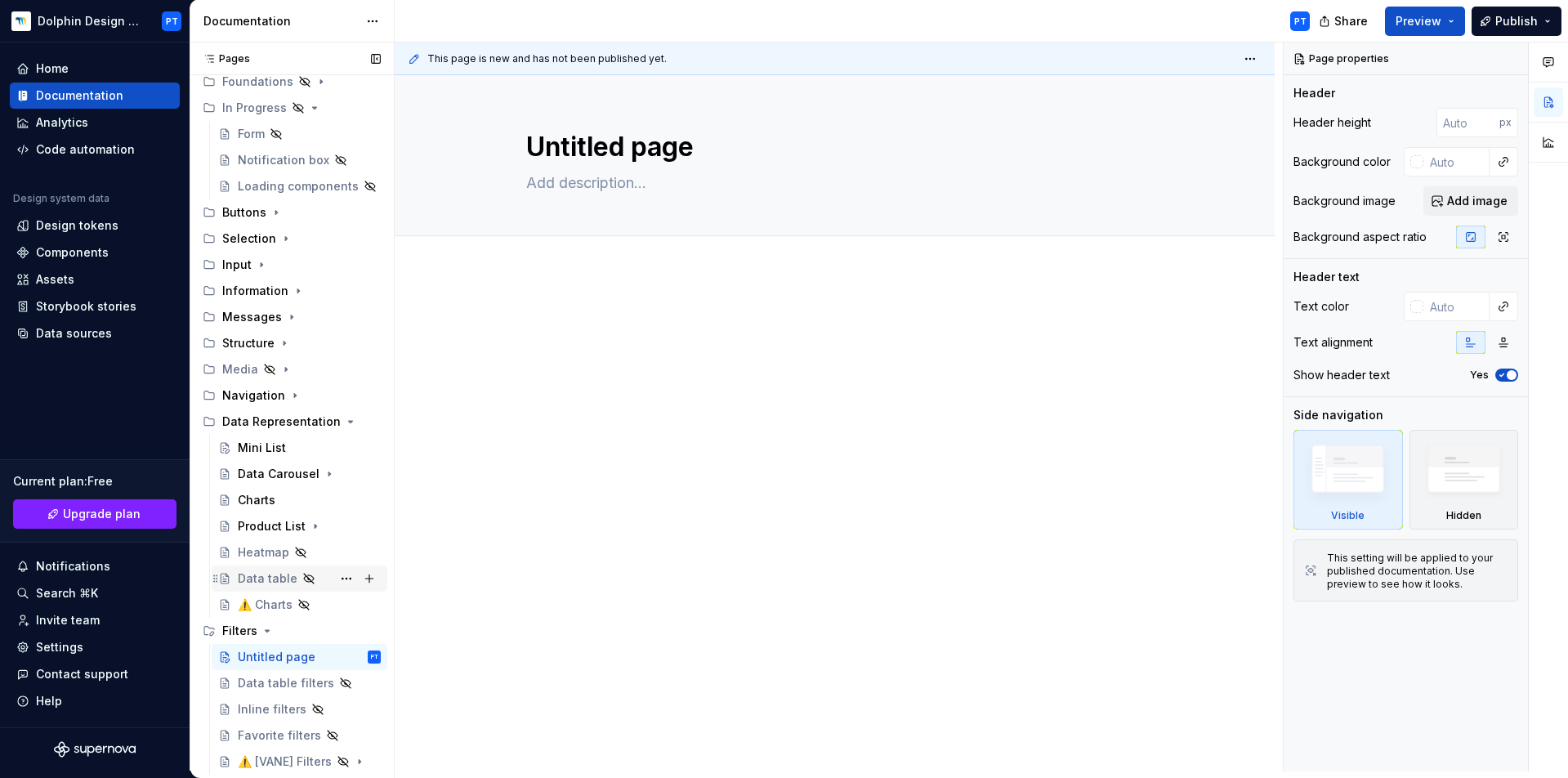
scroll to position [95, 0]
click at [340, 652] on button "Page tree" at bounding box center [346, 657] width 23 height 23
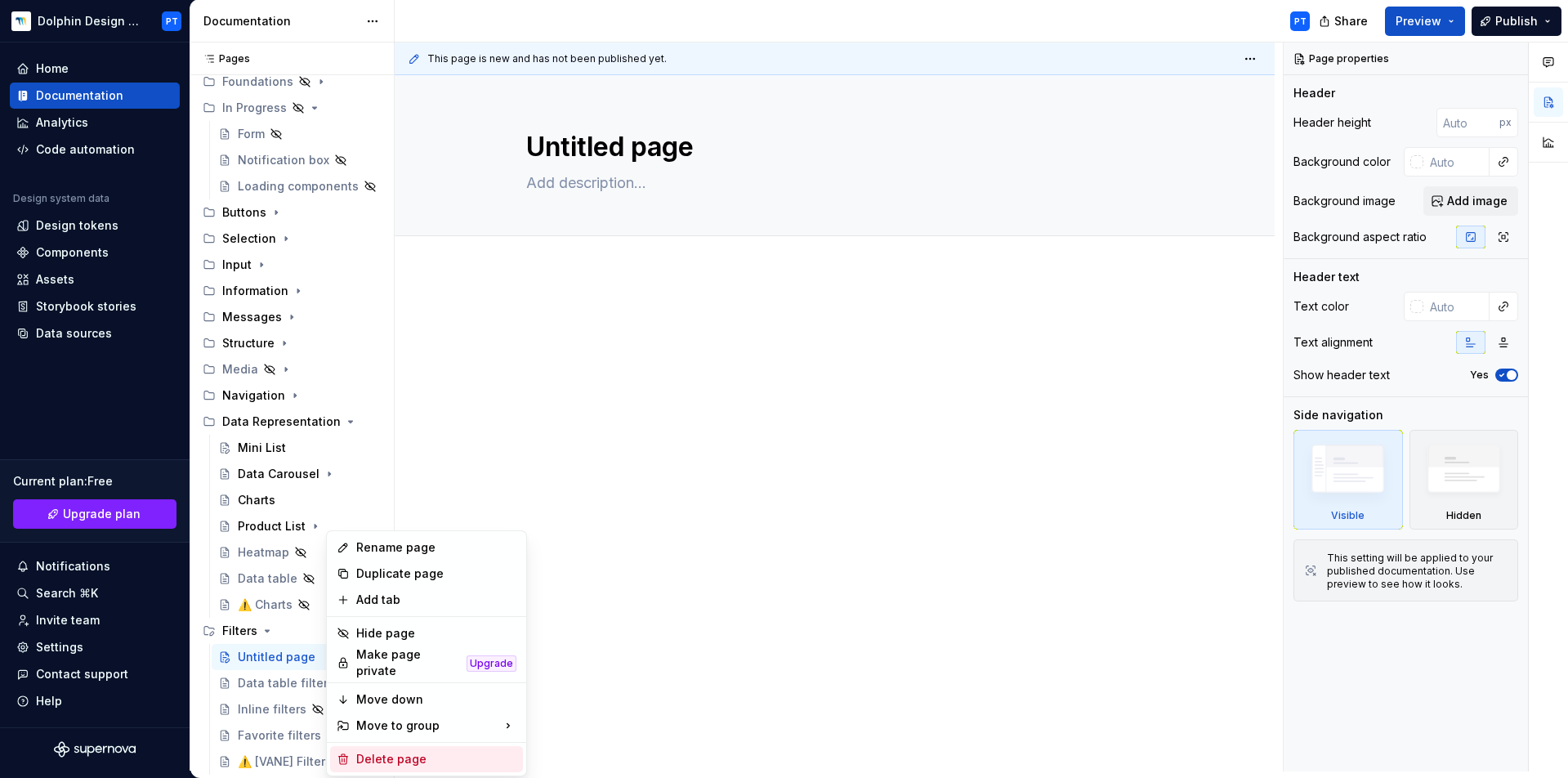
click at [407, 758] on div "Delete page" at bounding box center [436, 758] width 160 height 16
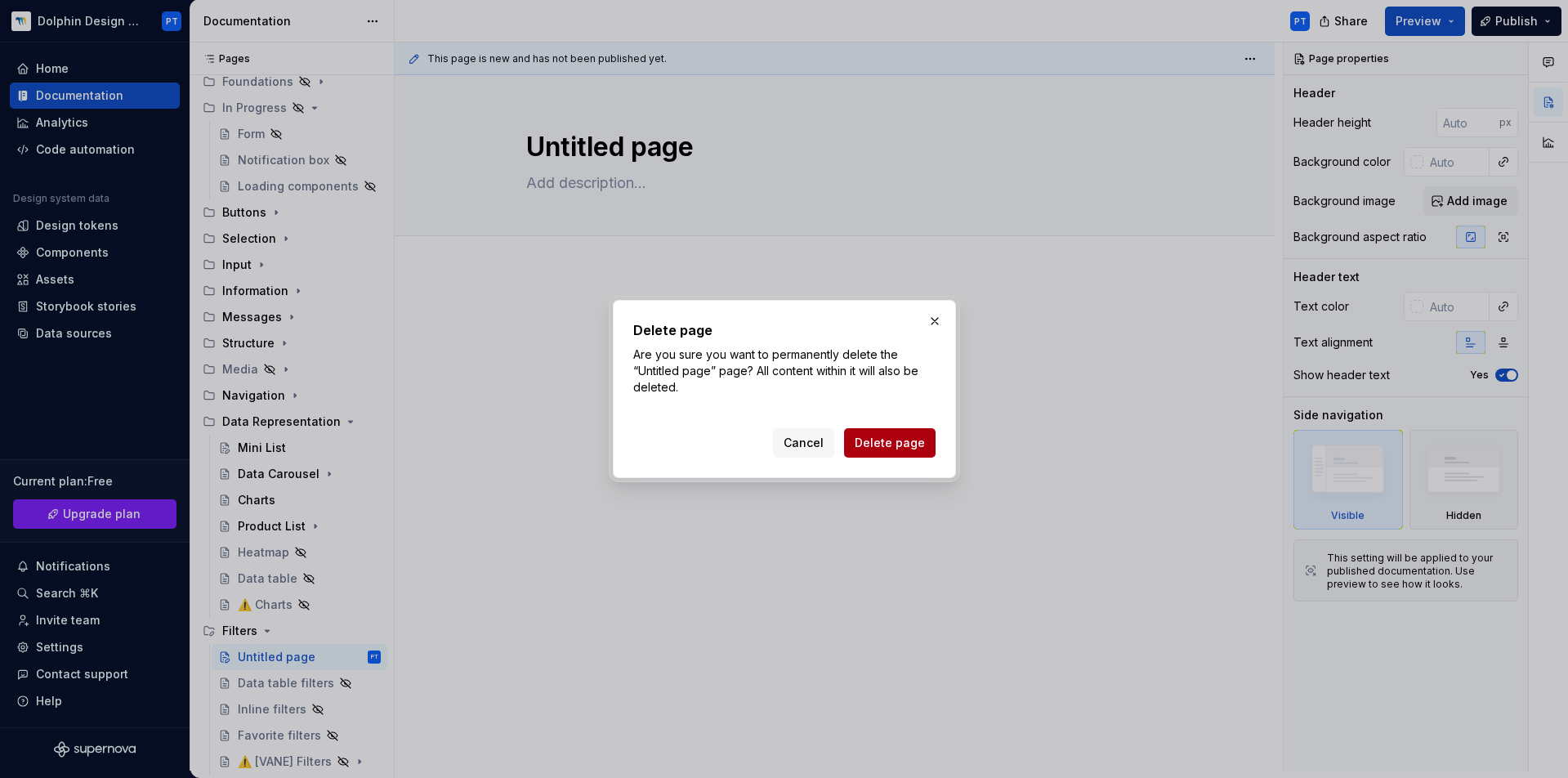
click at [892, 440] on span "Delete page" at bounding box center [889, 443] width 71 height 16
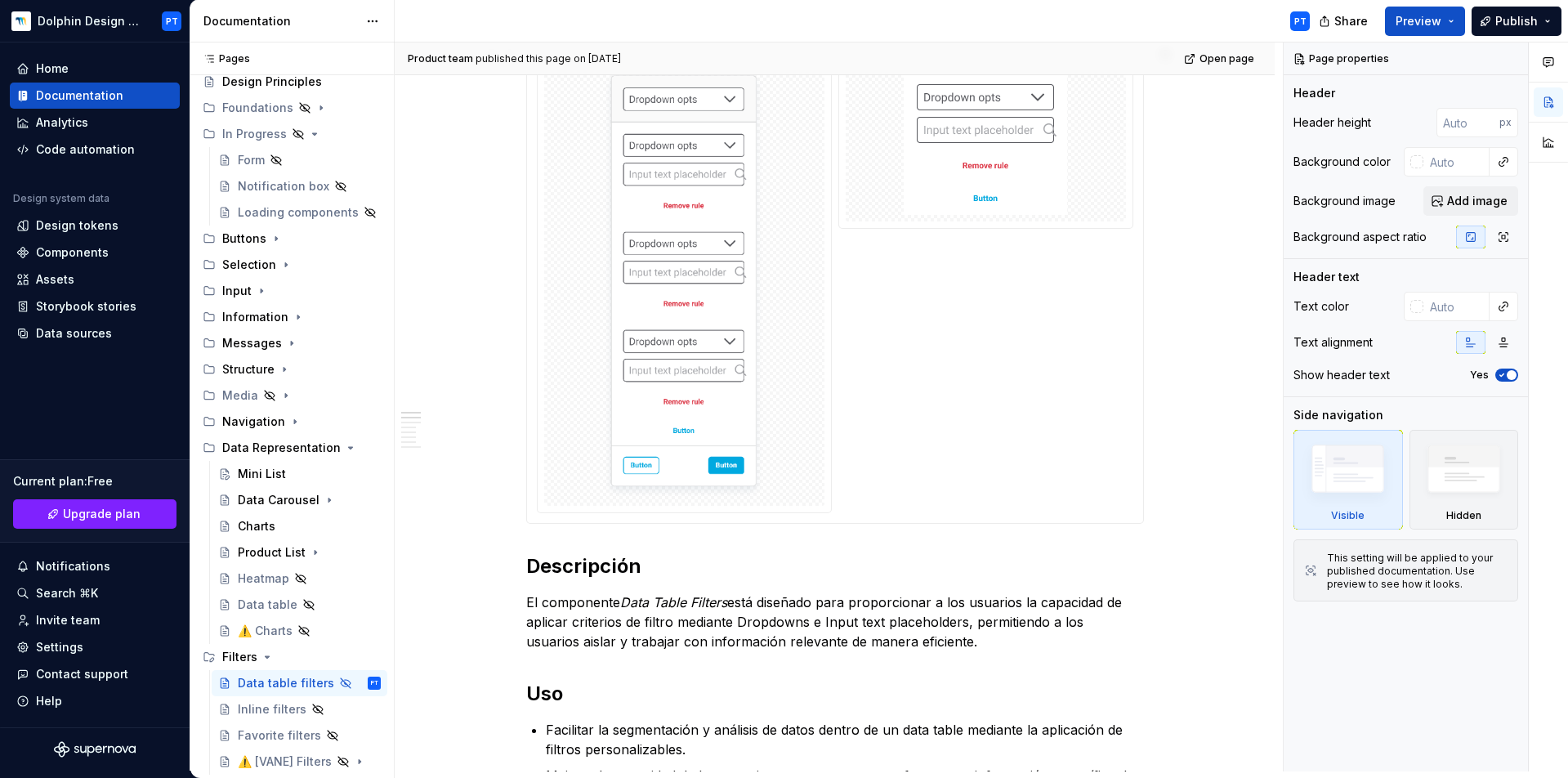
scroll to position [43, 0]
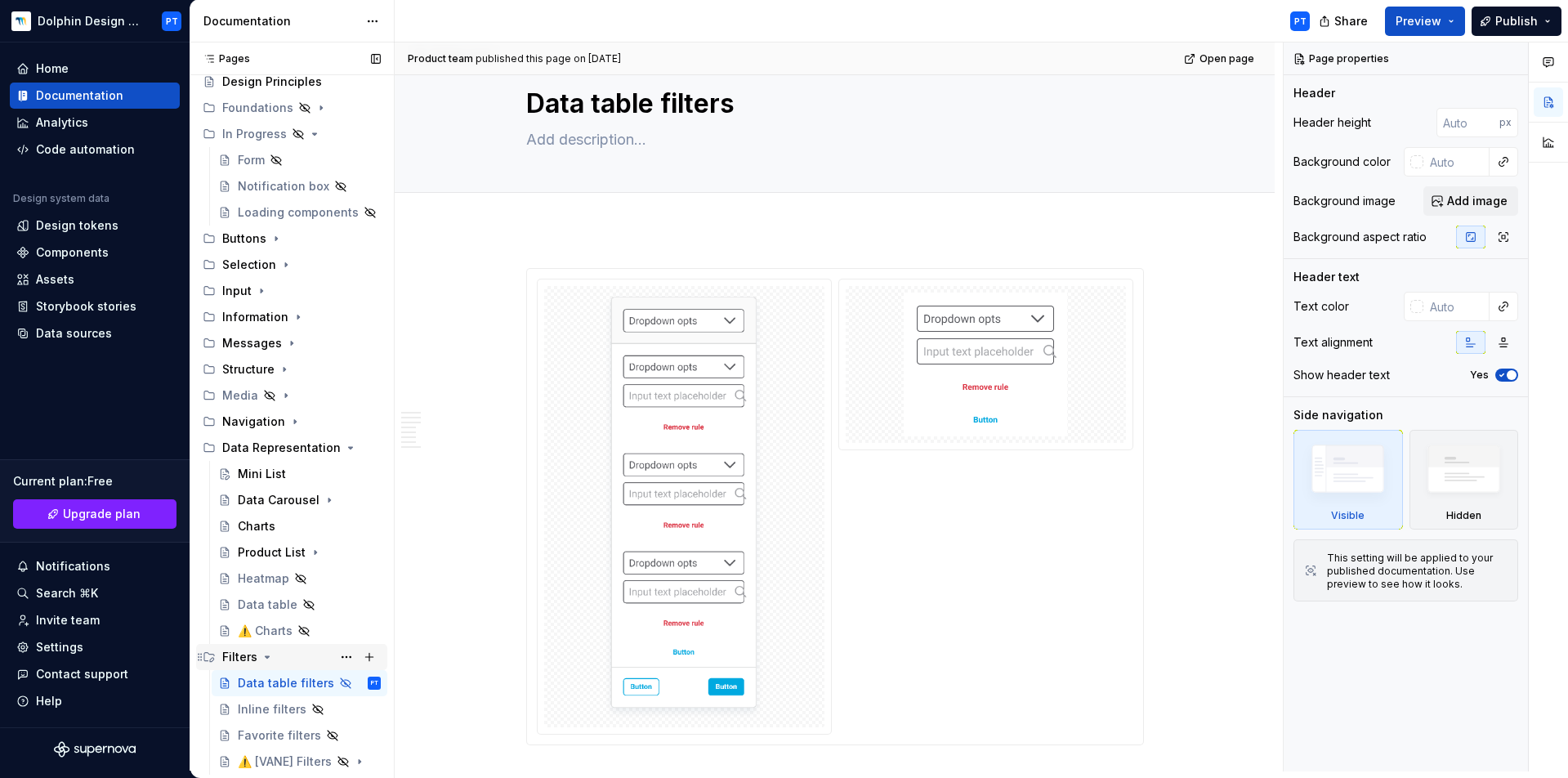
click at [260, 657] on icon "Page tree" at bounding box center [267, 657] width 13 height 13
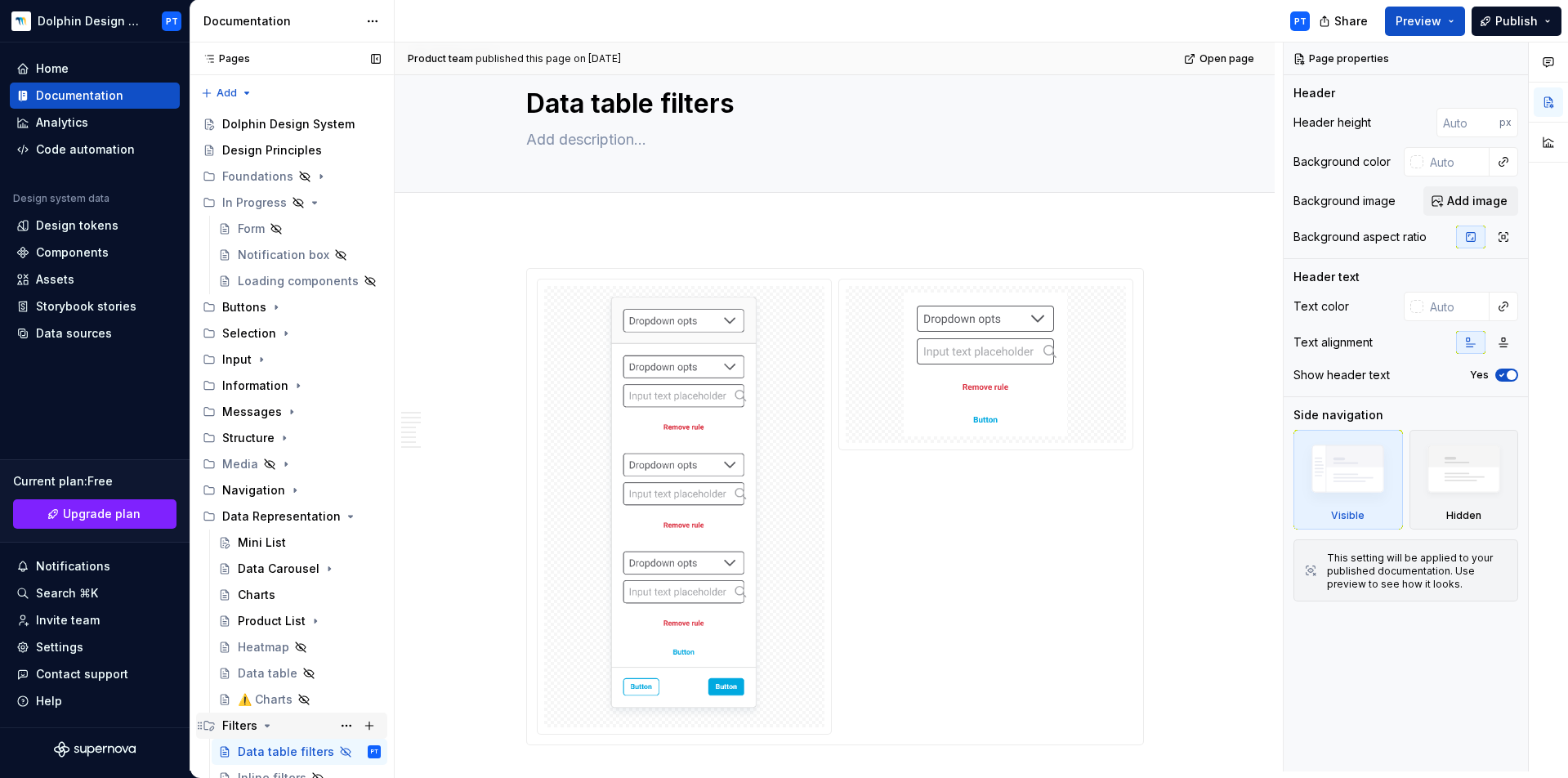
scroll to position [1, 0]
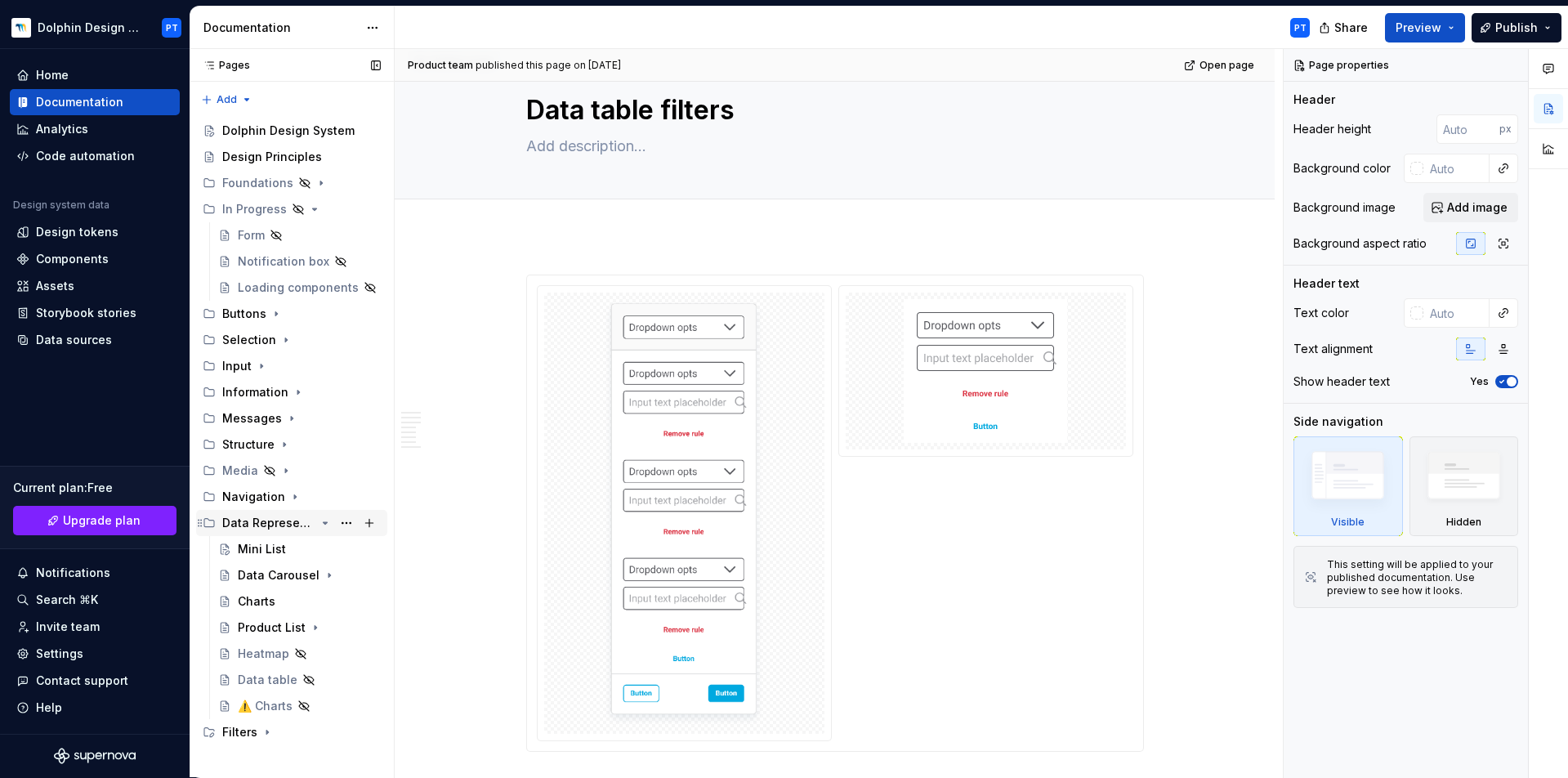
click at [323, 526] on icon "Page tree" at bounding box center [325, 522] width 13 height 13
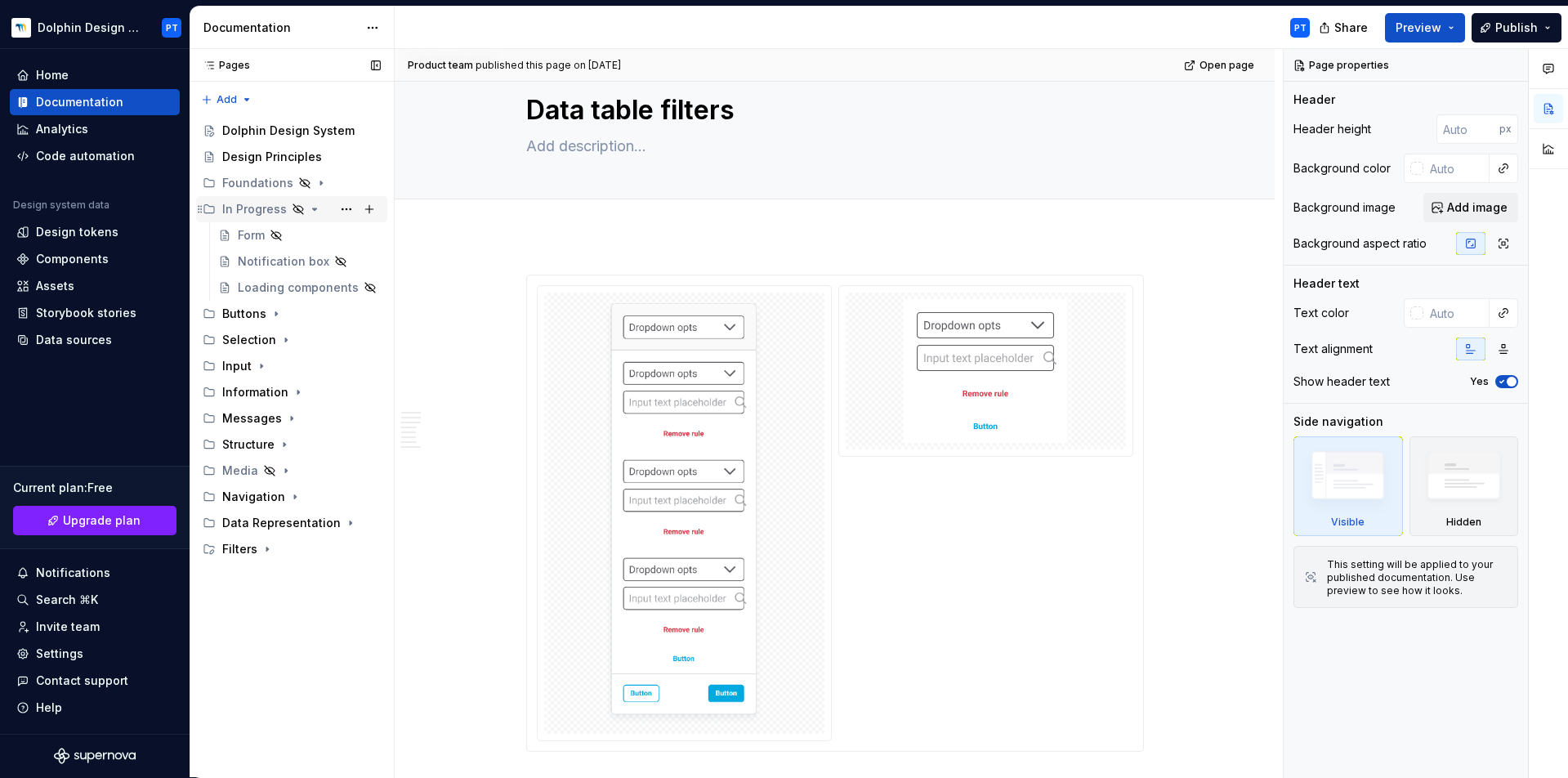
click at [316, 205] on icon "Page tree" at bounding box center [315, 210] width 13 height 13
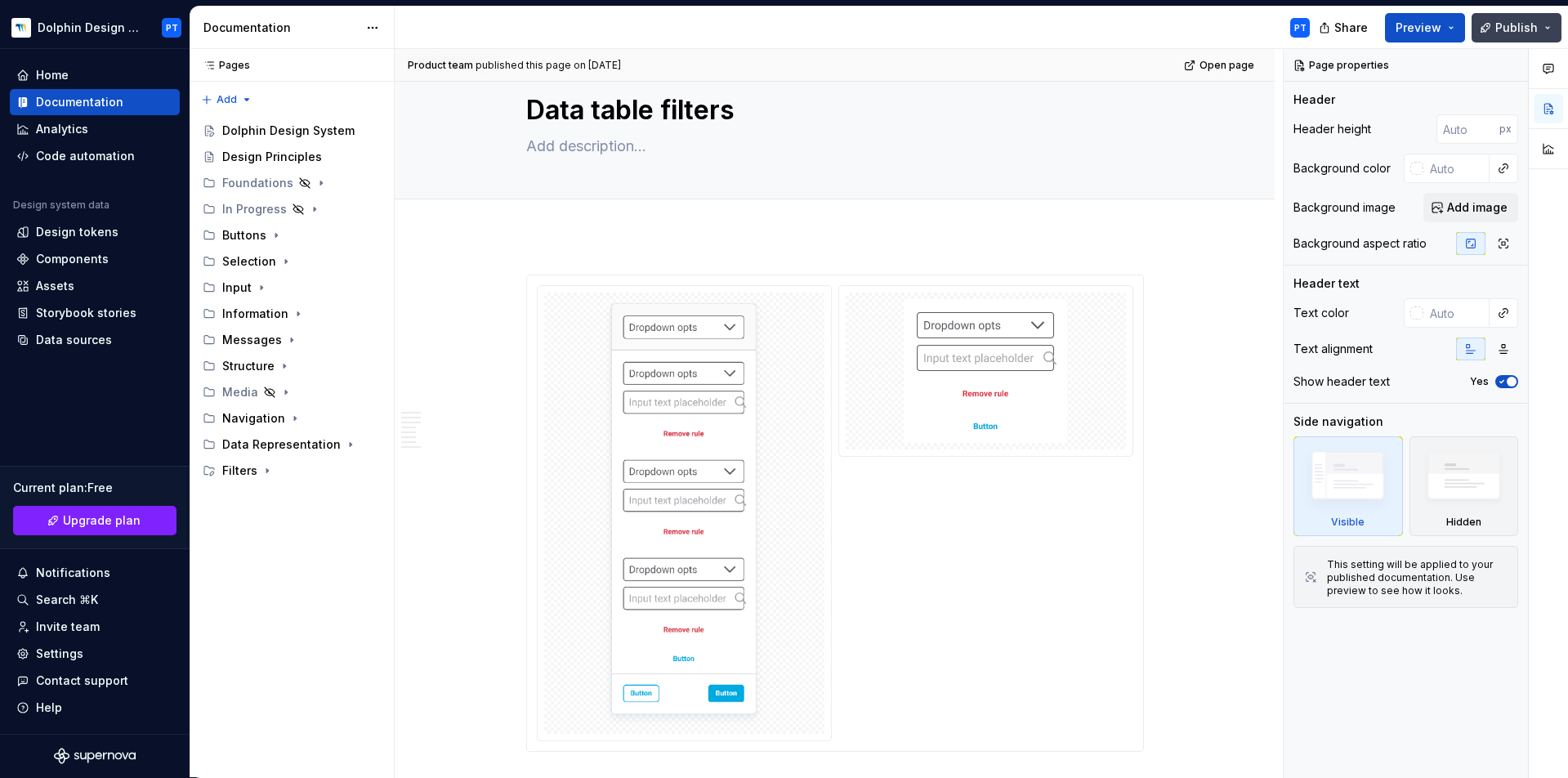
click at [1507, 29] on span "Publish" at bounding box center [1516, 27] width 42 height 16
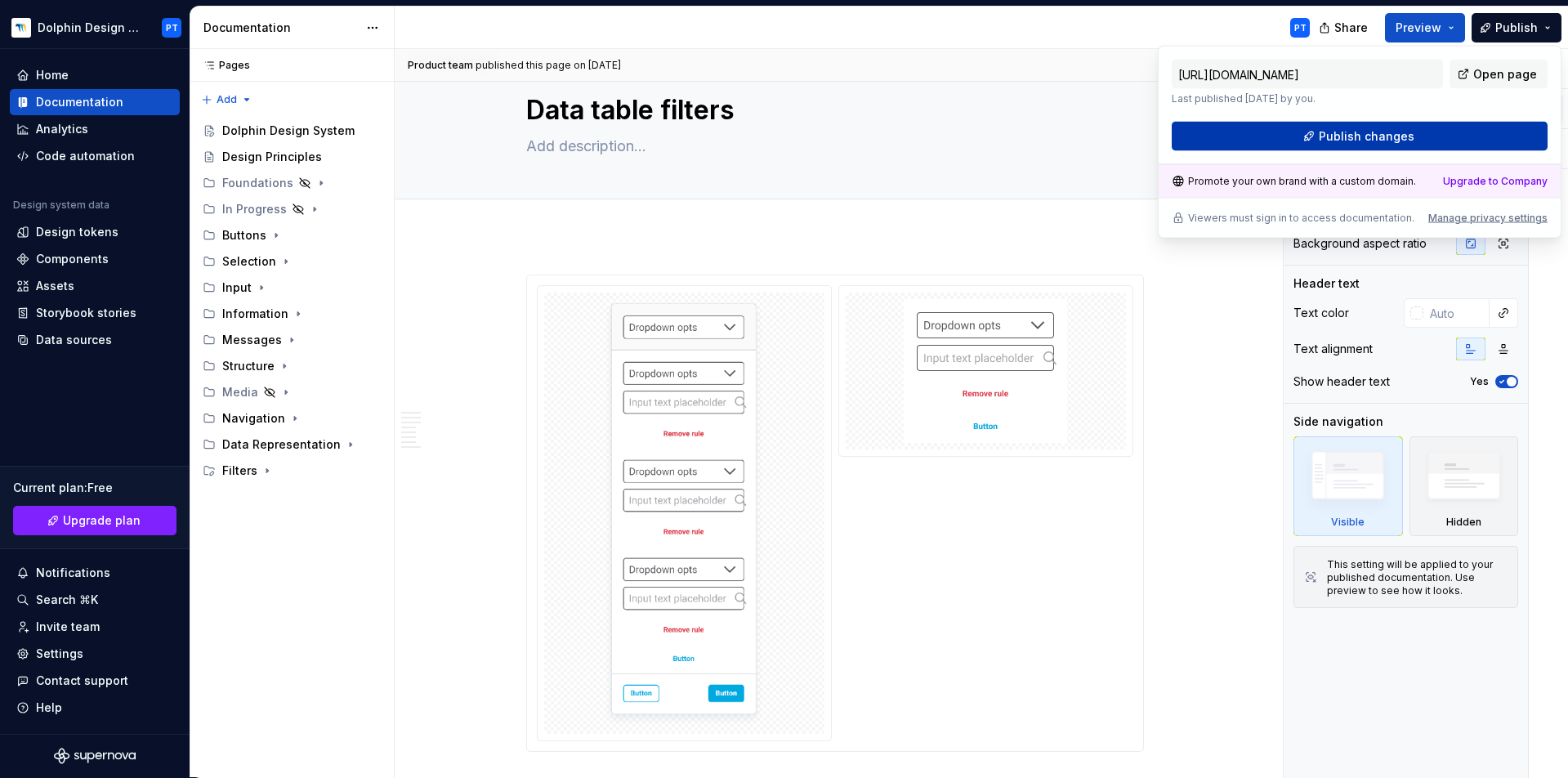
click at [1366, 138] on span "Publish changes" at bounding box center [1367, 135] width 96 height 16
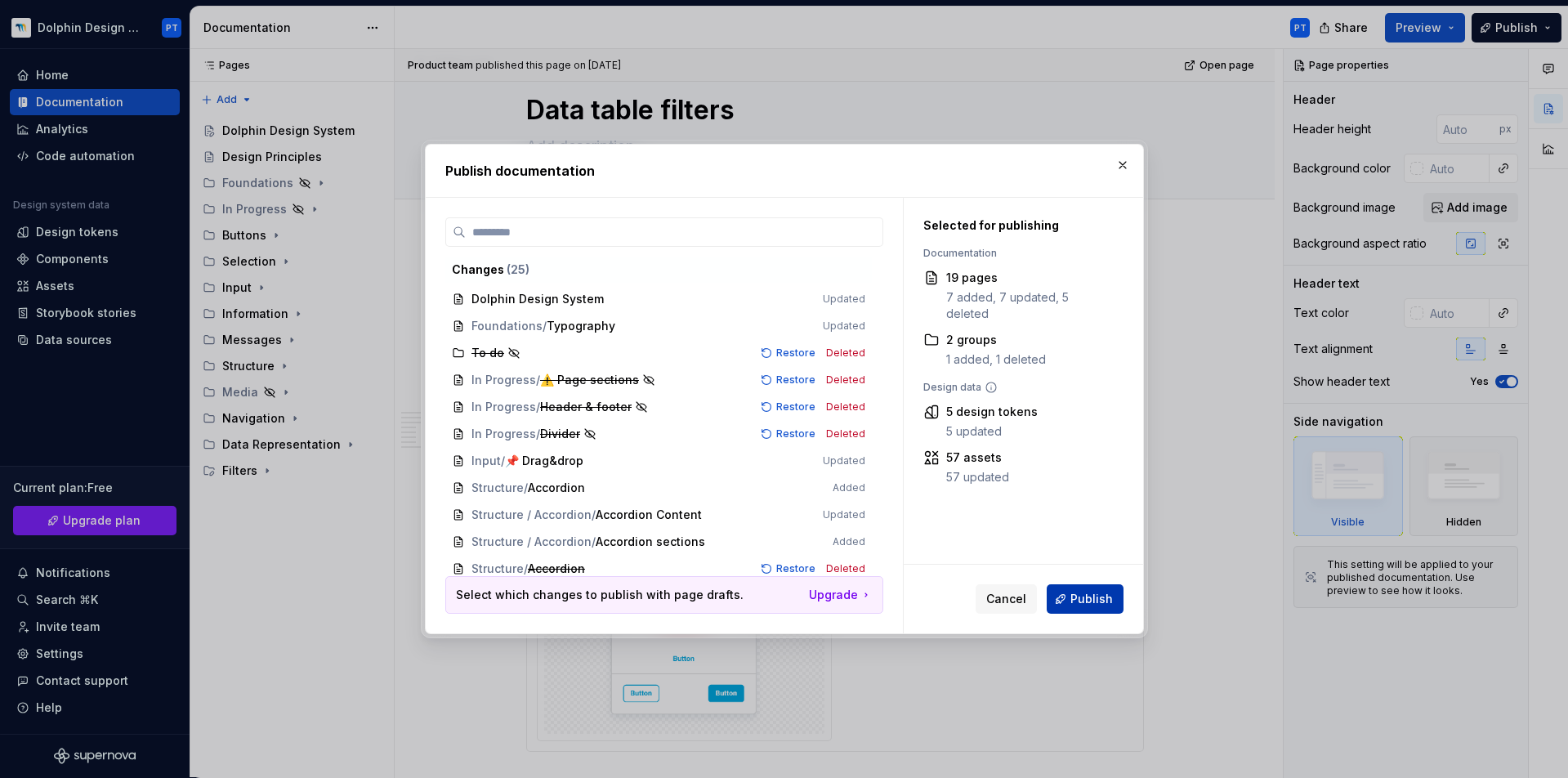
click at [1074, 598] on span "Publish" at bounding box center [1091, 599] width 42 height 16
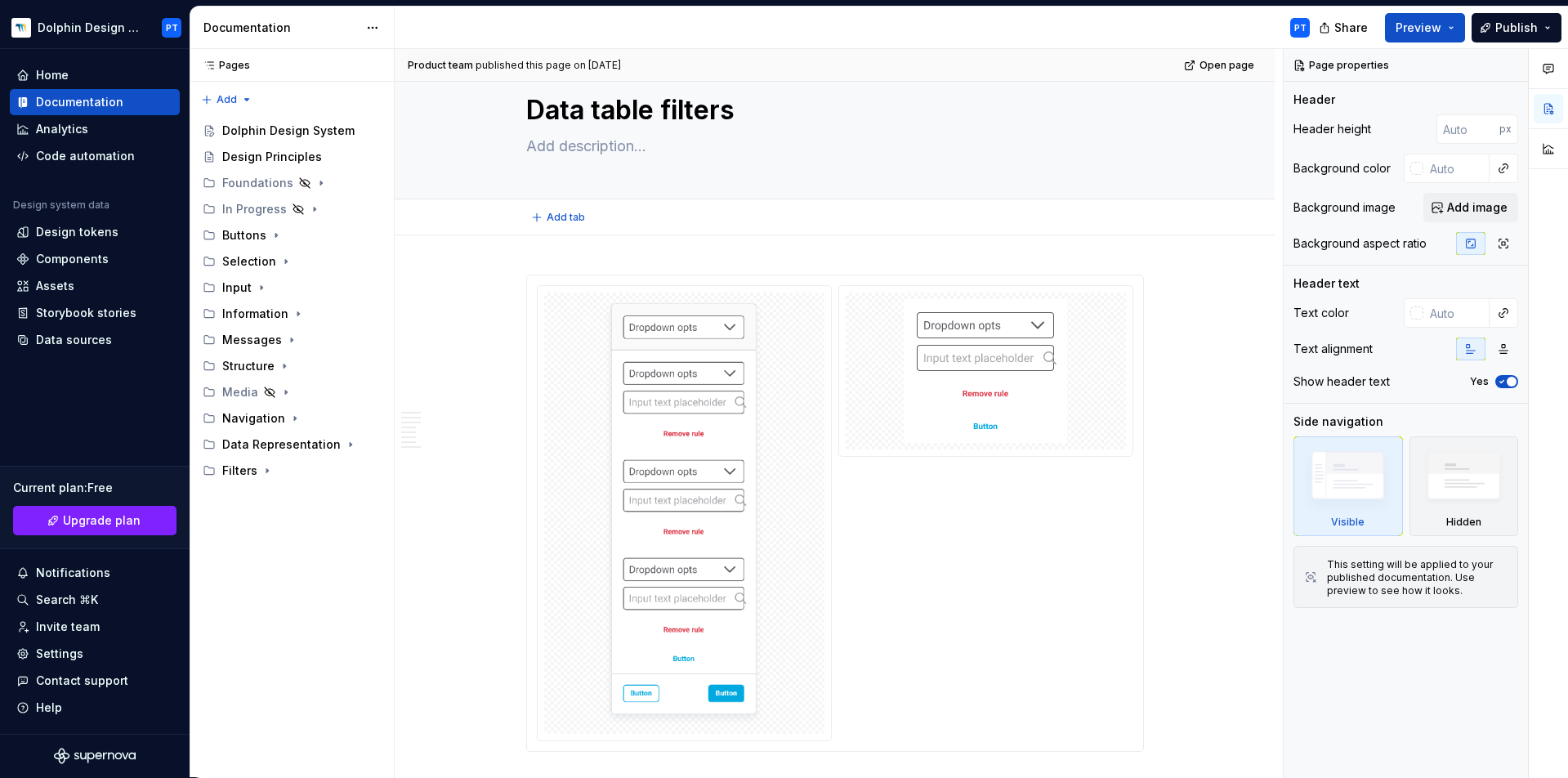
type textarea "*"
